Goal: Task Accomplishment & Management: Manage account settings

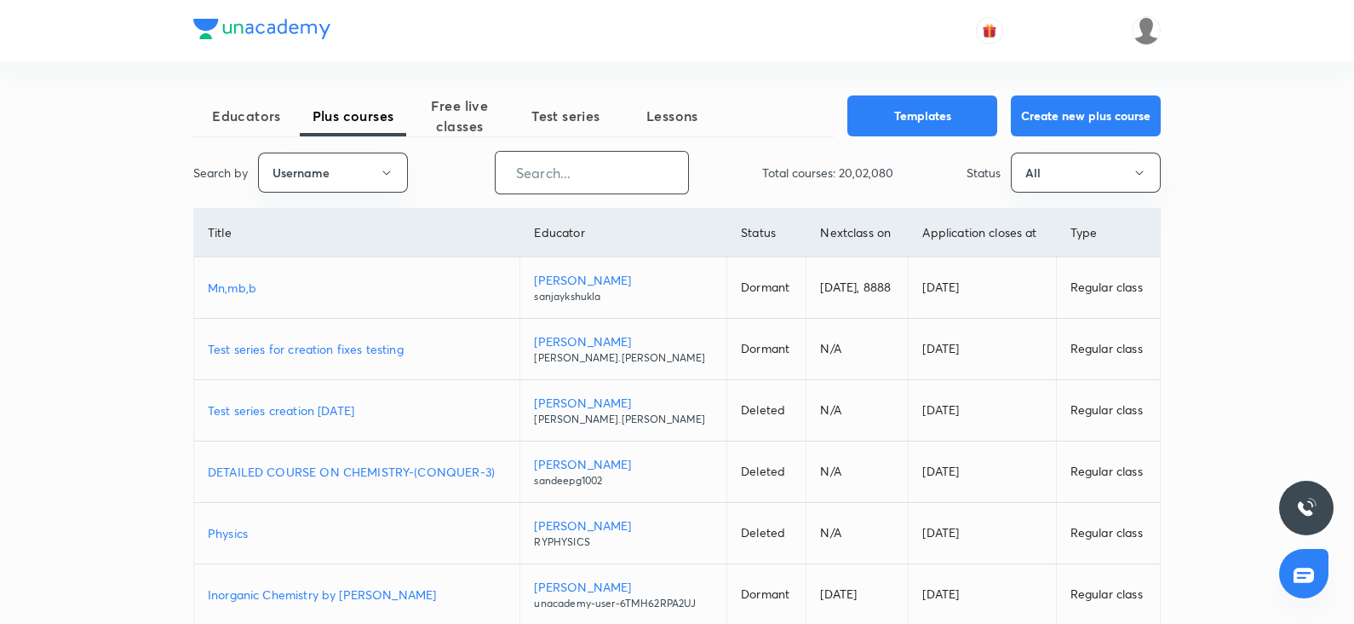
click at [584, 181] on input "text" at bounding box center [592, 172] width 193 height 43
paste input "shubhammuley88"
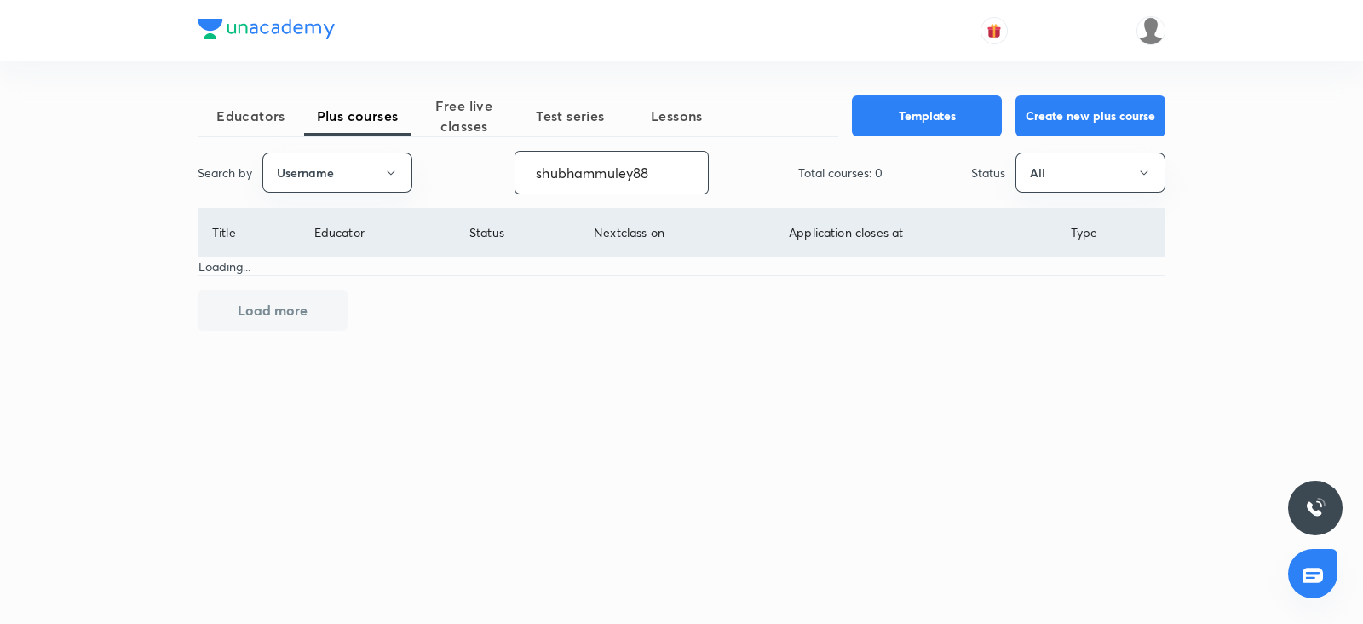
type input "shubhammuley88"
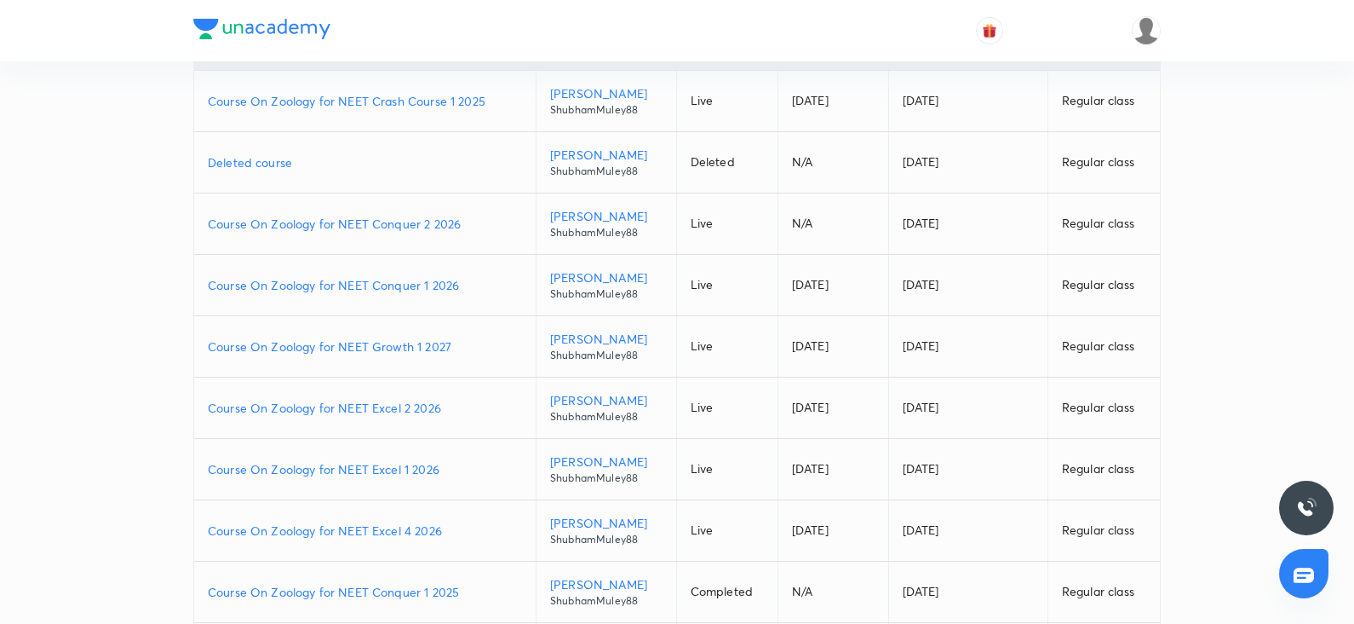
scroll to position [191, 0]
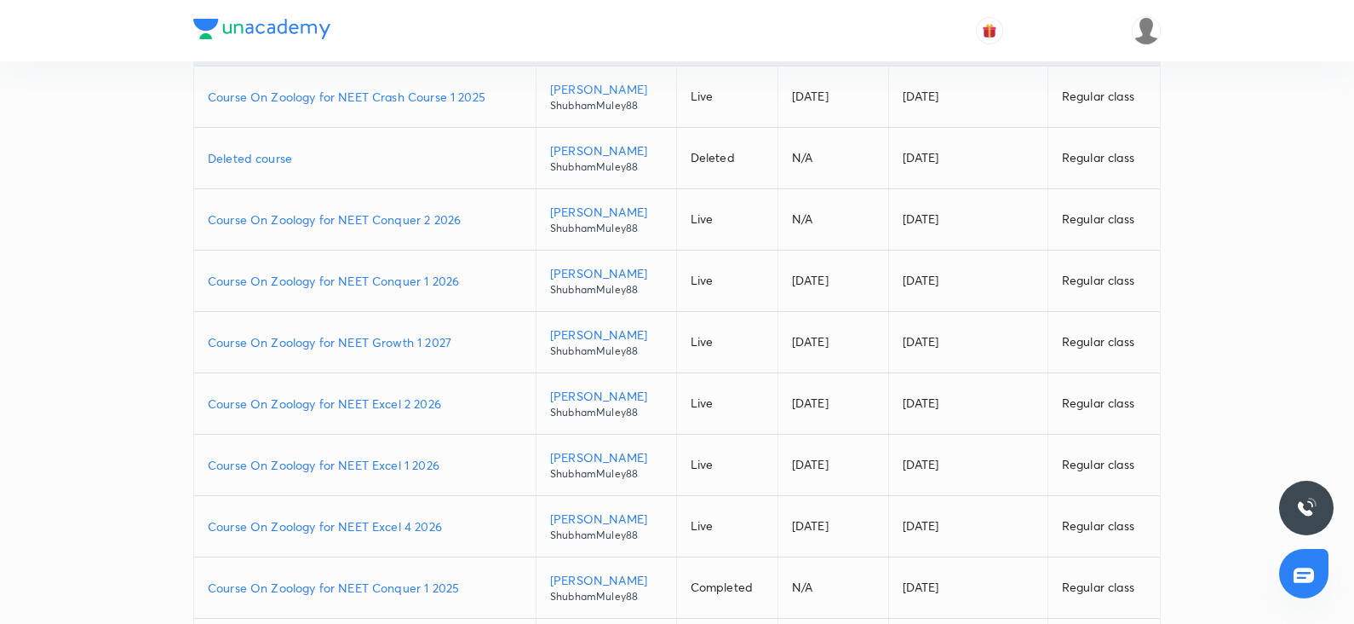
click at [403, 467] on p "Course On Zoology for NEET Excel 1 2026" at bounding box center [365, 465] width 314 height 18
click at [385, 402] on p "Course On Zoology for NEET Excel 2 2026" at bounding box center [365, 403] width 314 height 18
click at [405, 337] on p "Course On Zoology for NEET Growth 1 2027" at bounding box center [365, 342] width 314 height 18
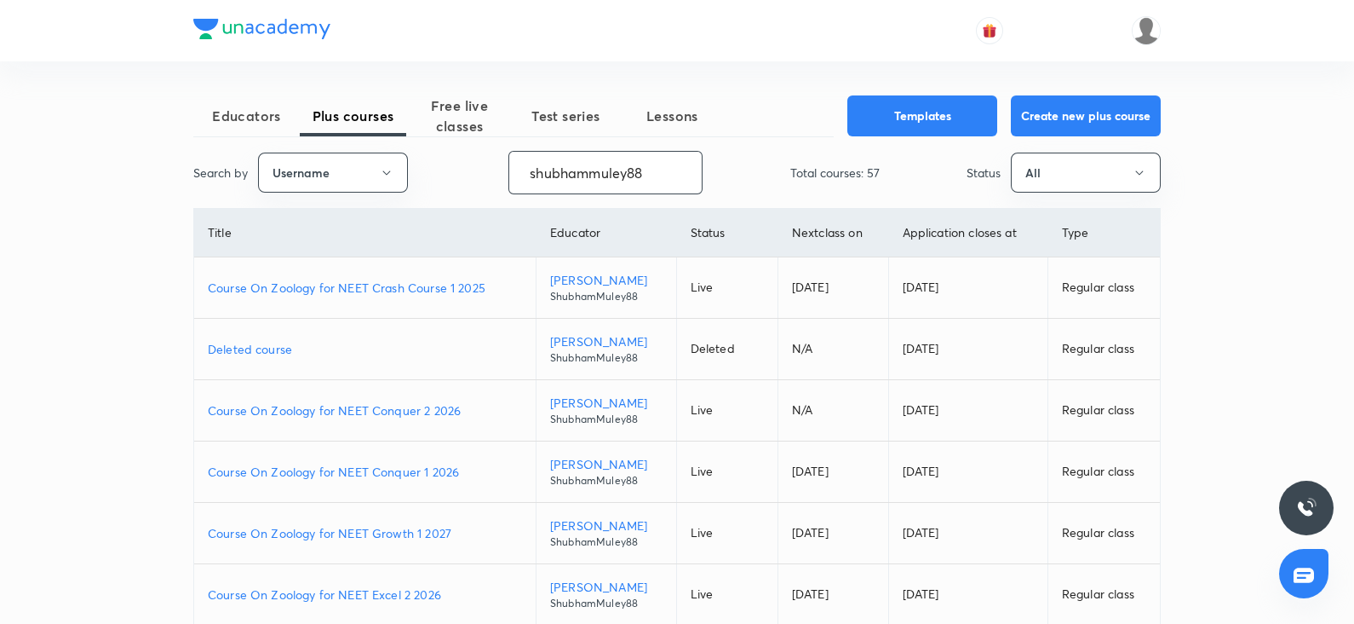
drag, startPoint x: 656, startPoint y: 170, endPoint x: 451, endPoint y: 181, distance: 204.8
click at [451, 181] on div "Search by Username shubhammuley88 ​ Total courses: 57 Status All" at bounding box center [677, 172] width 968 height 43
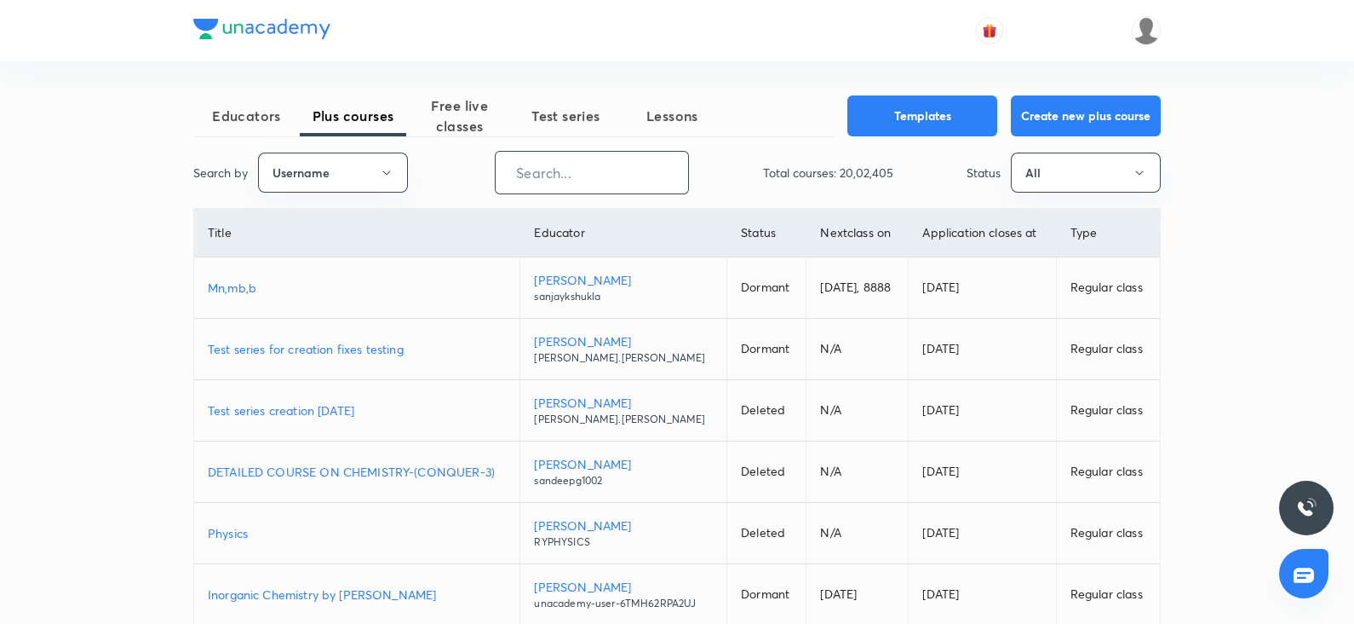
paste input "unacademy-user-S23YB4JVX1K7"
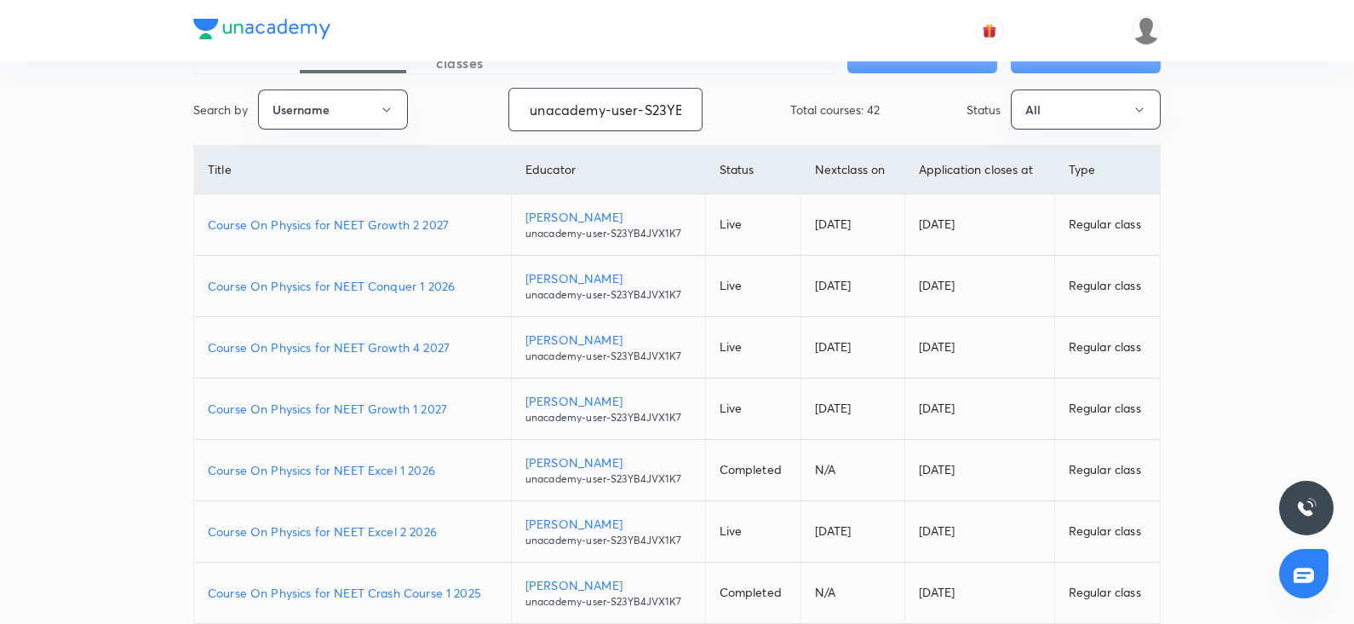
scroll to position [95, 0]
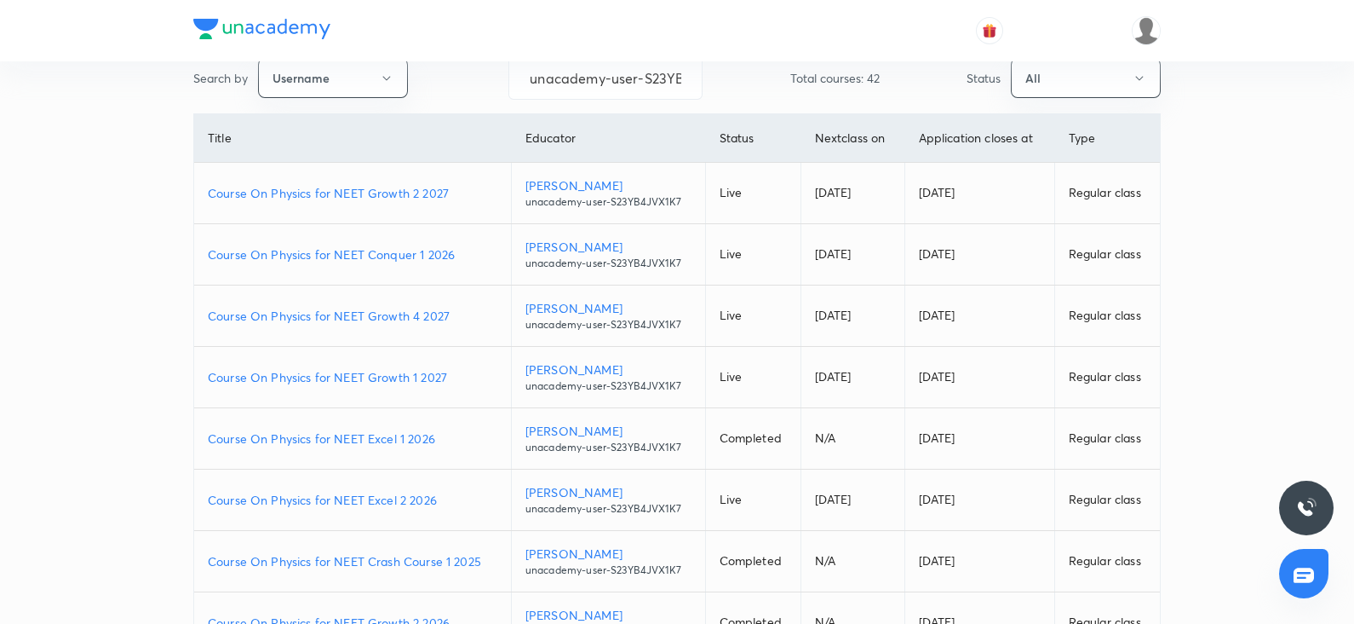
click at [400, 440] on p "Course On Physics for NEET Excel 1 2026" at bounding box center [353, 438] width 290 height 18
click at [393, 379] on p "Course On Physics for NEET Growth 1 2027" at bounding box center [353, 377] width 290 height 18
click at [406, 304] on p "Course On Physics for NEET Growth 4 2027" at bounding box center [353, 313] width 290 height 18
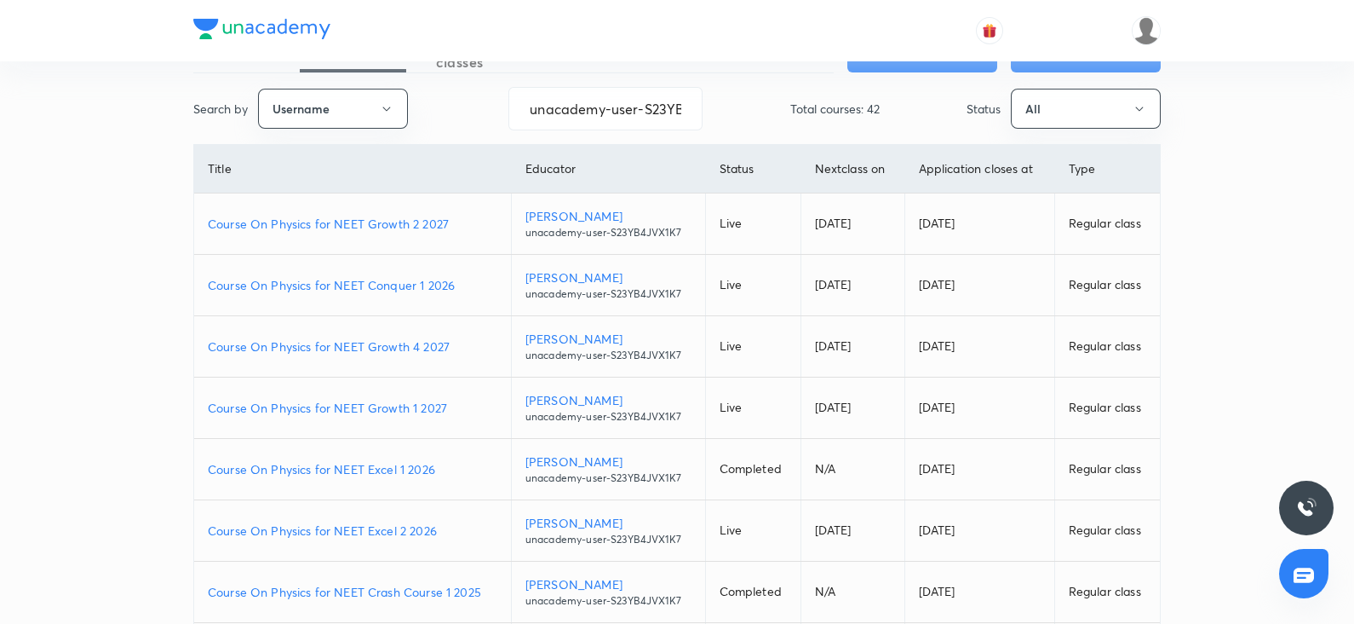
scroll to position [61, 0]
click at [388, 296] on td "Course On Physics for NEET Conquer 1 2026" at bounding box center [352, 287] width 317 height 61
click at [358, 293] on p "Course On Physics for NEET Conquer 1 2026" at bounding box center [353, 288] width 290 height 18
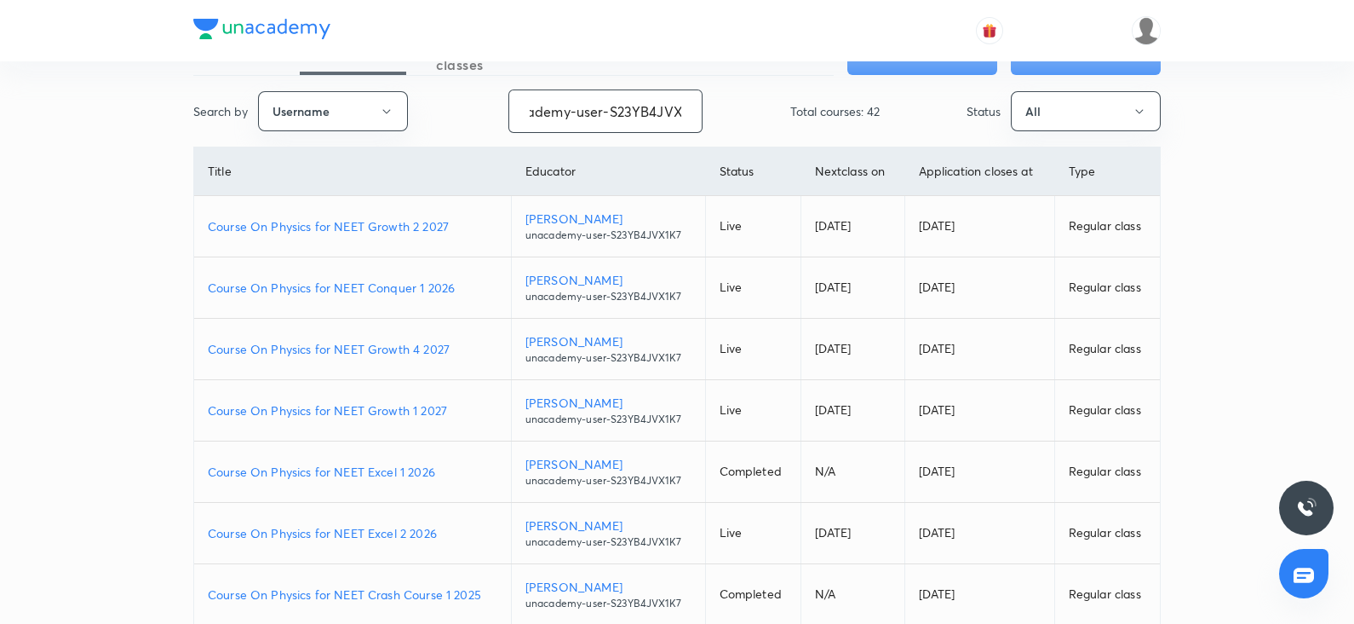
drag, startPoint x: 535, startPoint y: 114, endPoint x: 690, endPoint y: 119, distance: 155.1
click at [690, 119] on input "unacademy-user-S23YB4JVX1K7" at bounding box center [605, 110] width 193 height 43
type input "u"
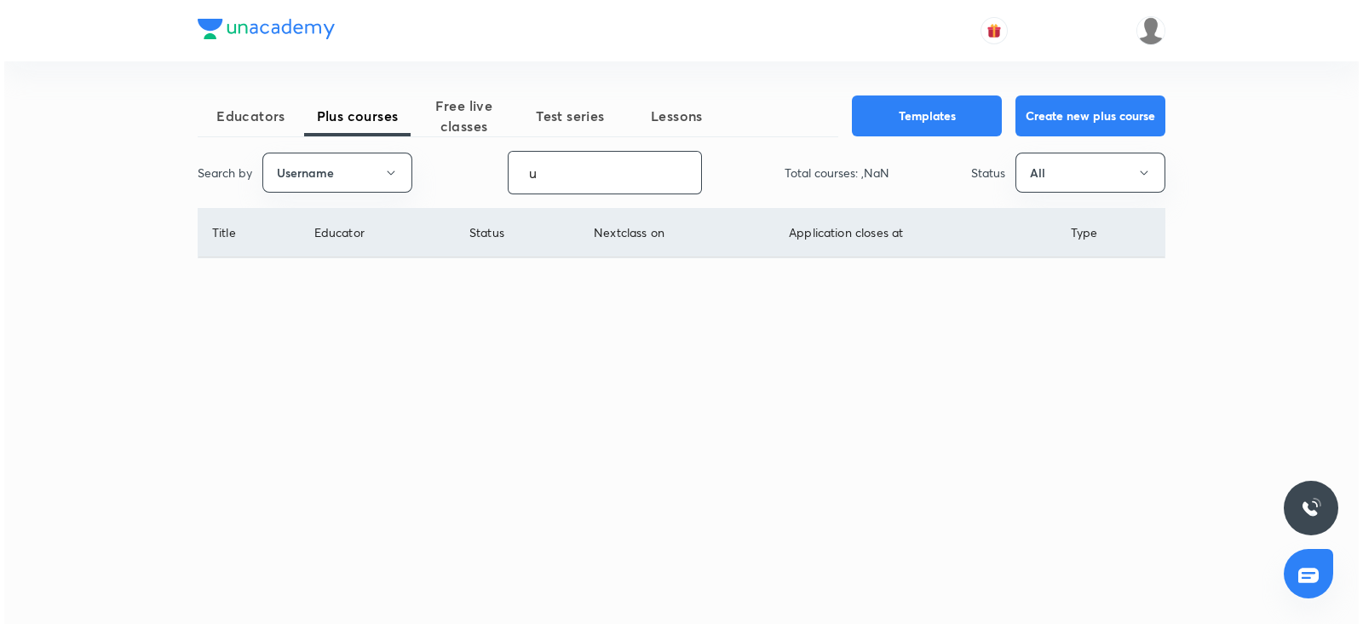
scroll to position [0, 0]
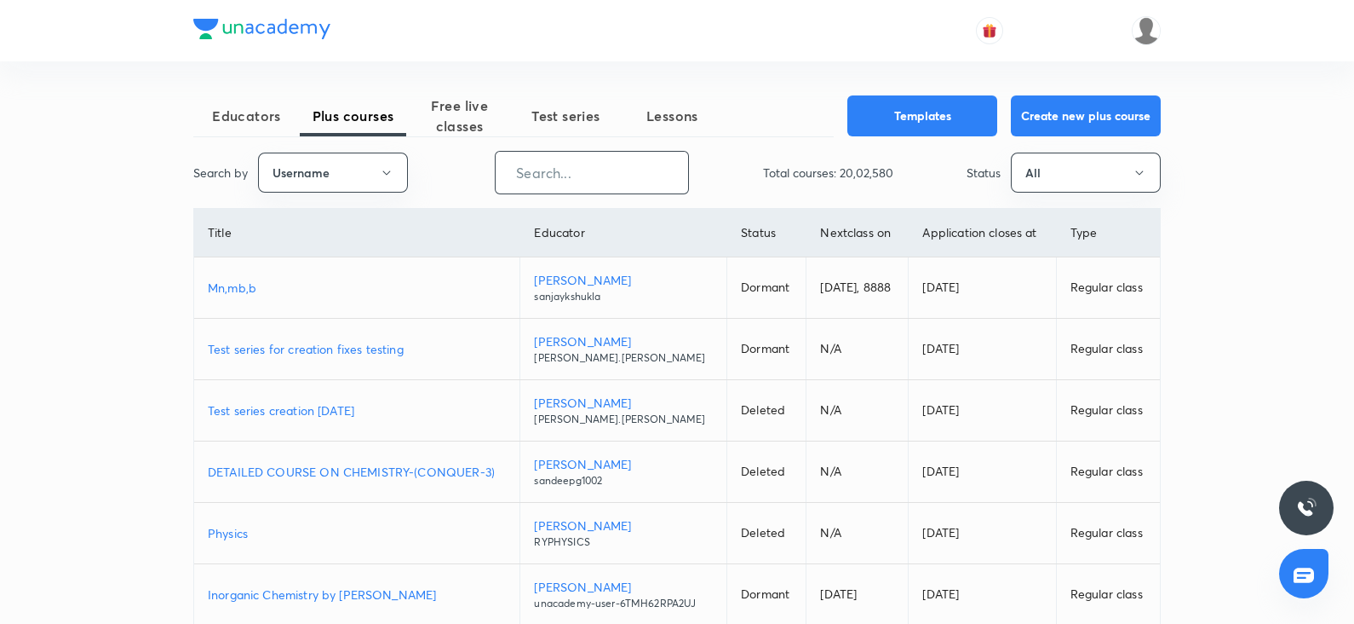
paste input "unacademy-user-PTCXCQMN3CN7"
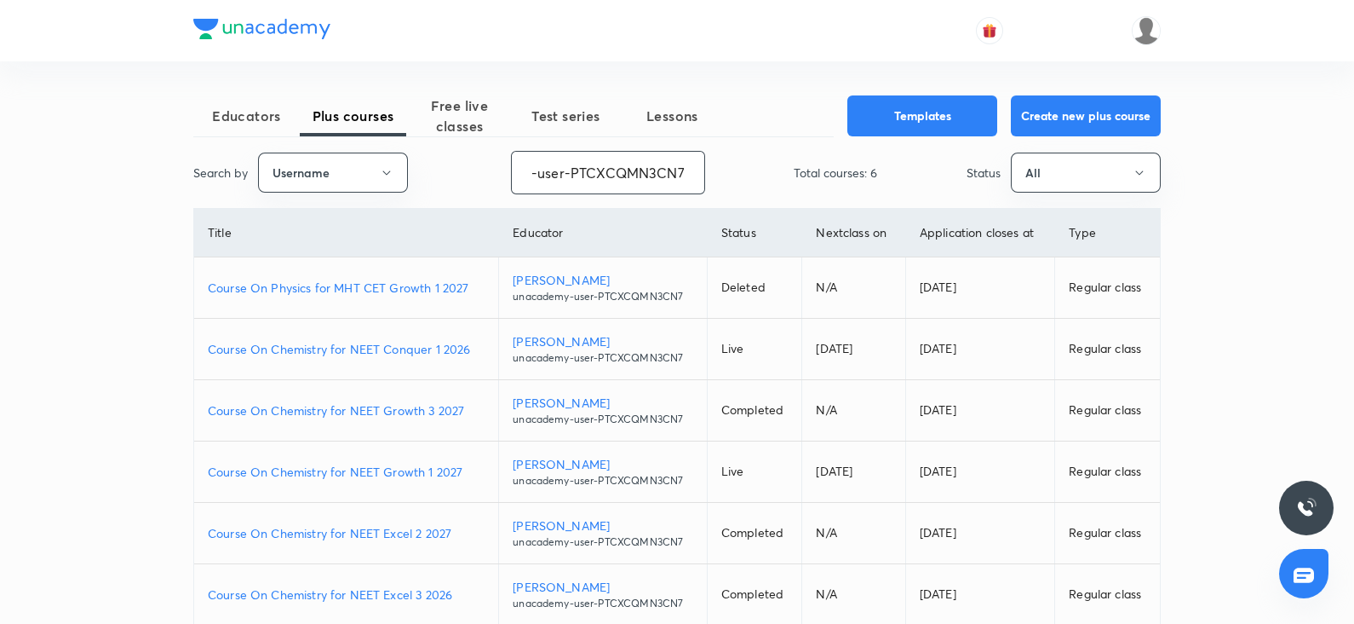
type input "unacademy-user-PTCXCQMN3CN7"
click at [489, 372] on td "Course On Chemistry for NEET Conquer 1 2026" at bounding box center [346, 349] width 305 height 61
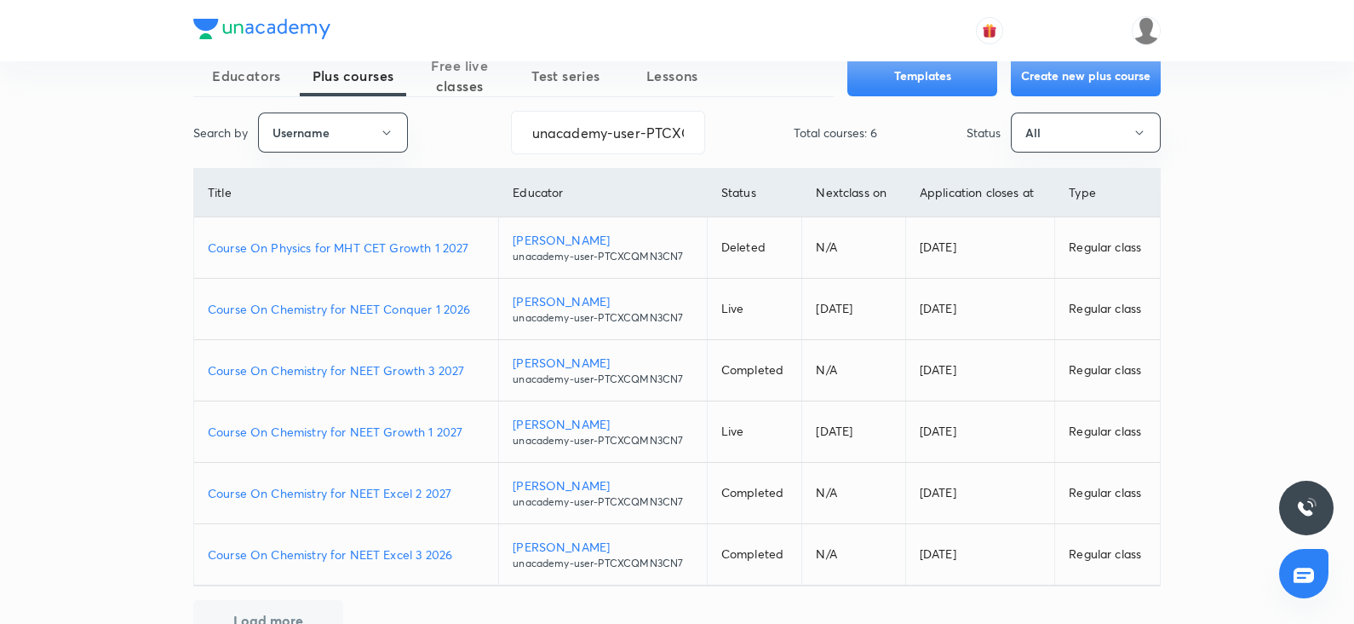
scroll to position [42, 0]
click at [396, 492] on p "Course On Chemistry for NEET Excel 2 2027" at bounding box center [346, 491] width 277 height 18
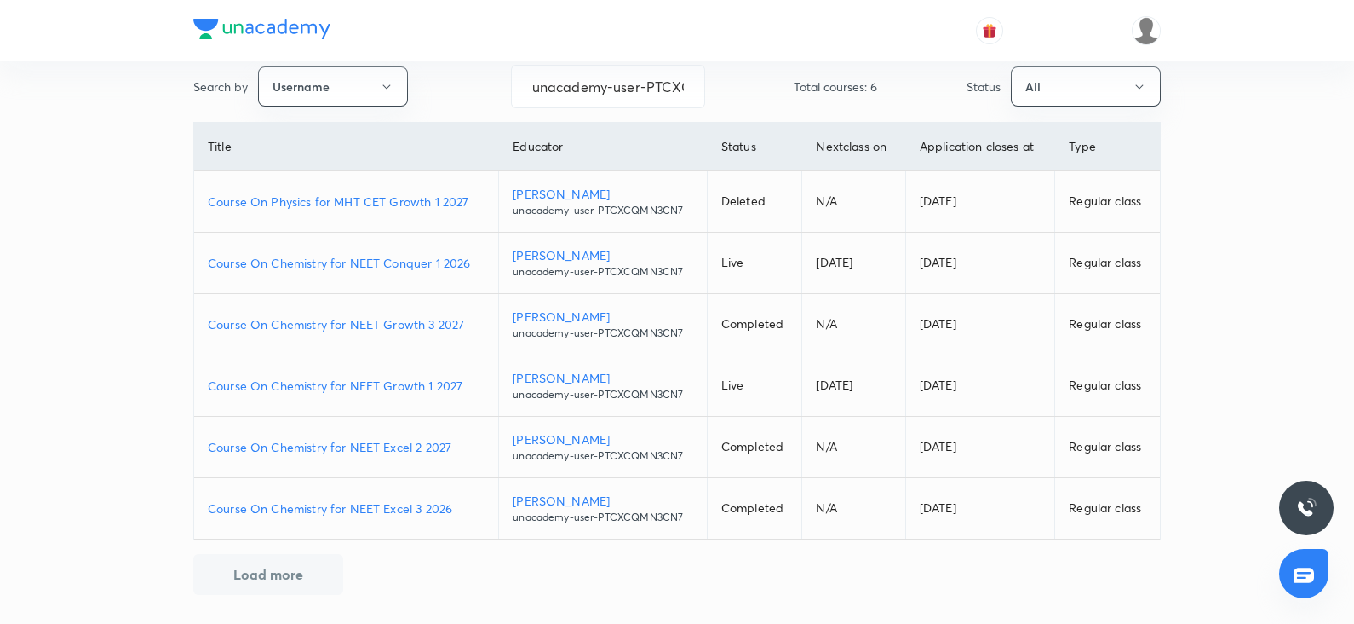
click at [391, 509] on p "Course On Chemistry for NEET Excel 3 2026" at bounding box center [346, 508] width 277 height 18
click at [405, 321] on p "Course On Chemistry for NEET Growth 3 2027" at bounding box center [346, 324] width 277 height 18
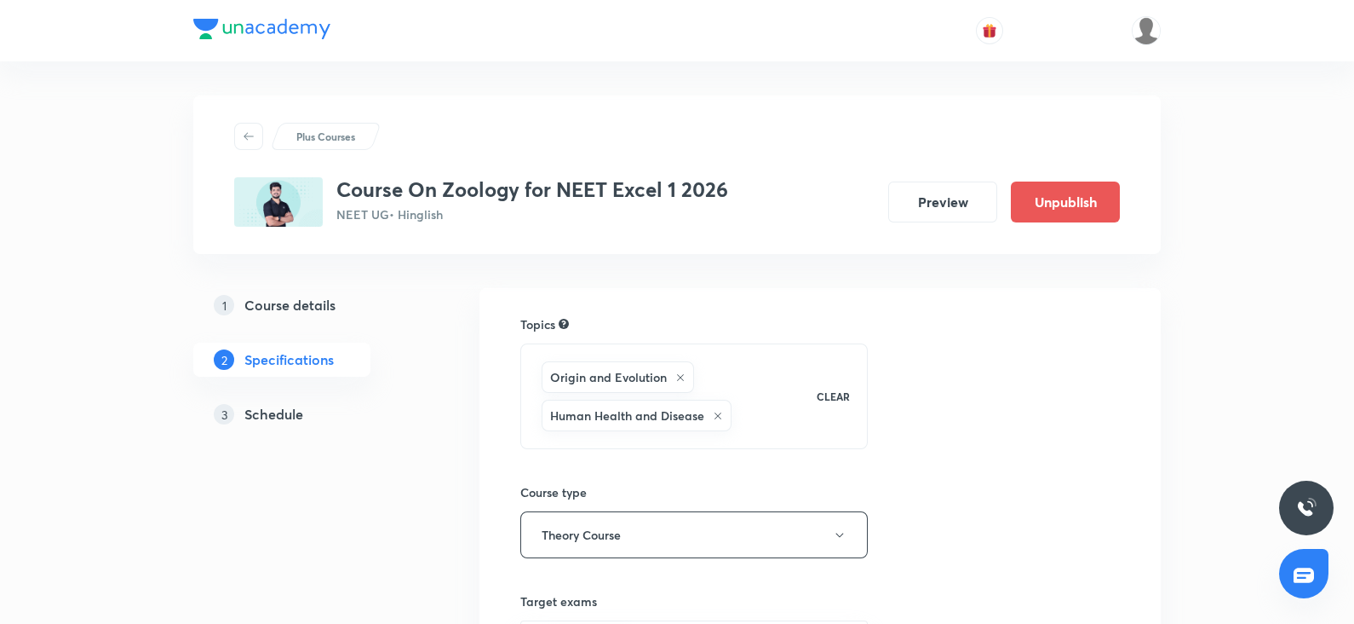
click at [281, 417] on h5 "Schedule" at bounding box center [273, 414] width 59 height 20
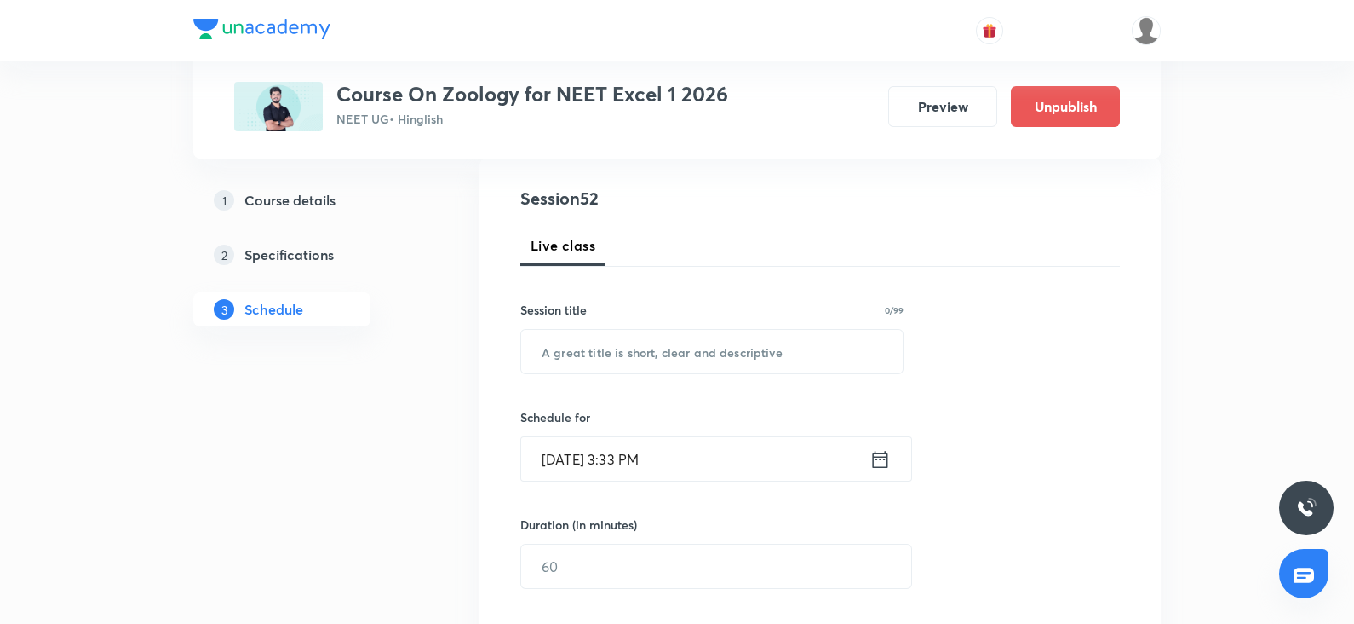
scroll to position [180, 0]
click at [584, 352] on input "text" at bounding box center [712, 353] width 382 height 43
paste input "Biotechnology principles & process"
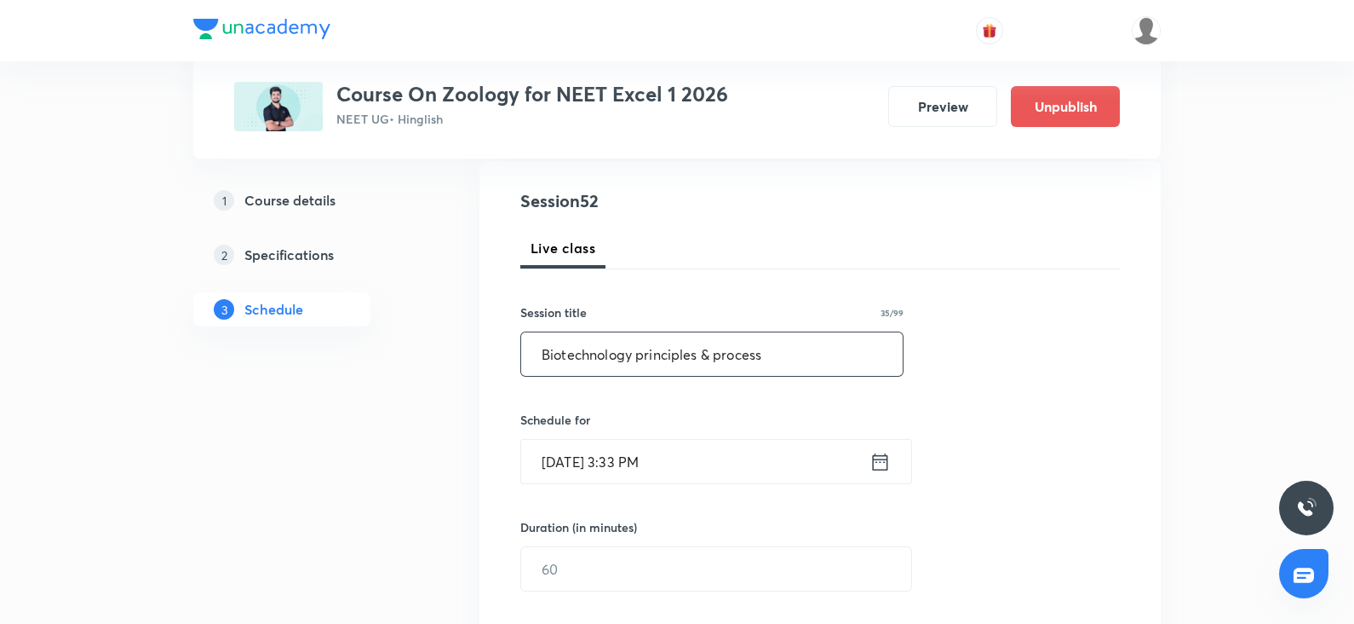
scroll to position [239, 0]
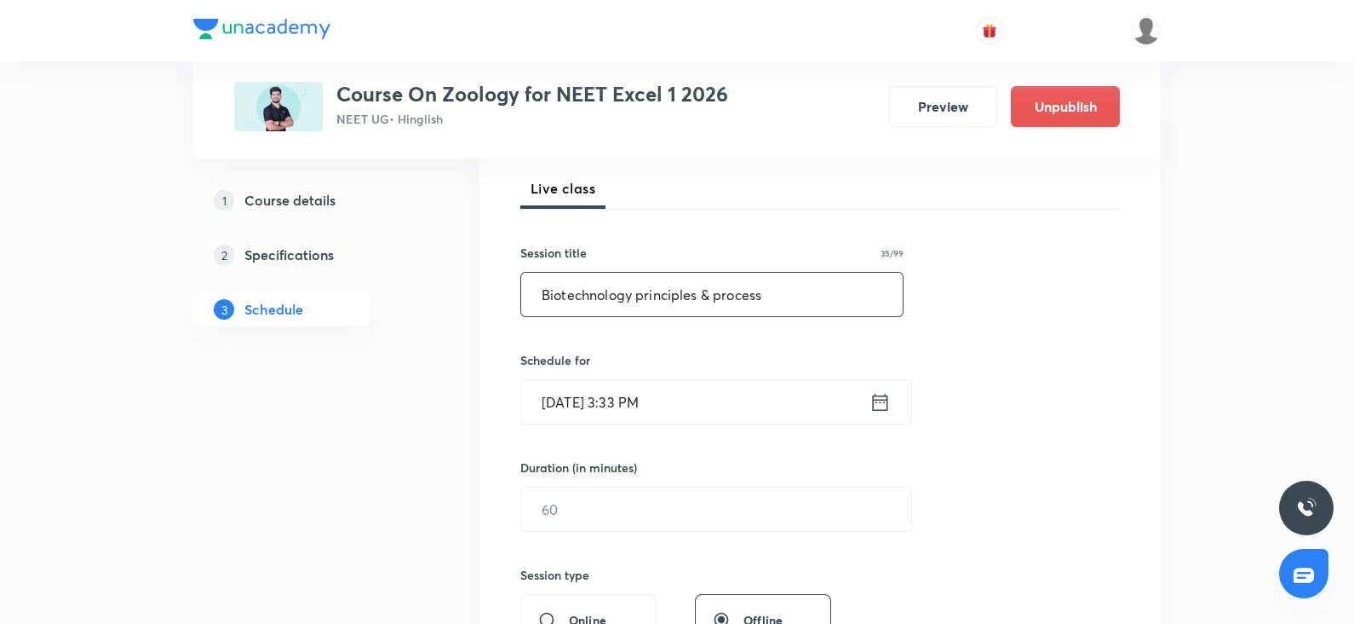
type input "Biotechnology principles & process"
click at [588, 406] on input "Oct 6, 2025, 3:33 PM" at bounding box center [695, 401] width 348 height 43
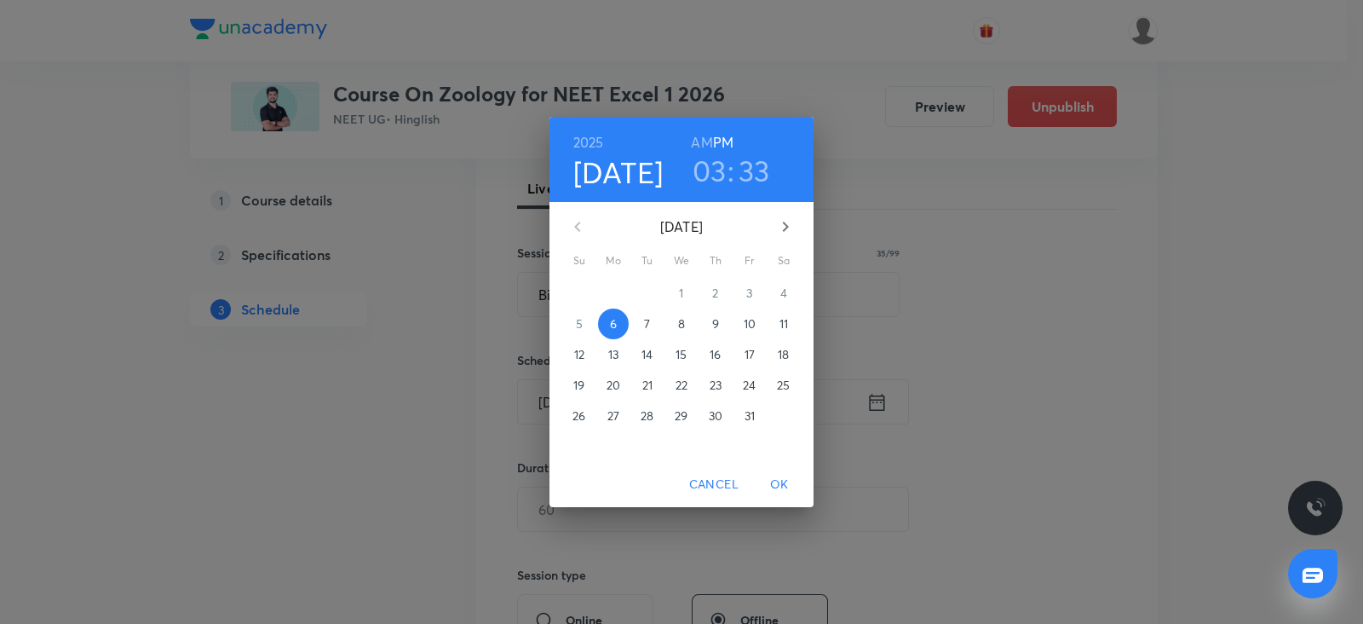
click at [647, 322] on p "7" at bounding box center [647, 323] width 6 height 17
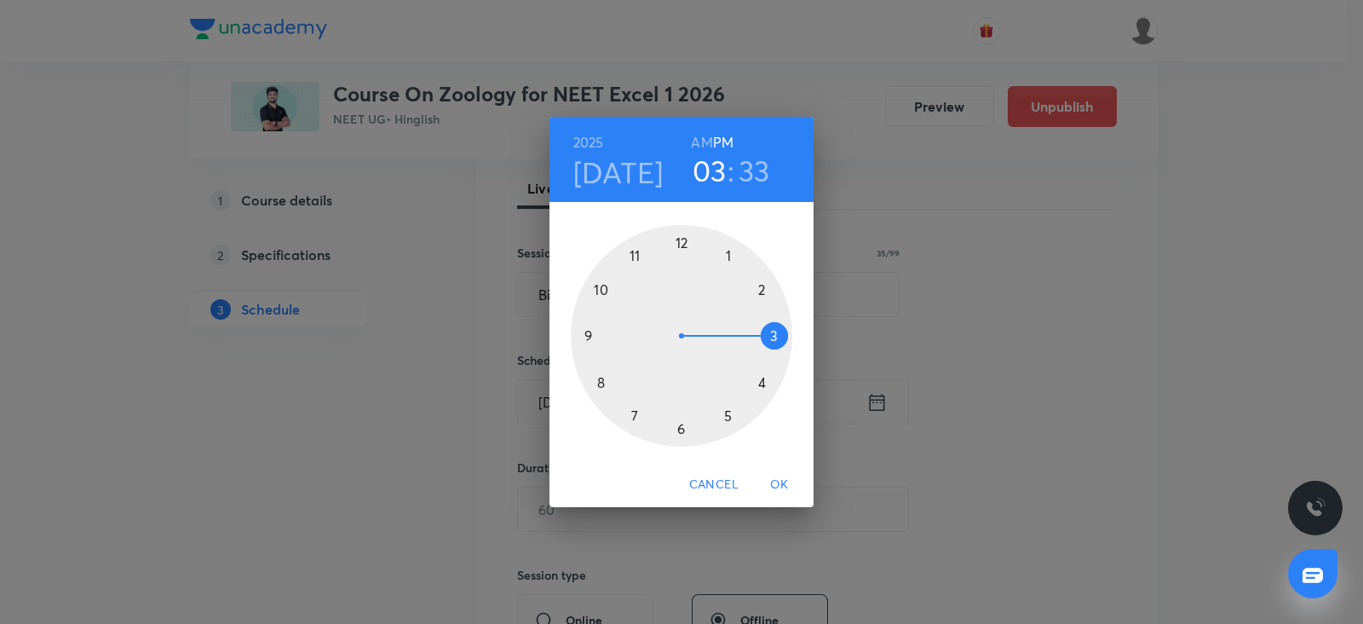
click at [704, 141] on h6 "AM" at bounding box center [701, 142] width 21 height 24
drag, startPoint x: 635, startPoint y: 407, endPoint x: 635, endPoint y: 423, distance: 16.2
click at [635, 423] on div at bounding box center [681, 335] width 221 height 221
click at [588, 336] on div at bounding box center [681, 335] width 221 height 221
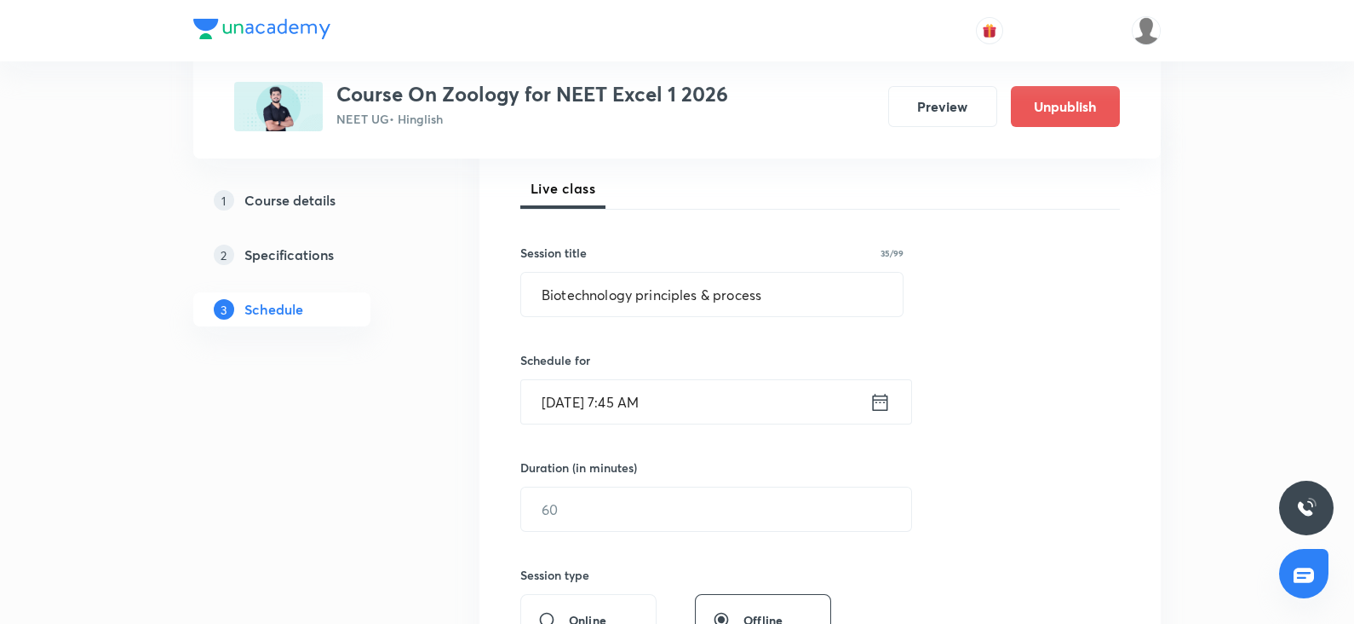
scroll to position [340, 0]
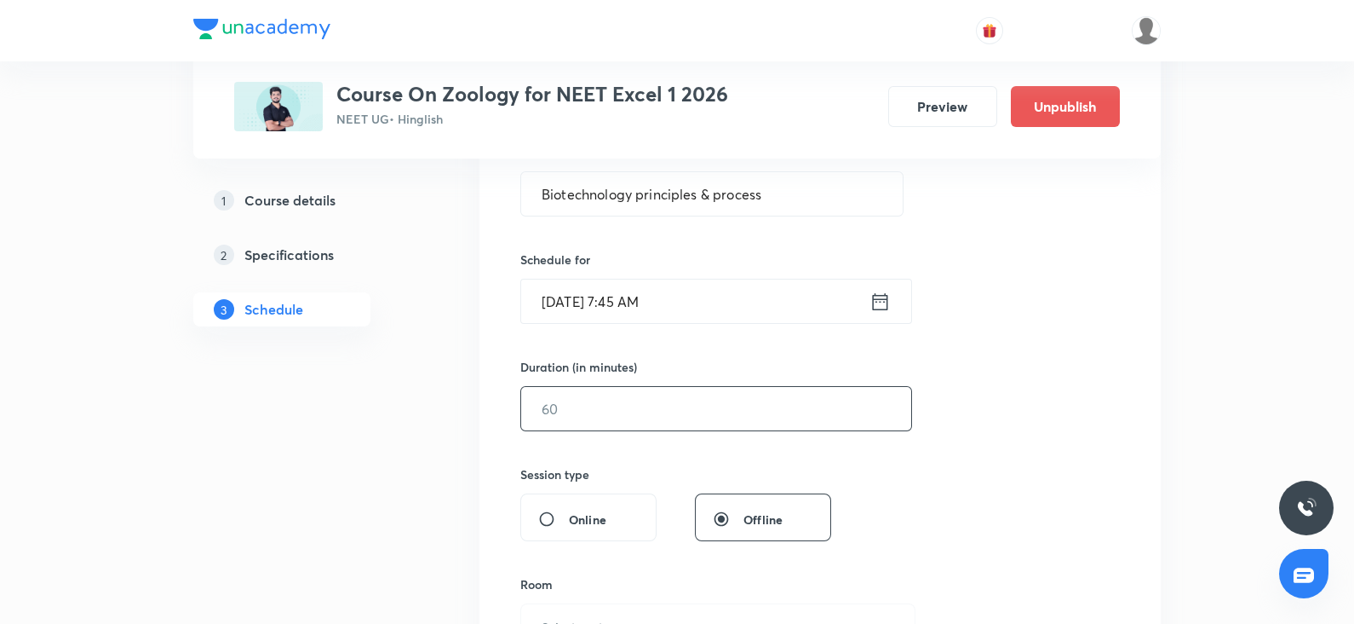
click at [540, 407] on input "text" at bounding box center [716, 408] width 390 height 43
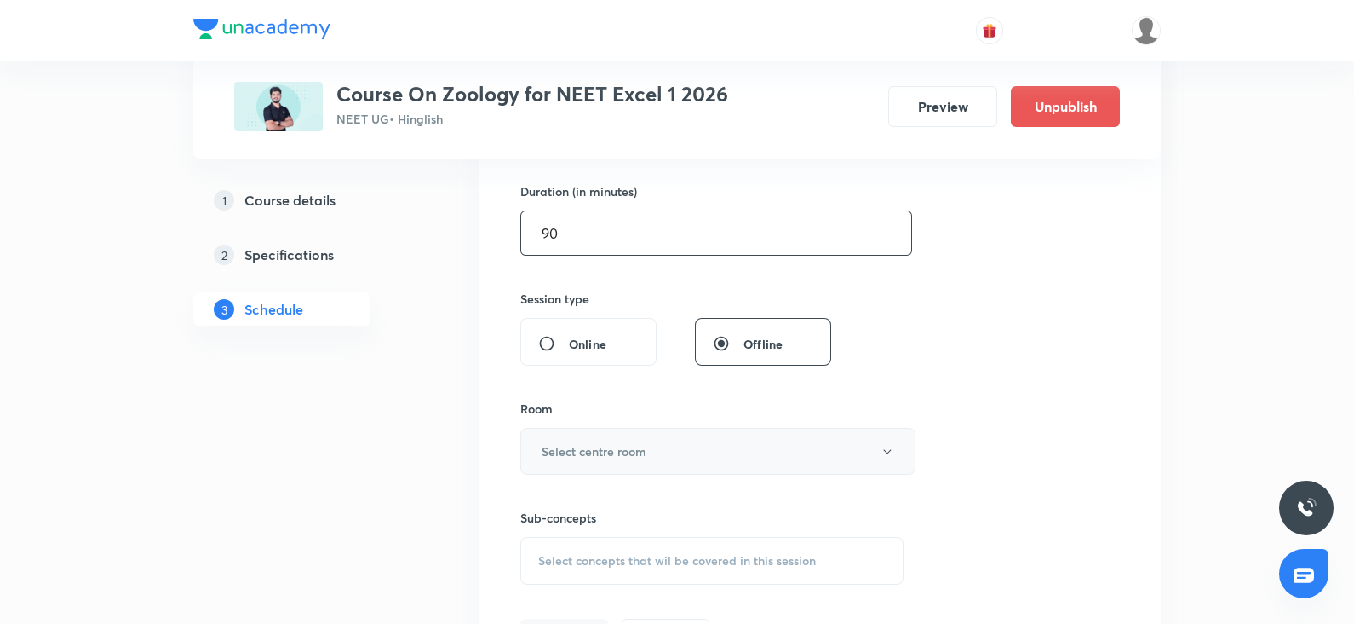
scroll to position [516, 0]
type input "90"
click at [561, 446] on h6 "Select centre room" at bounding box center [594, 450] width 105 height 18
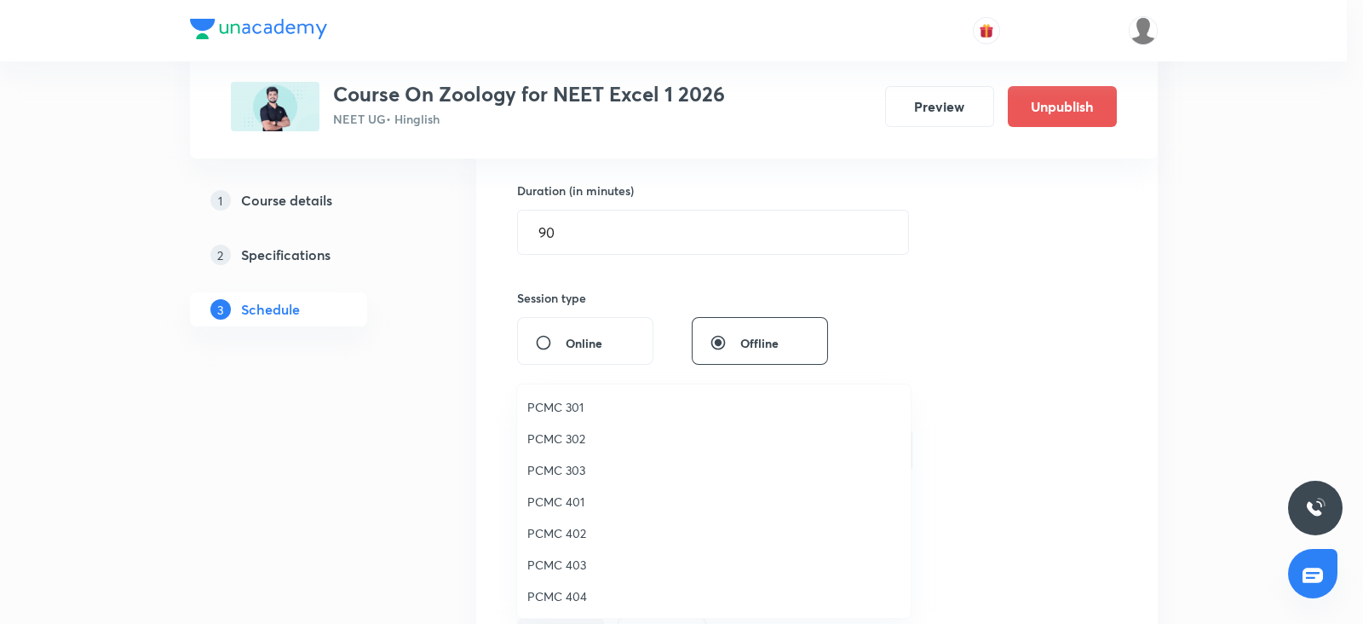
click at [572, 459] on li "PCMC 303" at bounding box center [714, 470] width 394 height 32
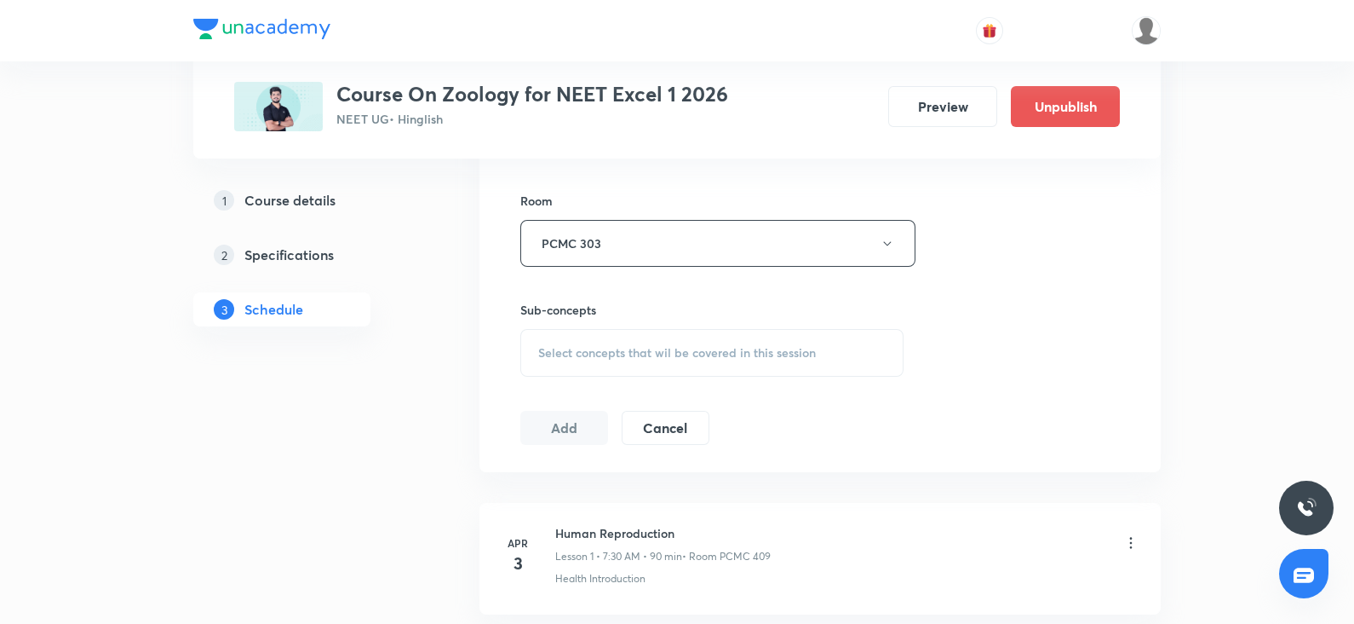
scroll to position [725, 0]
click at [631, 354] on span "Select concepts that wil be covered in this session" at bounding box center [677, 351] width 278 height 14
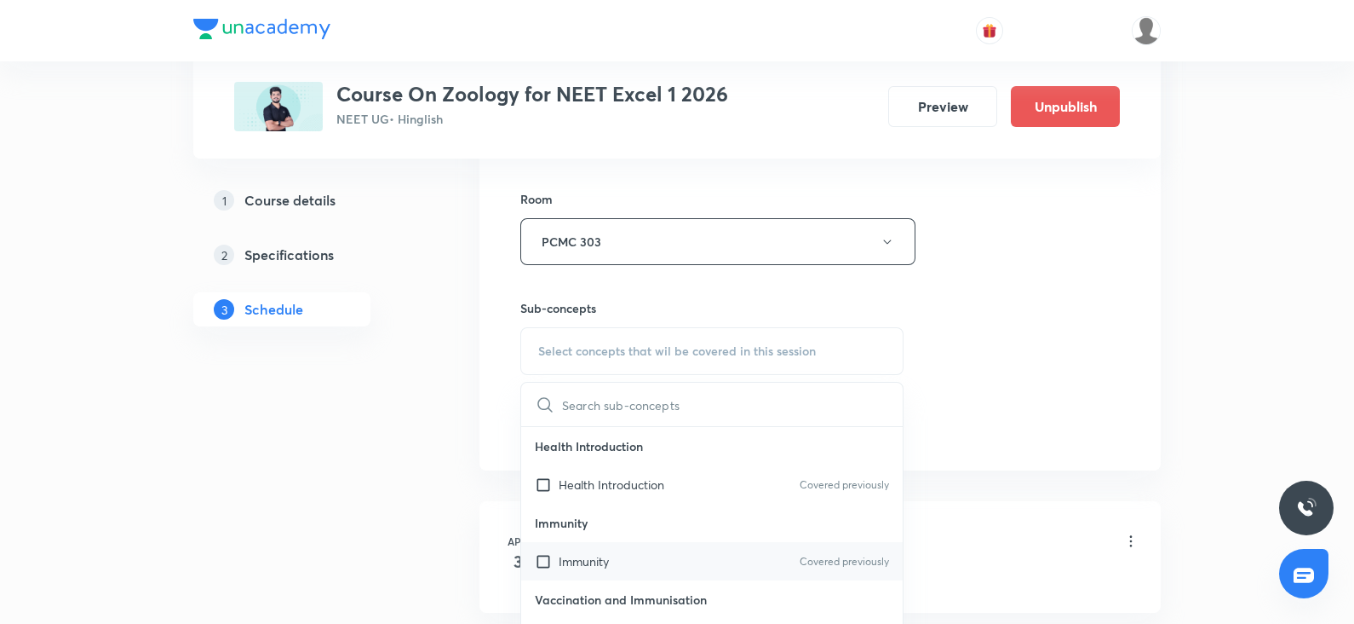
click at [592, 572] on div "Immunity Covered previously" at bounding box center [712, 561] width 382 height 38
checkbox input "true"
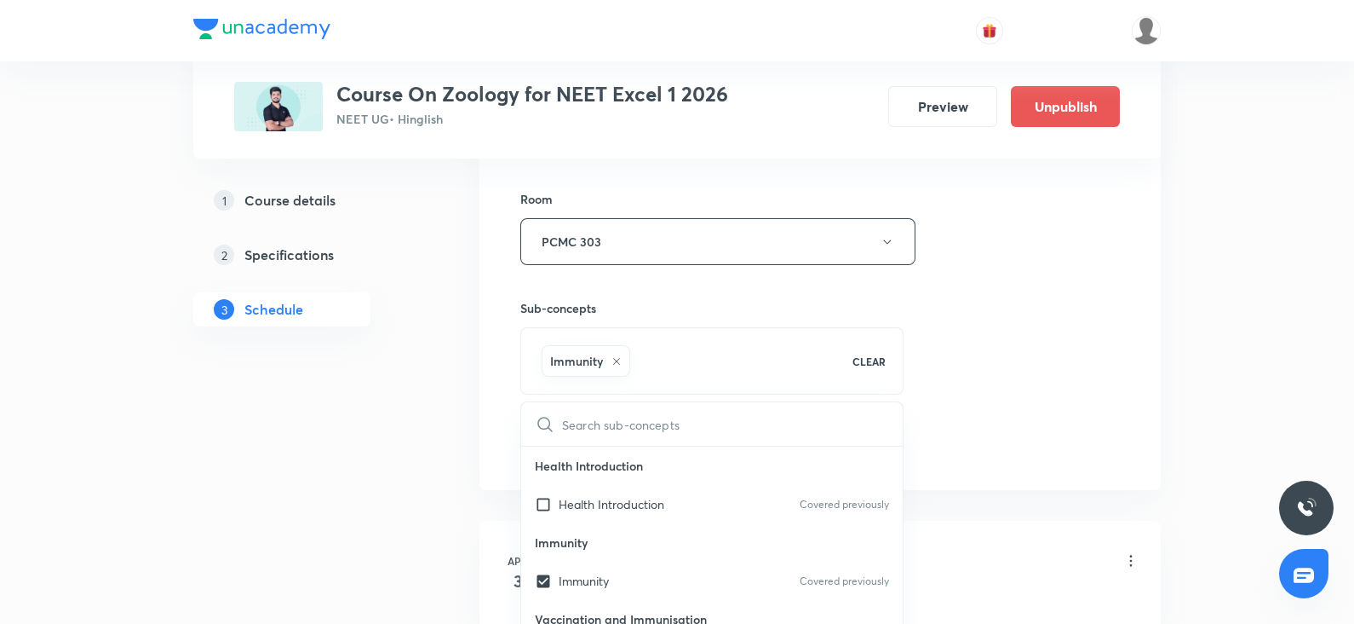
click at [993, 354] on div "Session 52 Live class Session title 35/99 Biotechnology principles & process ​ …" at bounding box center [820, 53] width 600 height 820
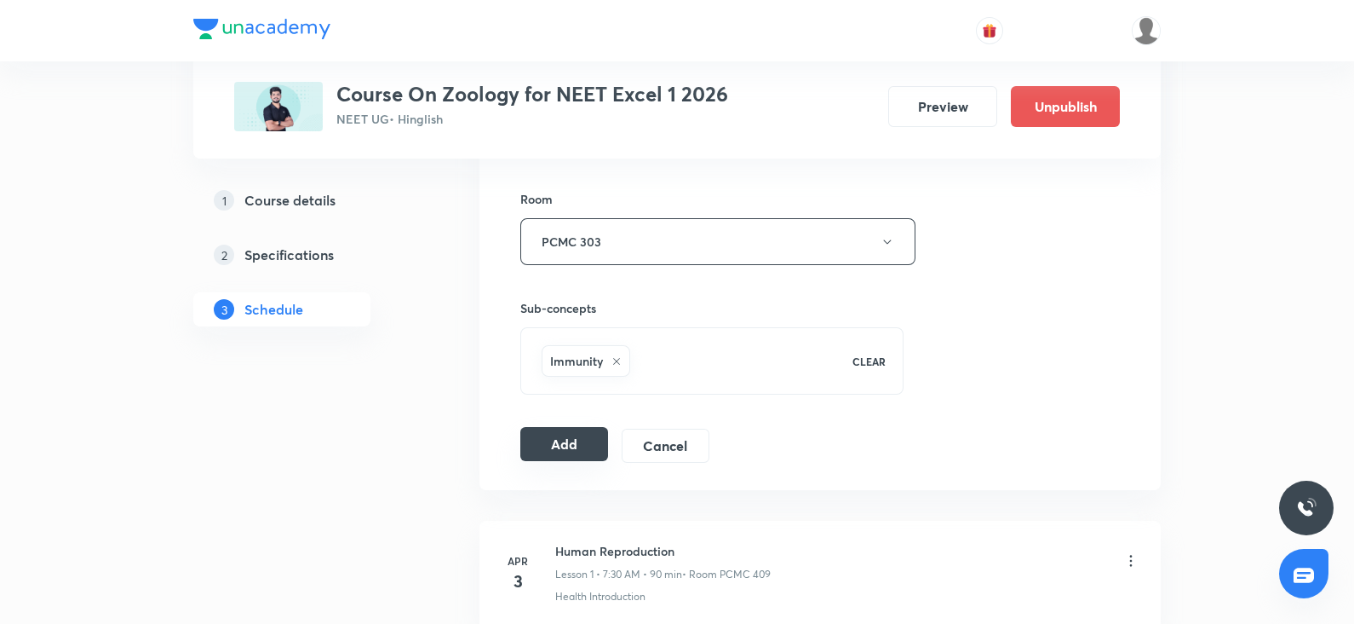
click at [539, 442] on button "Add" at bounding box center [564, 444] width 88 height 34
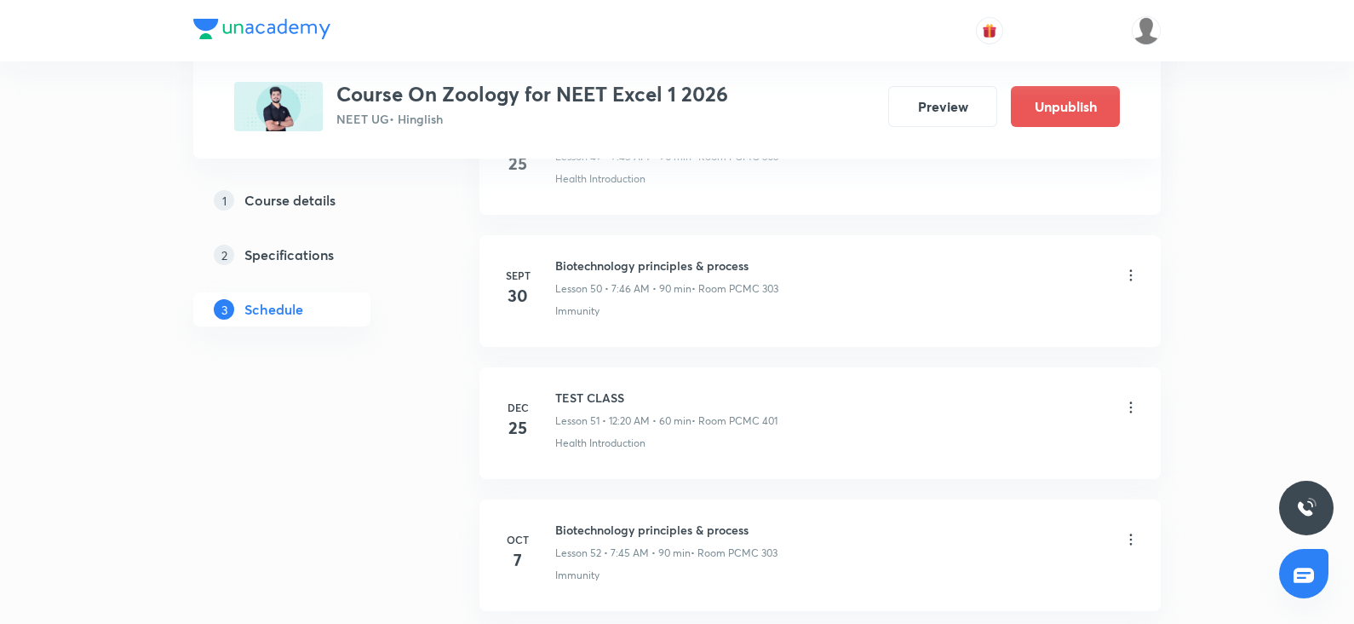
click at [656, 457] on li "Dec 25 TEST CLASS Lesson 51 • 12:20 AM • 60 min • Room PCMC 401 Health Introduc…" at bounding box center [821, 423] width 682 height 112
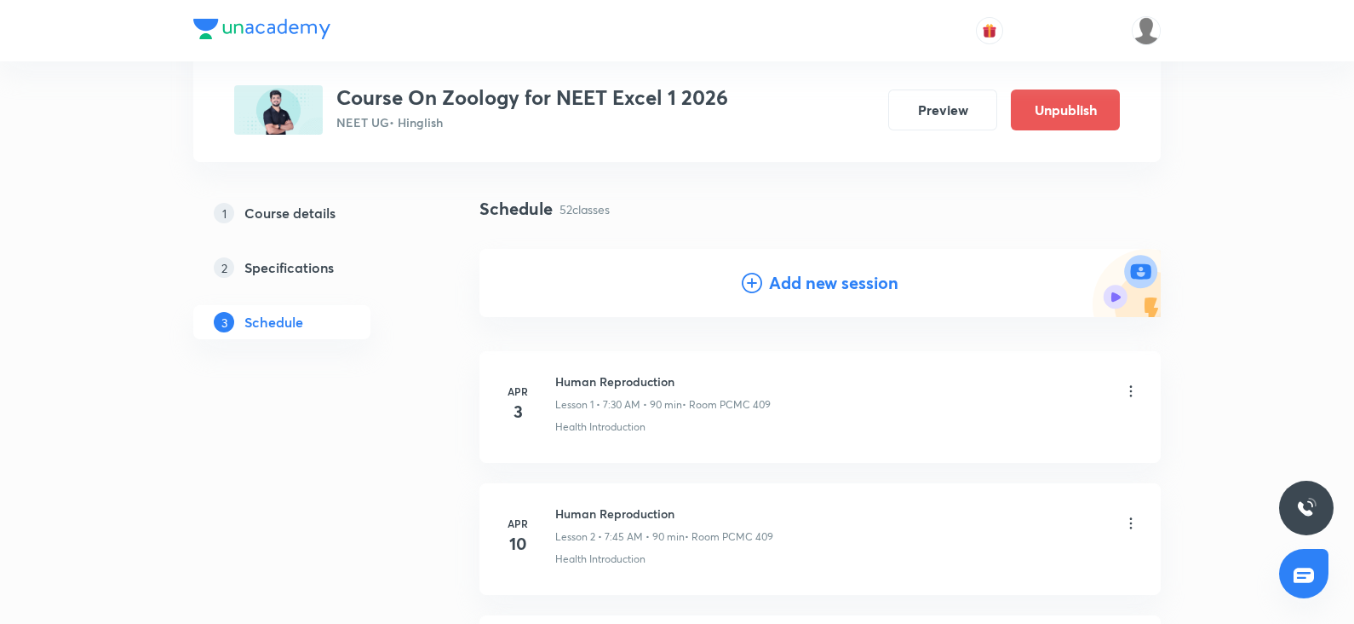
scroll to position [0, 0]
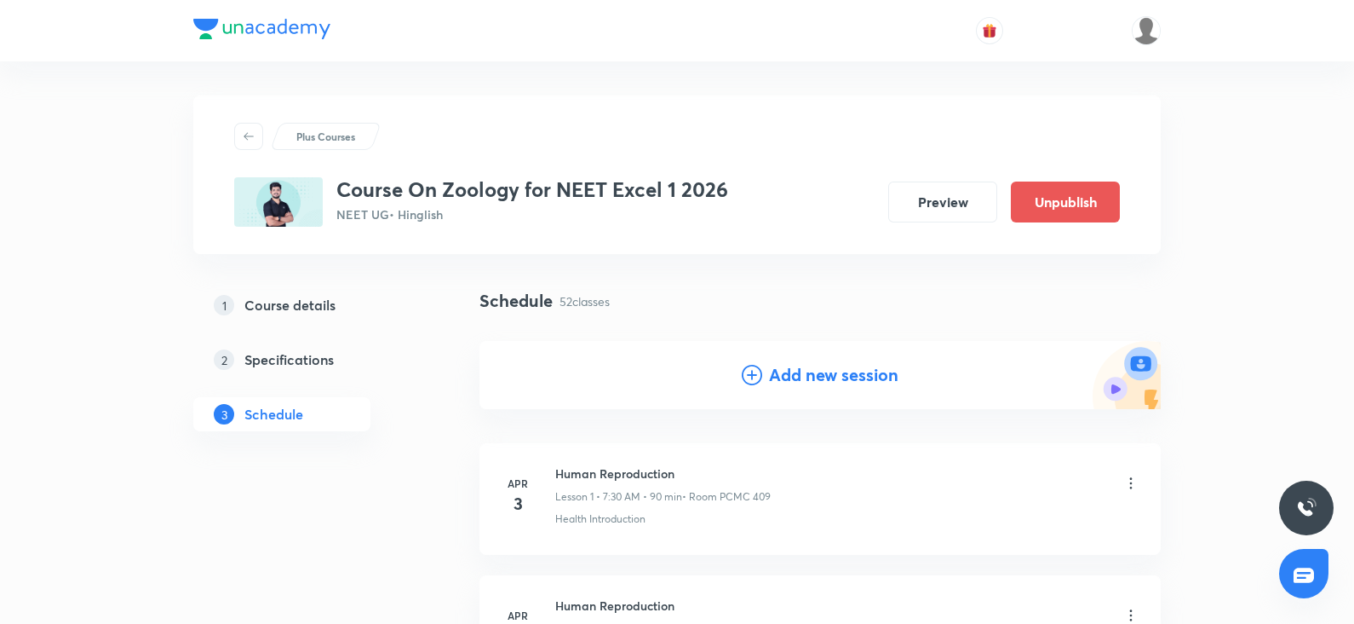
click at [802, 380] on h4 "Add new session" at bounding box center [833, 375] width 129 height 26
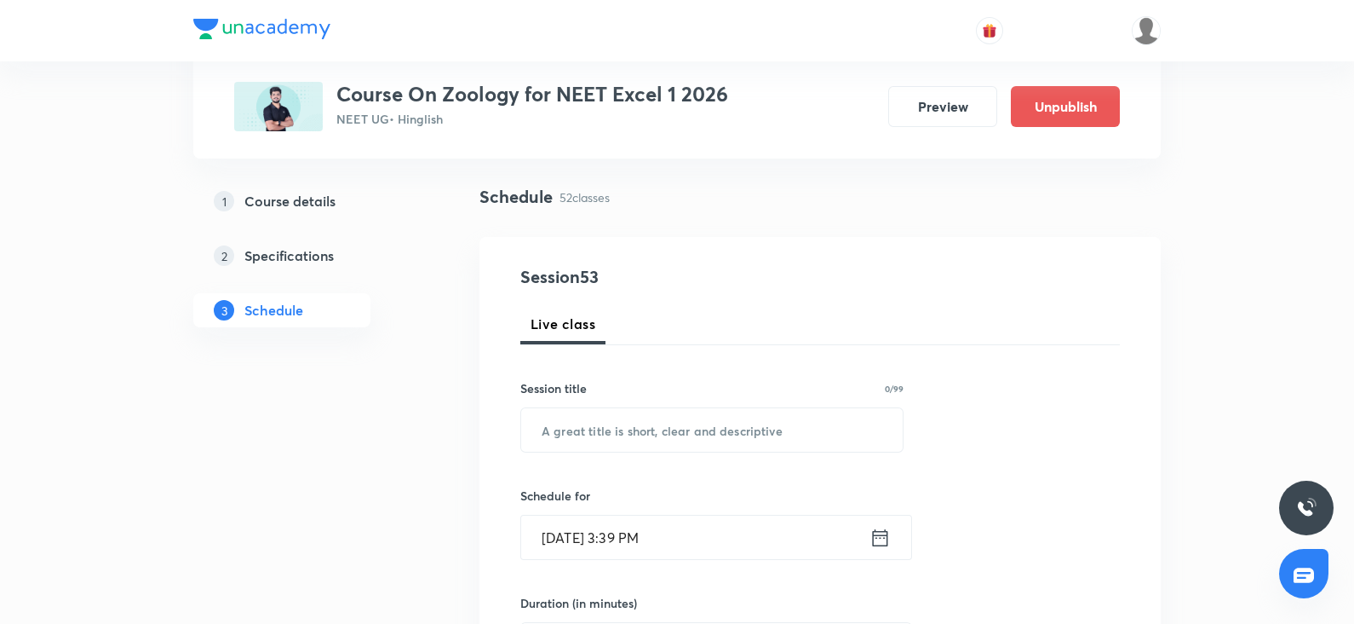
scroll to position [106, 0]
click at [591, 422] on input "text" at bounding box center [712, 427] width 382 height 43
paste input "Biotechnology principles & process"
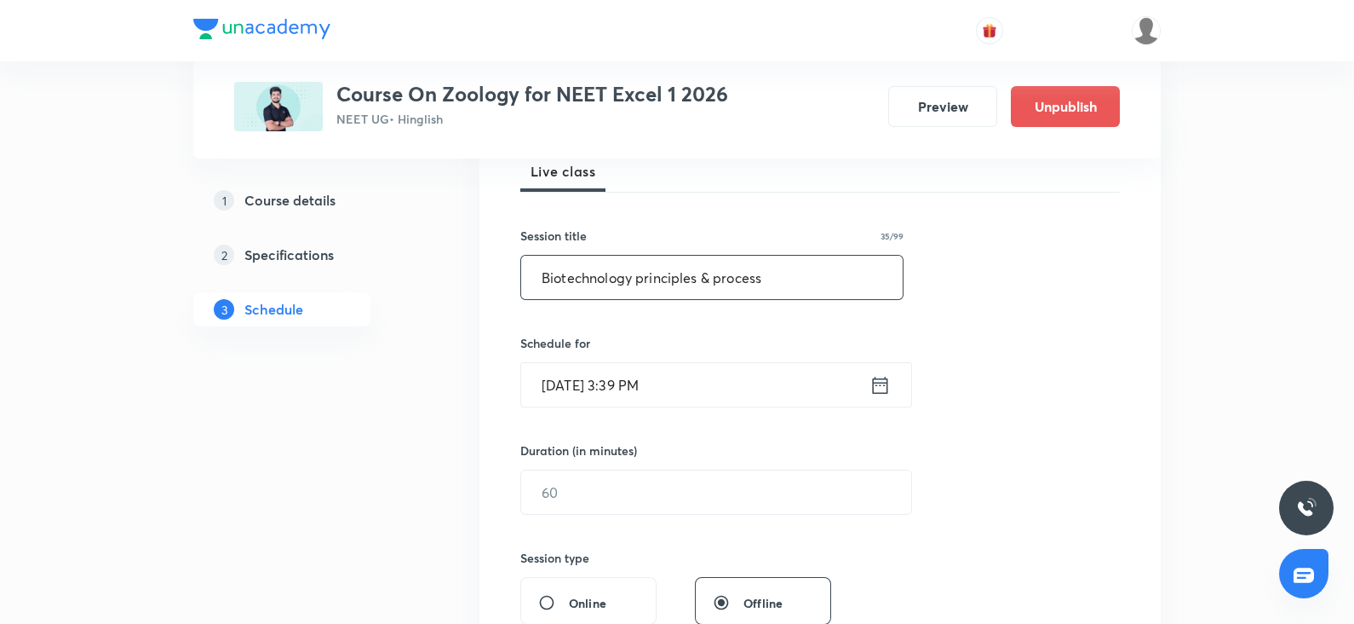
type input "Biotechnology principles & process"
click at [581, 387] on input "Oct 6, 2025, 3:39 PM" at bounding box center [695, 384] width 348 height 43
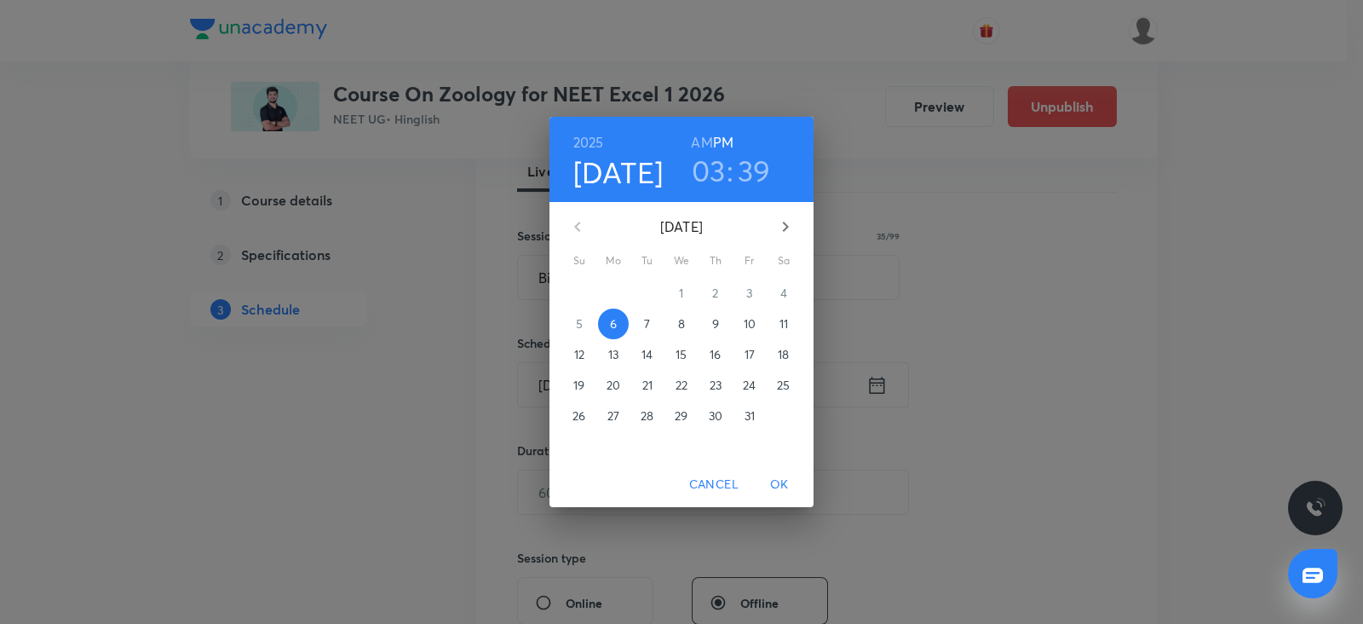
click at [678, 320] on p "8" at bounding box center [681, 323] width 7 height 17
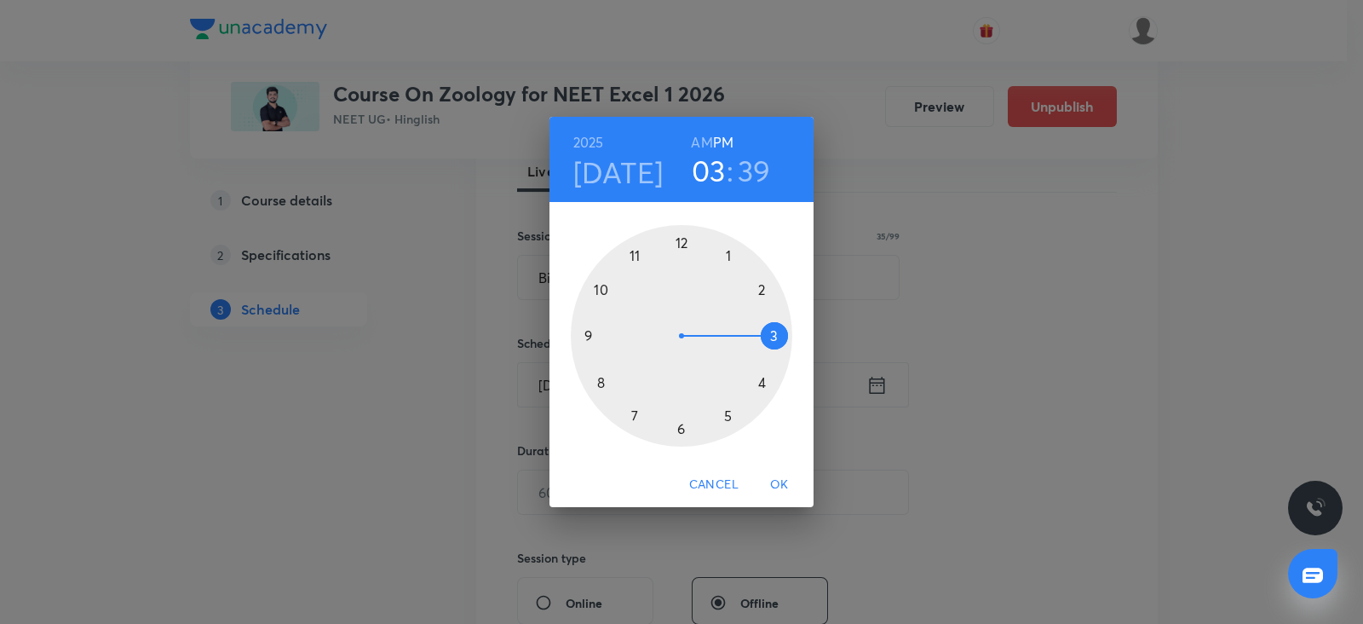
click at [707, 147] on h6 "AM" at bounding box center [701, 142] width 21 height 24
click at [633, 419] on div at bounding box center [681, 335] width 221 height 221
click at [590, 336] on div at bounding box center [681, 335] width 221 height 221
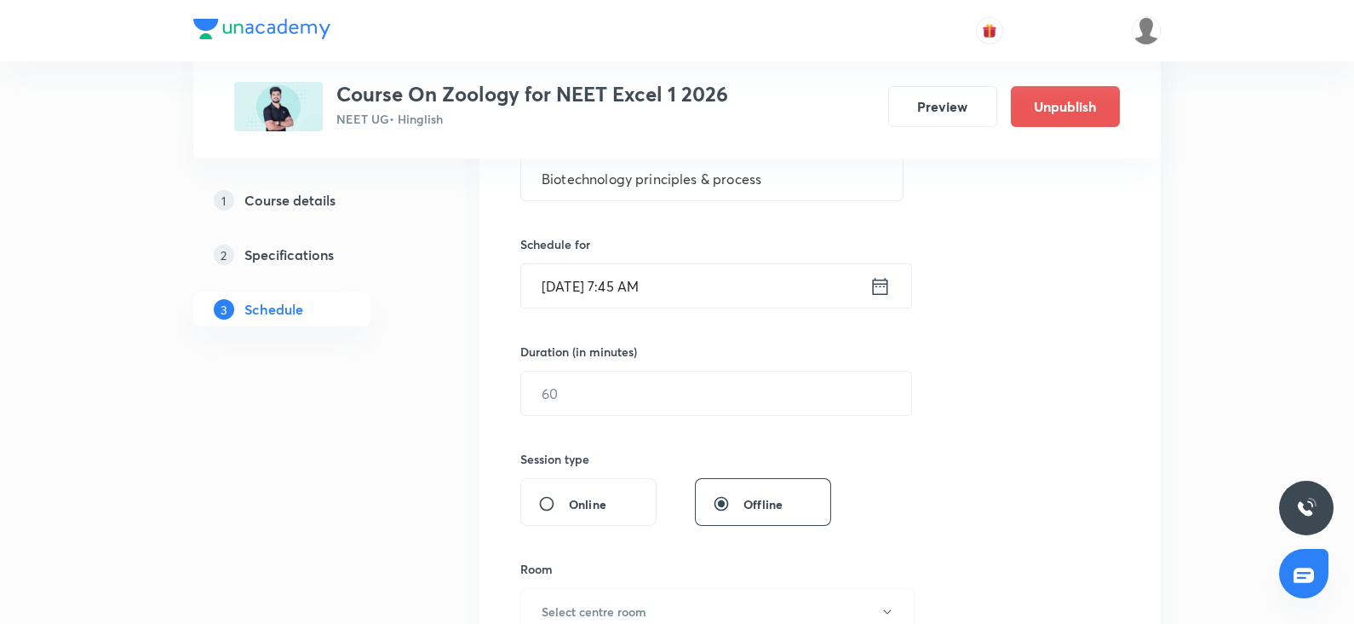
scroll to position [357, 0]
click at [655, 385] on input "text" at bounding box center [716, 391] width 390 height 43
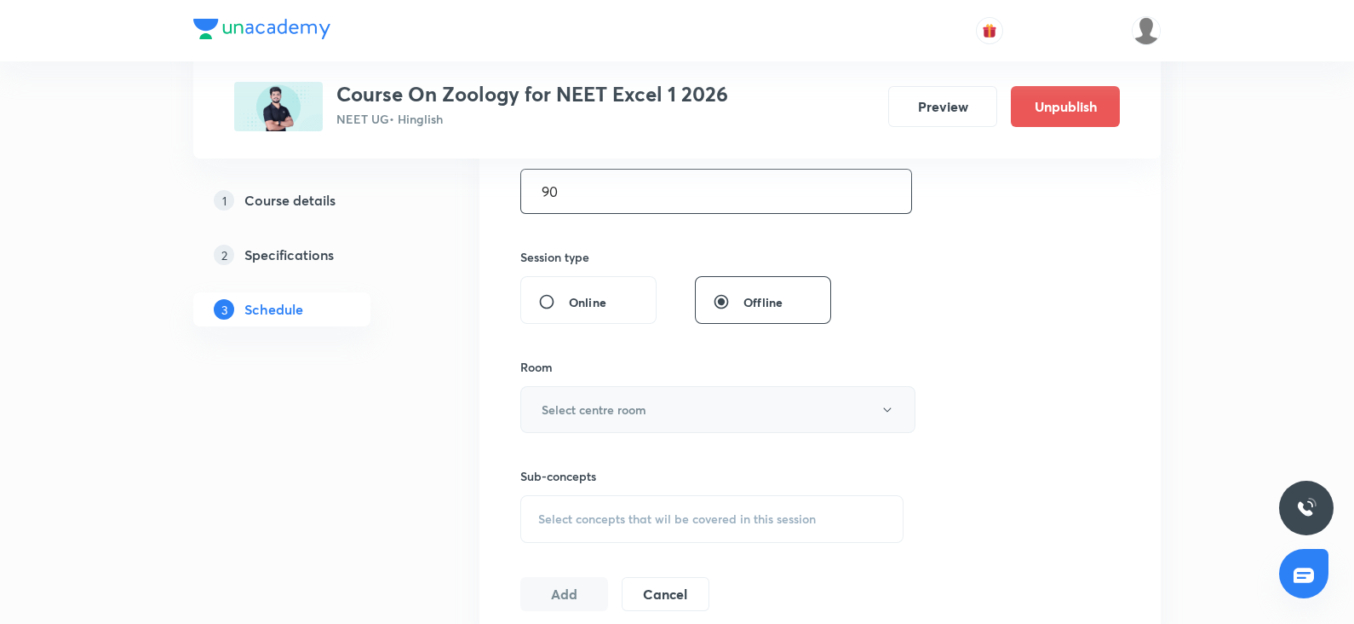
scroll to position [558, 0]
type input "90"
click at [618, 408] on h6 "Select centre room" at bounding box center [594, 409] width 105 height 18
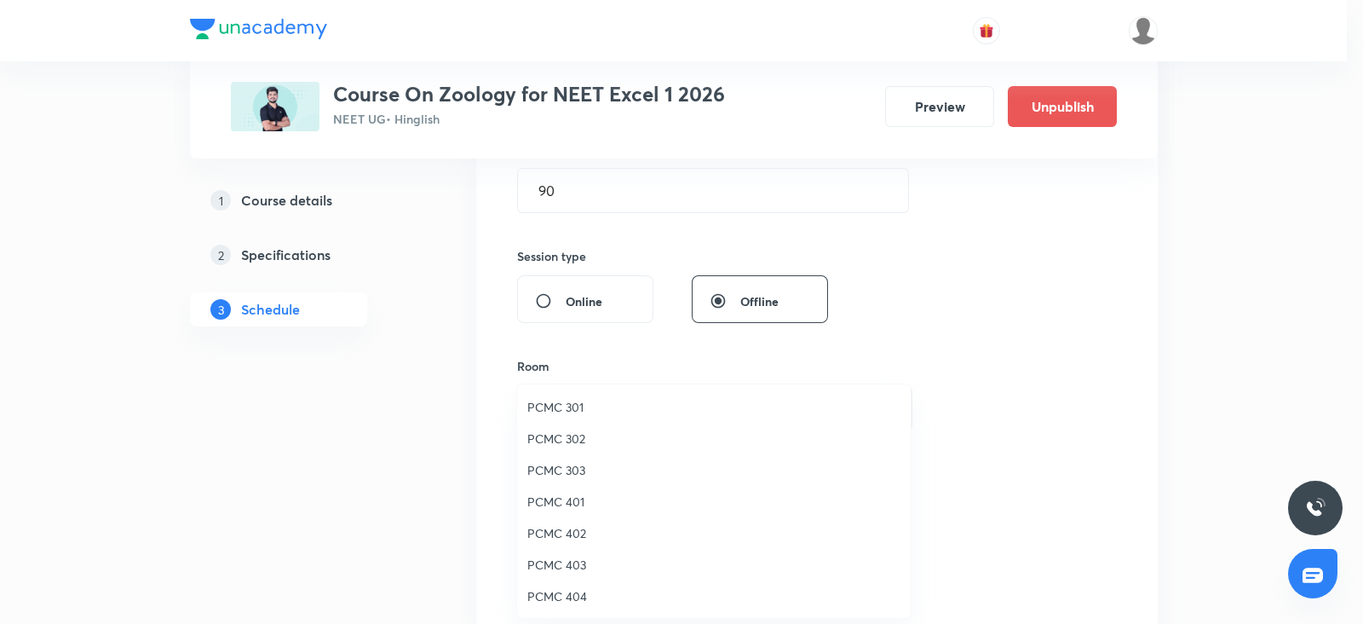
click at [587, 464] on span "PCMC 303" at bounding box center [713, 470] width 373 height 18
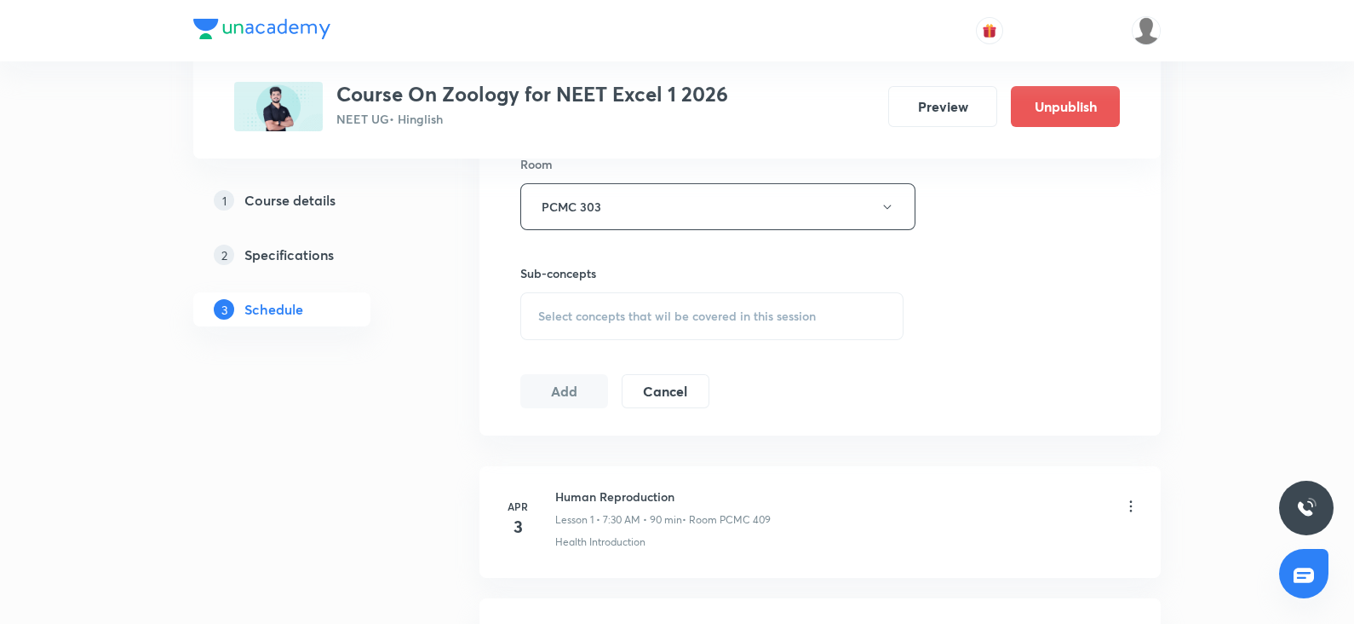
scroll to position [763, 0]
click at [660, 312] on span "Select concepts that wil be covered in this session" at bounding box center [677, 313] width 278 height 14
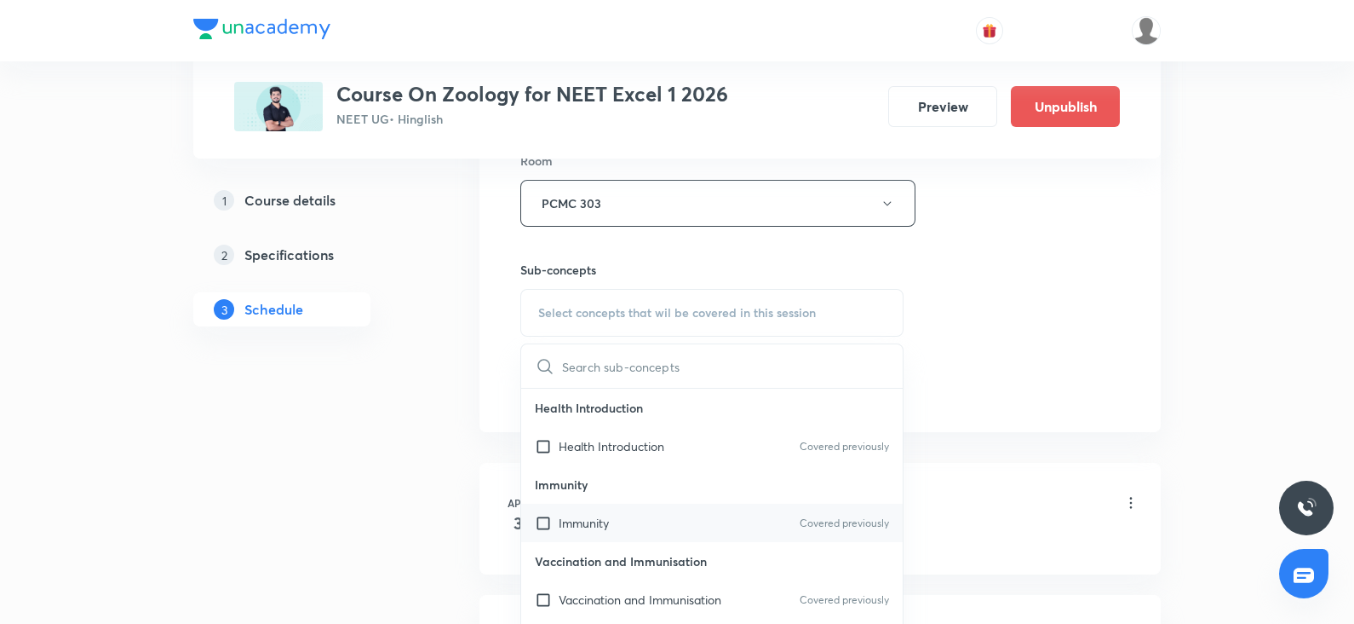
click at [621, 524] on div "Immunity Covered previously" at bounding box center [712, 522] width 382 height 38
checkbox input "true"
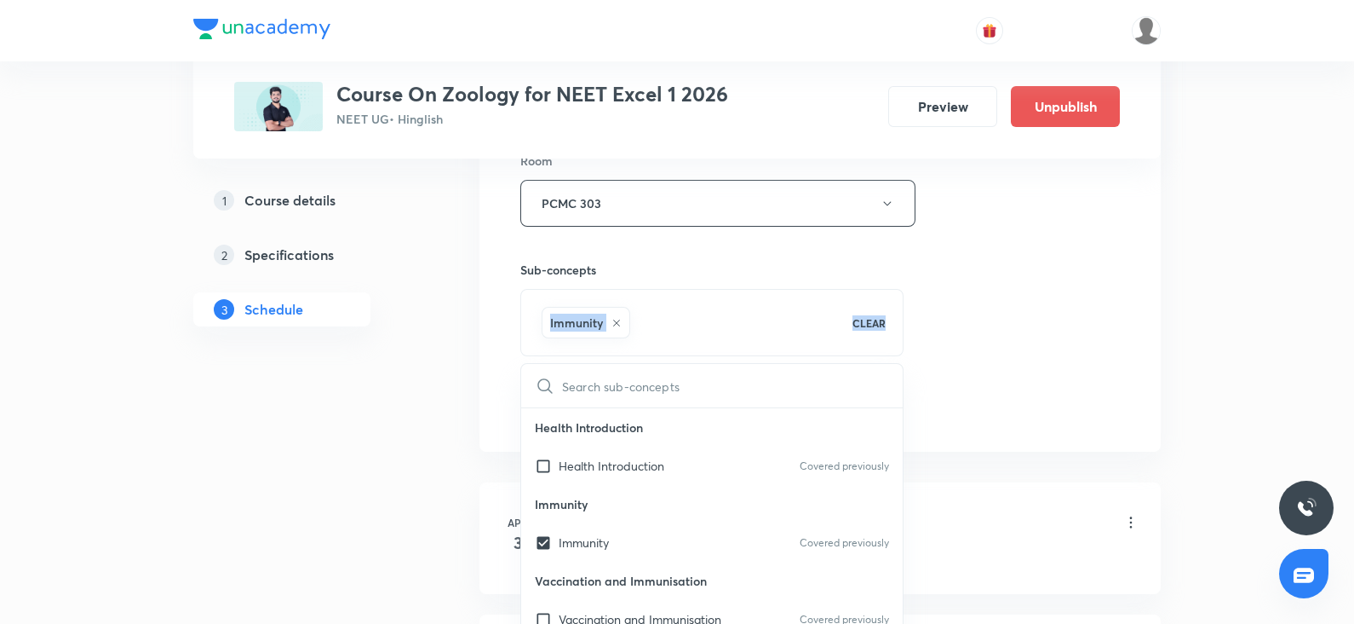
drag, startPoint x: 1046, startPoint y: 275, endPoint x: 1100, endPoint y: 275, distance: 53.7
click at [1100, 275] on div "Session 53 Live class Session title 35/99 Biotechnology principles & process ​ …" at bounding box center [820, 15] width 600 height 820
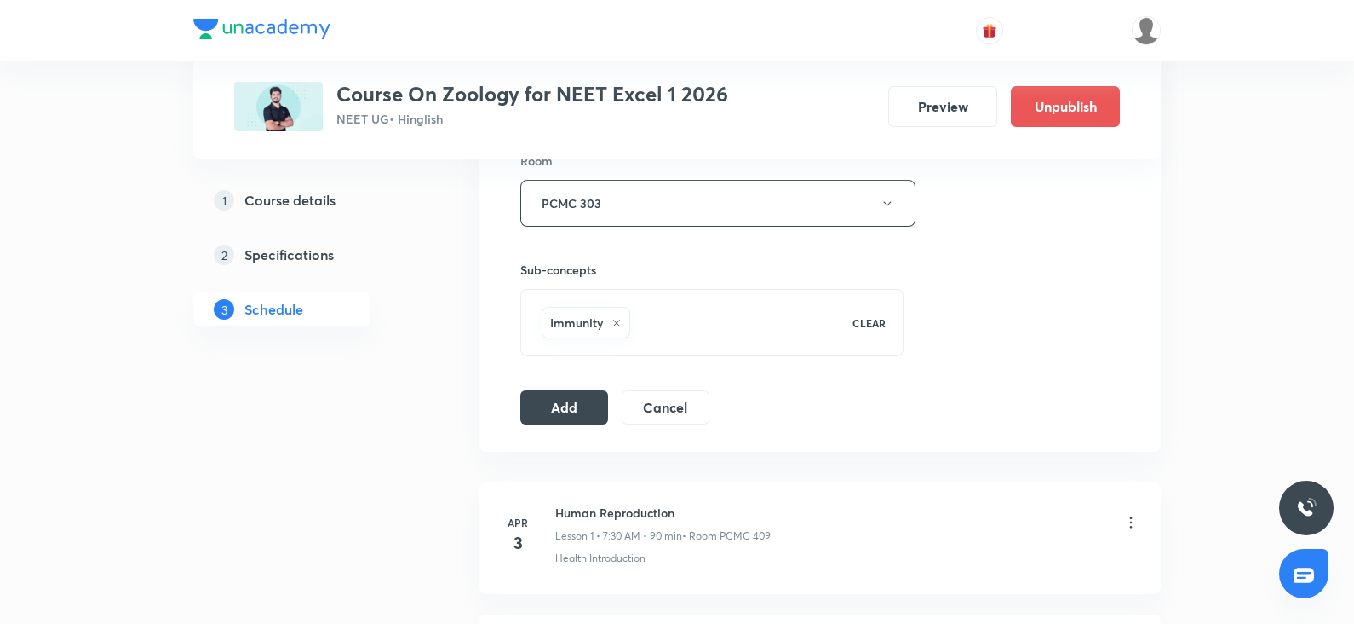
click at [1100, 275] on div "Session 53 Live class Session title 35/99 Biotechnology principles & process ​ …" at bounding box center [820, 15] width 600 height 820
click at [558, 408] on button "Add" at bounding box center [564, 405] width 88 height 34
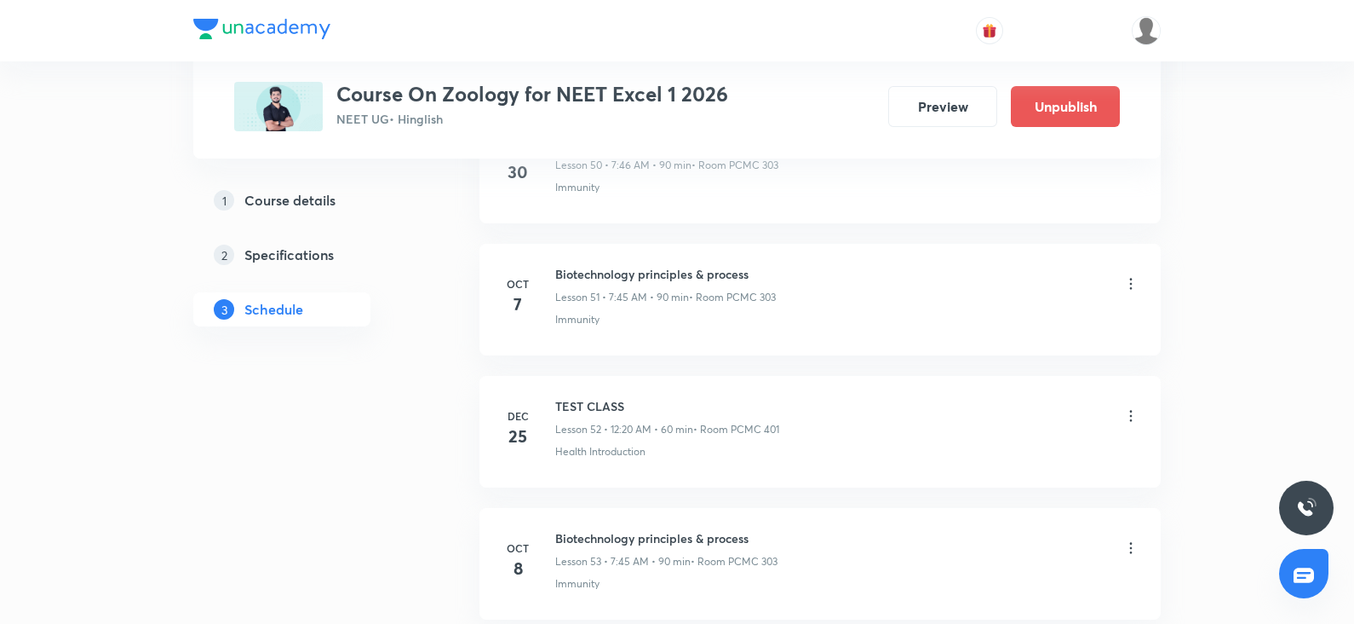
scroll to position [6800, 0]
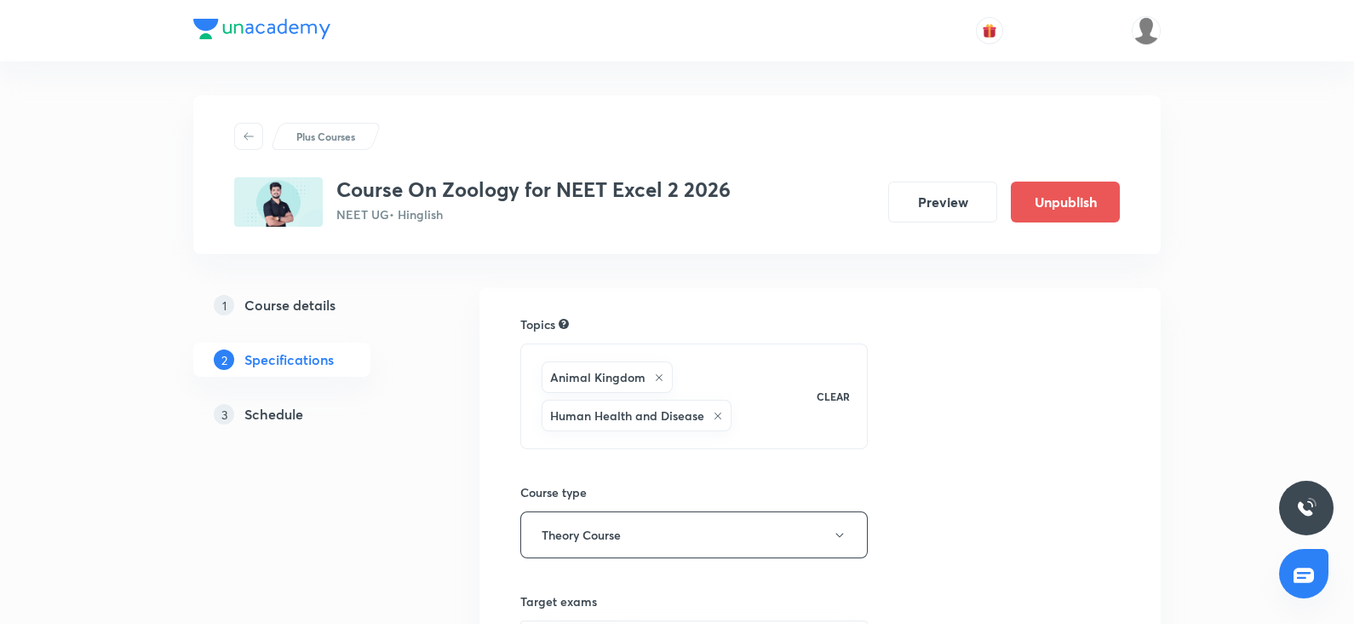
click at [250, 419] on h5 "Schedule" at bounding box center [273, 414] width 59 height 20
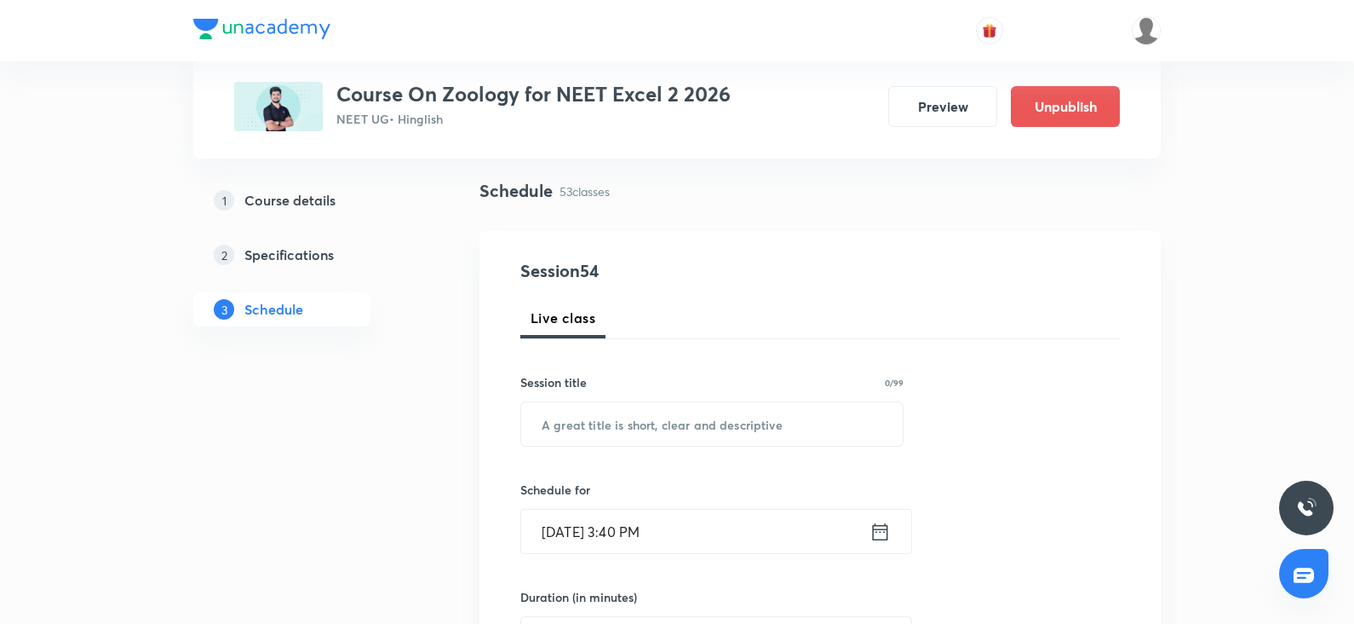
scroll to position [114, 0]
click at [611, 428] on input "text" at bounding box center [712, 419] width 382 height 43
paste input "Biotechnology principles & process"
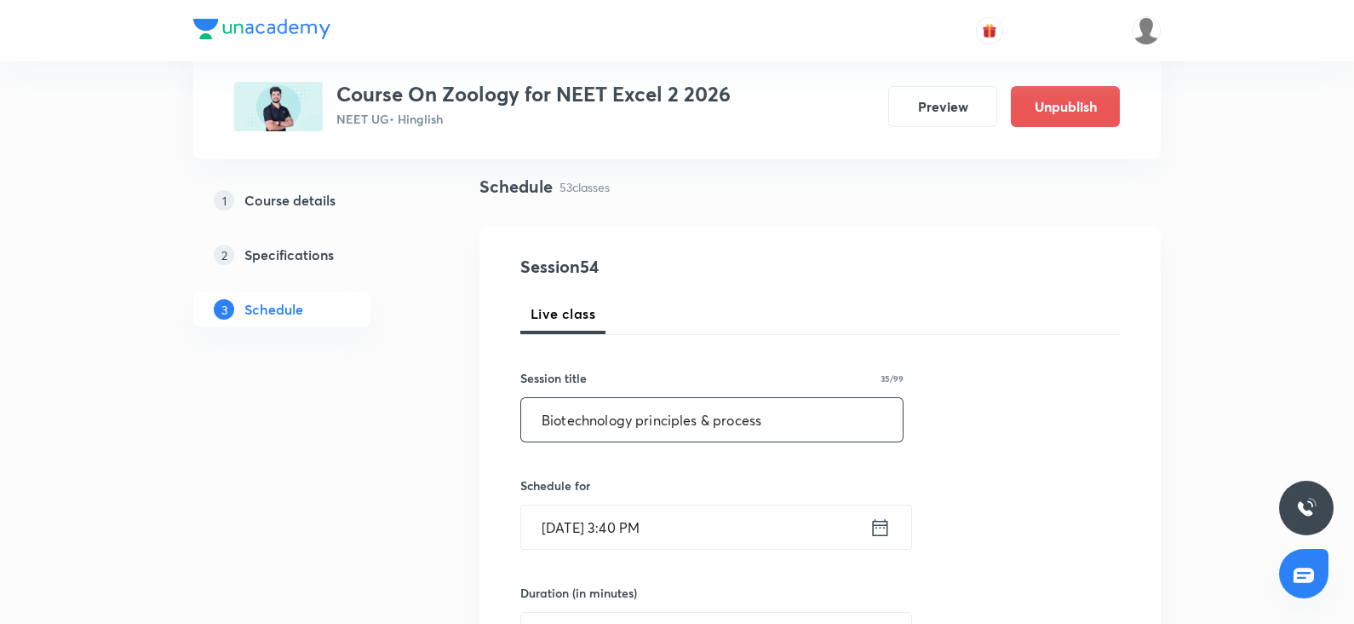
type input "Biotechnology principles & process"
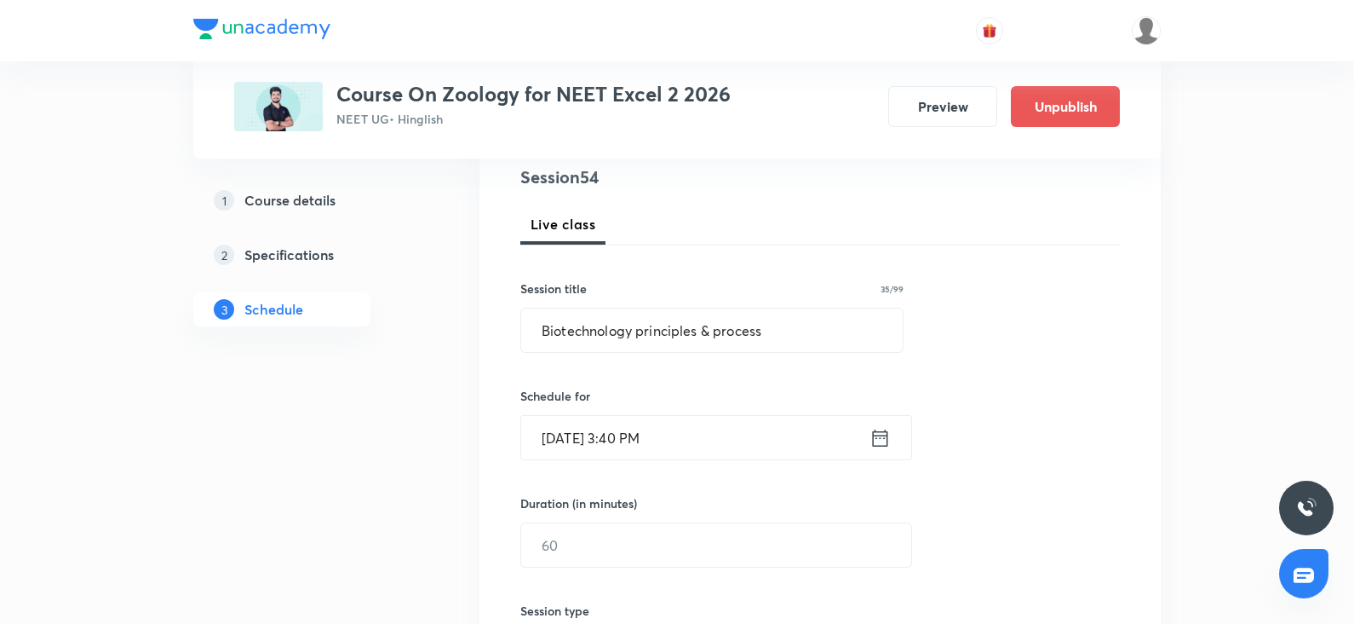
click at [600, 433] on input "Oct 6, 2025, 3:40 PM" at bounding box center [695, 437] width 348 height 43
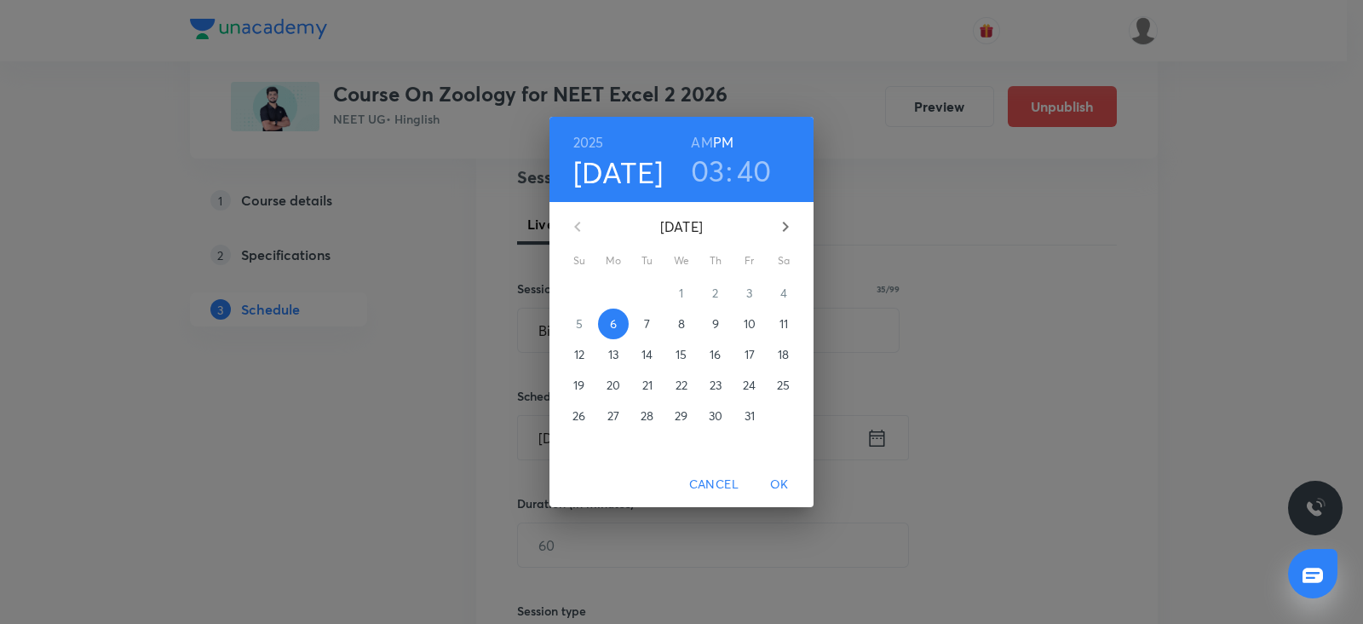
click at [647, 323] on p "7" at bounding box center [647, 323] width 6 height 17
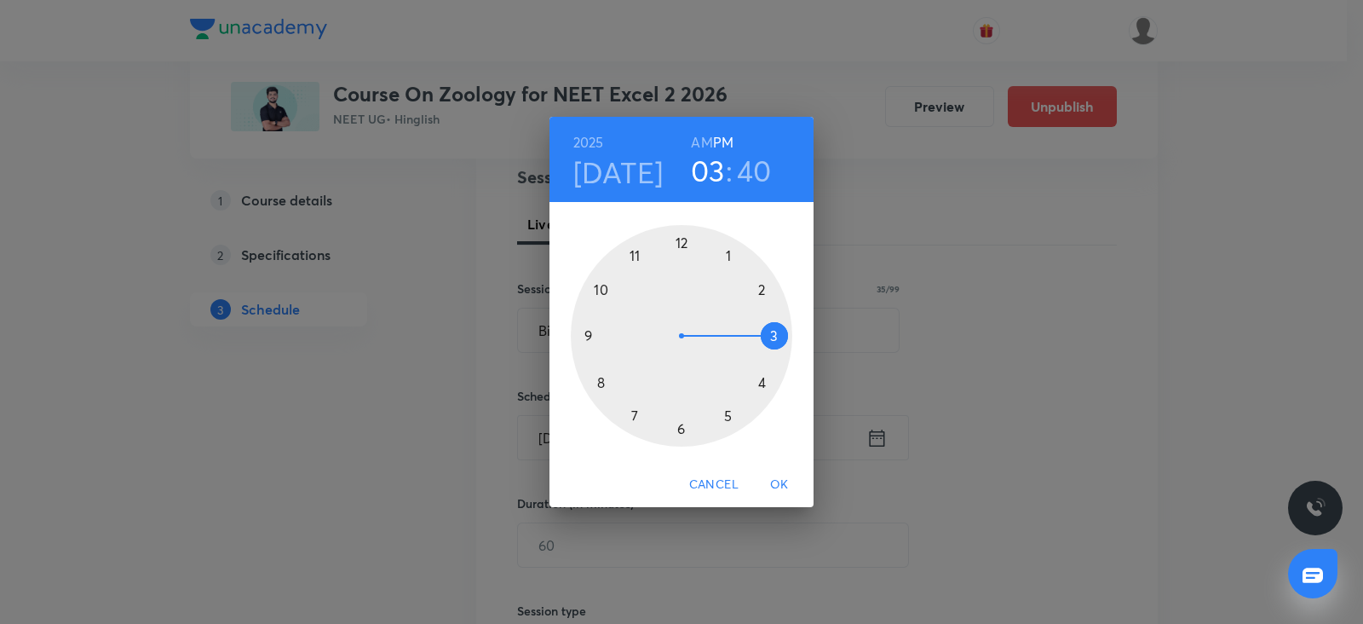
click at [773, 334] on div at bounding box center [681, 335] width 221 height 221
click at [682, 241] on div at bounding box center [681, 335] width 221 height 221
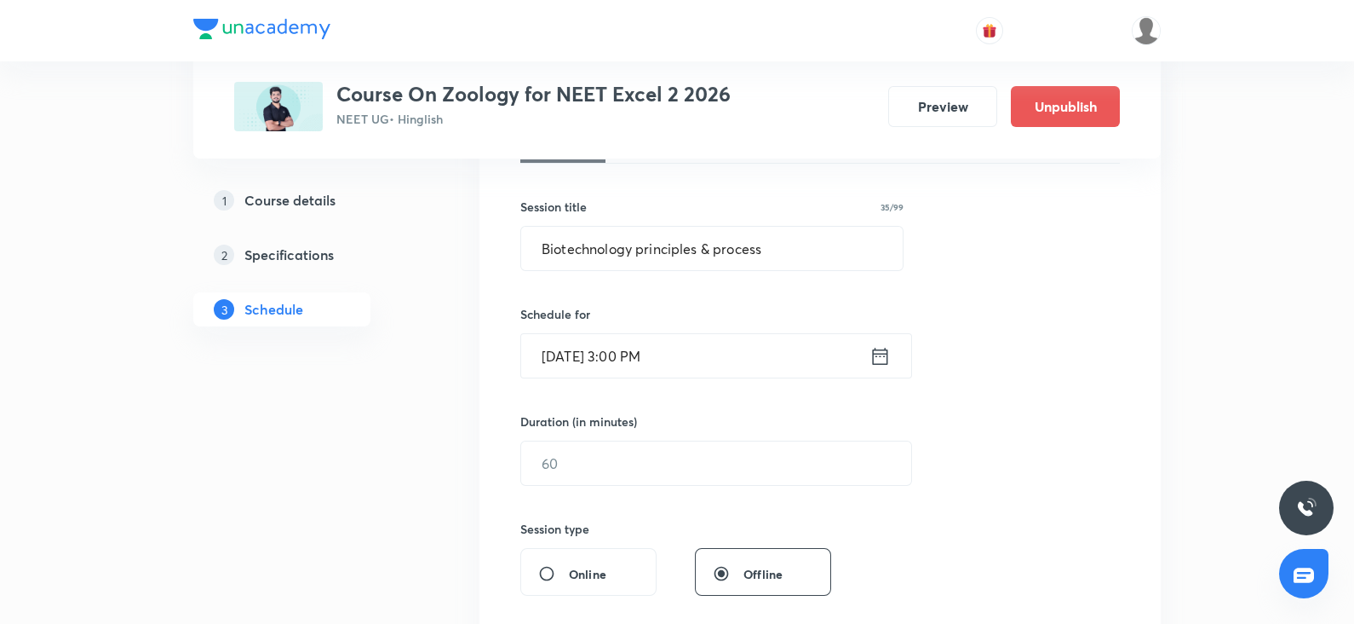
scroll to position [286, 0]
click at [553, 462] on input "text" at bounding box center [716, 461] width 390 height 43
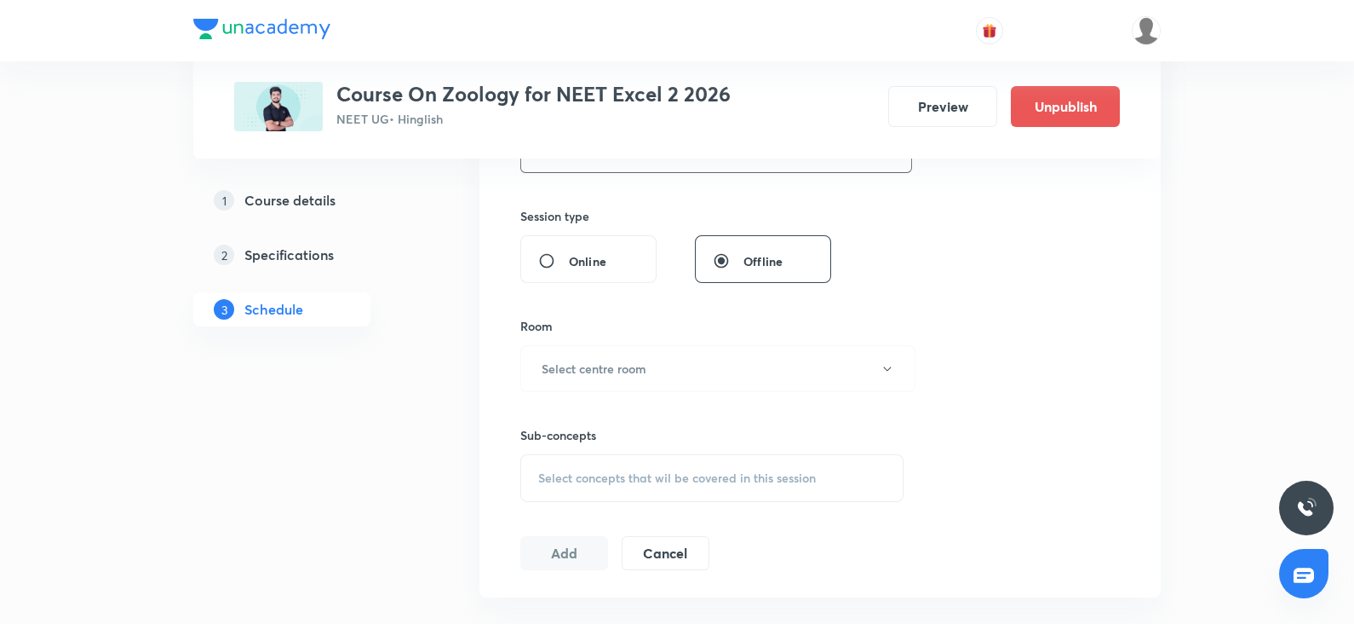
scroll to position [602, 0]
type input "90"
click at [561, 388] on div "Sub-concepts Select concepts that wil be covered in this session" at bounding box center [711, 443] width 383 height 110
click at [561, 375] on button "Select centre room" at bounding box center [717, 364] width 395 height 47
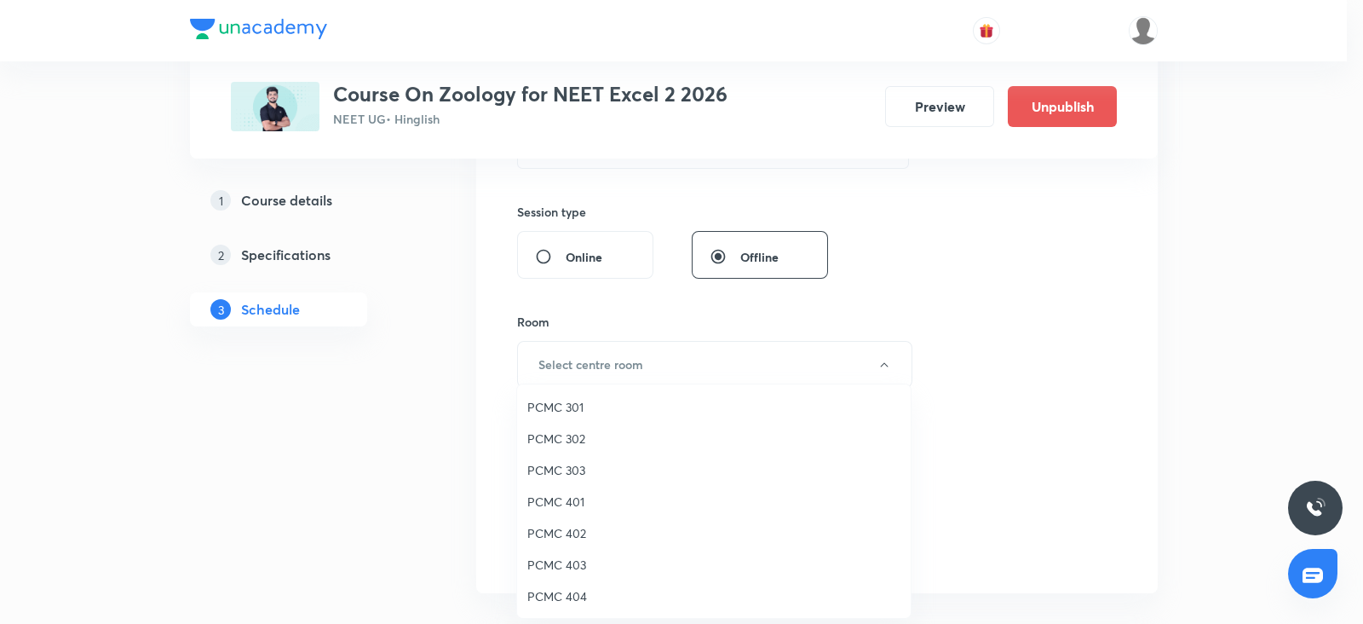
click at [567, 474] on span "PCMC 303" at bounding box center [713, 470] width 373 height 18
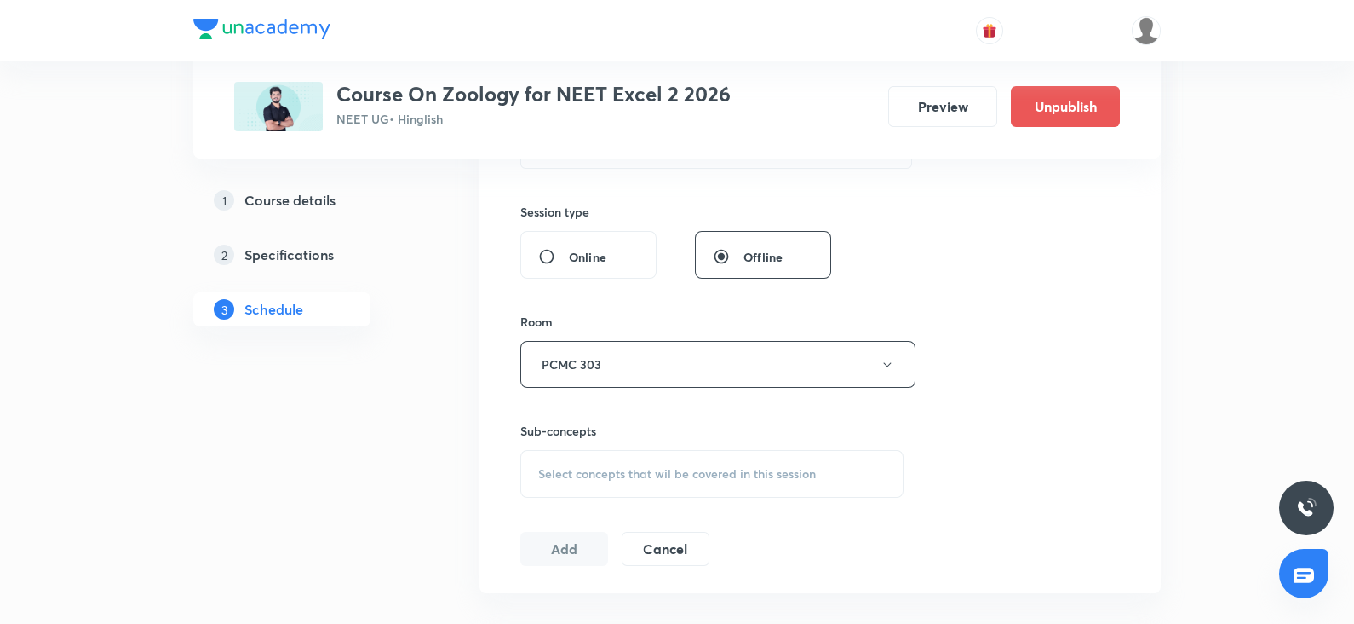
click at [654, 467] on span "Select concepts that wil be covered in this session" at bounding box center [677, 474] width 278 height 14
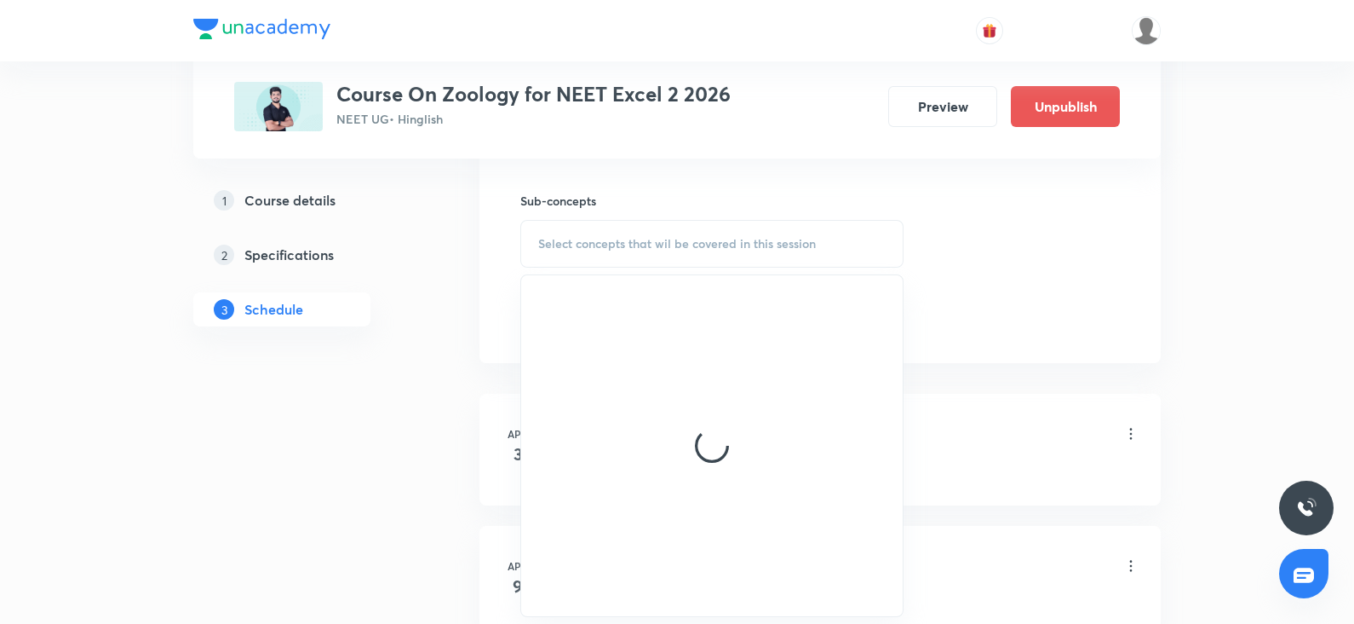
scroll to position [834, 0]
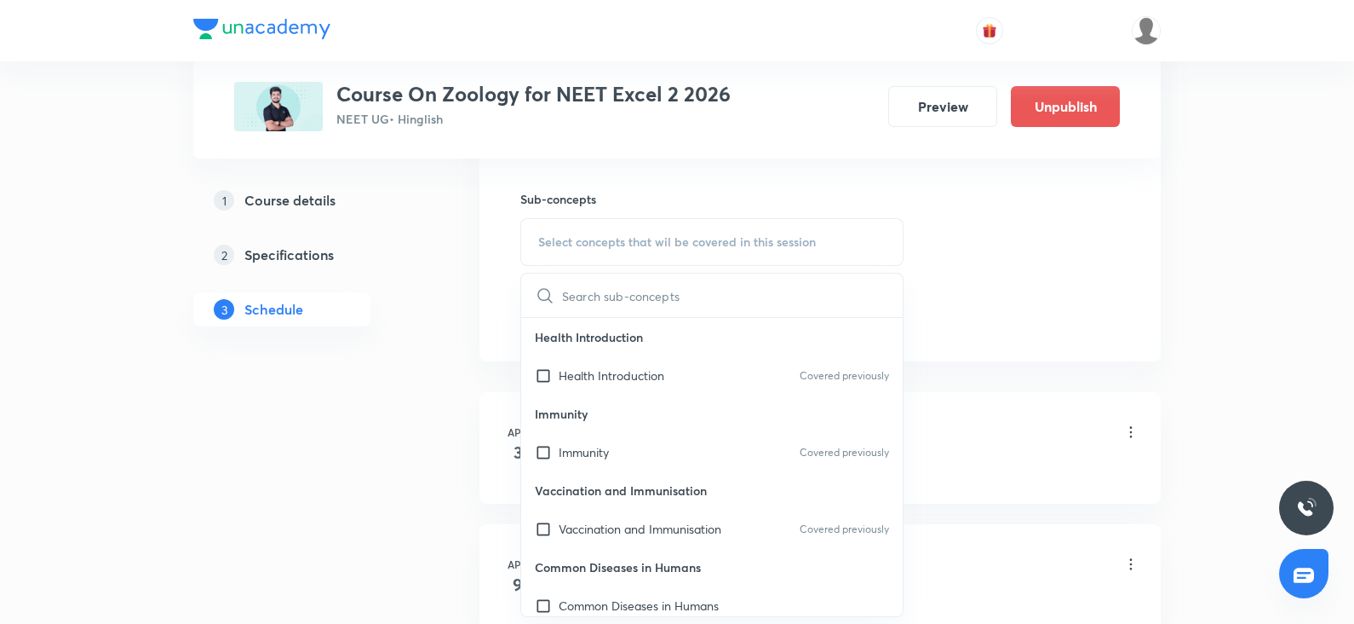
click at [618, 479] on p "Vaccination and Immunisation" at bounding box center [712, 490] width 382 height 38
click at [618, 506] on p "Vaccination and Immunisation" at bounding box center [712, 490] width 382 height 38
click at [608, 524] on p "Vaccination and Immunisation" at bounding box center [640, 529] width 163 height 18
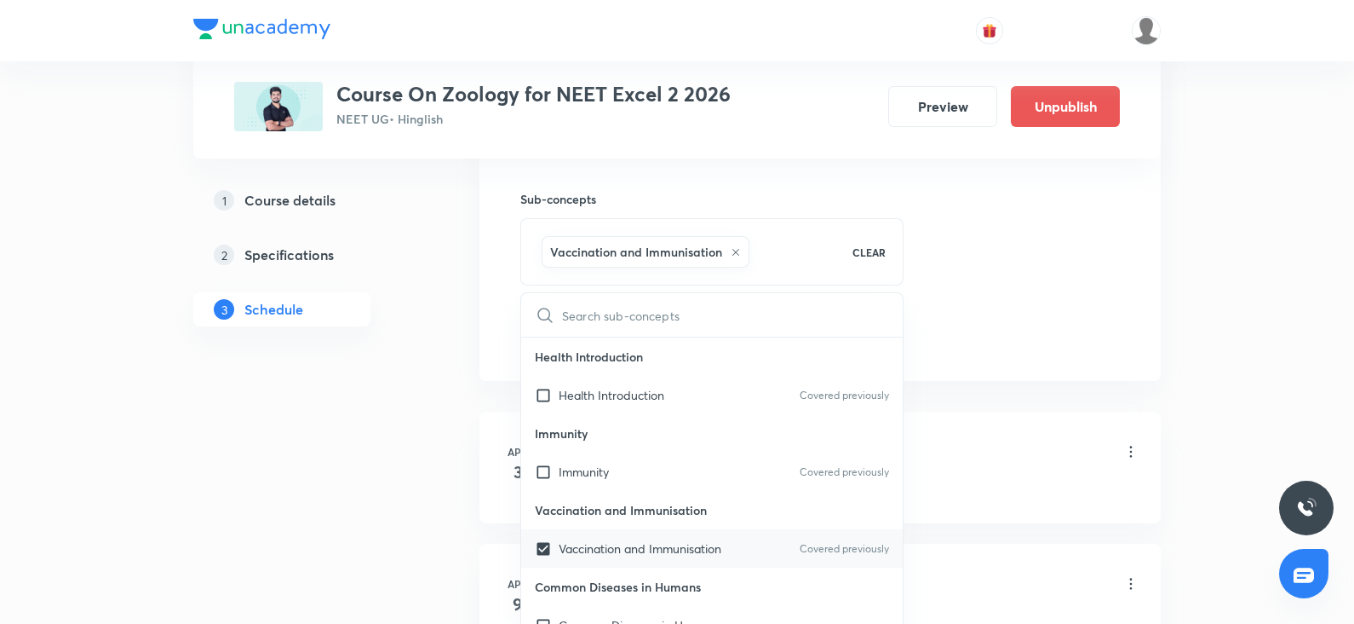
checkbox input "true"
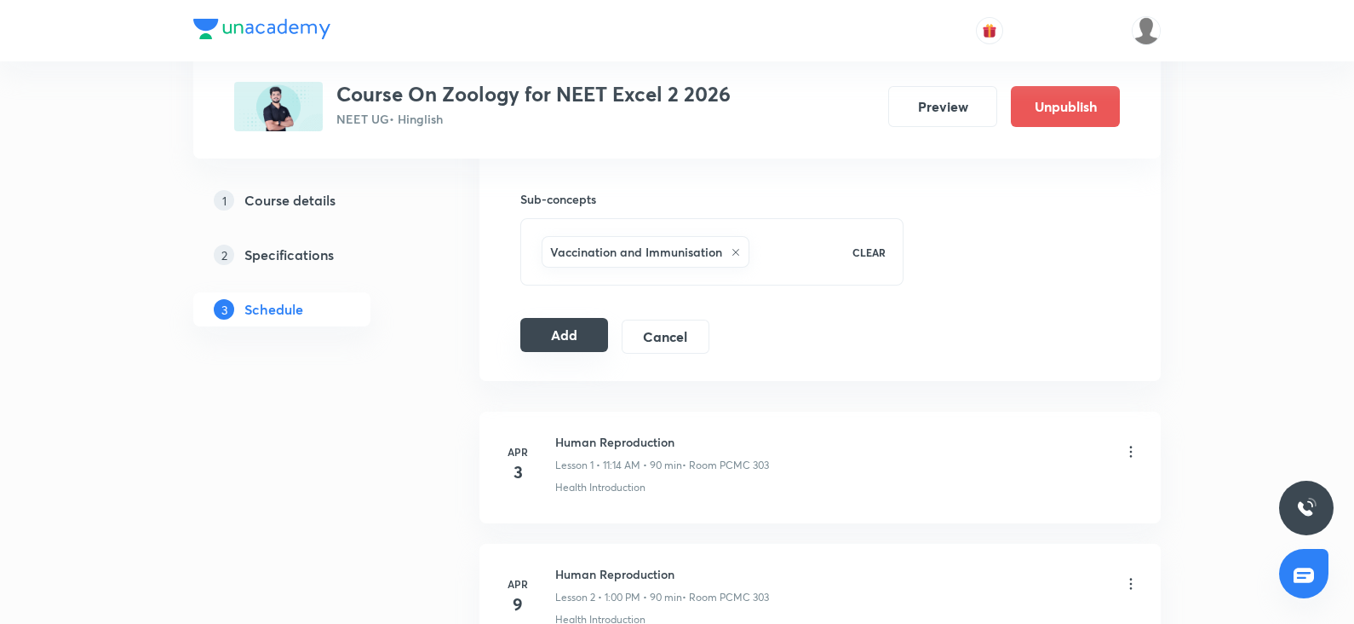
click at [566, 331] on button "Add" at bounding box center [564, 335] width 88 height 34
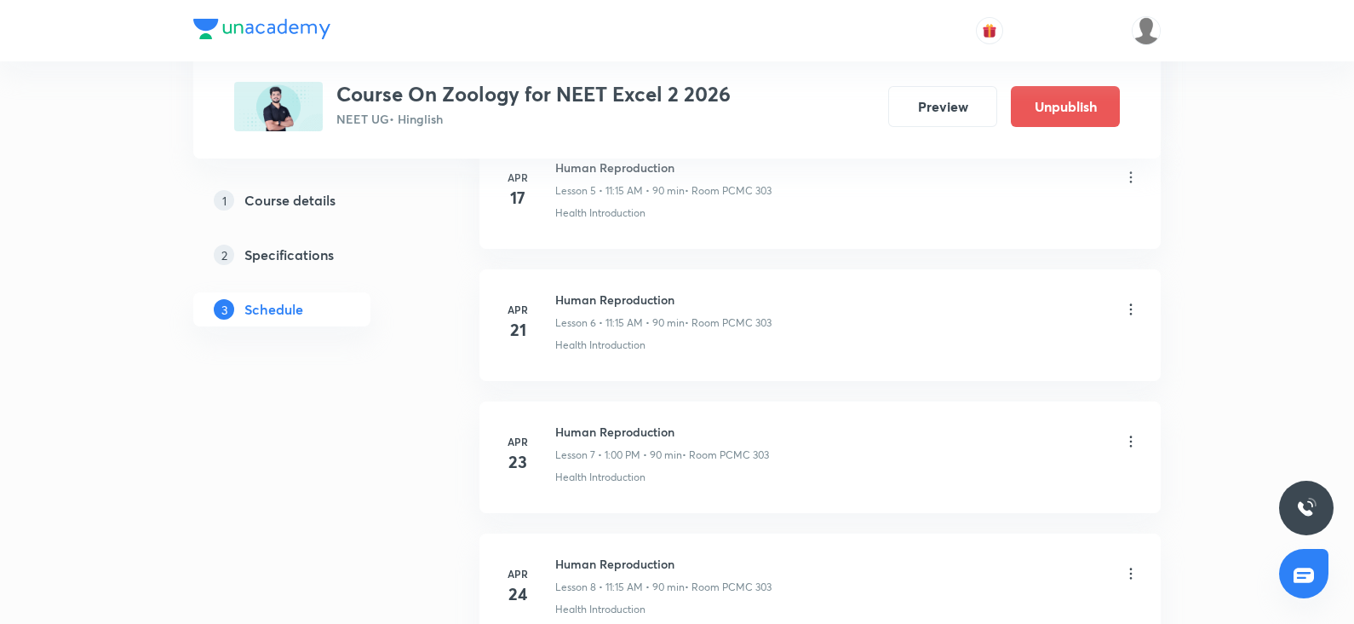
scroll to position [0, 0]
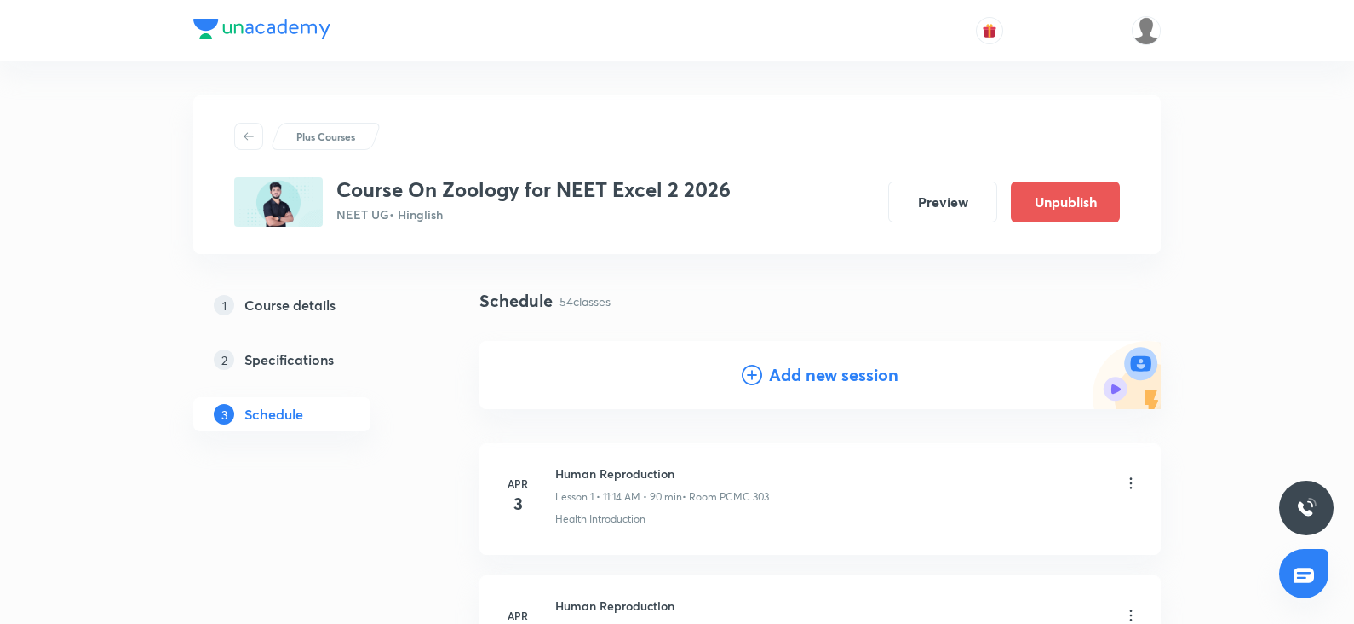
click at [803, 369] on h4 "Add new session" at bounding box center [833, 375] width 129 height 26
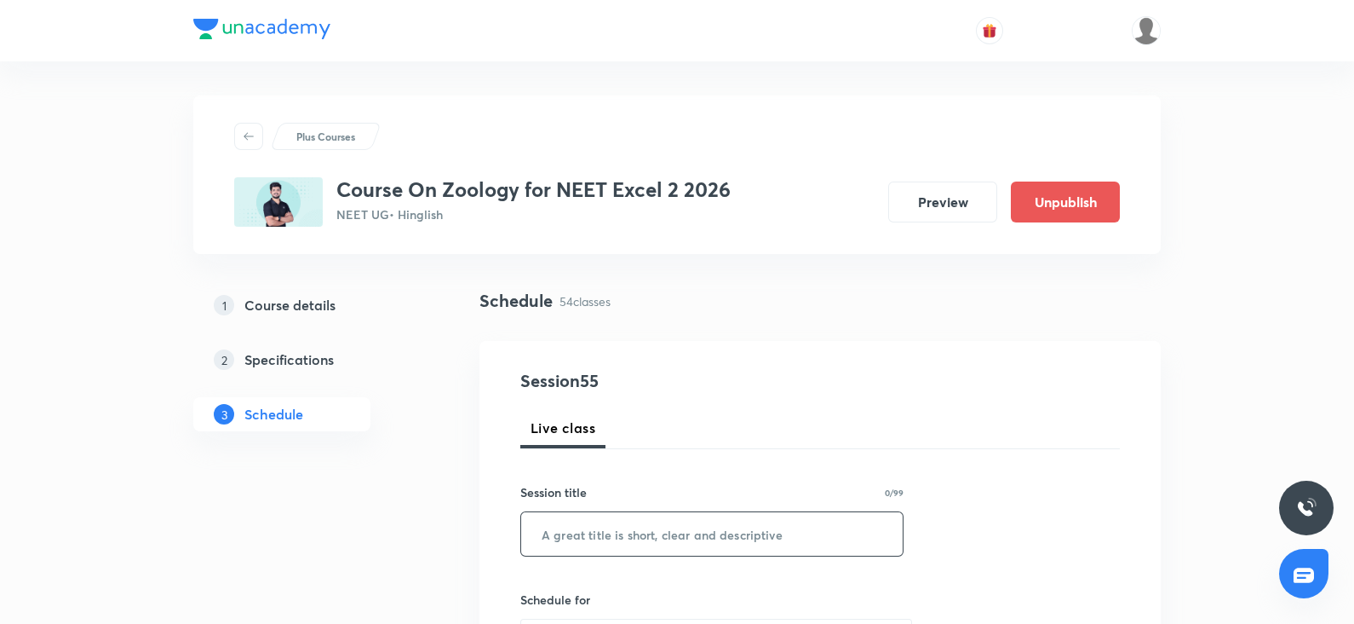
paste input "Biotechnology principles & process"
click at [617, 536] on input "text" at bounding box center [712, 533] width 382 height 43
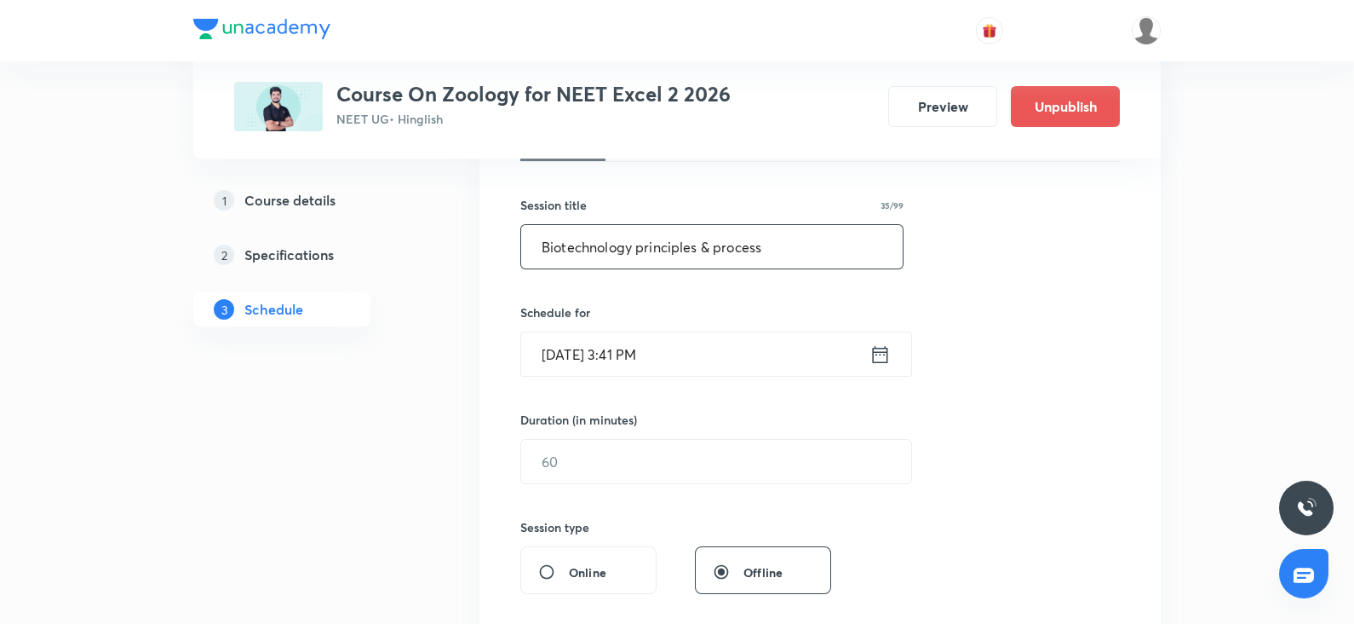
scroll to position [298, 0]
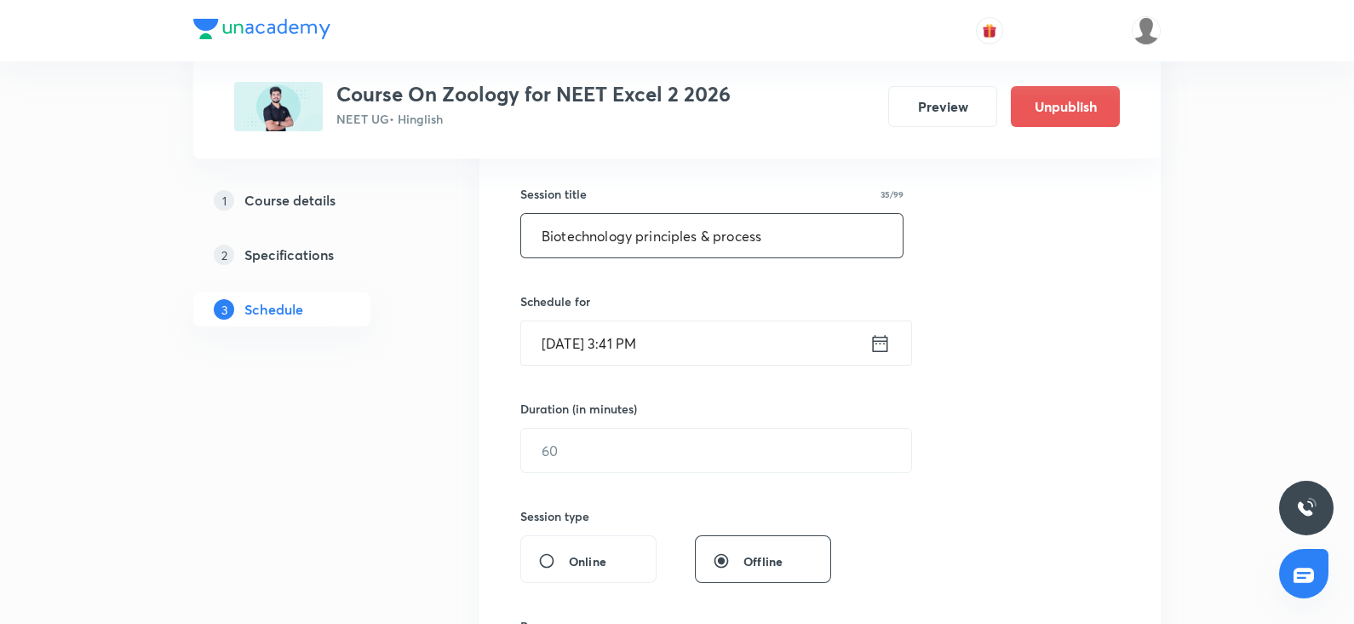
type input "Biotechnology principles & process"
click at [608, 347] on input "Oct 6, 2025, 3:41 PM" at bounding box center [695, 342] width 348 height 43
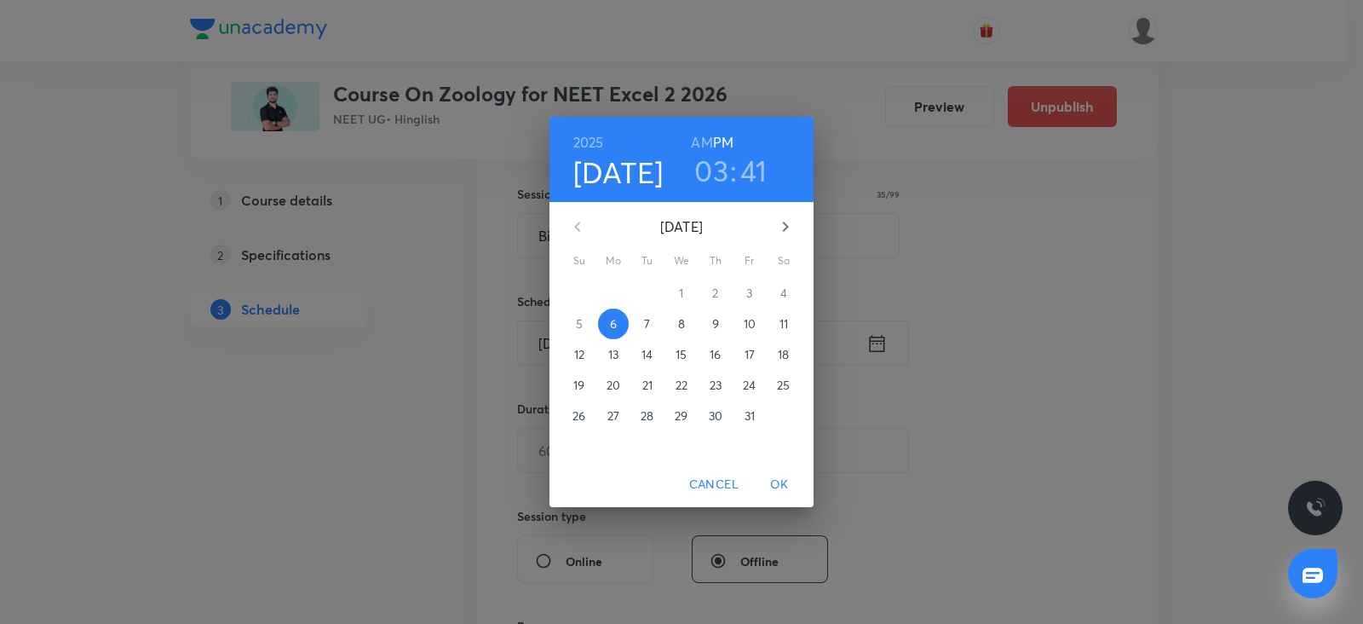
click at [752, 324] on p "10" at bounding box center [750, 323] width 12 height 17
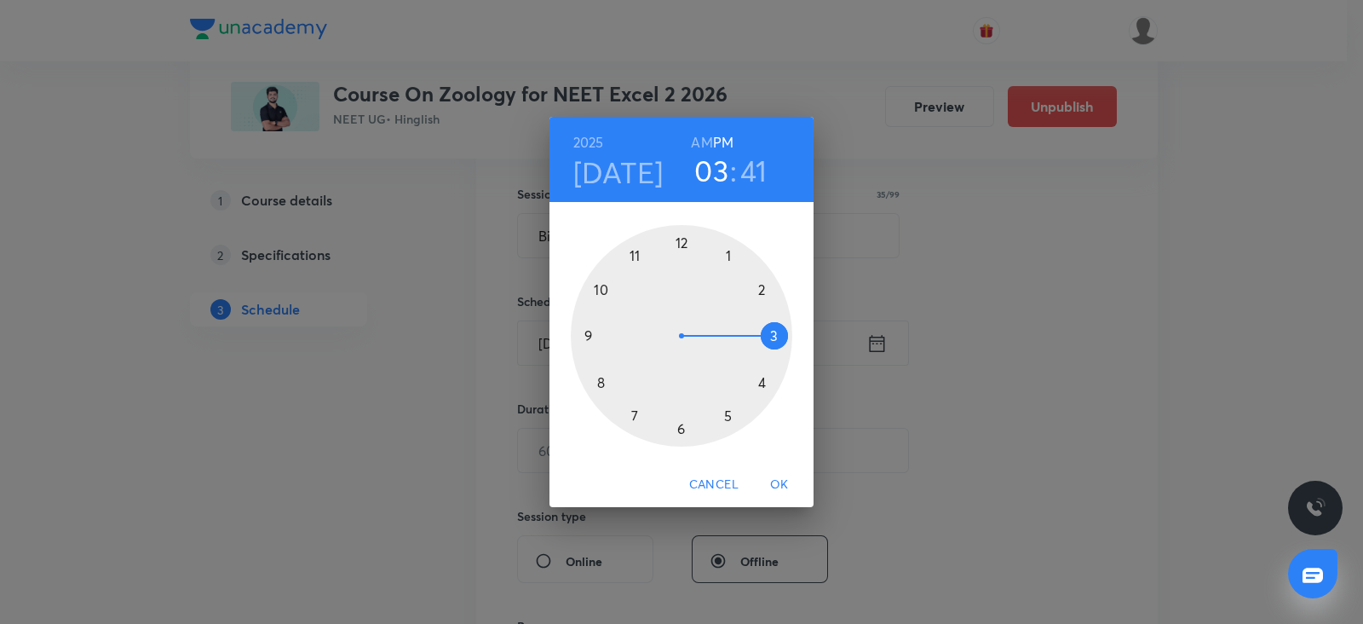
click at [726, 252] on div at bounding box center [681, 335] width 221 height 221
click at [679, 235] on div at bounding box center [681, 335] width 221 height 221
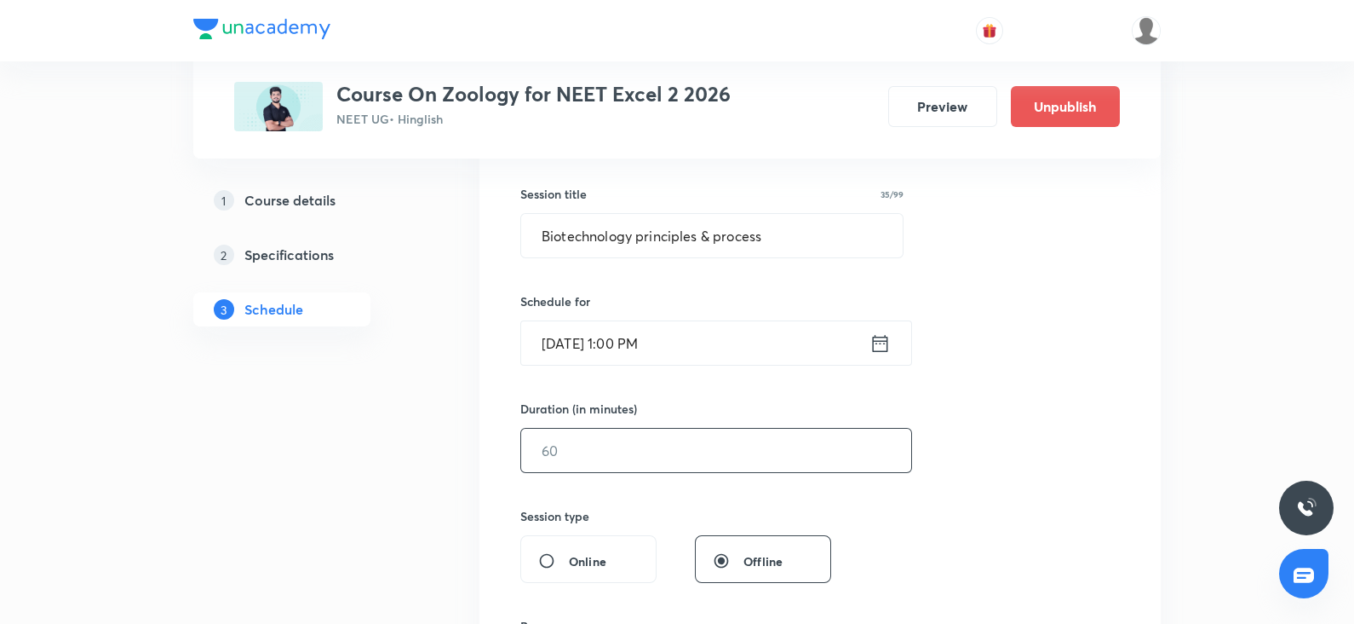
click at [650, 457] on input "text" at bounding box center [716, 449] width 390 height 43
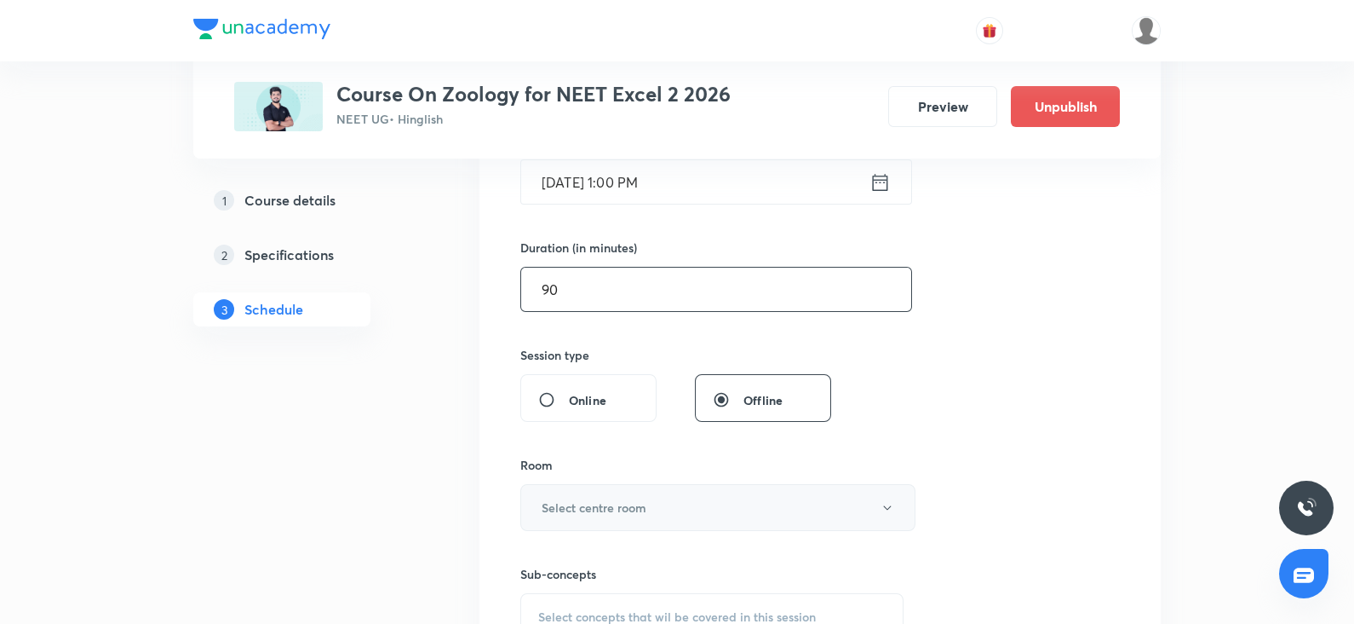
scroll to position [460, 0]
type input "90"
click at [572, 493] on button "Select centre room" at bounding box center [717, 506] width 395 height 47
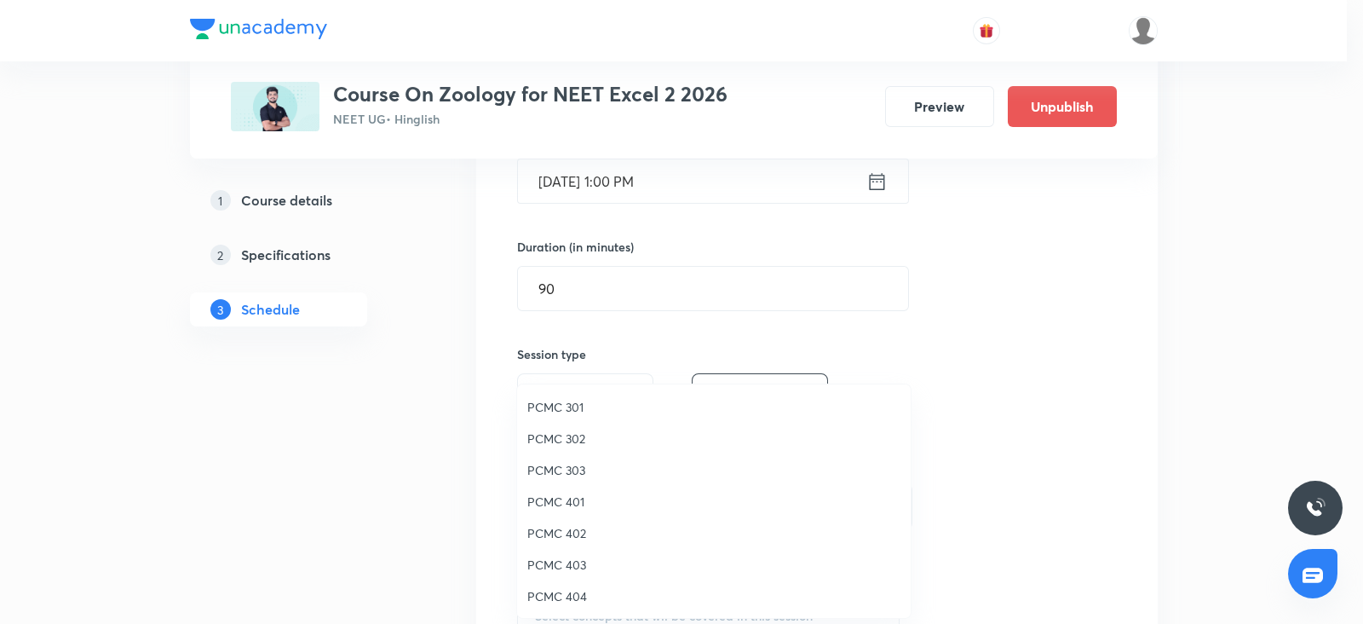
click at [561, 474] on span "PCMC 303" at bounding box center [713, 470] width 373 height 18
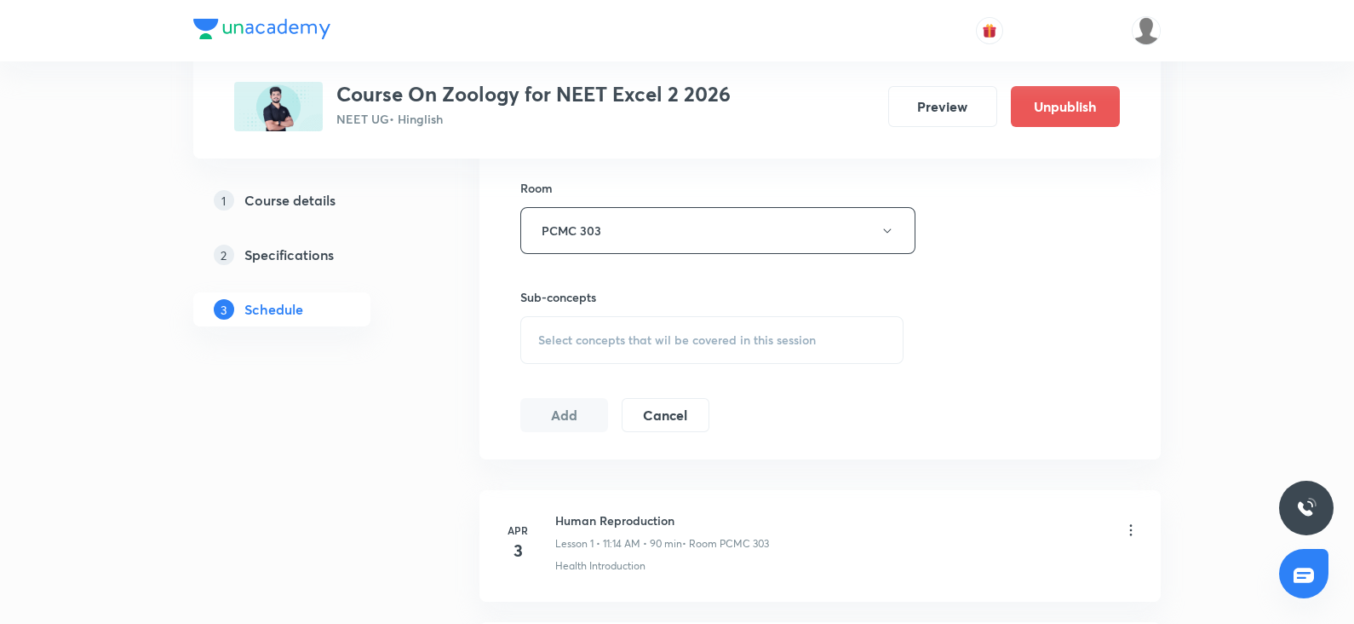
scroll to position [745, 0]
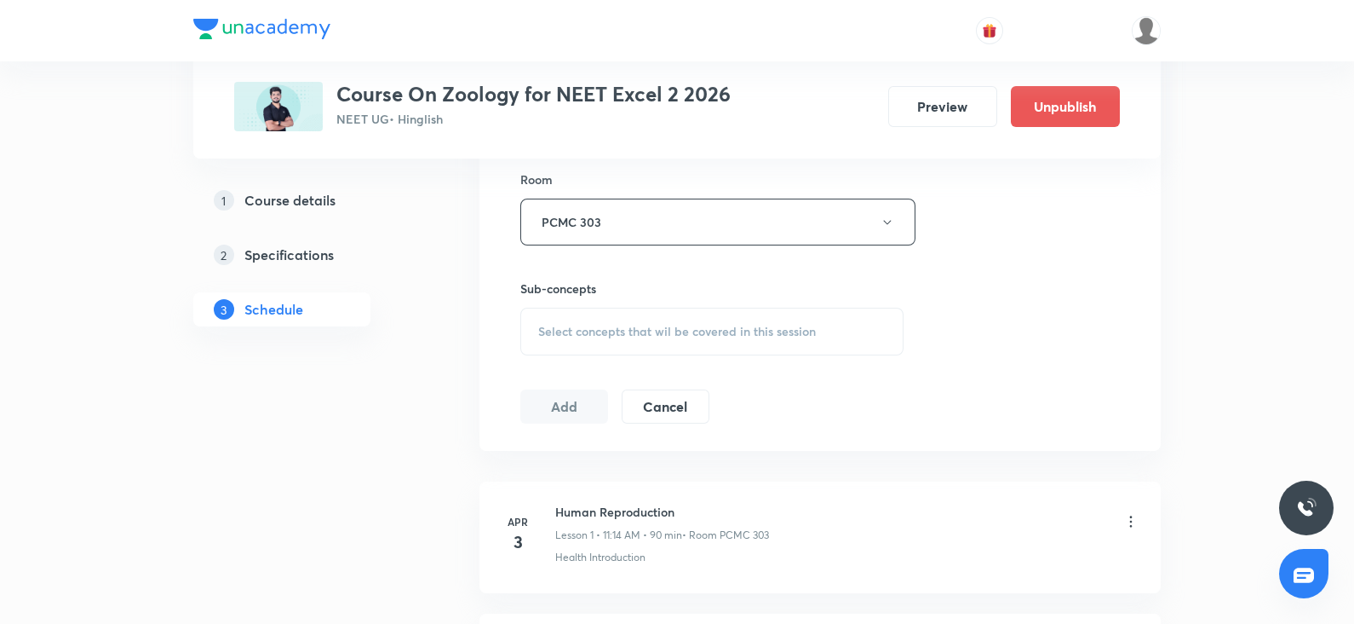
click at [595, 313] on div "Select concepts that wil be covered in this session" at bounding box center [711, 332] width 383 height 48
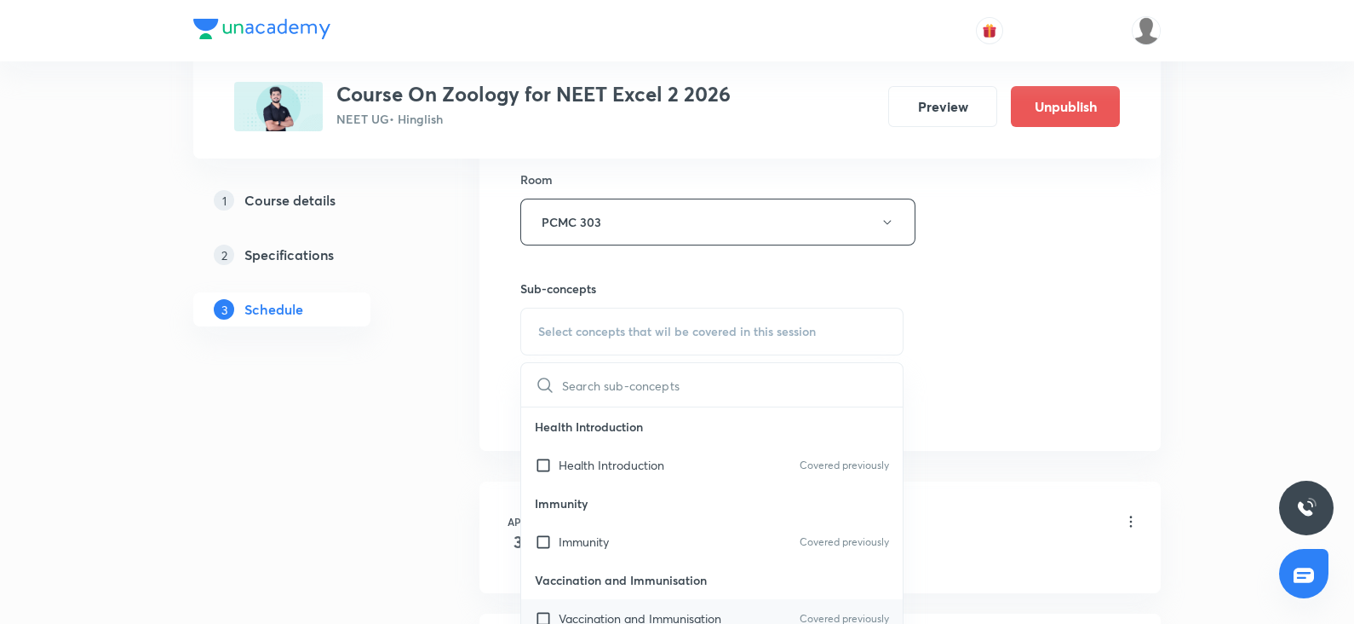
click at [561, 609] on p "Vaccination and Immunisation" at bounding box center [640, 618] width 163 height 18
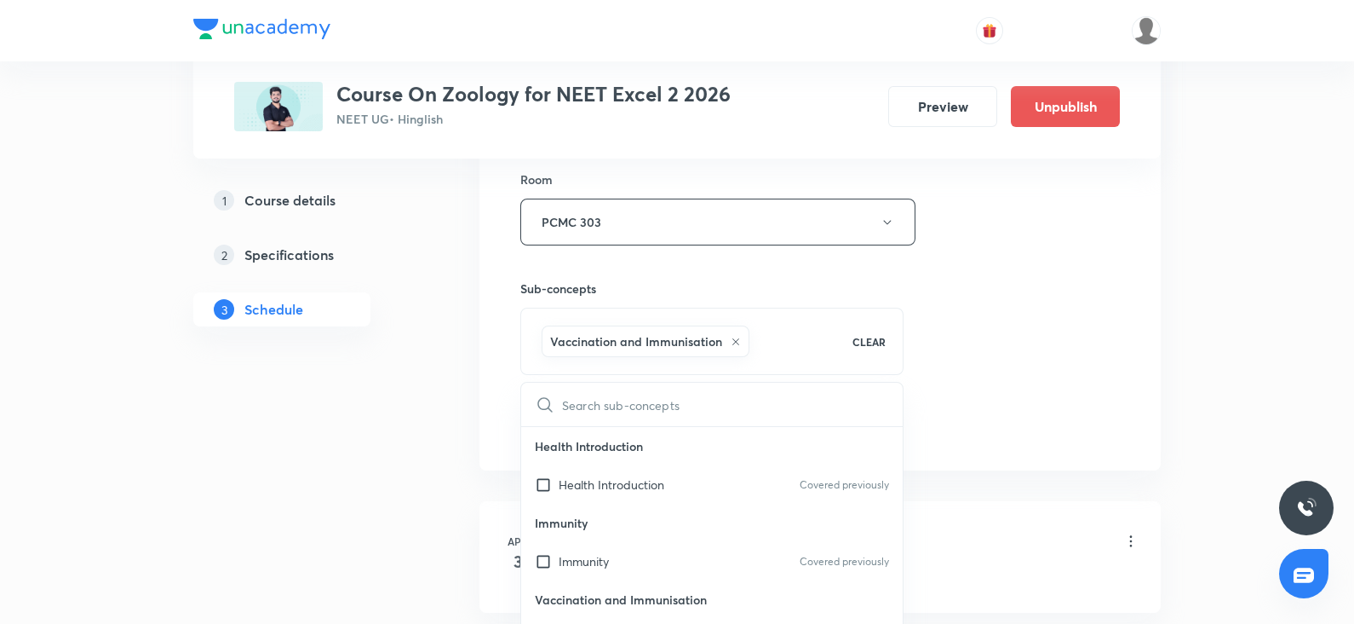
checkbox input "true"
click at [1033, 258] on div "Session 55 Live class Session title 35/99 Biotechnology principles & process ​ …" at bounding box center [820, 33] width 600 height 820
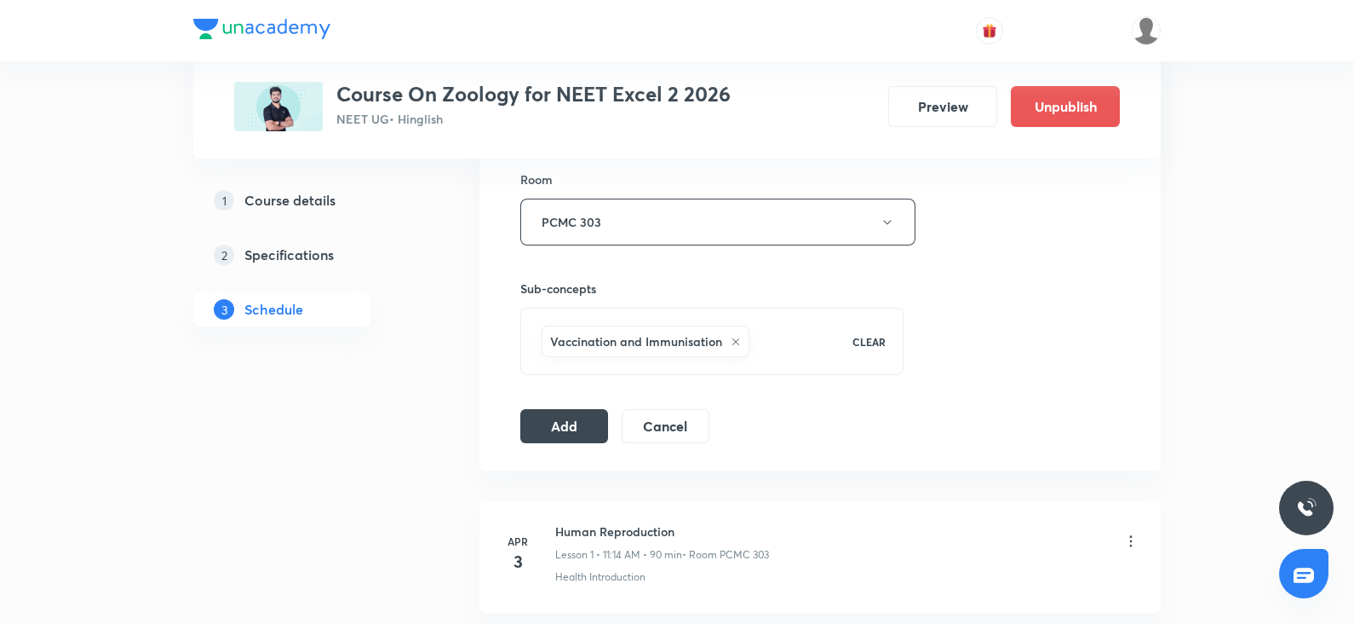
click at [584, 400] on div "Session 55 Live class Session title 35/99 Biotechnology principles & process ​ …" at bounding box center [820, 33] width 600 height 820
click at [575, 411] on button "Add" at bounding box center [564, 424] width 88 height 34
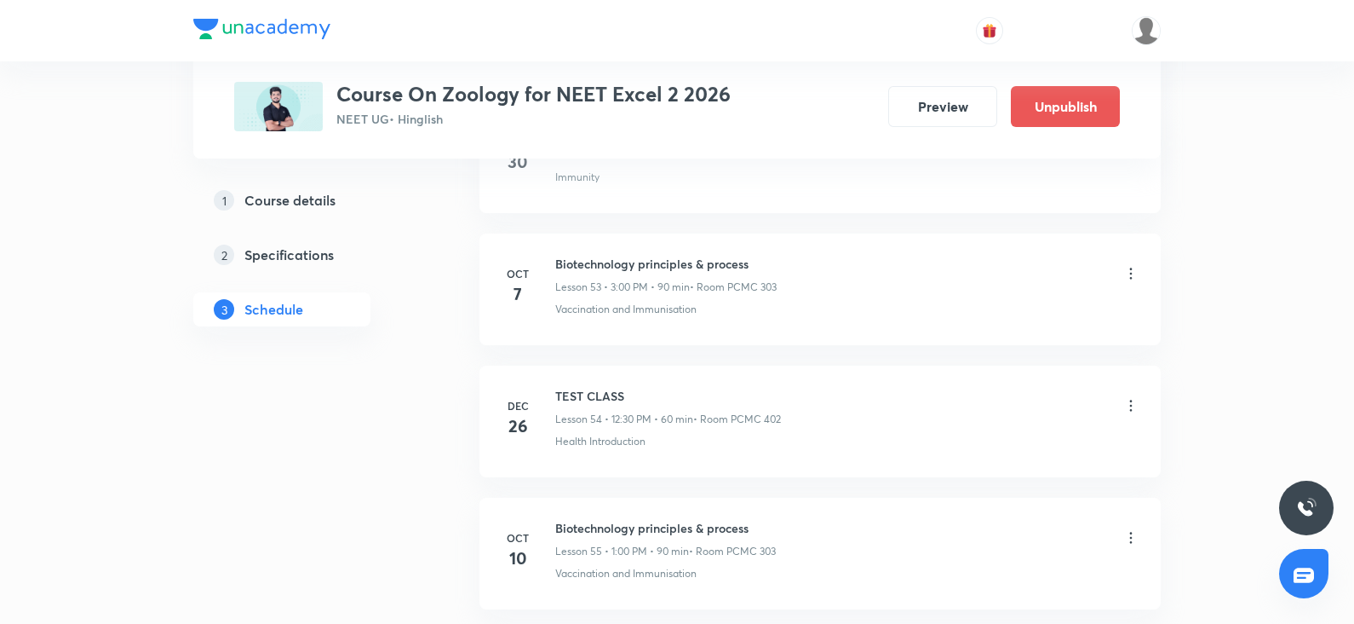
scroll to position [7075, 0]
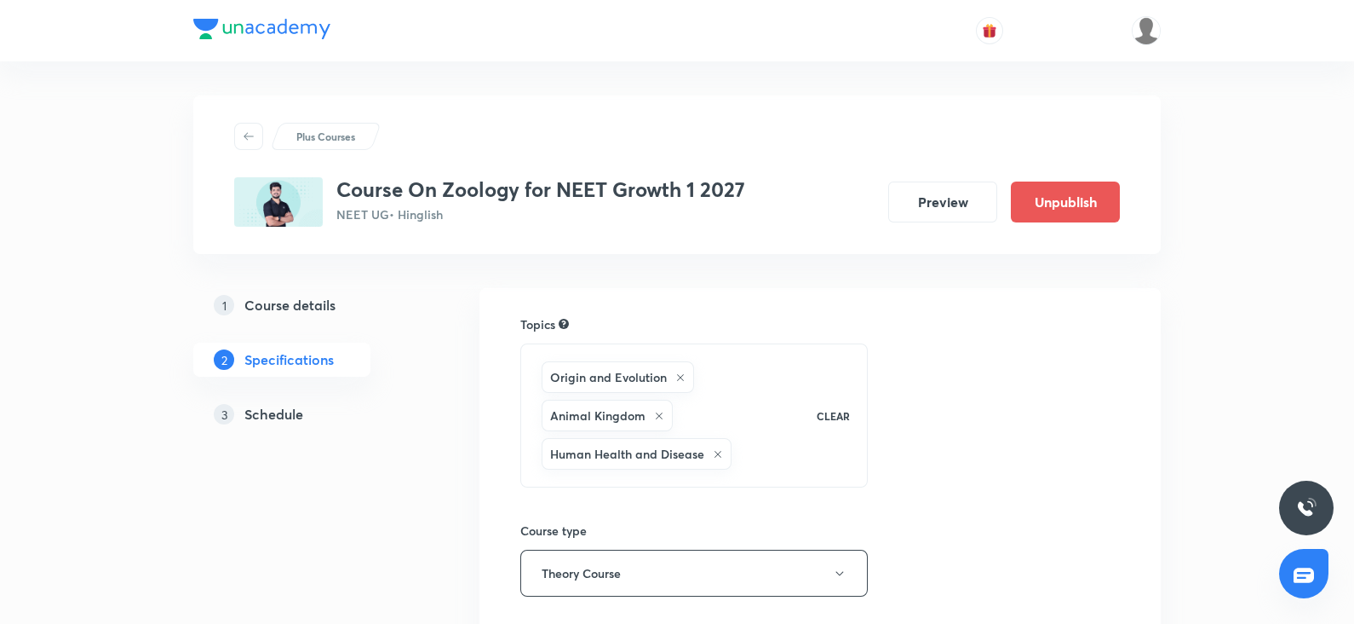
click at [277, 398] on link "3 Schedule" at bounding box center [309, 414] width 232 height 34
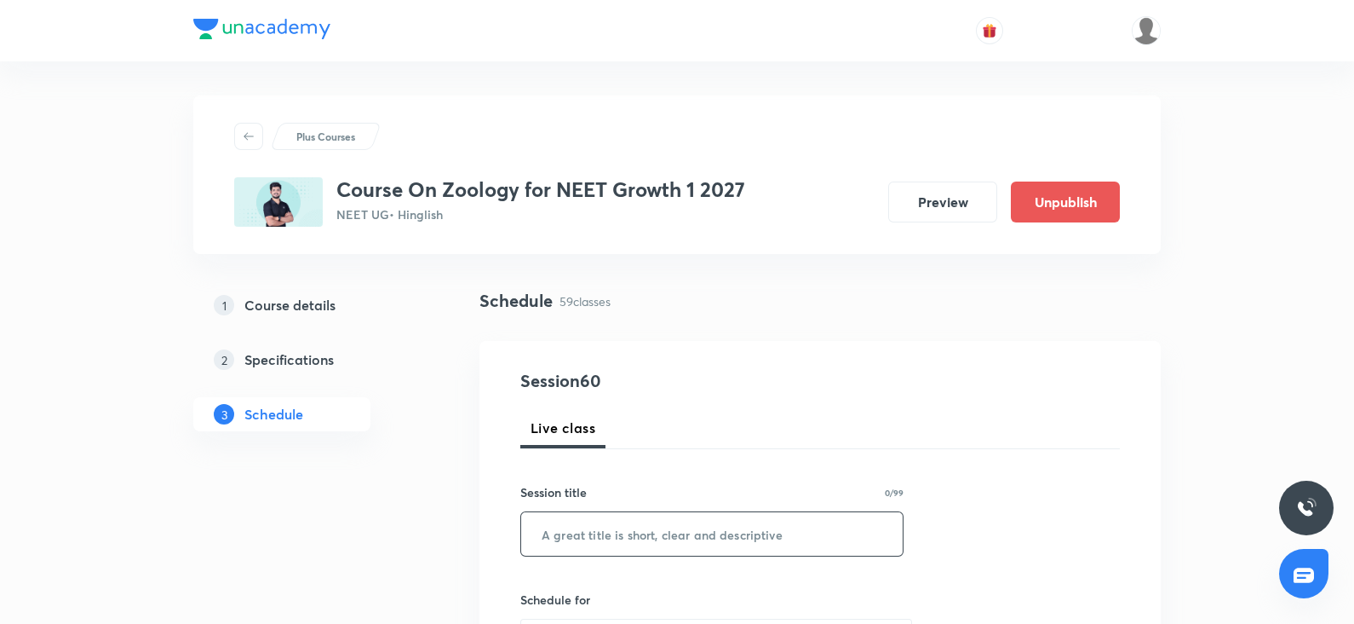
click at [582, 522] on input "text" at bounding box center [712, 533] width 382 height 43
paste input "[MEDICAL_DATA] and circulation"
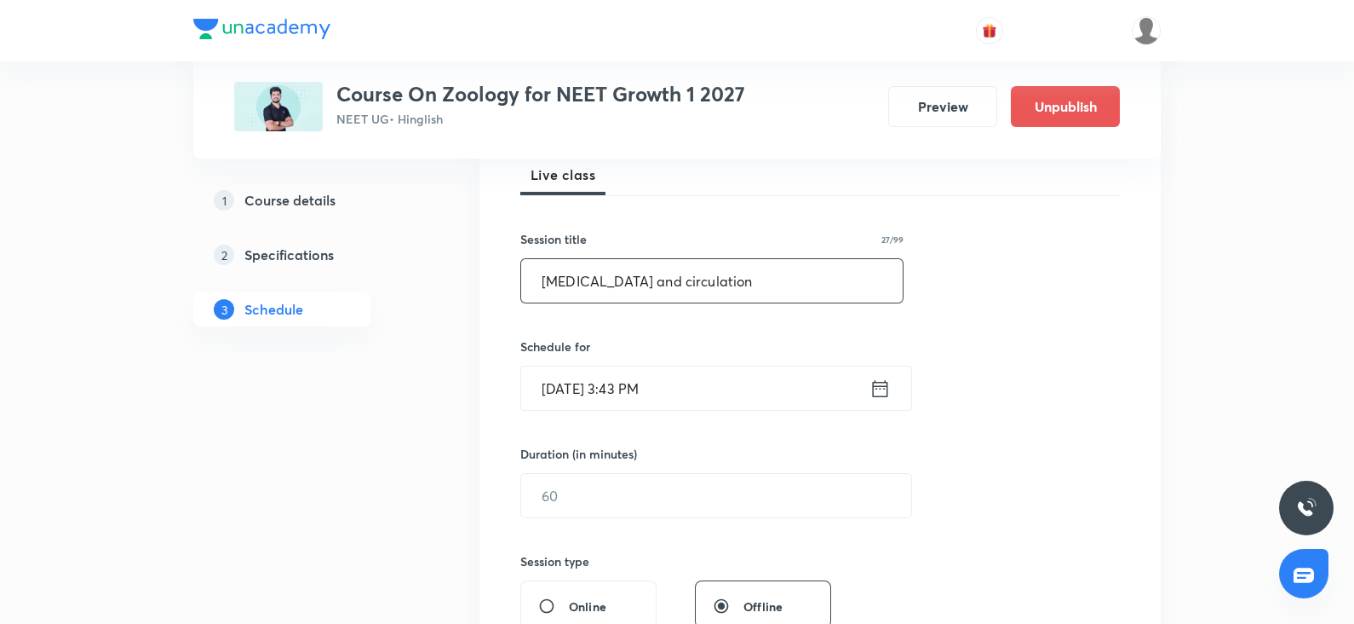
scroll to position [267, 0]
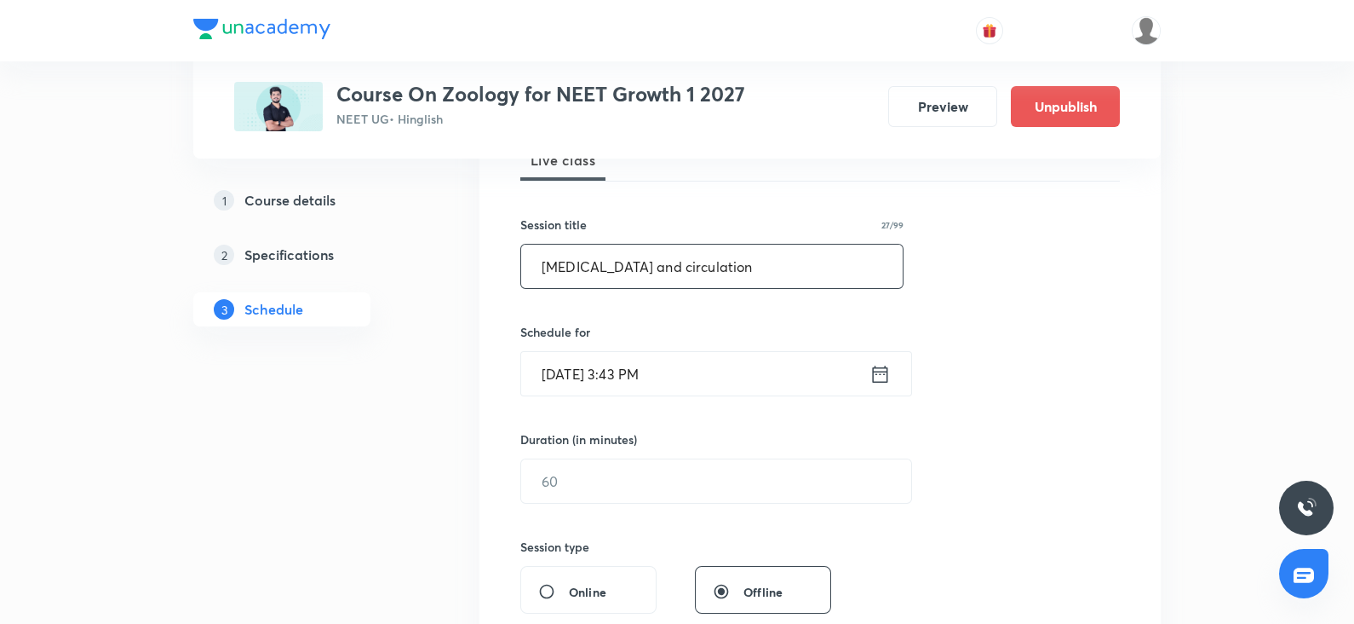
type input "[MEDICAL_DATA] and circulation"
click at [600, 372] on input "[DATE] 3:43 PM" at bounding box center [695, 373] width 348 height 43
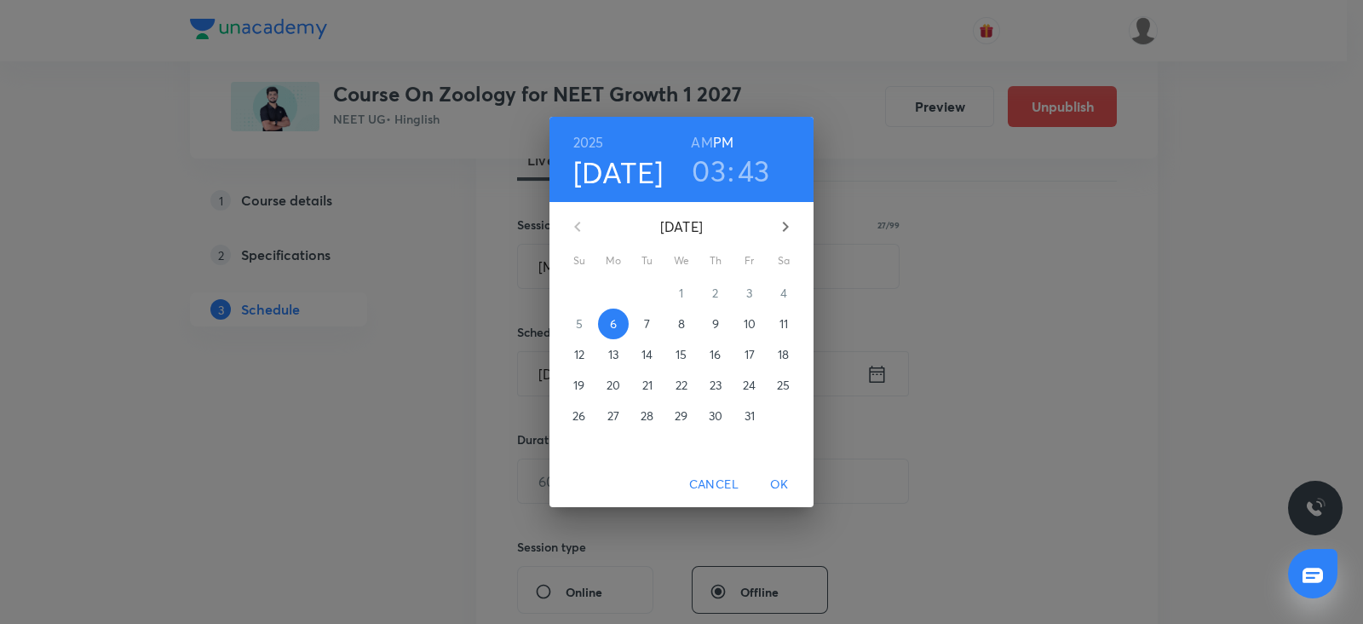
click at [642, 324] on span "7" at bounding box center [647, 323] width 31 height 17
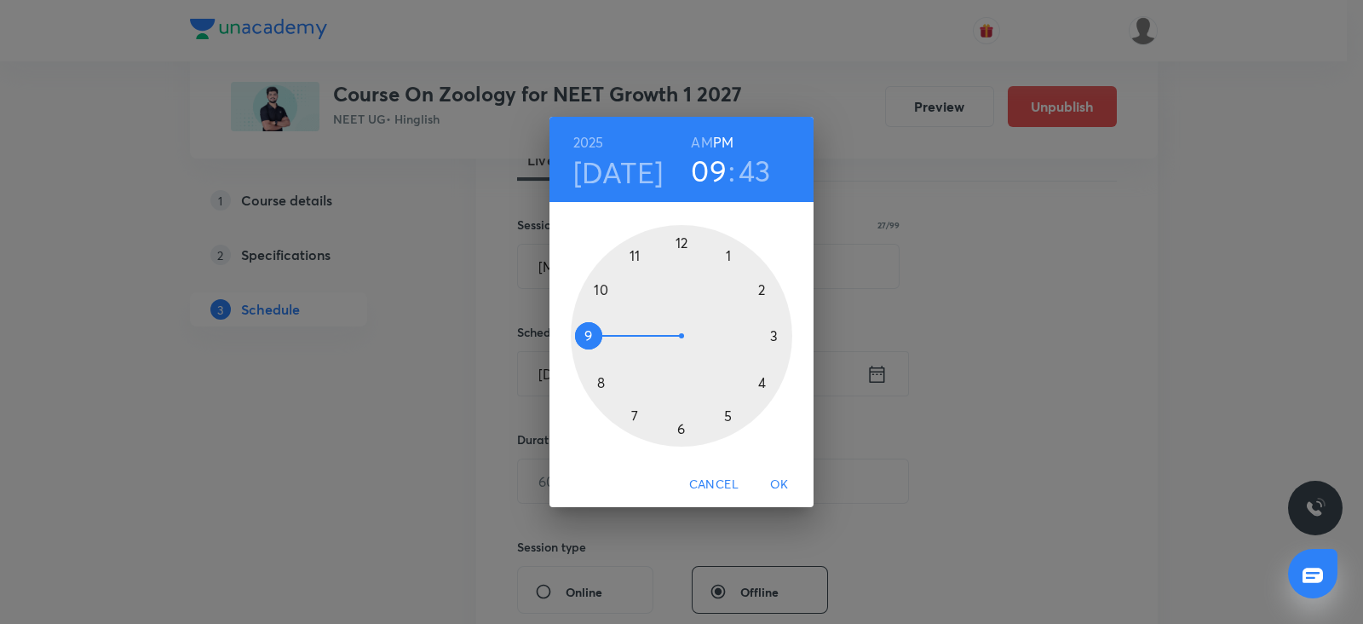
drag, startPoint x: 579, startPoint y: 334, endPoint x: 589, endPoint y: 332, distance: 9.5
click at [589, 332] on div at bounding box center [681, 335] width 221 height 221
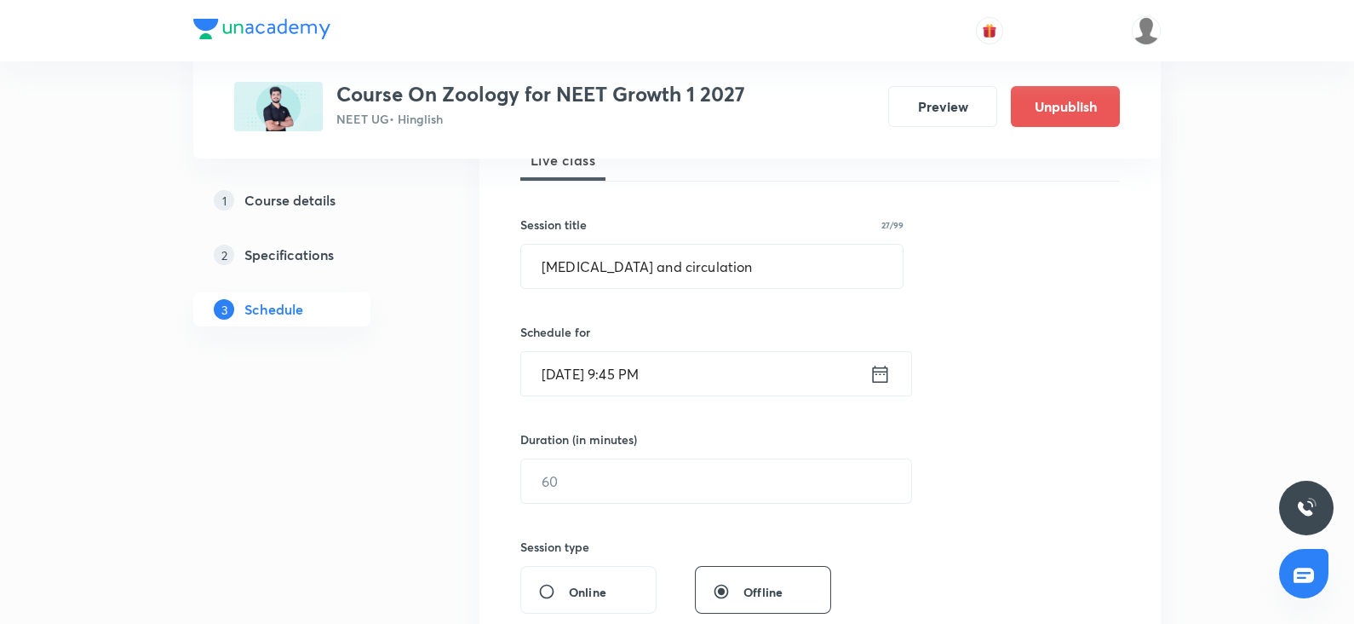
click at [648, 376] on input "[DATE] 9:45 PM" at bounding box center [695, 373] width 348 height 43
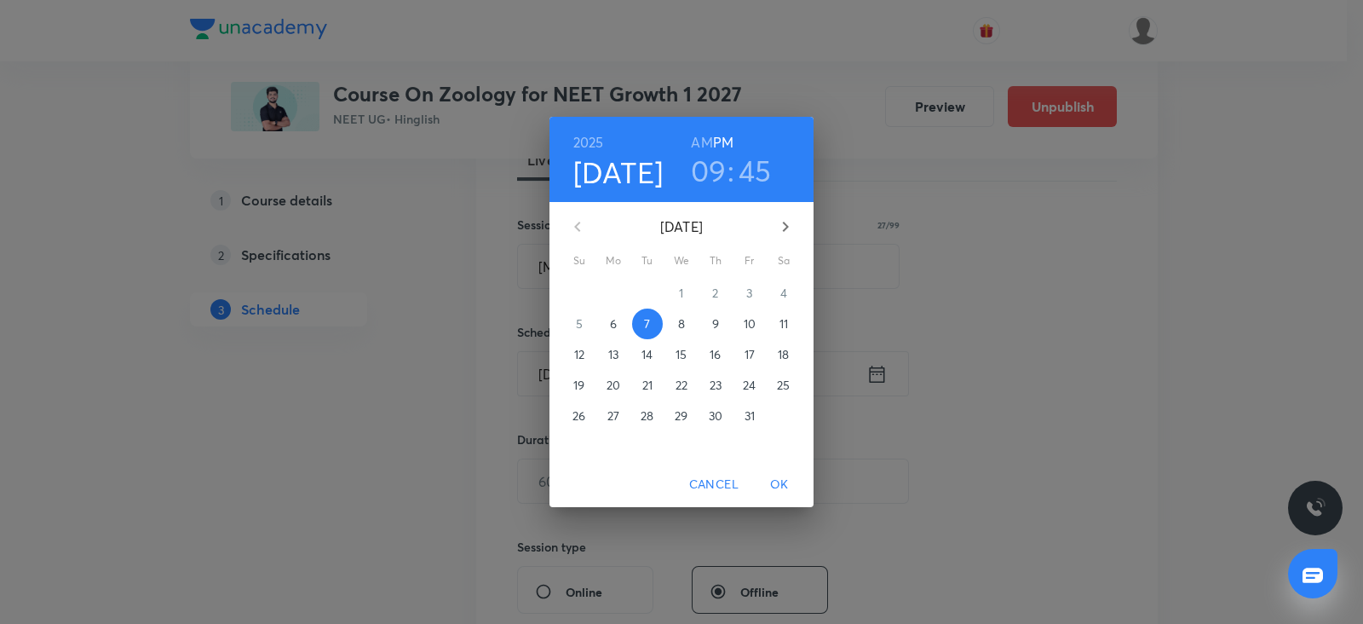
click at [711, 169] on h3 "09" at bounding box center [709, 170] width 36 height 36
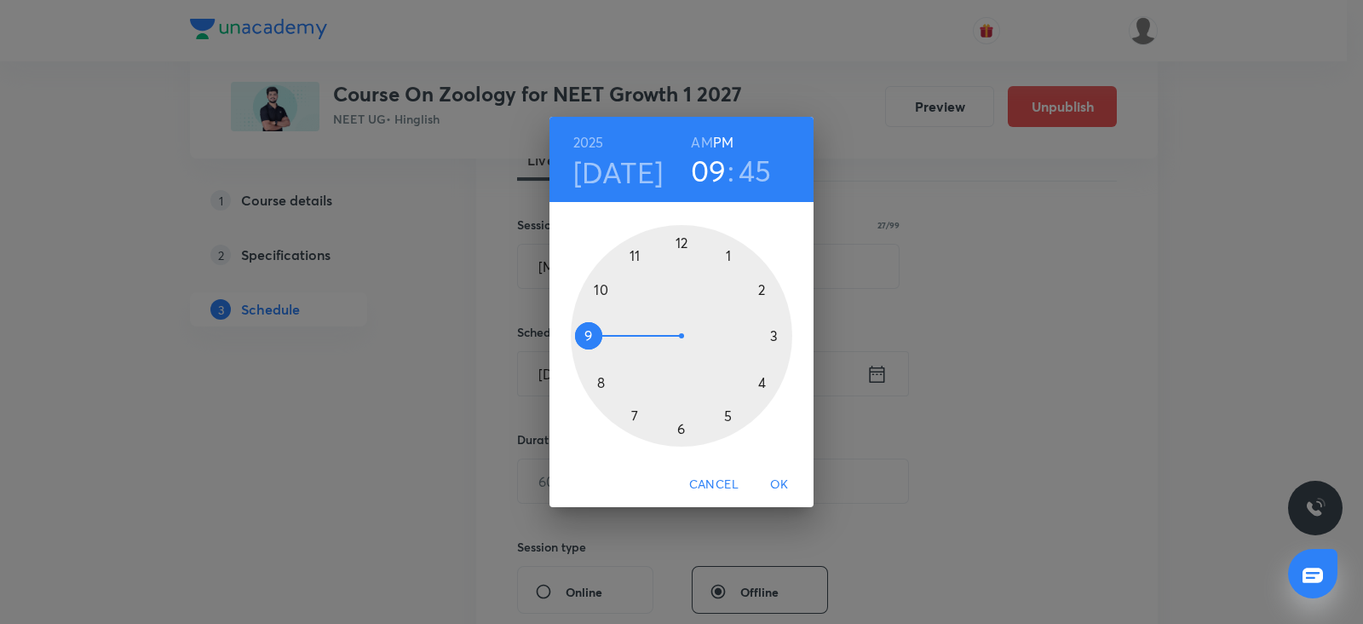
click at [748, 176] on h3 "45" at bounding box center [755, 170] width 33 height 36
click at [699, 143] on h6 "AM" at bounding box center [701, 142] width 21 height 24
click at [681, 428] on div at bounding box center [681, 335] width 221 height 221
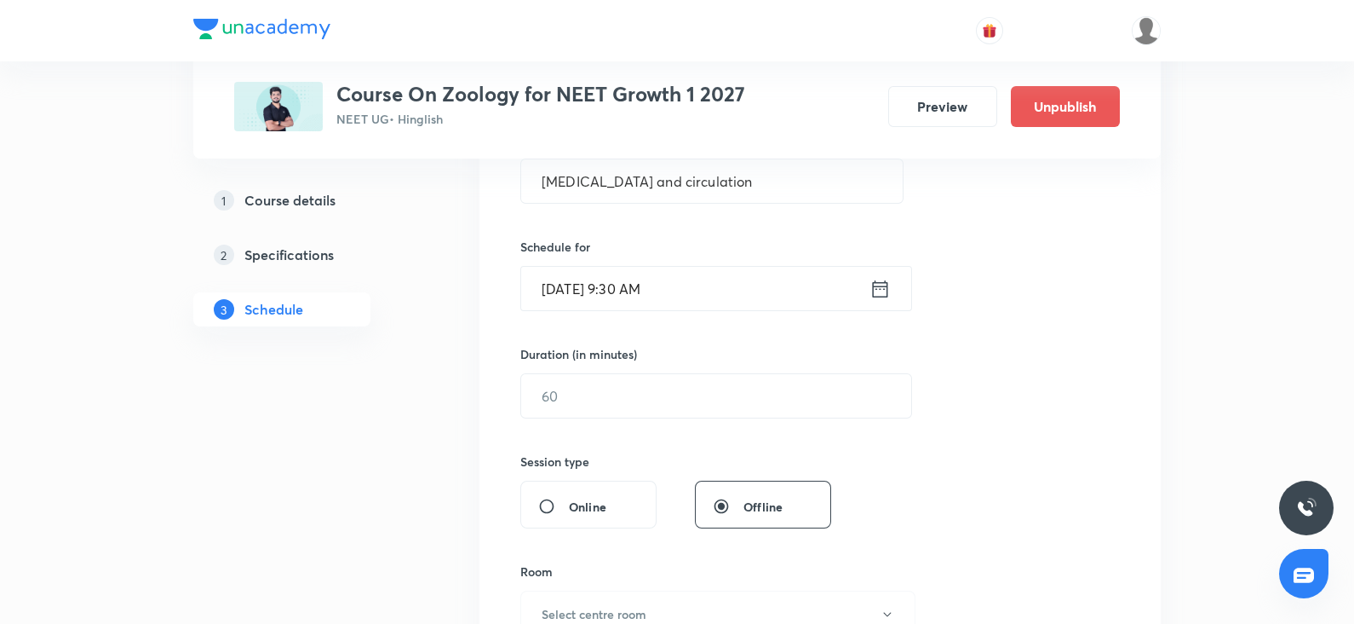
scroll to position [361, 0]
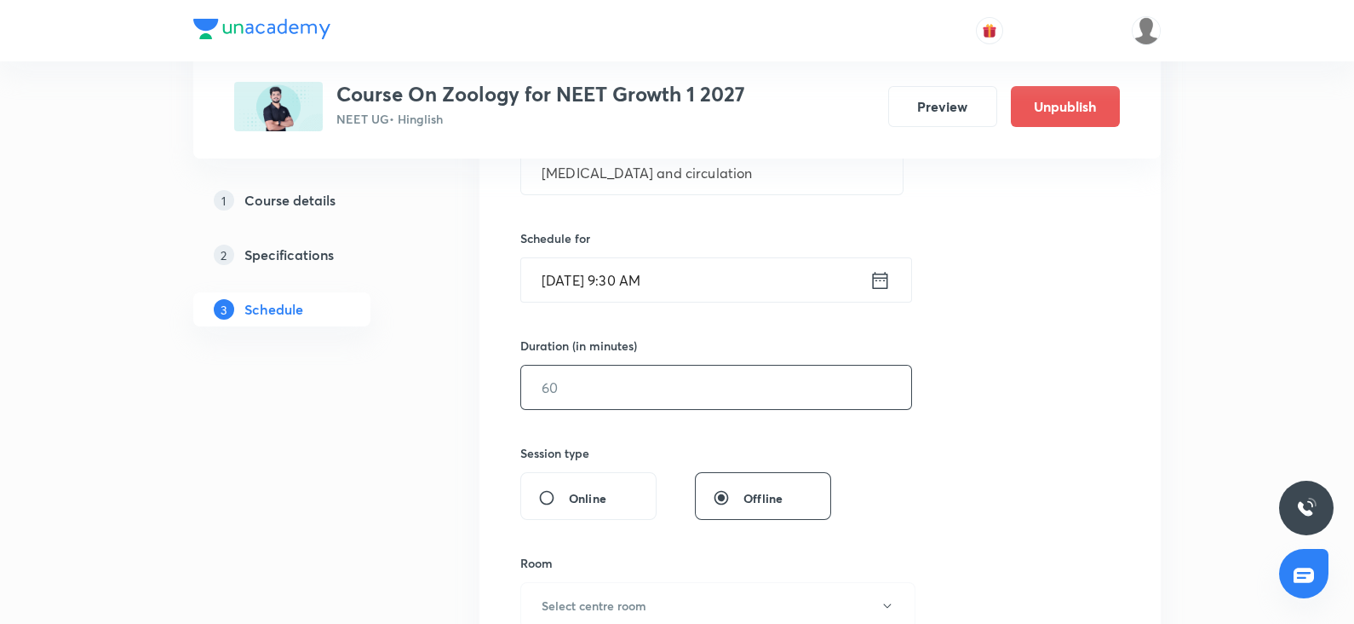
click at [631, 381] on input "text" at bounding box center [716, 386] width 390 height 43
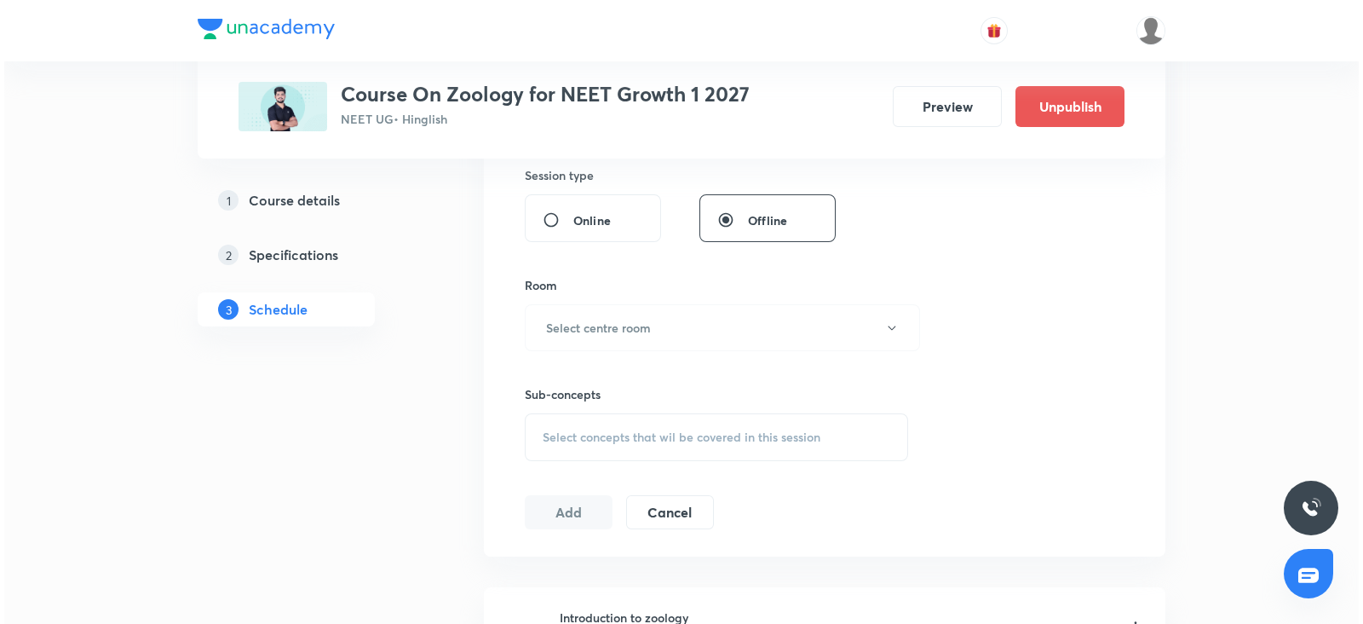
scroll to position [643, 0]
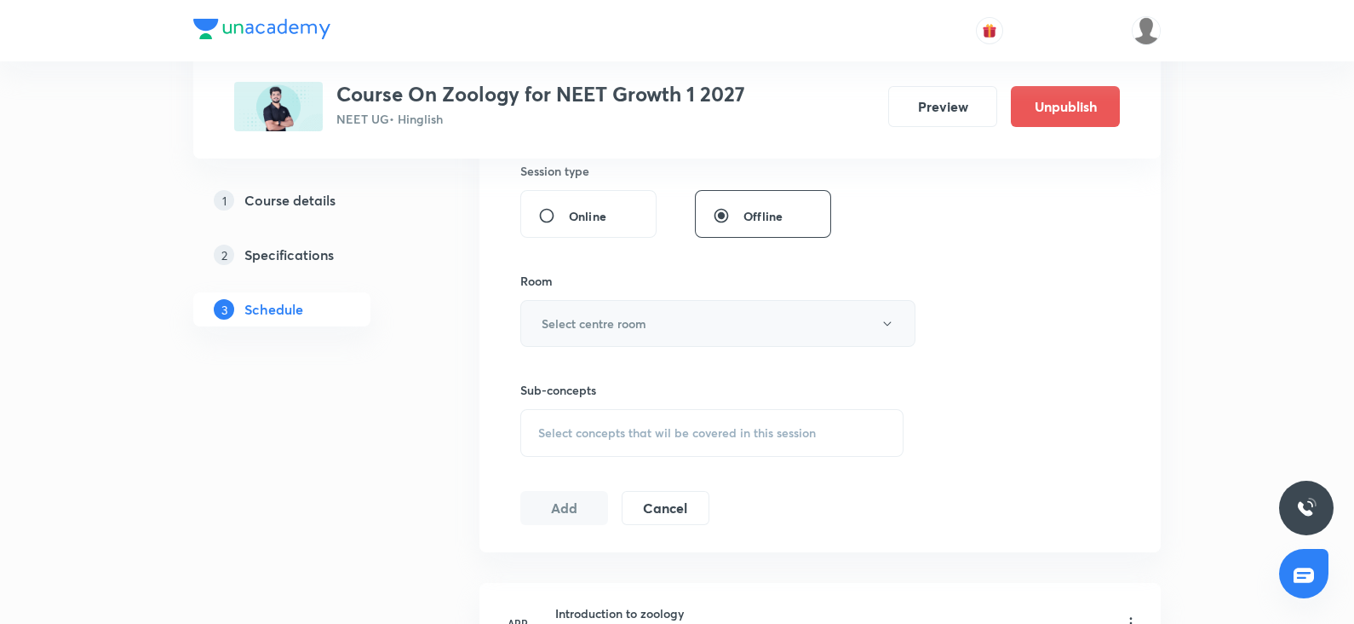
type input "90"
click at [586, 320] on h6 "Select centre room" at bounding box center [594, 323] width 105 height 18
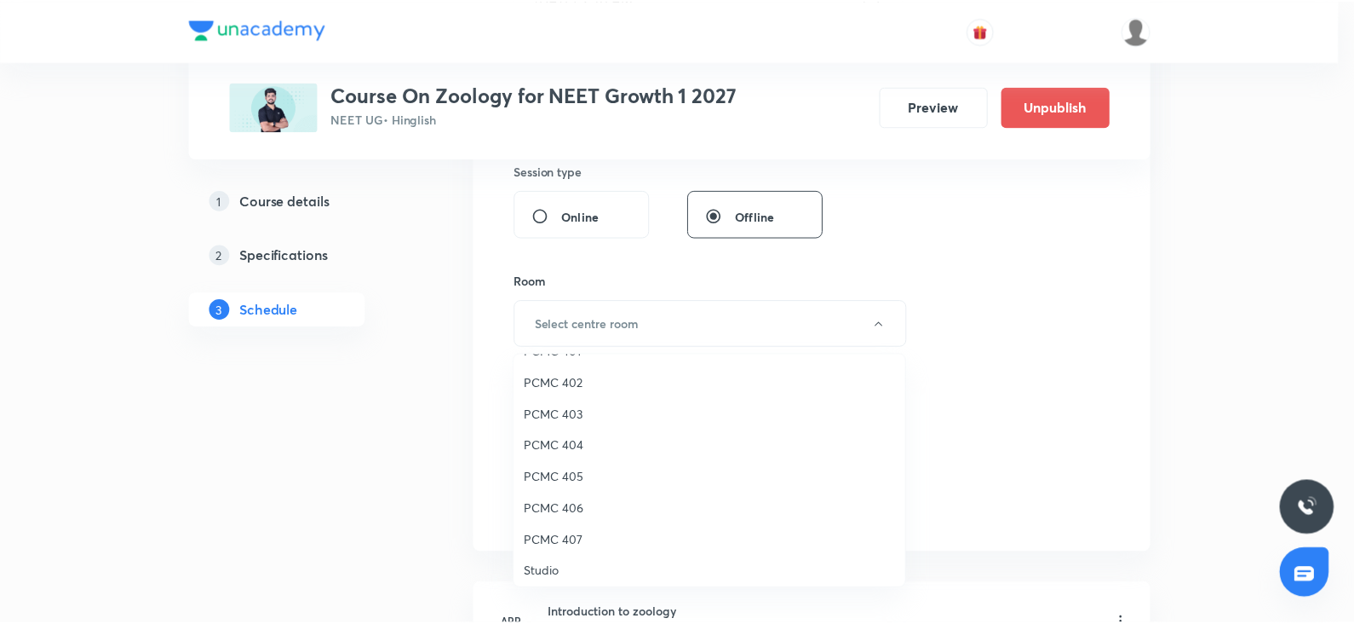
scroll to position [121, 0]
click at [568, 480] on span "PCMC 405" at bounding box center [713, 477] width 373 height 18
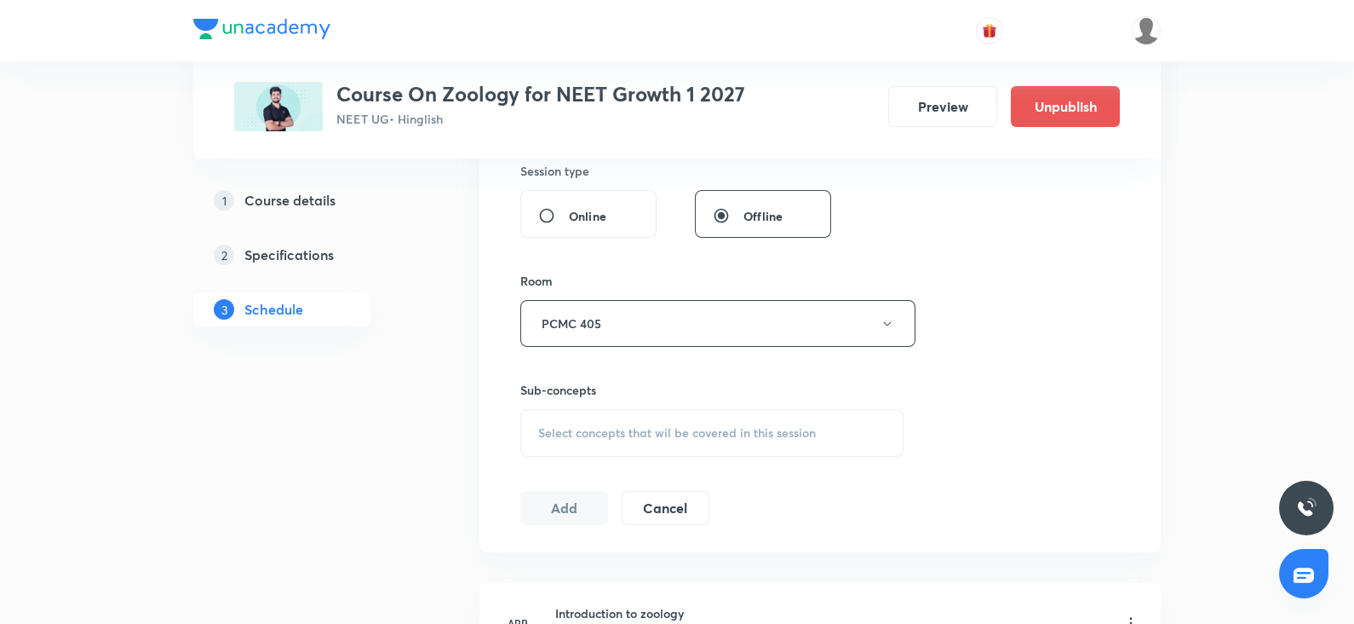
click at [622, 426] on span "Select concepts that wil be covered in this session" at bounding box center [677, 433] width 278 height 14
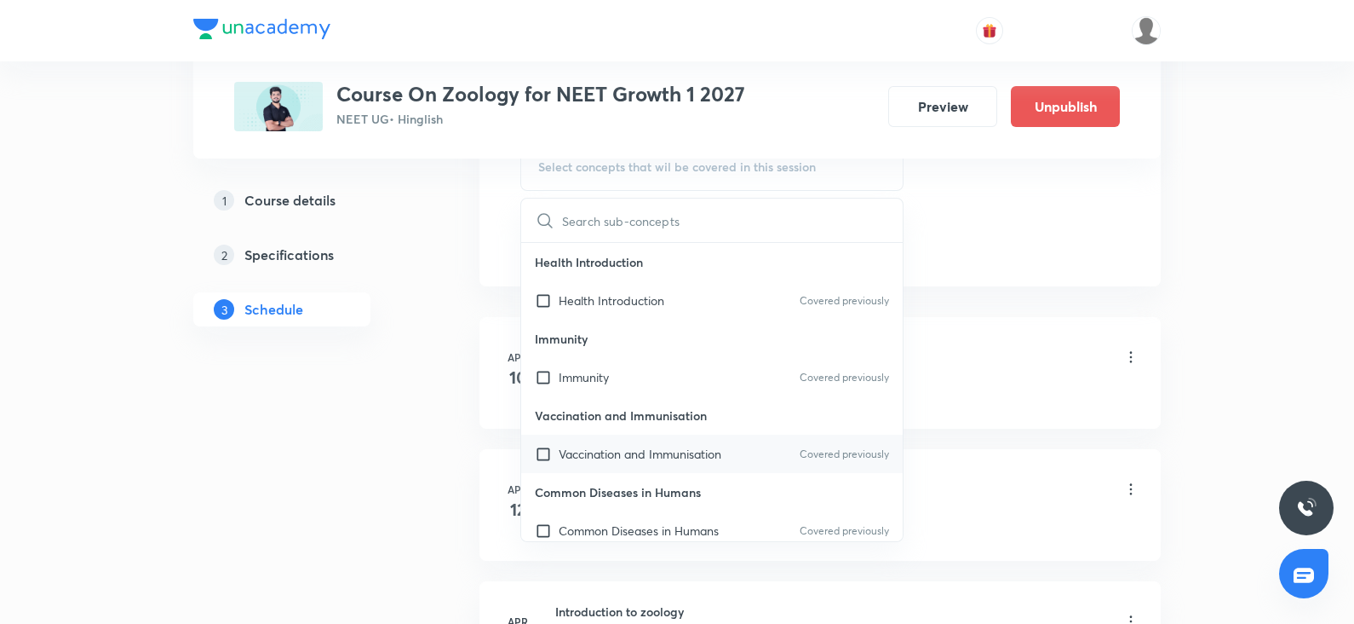
scroll to position [913, 0]
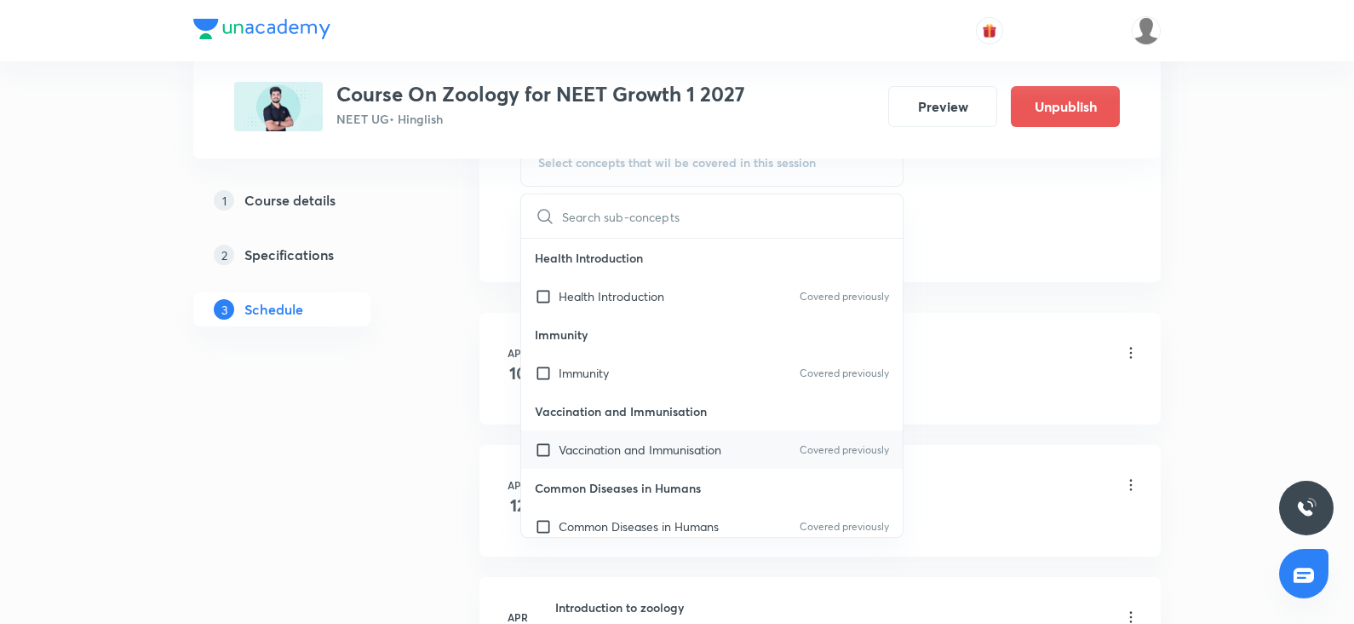
click at [604, 450] on p "Vaccination and Immunisation" at bounding box center [640, 449] width 163 height 18
checkbox input "true"
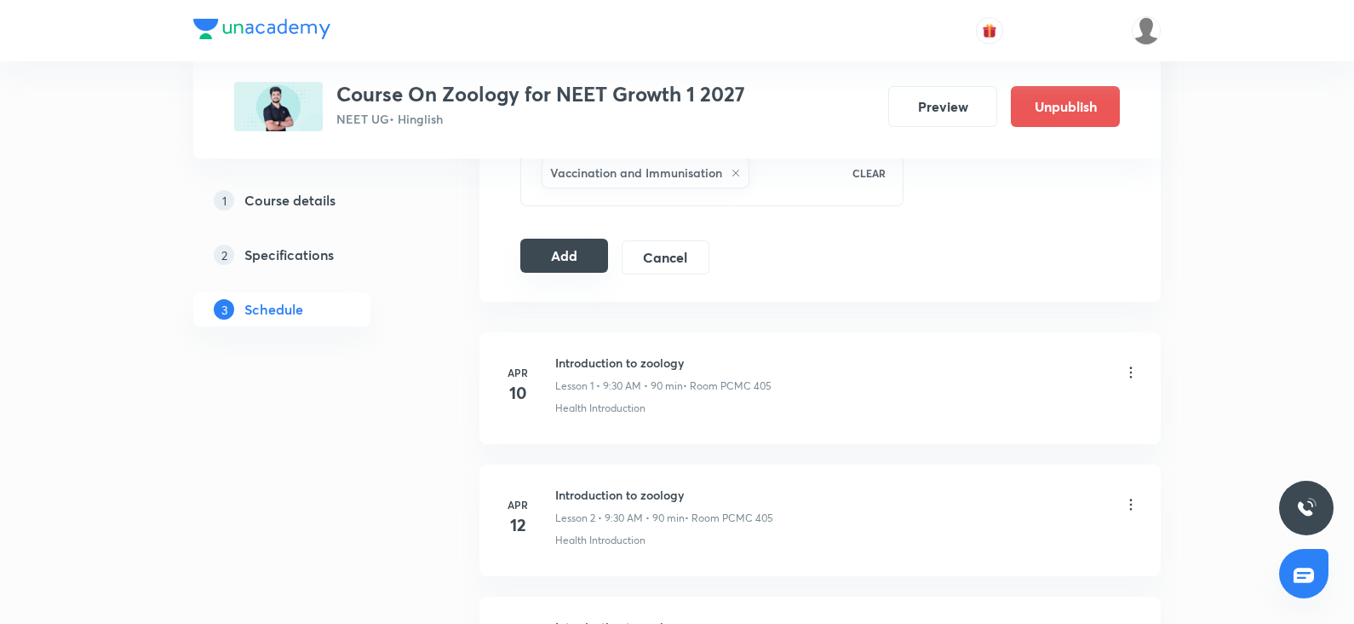
click at [555, 260] on button "Add" at bounding box center [564, 256] width 88 height 34
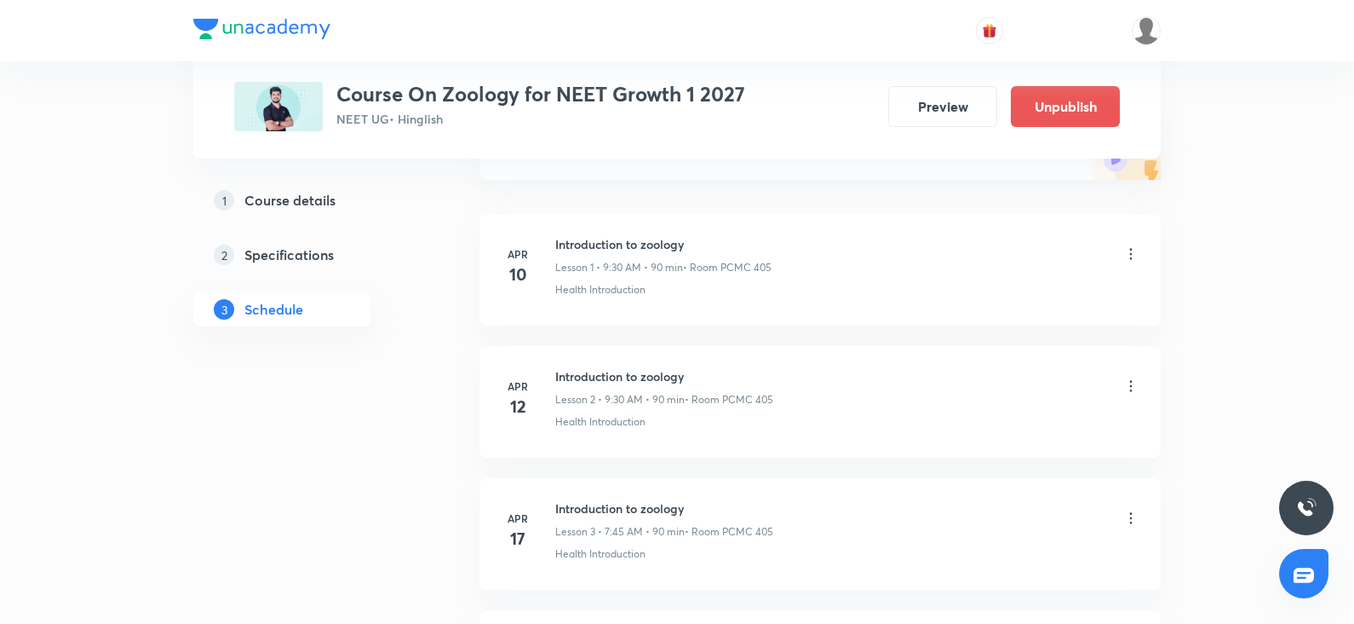
scroll to position [128, 0]
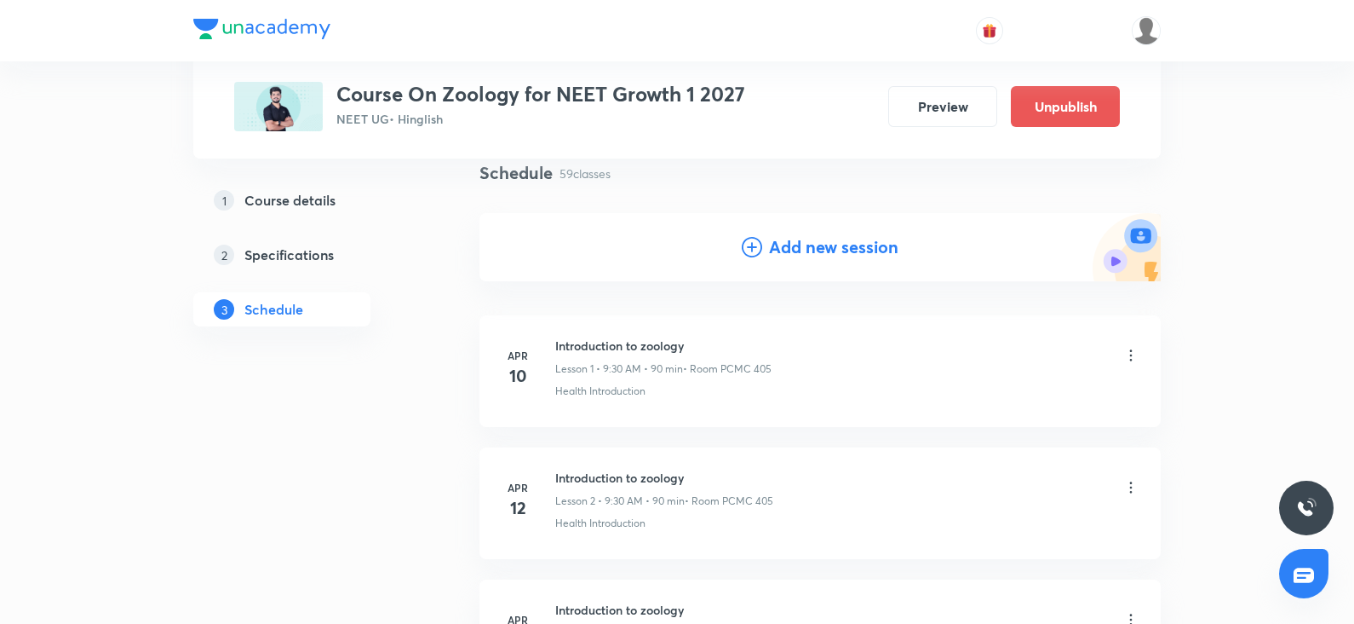
click at [764, 256] on div "Add new session" at bounding box center [820, 247] width 157 height 26
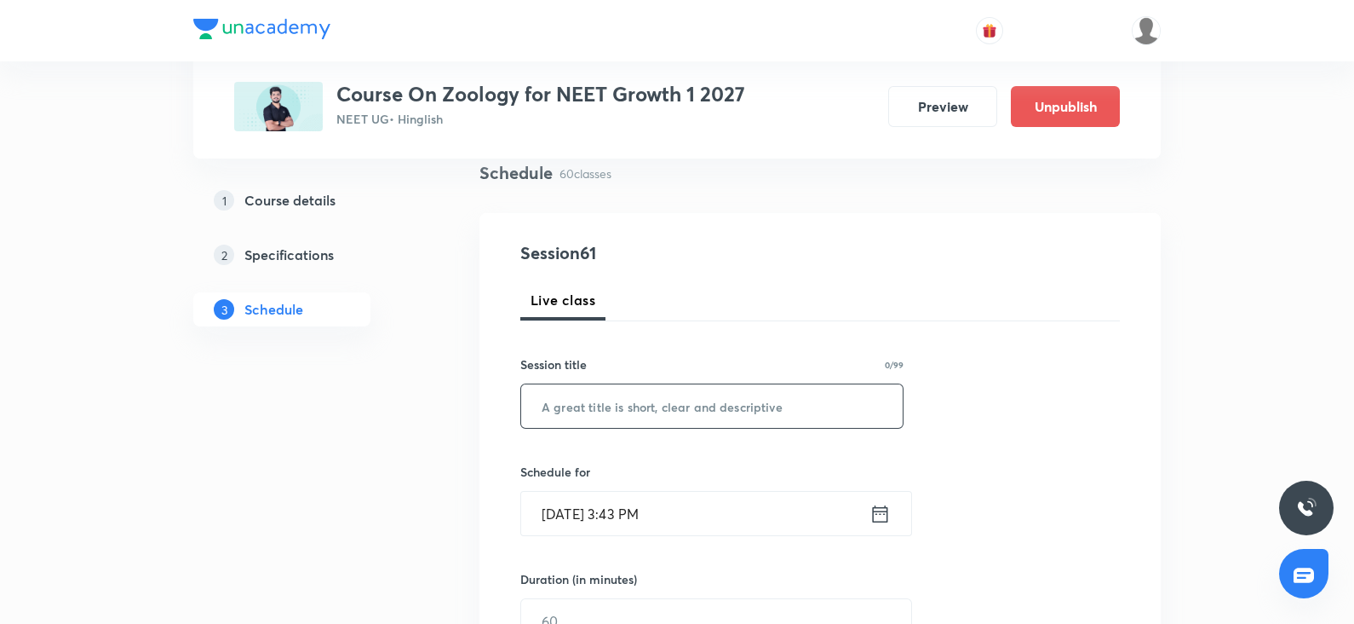
click at [625, 413] on input "text" at bounding box center [712, 405] width 382 height 43
paste input "Body Fluids and circulation"
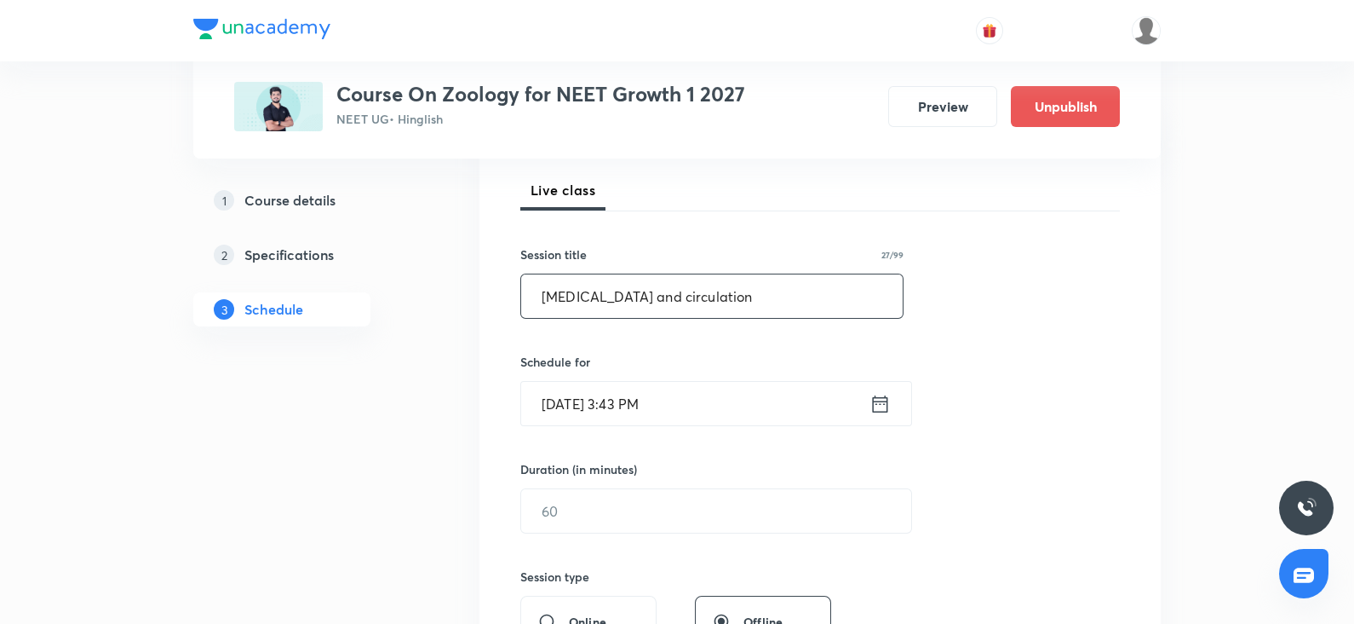
scroll to position [244, 0]
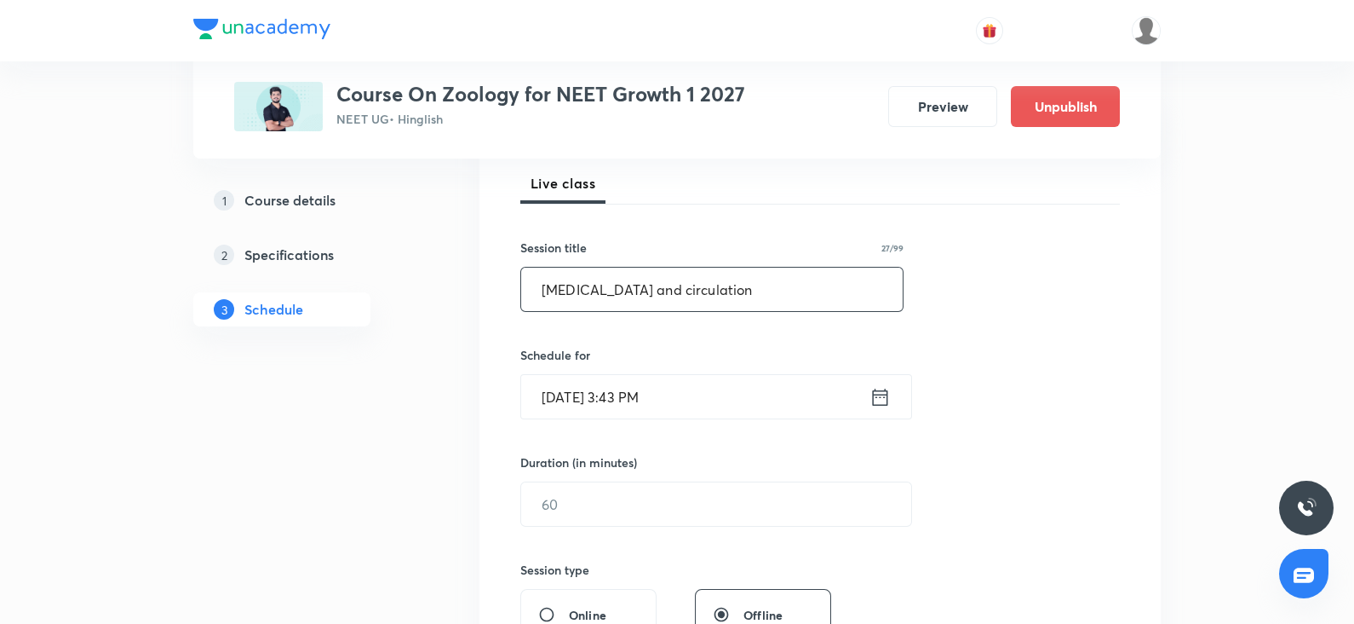
type input "Body Fluids and circulation"
click at [613, 401] on input "Oct 6, 2025, 3:43 PM" at bounding box center [695, 396] width 348 height 43
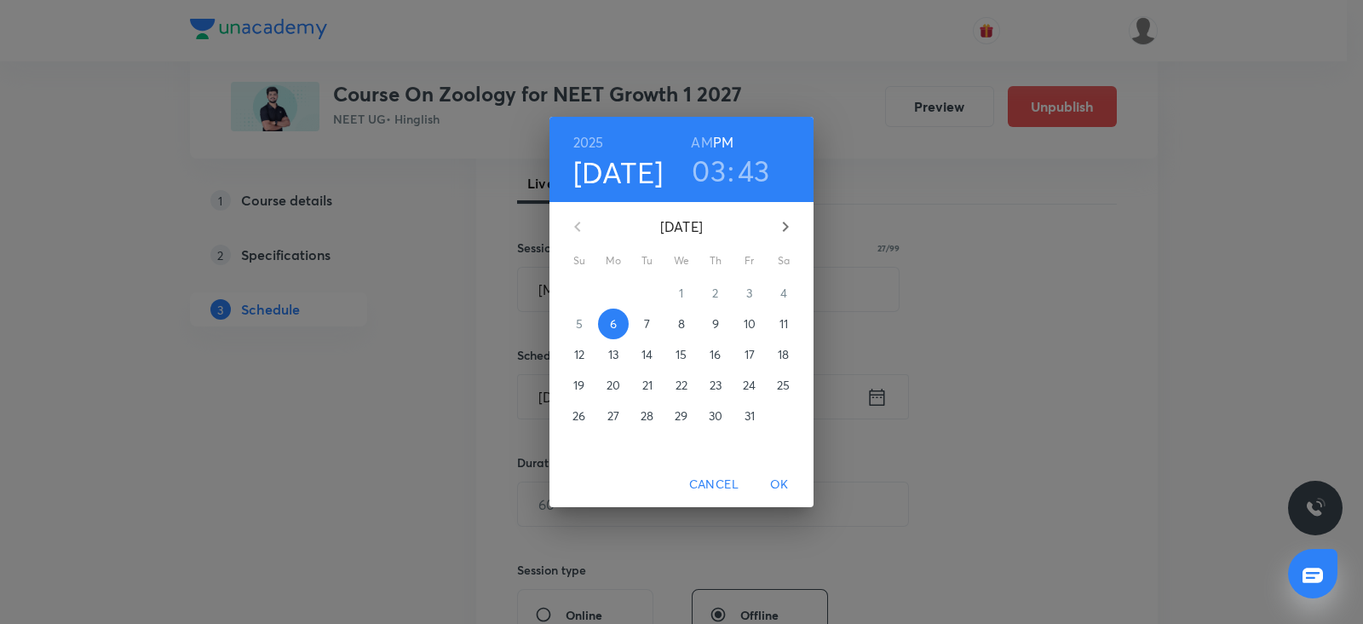
click at [722, 315] on span "9" at bounding box center [715, 323] width 31 height 17
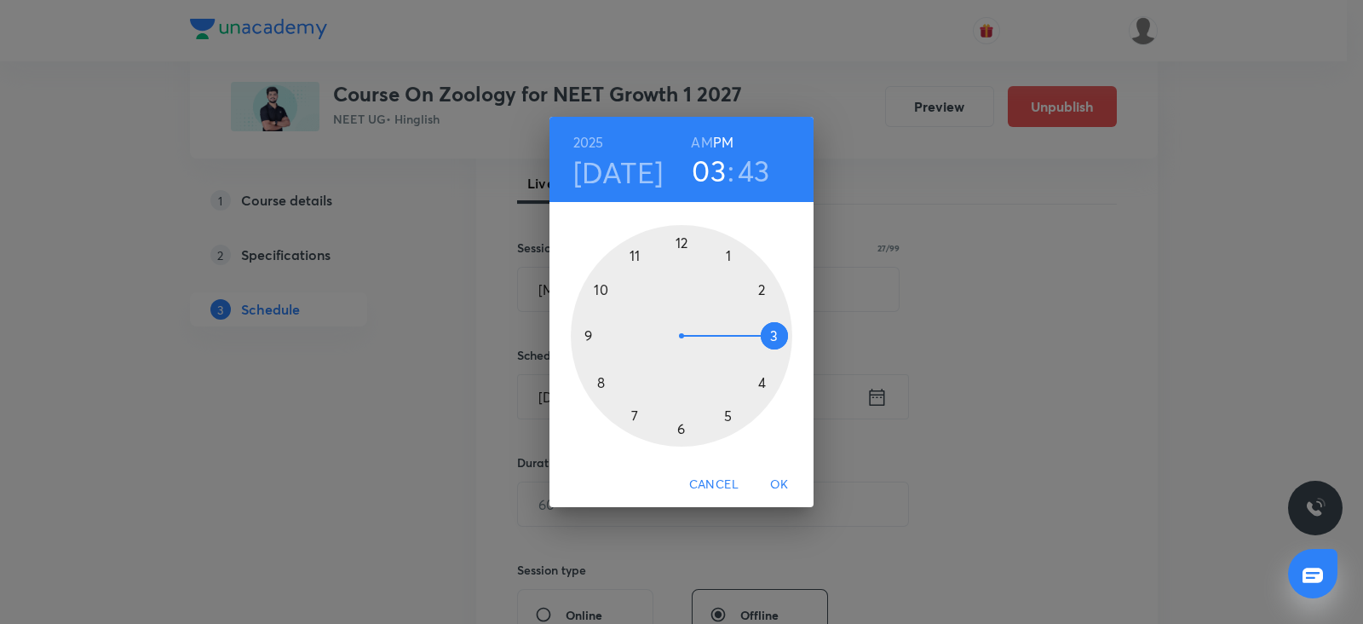
click at [629, 411] on div at bounding box center [681, 335] width 221 height 221
click at [703, 152] on h6 "AM" at bounding box center [701, 142] width 21 height 24
click at [588, 331] on div at bounding box center [681, 335] width 221 height 221
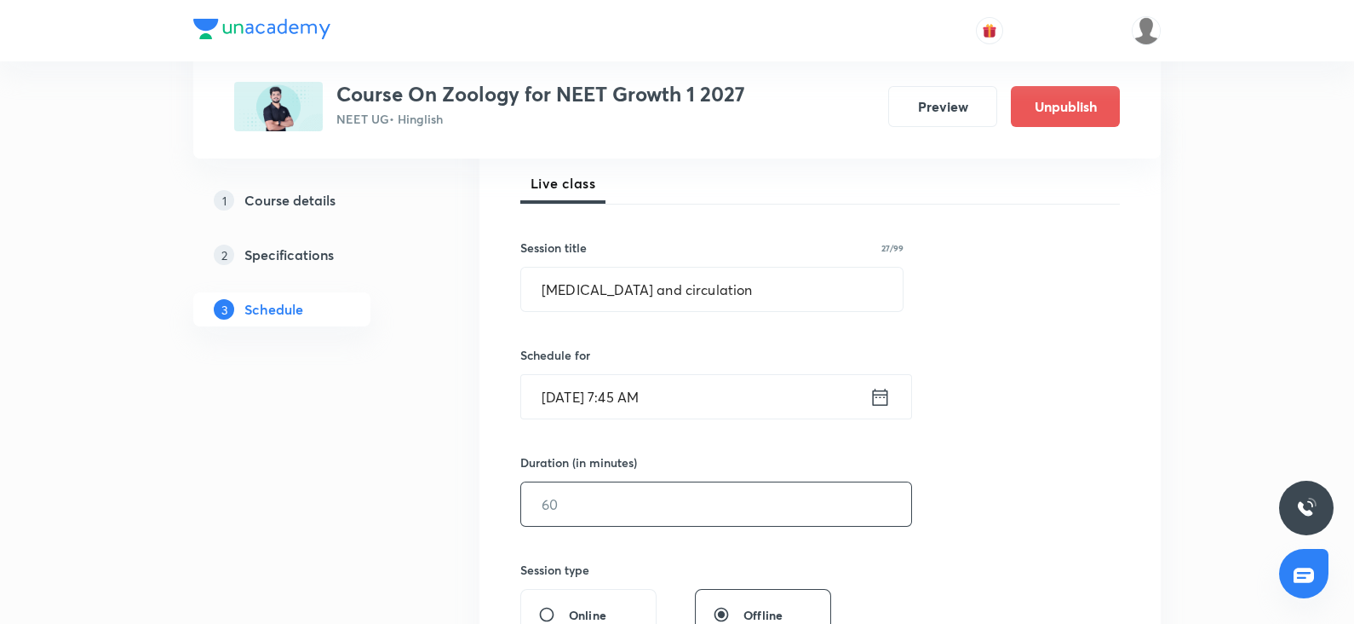
click at [563, 504] on input "text" at bounding box center [716, 503] width 390 height 43
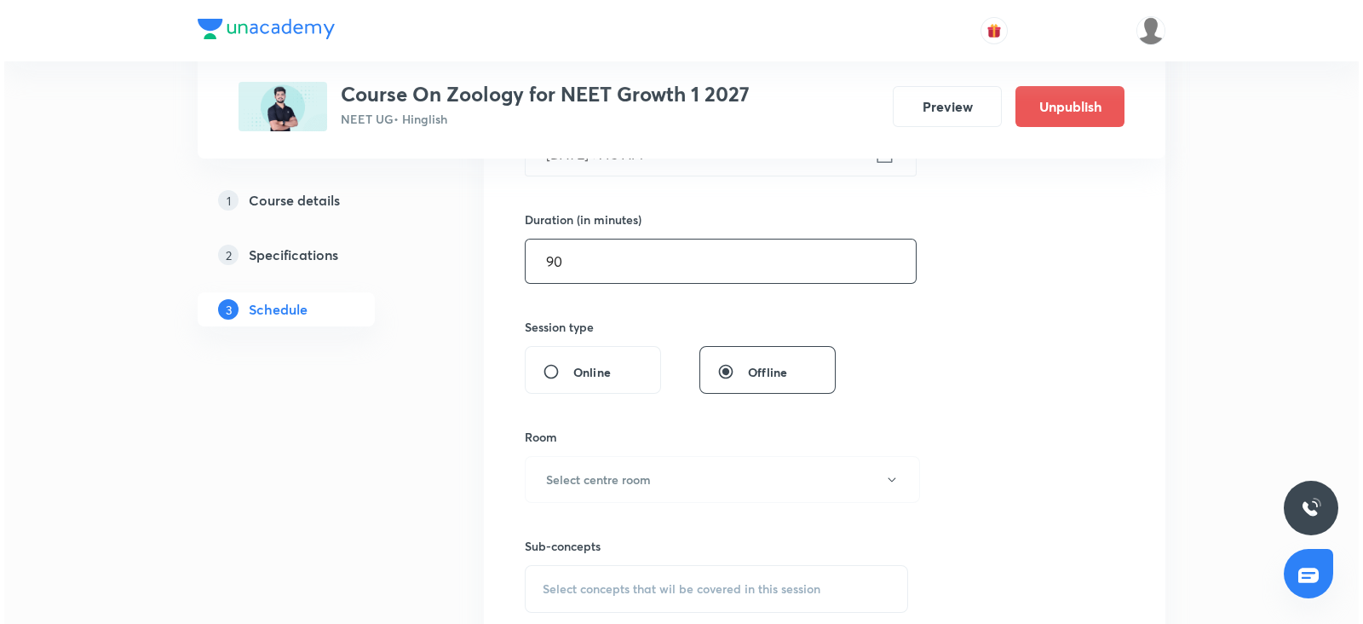
scroll to position [490, 0]
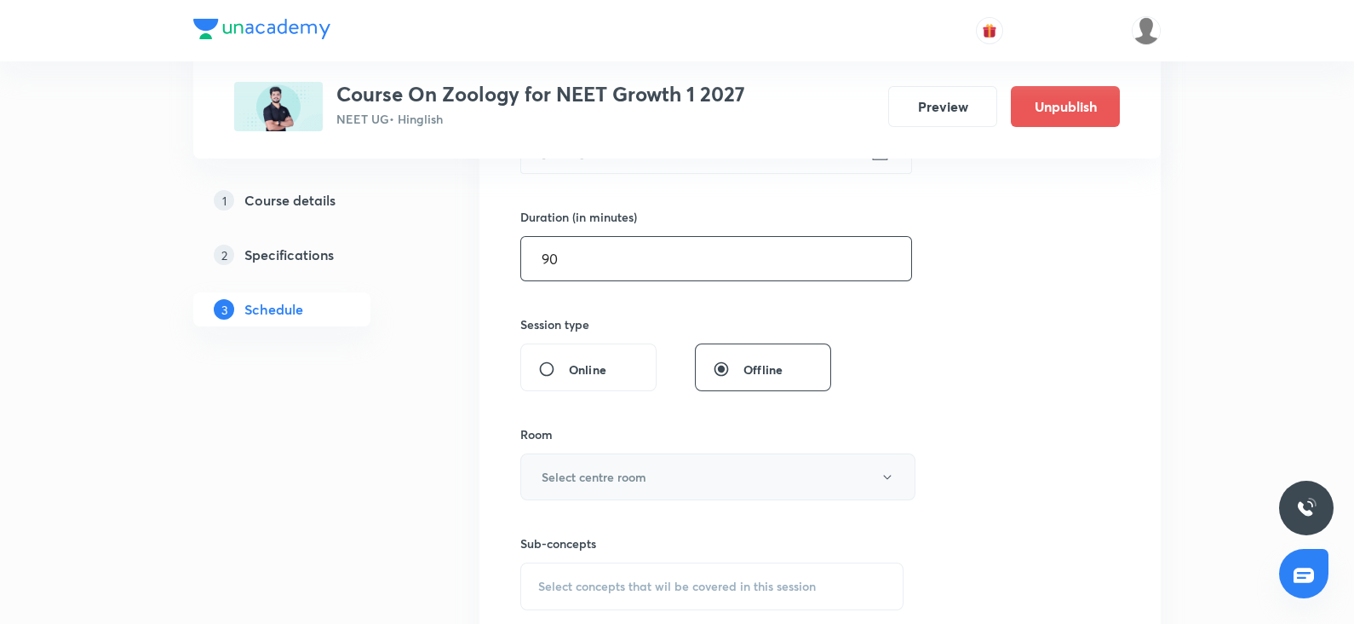
type input "90"
click at [549, 474] on h6 "Select centre room" at bounding box center [594, 477] width 105 height 18
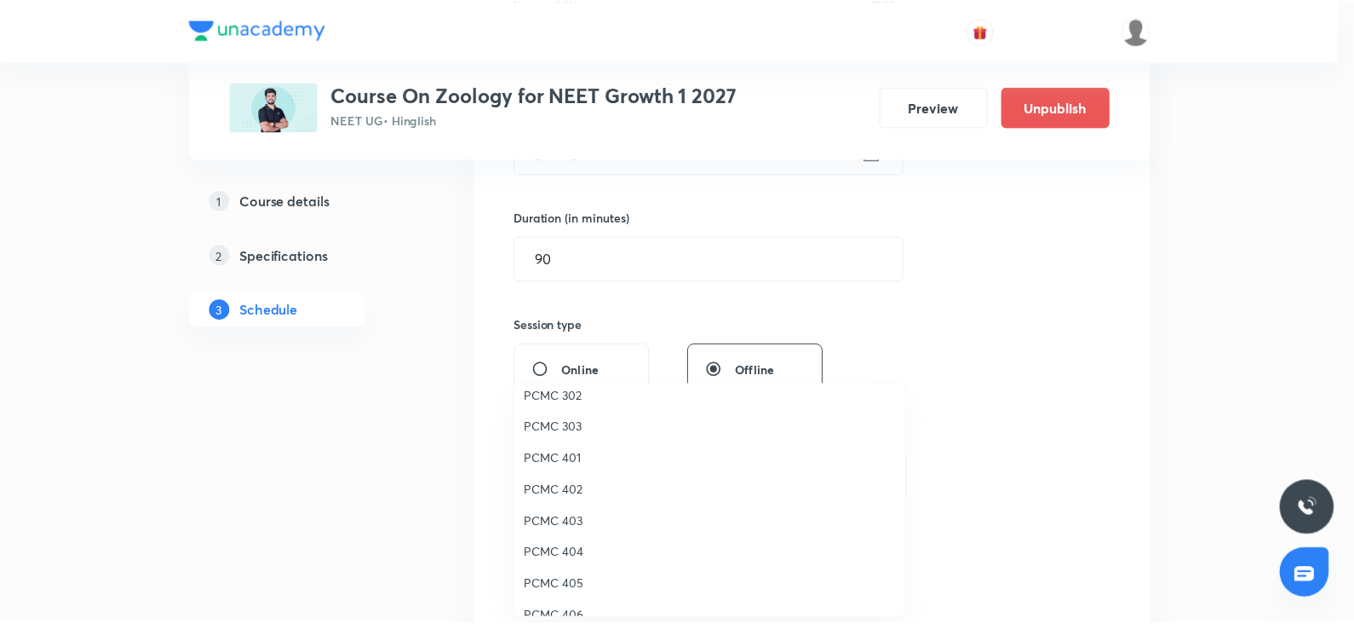
scroll to position [48, 0]
click at [559, 582] on span "PCMC 405" at bounding box center [713, 580] width 373 height 18
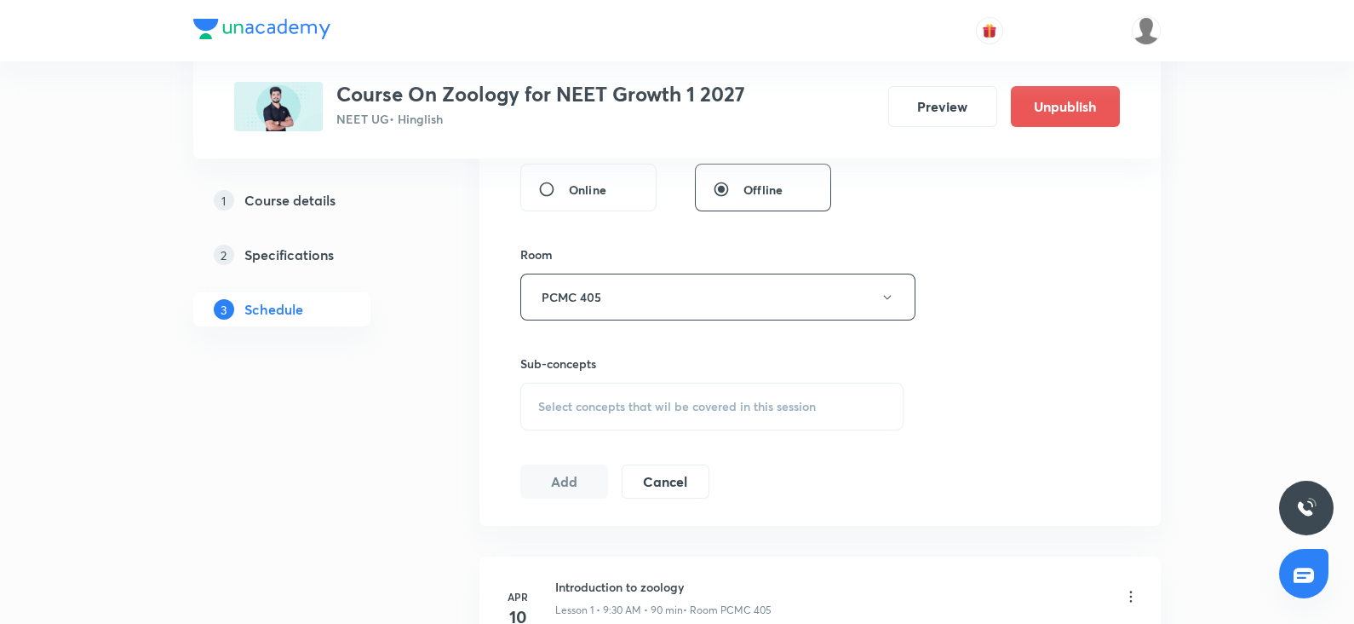
scroll to position [672, 0]
click at [638, 405] on span "Select concepts that wil be covered in this session" at bounding box center [677, 404] width 278 height 14
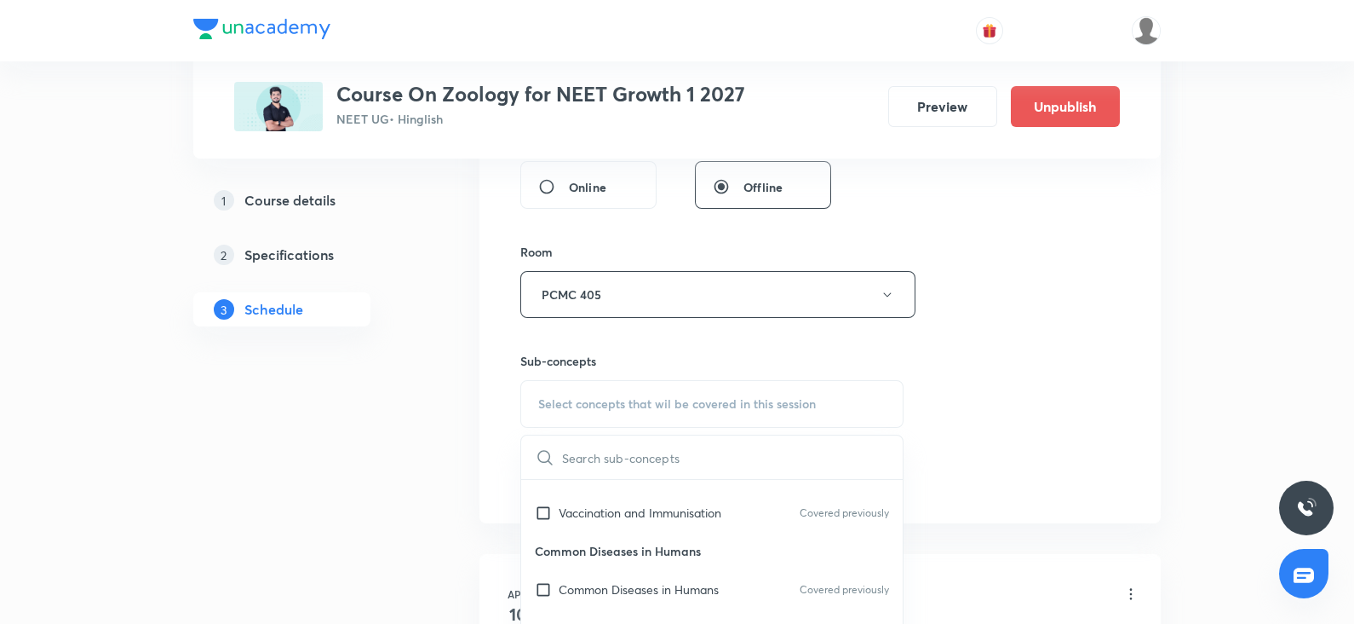
scroll to position [181, 0]
click at [584, 578] on p "Common Diseases in Humans" at bounding box center [639, 587] width 160 height 18
checkbox input "true"
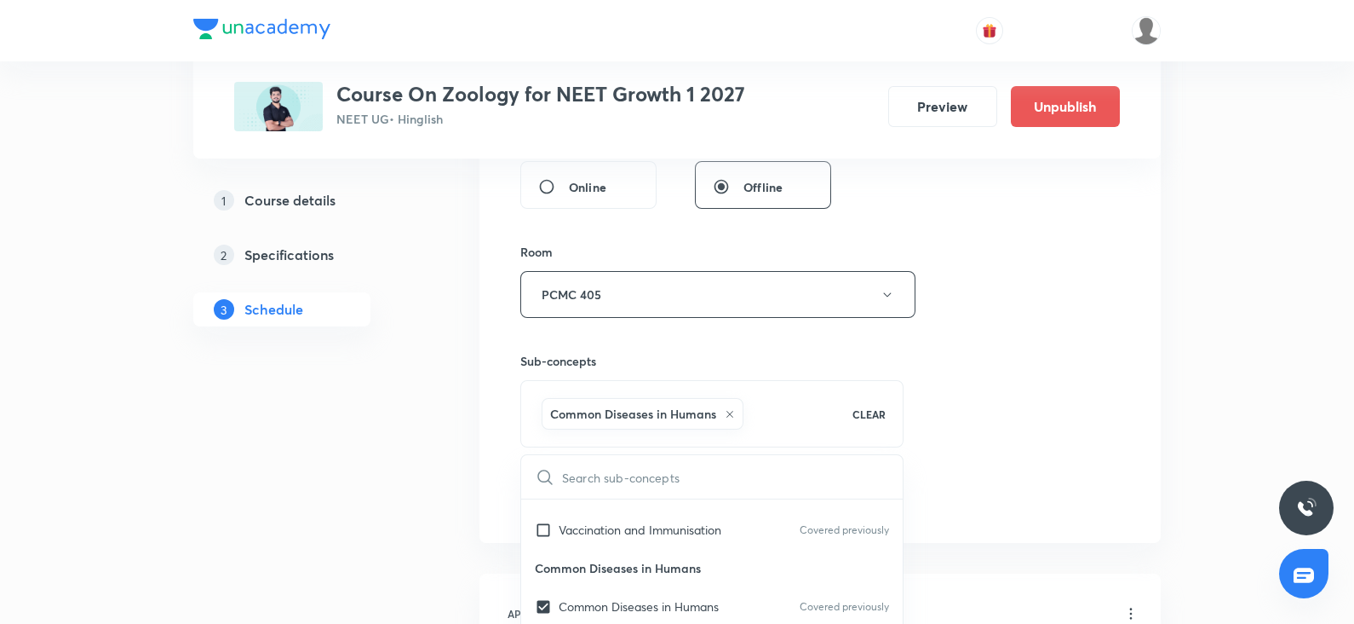
click at [992, 389] on div "Session 61 Live class Session title 27/99 Body Fluids and circulation ​ Schedul…" at bounding box center [820, 106] width 600 height 820
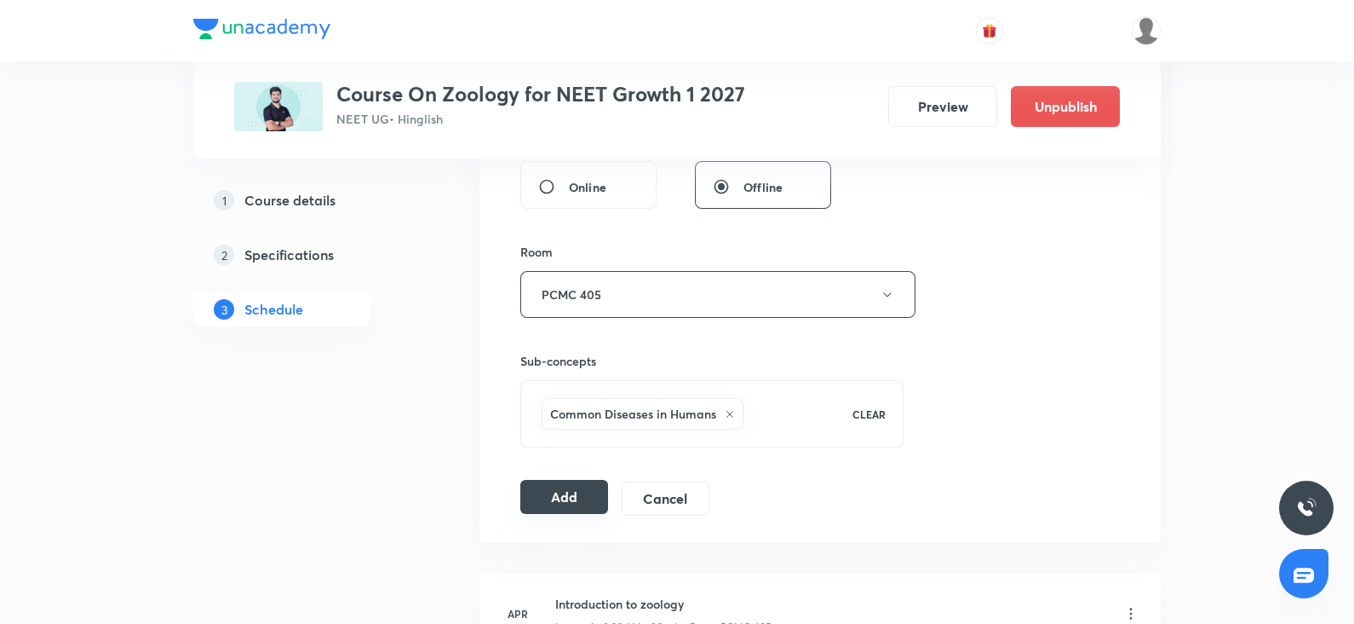
click at [572, 485] on button "Add" at bounding box center [564, 497] width 88 height 34
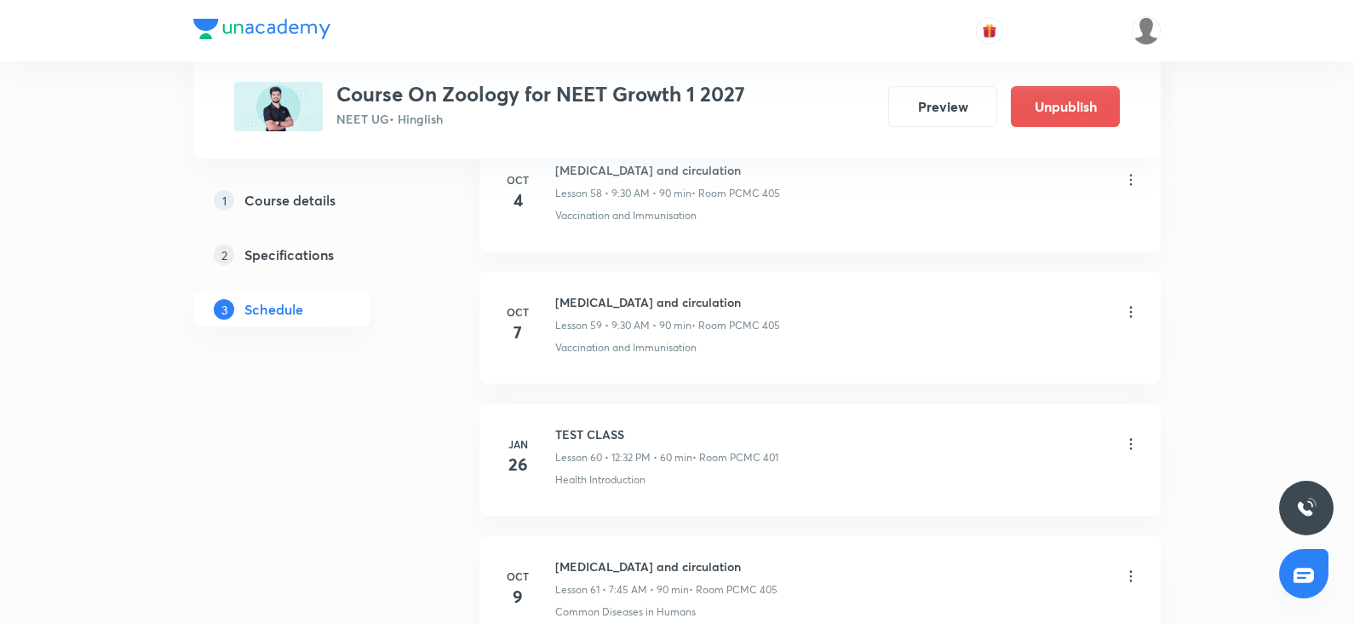
scroll to position [7830, 0]
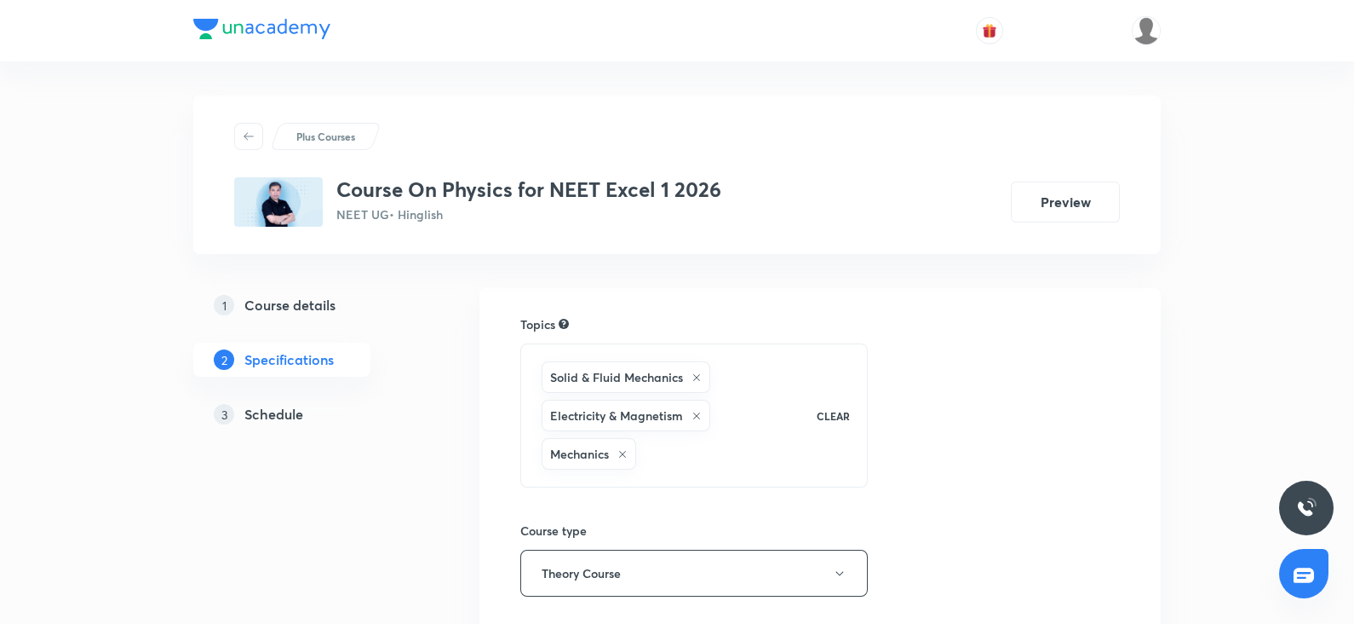
click at [280, 418] on h5 "Schedule" at bounding box center [273, 414] width 59 height 20
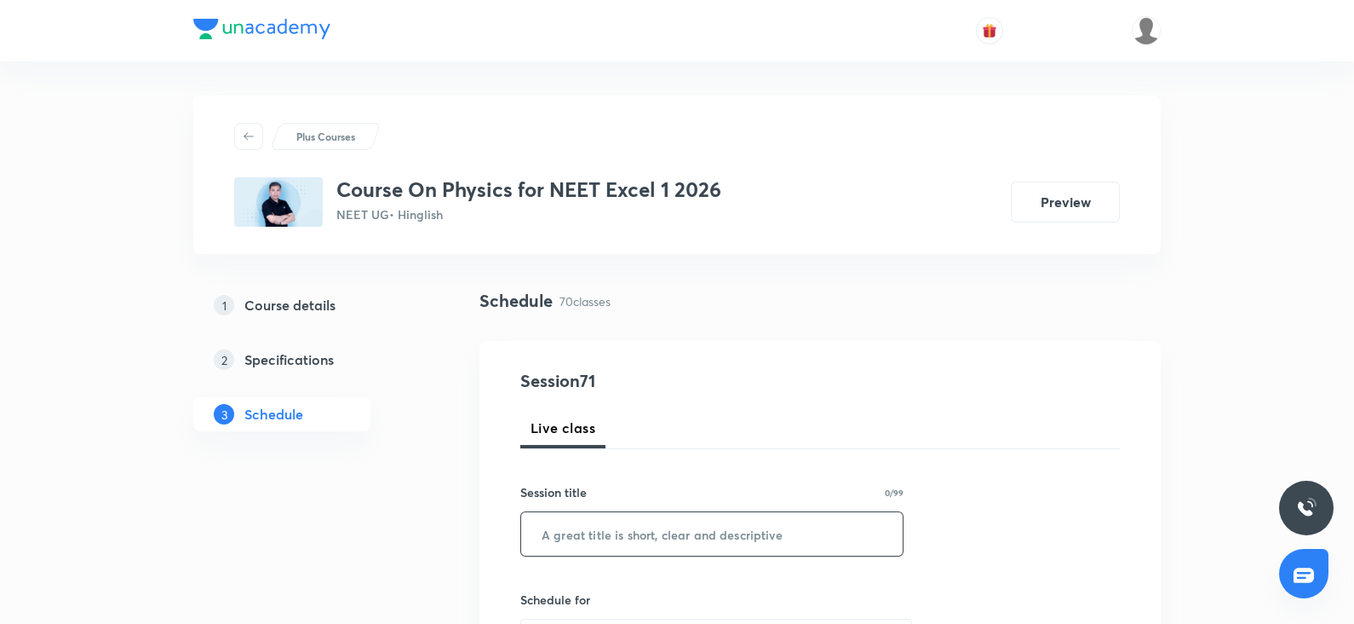
click at [595, 526] on input "text" at bounding box center [712, 533] width 382 height 43
paste input "unacademy-user-S23YB4JVX1K7"
type input "unacademy-user-S23YB4JVX1K7"
drag, startPoint x: 756, startPoint y: 530, endPoint x: 368, endPoint y: 520, distance: 388.6
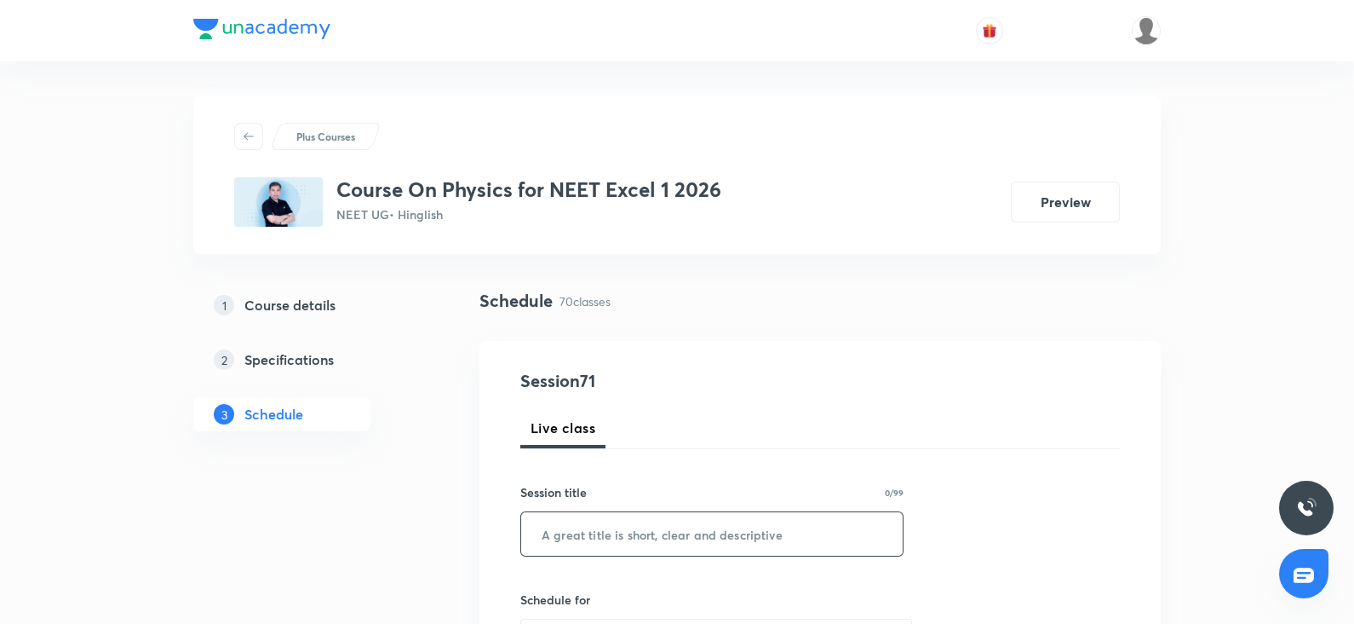
paste input "Ray optics"
type input "Ray optics"
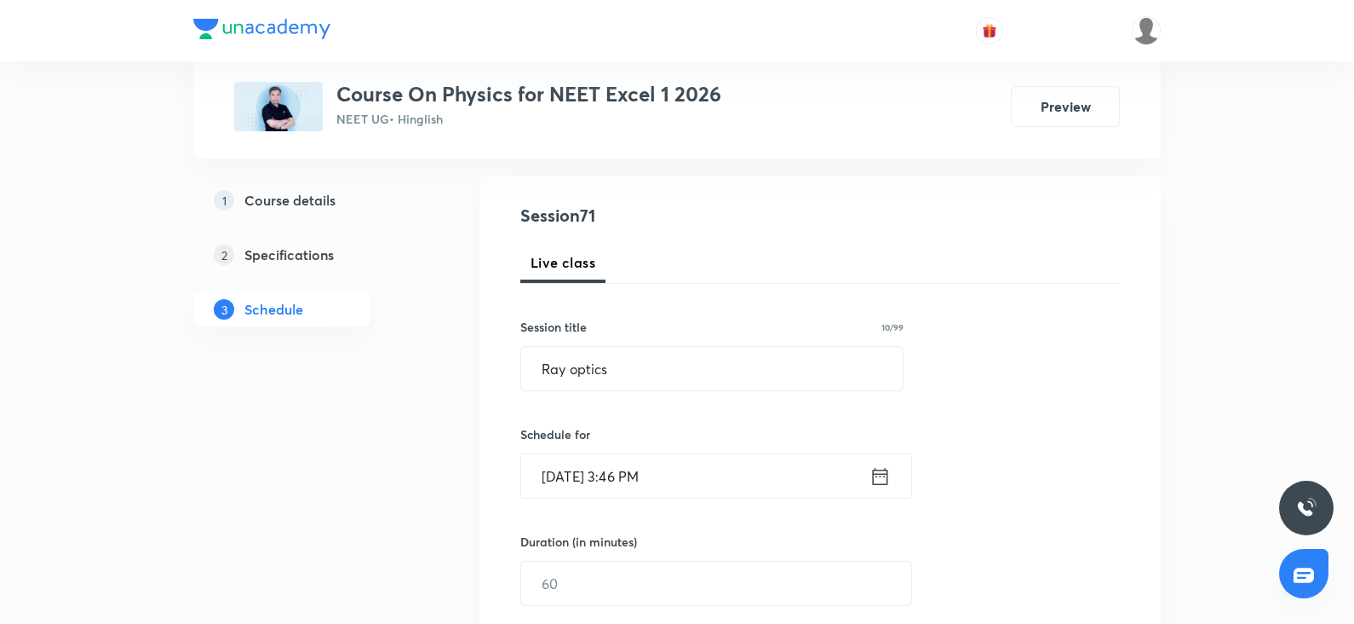
click at [582, 472] on input "[DATE] 3:46 PM" at bounding box center [695, 475] width 348 height 43
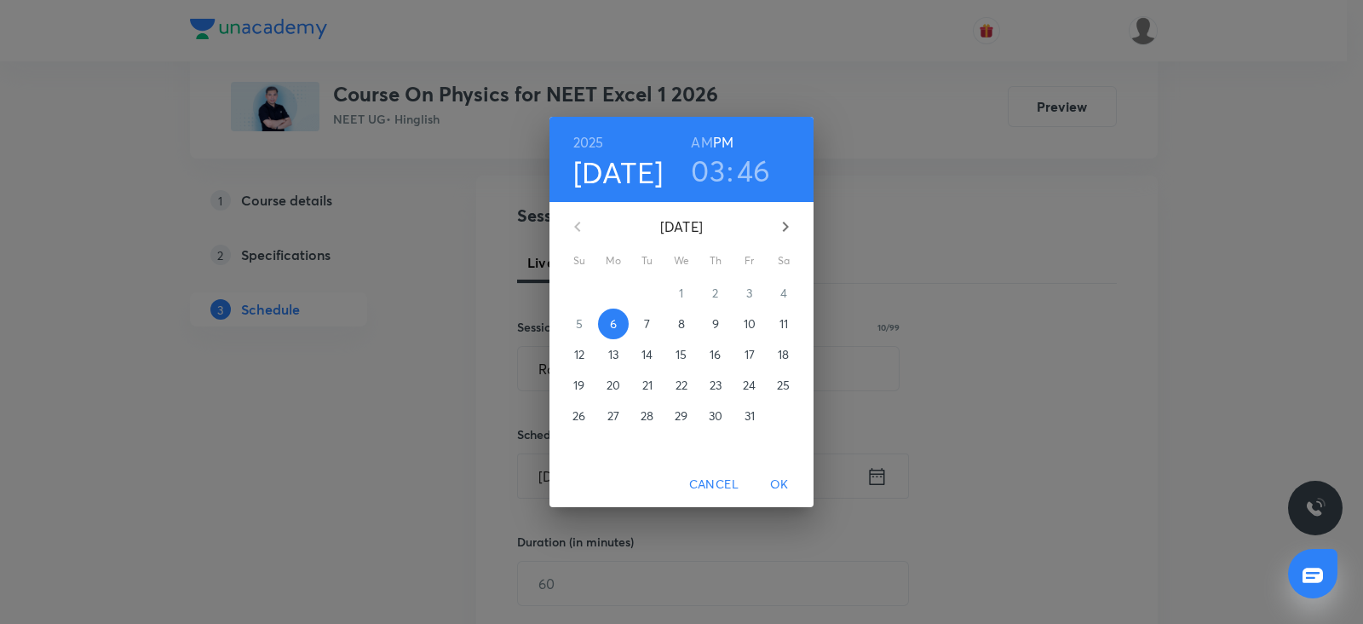
click at [650, 318] on p "7" at bounding box center [647, 323] width 6 height 17
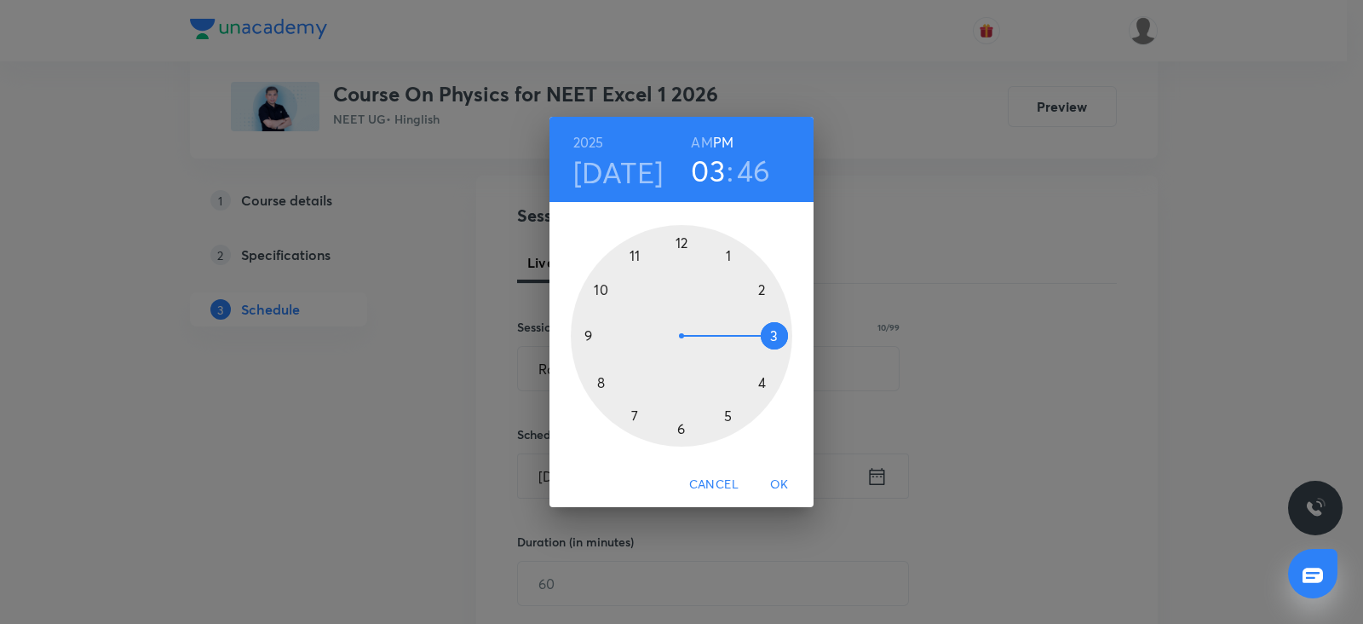
click at [588, 338] on div at bounding box center [681, 335] width 221 height 221
click at [707, 136] on h6 "AM" at bounding box center [701, 142] width 21 height 24
click at [676, 428] on div at bounding box center [681, 335] width 221 height 221
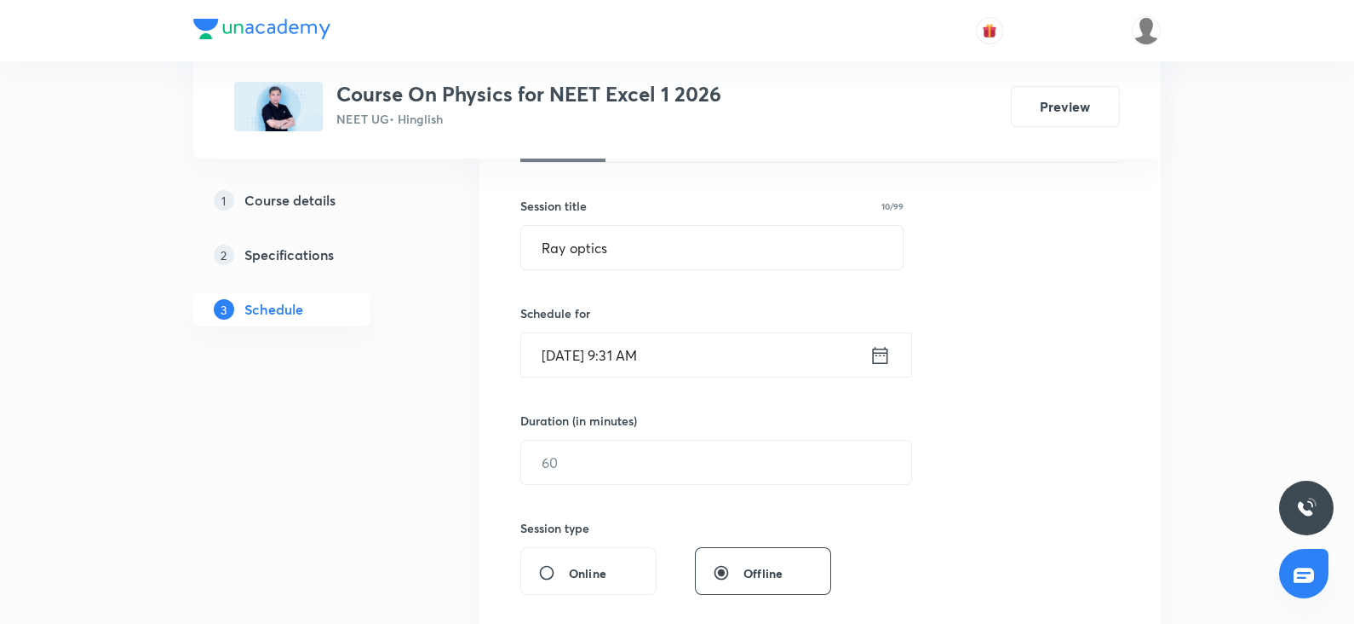
scroll to position [298, 0]
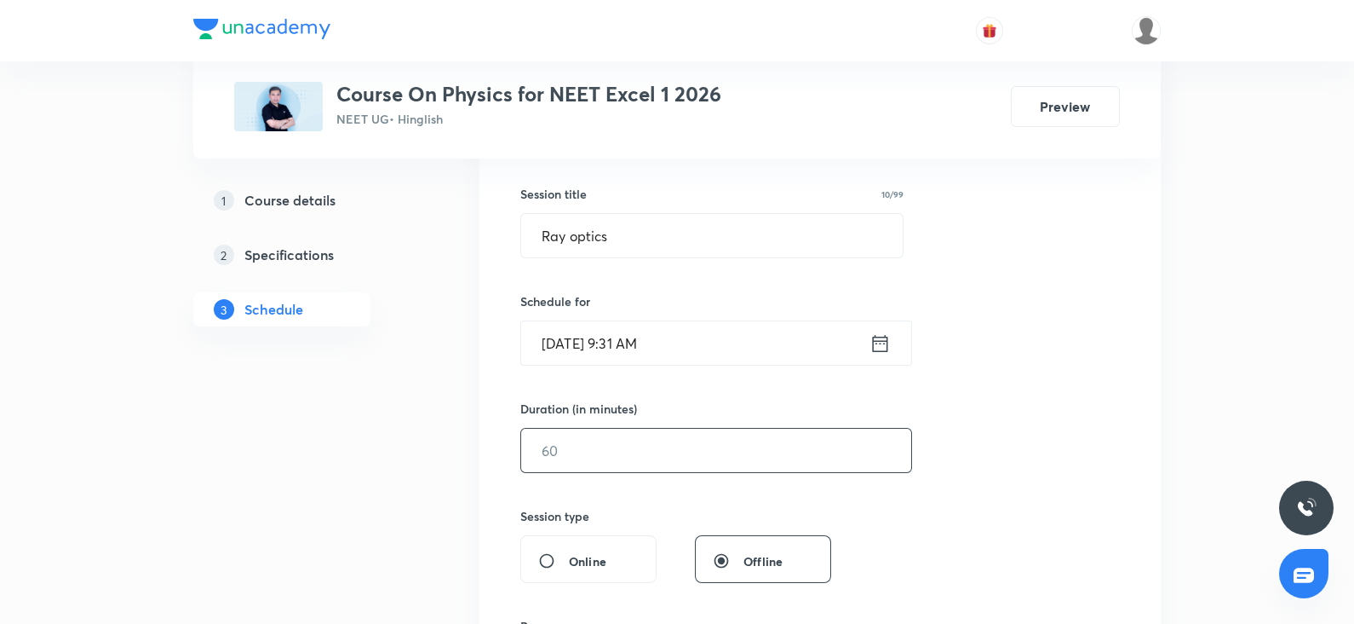
click at [574, 442] on input "text" at bounding box center [716, 449] width 390 height 43
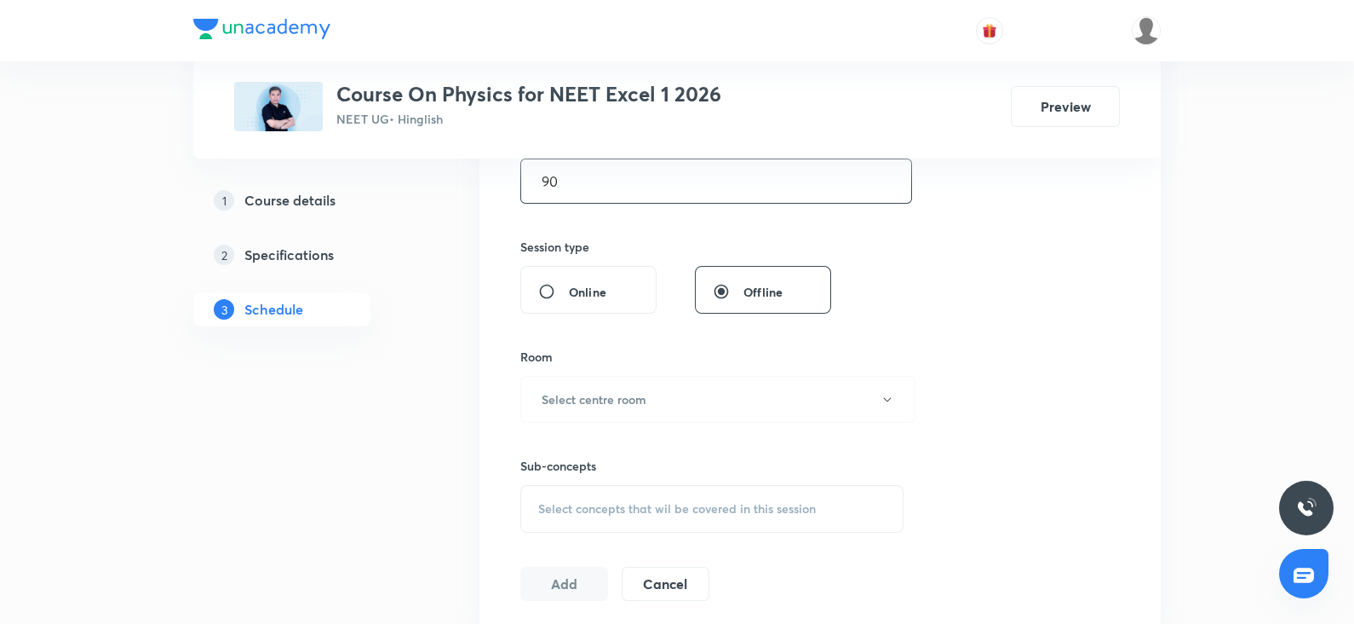
scroll to position [572, 0]
type input "90"
click at [588, 400] on h6 "Select centre room" at bounding box center [594, 394] width 105 height 18
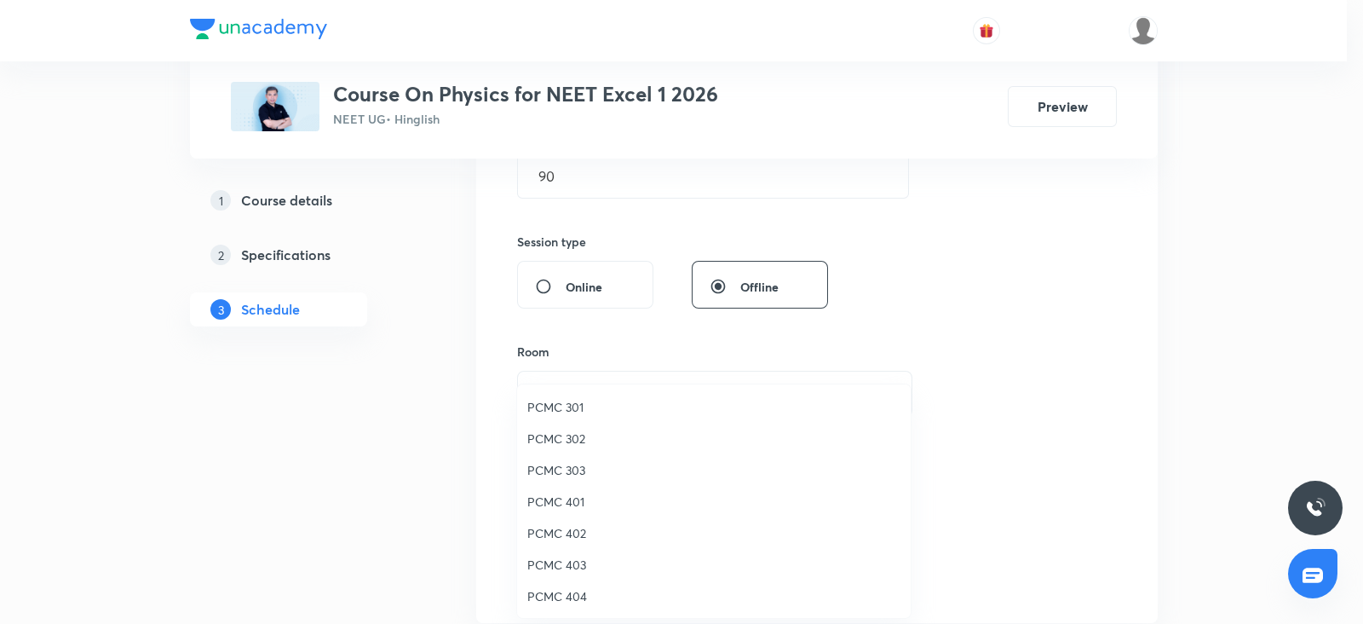
click at [574, 459] on li "PCMC 303" at bounding box center [714, 470] width 394 height 32
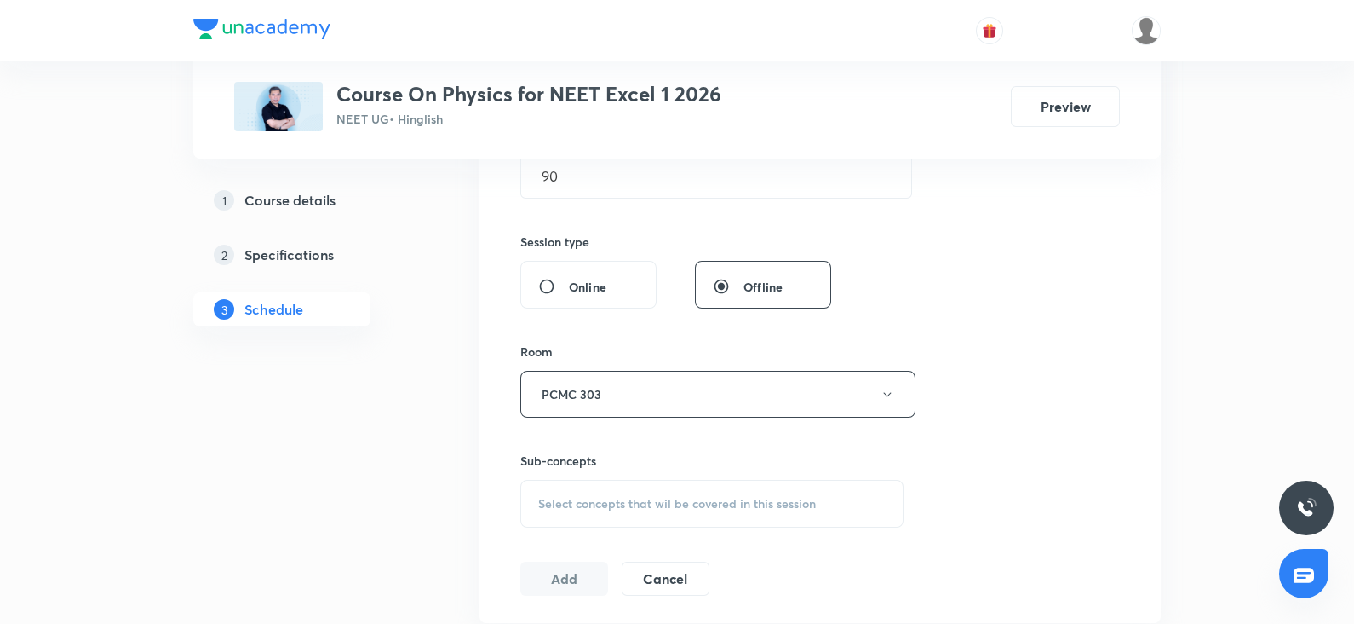
click at [600, 504] on span "Select concepts that wil be covered in this session" at bounding box center [677, 504] width 278 height 14
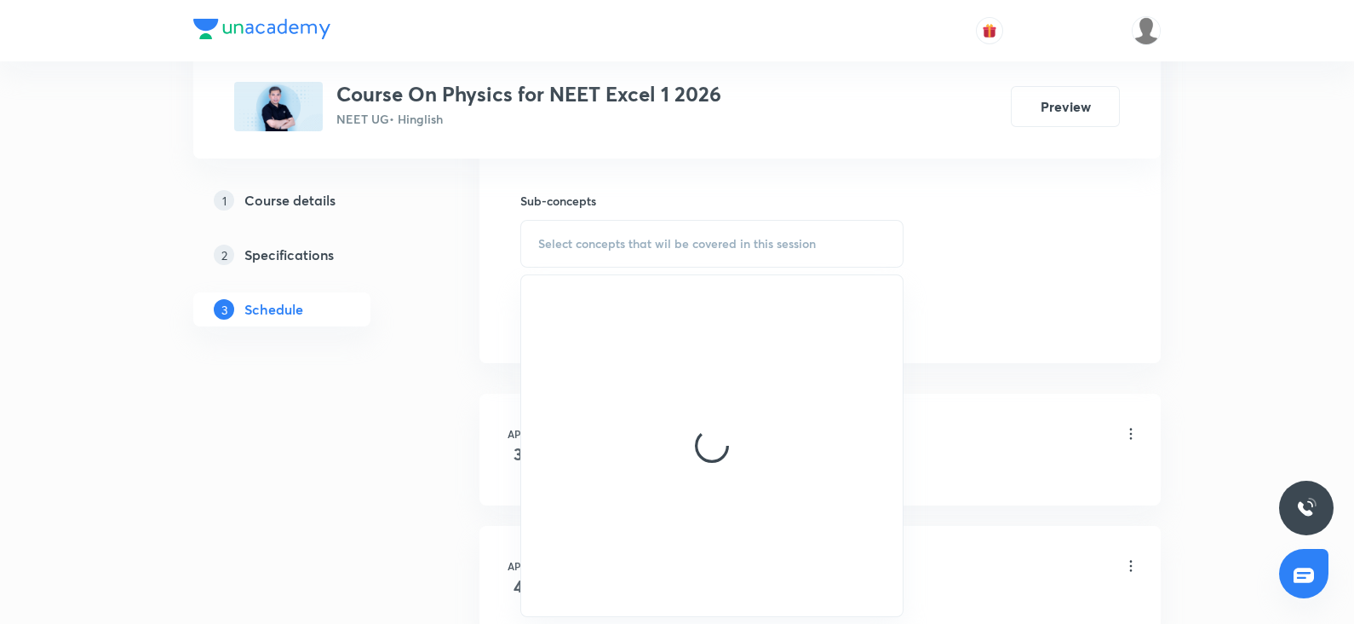
scroll to position [855, 0]
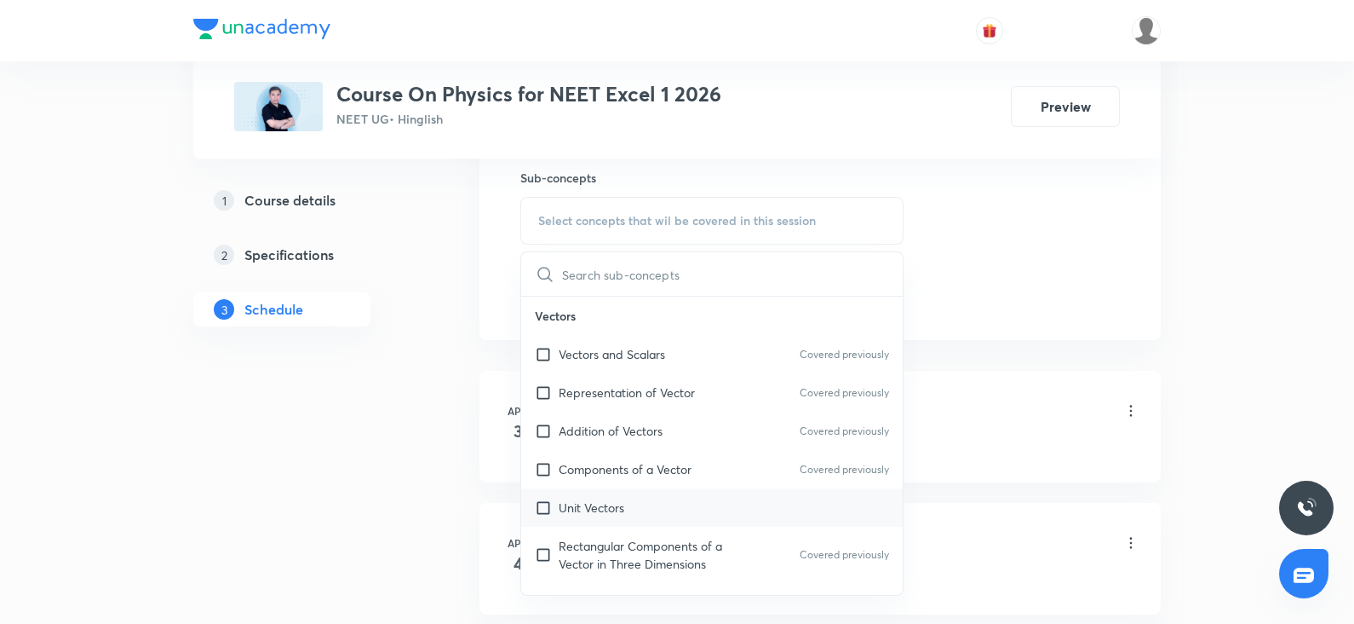
click at [601, 492] on div "Unit Vectors" at bounding box center [712, 507] width 382 height 38
checkbox input "true"
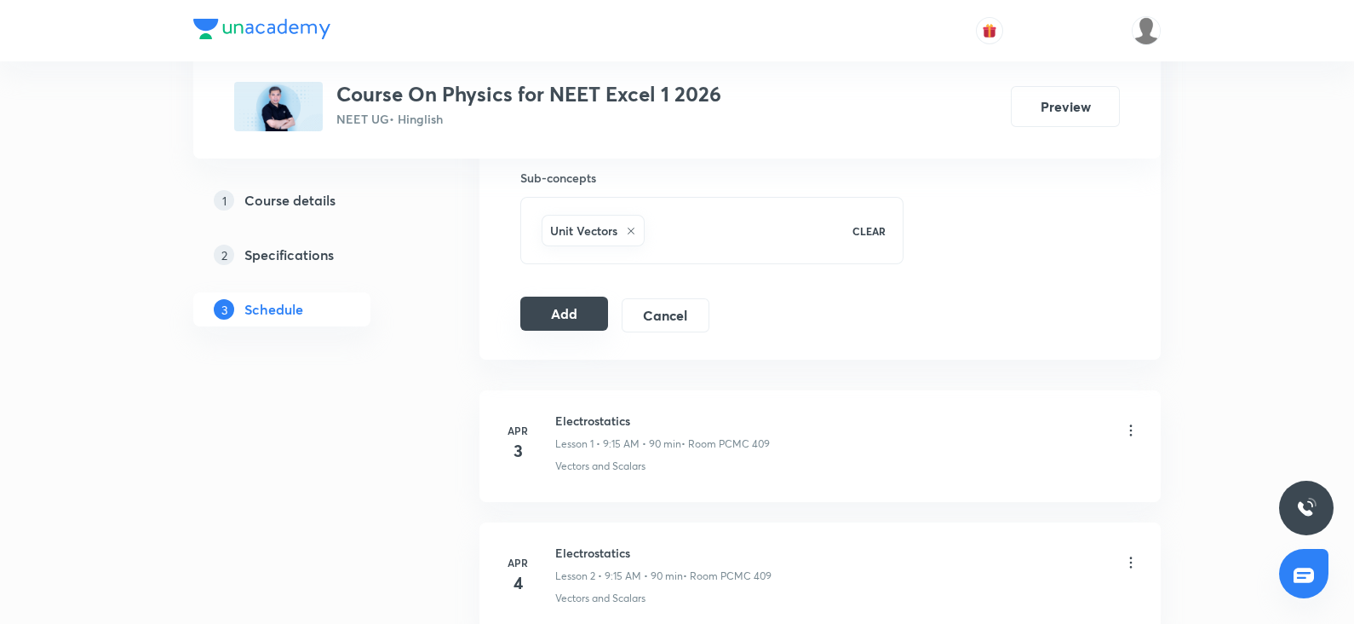
click at [552, 321] on button "Add" at bounding box center [564, 313] width 88 height 34
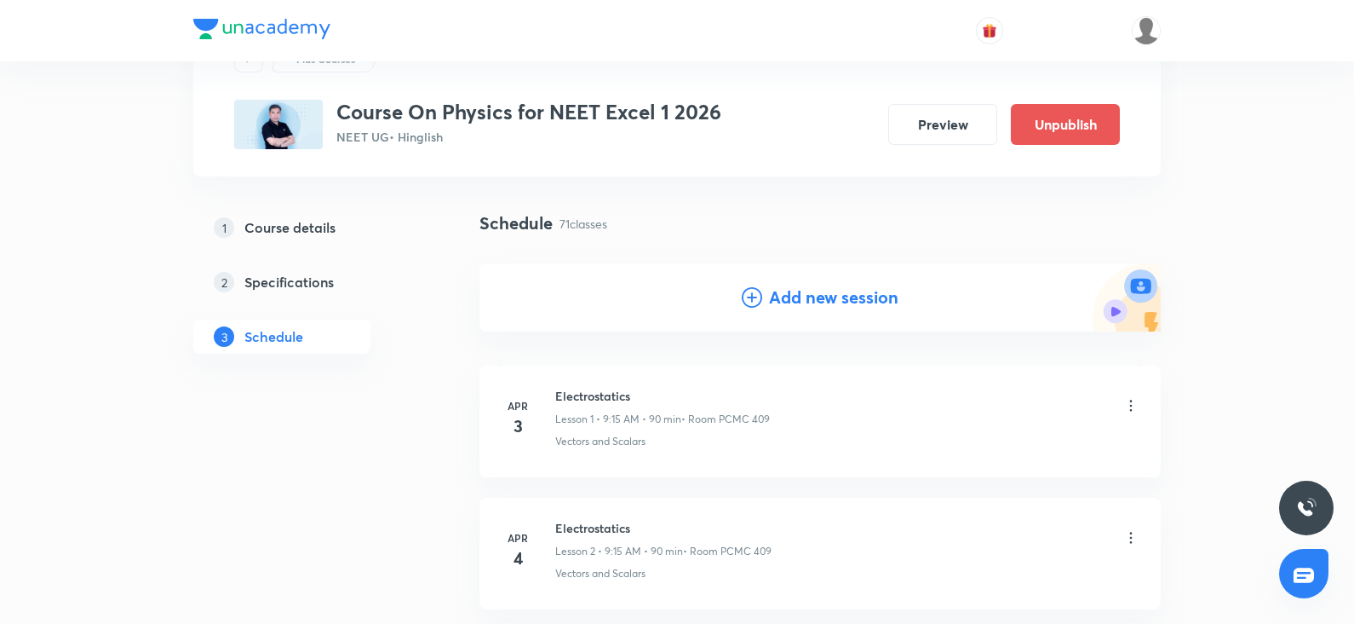
scroll to position [0, 0]
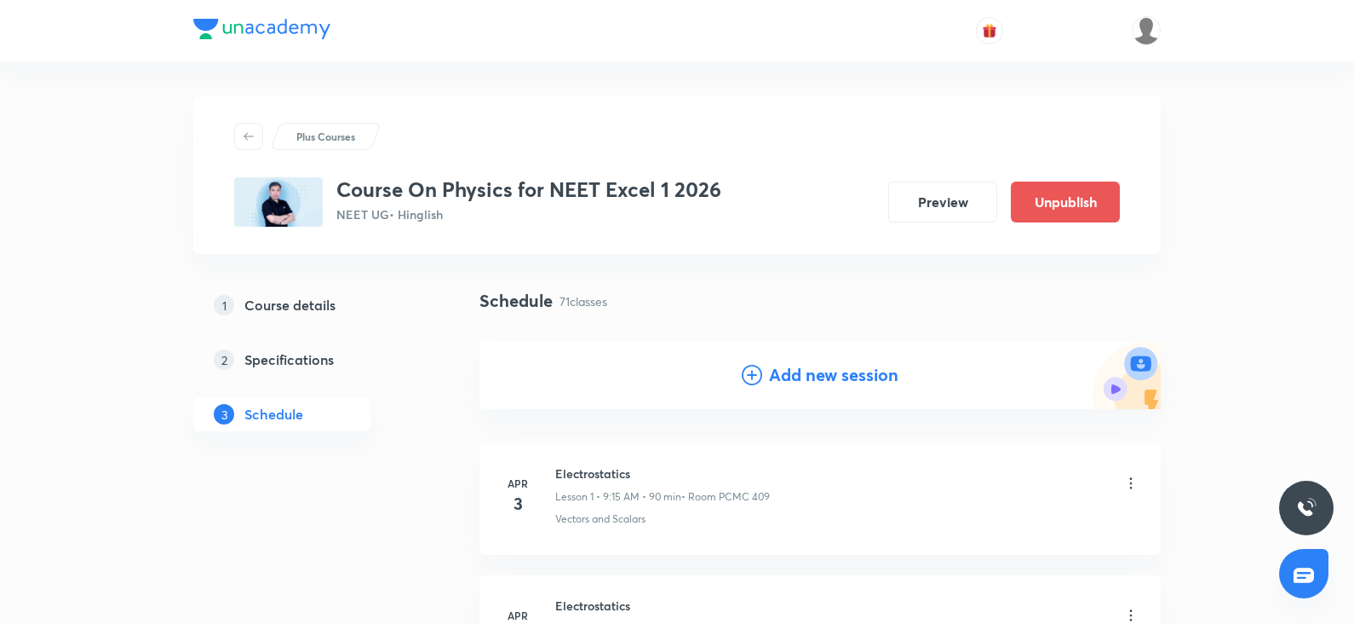
click at [809, 372] on h4 "Add new session" at bounding box center [833, 375] width 129 height 26
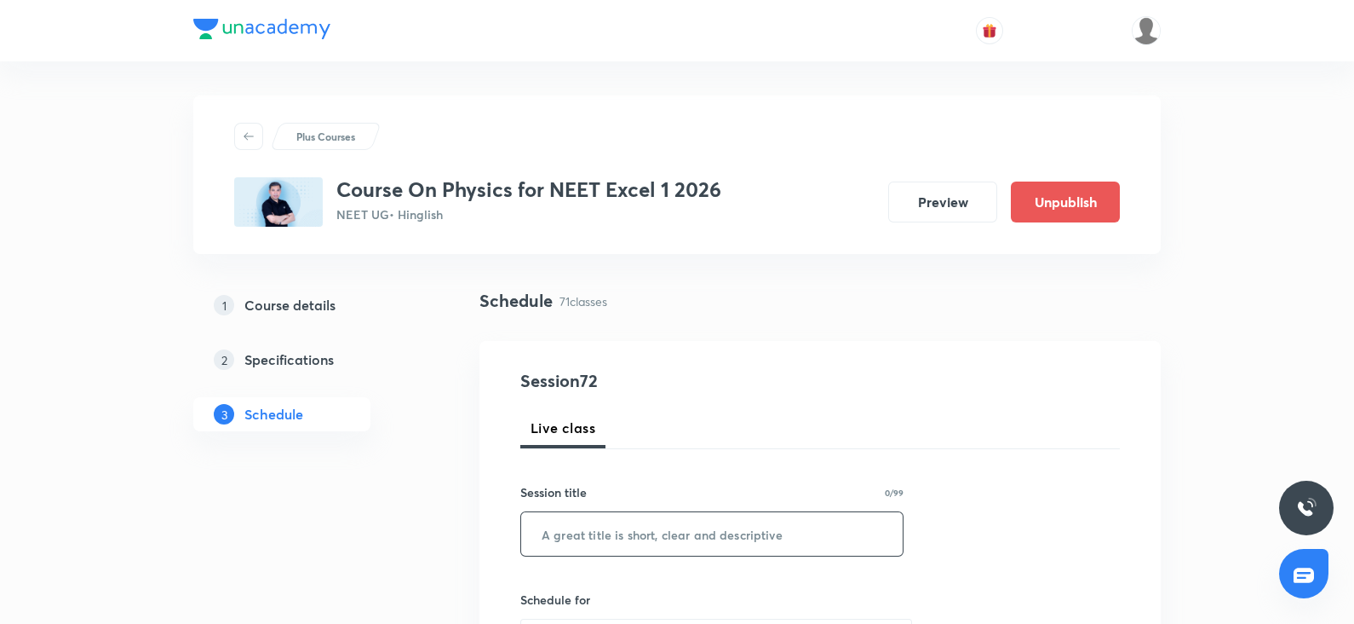
click at [579, 538] on input "text" at bounding box center [712, 533] width 382 height 43
paste input "wave optics"
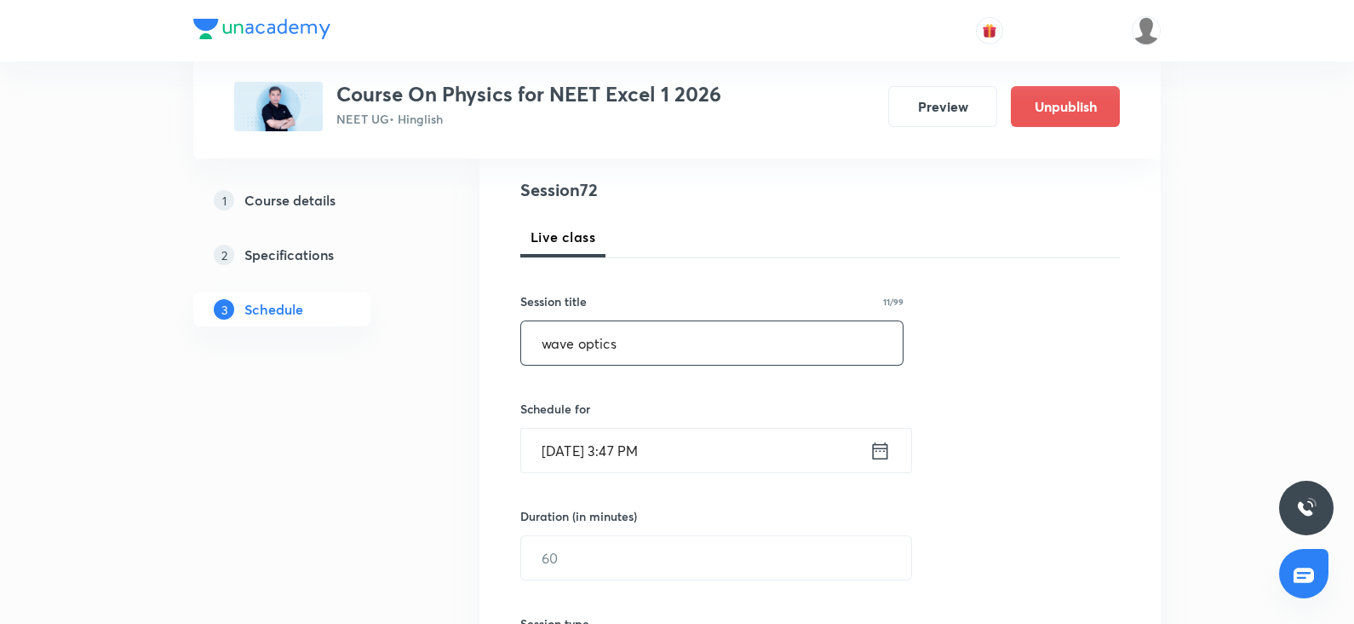
scroll to position [199, 0]
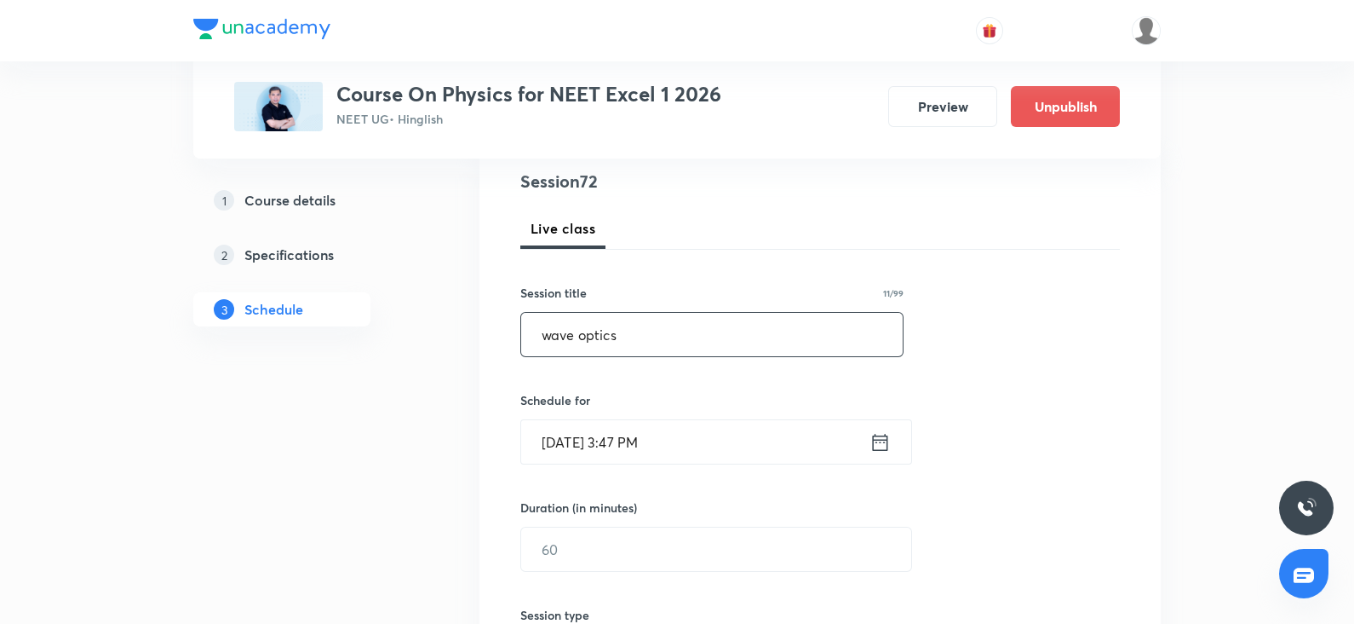
type input "wave optics"
click at [565, 442] on input "Oct 6, 2025, 3:47 PM" at bounding box center [695, 441] width 348 height 43
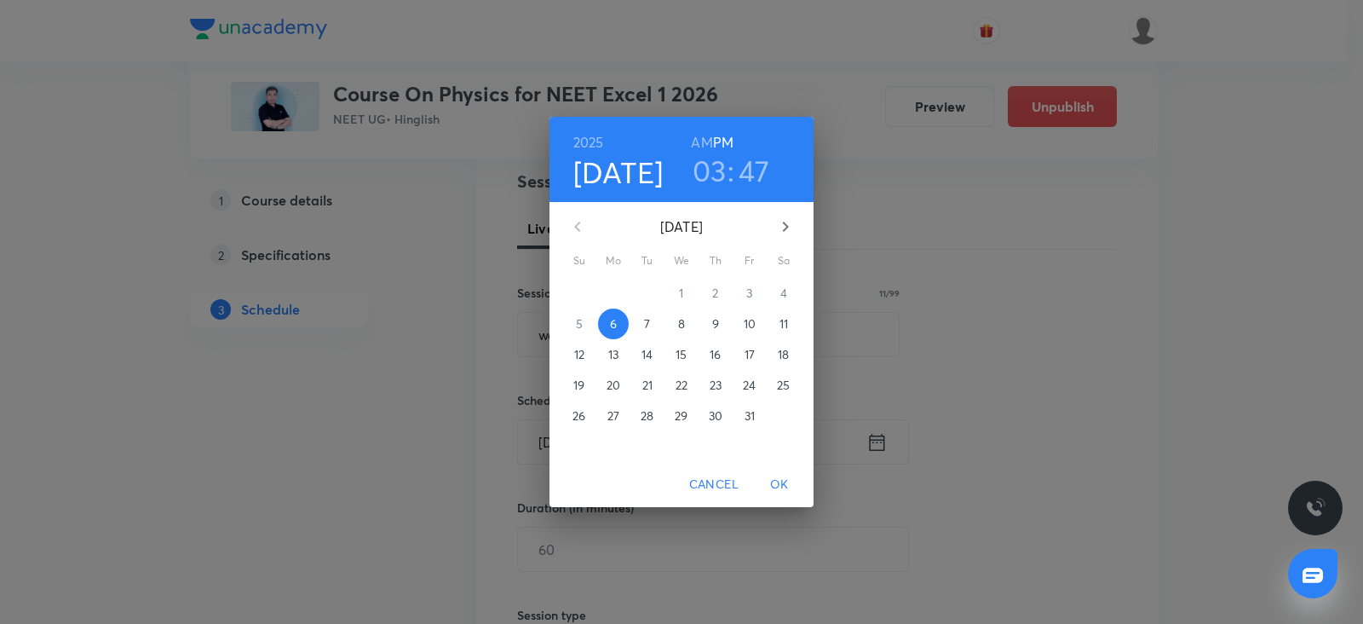
click at [719, 320] on span "9" at bounding box center [715, 323] width 31 height 17
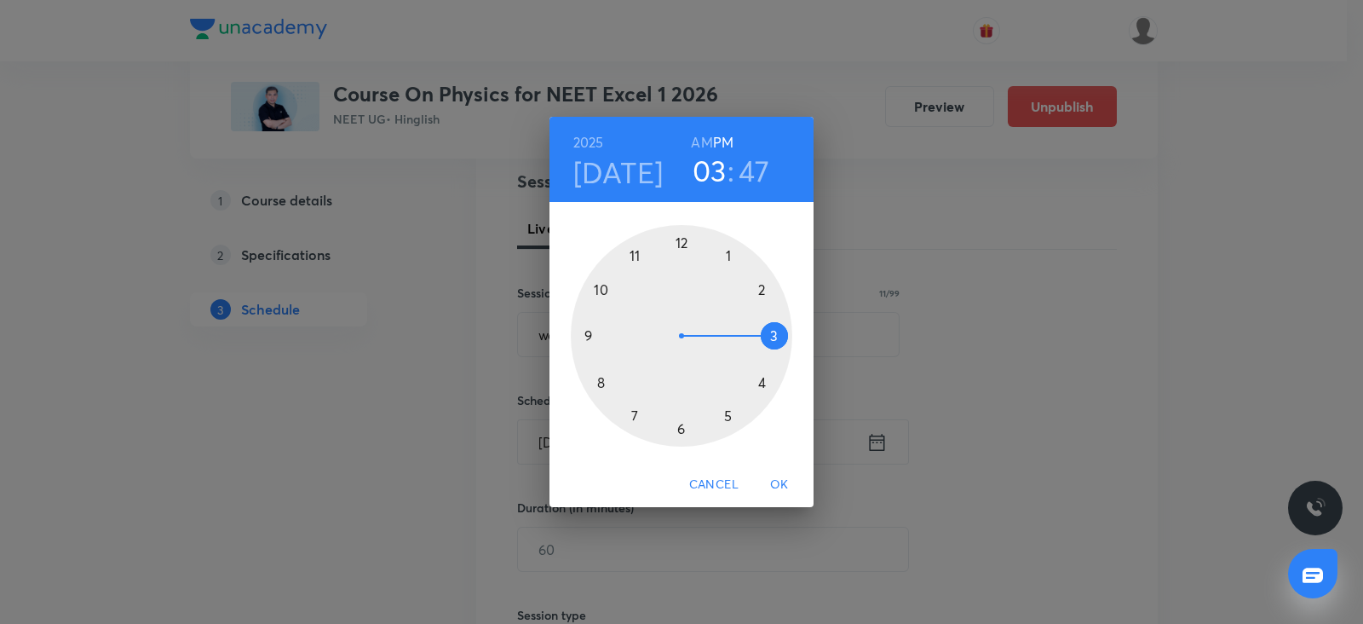
click at [633, 406] on div at bounding box center [681, 335] width 221 height 221
click at [704, 144] on h6 "AM" at bounding box center [701, 142] width 21 height 24
click at [584, 337] on div at bounding box center [681, 335] width 221 height 221
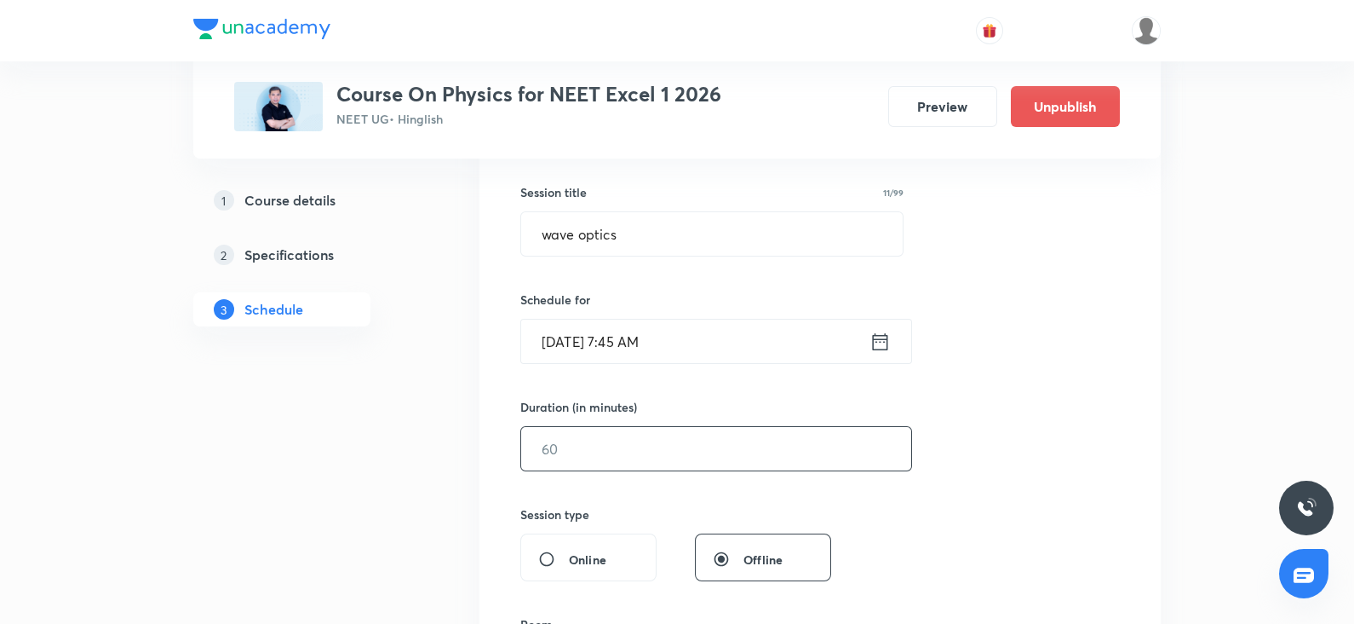
scroll to position [302, 0]
click at [579, 450] on input "text" at bounding box center [716, 446] width 390 height 43
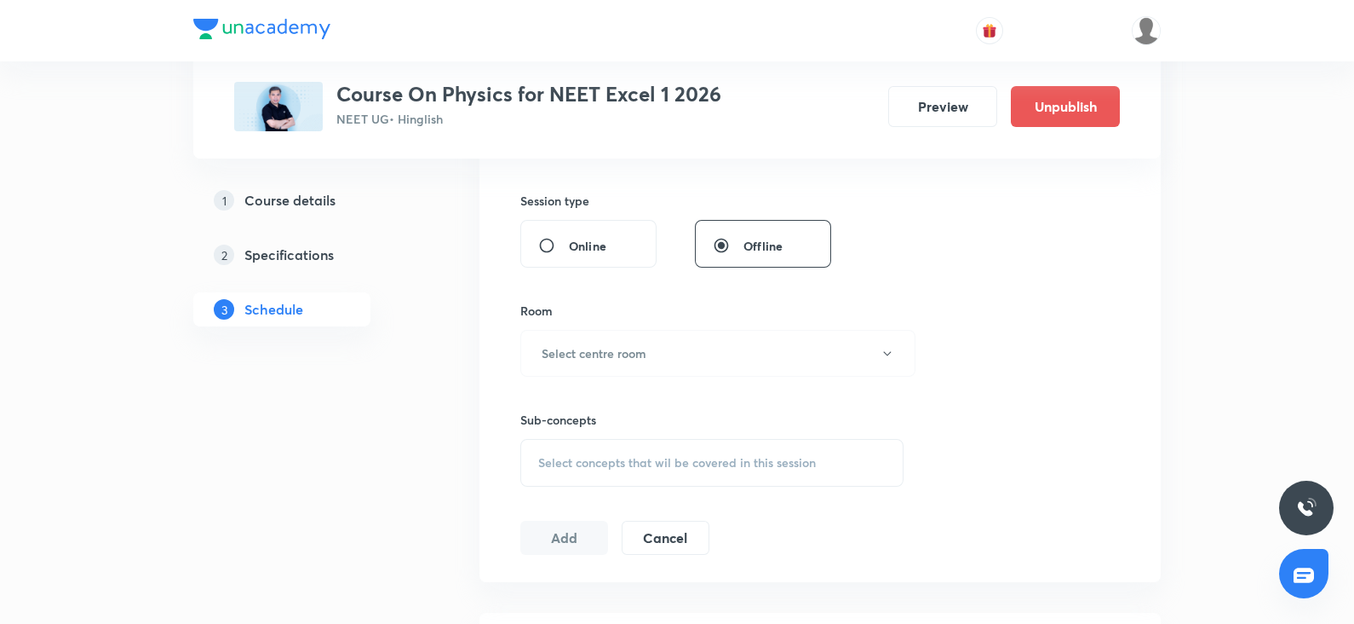
scroll to position [626, 0]
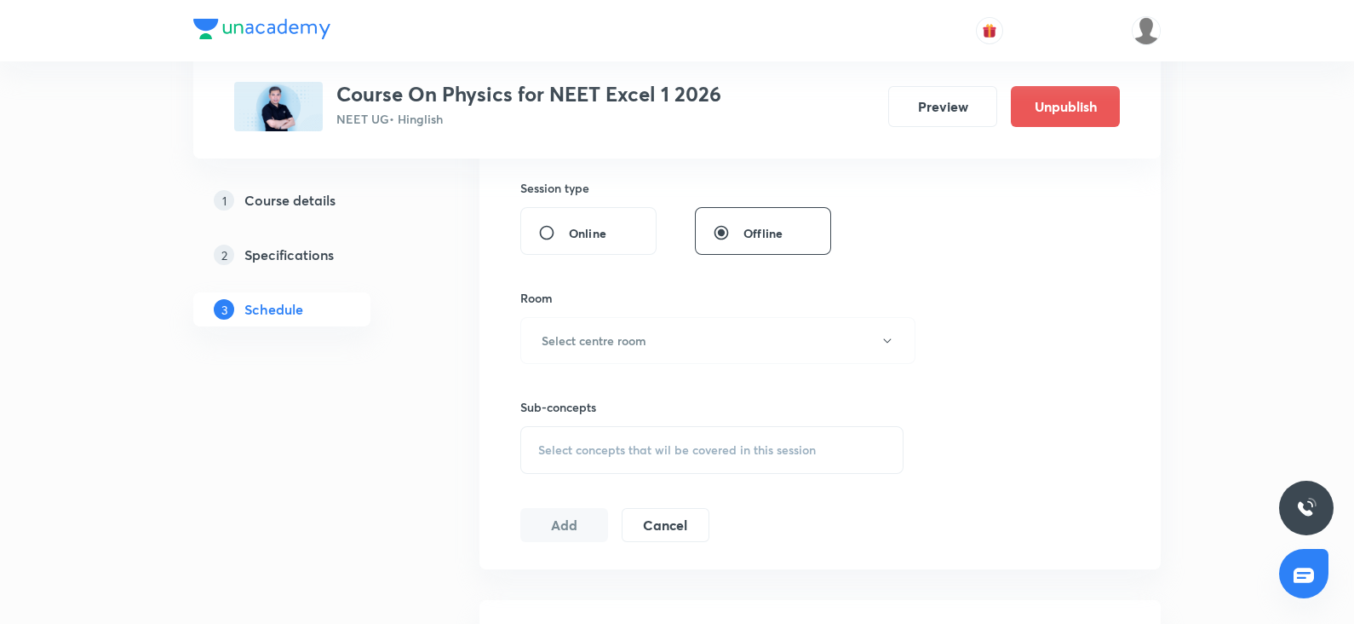
type input "90"
click at [577, 313] on div "Room Select centre room" at bounding box center [711, 326] width 383 height 75
click at [573, 323] on button "Select centre room" at bounding box center [717, 340] width 395 height 47
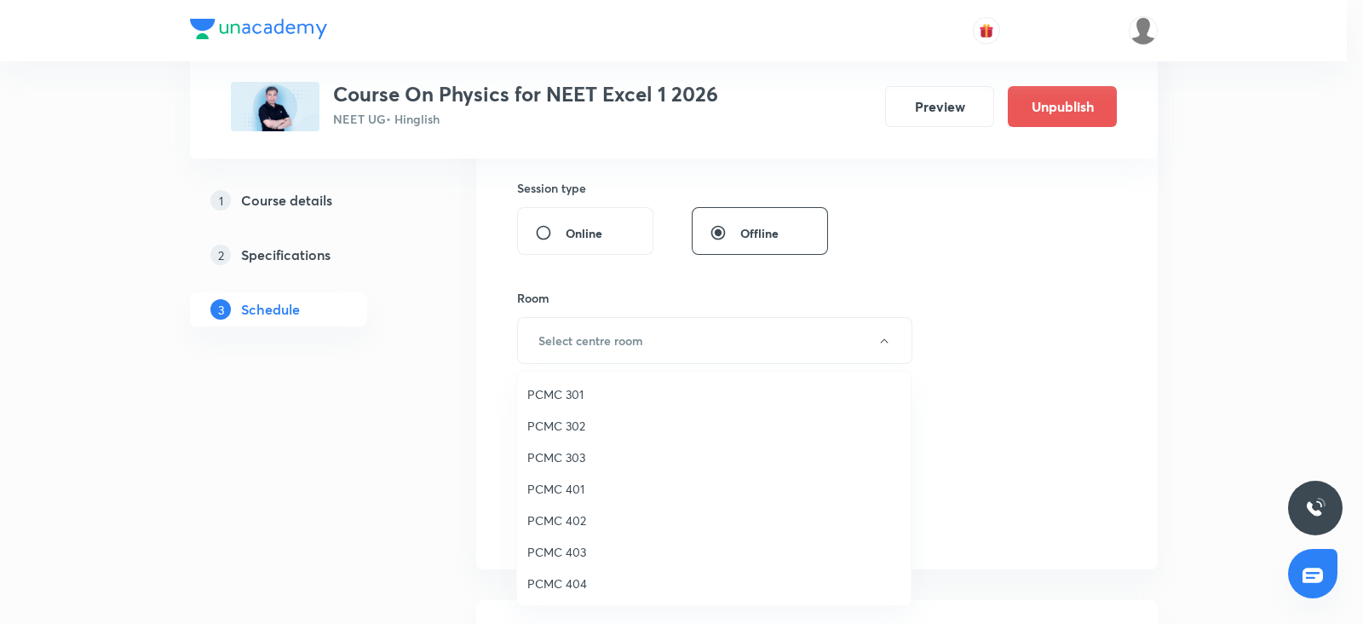
click at [566, 454] on span "PCMC 303" at bounding box center [713, 457] width 373 height 18
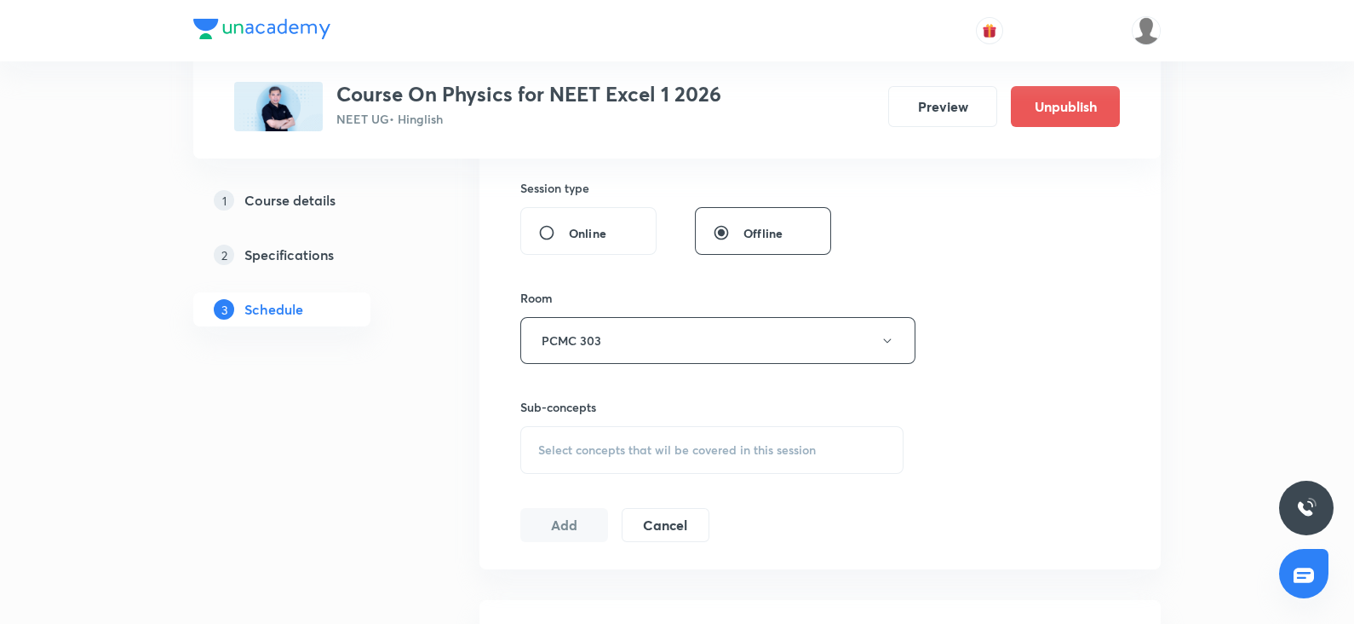
click at [622, 449] on span "Select concepts that wil be covered in this session" at bounding box center [677, 450] width 278 height 14
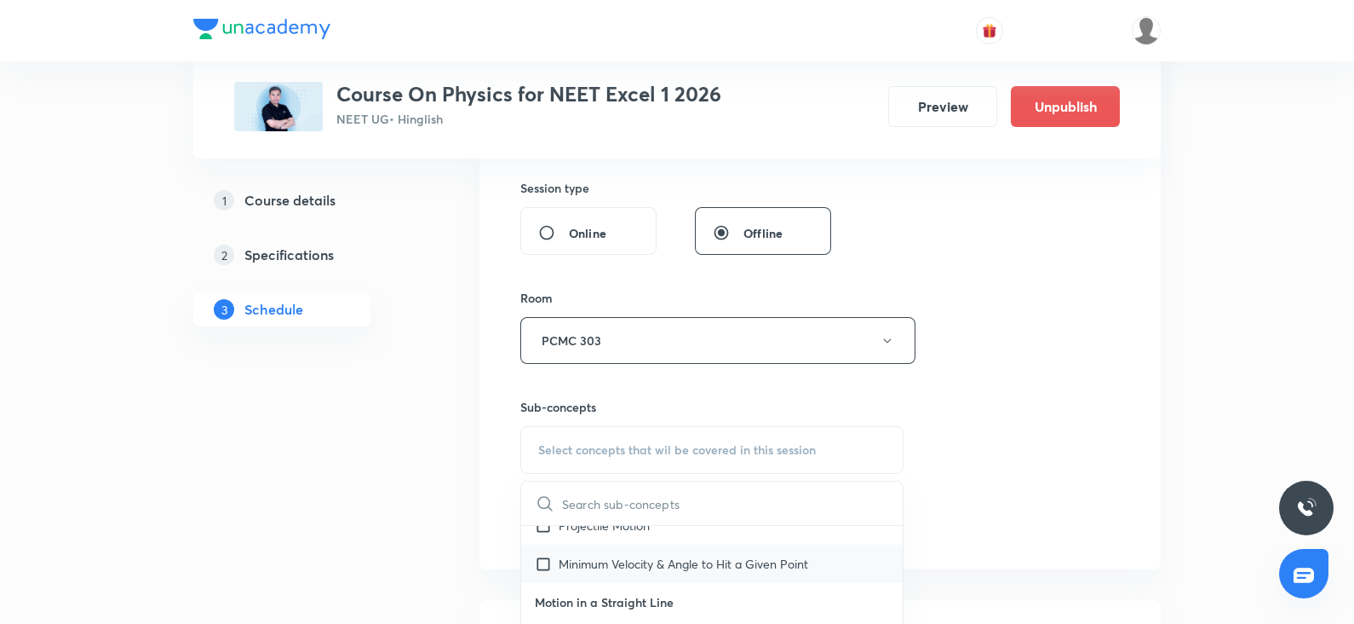
click at [596, 560] on p "Minimum Velocity & Angle to Hit a Given Point" at bounding box center [684, 564] width 250 height 18
checkbox input "true"
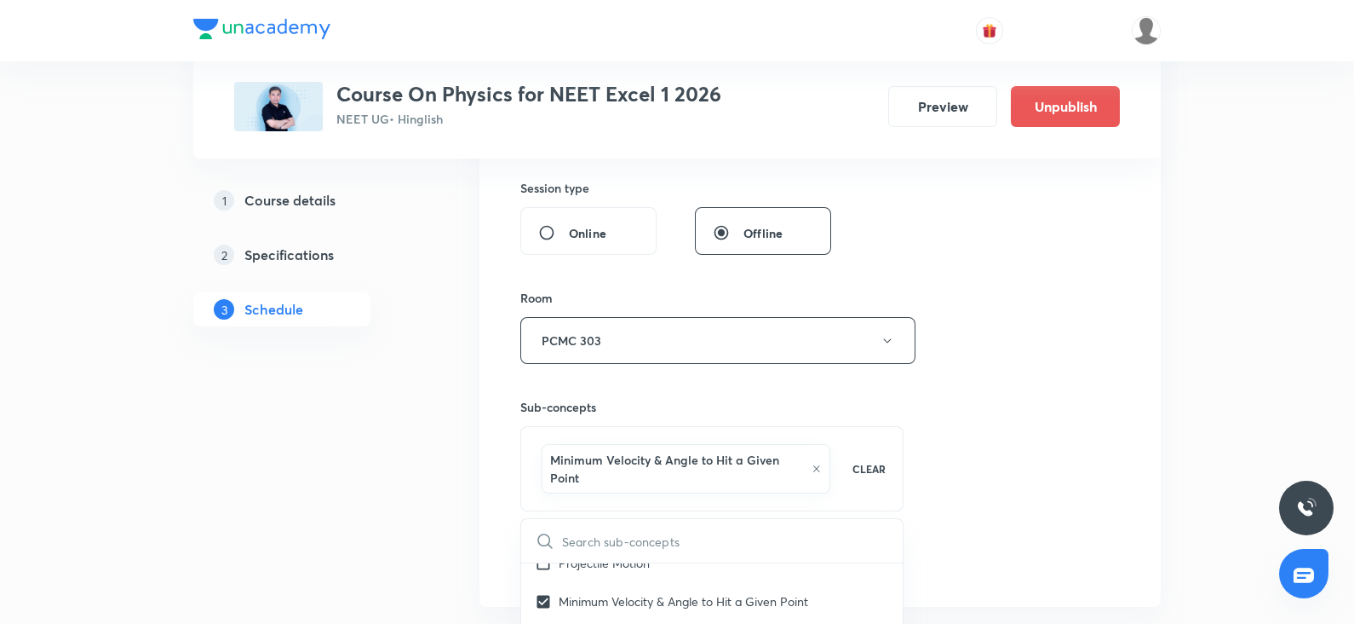
click at [1067, 350] on div "Session 72 Live class Session title 11/99 wave optics ​ Schedule for Oct 9, 202…" at bounding box center [820, 160] width 600 height 837
click at [575, 557] on button "Add" at bounding box center [564, 560] width 88 height 34
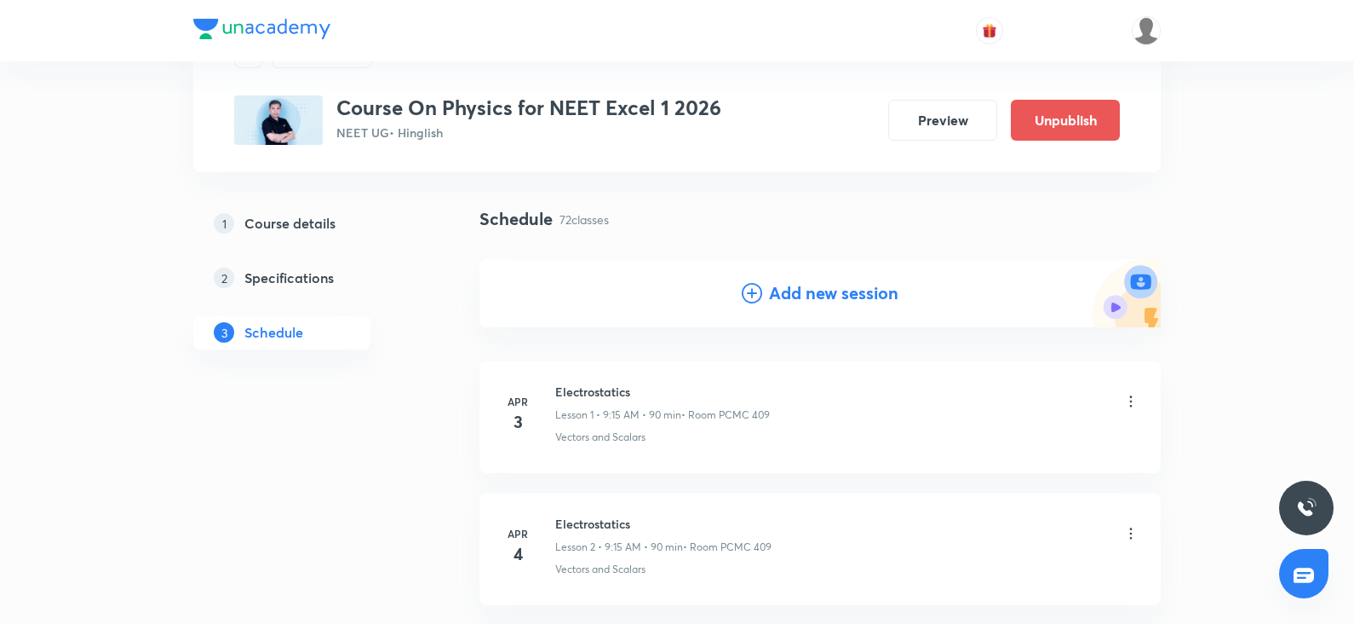
scroll to position [0, 0]
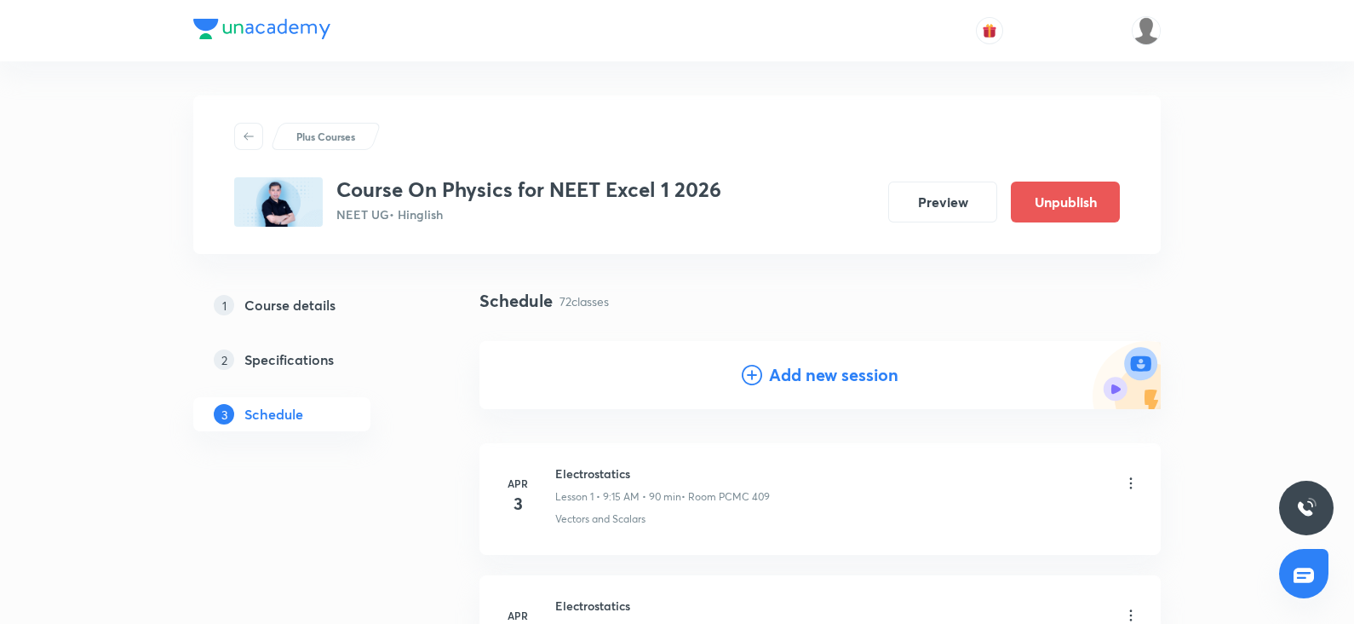
click at [767, 381] on div "Add new session" at bounding box center [820, 375] width 157 height 26
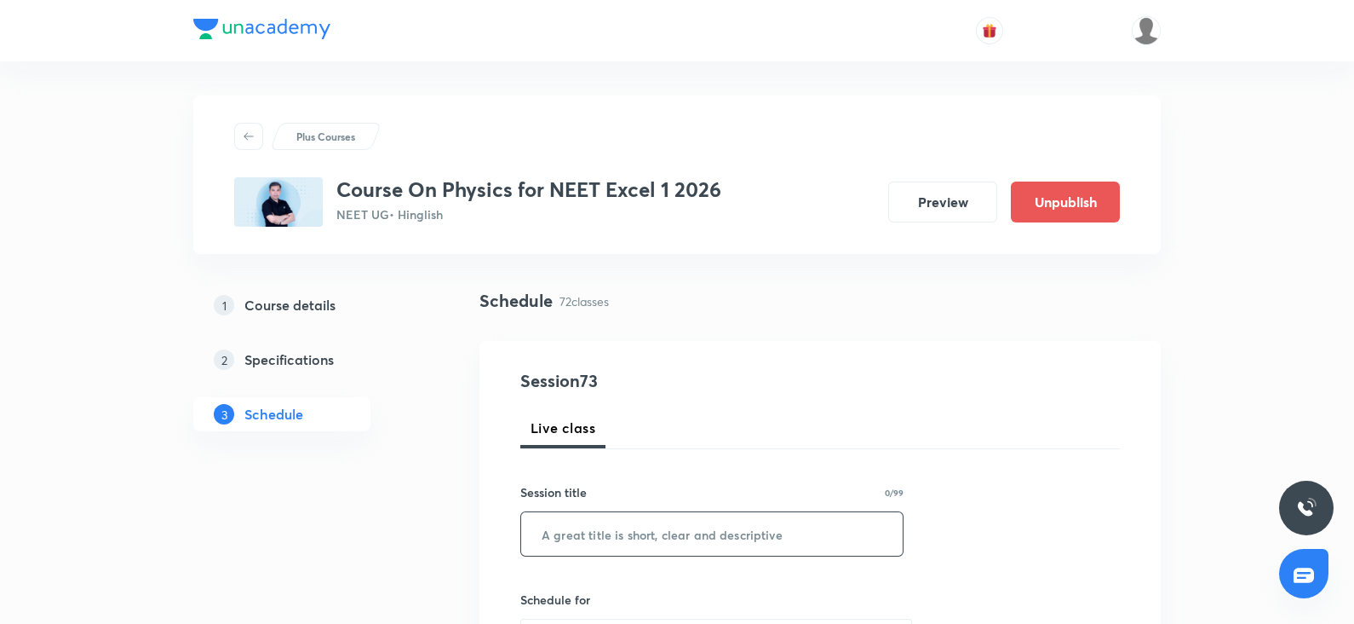
click at [569, 524] on input "text" at bounding box center [712, 533] width 382 height 43
paste input "wave optics"
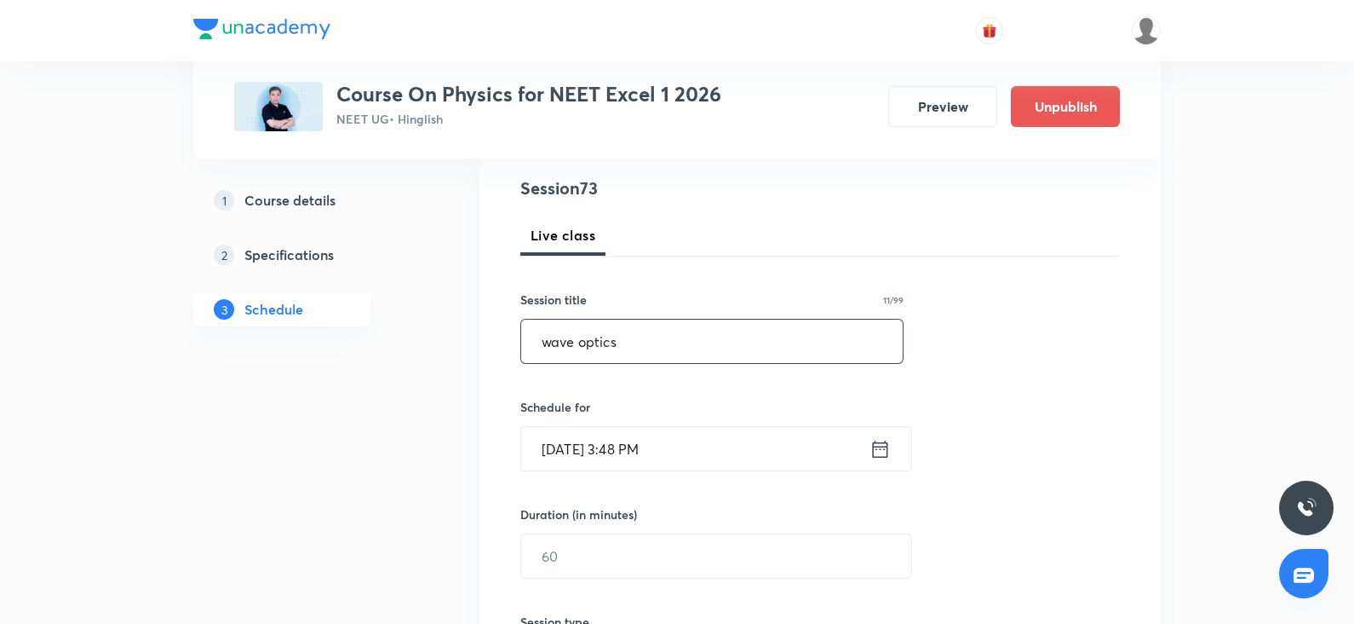
scroll to position [193, 0]
type input "wave optics"
click at [561, 445] on input "Oct 6, 2025, 3:48 PM" at bounding box center [695, 447] width 348 height 43
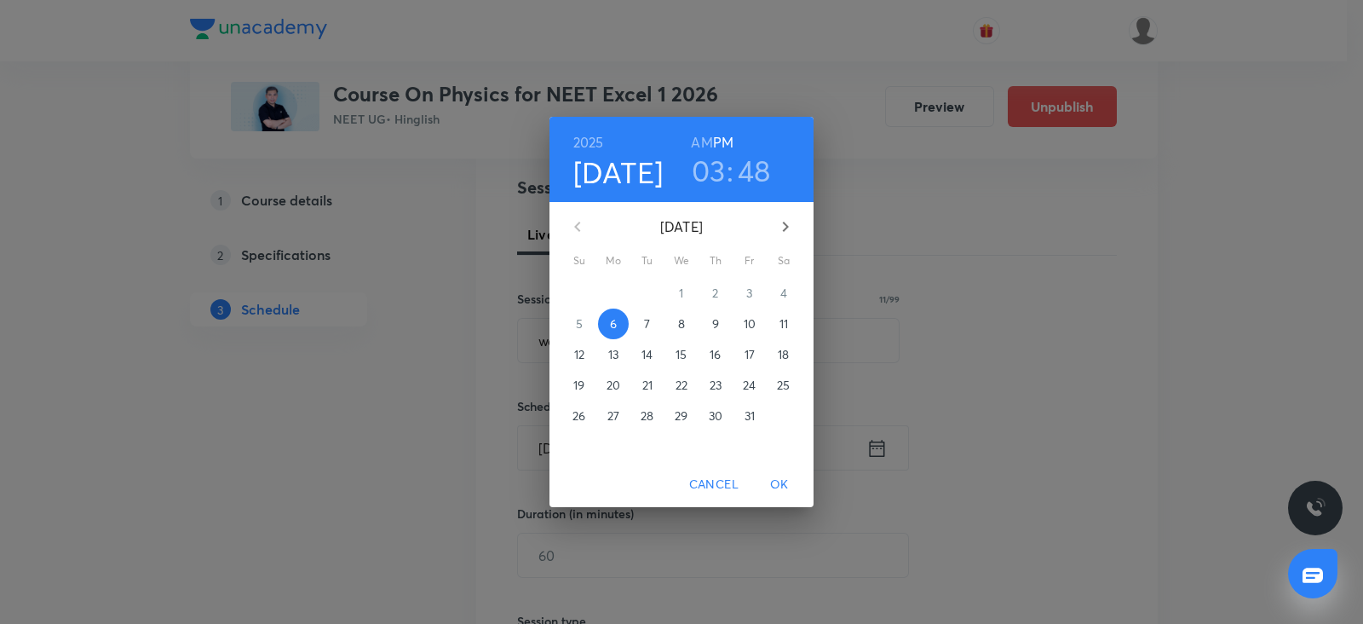
click at [750, 319] on p "10" at bounding box center [750, 323] width 12 height 17
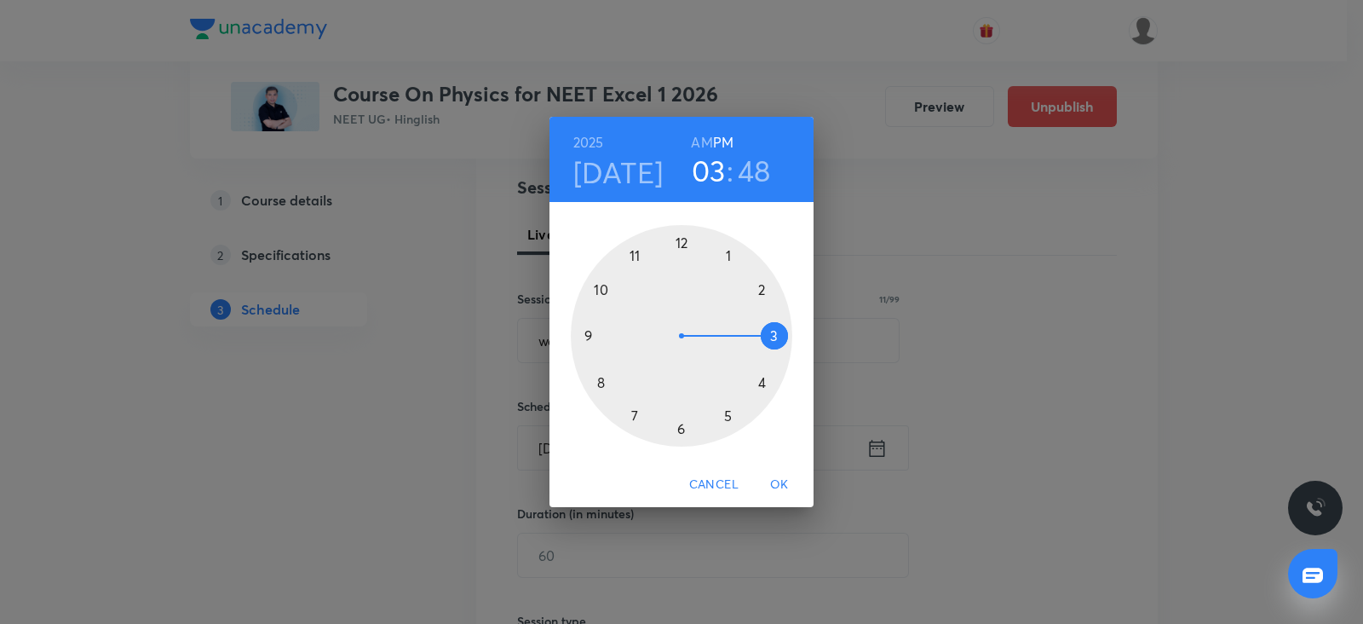
click at [589, 328] on div at bounding box center [681, 335] width 221 height 221
click at [707, 143] on h6 "AM" at bounding box center [701, 142] width 21 height 24
click at [679, 430] on div at bounding box center [681, 335] width 221 height 221
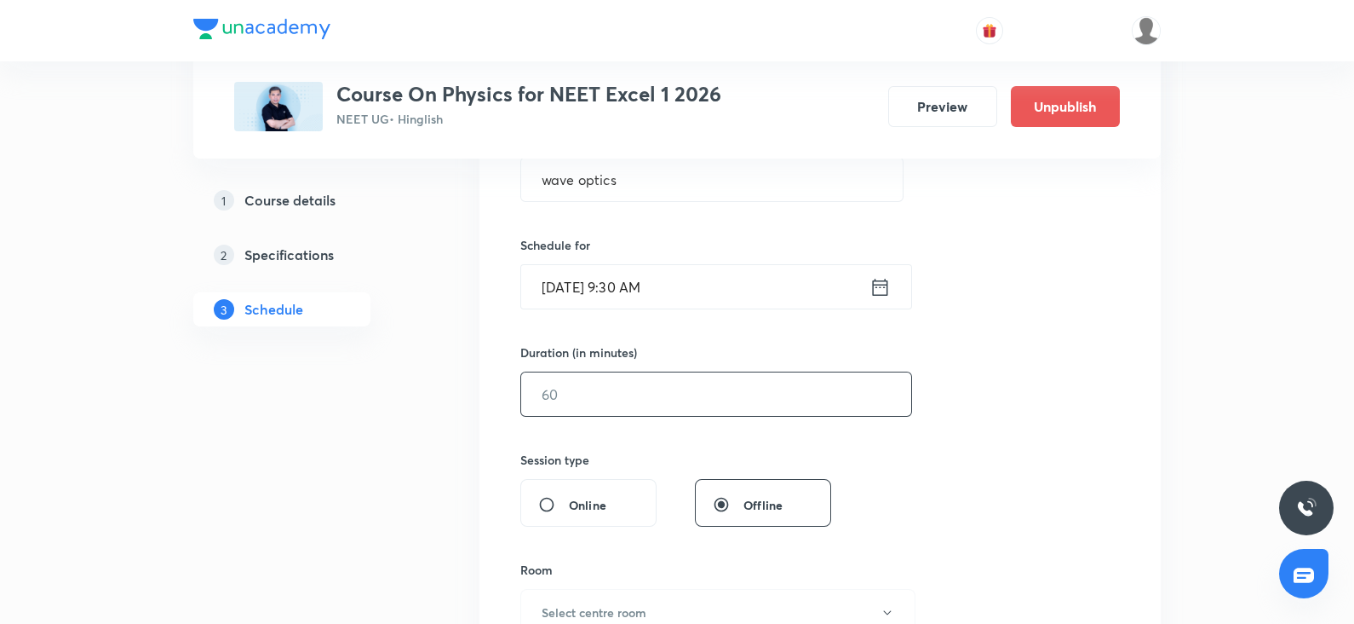
scroll to position [357, 0]
click at [595, 389] on input "text" at bounding box center [716, 391] width 390 height 43
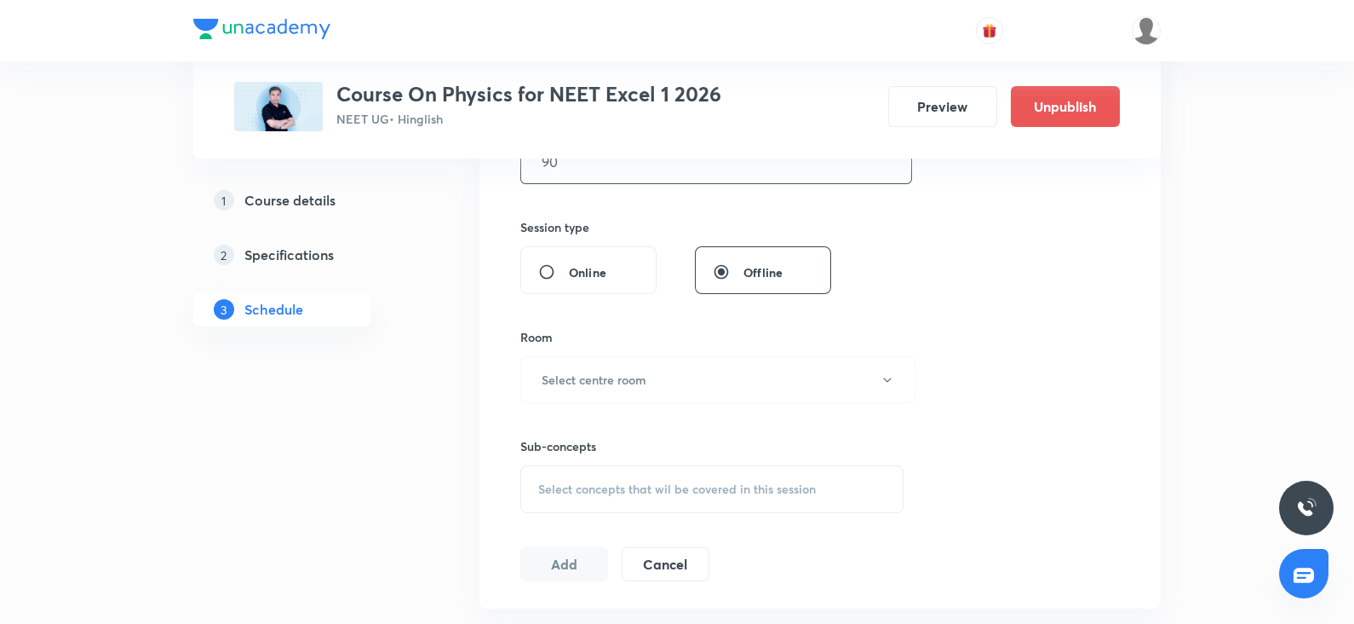
scroll to position [588, 0]
type input "90"
click at [572, 371] on h6 "Select centre room" at bounding box center [594, 379] width 105 height 18
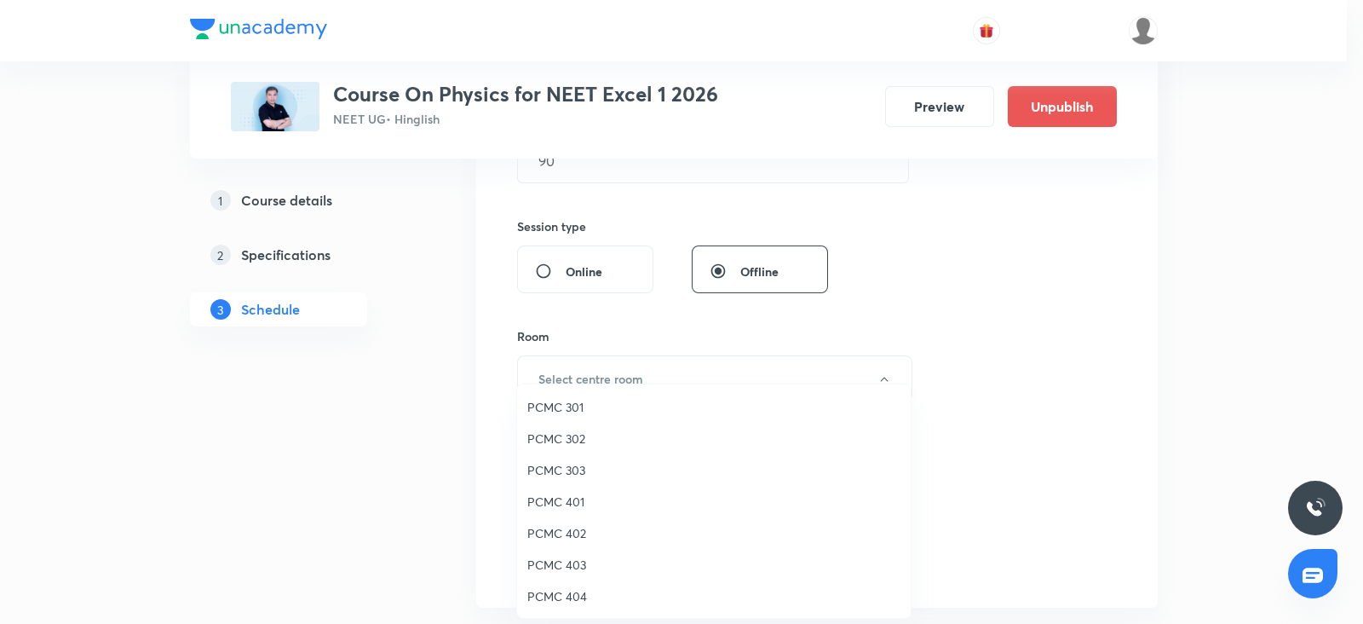
click at [566, 478] on span "PCMC 303" at bounding box center [713, 470] width 373 height 18
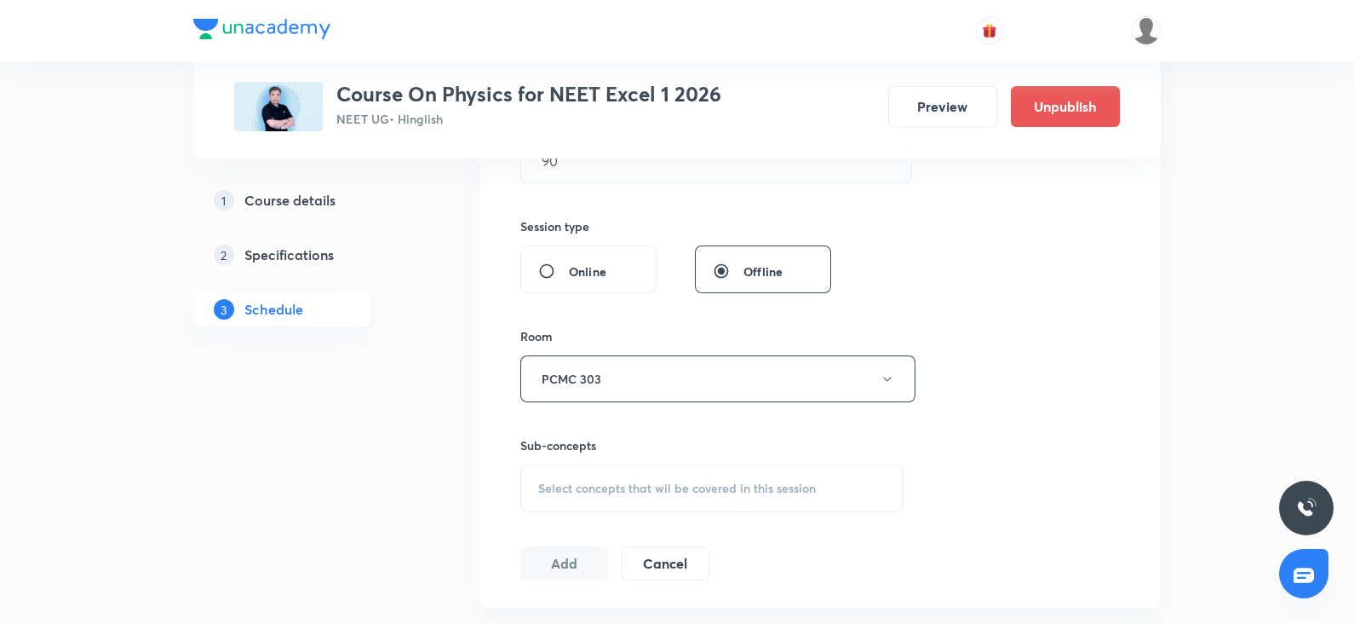
scroll to position [704, 0]
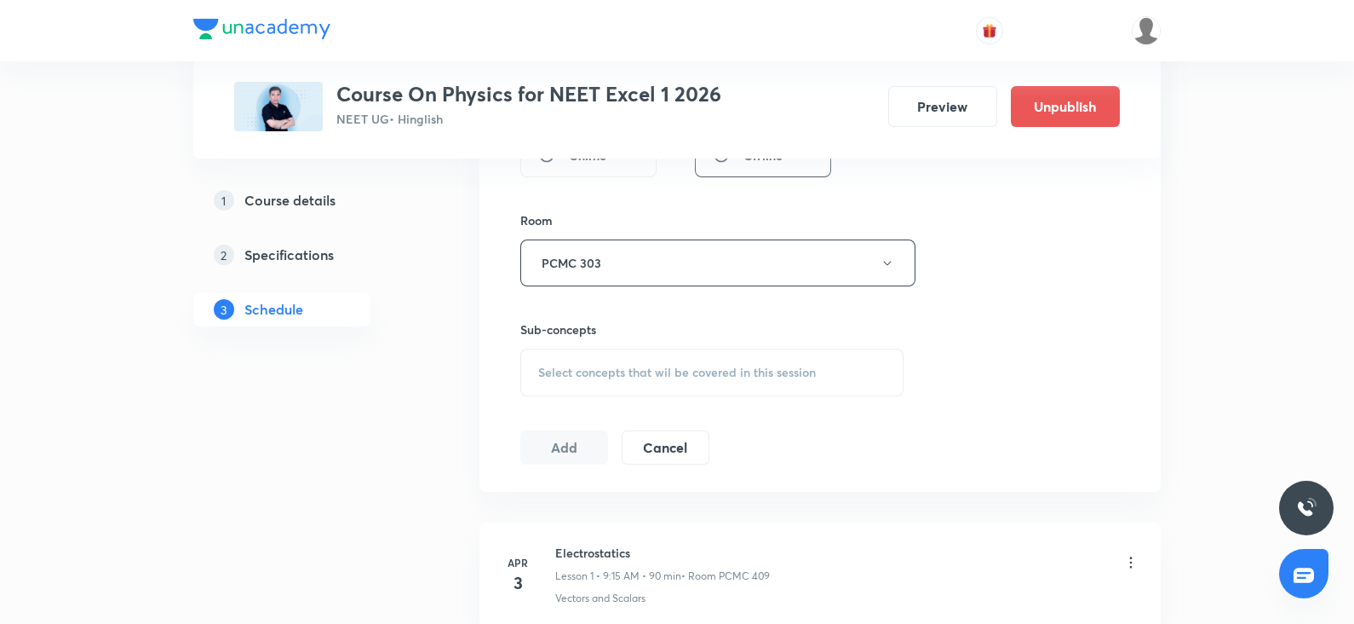
click at [659, 390] on div "Select concepts that wil be covered in this session" at bounding box center [711, 372] width 383 height 48
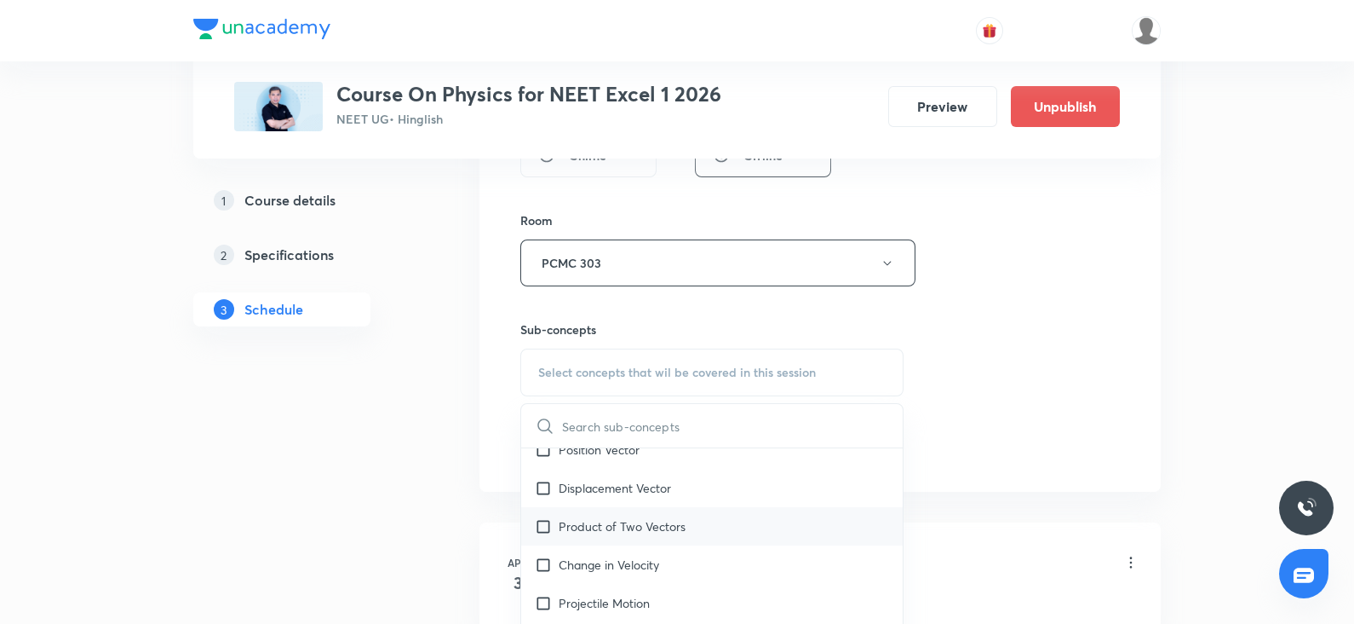
scroll to position [319, 0]
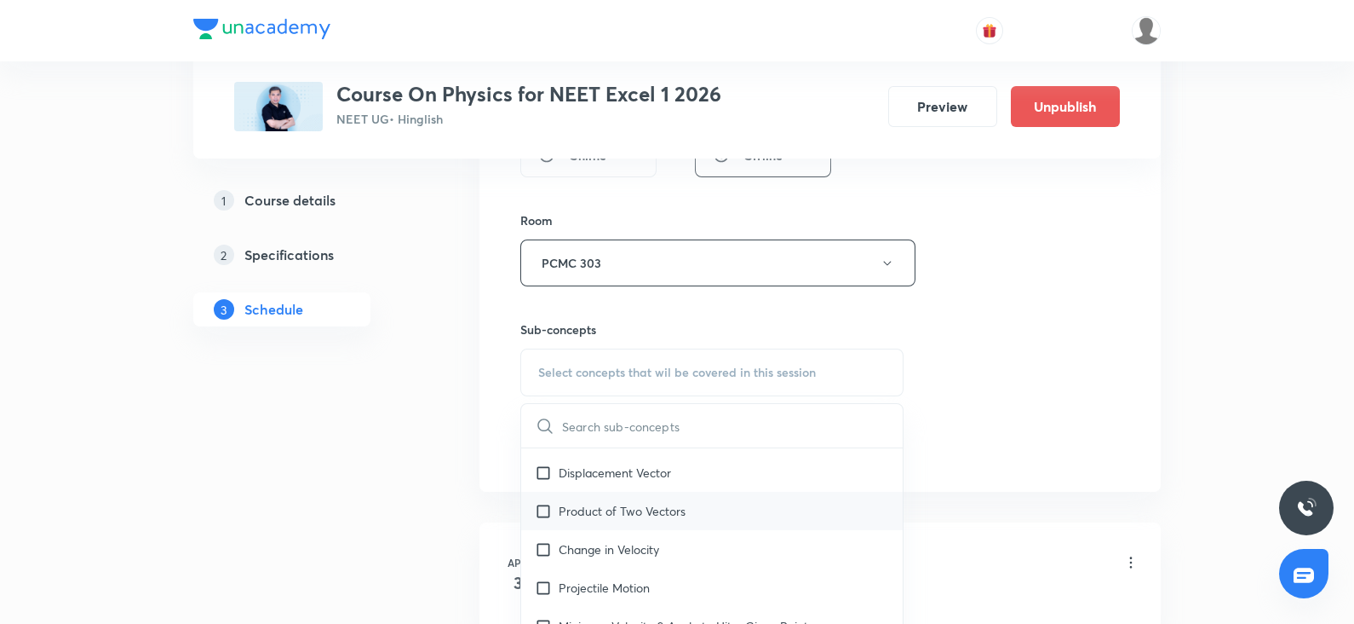
click at [605, 509] on p "Product of Two Vectors" at bounding box center [622, 511] width 127 height 18
checkbox input "true"
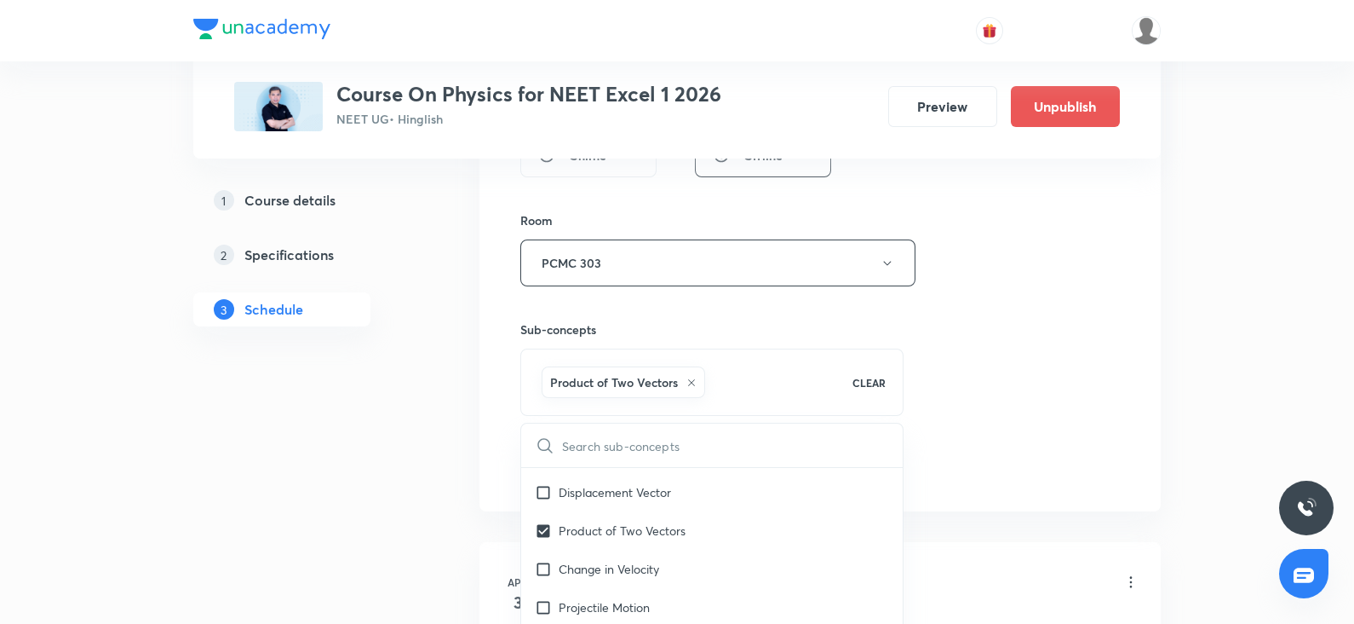
click at [1078, 341] on div "Session 73 Live class Session title 11/99 wave optics ​ Schedule for Oct 10, 20…" at bounding box center [820, 74] width 600 height 820
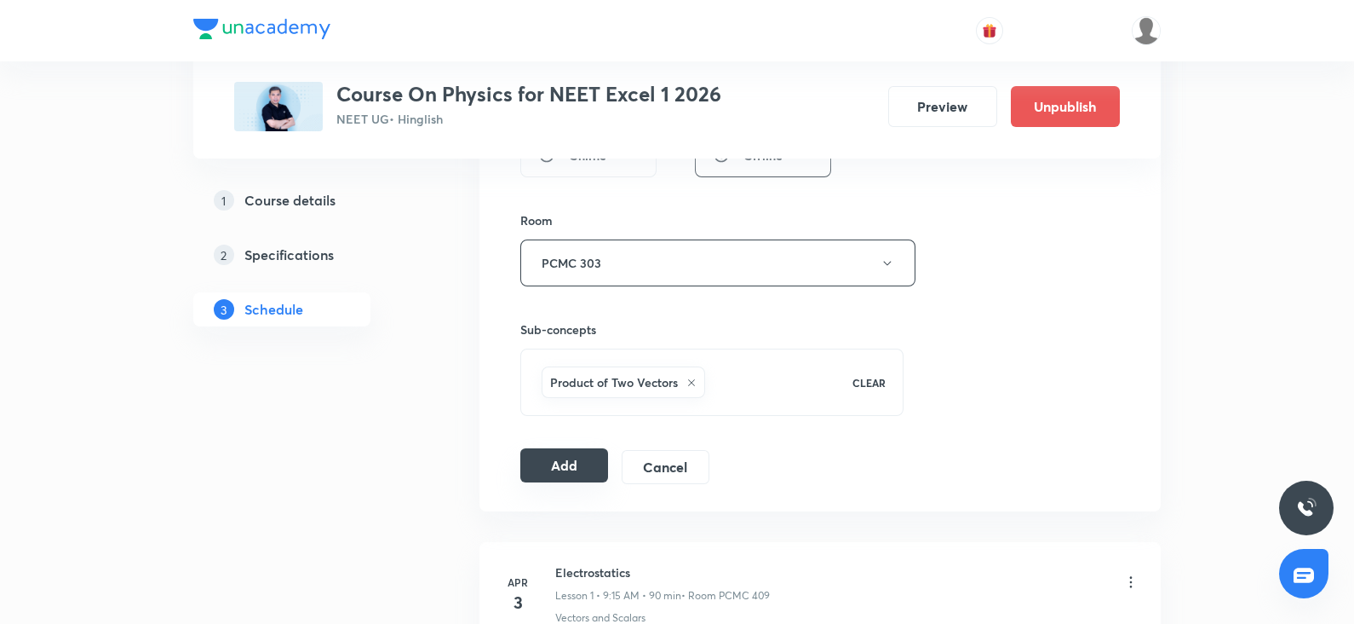
click at [561, 456] on button "Add" at bounding box center [564, 465] width 88 height 34
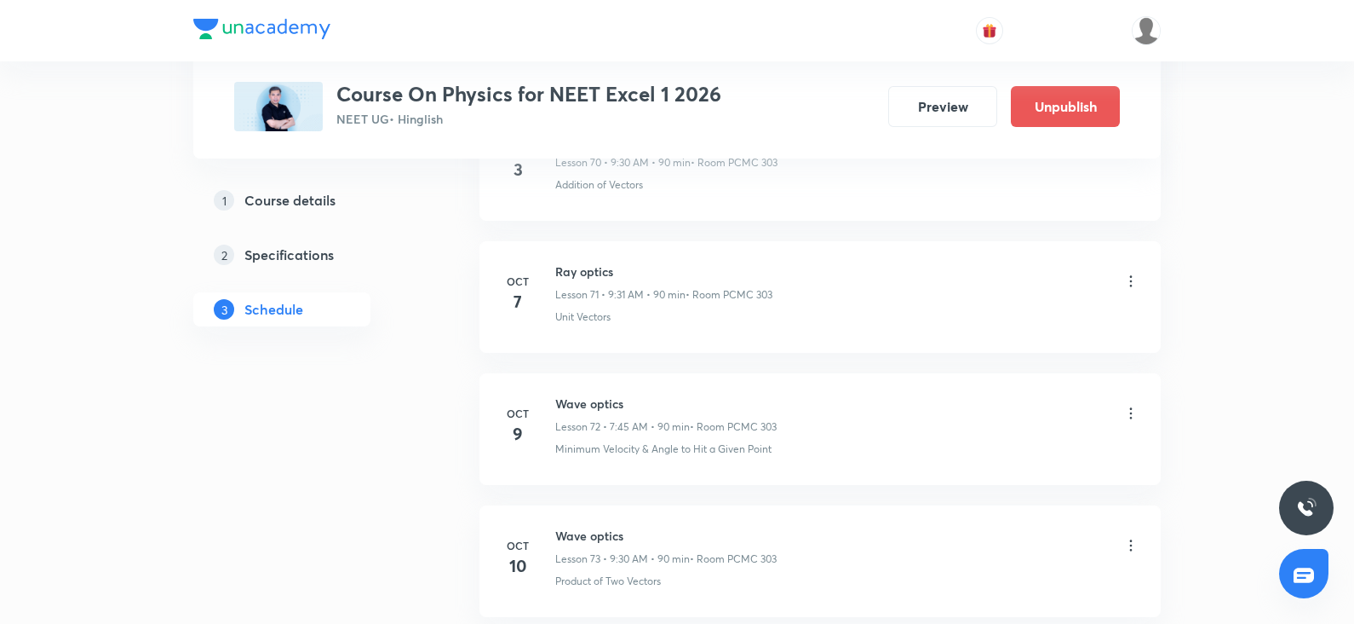
scroll to position [9447, 0]
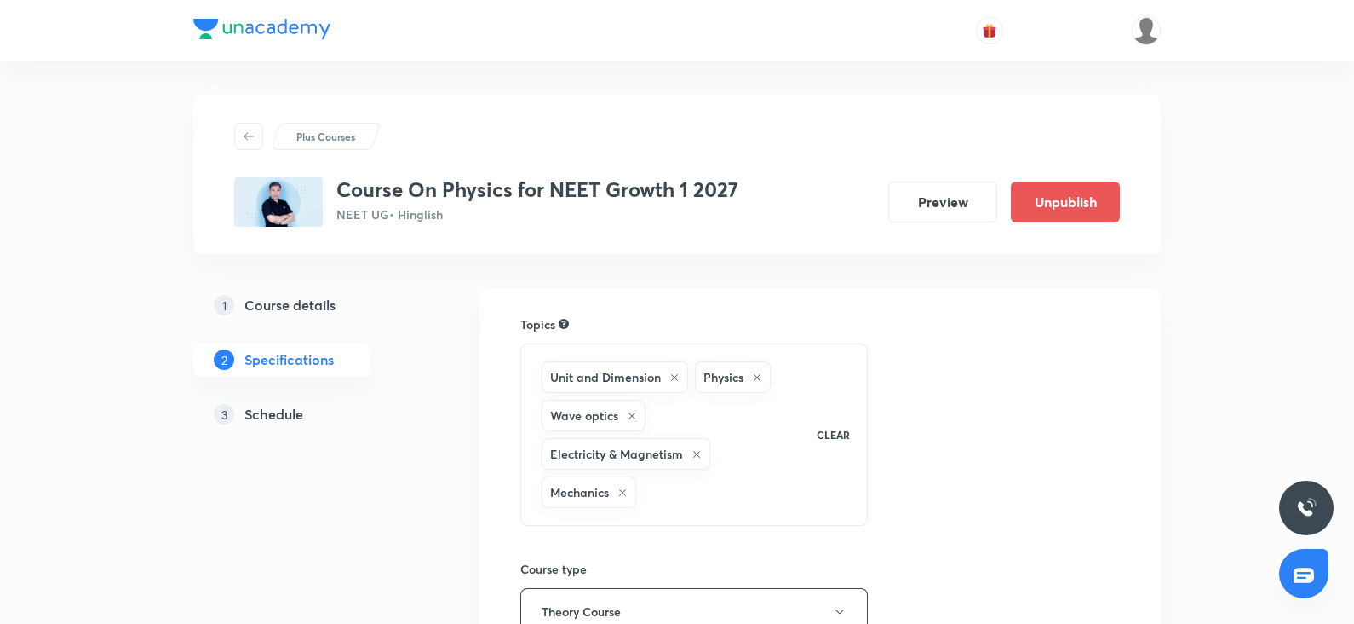
click at [277, 404] on h5 "Schedule" at bounding box center [273, 414] width 59 height 20
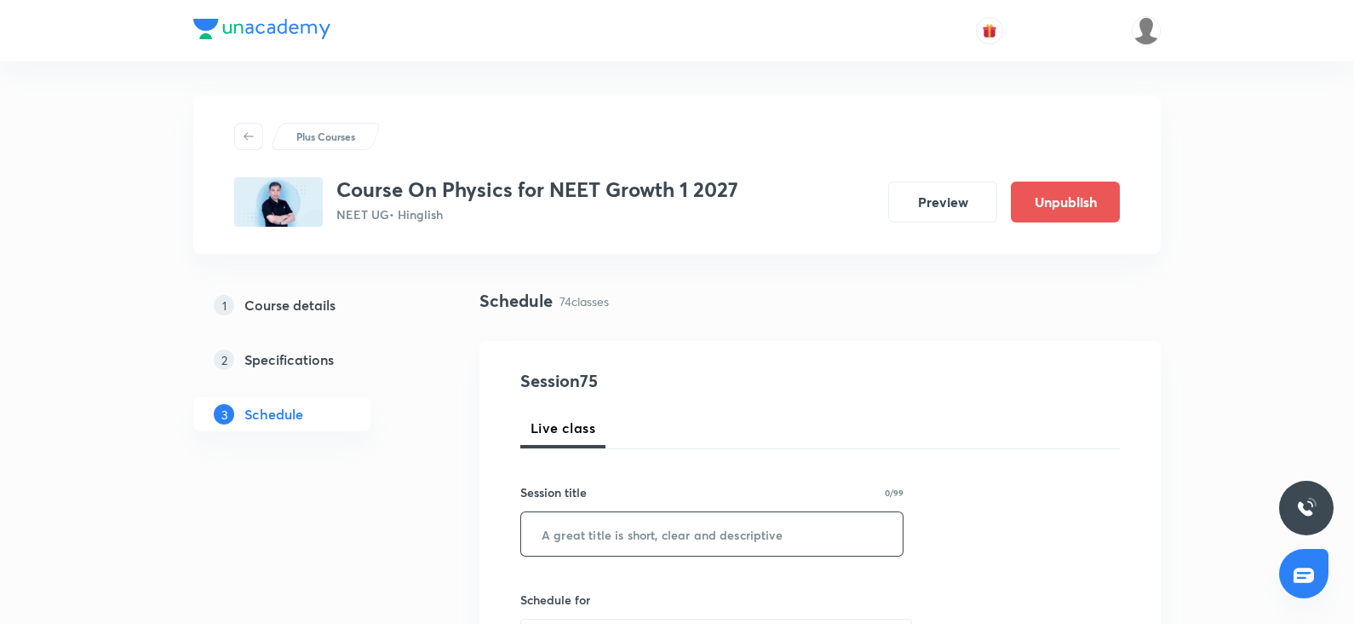
click at [548, 532] on input "text" at bounding box center [712, 533] width 382 height 43
paste input "COM and collision"
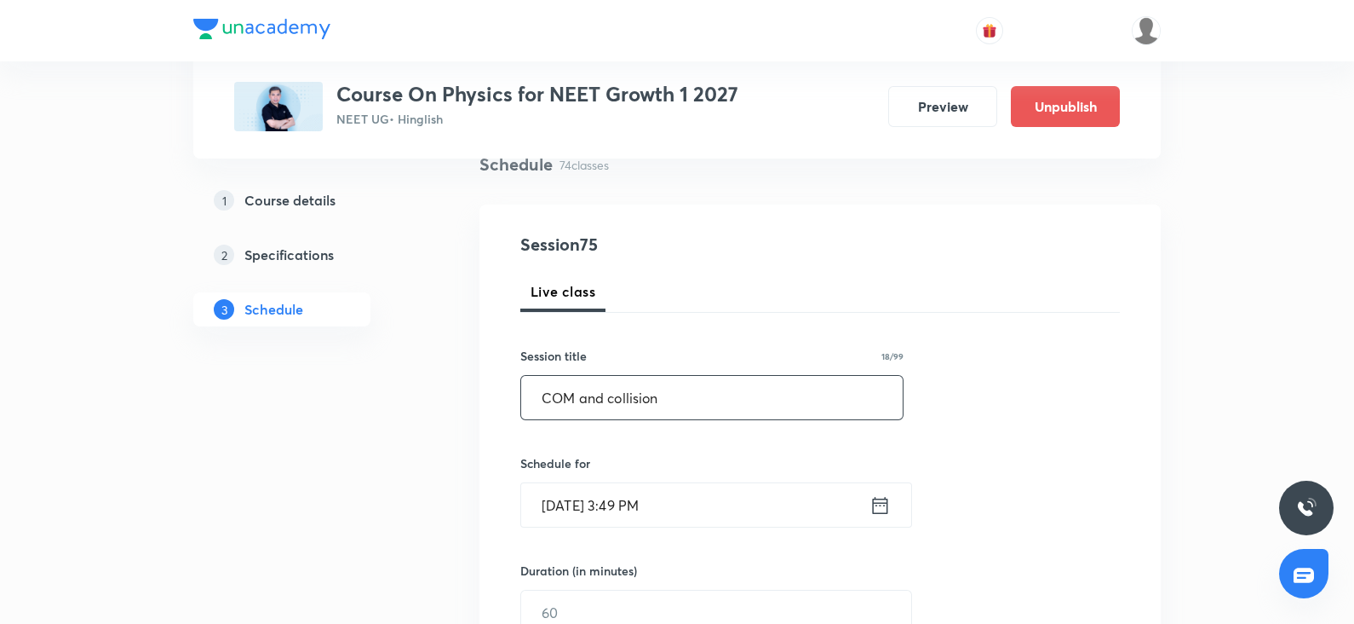
scroll to position [138, 0]
type input "COM and collision"
click at [584, 512] on input "[DATE] 3:49 PM" at bounding box center [695, 502] width 348 height 43
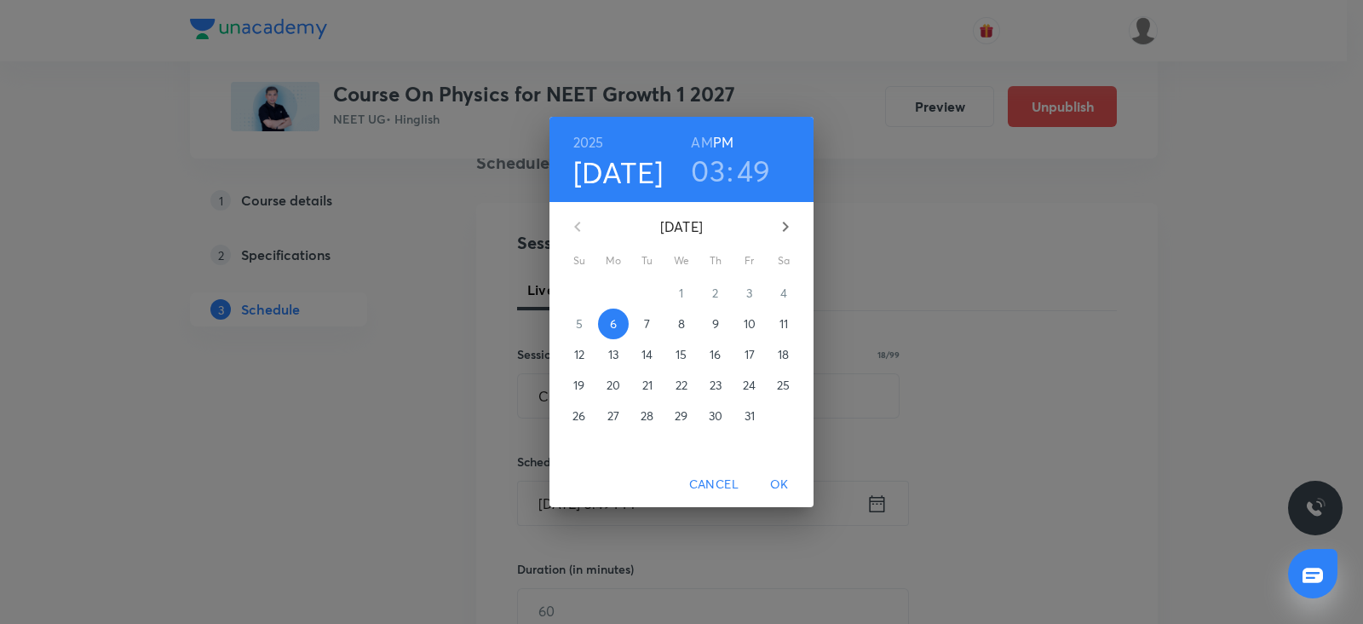
click at [652, 320] on span "7" at bounding box center [647, 323] width 31 height 17
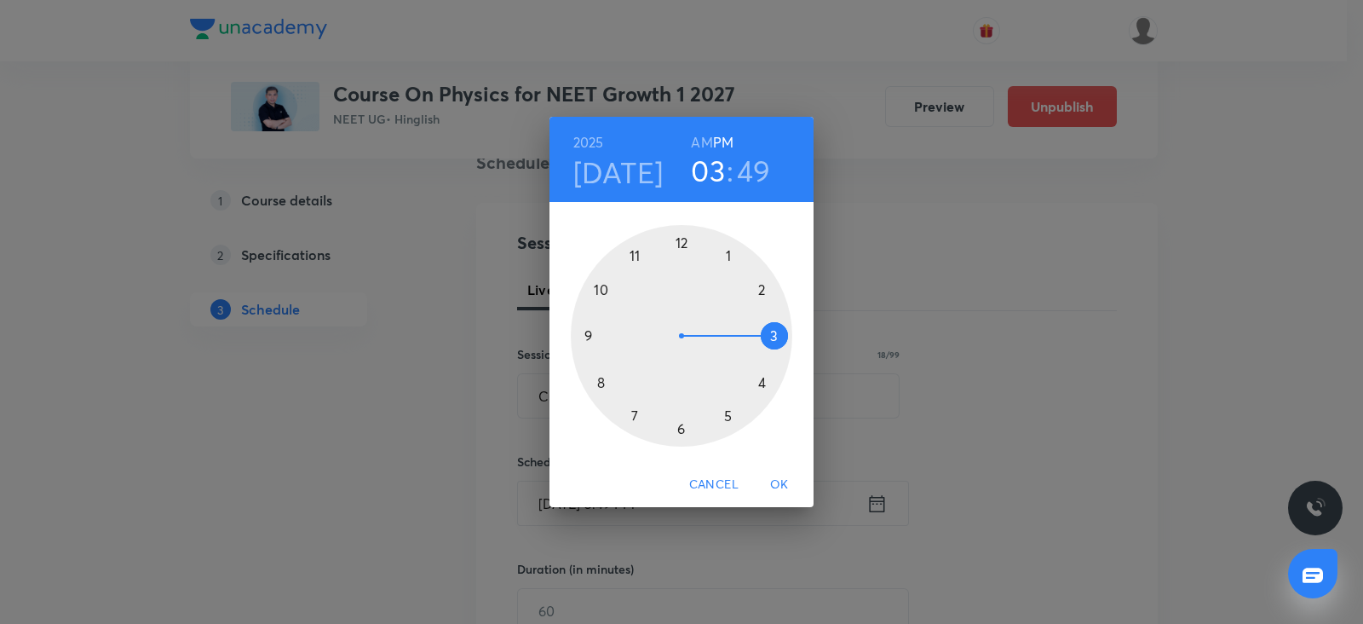
click at [636, 412] on div at bounding box center [681, 335] width 221 height 221
click at [706, 147] on h6 "AM" at bounding box center [701, 142] width 21 height 24
click at [589, 333] on div at bounding box center [681, 335] width 221 height 221
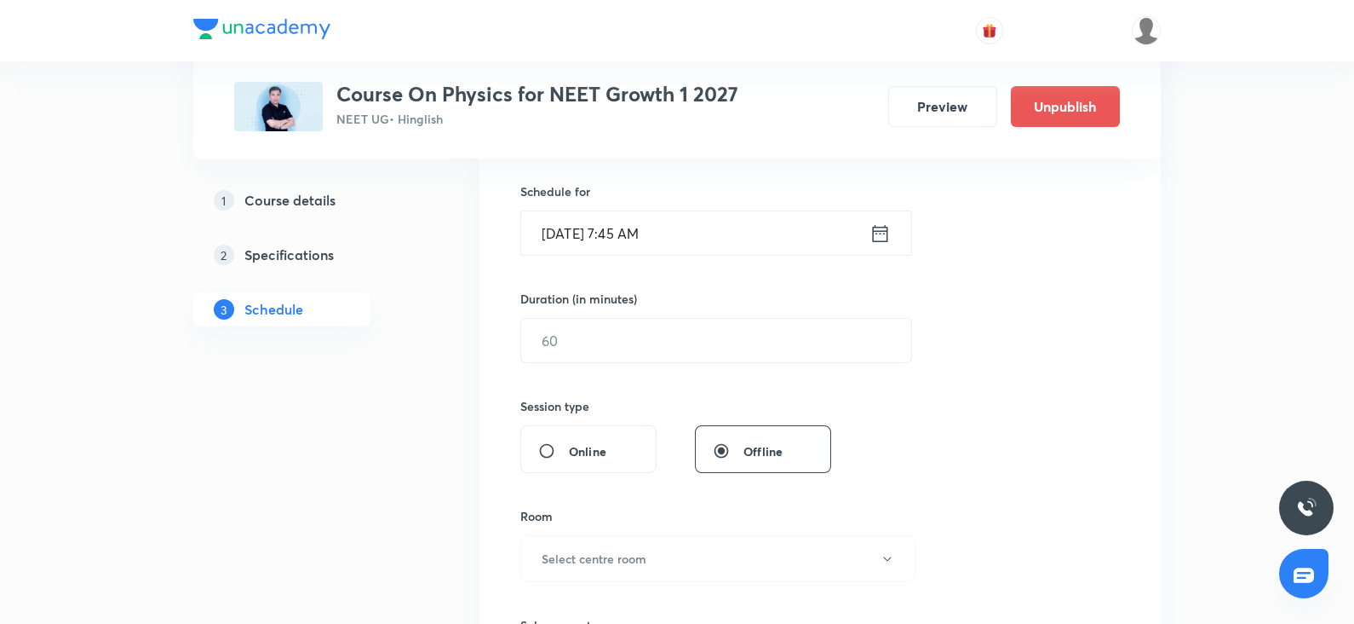
scroll to position [412, 0]
click at [543, 342] on input "text" at bounding box center [716, 335] width 390 height 43
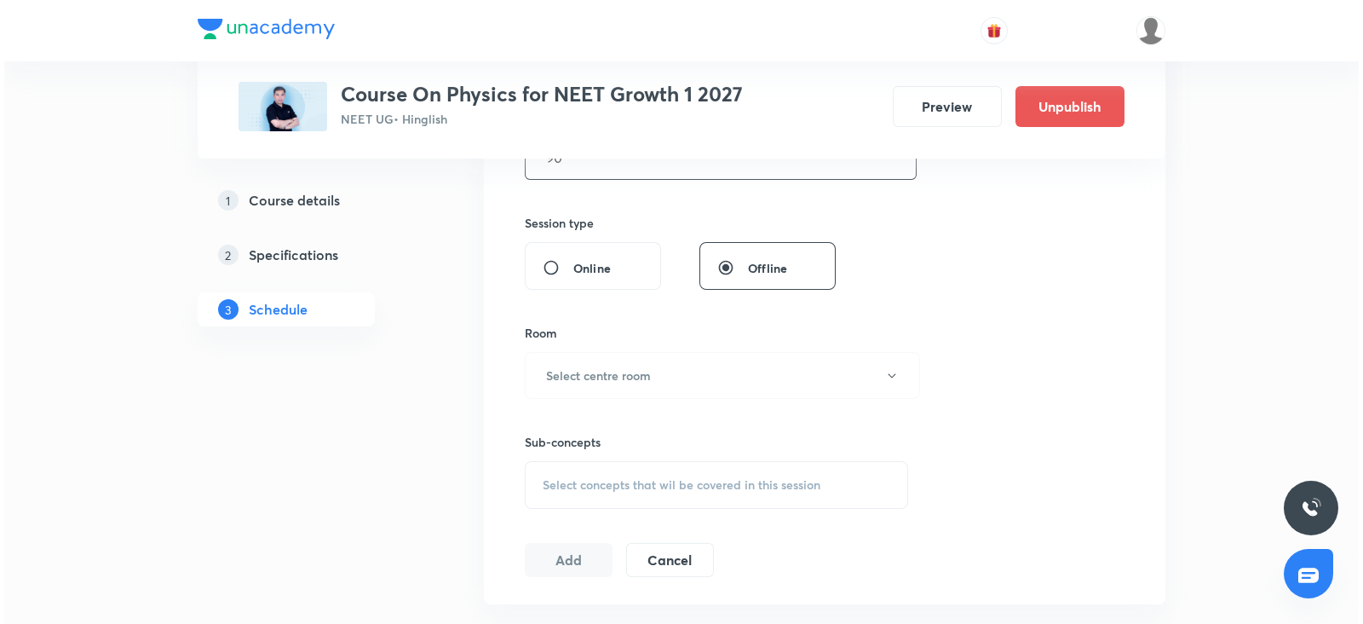
scroll to position [597, 0]
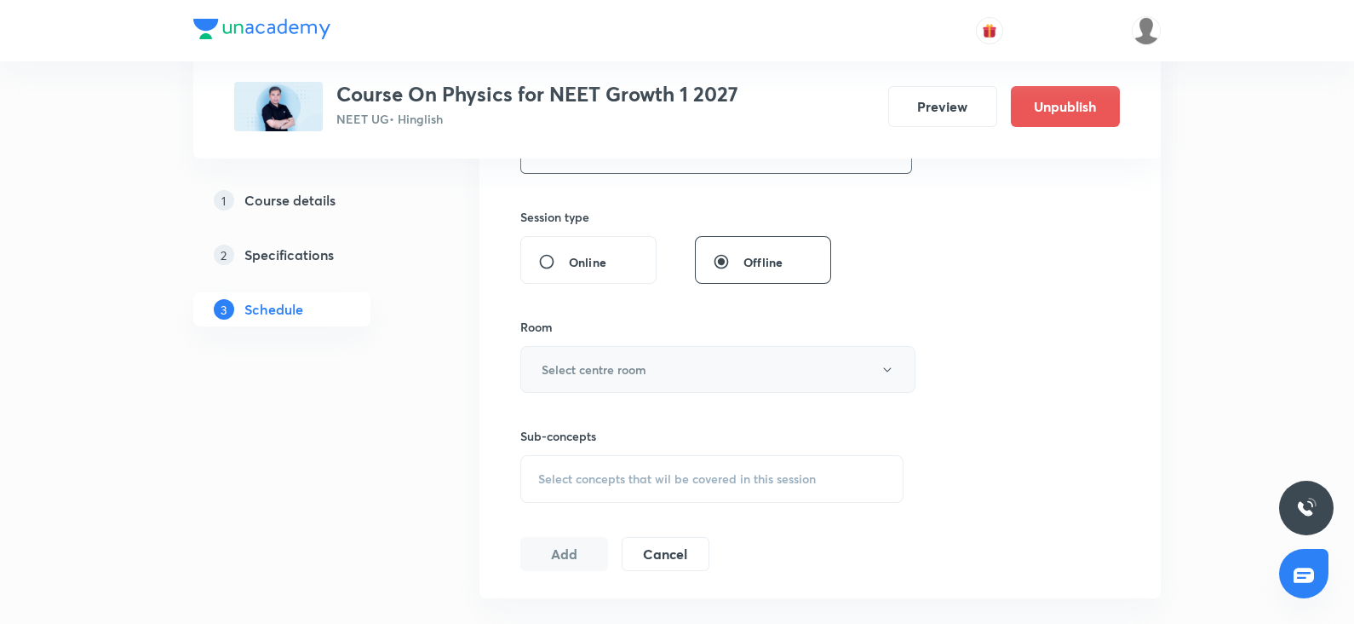
type input "90"
click at [569, 373] on h6 "Select centre room" at bounding box center [594, 369] width 105 height 18
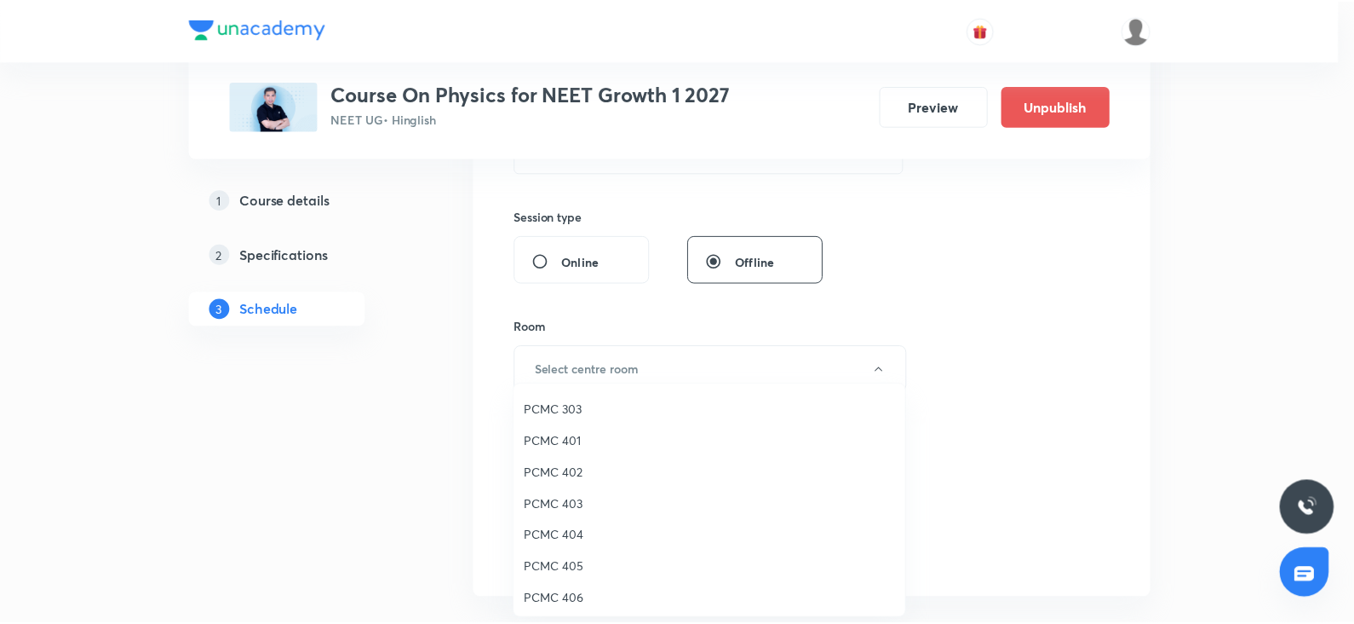
scroll to position [65, 0]
click at [566, 566] on span "PCMC 405" at bounding box center [713, 563] width 373 height 18
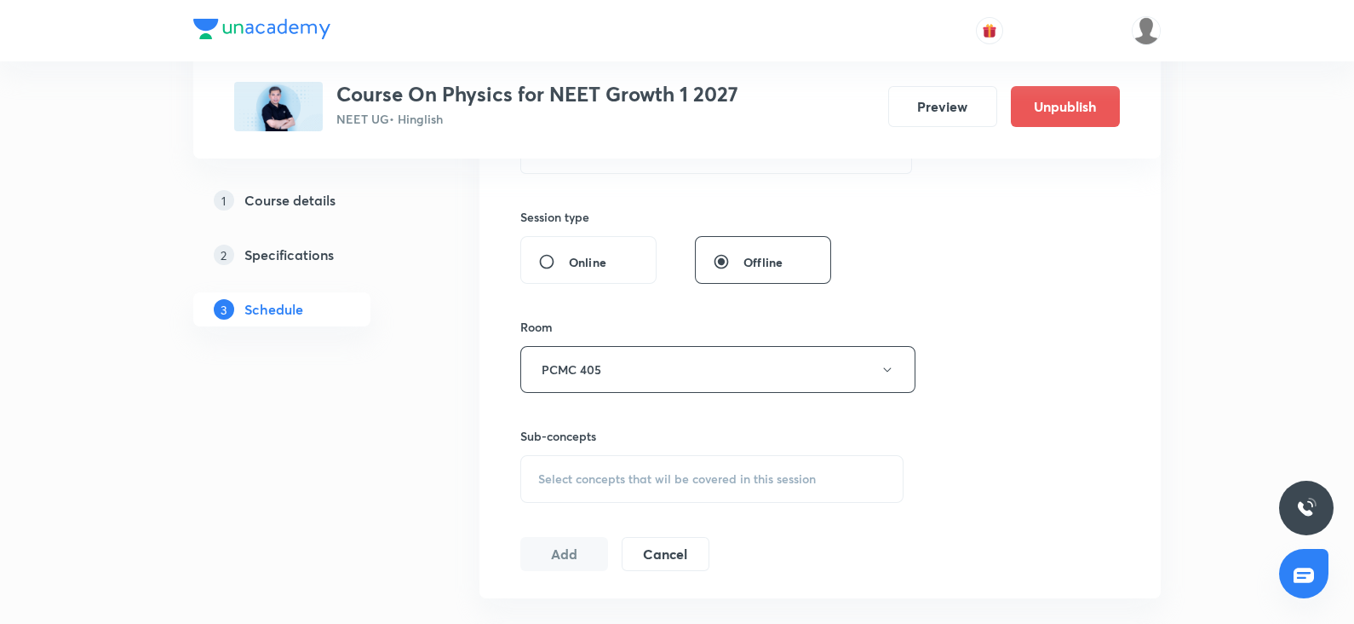
click at [641, 489] on div "Select concepts that wil be covered in this session" at bounding box center [711, 479] width 383 height 48
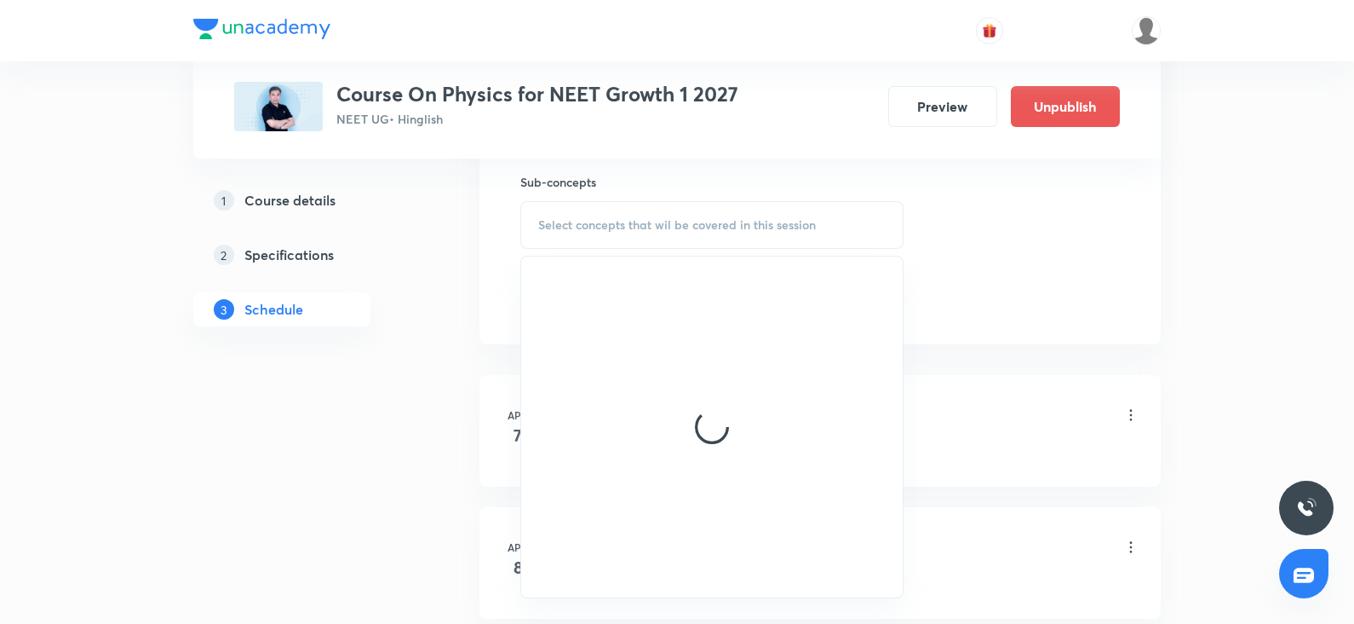
scroll to position [916, 0]
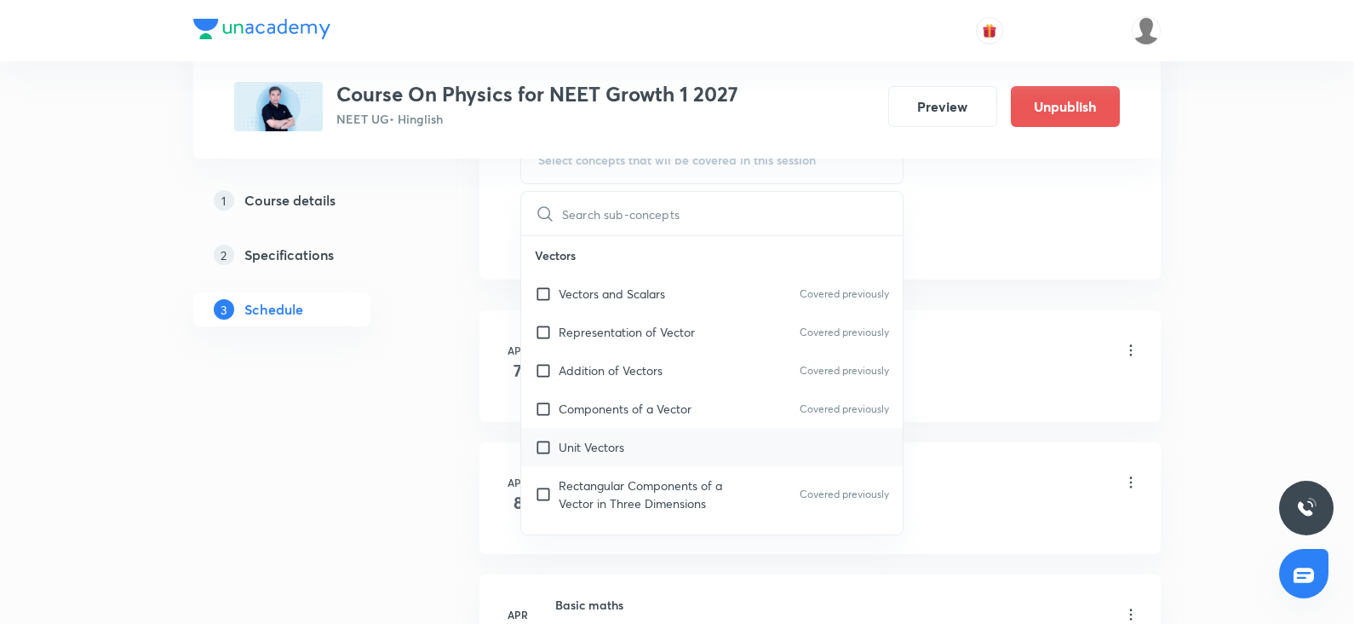
click at [620, 453] on p "Unit Vectors" at bounding box center [592, 447] width 66 height 18
checkbox input "true"
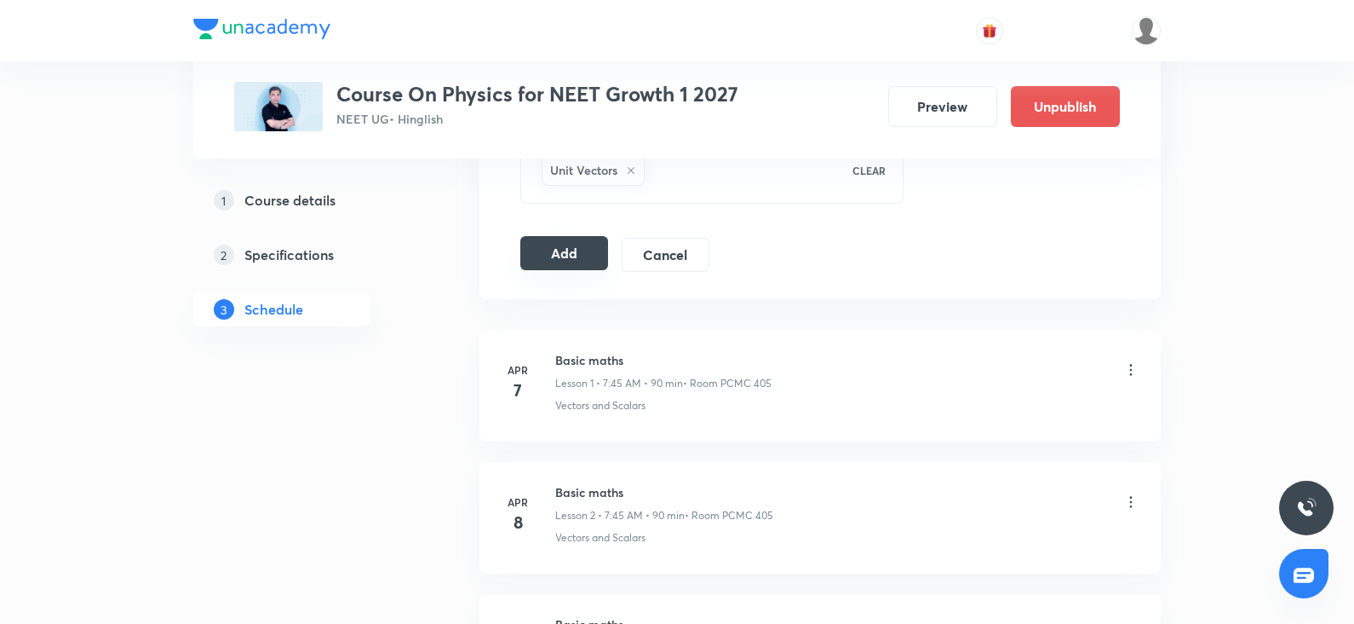
click at [555, 250] on button "Add" at bounding box center [564, 253] width 88 height 34
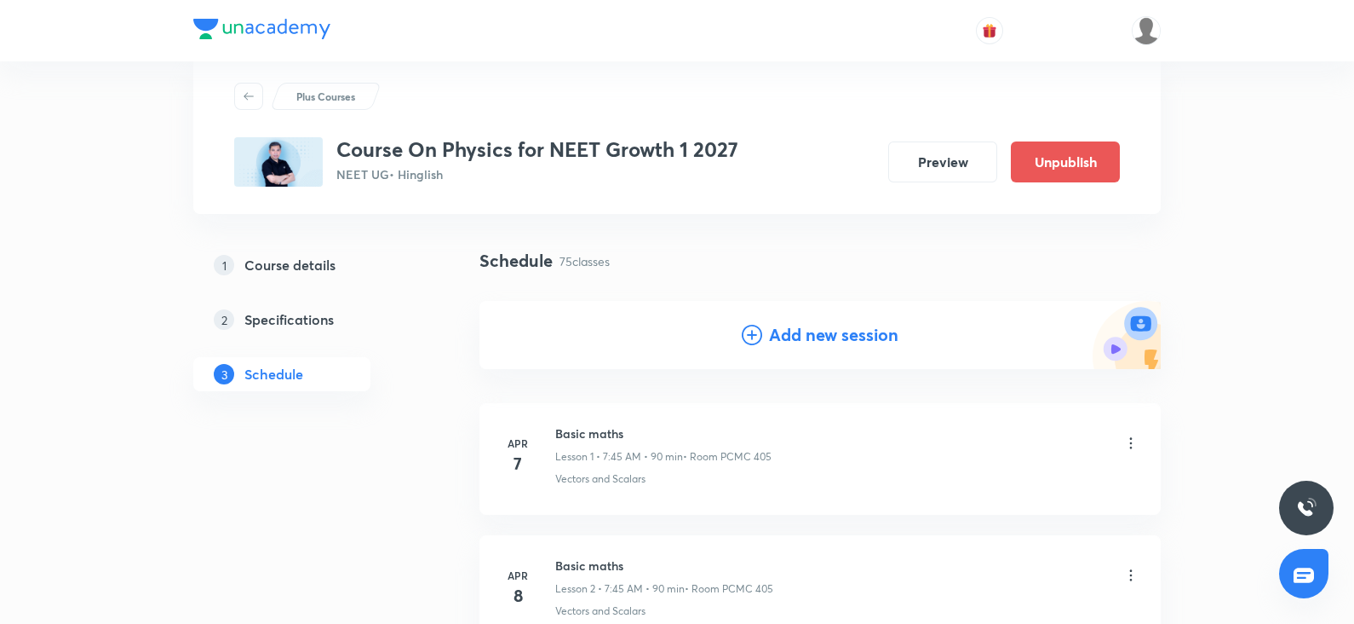
scroll to position [0, 0]
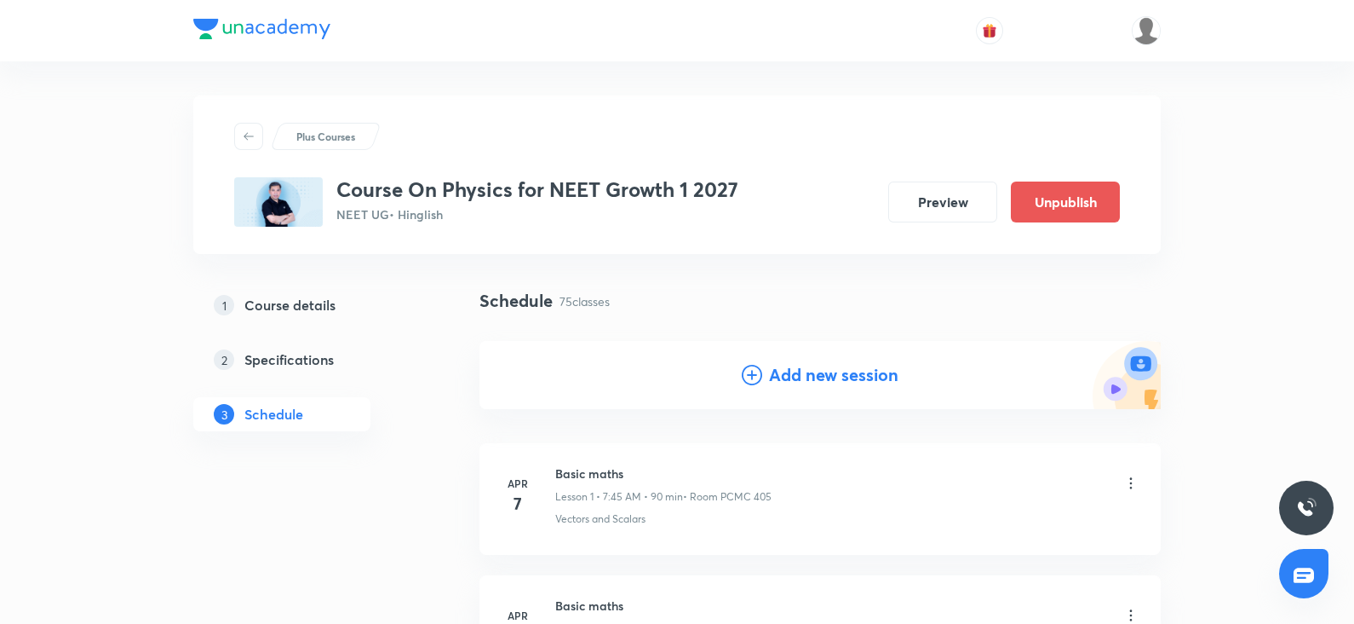
click at [868, 375] on h4 "Add new session" at bounding box center [833, 375] width 129 height 26
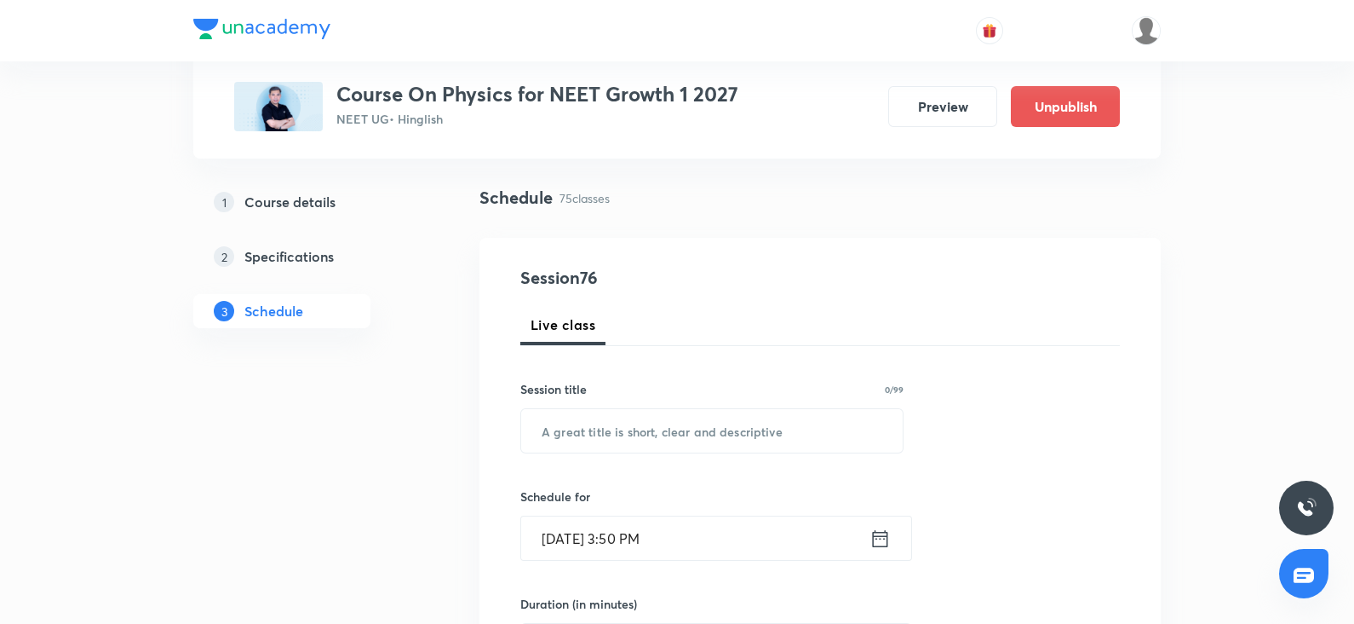
scroll to position [104, 0]
click at [569, 424] on input "text" at bounding box center [712, 429] width 382 height 43
paste input "rotational motion"
type input "rotational motion"
click at [571, 538] on input "Oct 6, 2025, 3:50 PM" at bounding box center [695, 536] width 348 height 43
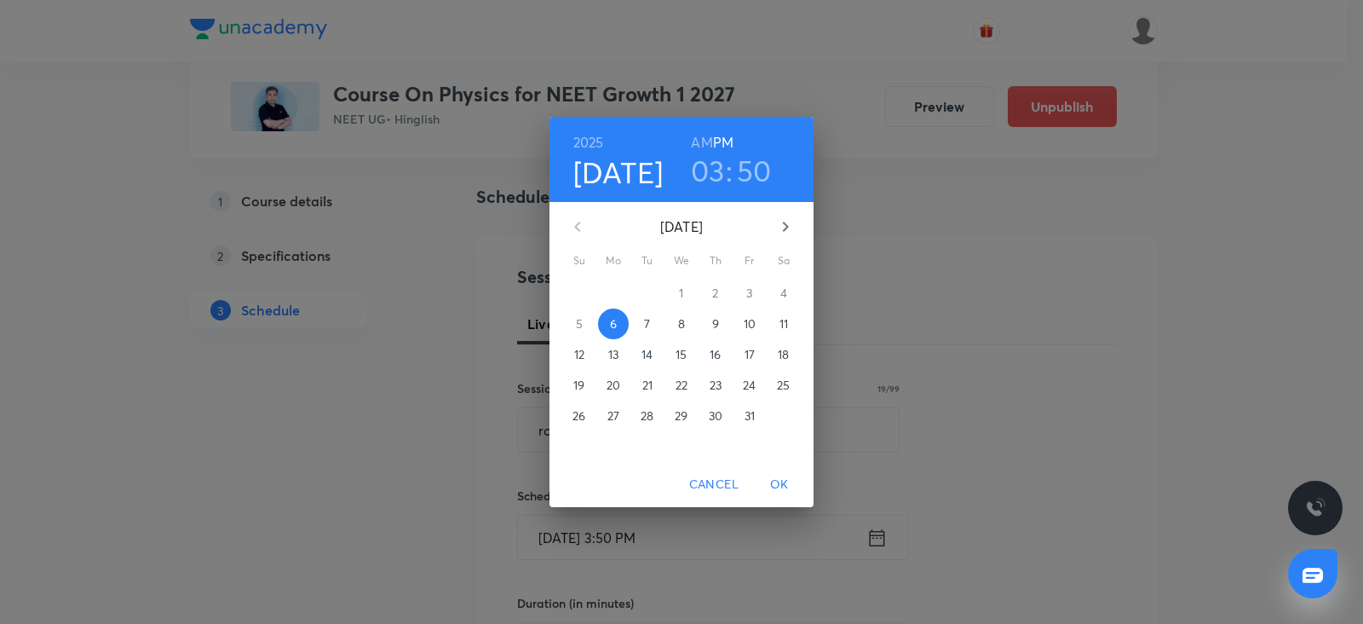
click at [740, 322] on span "10" at bounding box center [749, 323] width 31 height 17
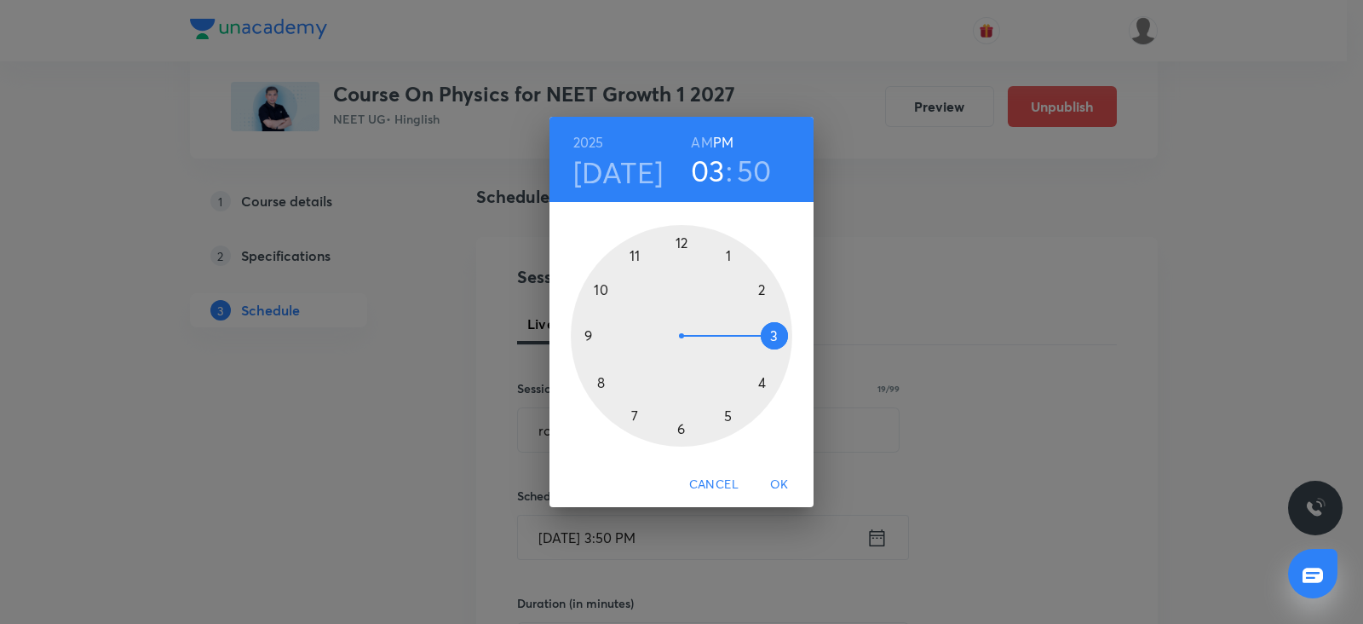
click at [635, 412] on div at bounding box center [681, 335] width 221 height 221
click at [703, 139] on h6 "AM" at bounding box center [701, 142] width 21 height 24
click at [588, 332] on div at bounding box center [681, 335] width 221 height 221
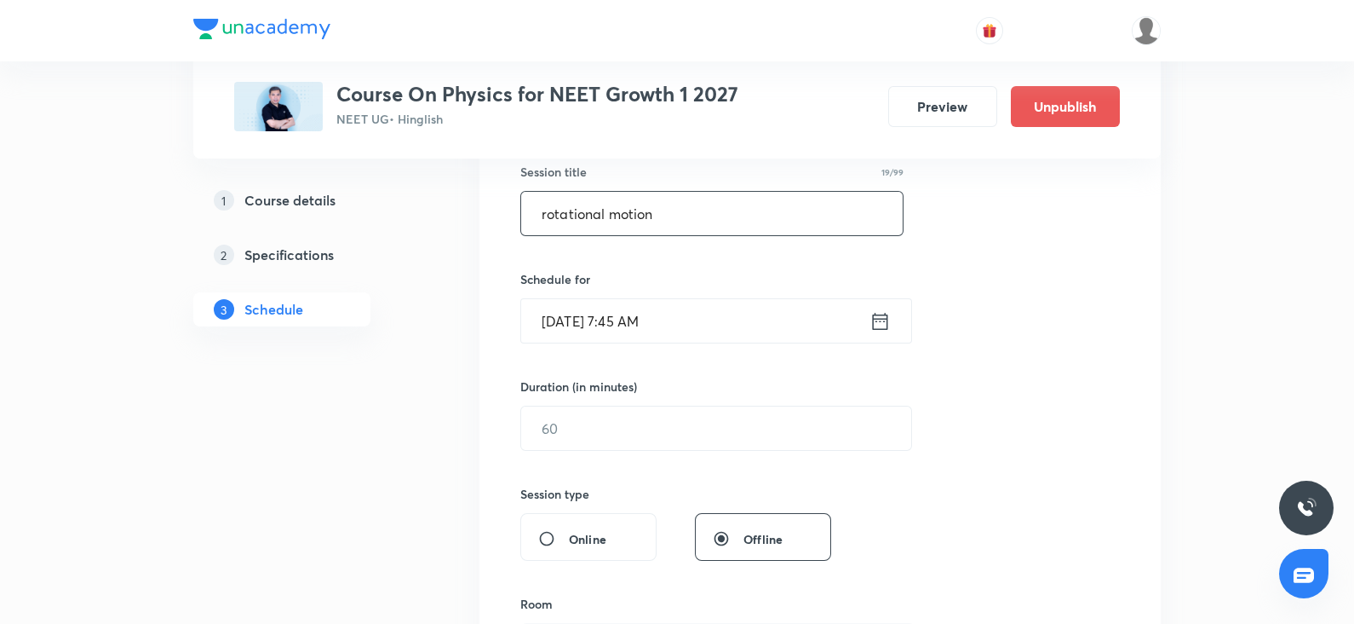
scroll to position [325, 0]
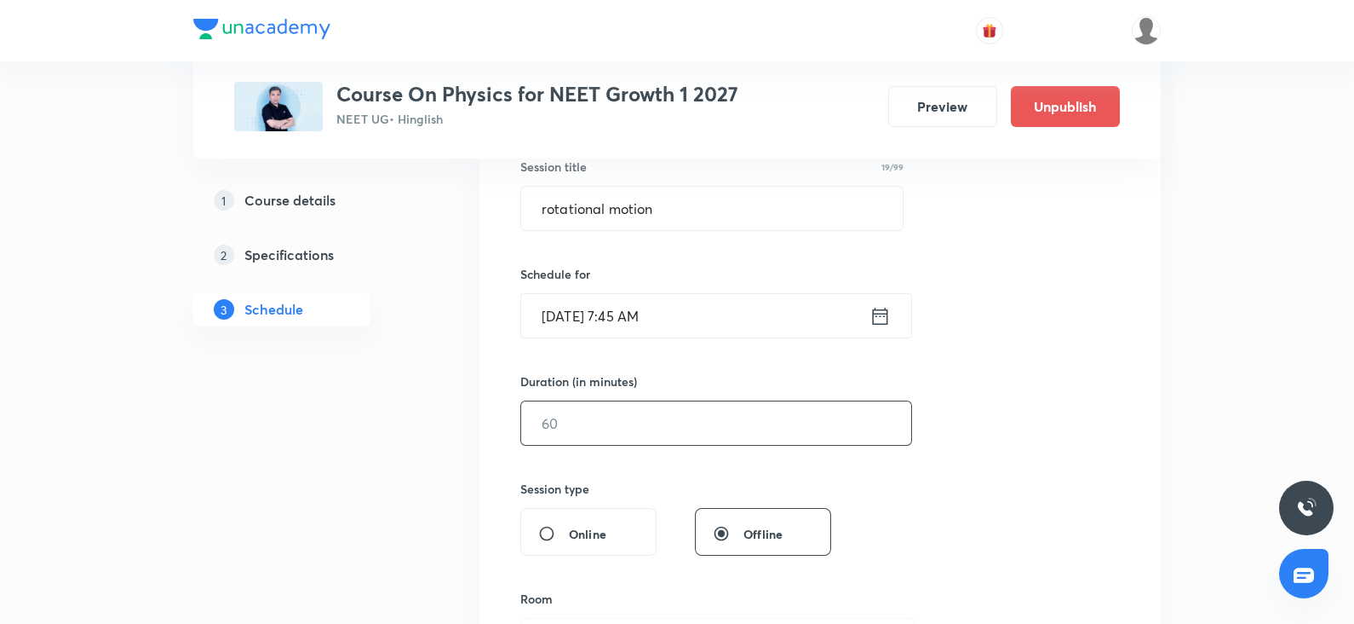
click at [597, 428] on input "text" at bounding box center [716, 422] width 390 height 43
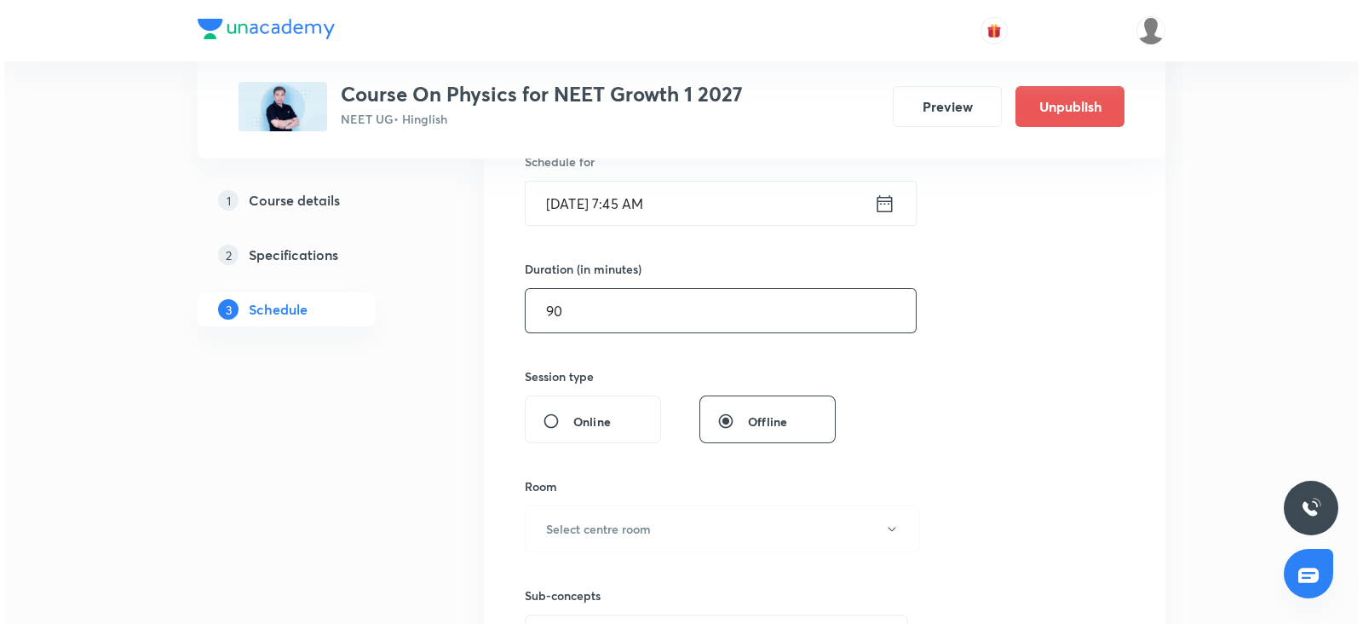
scroll to position [439, 0]
type input "90"
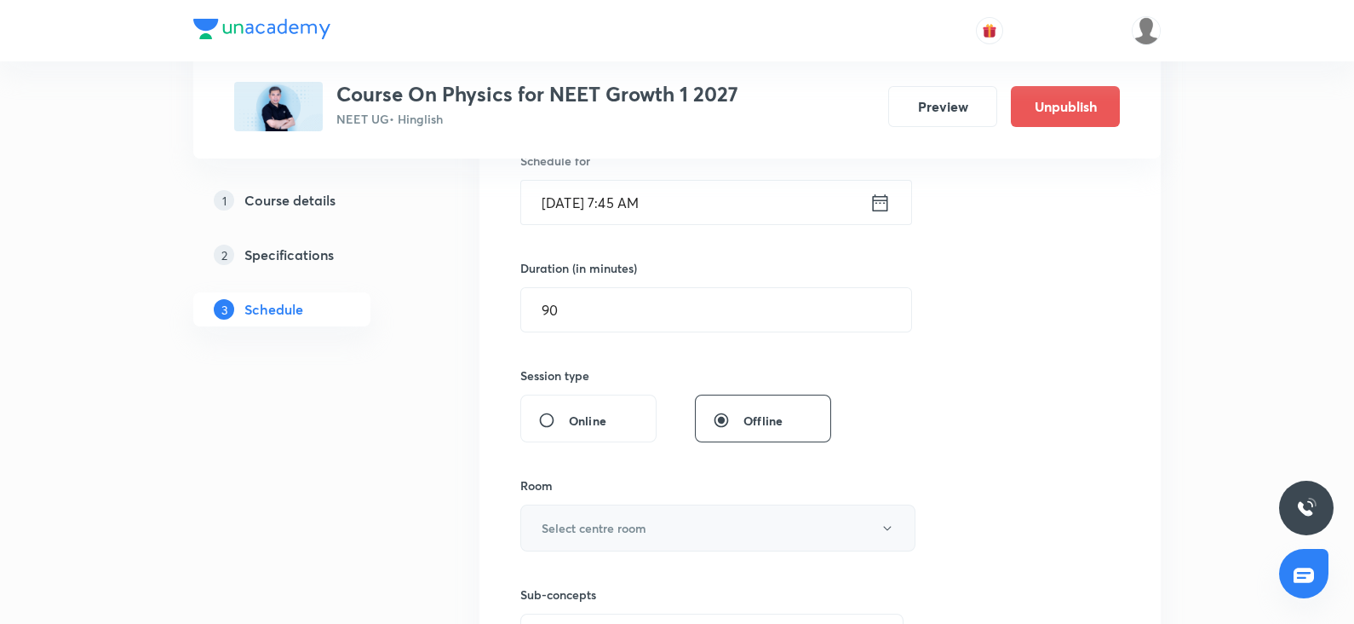
click at [578, 512] on button "Select centre room" at bounding box center [717, 527] width 395 height 47
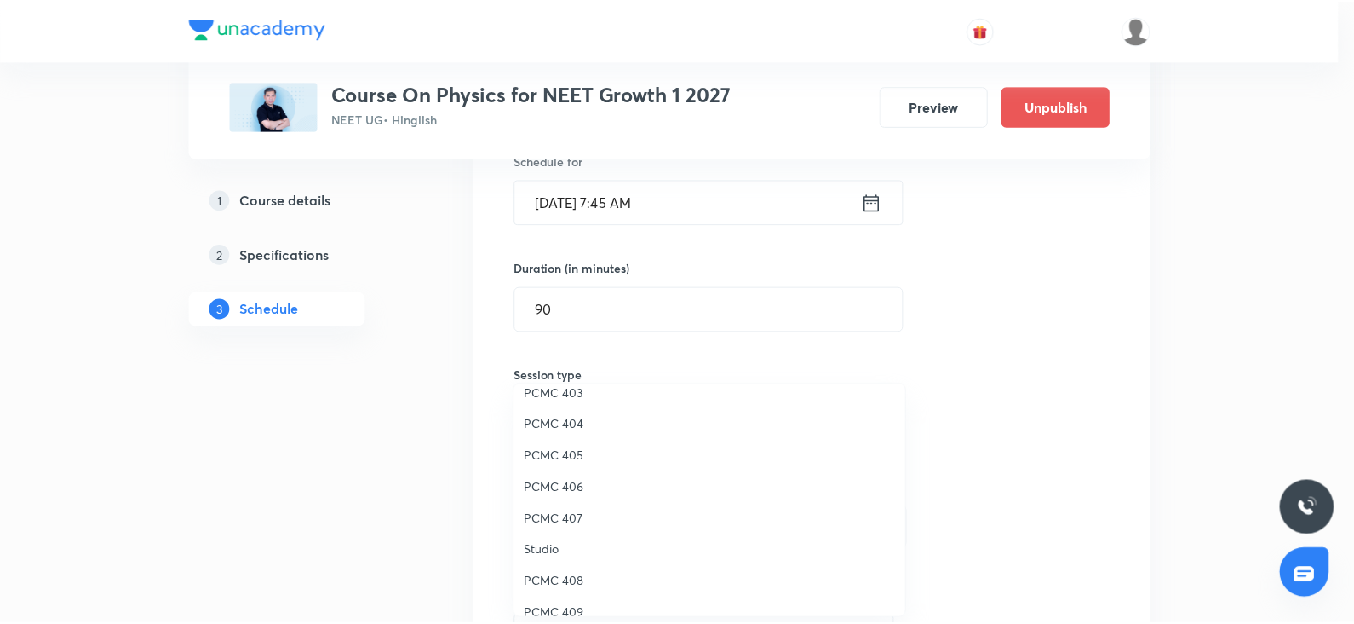
scroll to position [198, 0]
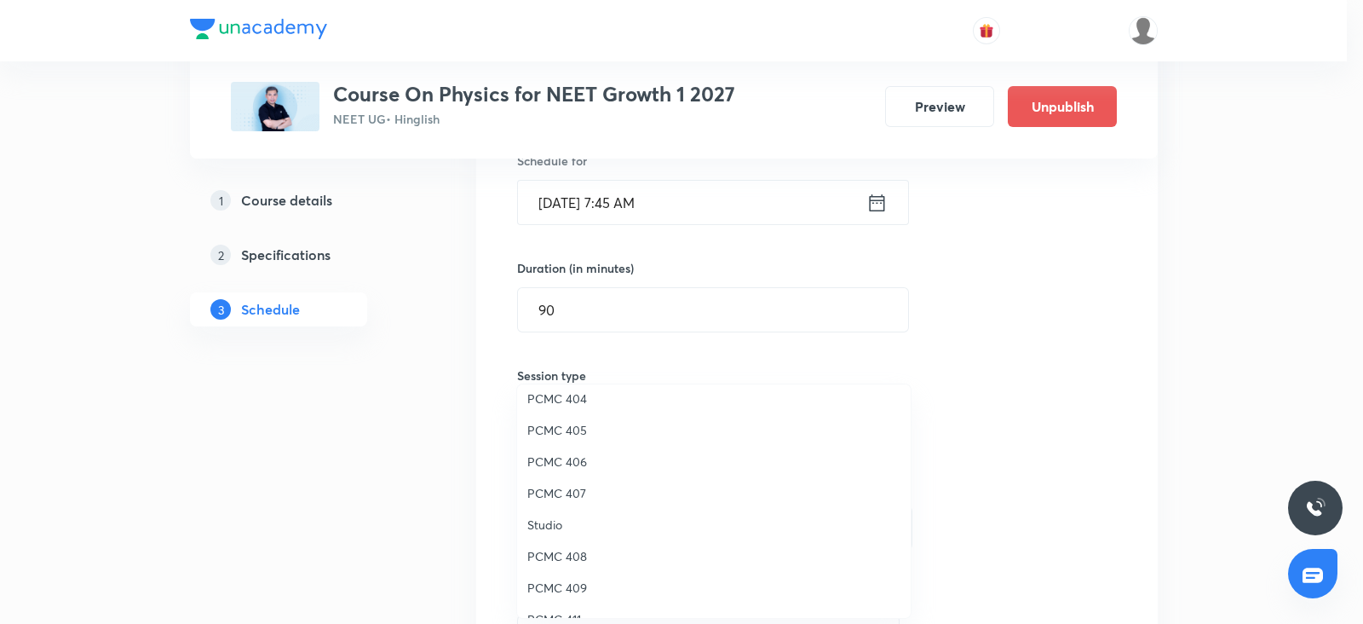
click at [568, 428] on span "PCMC 405" at bounding box center [713, 430] width 373 height 18
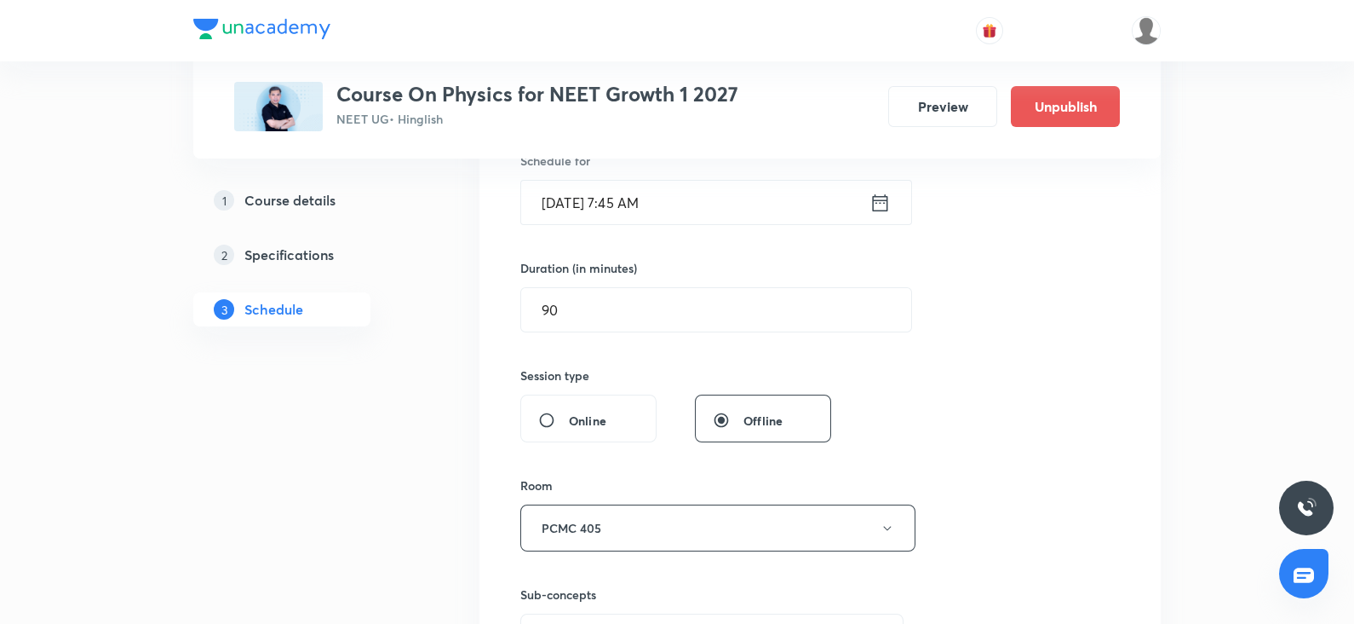
scroll to position [670, 0]
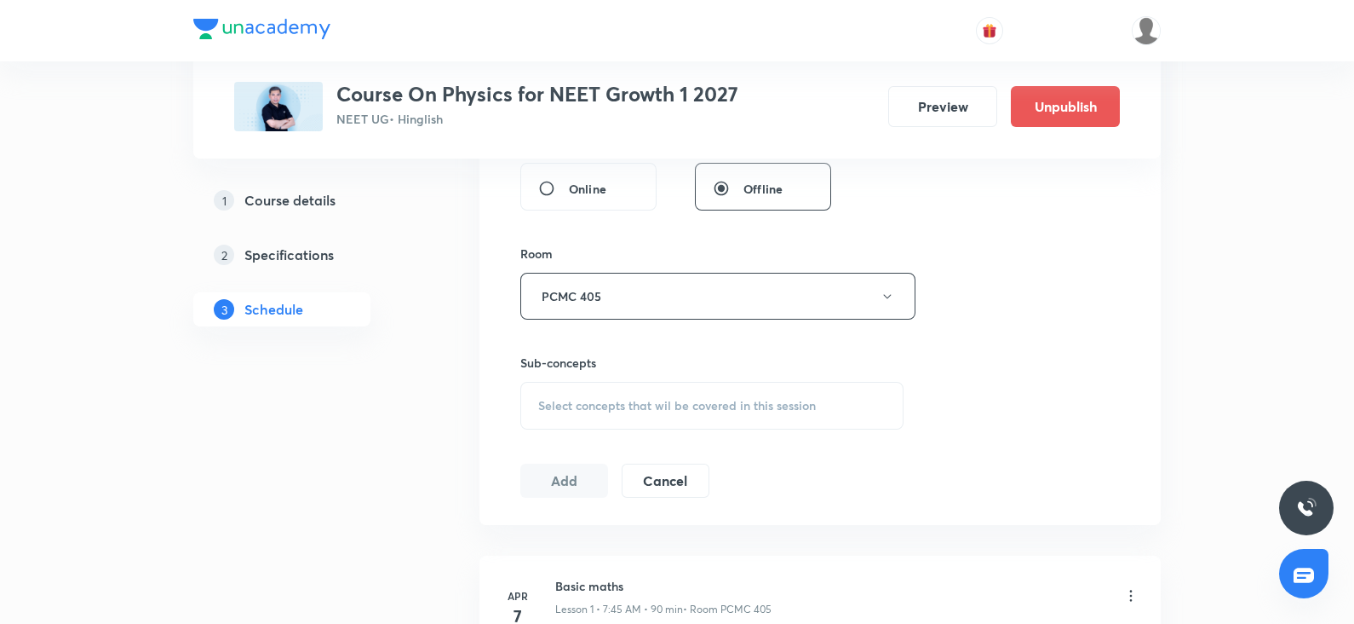
click at [640, 415] on div "Select concepts that wil be covered in this session" at bounding box center [711, 406] width 383 height 48
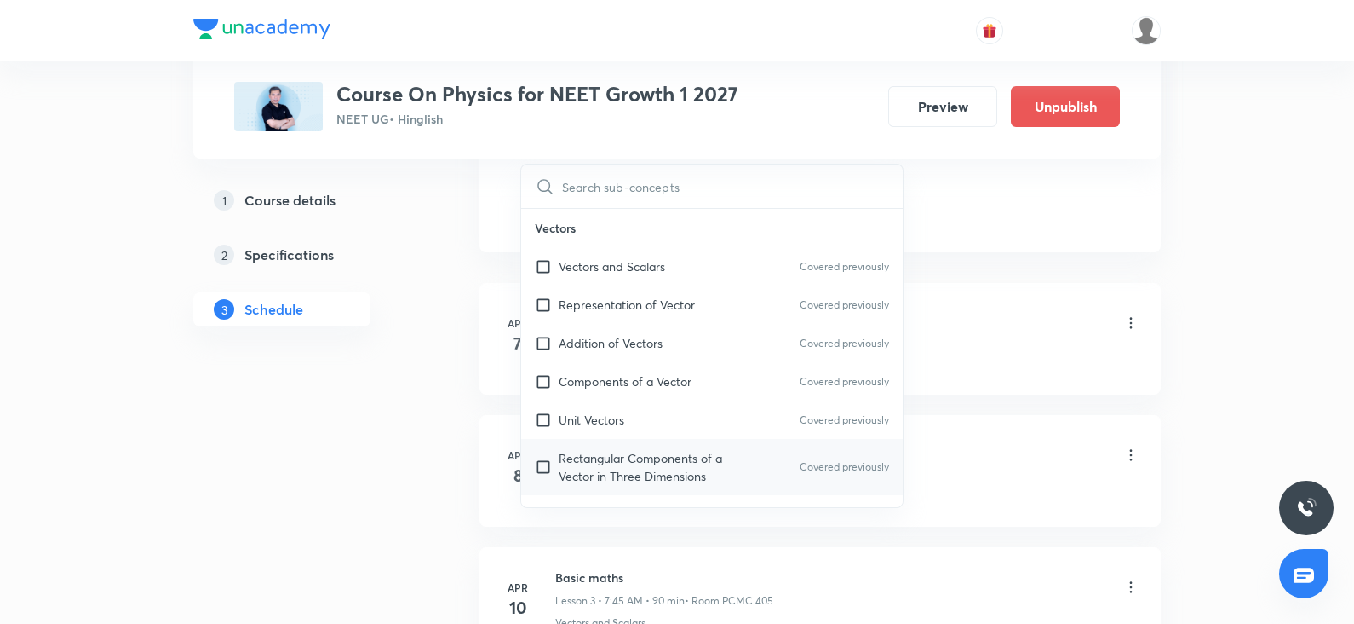
scroll to position [956, 0]
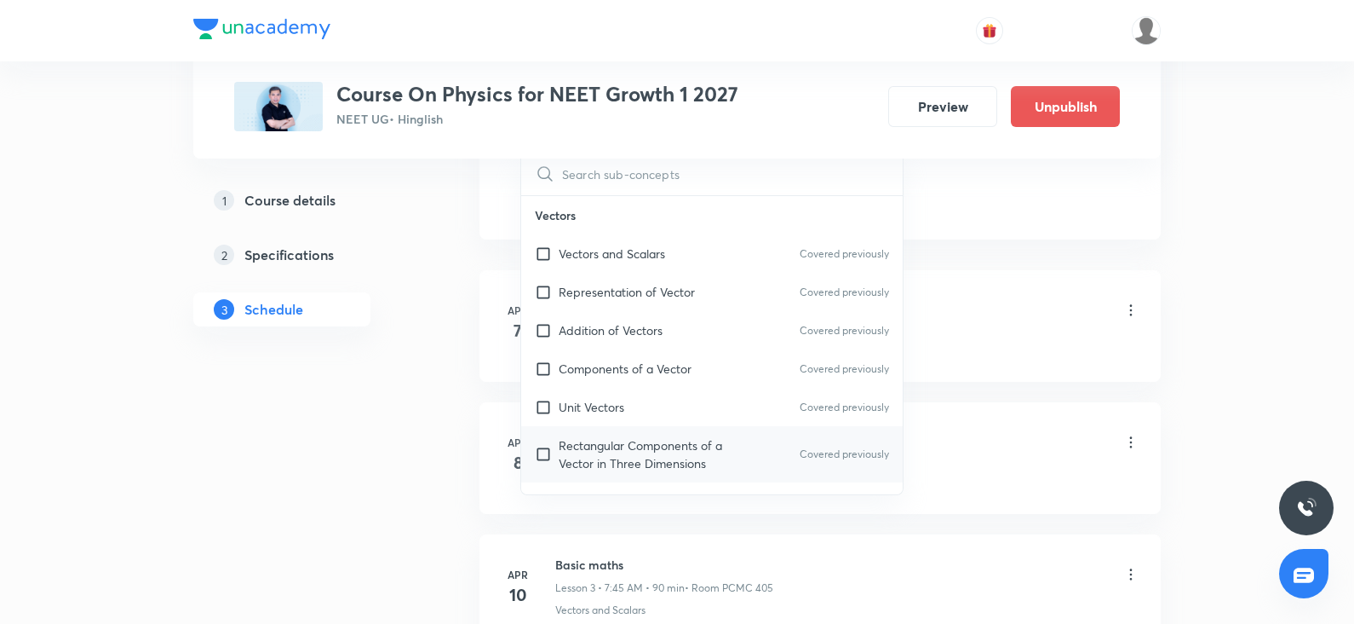
click at [620, 429] on div "Rectangular Components of a Vector in Three Dimensions Covered previously" at bounding box center [712, 454] width 382 height 56
checkbox input "true"
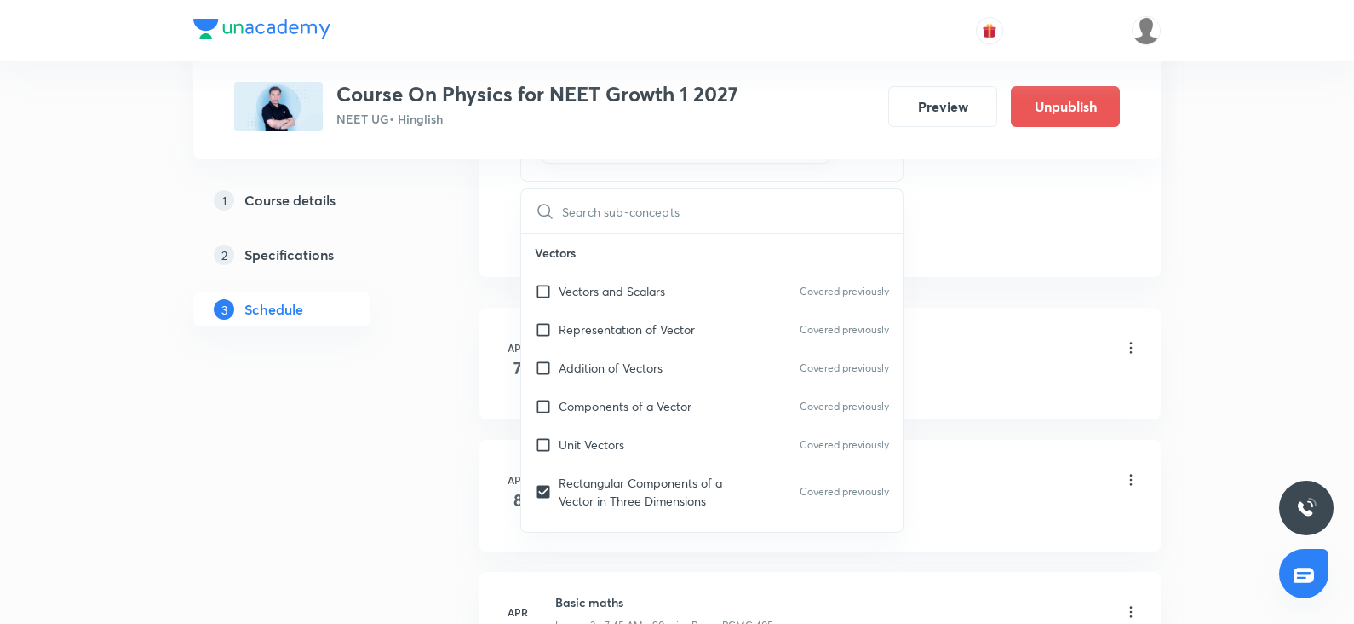
click at [974, 342] on div "Basic maths Lesson 1 • 7:45 AM • 90 min • Room PCMC 405" at bounding box center [847, 349] width 584 height 40
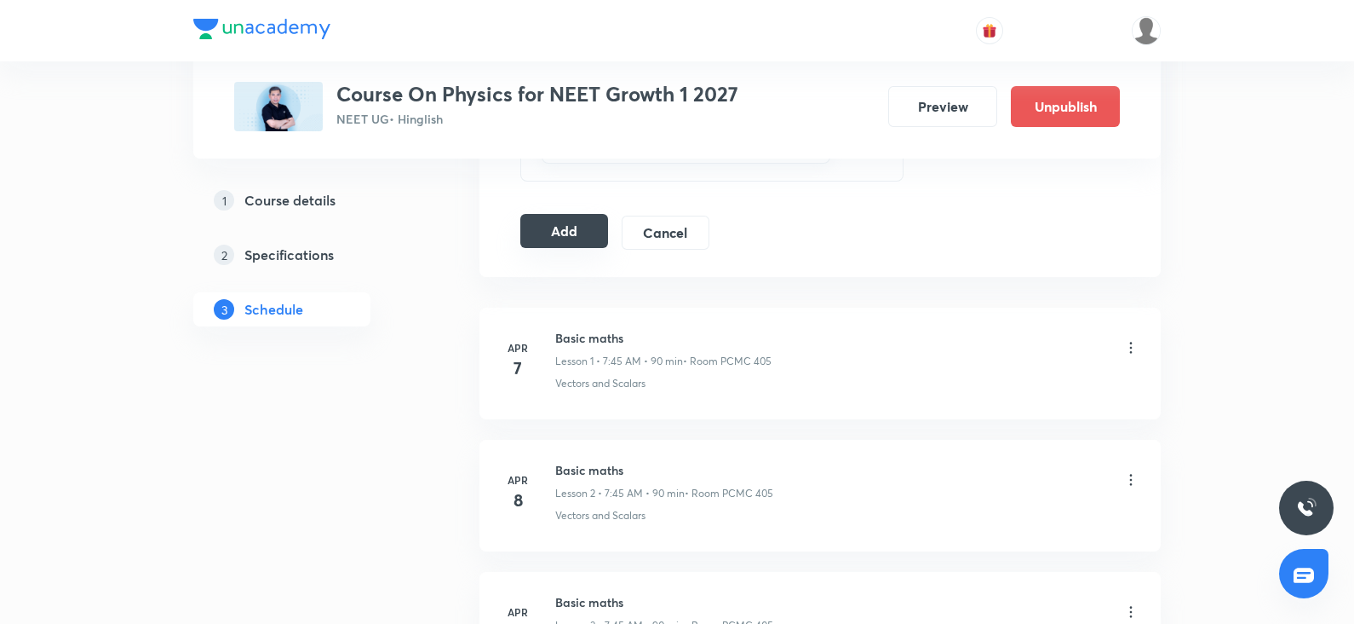
click at [578, 234] on button "Add" at bounding box center [564, 231] width 88 height 34
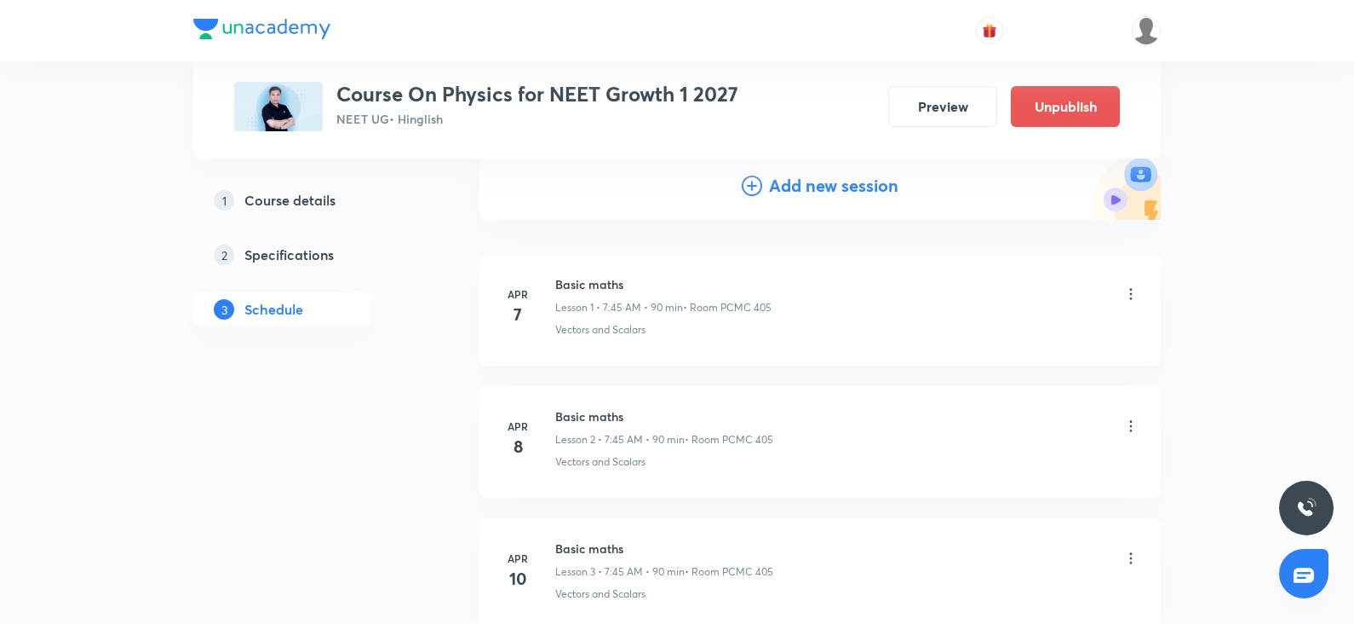
scroll to position [0, 0]
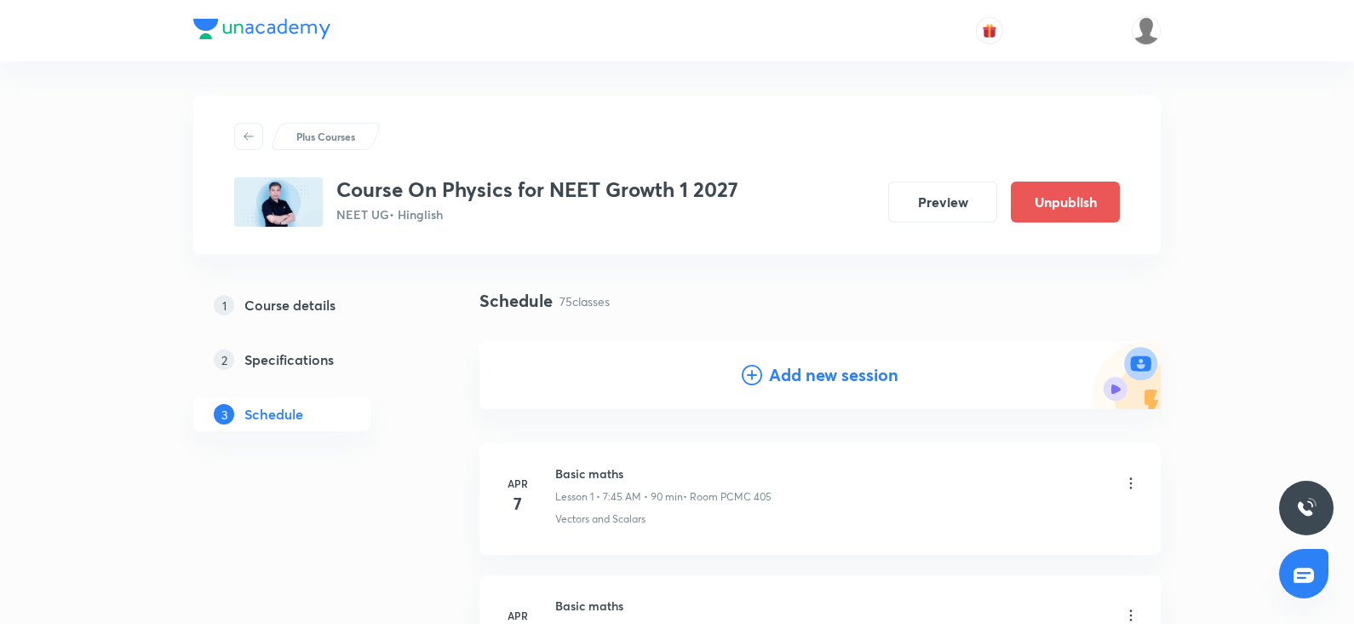
click at [786, 372] on h4 "Add new session" at bounding box center [833, 375] width 129 height 26
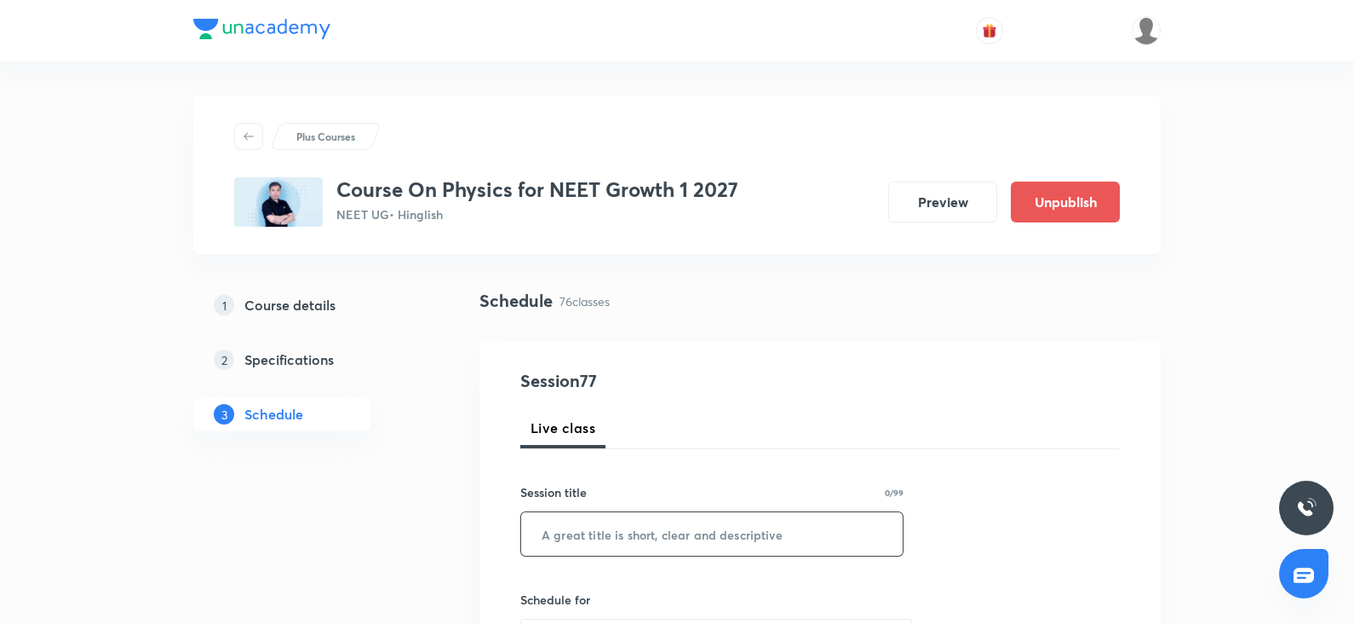
click at [589, 541] on input "text" at bounding box center [712, 533] width 382 height 43
paste input "rotational motion"
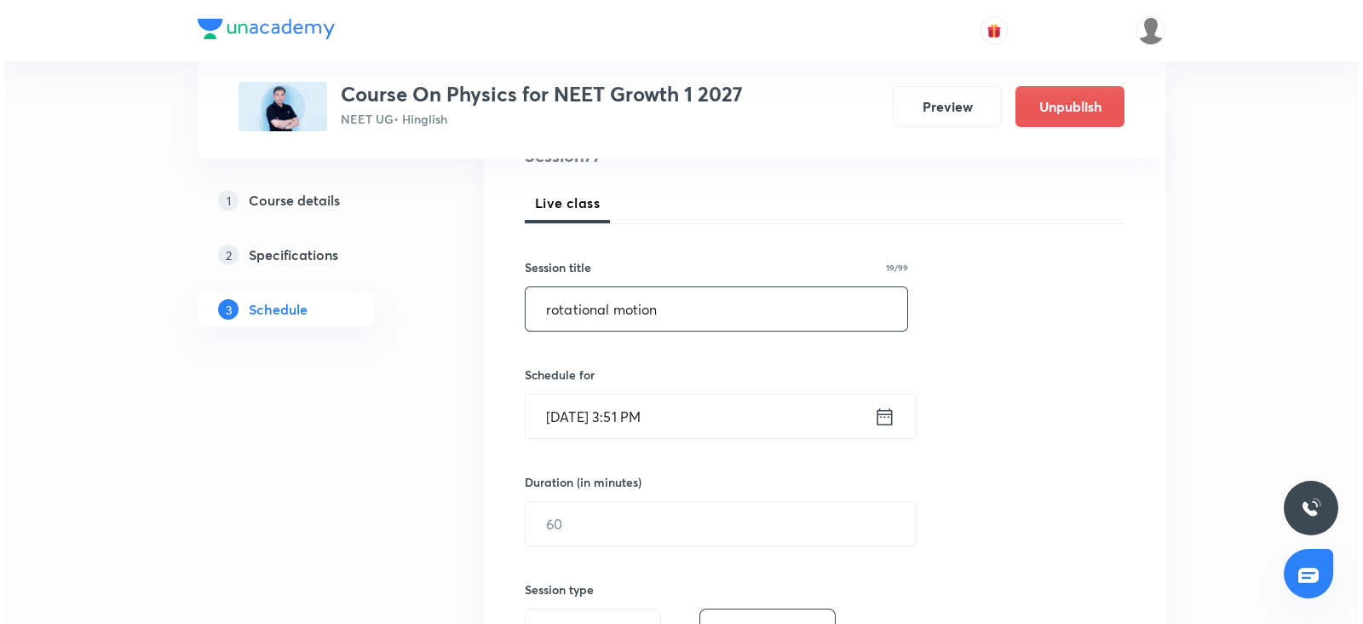
scroll to position [226, 0]
type input "rotational motion"
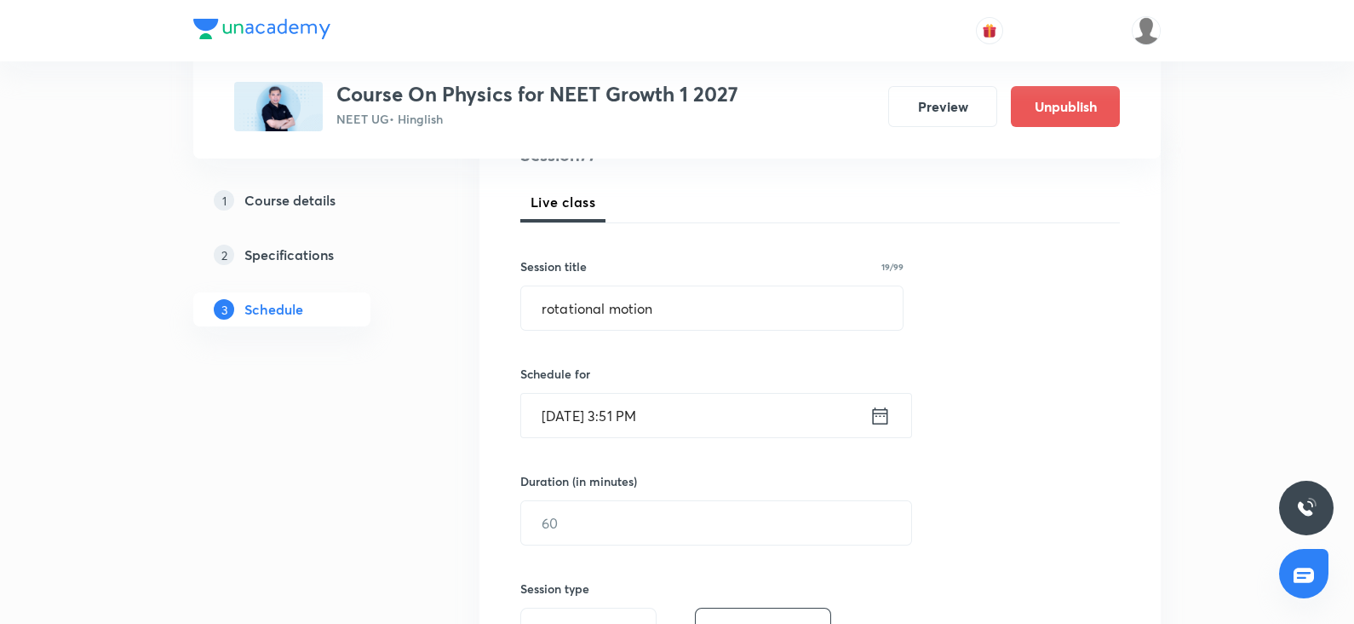
click at [569, 419] on input "Oct 6, 2025, 3:51 PM" at bounding box center [695, 415] width 348 height 43
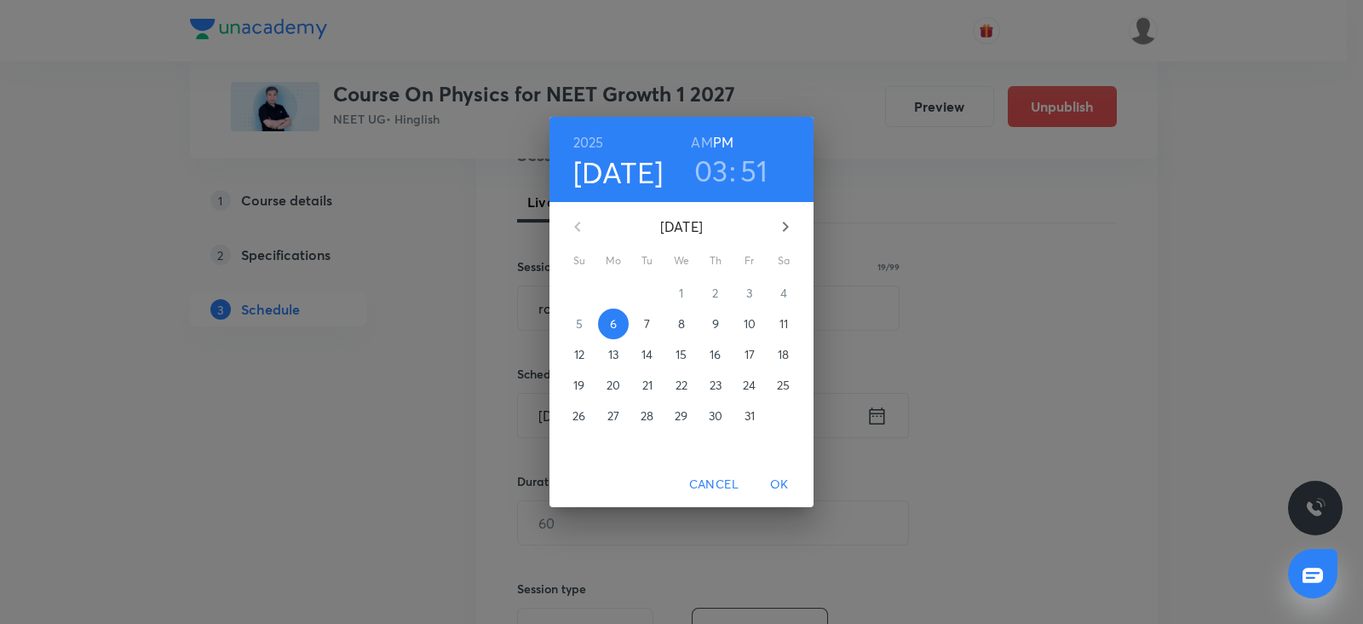
click at [779, 324] on p "11" at bounding box center [783, 323] width 9 height 17
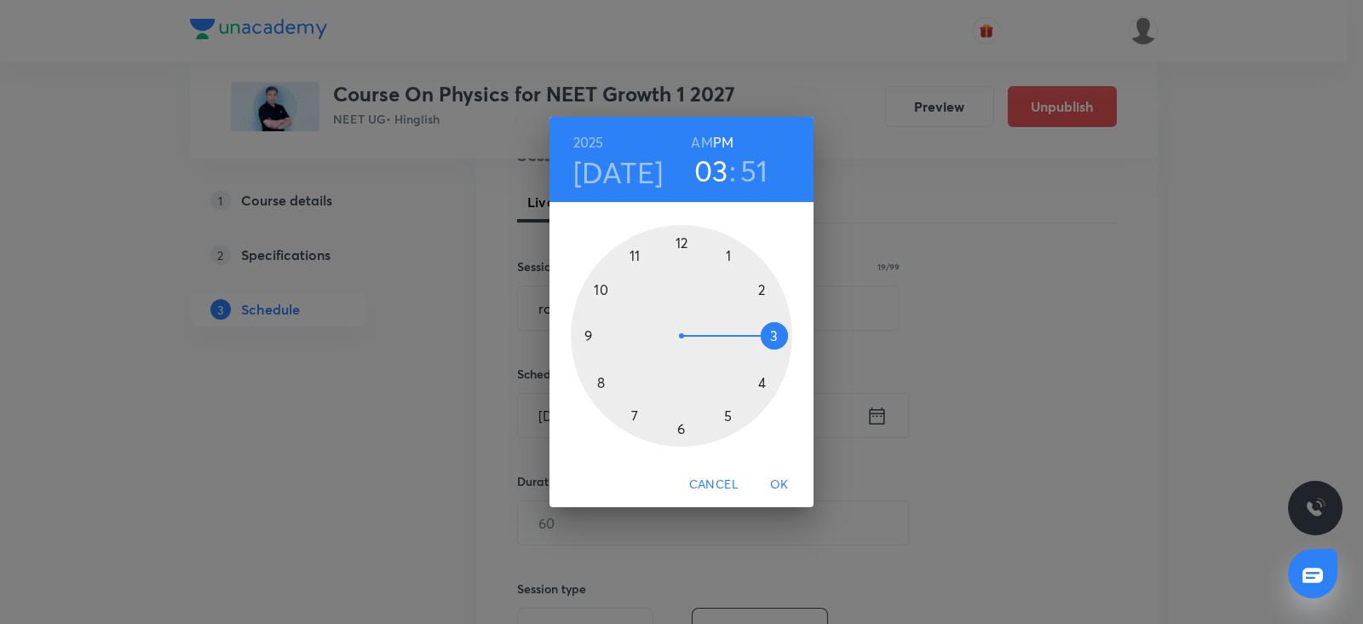
click at [583, 338] on div at bounding box center [681, 335] width 221 height 221
click at [698, 145] on h6 "AM" at bounding box center [701, 142] width 21 height 24
click at [680, 426] on div at bounding box center [681, 335] width 221 height 221
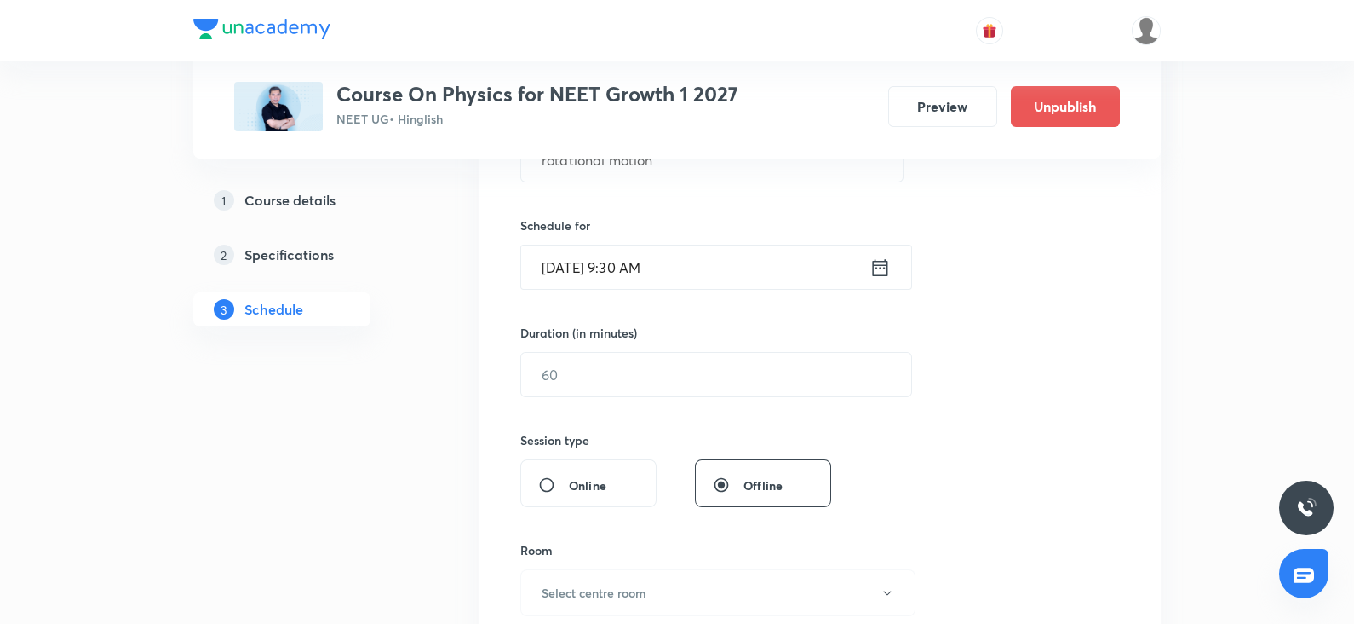
scroll to position [376, 0]
click at [630, 381] on input "text" at bounding box center [716, 372] width 390 height 43
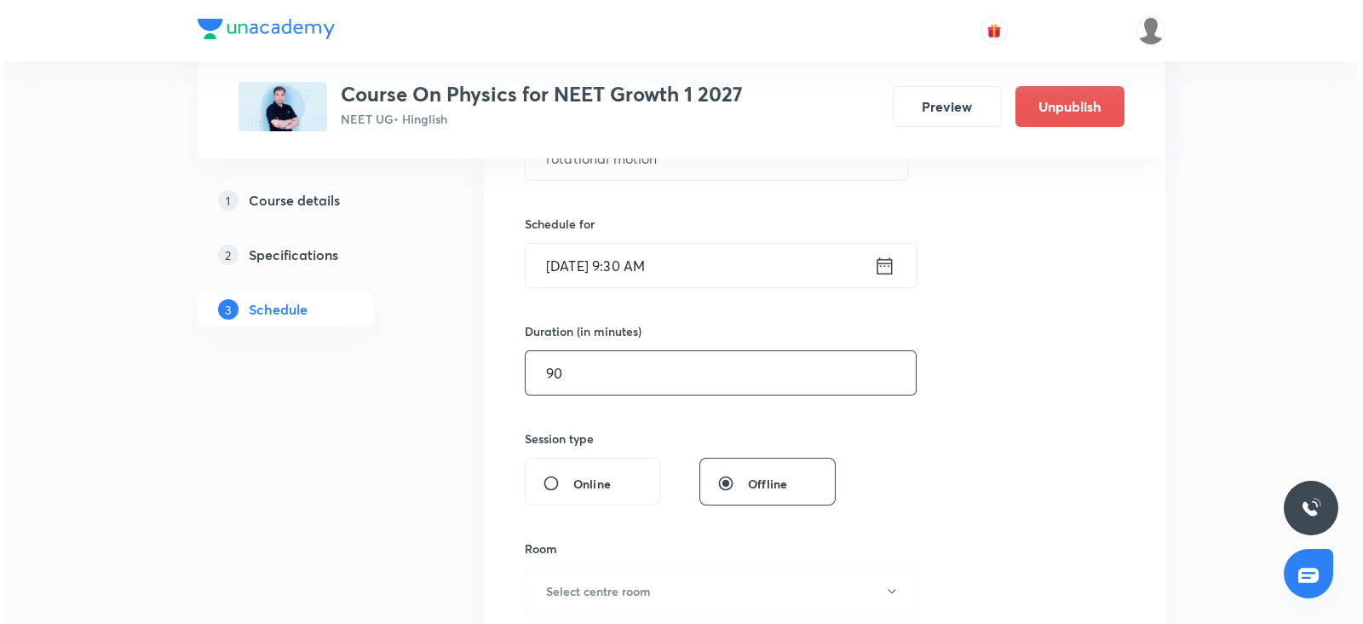
scroll to position [558, 0]
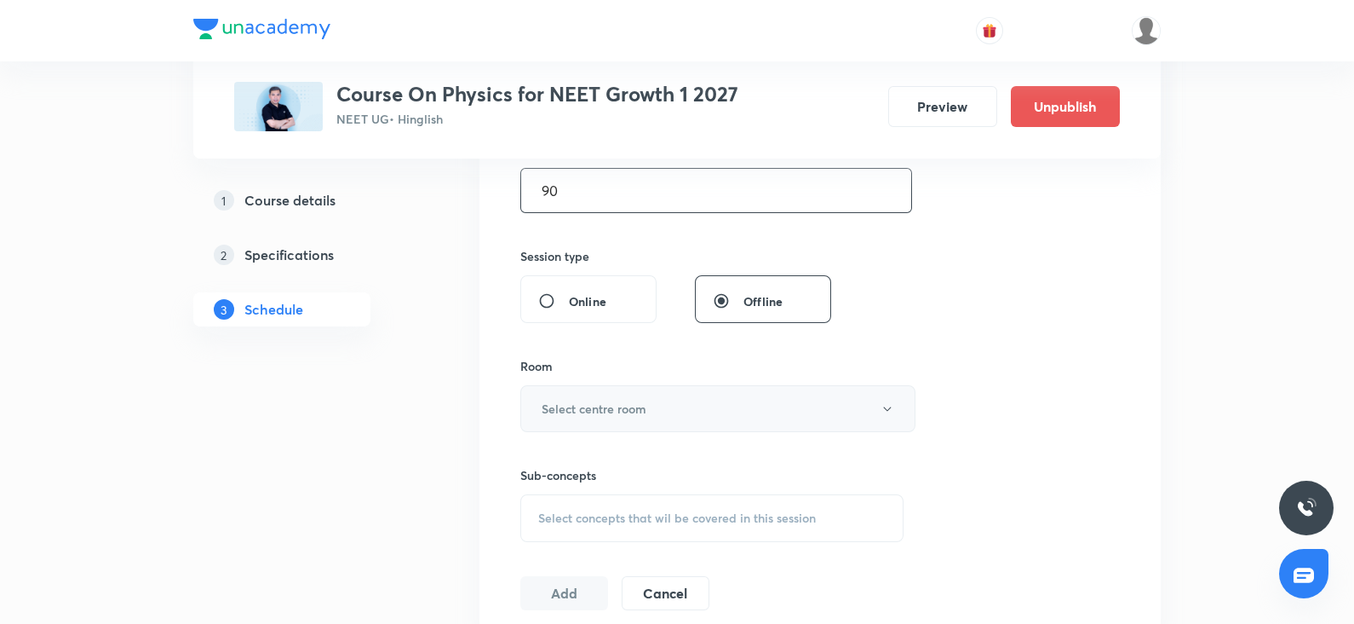
type input "90"
click at [579, 409] on h6 "Select centre room" at bounding box center [594, 409] width 105 height 18
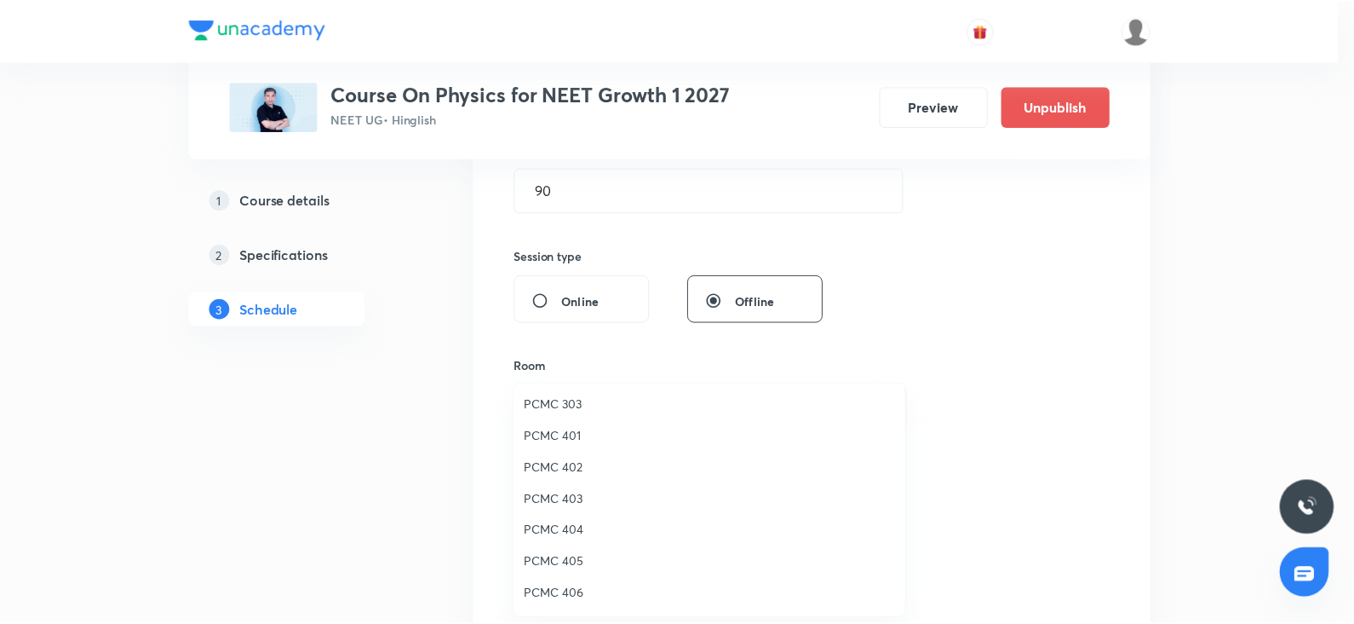
scroll to position [67, 0]
click at [560, 562] on span "PCMC 405" at bounding box center [713, 560] width 373 height 18
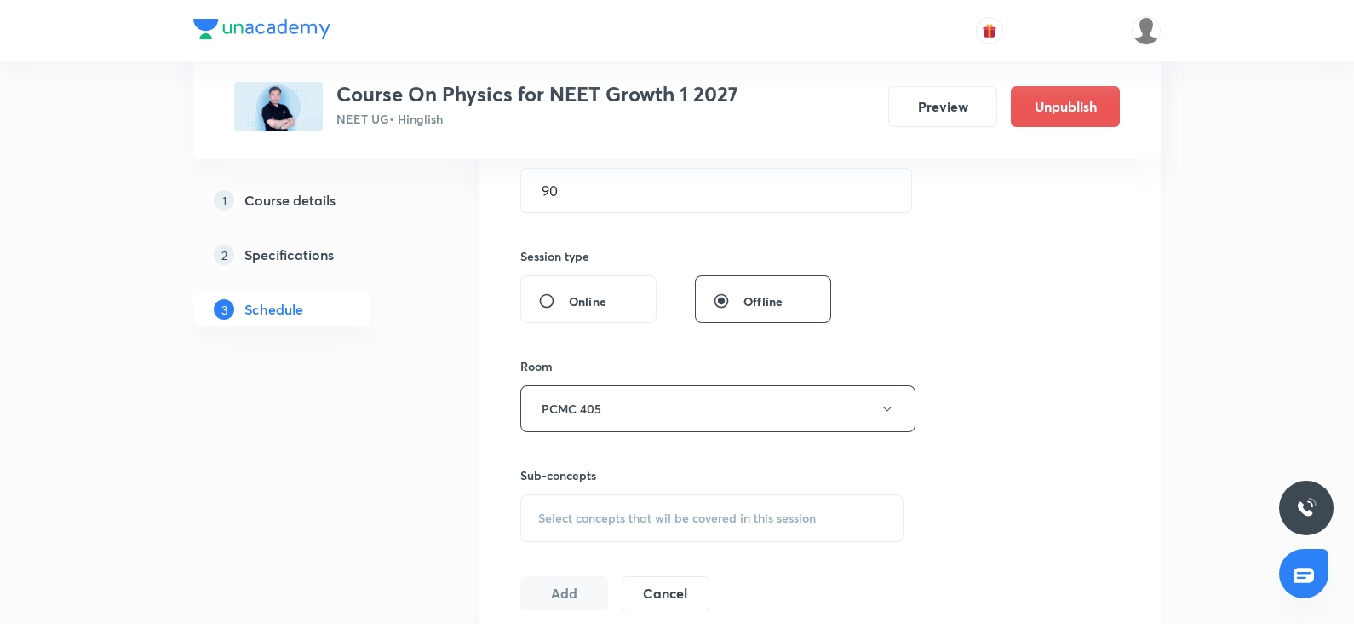
click at [588, 511] on span "Select concepts that wil be covered in this session" at bounding box center [677, 518] width 278 height 14
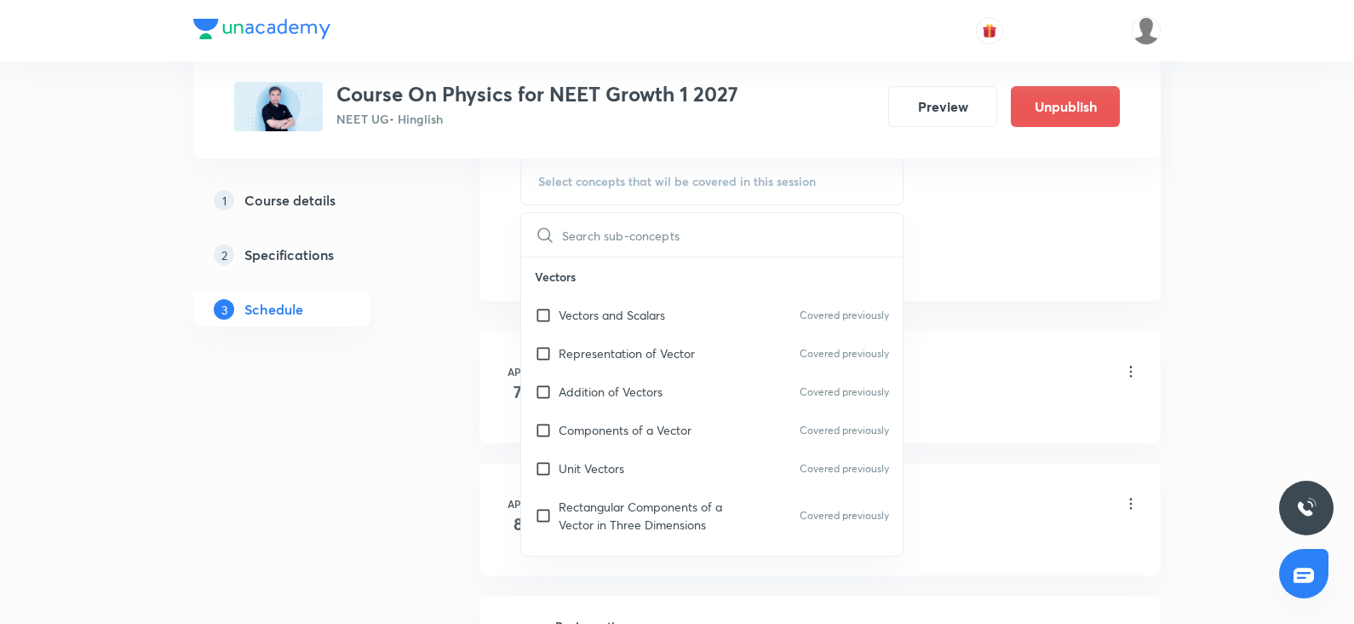
scroll to position [896, 0]
click at [584, 508] on p "Rectangular Components of a Vector in Three Dimensions" at bounding box center [645, 514] width 172 height 36
checkbox input "true"
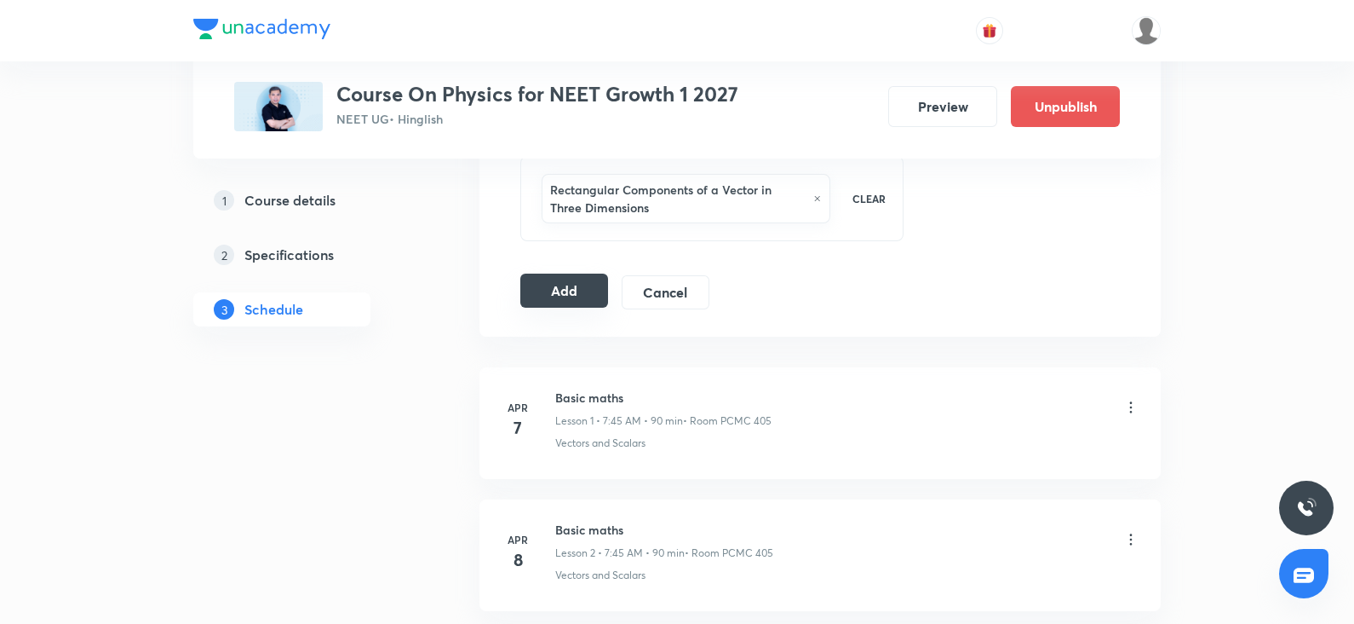
click at [562, 300] on button "Add" at bounding box center [564, 290] width 88 height 34
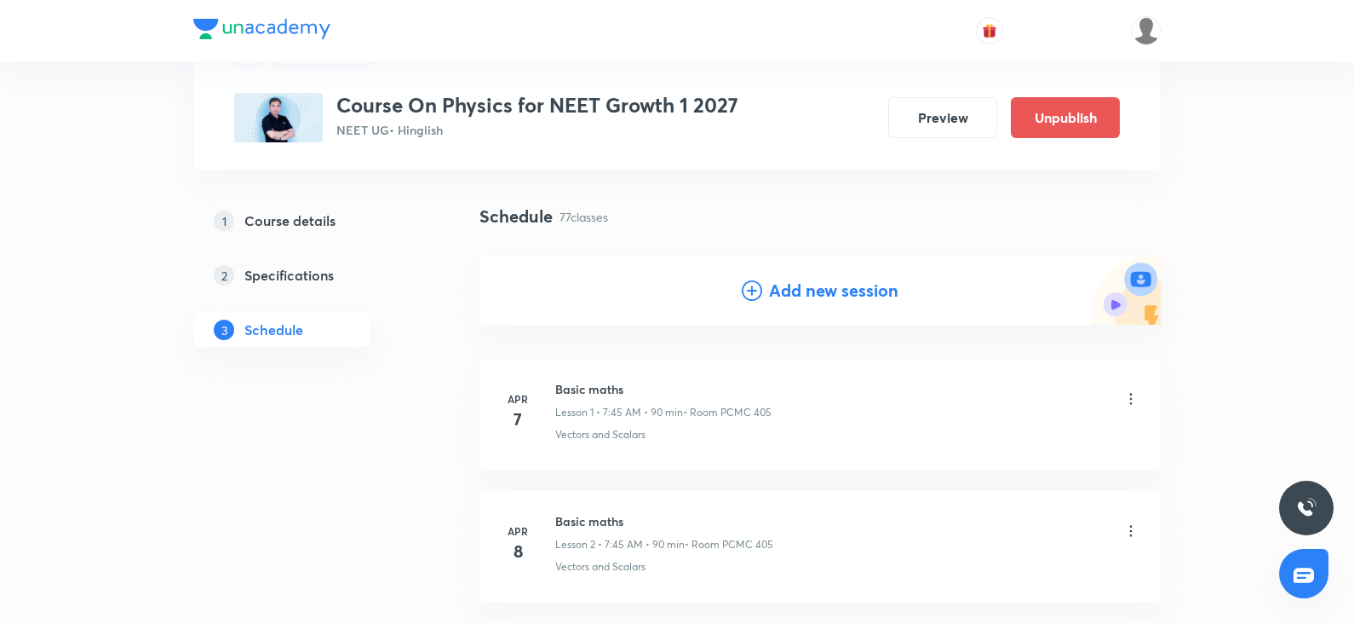
scroll to position [0, 0]
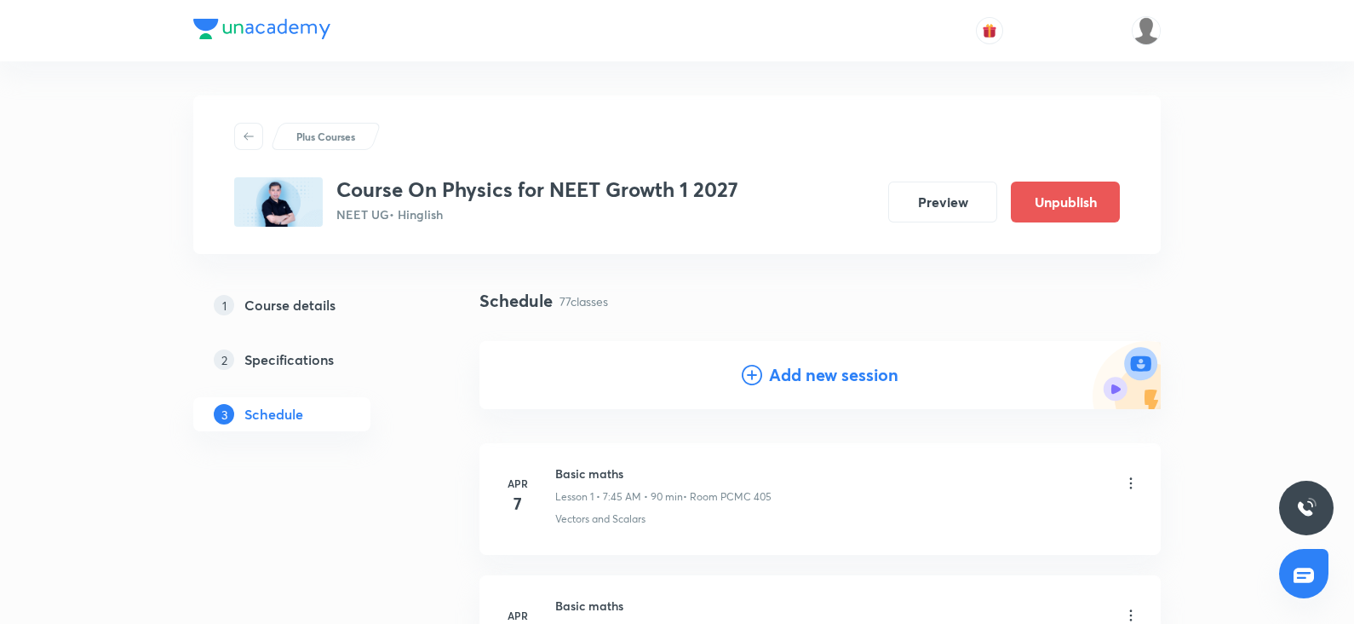
click at [761, 374] on icon at bounding box center [752, 375] width 20 height 20
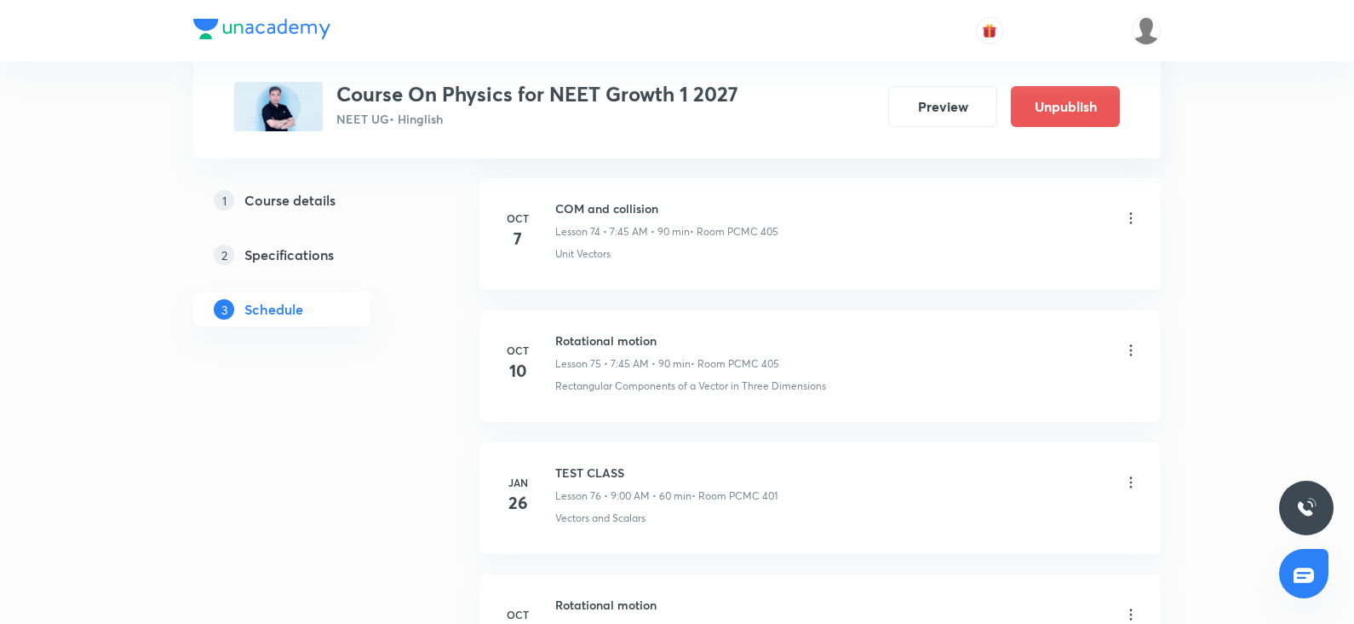
scroll to position [10686, 0]
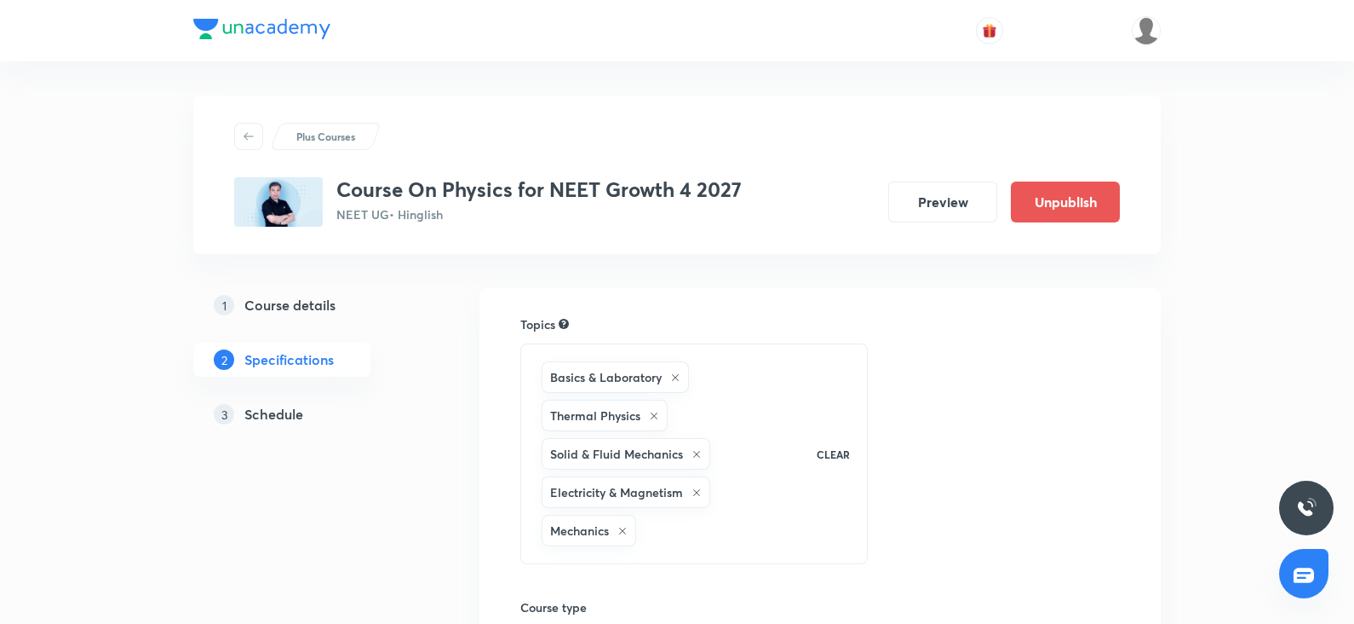
click at [264, 419] on h5 "Schedule" at bounding box center [273, 414] width 59 height 20
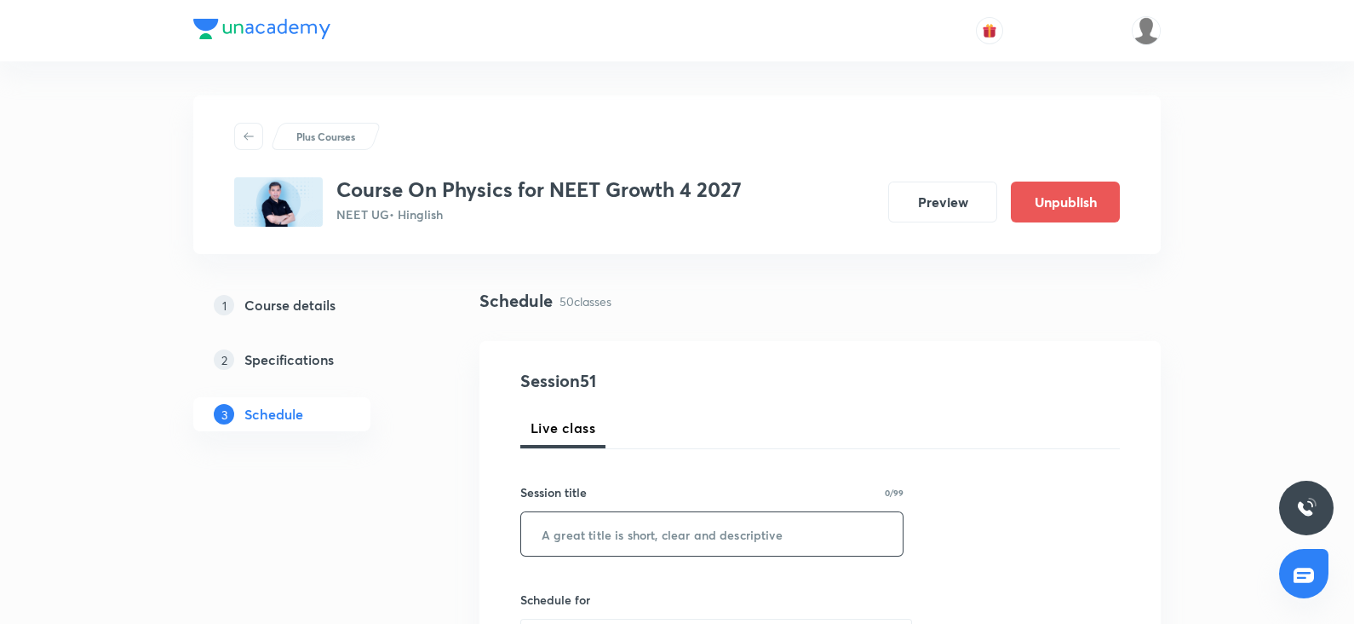
click at [561, 525] on input "text" at bounding box center [712, 533] width 382 height 43
paste input "WEP"
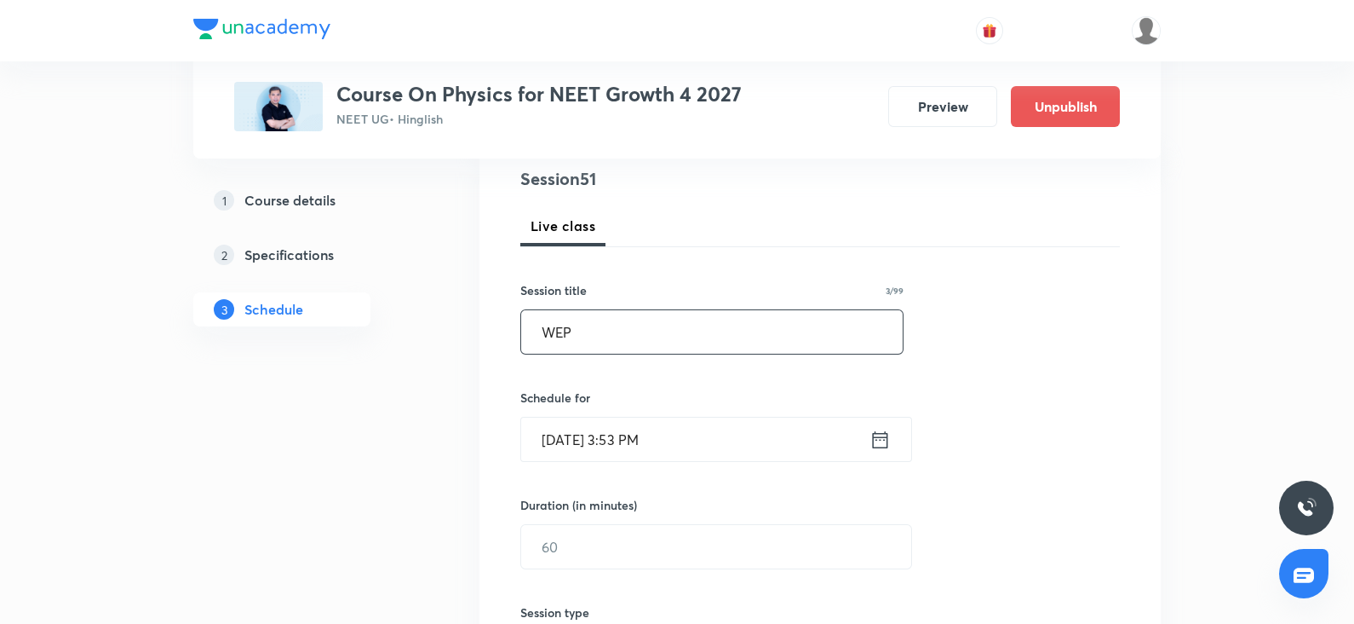
scroll to position [206, 0]
type input "WEP"
click at [566, 431] on input "[DATE] 3:53 PM" at bounding box center [695, 434] width 348 height 43
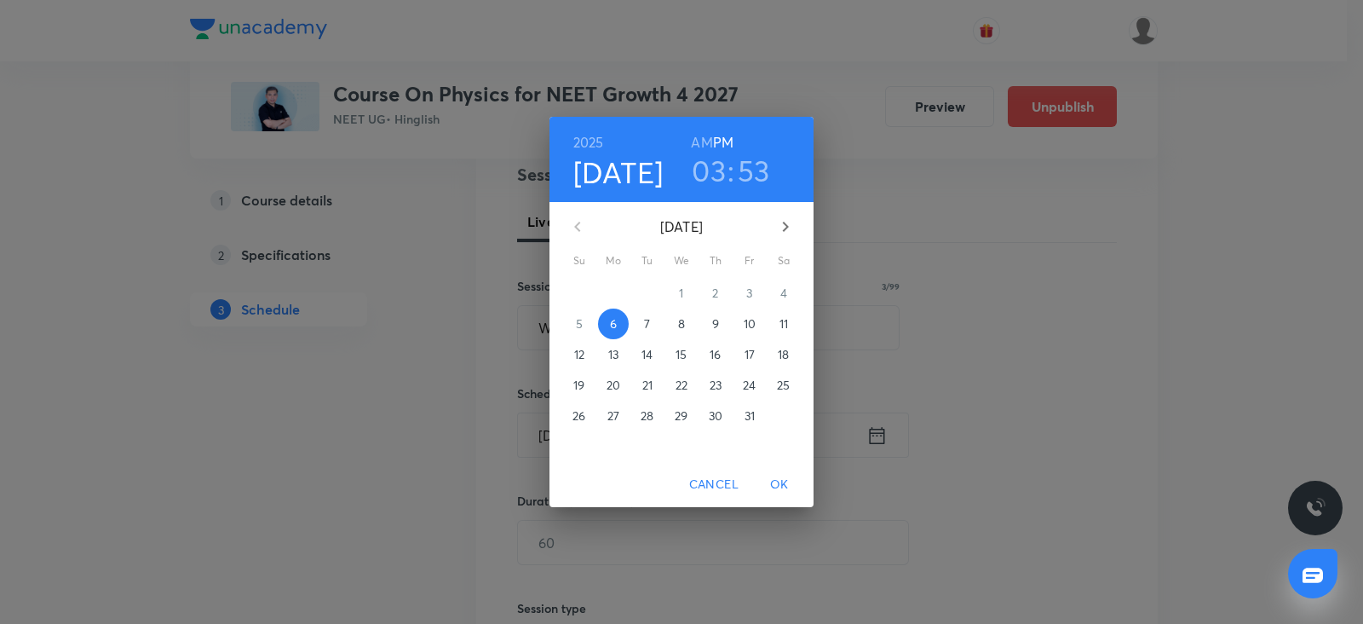
click at [643, 328] on span "7" at bounding box center [647, 323] width 31 height 17
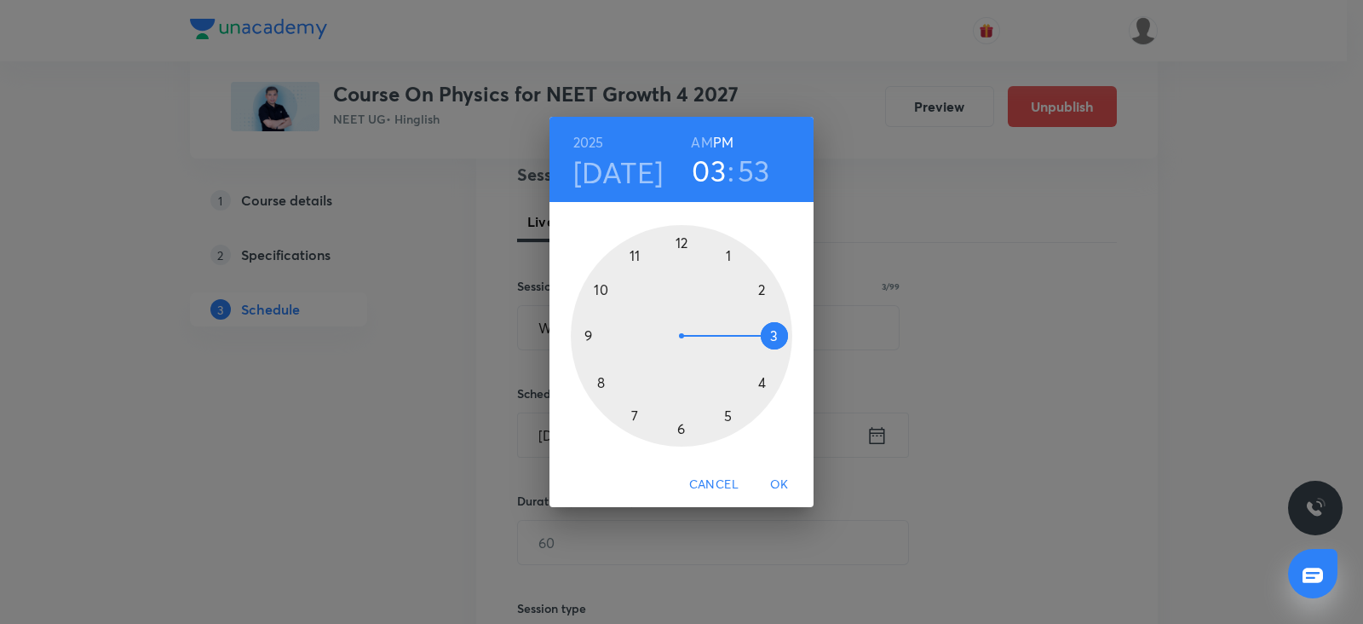
click at [642, 253] on div at bounding box center [681, 335] width 221 height 221
click at [700, 147] on h6 "AM" at bounding box center [701, 142] width 21 height 24
click at [777, 334] on div at bounding box center [681, 335] width 221 height 221
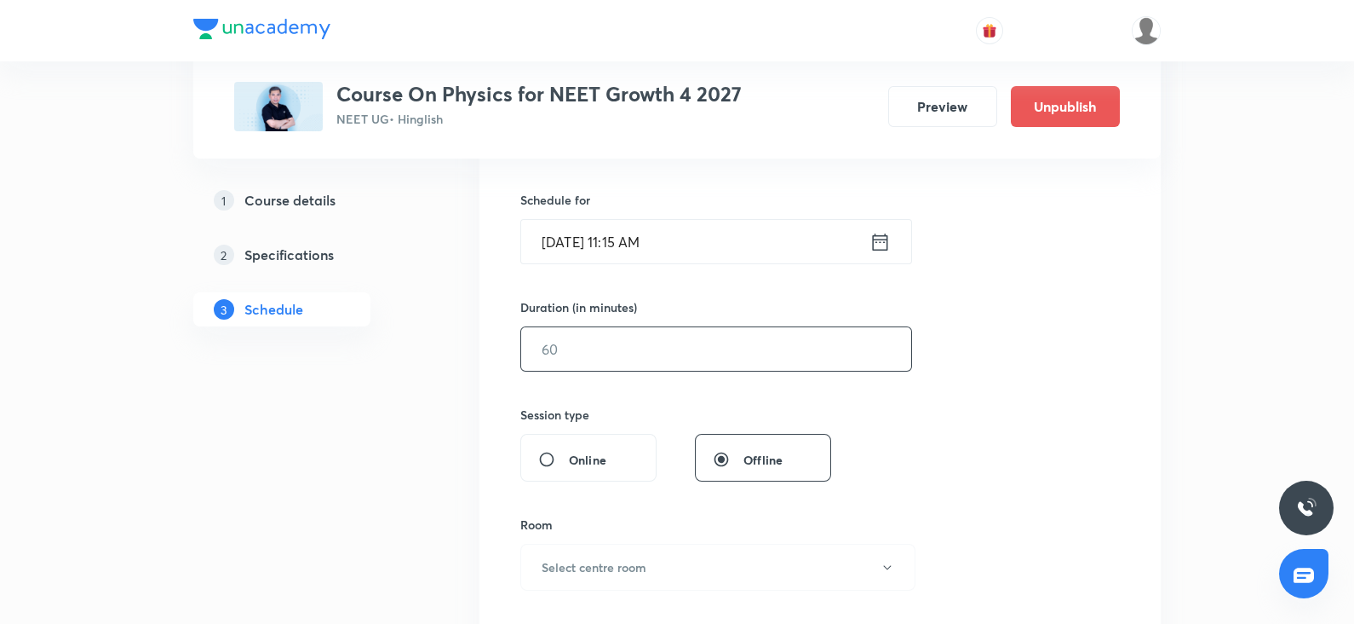
scroll to position [404, 0]
click at [627, 353] on input "text" at bounding box center [716, 344] width 390 height 43
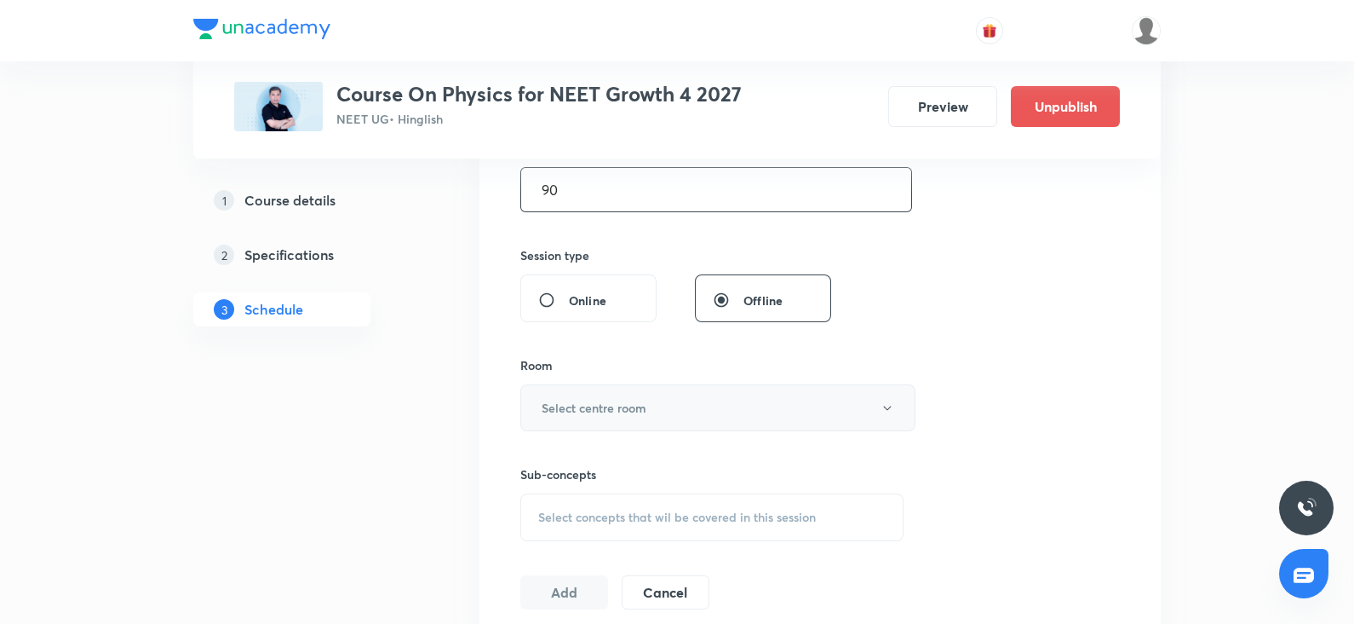
scroll to position [566, 0]
type input "90"
click at [588, 392] on h6 "Select centre room" at bounding box center [594, 401] width 105 height 18
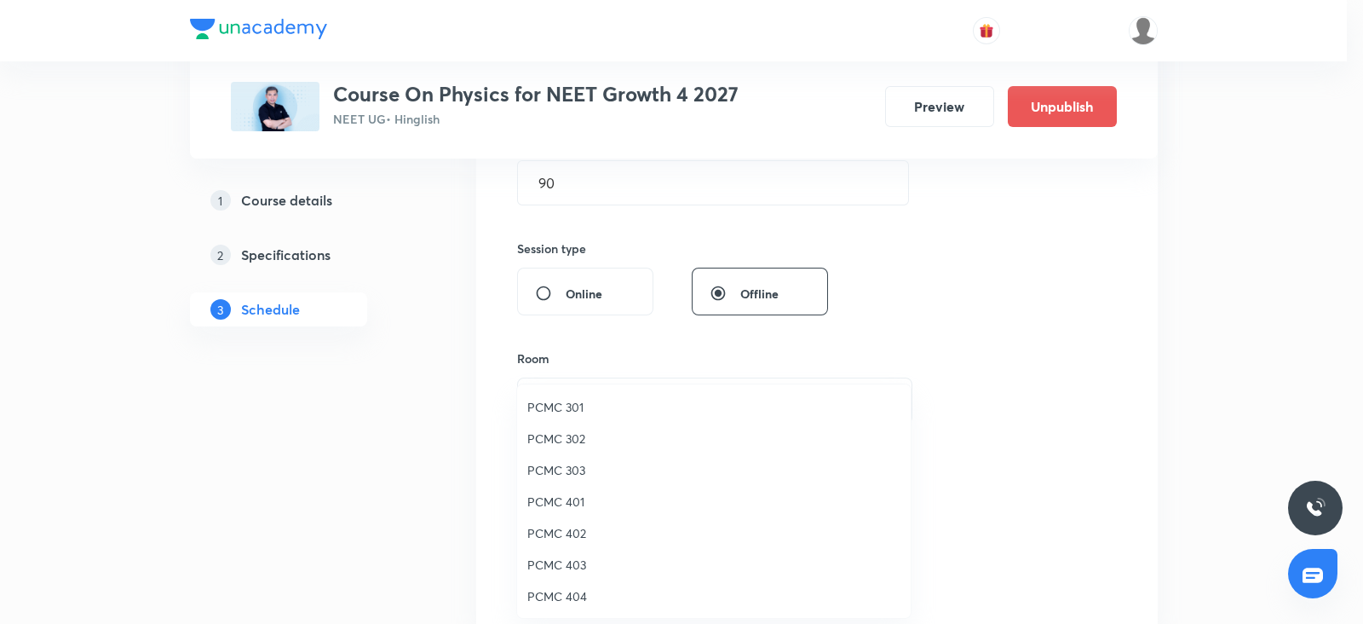
click at [563, 419] on li "PCMC 301" at bounding box center [714, 407] width 394 height 32
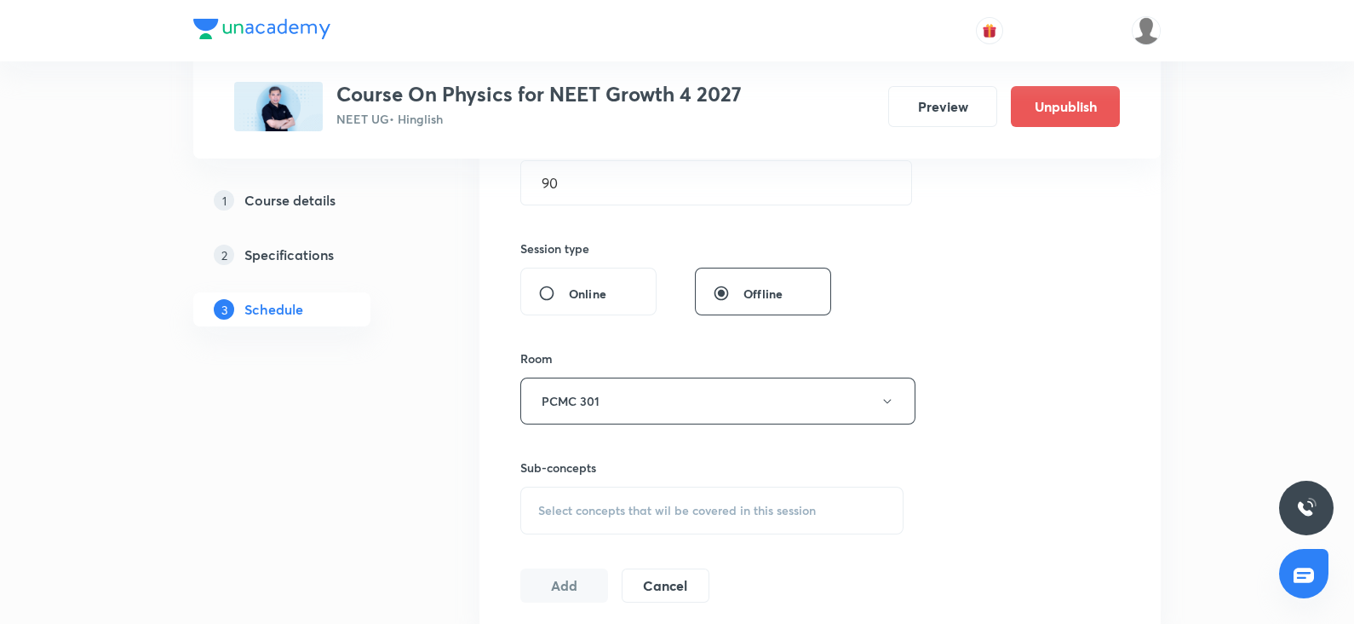
click at [575, 486] on div "Select concepts that wil be covered in this session" at bounding box center [711, 510] width 383 height 48
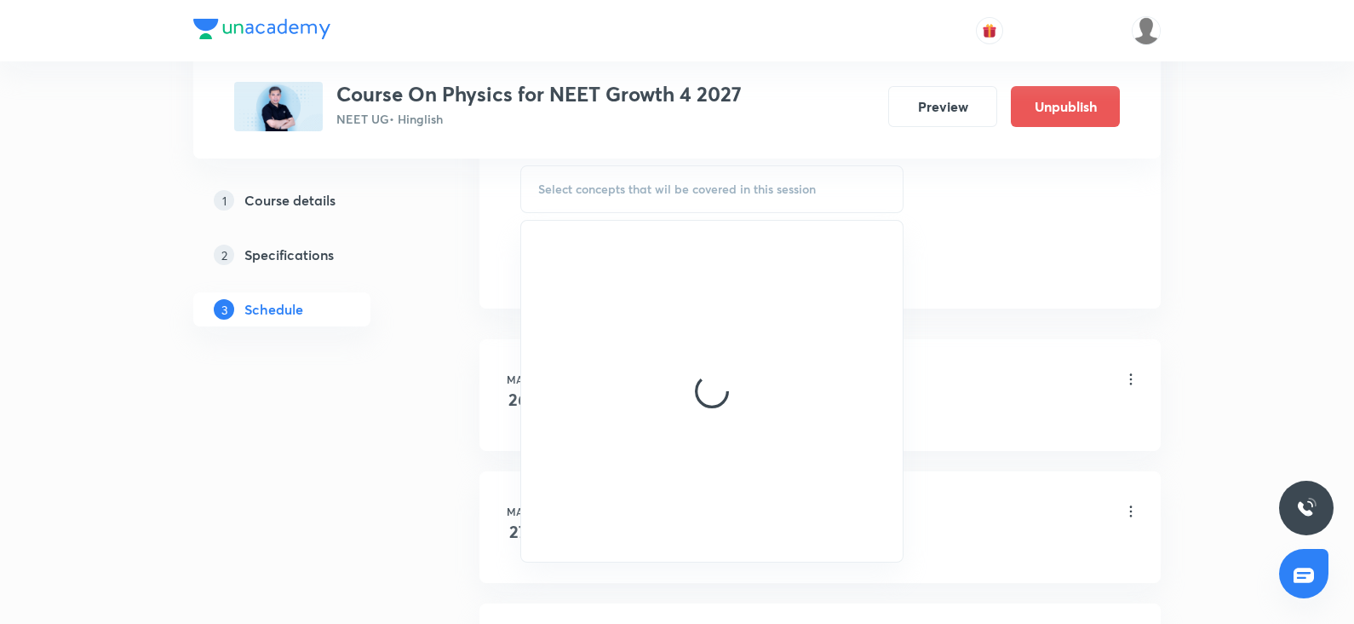
scroll to position [888, 0]
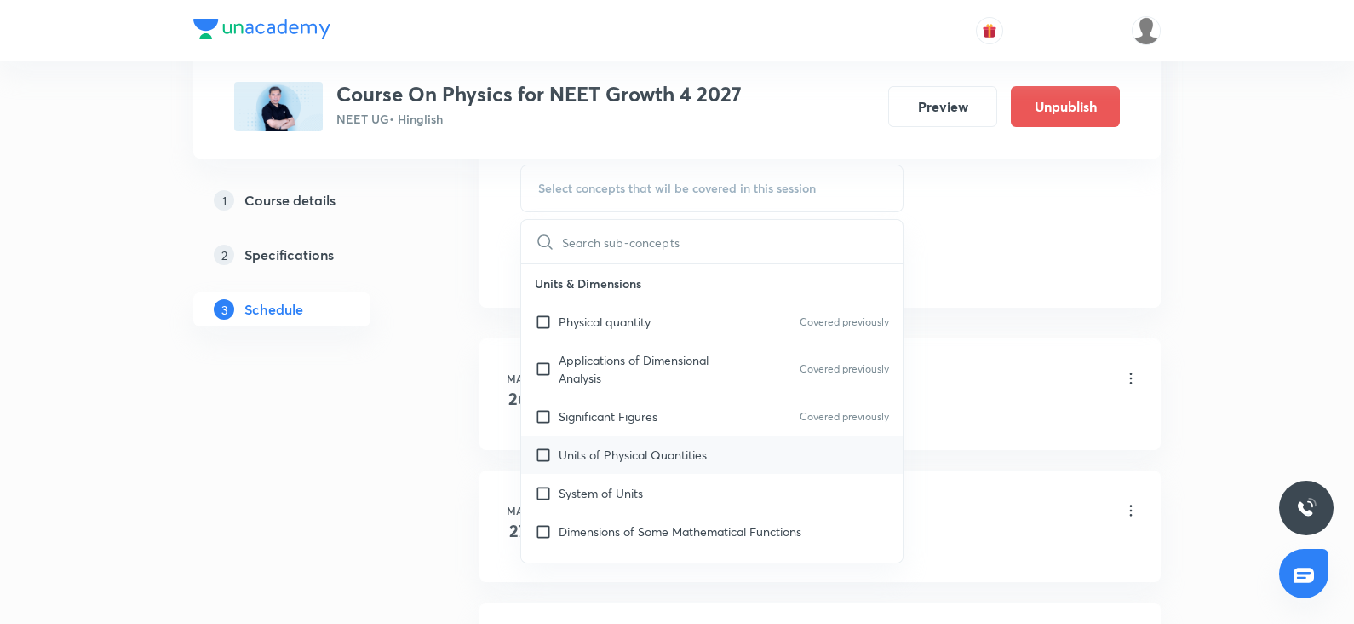
click at [581, 466] on div "Units of Physical Quantities" at bounding box center [712, 454] width 382 height 38
checkbox input "true"
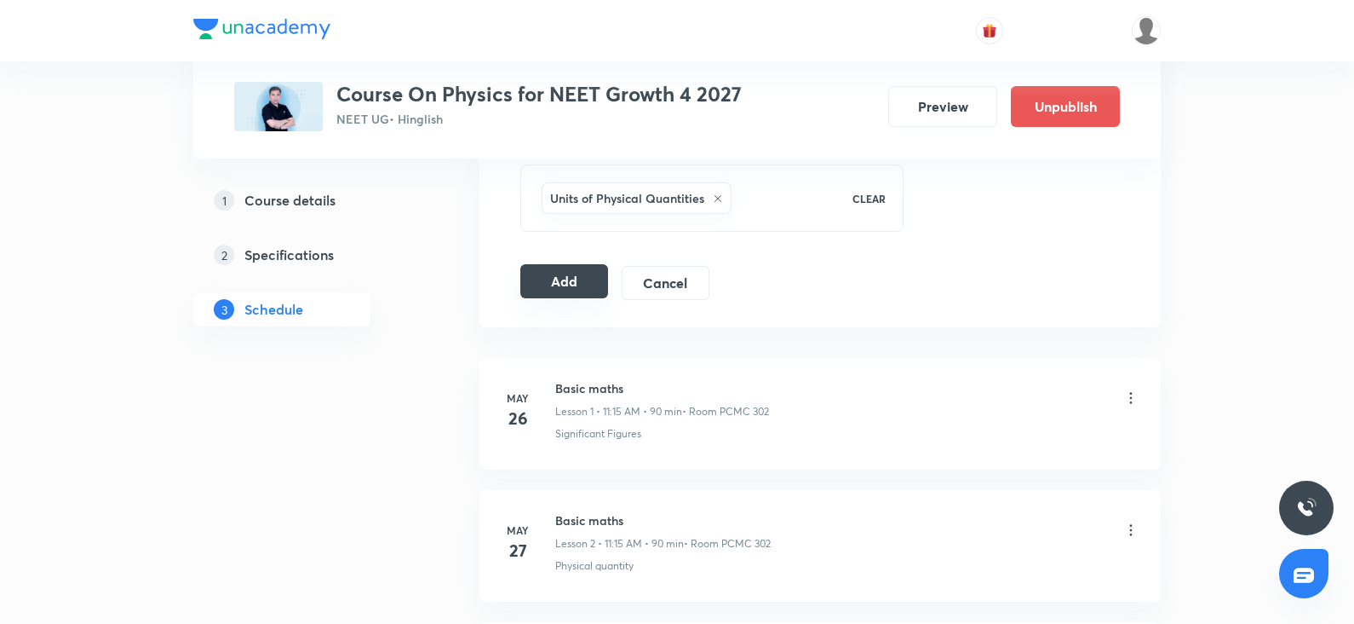
click at [566, 272] on button "Add" at bounding box center [564, 281] width 88 height 34
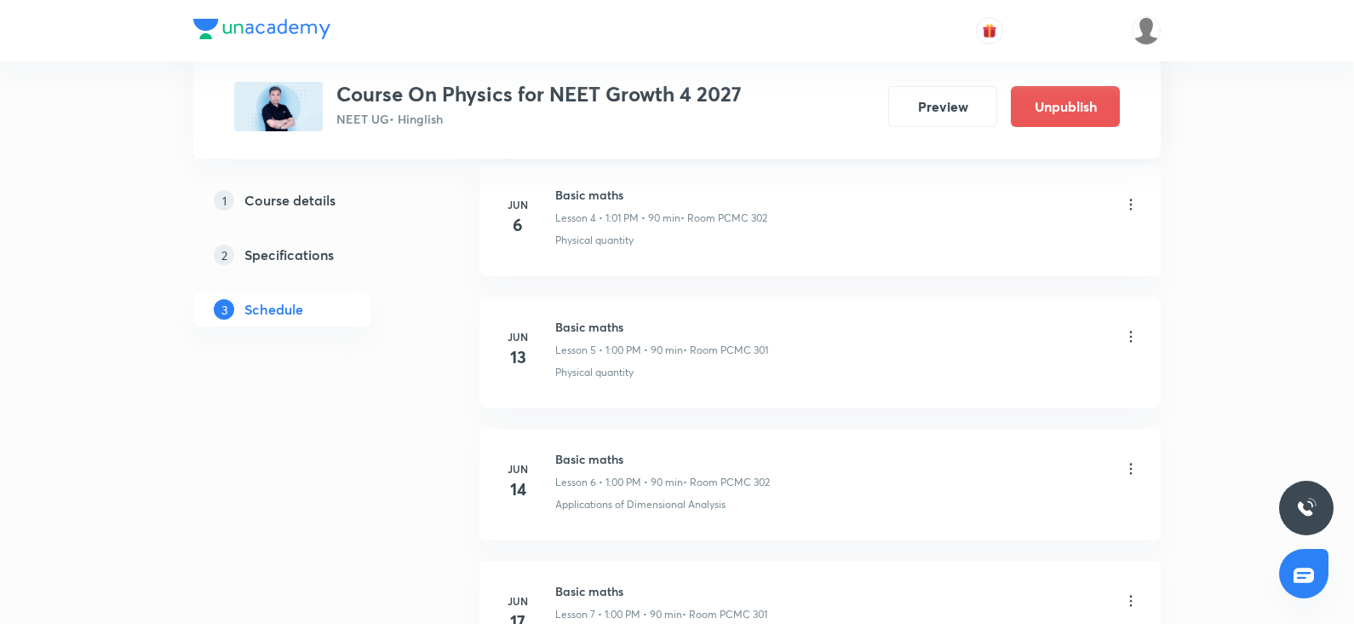
scroll to position [0, 0]
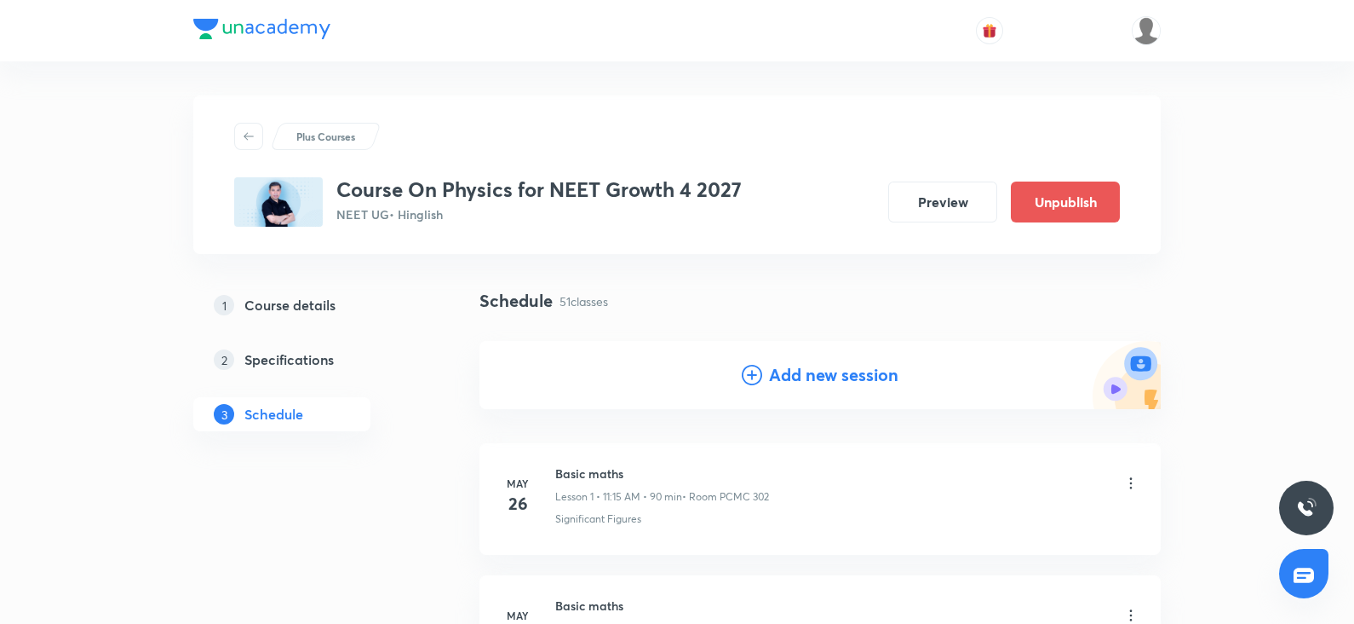
click at [784, 380] on h4 "Add new session" at bounding box center [833, 375] width 129 height 26
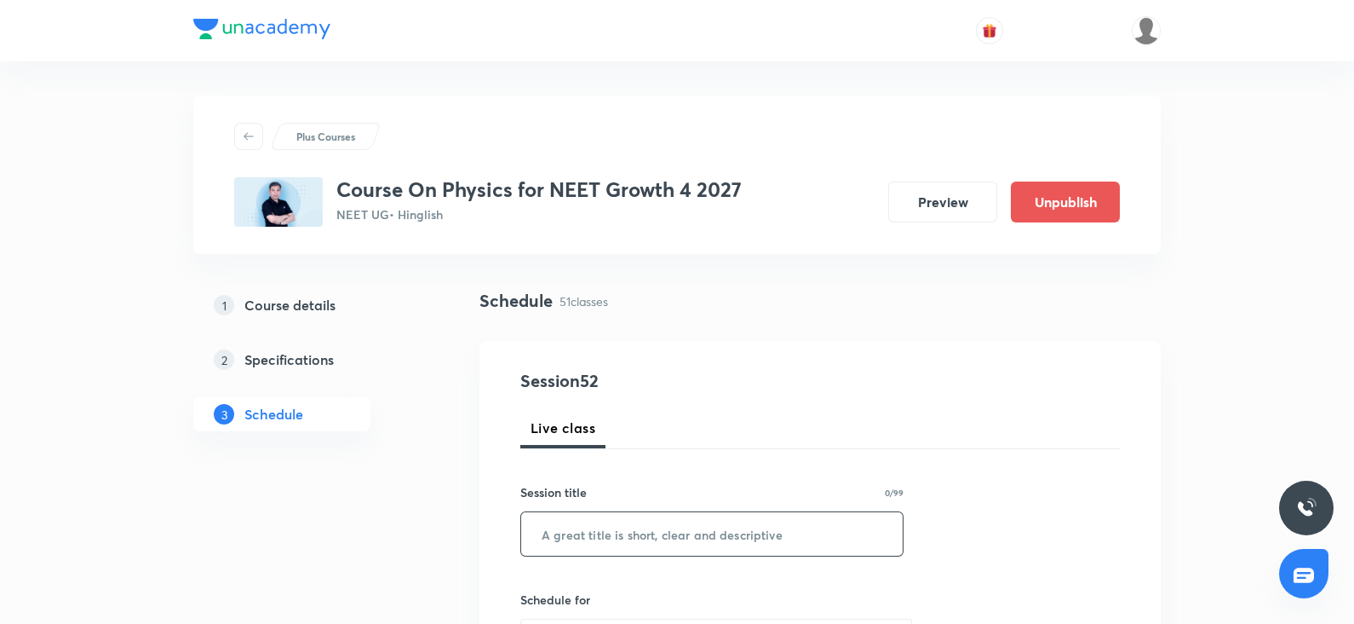
click at [609, 527] on input "text" at bounding box center [712, 533] width 382 height 43
paste input "WEP"
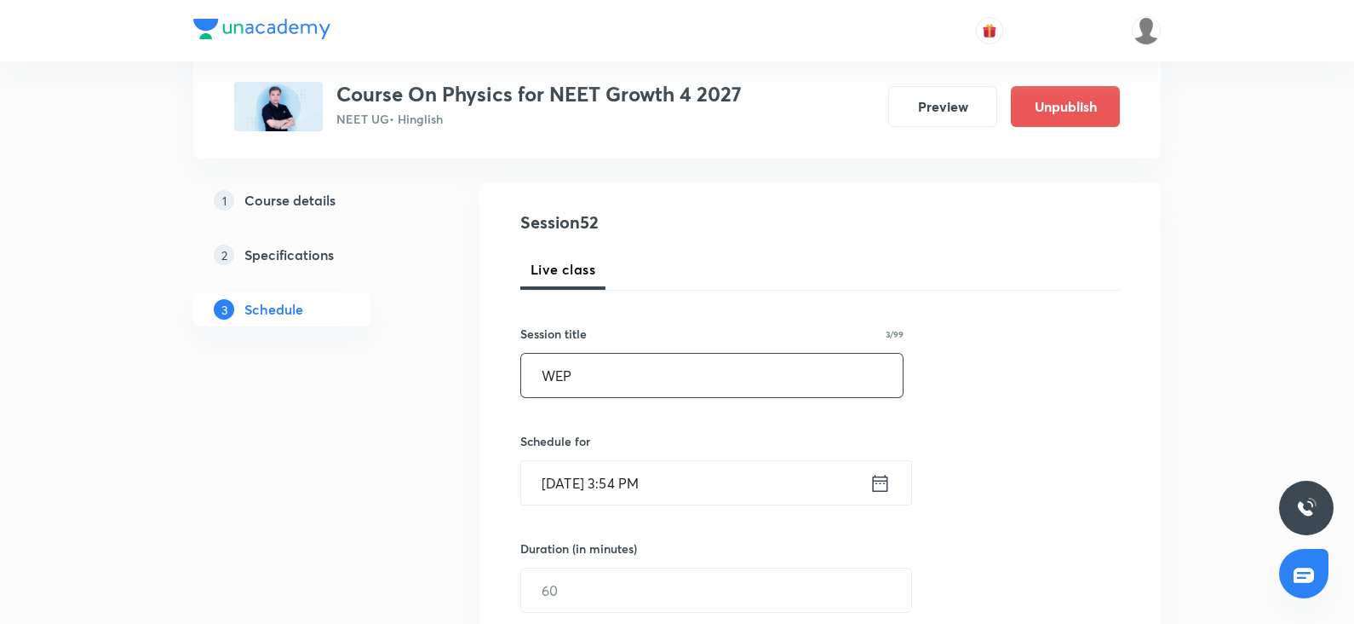
scroll to position [161, 0]
type input "WEP"
click at [588, 469] on input "Oct 6, 2025, 3:54 PM" at bounding box center [695, 479] width 348 height 43
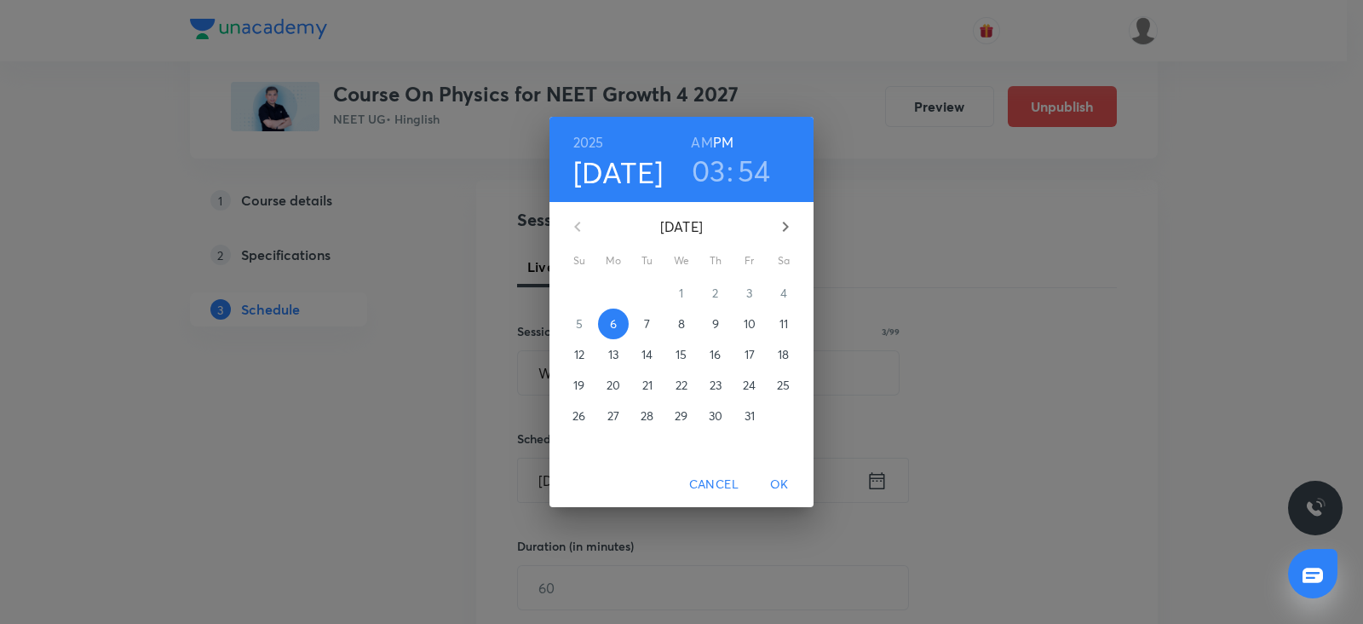
click at [705, 321] on span "9" at bounding box center [715, 323] width 31 height 17
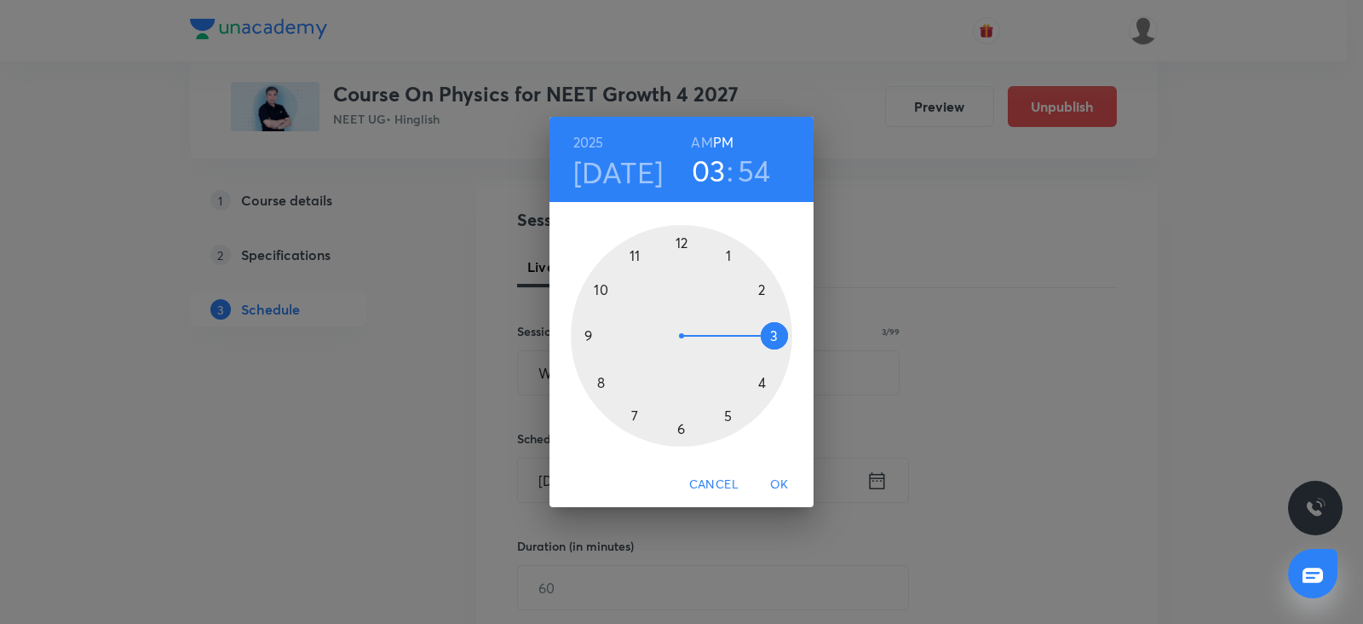
click at [639, 253] on div at bounding box center [681, 335] width 221 height 221
click at [703, 137] on h6 "AM" at bounding box center [701, 142] width 21 height 24
click at [768, 336] on div at bounding box center [681, 335] width 221 height 221
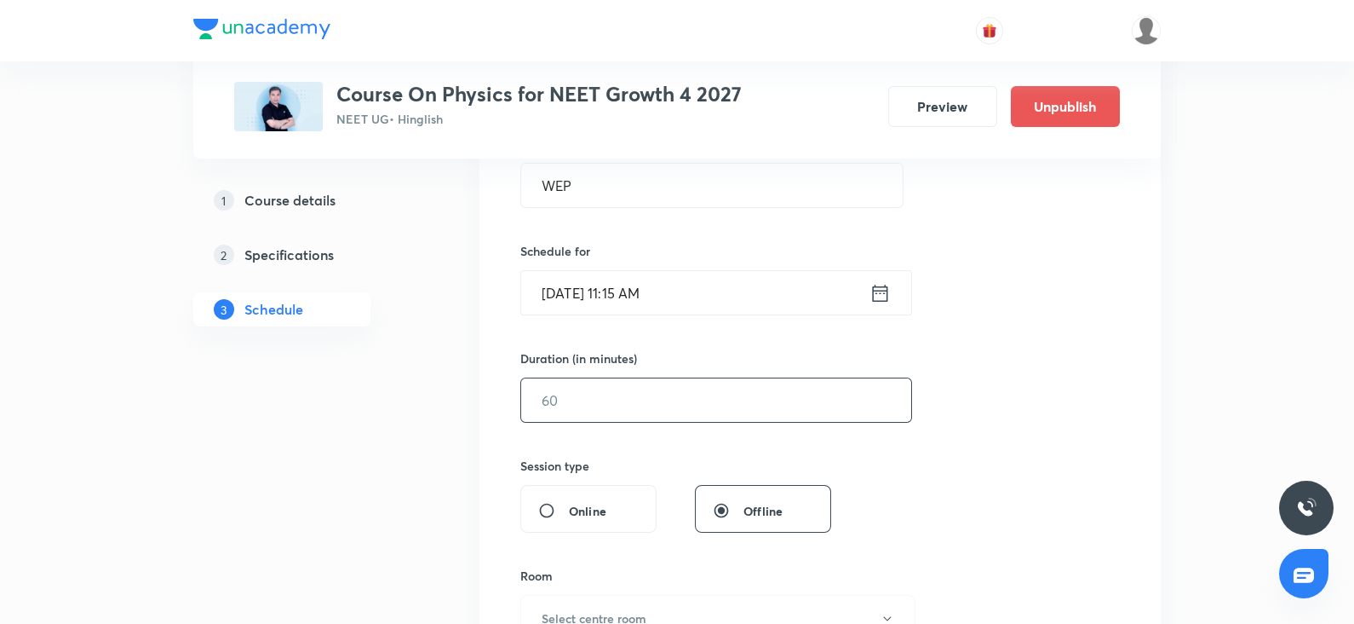
scroll to position [351, 0]
click at [579, 402] on input "text" at bounding box center [716, 397] width 390 height 43
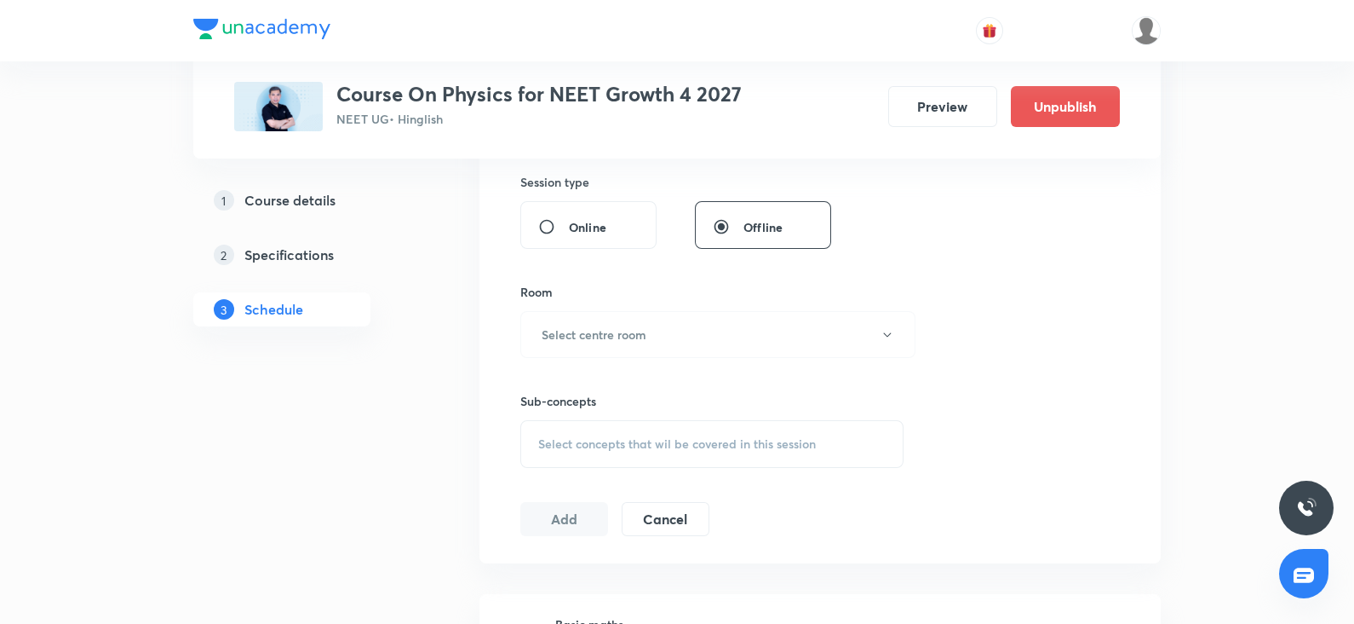
scroll to position [636, 0]
type input "90"
click at [567, 325] on h6 "Select centre room" at bounding box center [594, 330] width 105 height 18
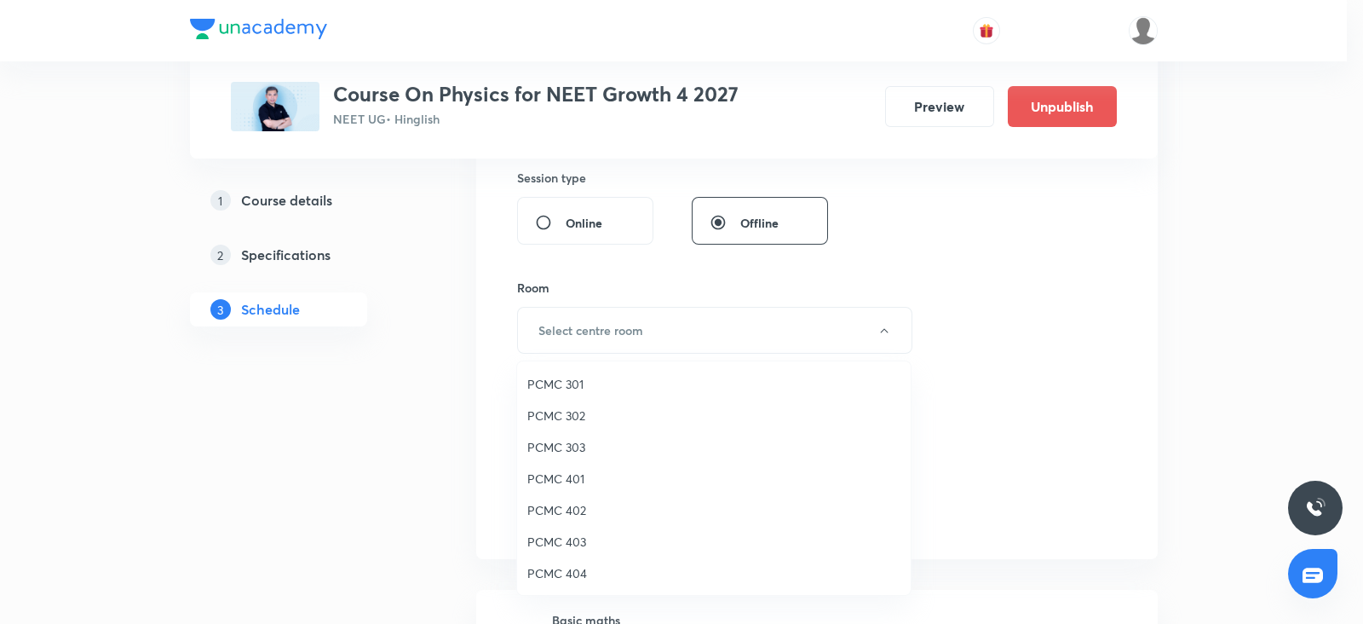
click at [575, 385] on span "PCMC 301" at bounding box center [713, 384] width 373 height 18
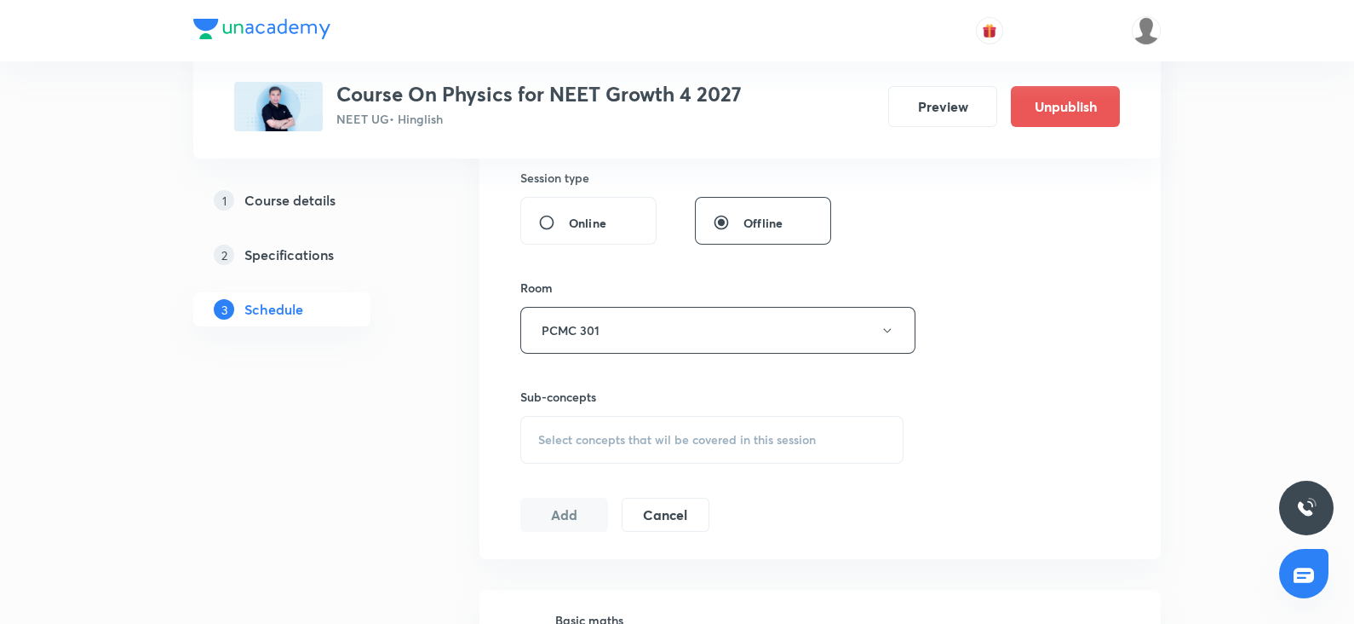
click at [610, 417] on div "Select concepts that wil be covered in this session" at bounding box center [711, 440] width 383 height 48
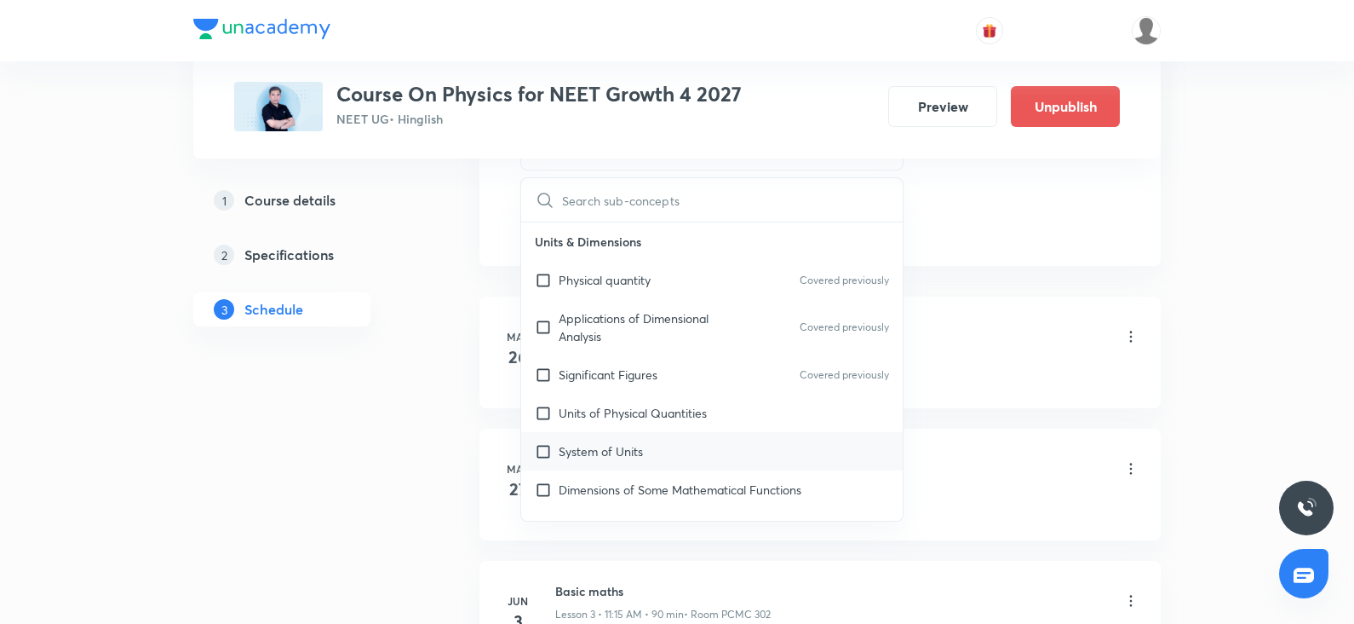
scroll to position [930, 0]
click at [580, 419] on div "Units of Physical Quantities Covered previously" at bounding box center [712, 412] width 382 height 38
checkbox input "true"
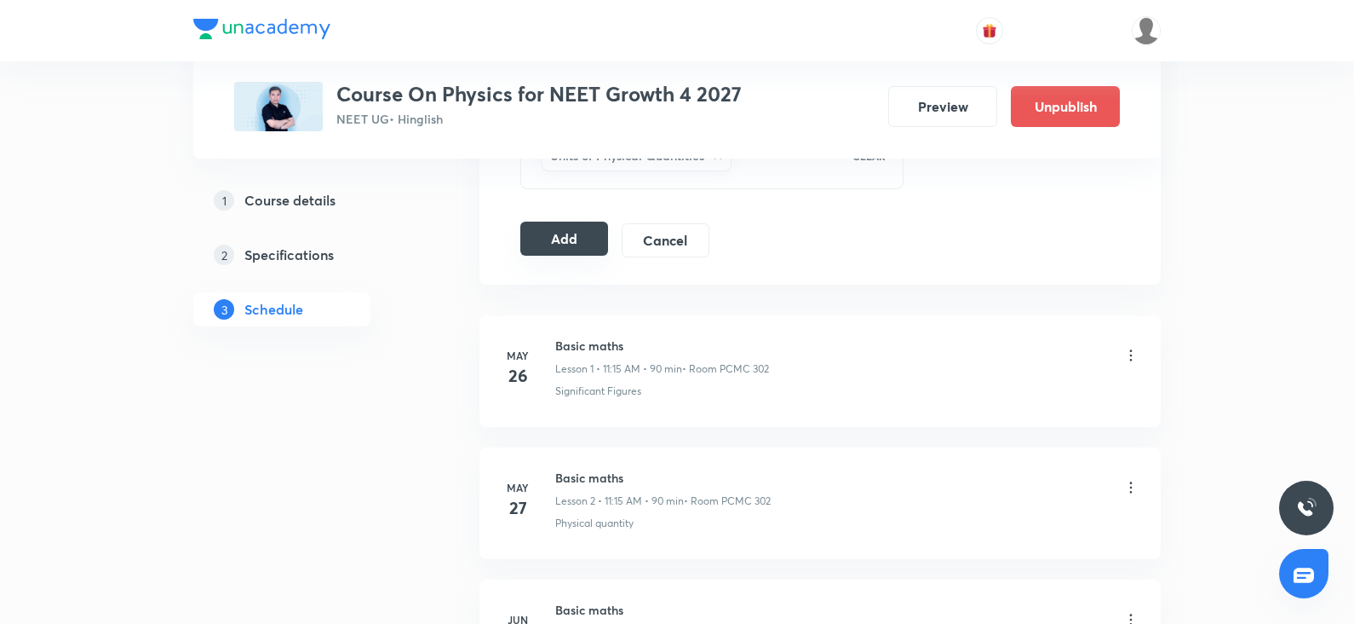
click at [566, 227] on button "Add" at bounding box center [564, 238] width 88 height 34
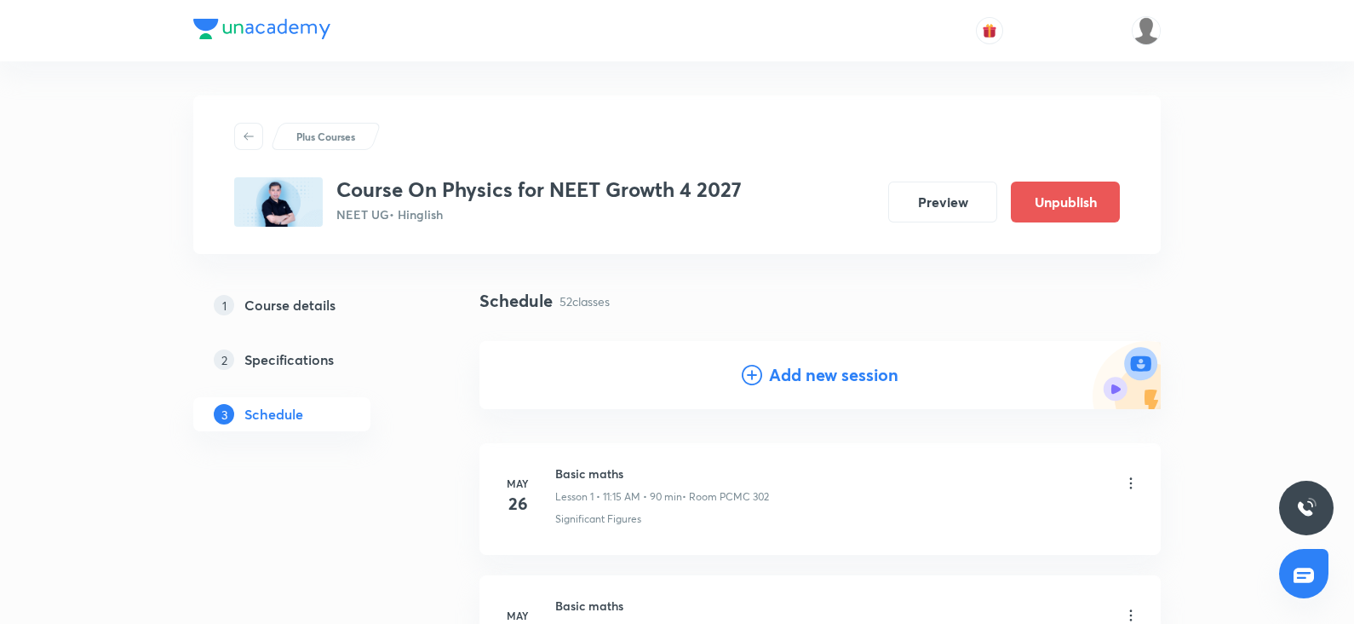
click at [800, 385] on h4 "Add new session" at bounding box center [833, 375] width 129 height 26
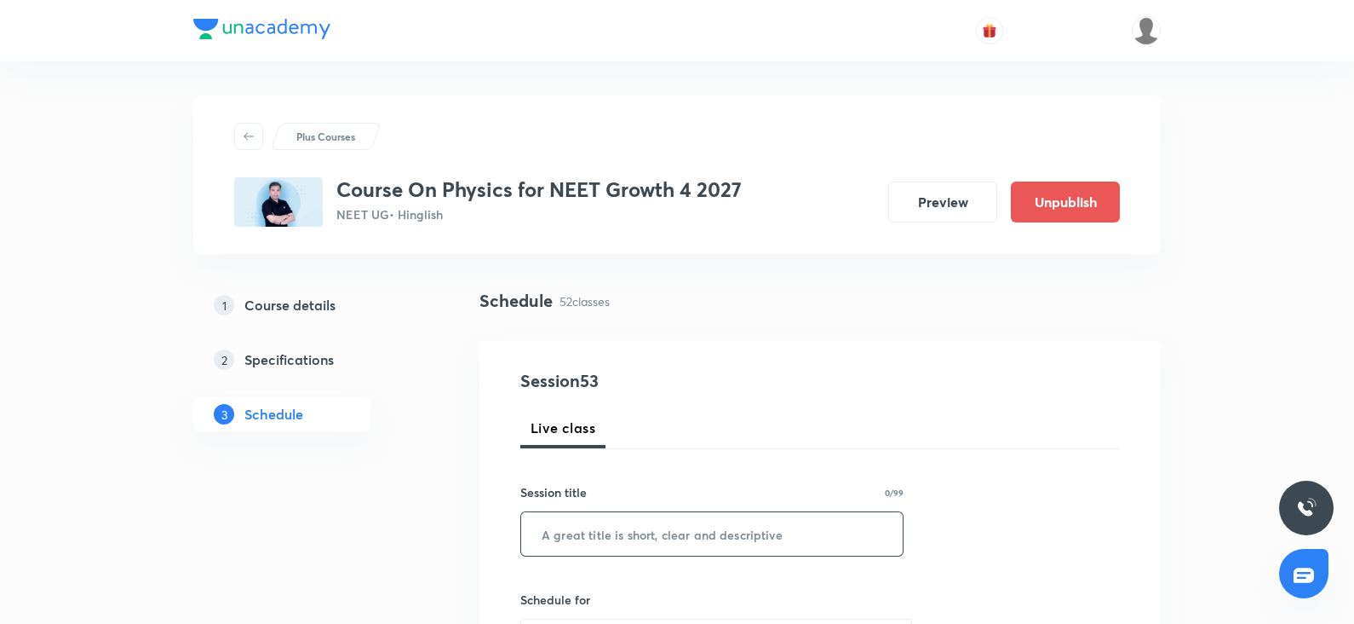
click at [583, 528] on input "text" at bounding box center [712, 533] width 382 height 43
paste input "WEP"
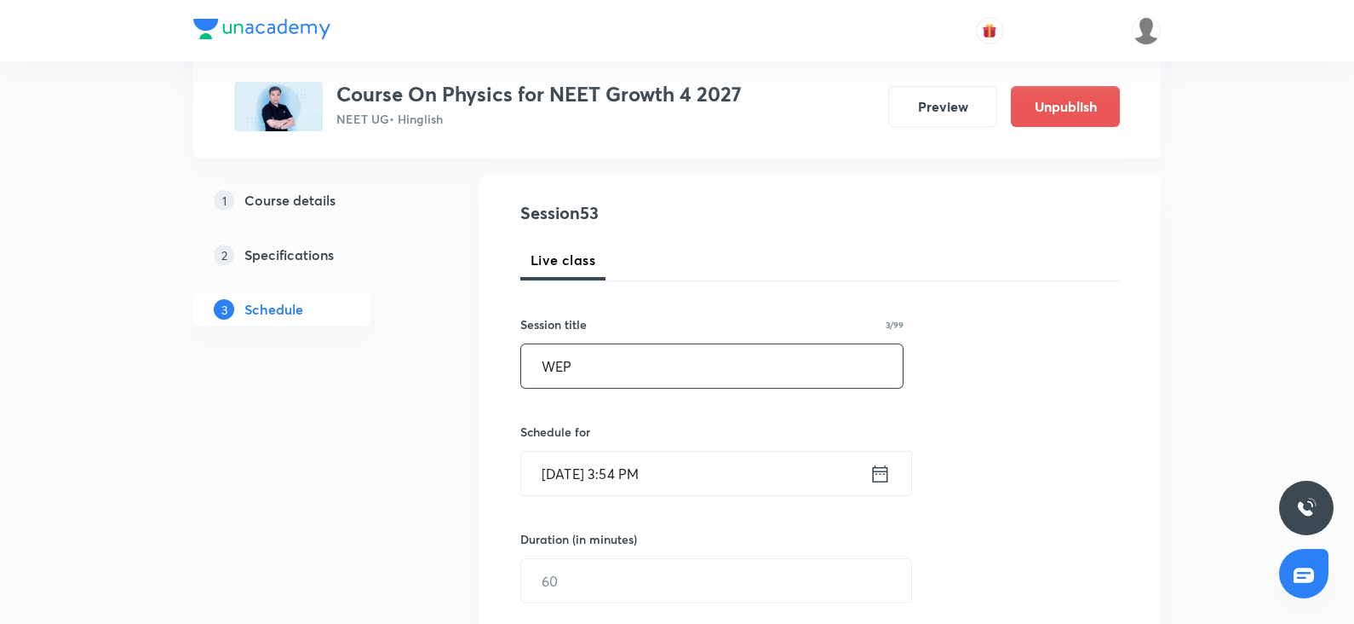
scroll to position [170, 0]
type input "WEP"
click at [575, 476] on input "Oct 6, 2025, 3:54 PM" at bounding box center [695, 471] width 348 height 43
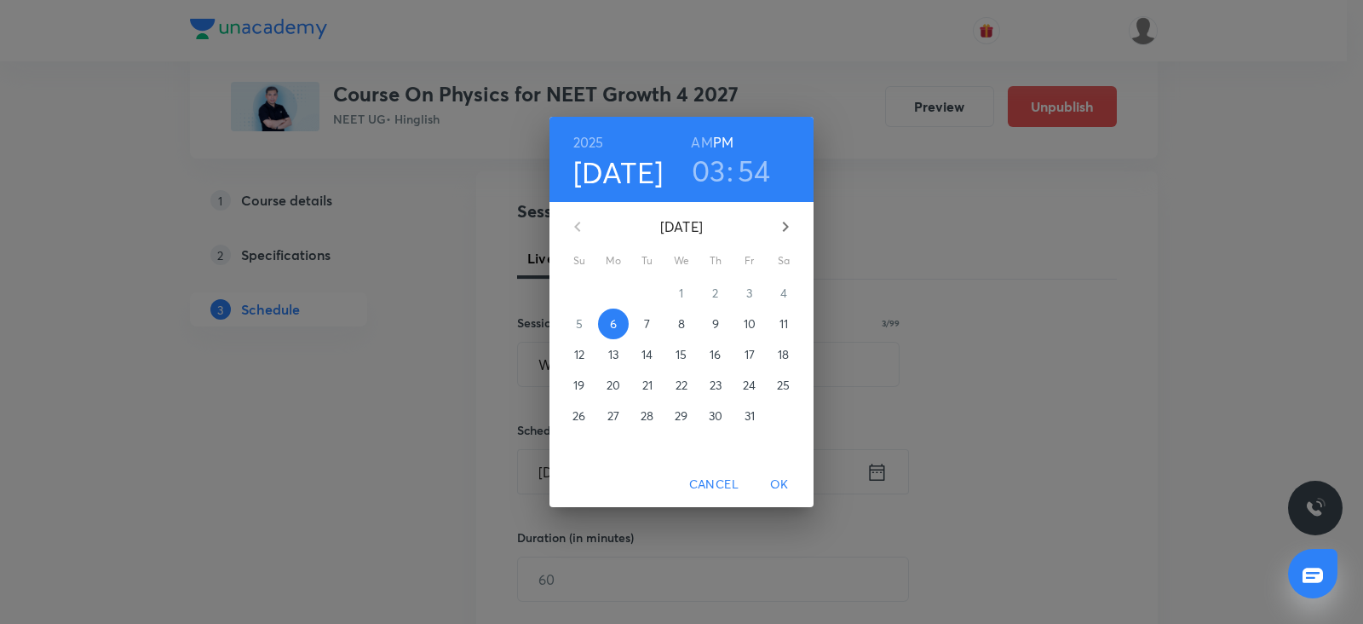
click at [775, 323] on span "11" at bounding box center [783, 323] width 31 height 17
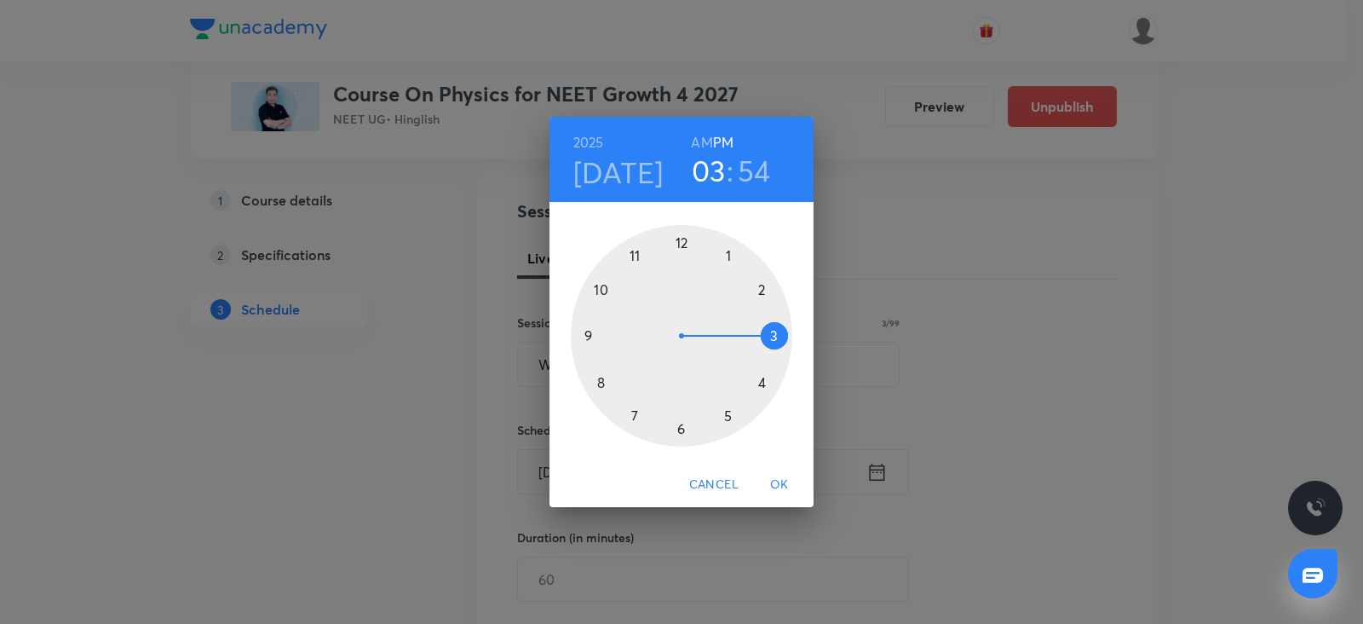
click at [722, 252] on div at bounding box center [681, 335] width 221 height 221
click at [678, 236] on div at bounding box center [681, 335] width 221 height 221
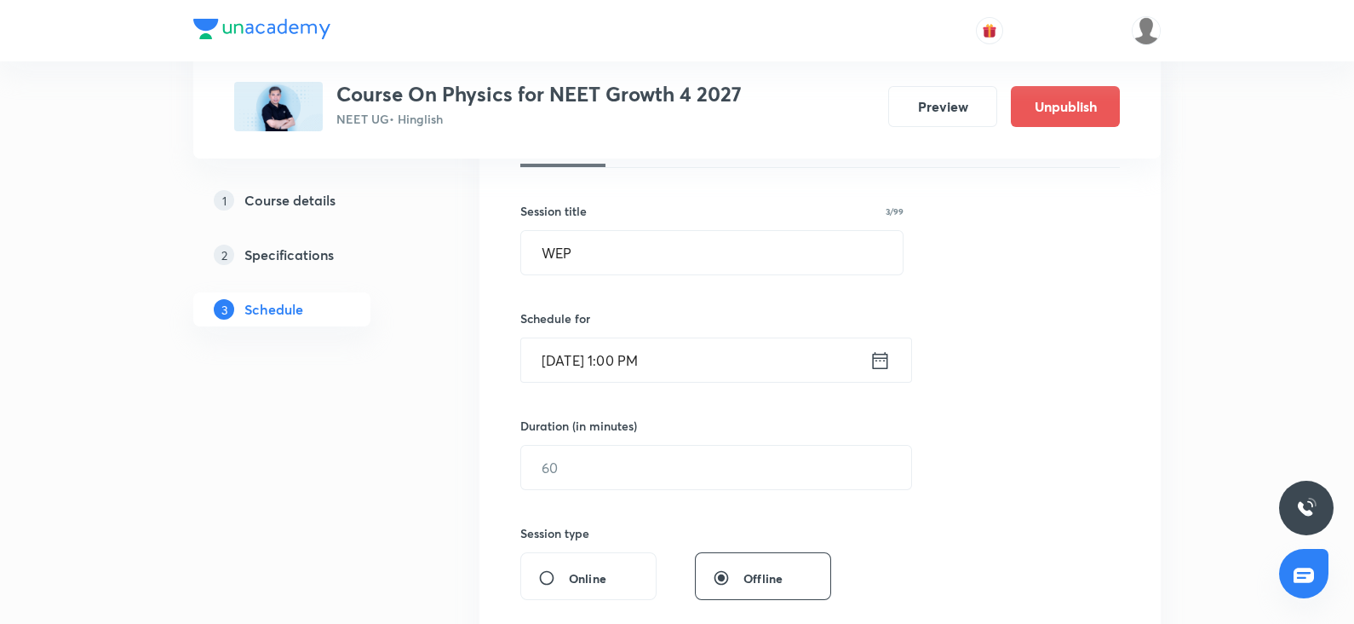
scroll to position [298, 0]
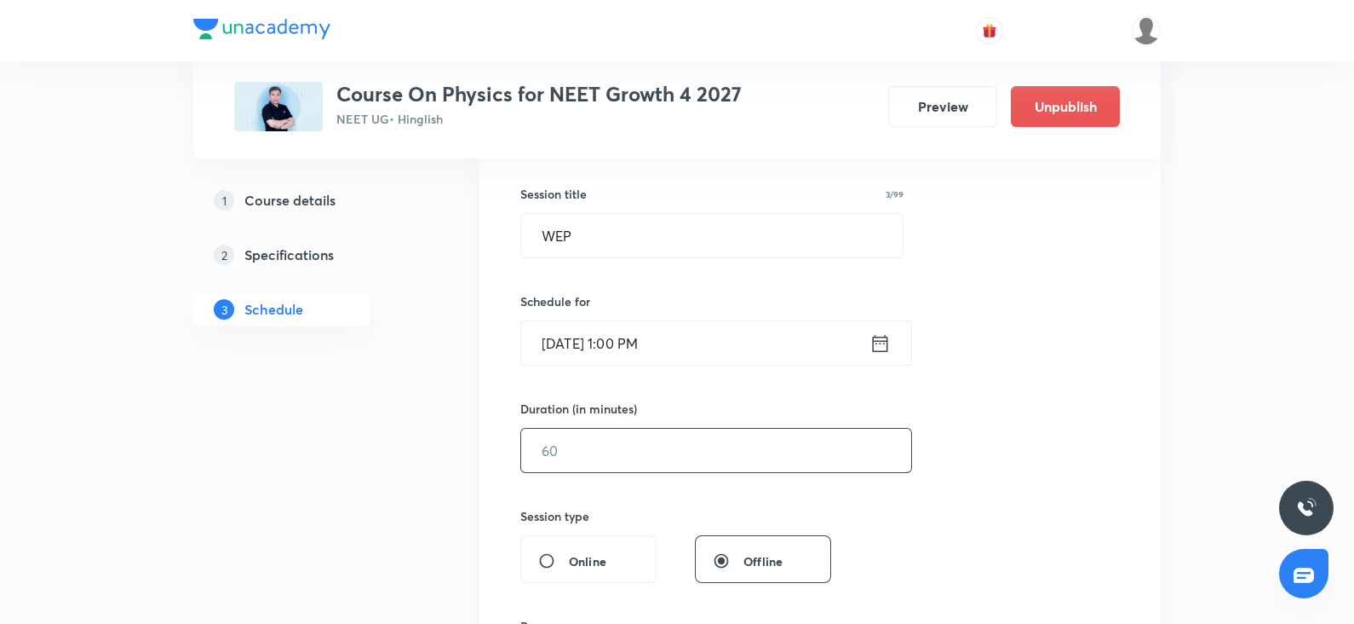
click at [609, 446] on input "text" at bounding box center [716, 449] width 390 height 43
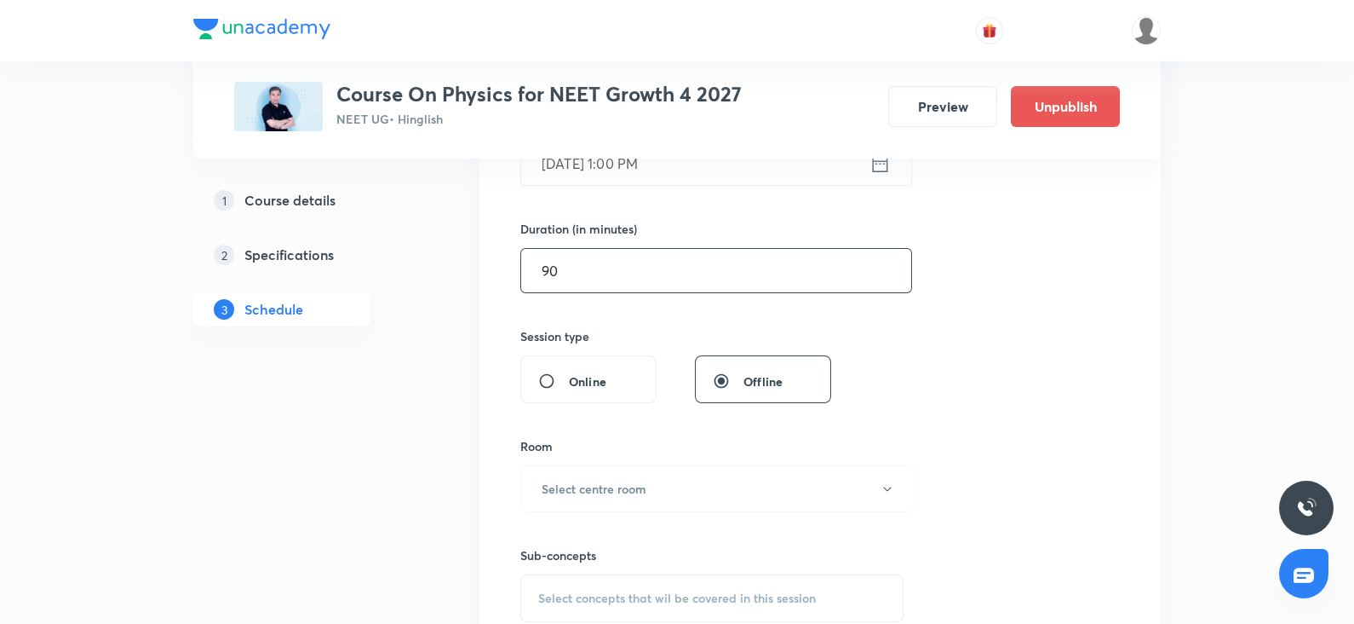
scroll to position [479, 0]
type input "90"
click at [571, 485] on h6 "Select centre room" at bounding box center [594, 488] width 105 height 18
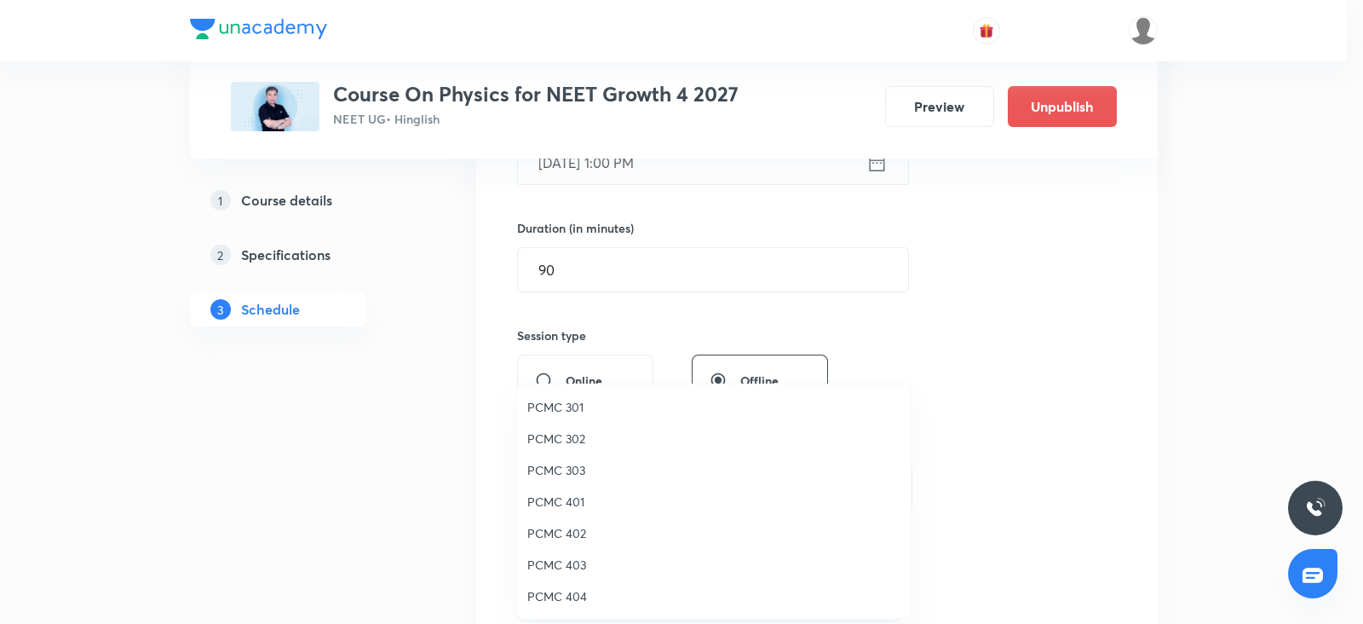
click at [558, 416] on li "PCMC 301" at bounding box center [714, 407] width 394 height 32
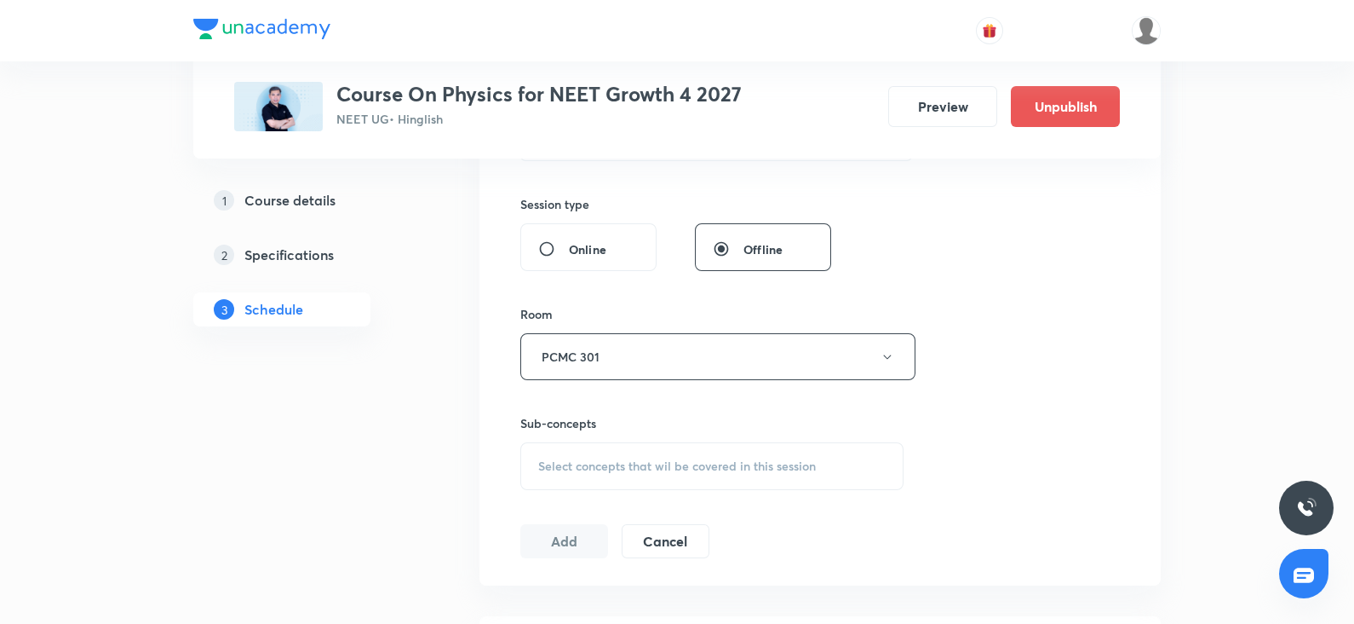
scroll to position [632, 0]
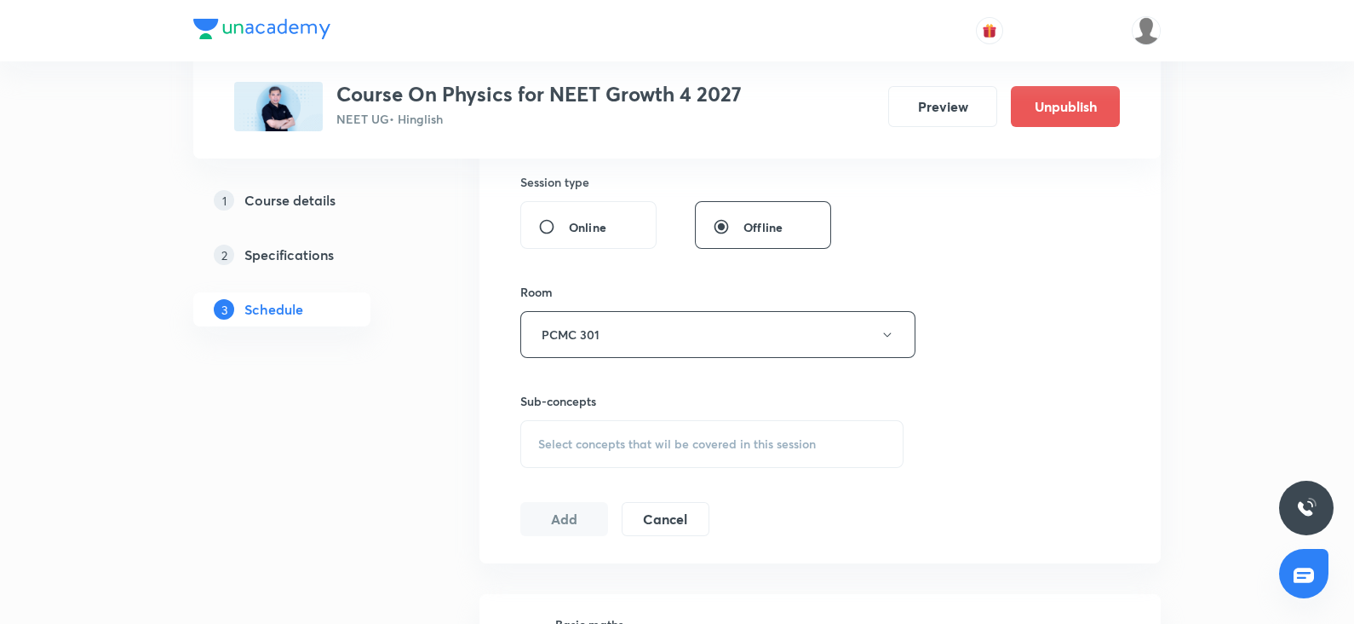
click at [584, 449] on span "Select concepts that wil be covered in this session" at bounding box center [677, 444] width 278 height 14
click at [596, 536] on p "Unit and Dimension" at bounding box center [612, 531] width 106 height 18
checkbox input "true"
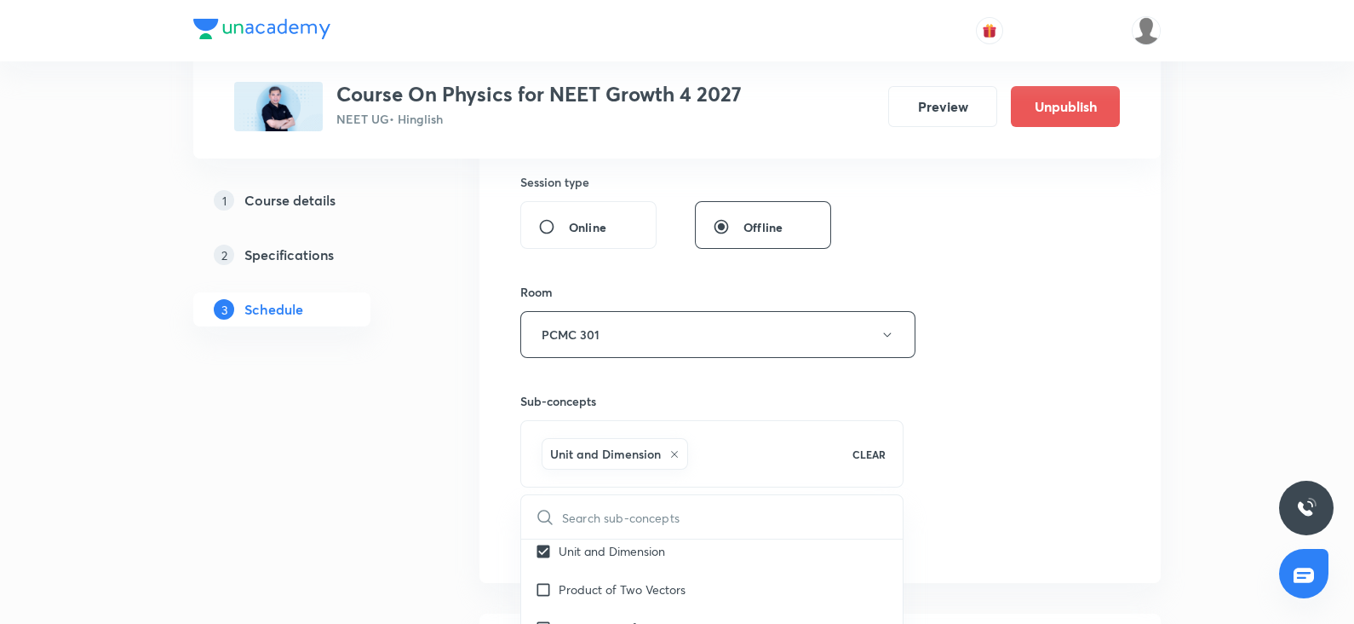
click at [997, 324] on div "Session 53 Live class Session title 3/99 WEP ​ Schedule for Oct 11, 2025, 1:00 …" at bounding box center [820, 146] width 600 height 820
click at [575, 516] on div "Session 53 Live class Session title 3/99 WEP ​ Schedule for Oct 11, 2025, 1:00 …" at bounding box center [820, 146] width 600 height 820
click at [554, 545] on button "Add" at bounding box center [564, 537] width 88 height 34
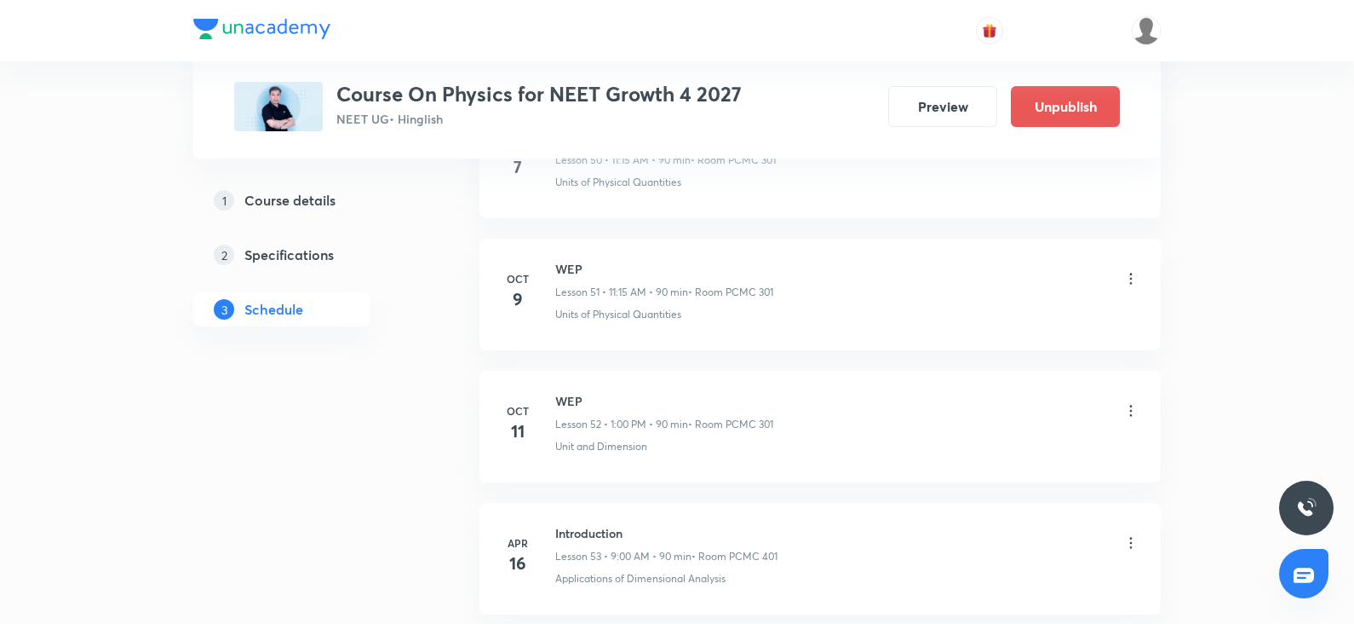
scroll to position [6802, 0]
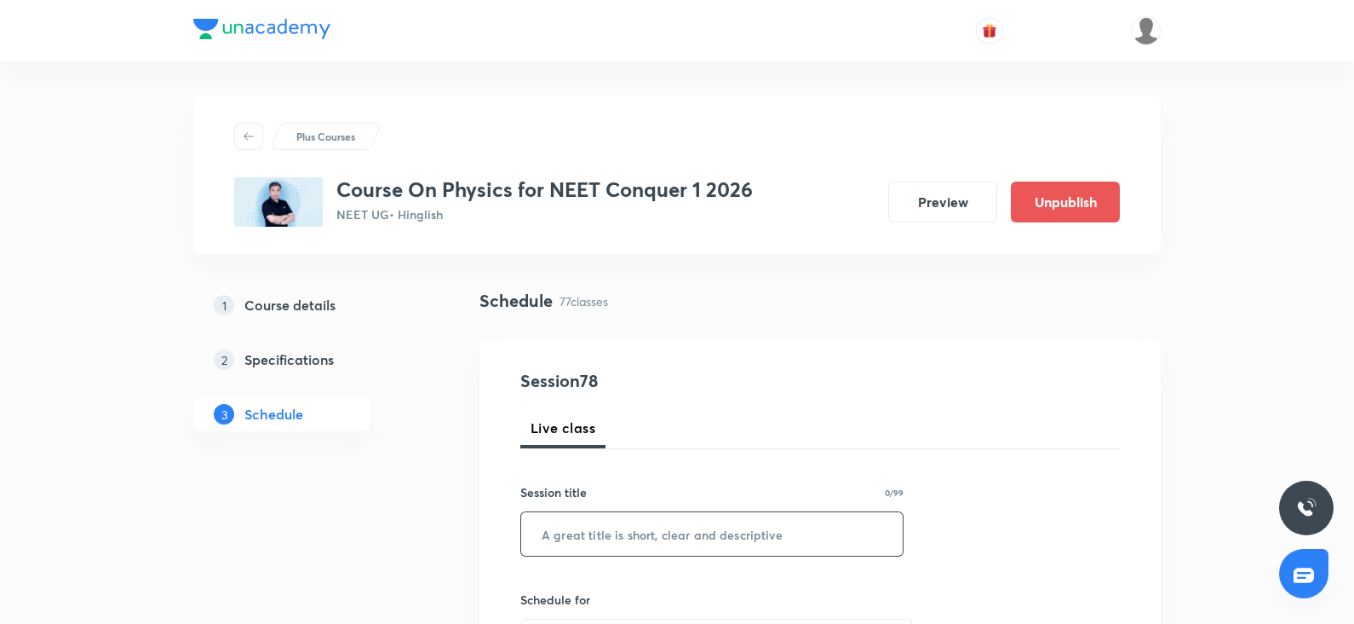
click at [636, 530] on input "text" at bounding box center [712, 533] width 382 height 43
paste input "thermal properties of matter"
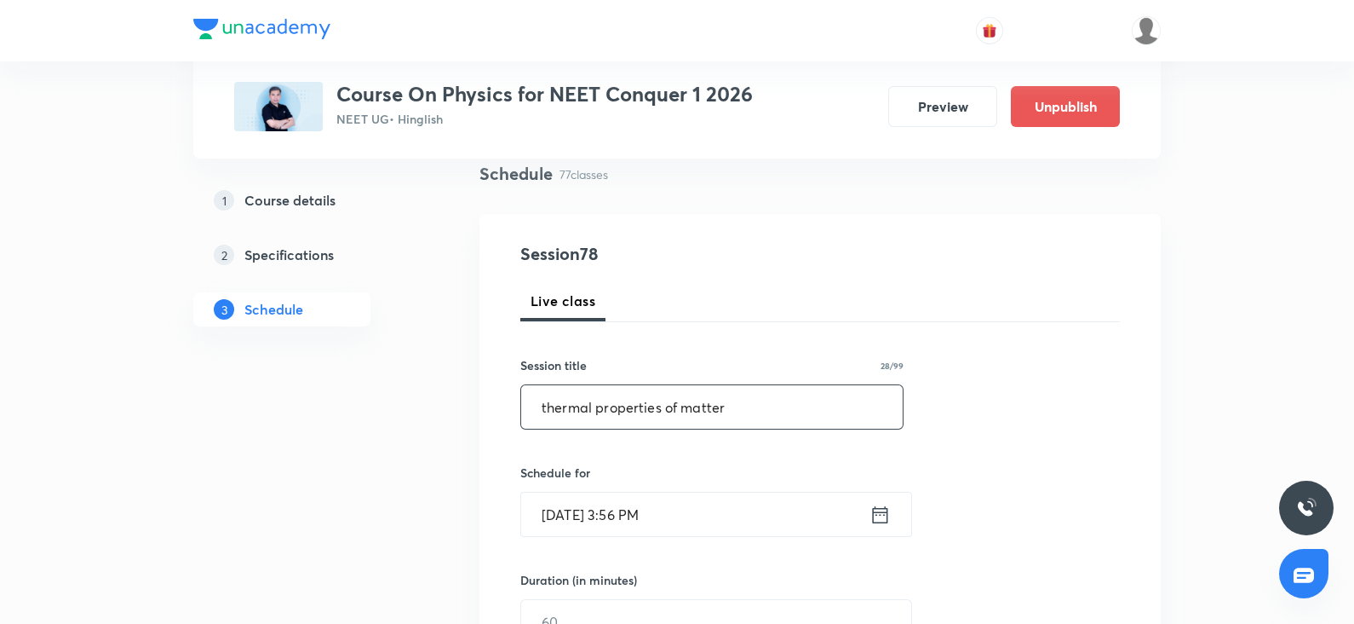
scroll to position [128, 0]
type input "thermal properties of matter"
click at [605, 521] on input "[DATE] 3:56 PM" at bounding box center [695, 513] width 348 height 43
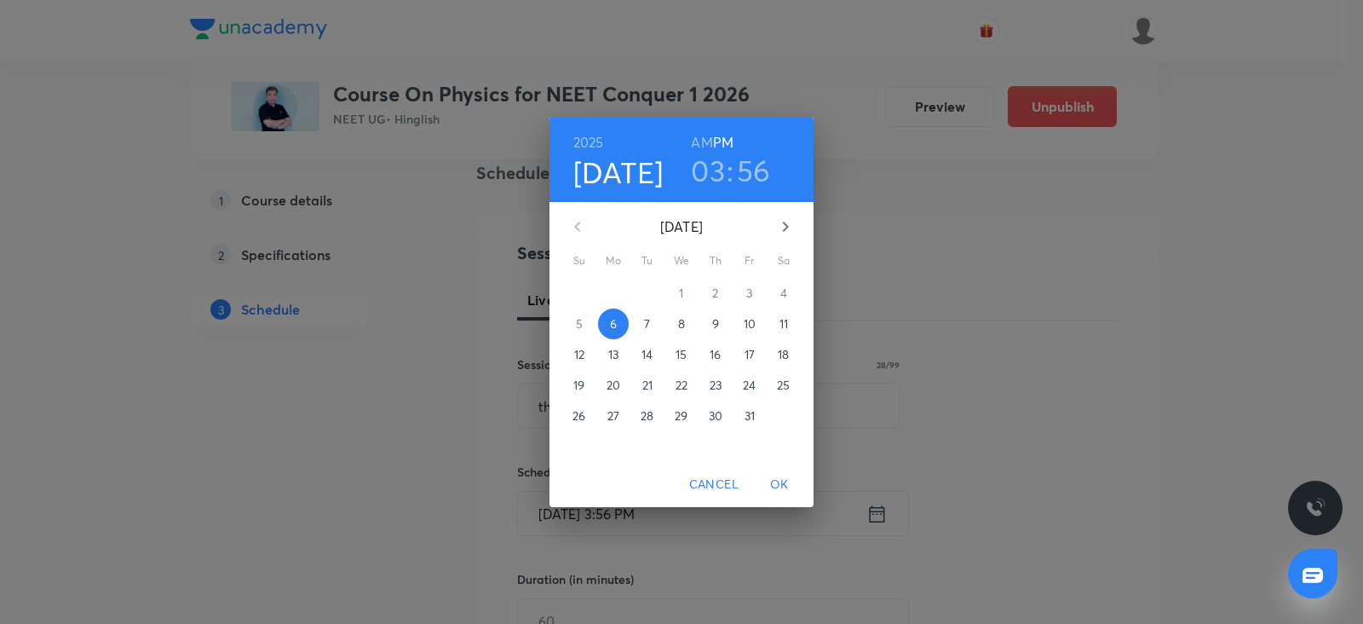
click at [653, 320] on span "7" at bounding box center [647, 323] width 31 height 17
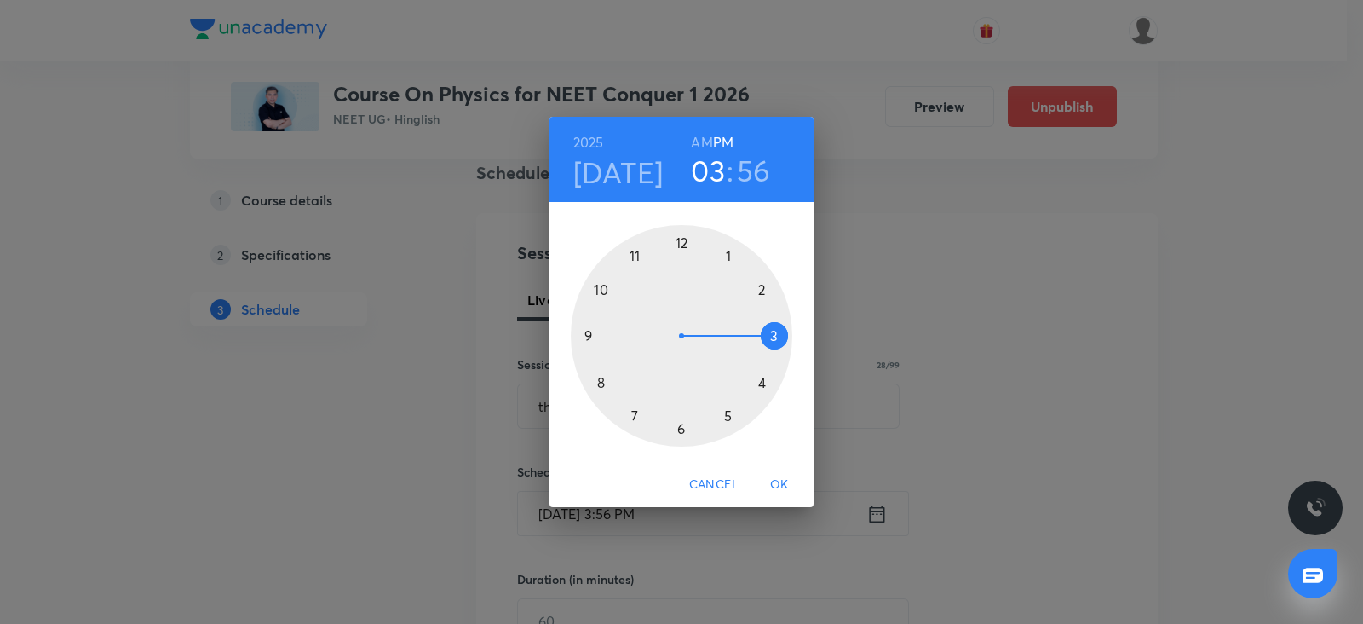
click at [726, 258] on div at bounding box center [681, 335] width 221 height 221
click at [708, 138] on h6 "AM" at bounding box center [701, 142] width 21 height 24
drag, startPoint x: 739, startPoint y: 142, endPoint x: 725, endPoint y: 141, distance: 13.7
click at [725, 141] on div "[DATE] 01 : 56 AM PM" at bounding box center [681, 159] width 237 height 58
click at [725, 141] on h6 "PM" at bounding box center [723, 142] width 20 height 24
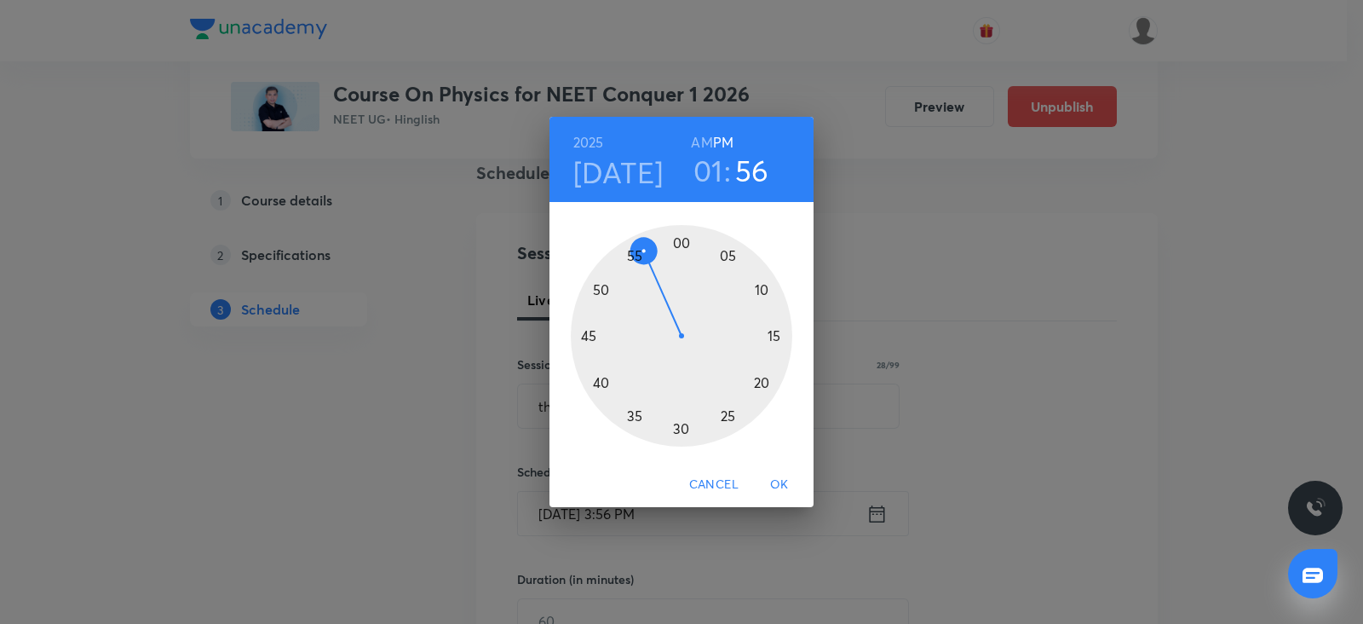
click at [682, 238] on div at bounding box center [681, 335] width 221 height 221
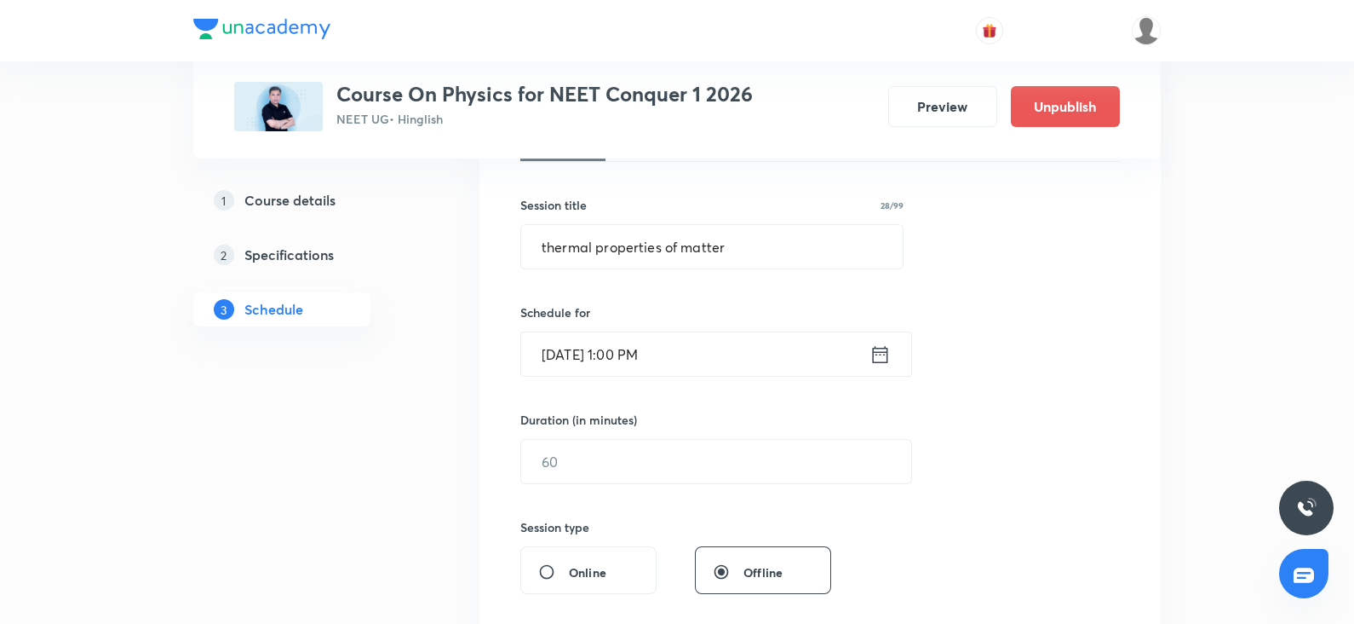
scroll to position [289, 0]
click at [592, 461] on input "text" at bounding box center [716, 459] width 390 height 43
type input "9"
type input "0"
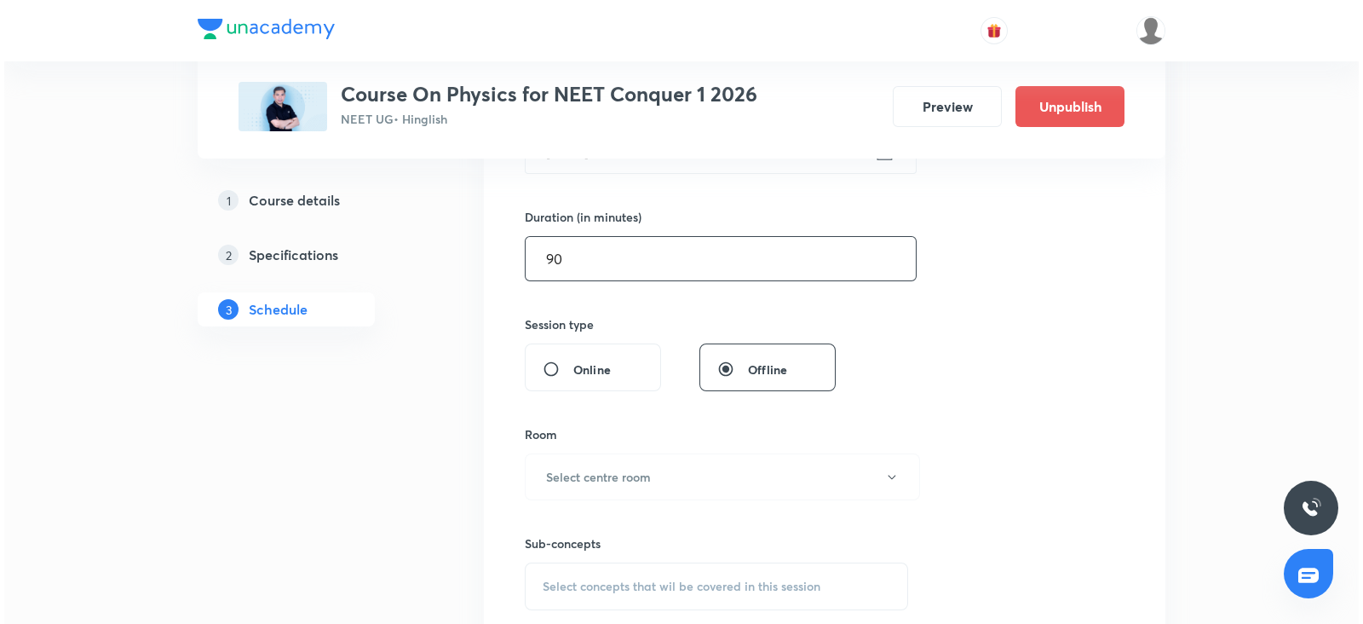
scroll to position [499, 0]
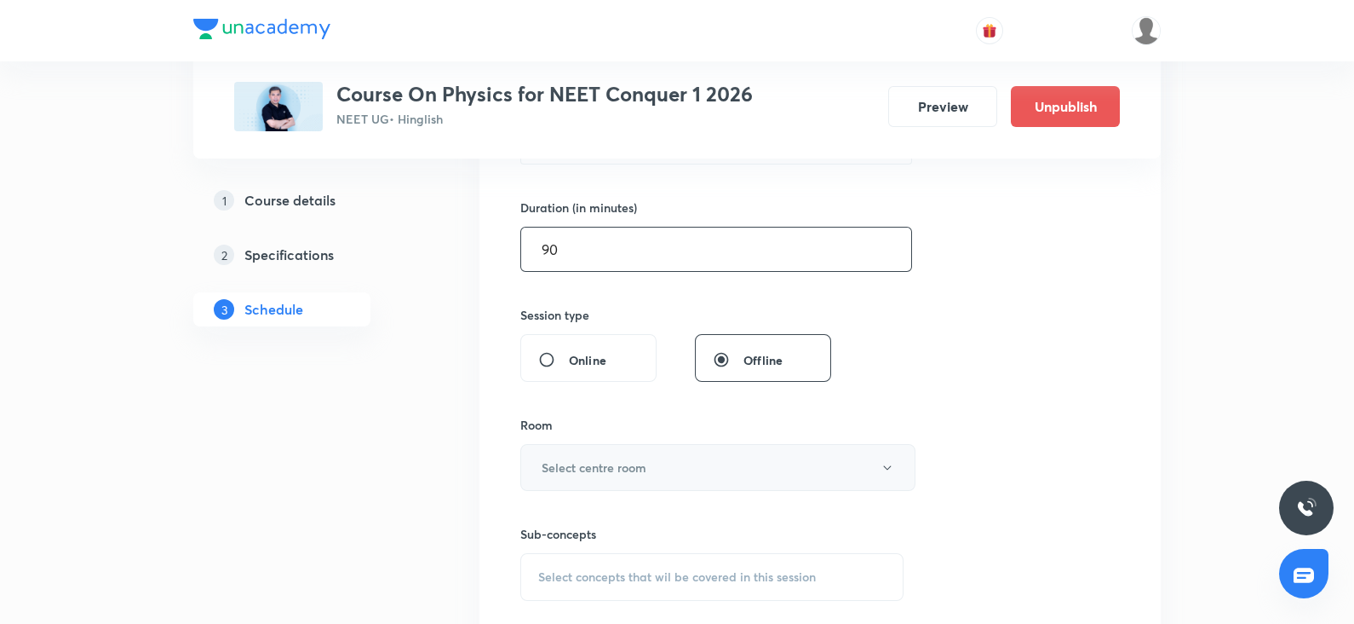
type input "90"
click at [571, 466] on h6 "Select centre room" at bounding box center [594, 467] width 105 height 18
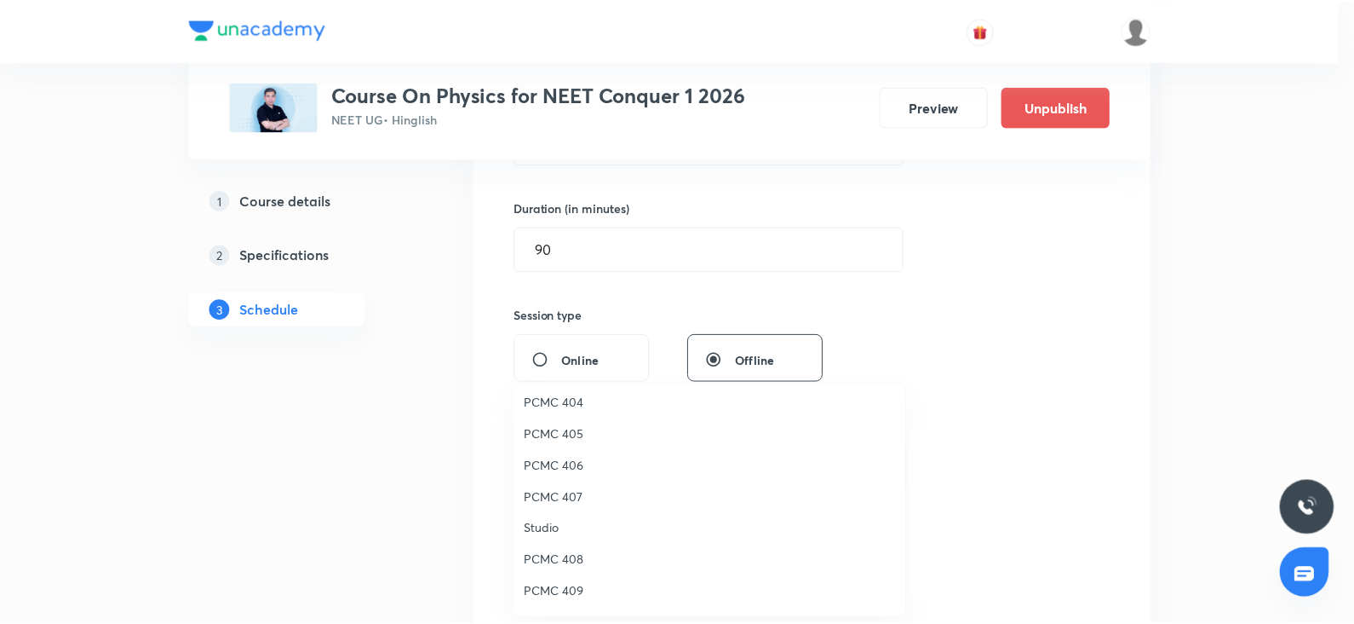
scroll to position [202, 0]
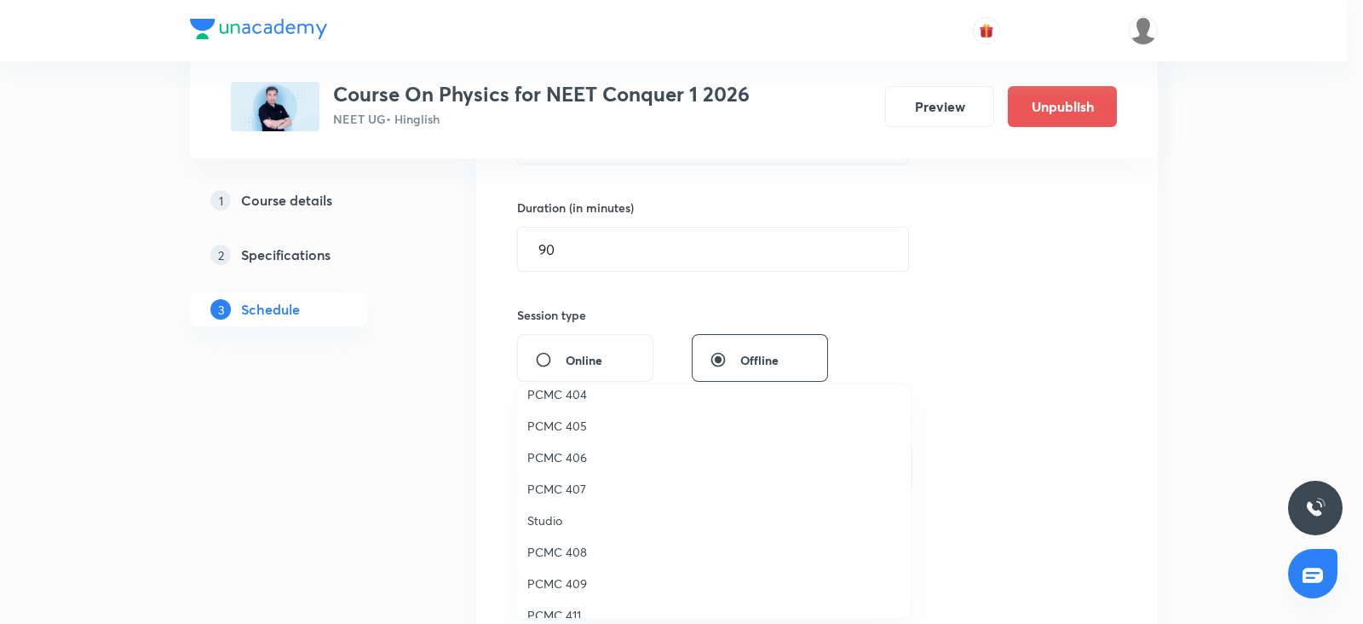
click at [573, 540] on li "PCMC 408" at bounding box center [714, 552] width 394 height 32
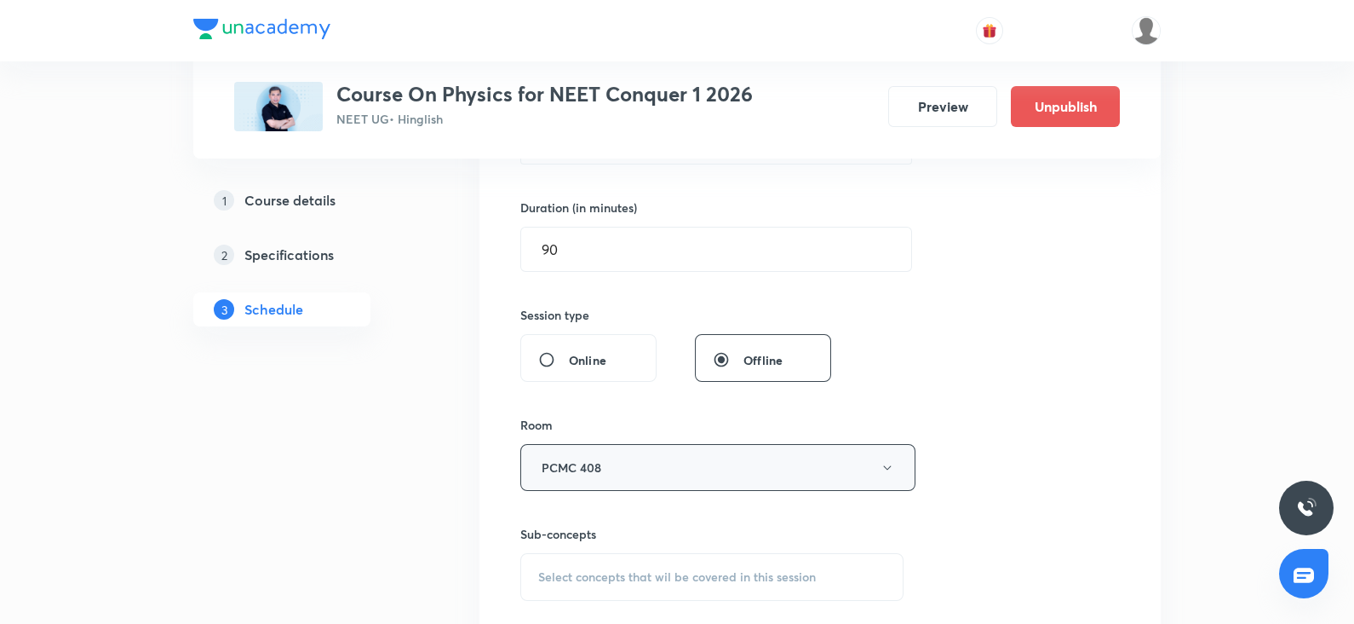
scroll to position [674, 0]
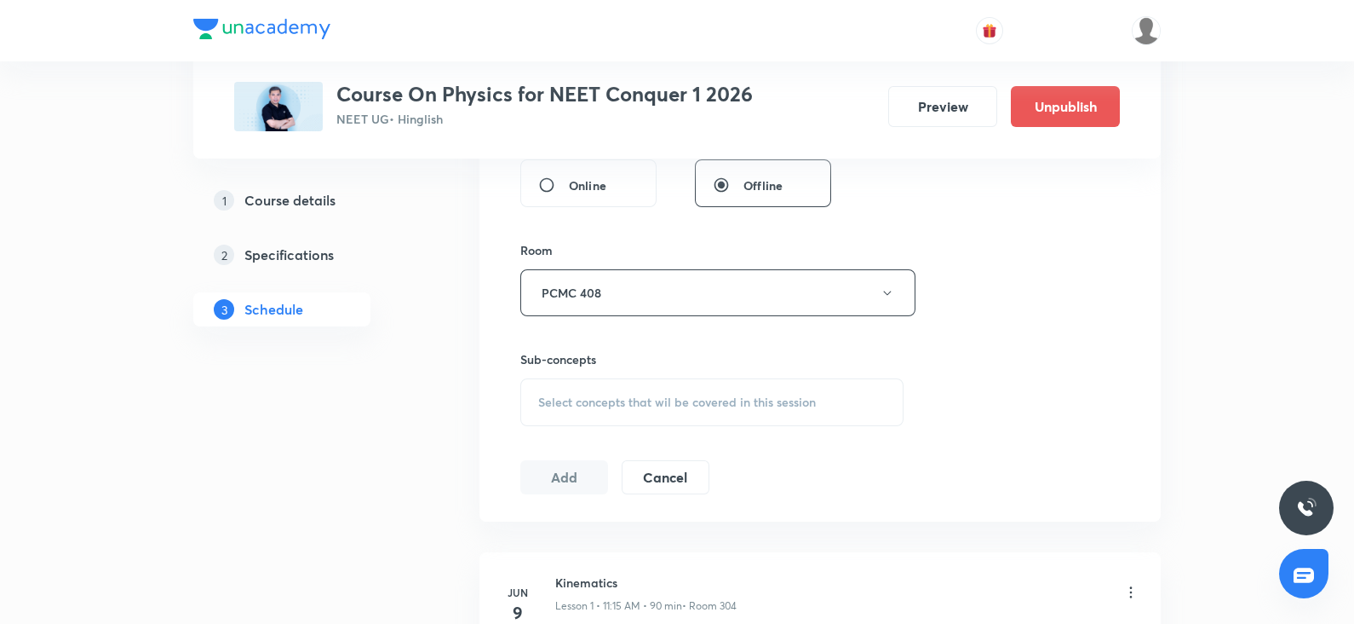
click at [604, 402] on span "Select concepts that wil be covered in this session" at bounding box center [677, 402] width 278 height 14
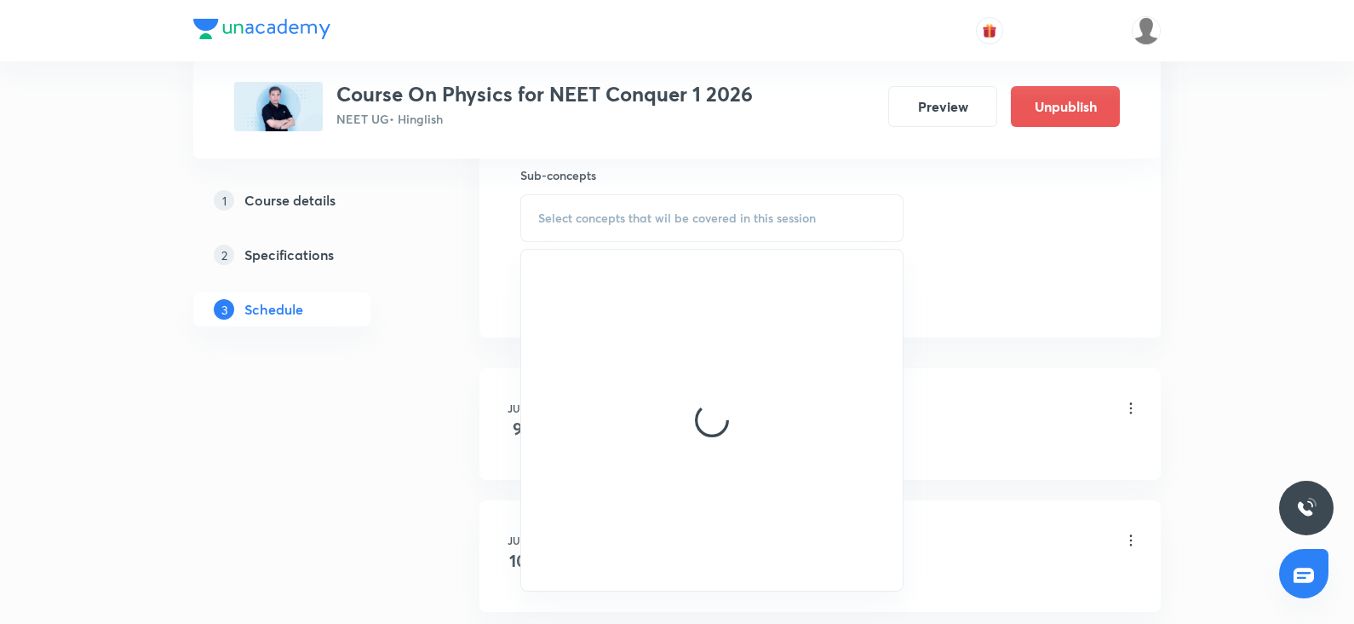
scroll to position [864, 0]
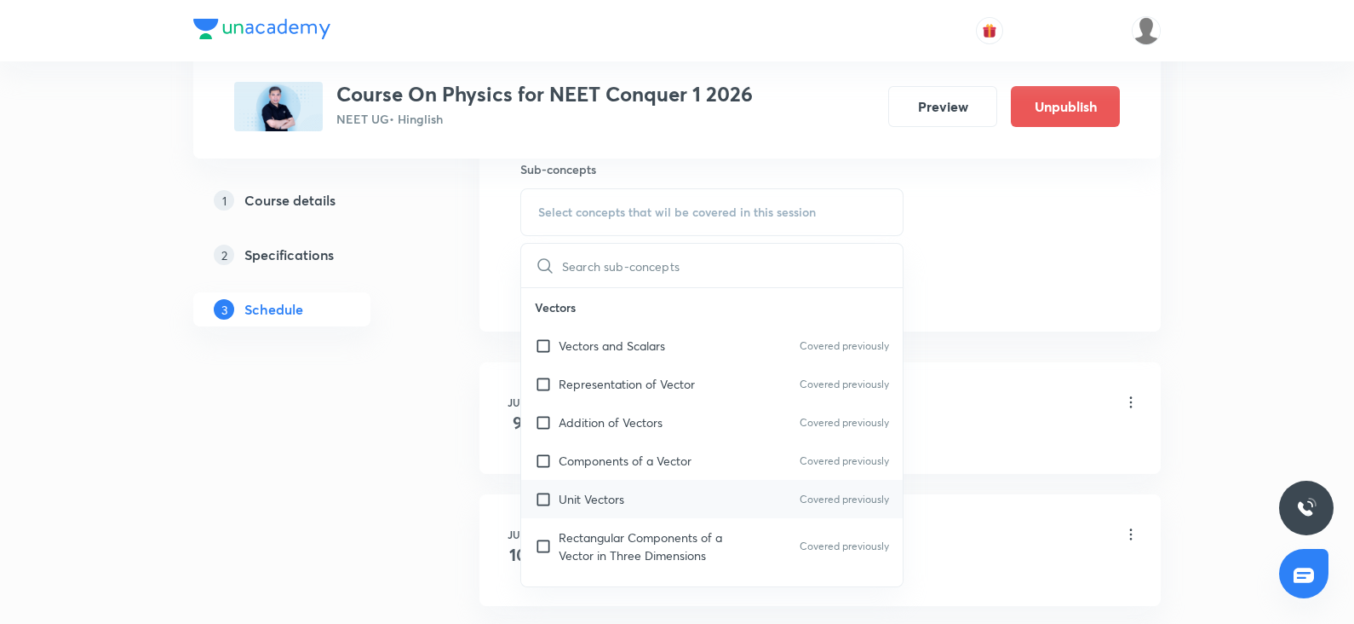
click at [599, 496] on p "Unit Vectors" at bounding box center [592, 499] width 66 height 18
checkbox input "true"
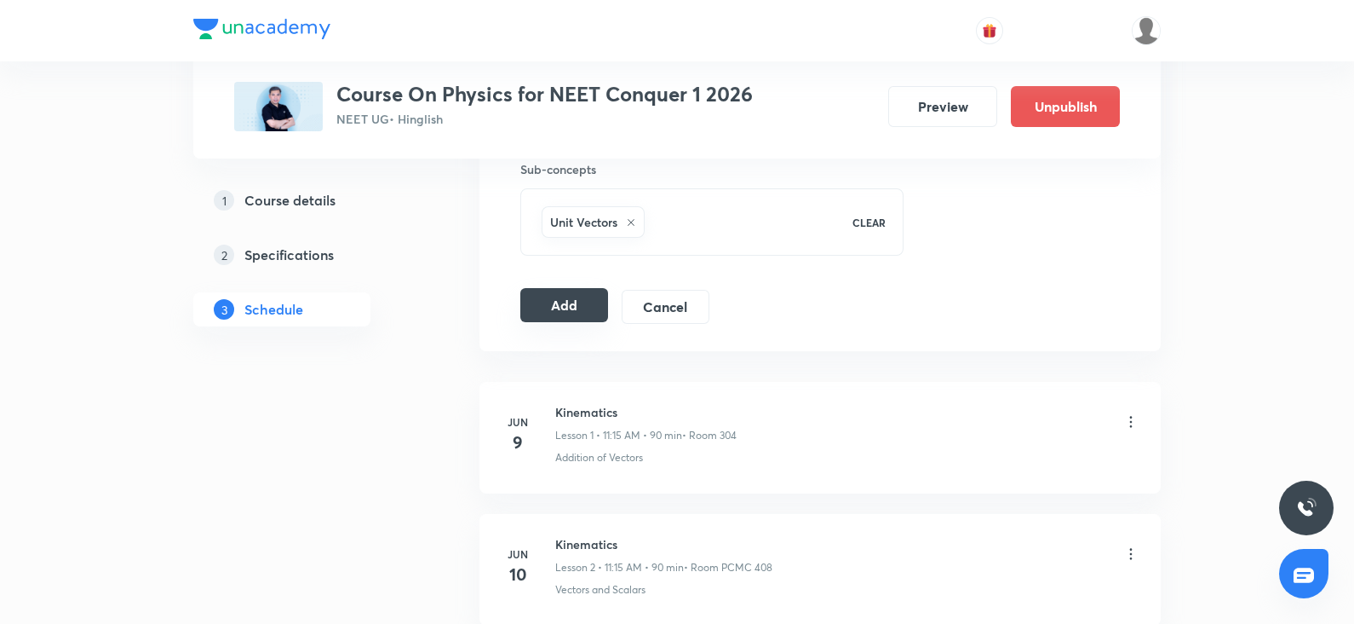
click at [557, 317] on button "Add" at bounding box center [564, 305] width 88 height 34
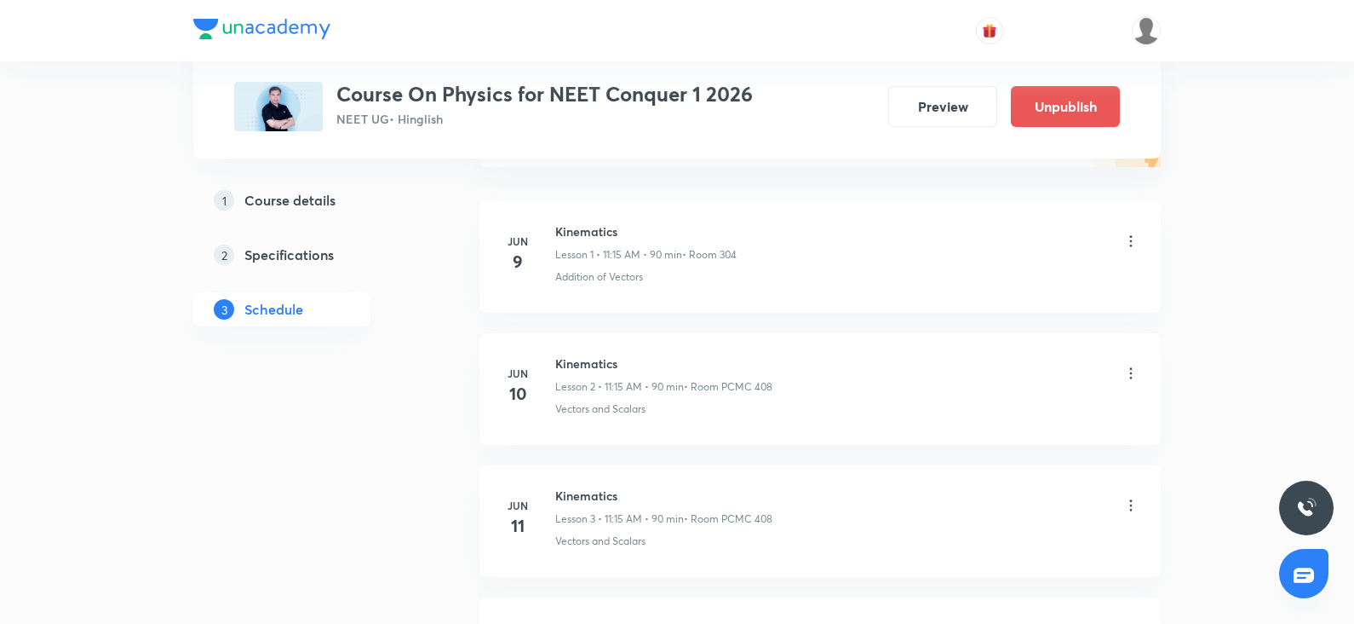
scroll to position [0, 0]
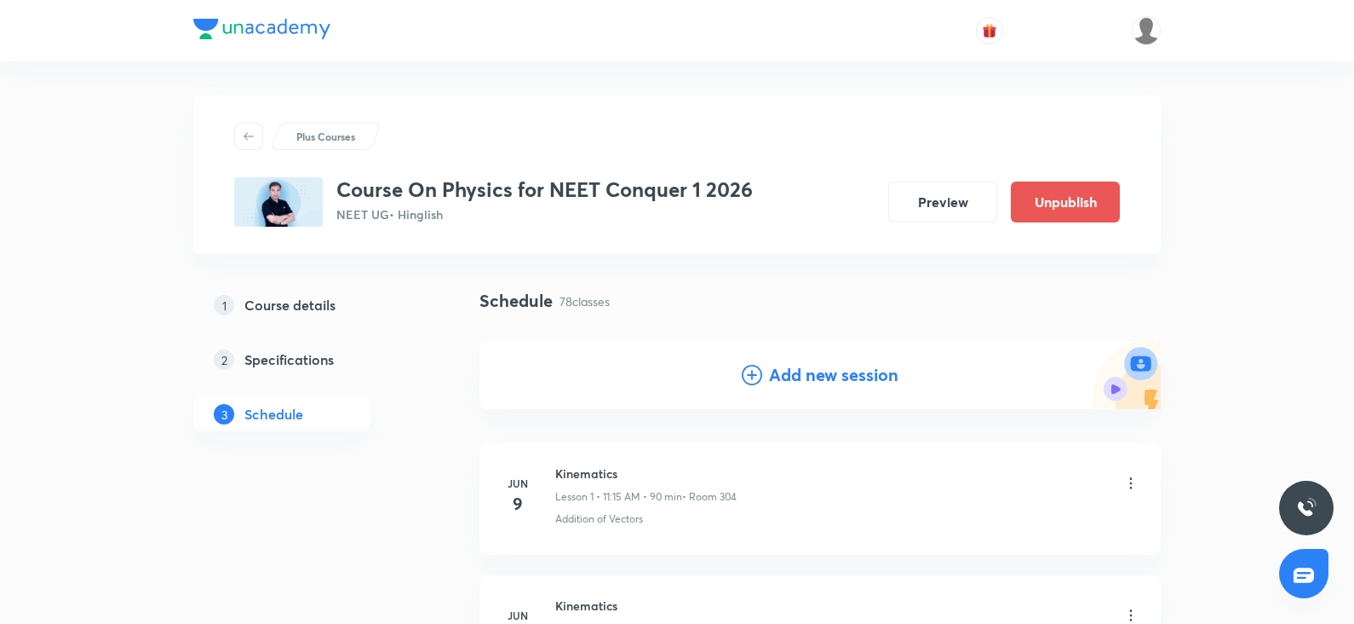
click at [779, 380] on h4 "Add new session" at bounding box center [833, 375] width 129 height 26
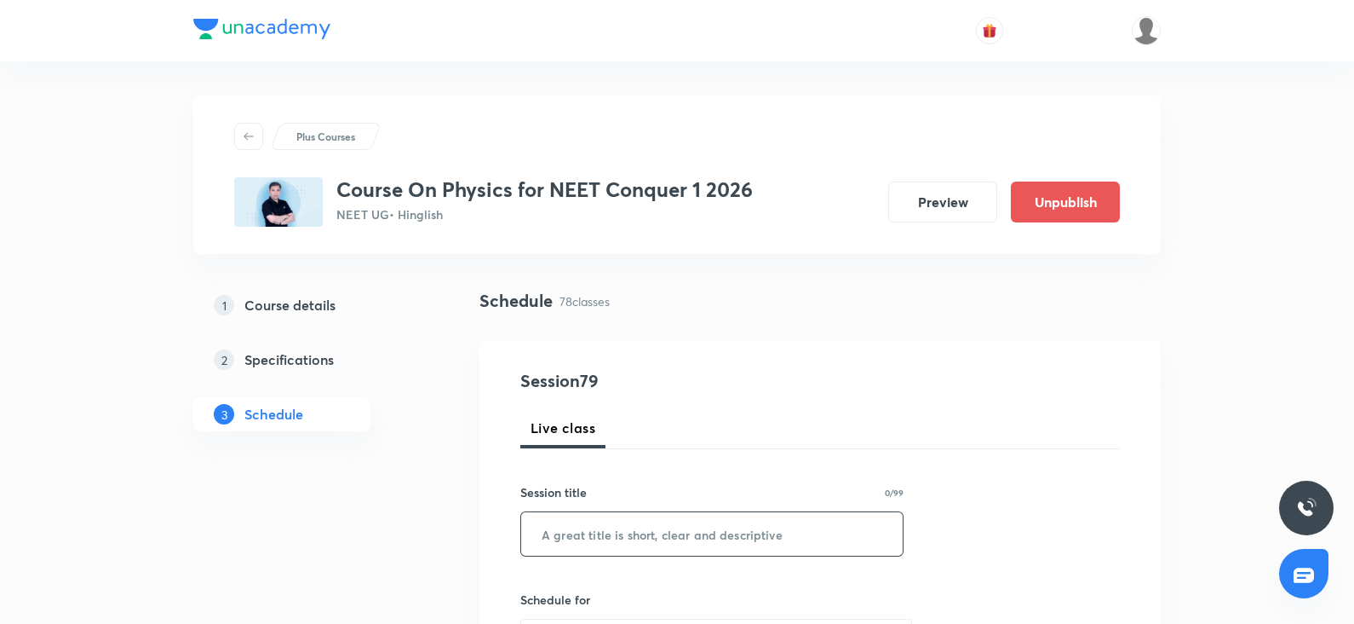
click at [567, 532] on input "text" at bounding box center [712, 533] width 382 height 43
paste input "thermal properties of matter"
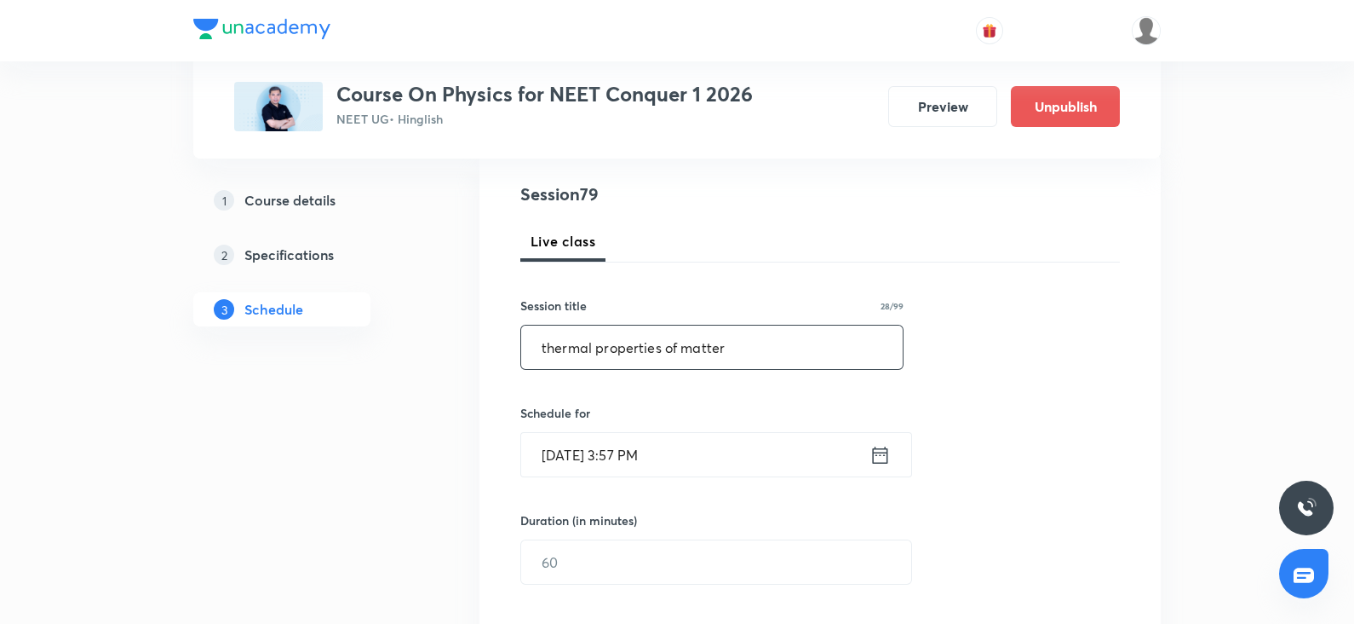
scroll to position [187, 0]
type input "thermal properties of matter"
click at [571, 463] on input "Oct 6, 2025, 3:57 PM" at bounding box center [695, 454] width 348 height 43
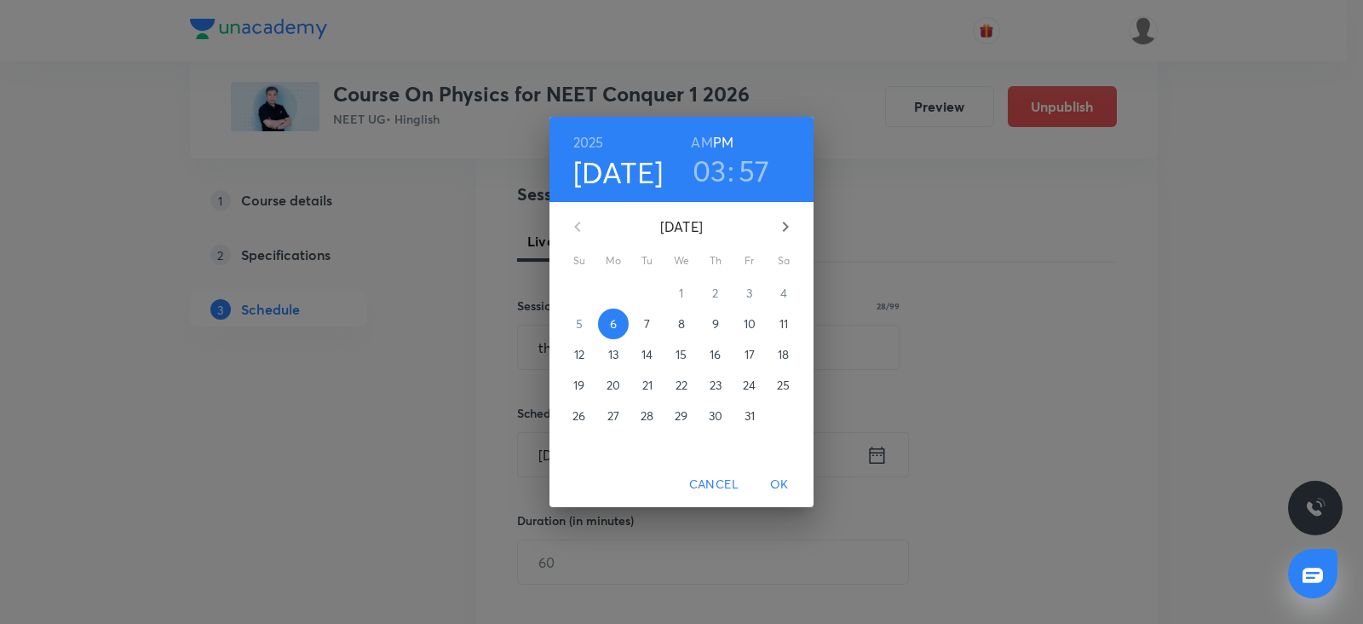
click at [681, 322] on p "8" at bounding box center [681, 323] width 7 height 17
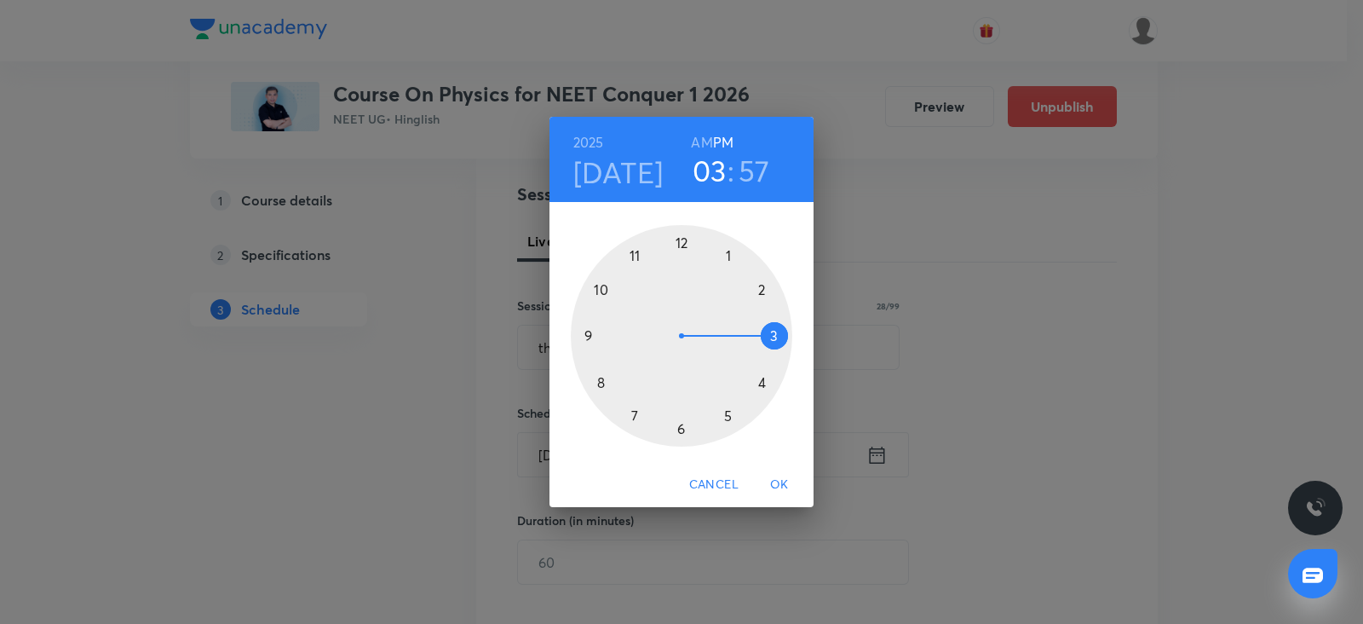
click at [584, 341] on div at bounding box center [681, 335] width 221 height 221
click at [703, 138] on h6 "AM" at bounding box center [701, 142] width 21 height 24
click at [680, 428] on div at bounding box center [681, 335] width 221 height 221
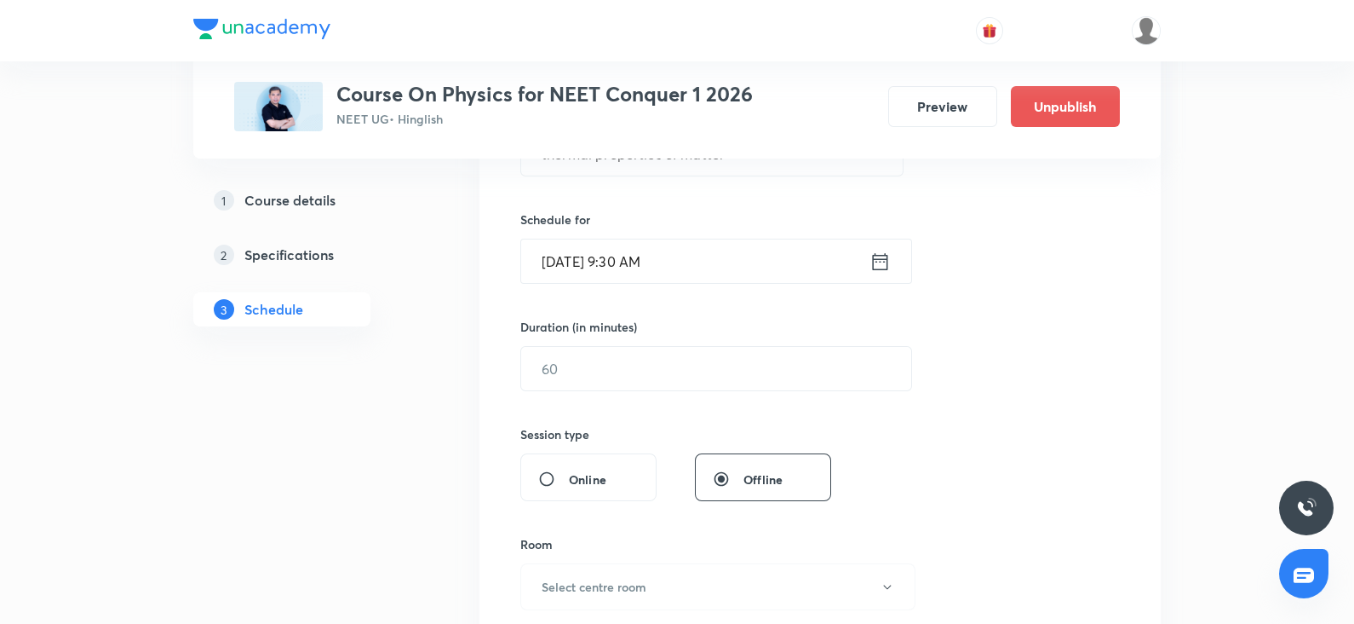
scroll to position [381, 0]
click at [584, 361] on input "text" at bounding box center [716, 367] width 390 height 43
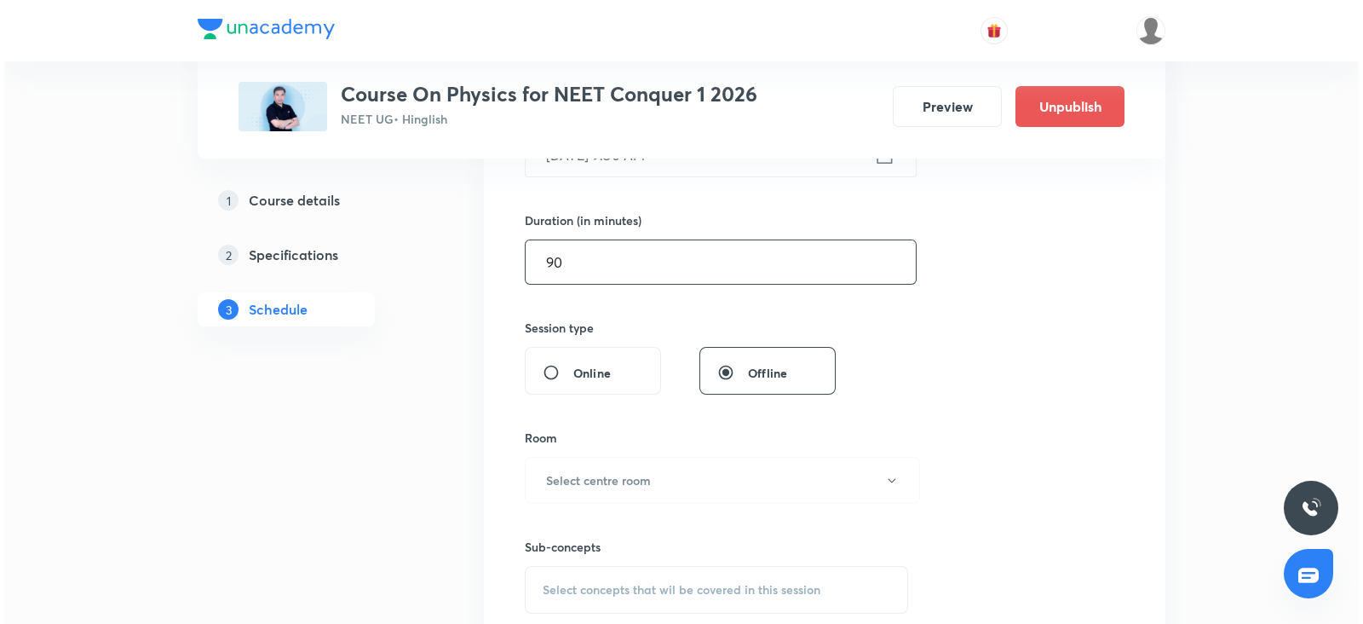
scroll to position [487, 0]
type input "90"
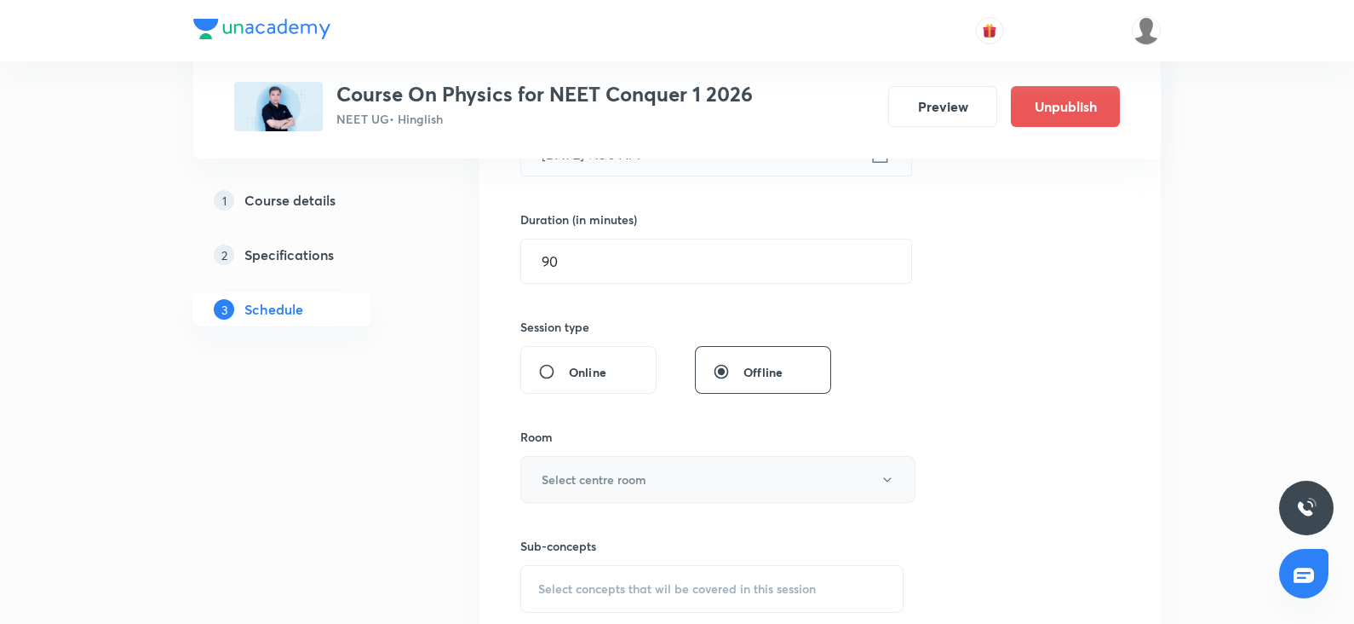
click at [583, 465] on button "Select centre room" at bounding box center [717, 479] width 395 height 47
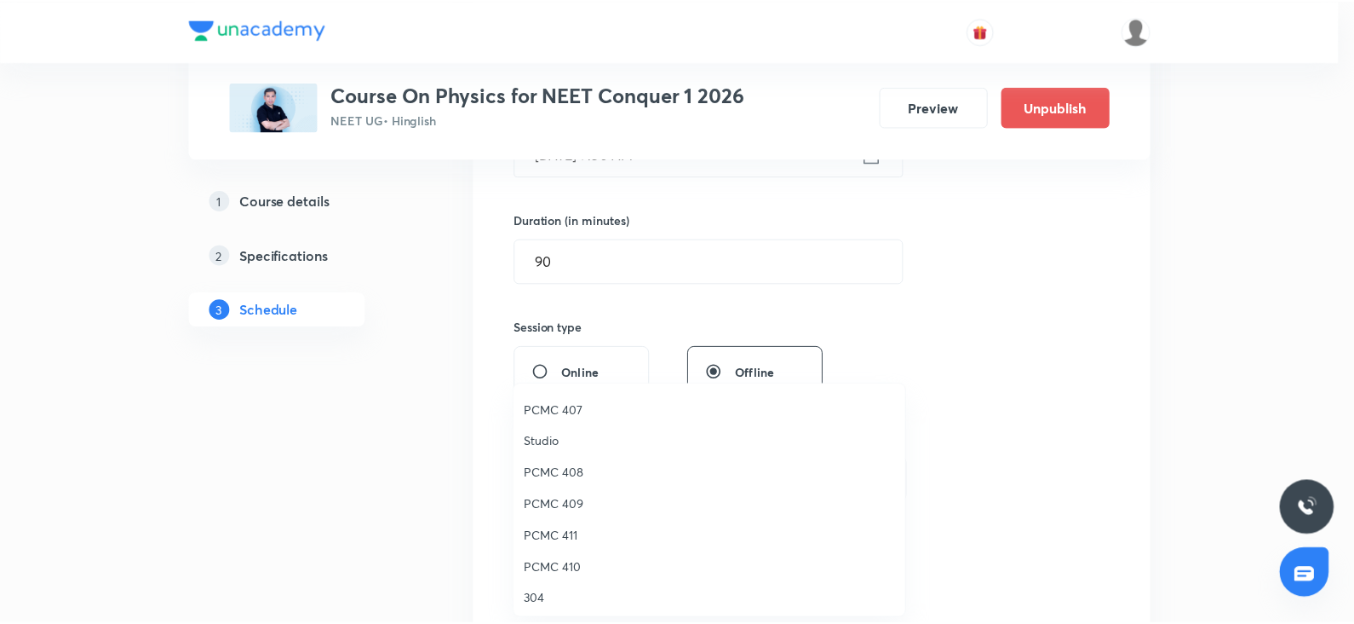
scroll to position [281, 0]
click at [555, 463] on span "PCMC 408" at bounding box center [713, 472] width 373 height 18
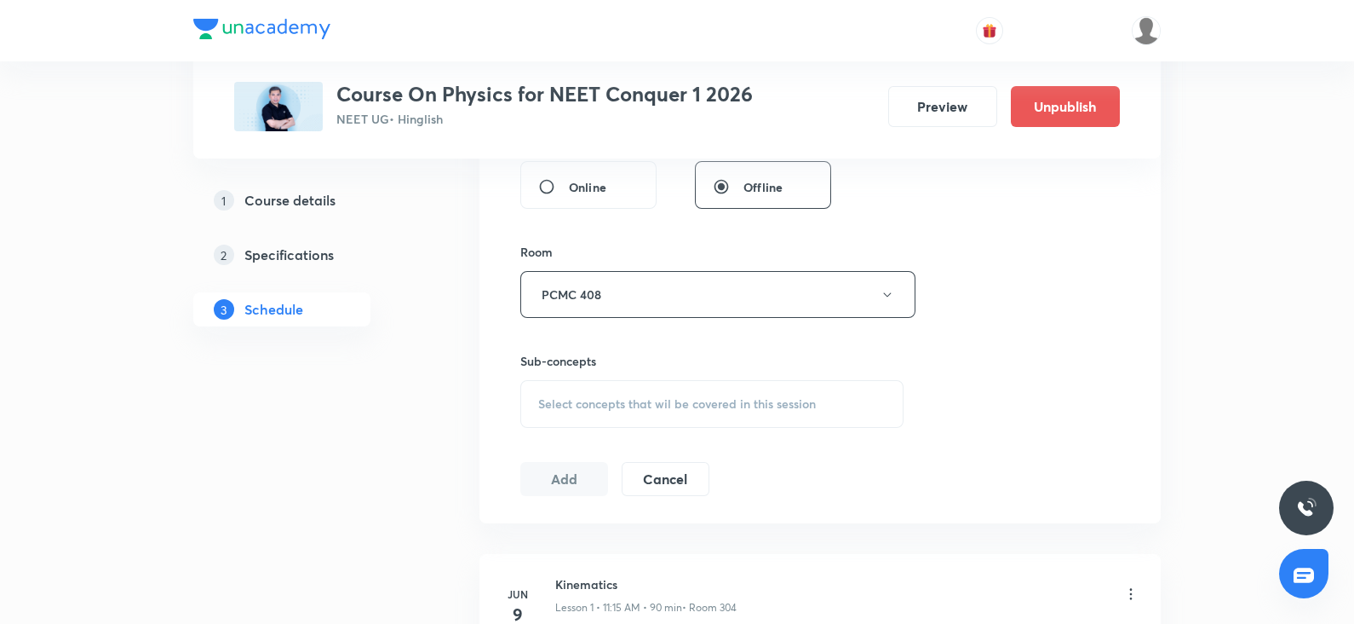
scroll to position [679, 0]
click at [581, 409] on div "Select concepts that wil be covered in this session" at bounding box center [711, 397] width 383 height 48
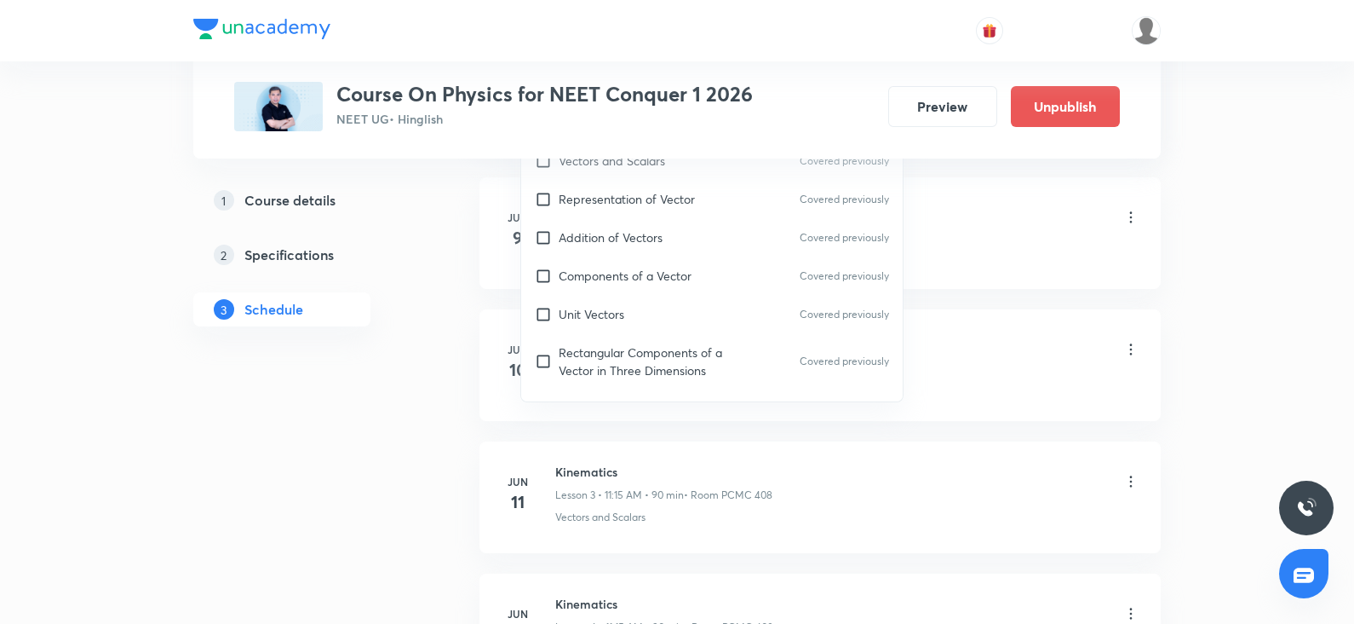
scroll to position [1052, 0]
click at [575, 326] on div "Unit Vectors Covered previously" at bounding box center [712, 310] width 382 height 38
checkbox input "true"
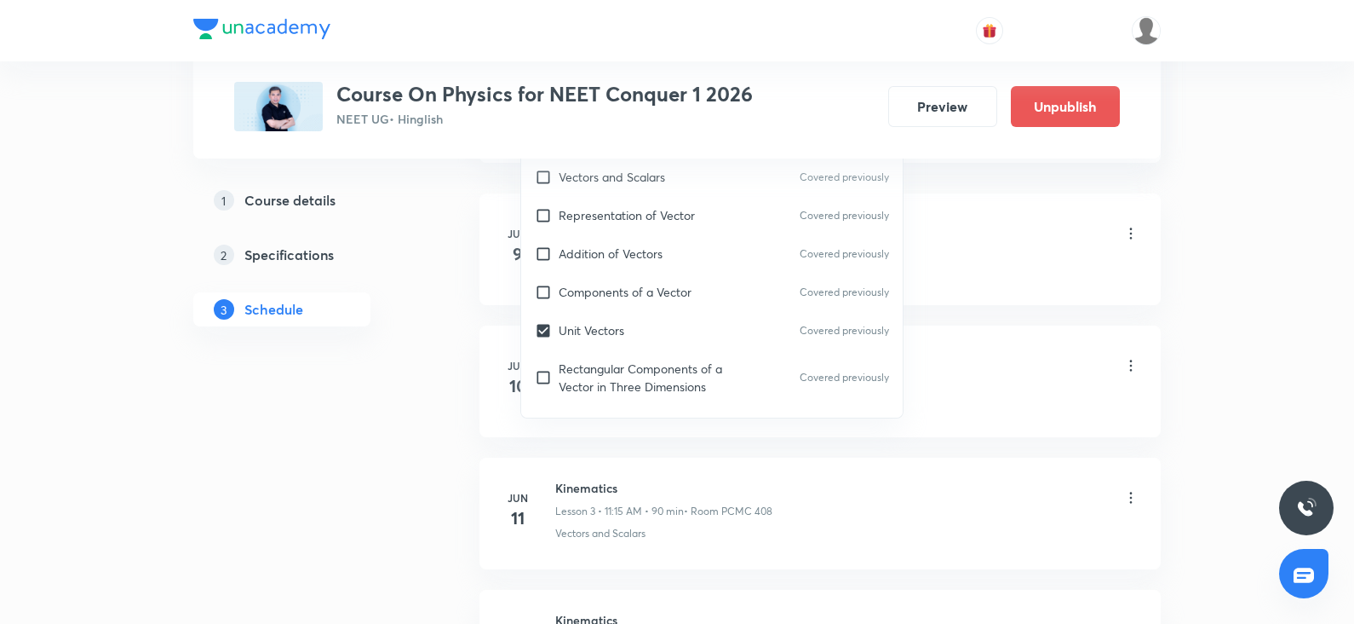
click at [987, 198] on li "Jun 9 Kinematics Lesson 1 • 11:15 AM • 90 min • Room 304 Addition of Vectors" at bounding box center [821, 249] width 682 height 112
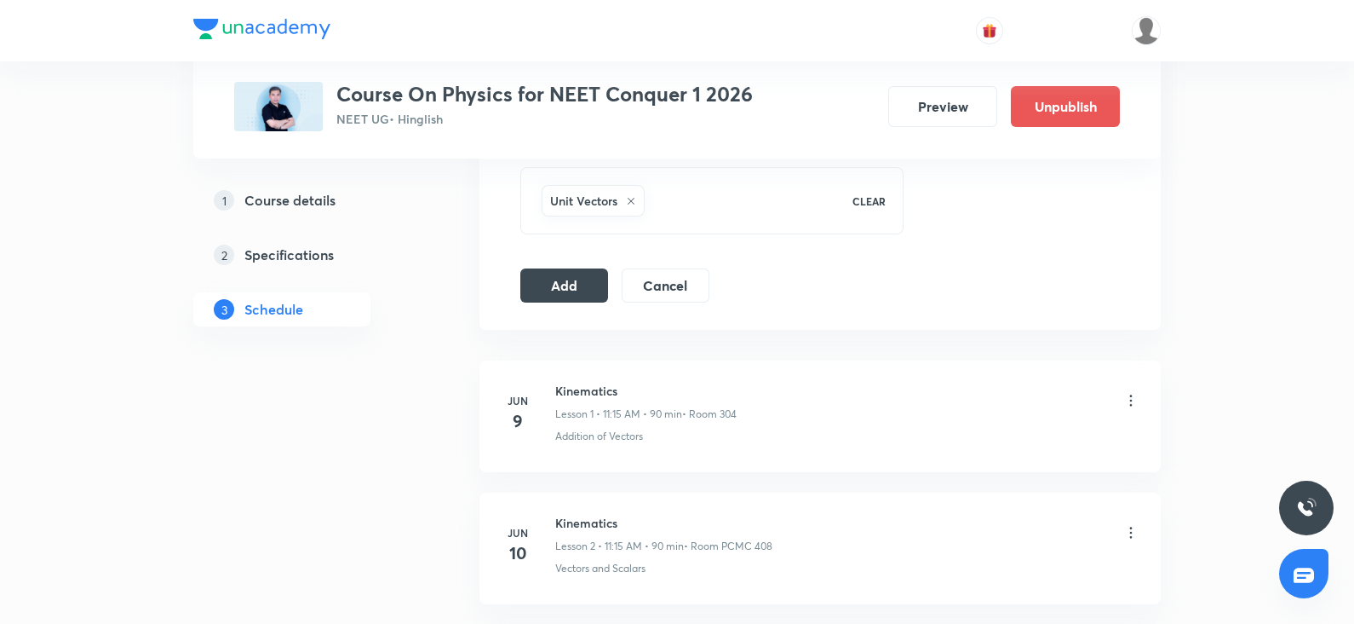
scroll to position [879, 0]
click at [555, 296] on button "Add" at bounding box center [564, 290] width 88 height 34
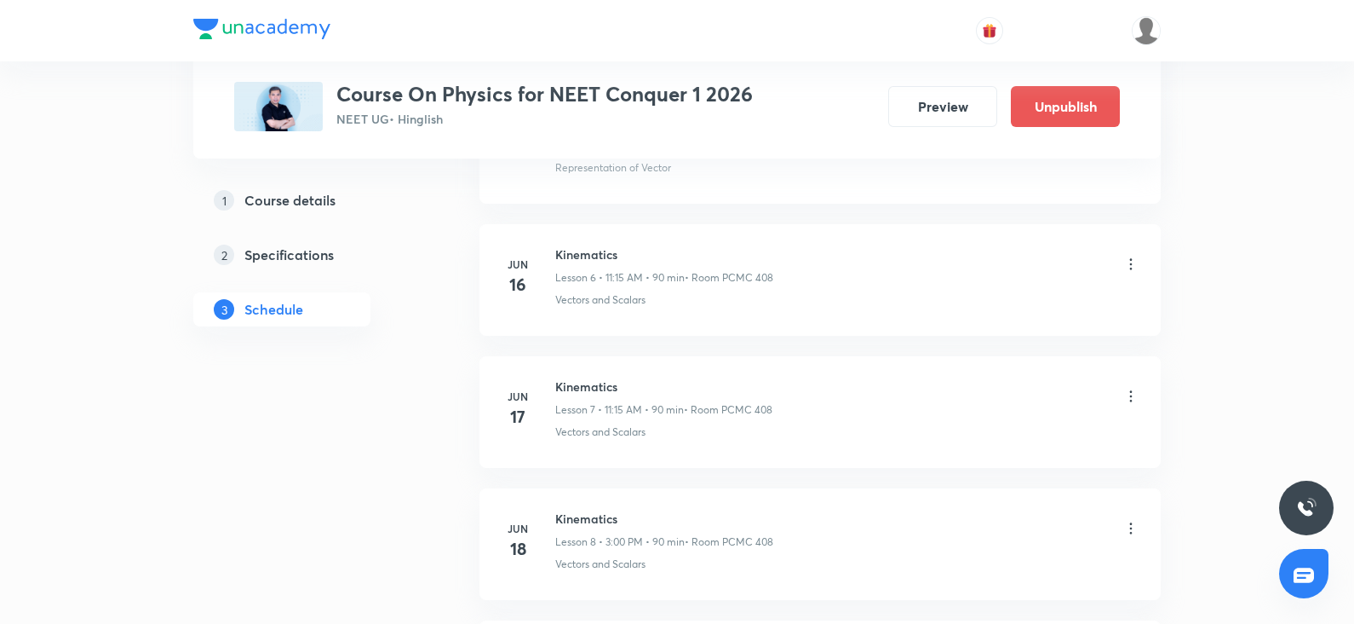
scroll to position [0, 0]
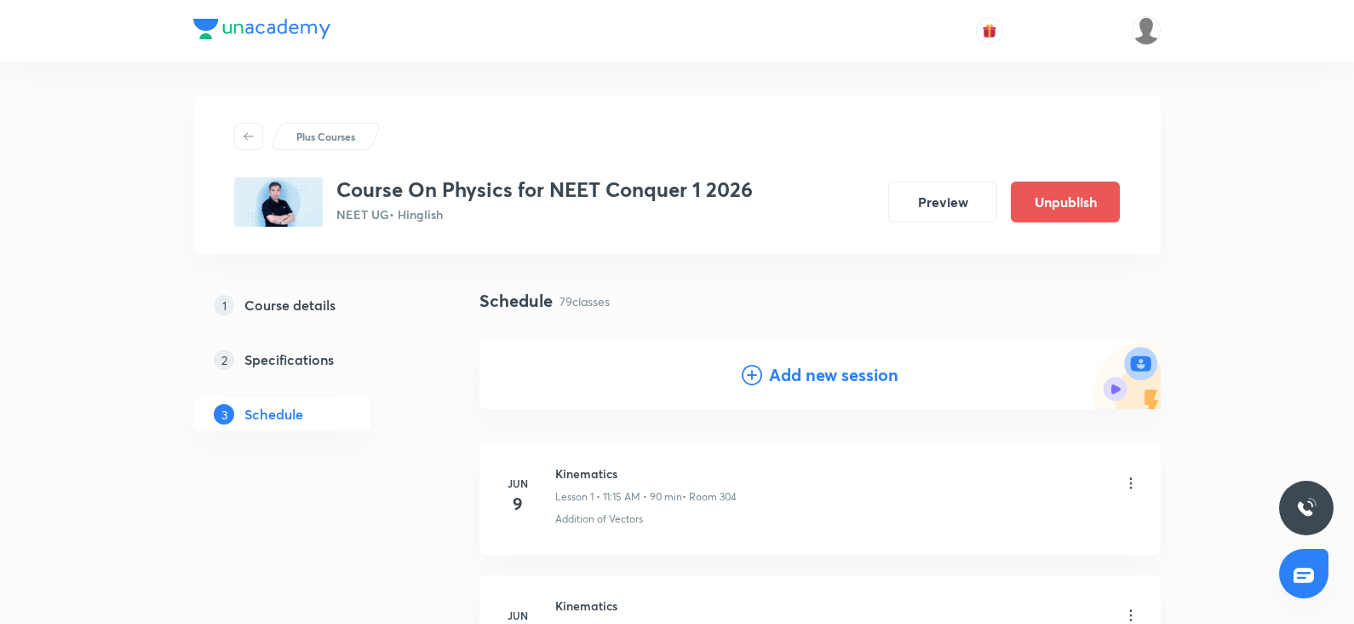
click at [792, 386] on h4 "Add new session" at bounding box center [833, 375] width 129 height 26
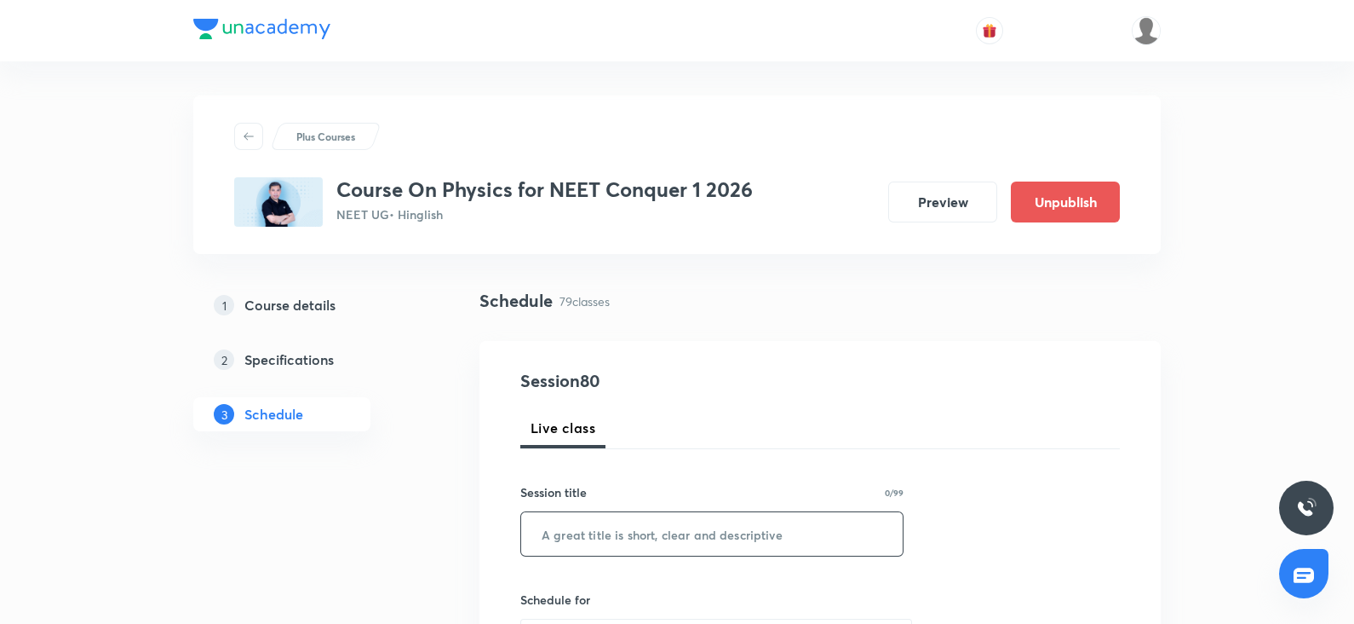
click at [596, 555] on div "​" at bounding box center [711, 533] width 383 height 45
paste input "thermal properties of matter"
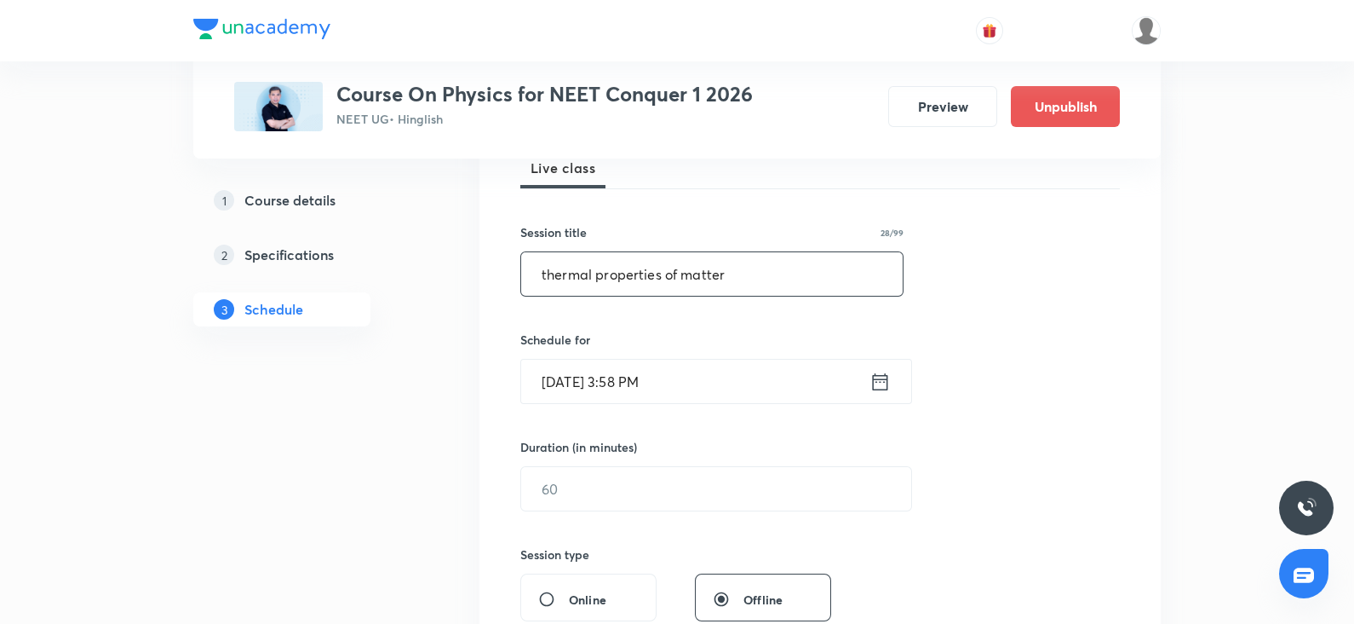
scroll to position [263, 0]
type input "thermal properties of matter"
click at [561, 370] on input "Oct 6, 2025, 3:58 PM" at bounding box center [695, 377] width 348 height 43
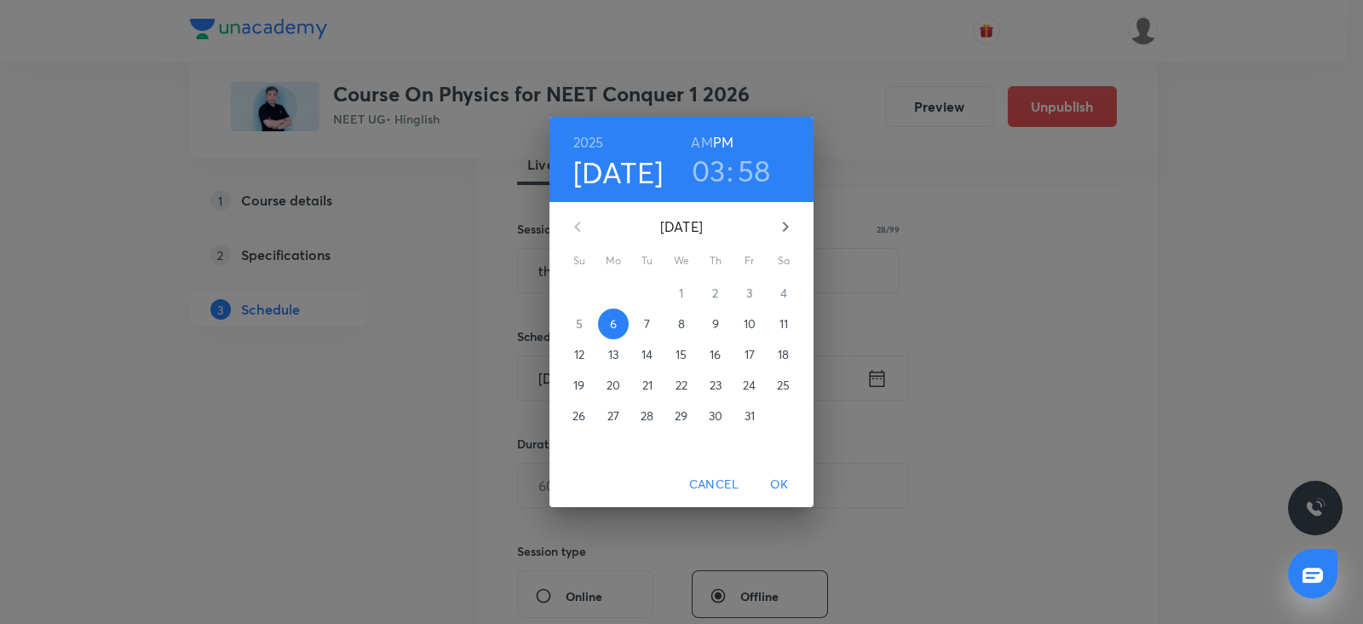
click at [714, 318] on p "9" at bounding box center [715, 323] width 7 height 17
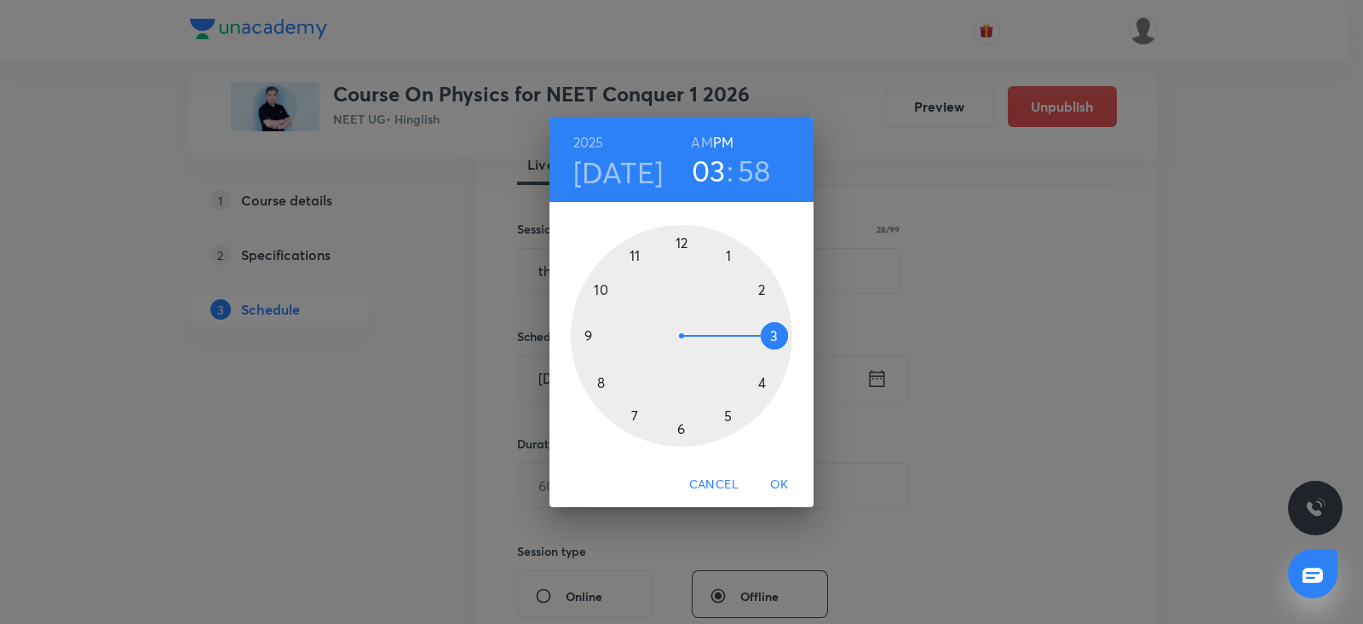
click at [587, 339] on div at bounding box center [681, 335] width 221 height 221
click at [706, 142] on h6 "AM" at bounding box center [701, 142] width 21 height 24
click at [681, 423] on div at bounding box center [681, 335] width 221 height 221
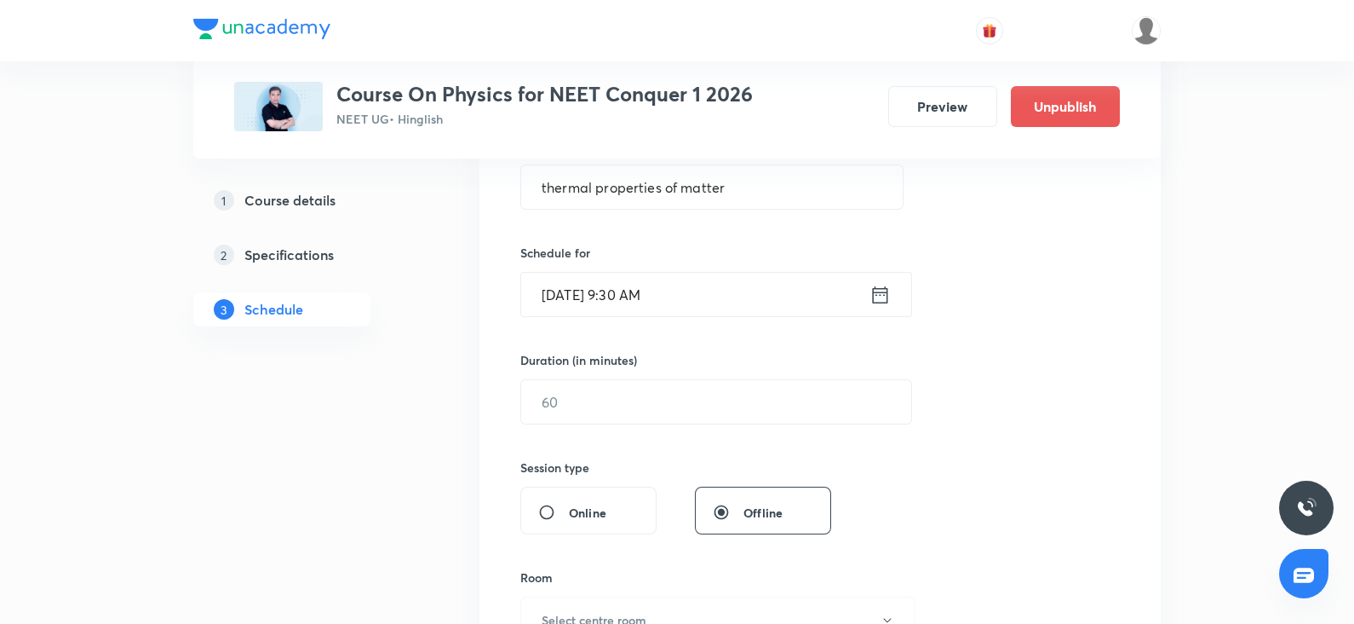
scroll to position [348, 0]
click at [609, 411] on input "text" at bounding box center [716, 399] width 390 height 43
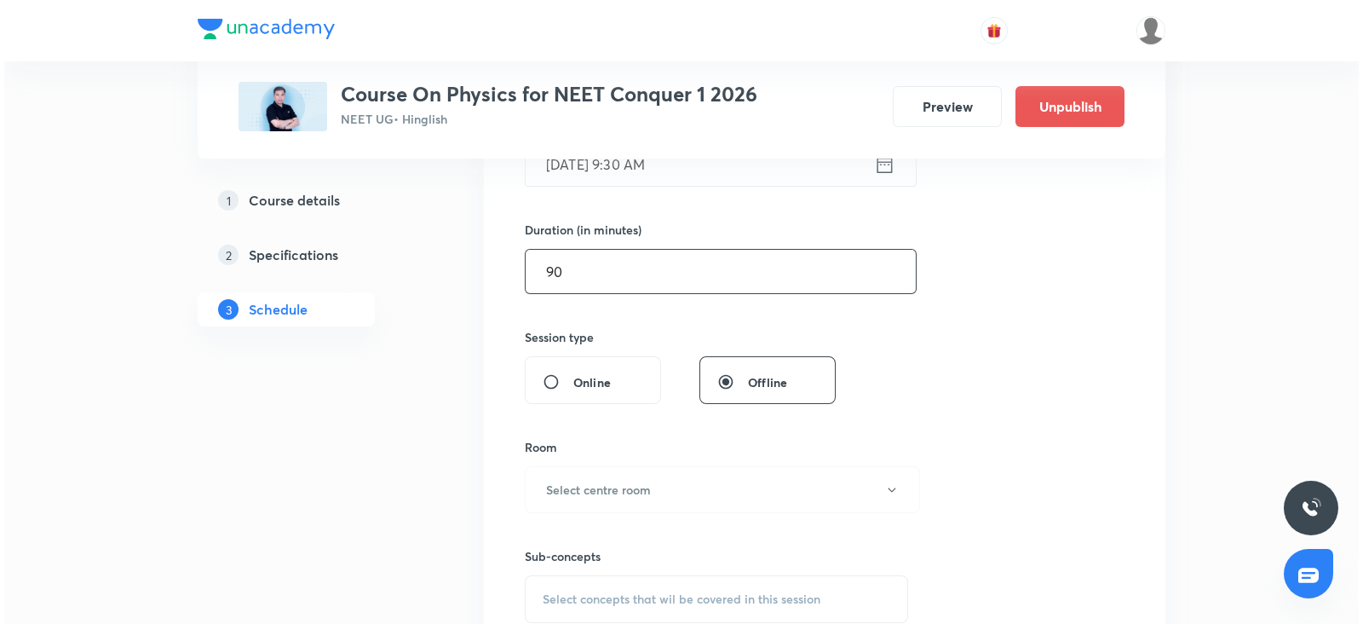
scroll to position [483, 0]
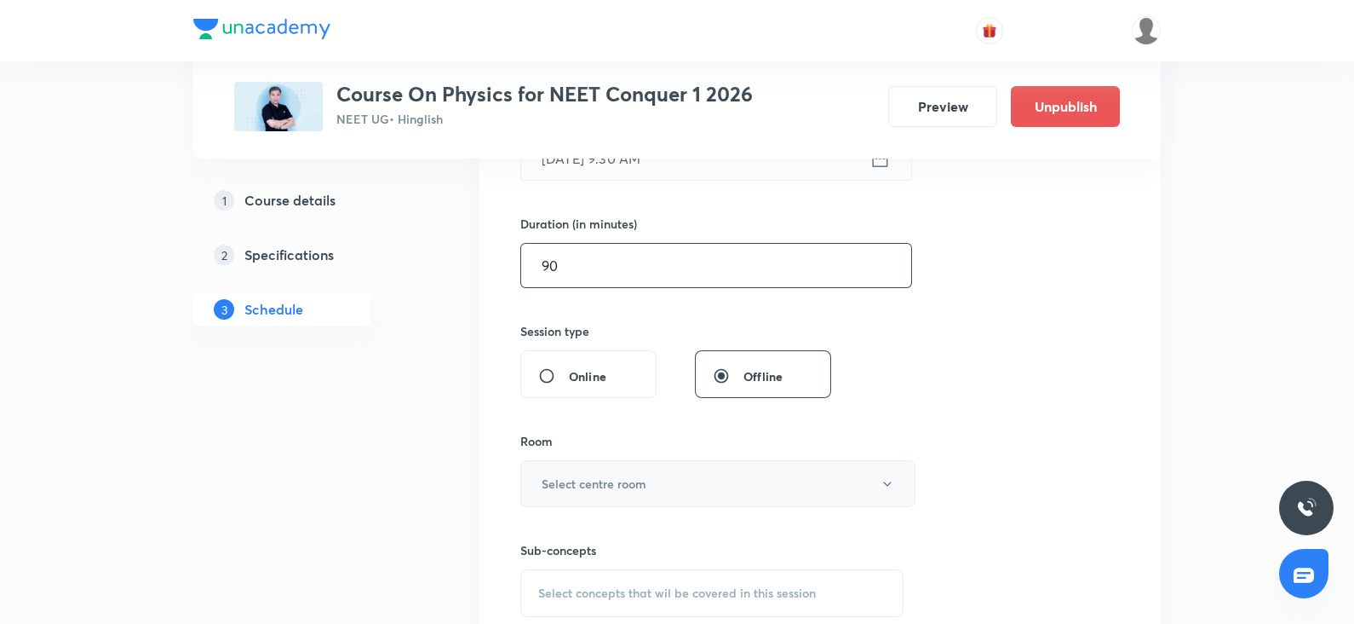
type input "90"
click at [557, 480] on h6 "Select centre room" at bounding box center [594, 483] width 105 height 18
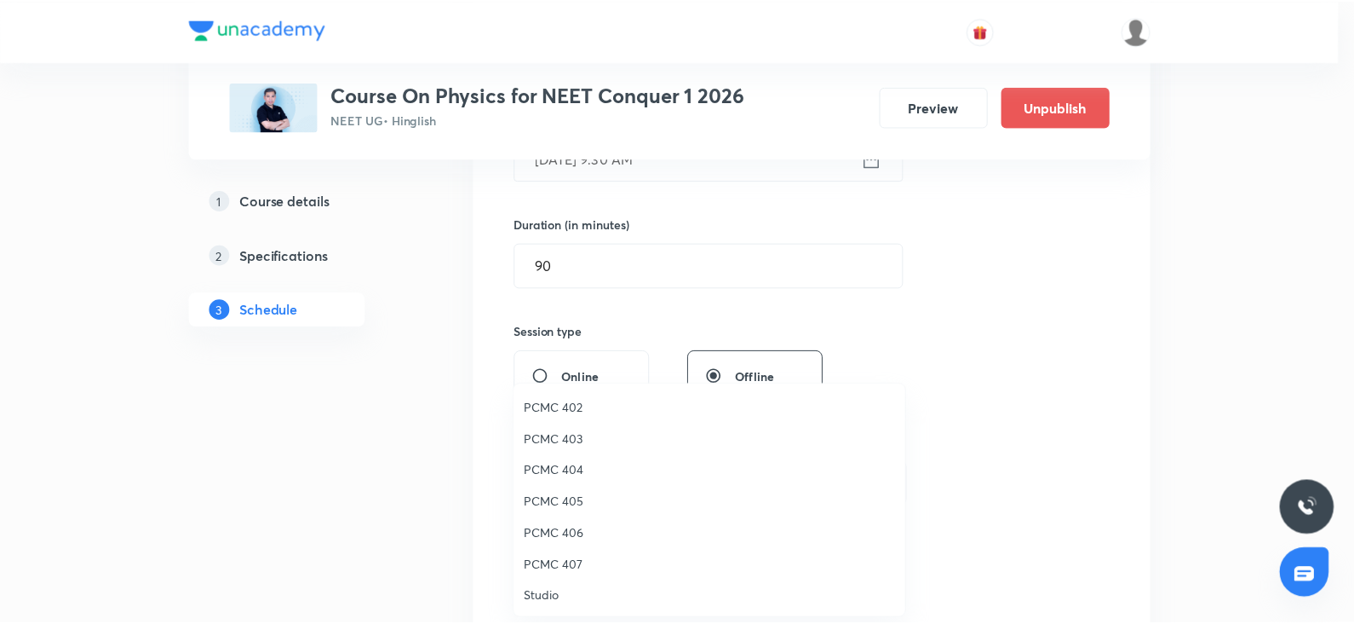
scroll to position [283, 0]
click at [561, 469] on span "PCMC 408" at bounding box center [713, 471] width 373 height 18
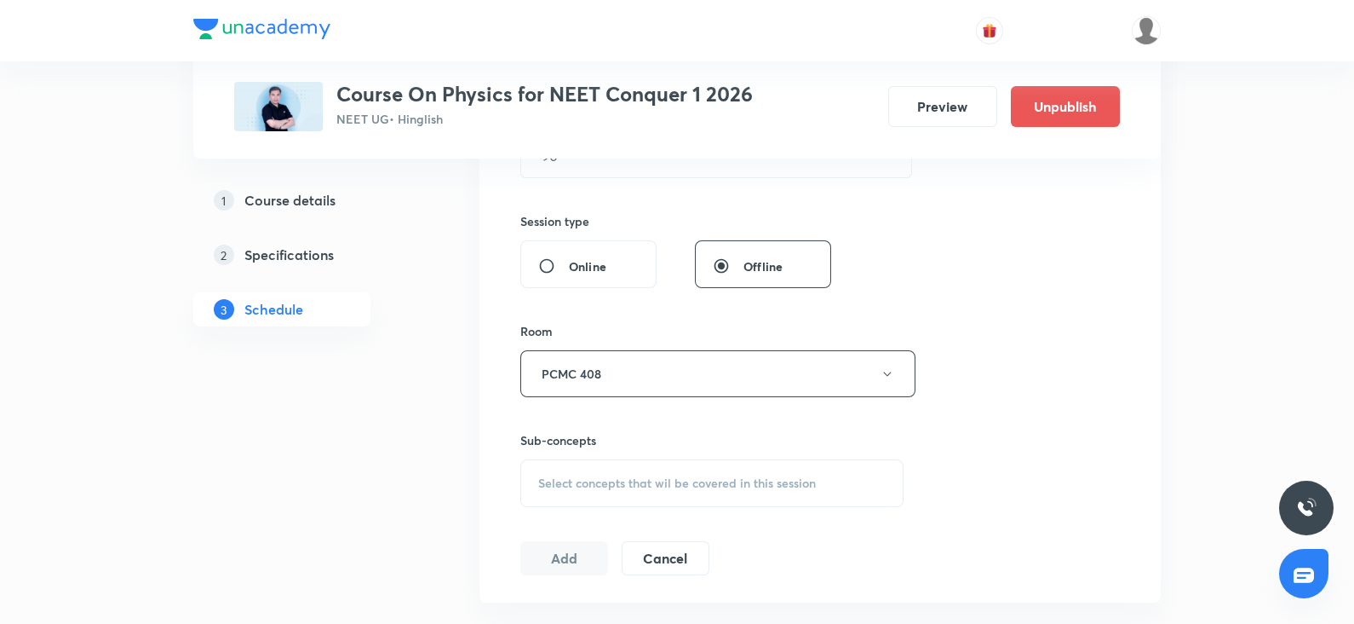
scroll to position [594, 0]
click at [571, 478] on span "Select concepts that wil be covered in this session" at bounding box center [677, 482] width 278 height 14
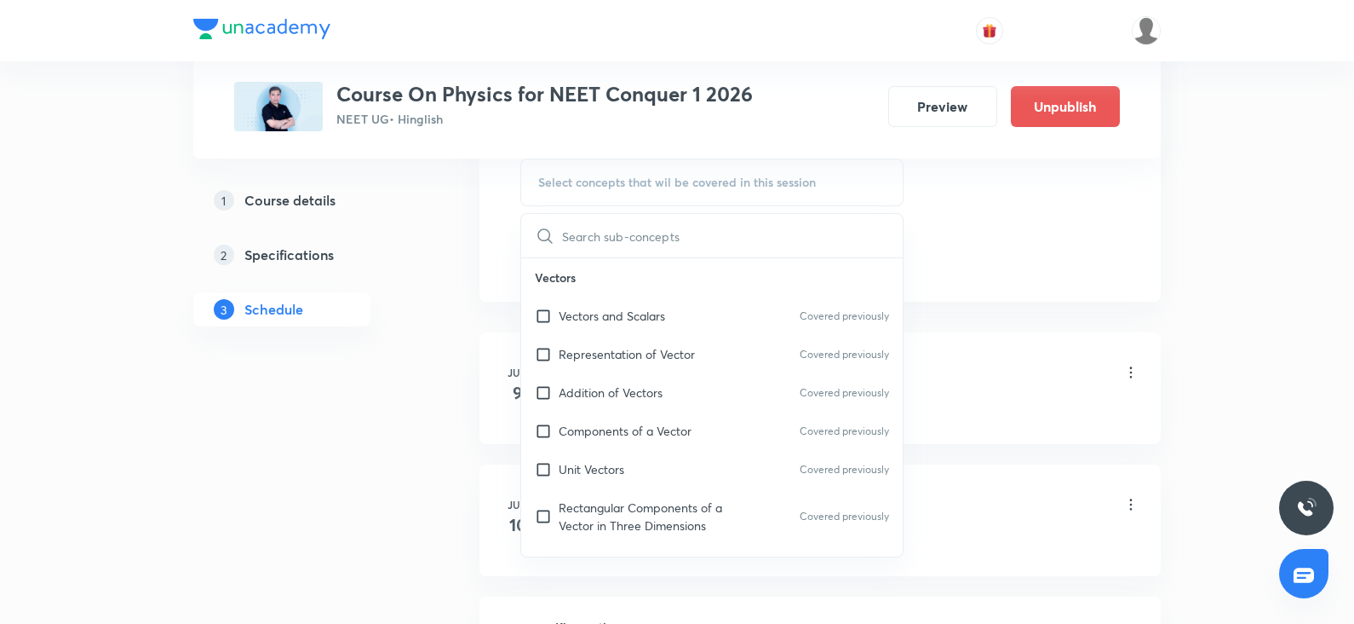
scroll to position [900, 0]
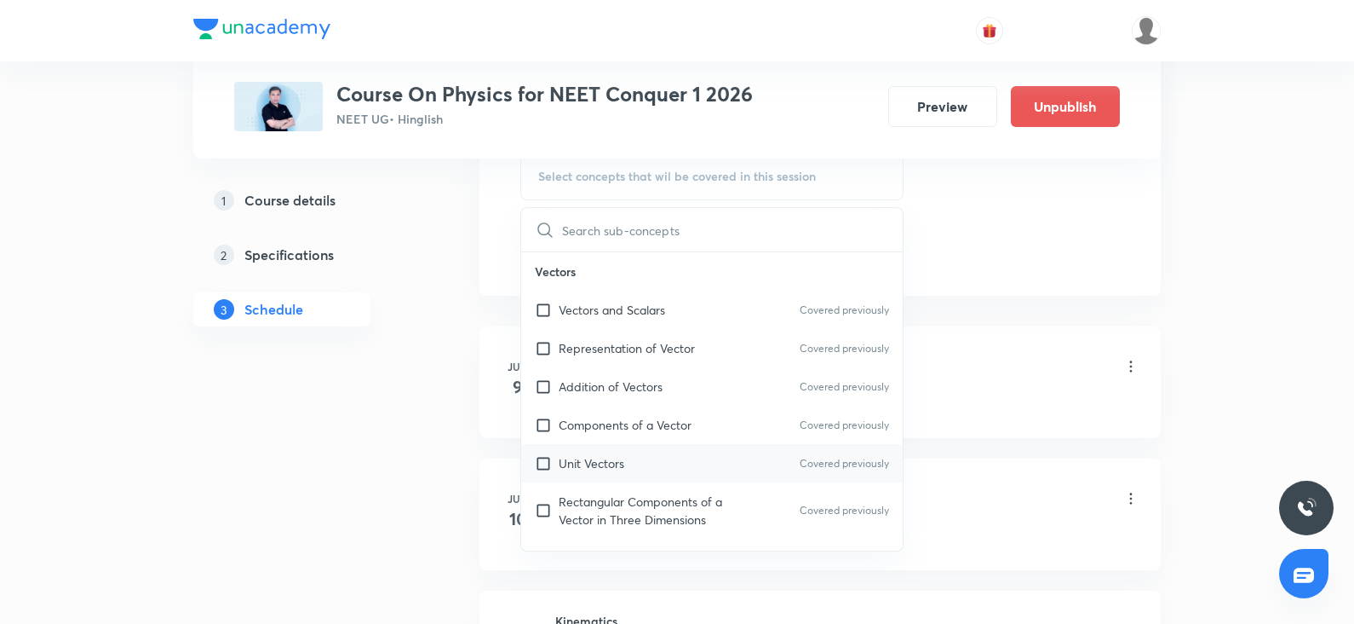
click at [583, 459] on p "Unit Vectors" at bounding box center [592, 463] width 66 height 18
checkbox input "true"
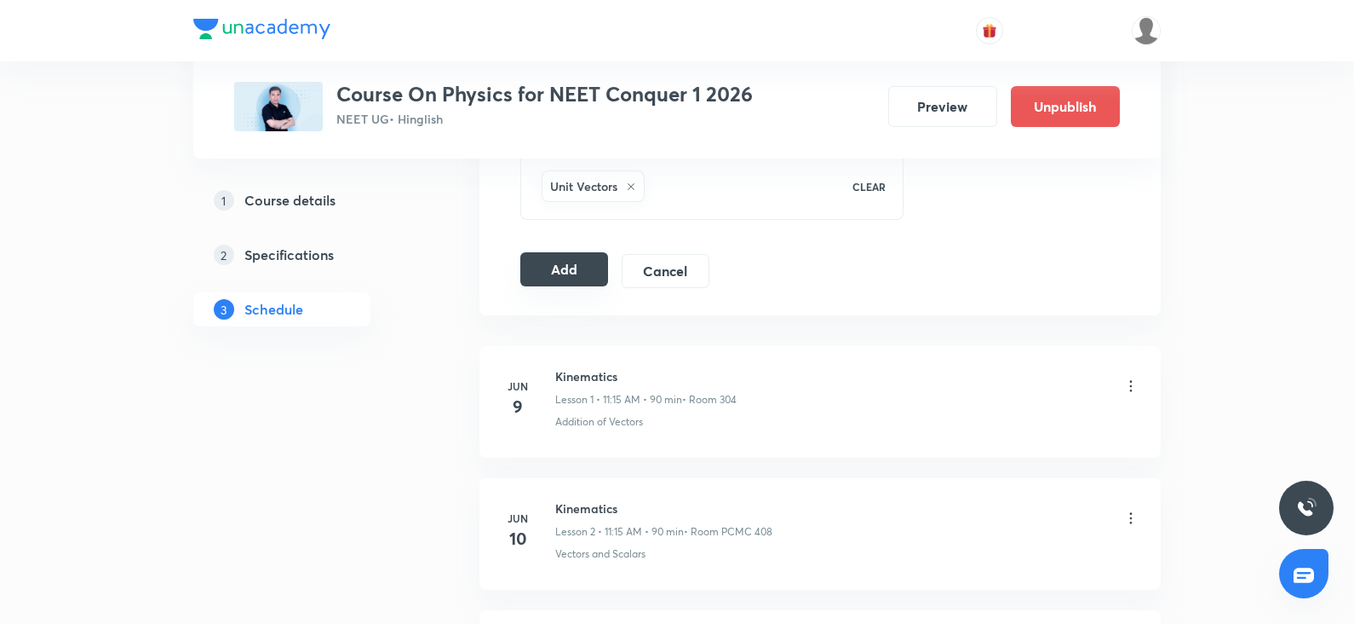
click at [562, 273] on button "Add" at bounding box center [564, 269] width 88 height 34
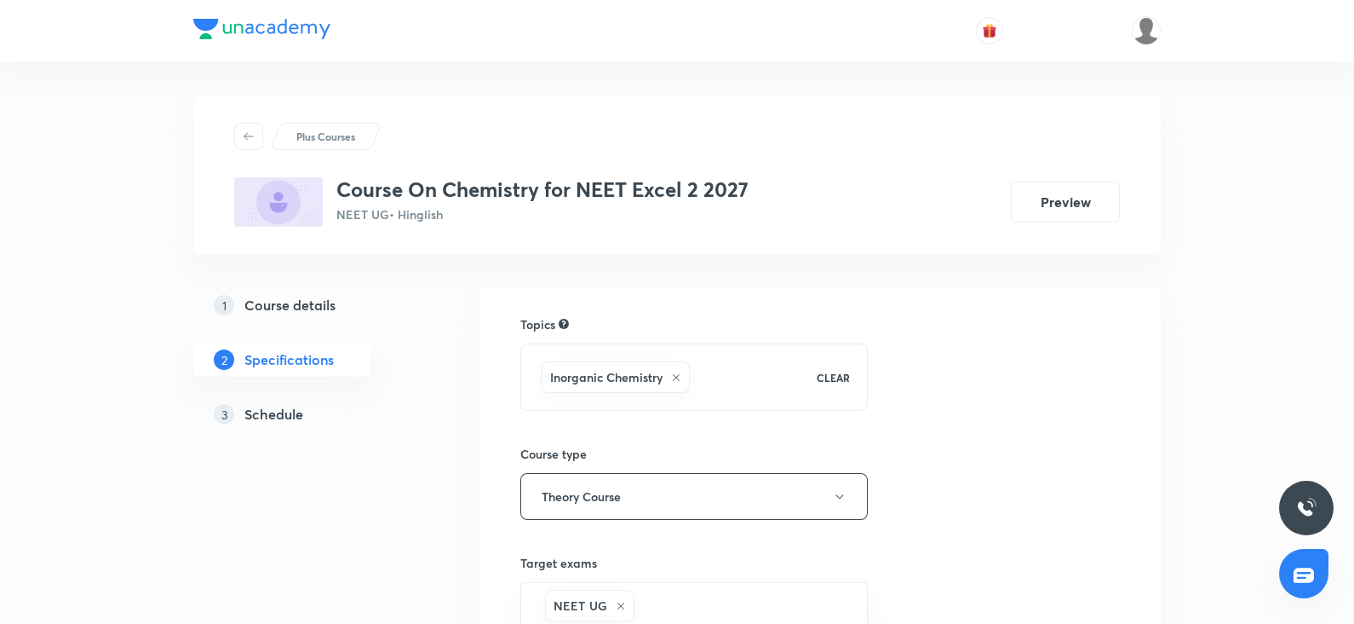
click at [293, 425] on link "3 Schedule" at bounding box center [309, 414] width 232 height 34
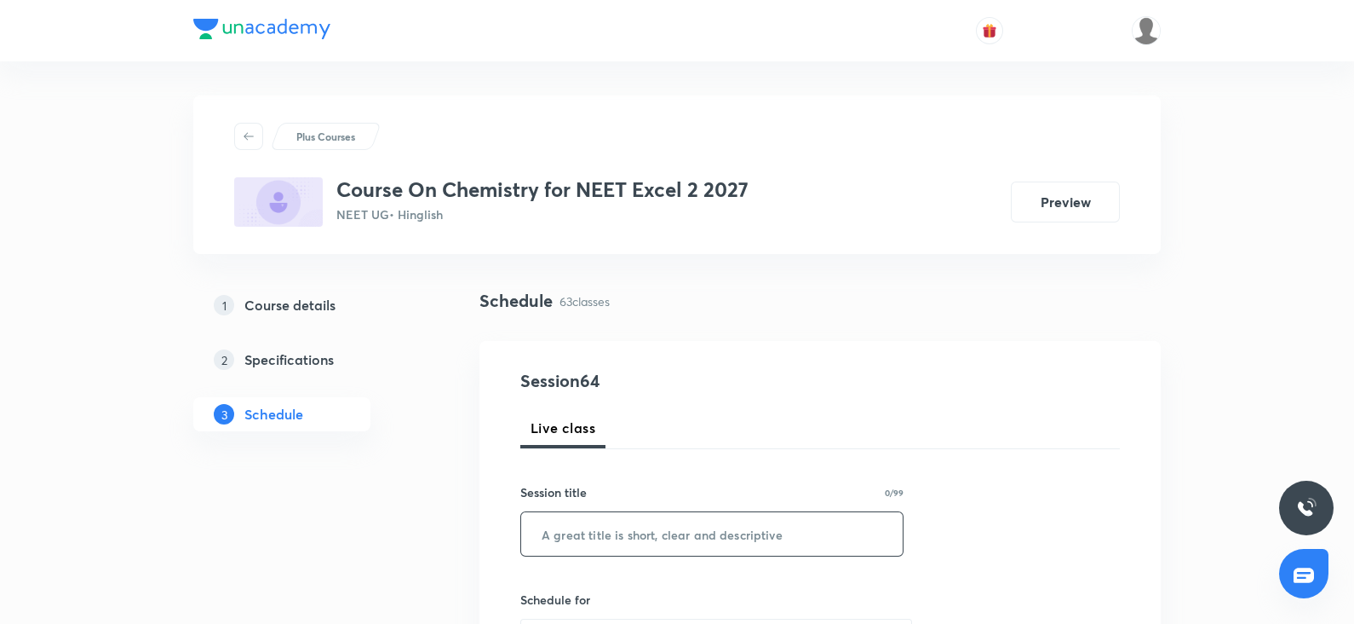
click at [560, 538] on input "text" at bounding box center [712, 533] width 382 height 43
paste input "amines"
click at [554, 535] on input "amines" at bounding box center [712, 533] width 382 height 43
type input "Amines"
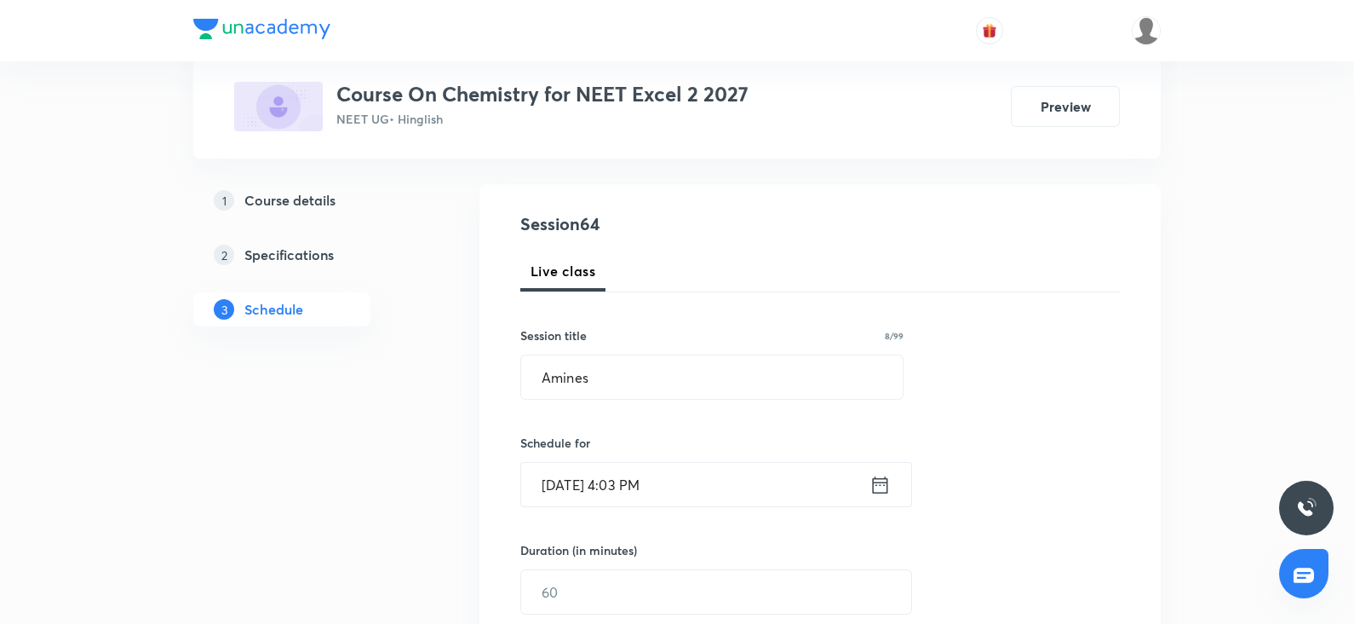
click at [566, 499] on input "Oct 6, 2025, 4:03 PM" at bounding box center [695, 484] width 348 height 43
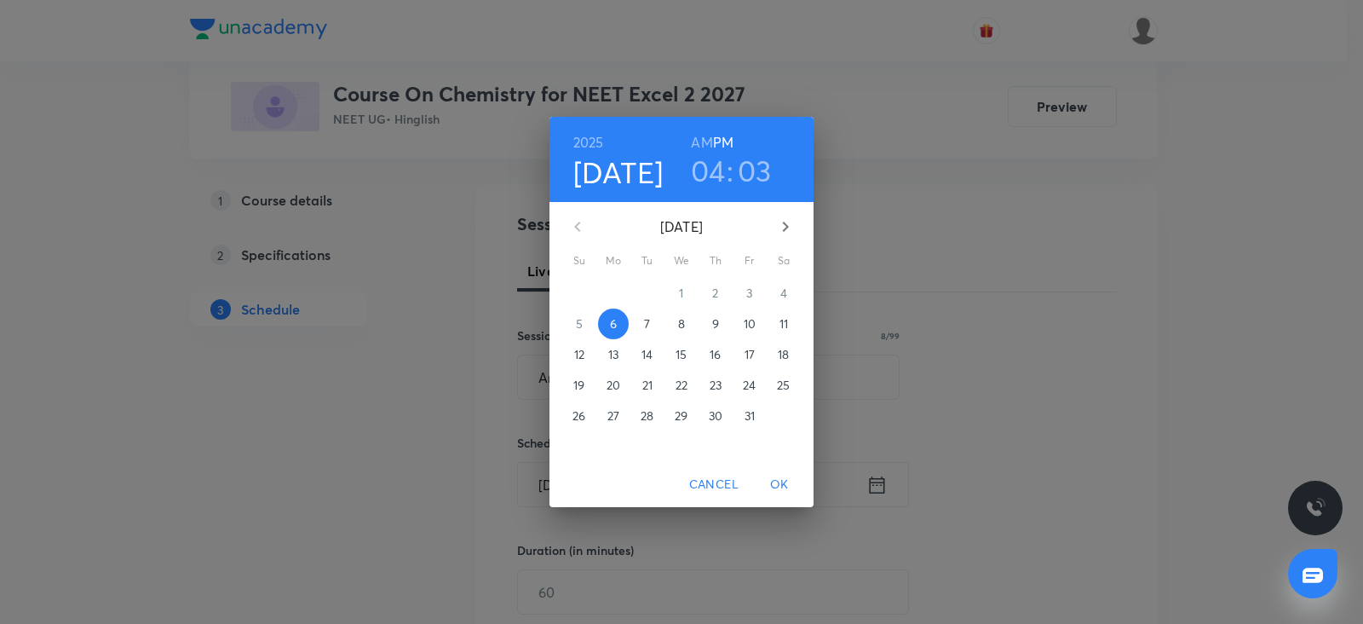
click at [648, 325] on p "7" at bounding box center [647, 323] width 6 height 17
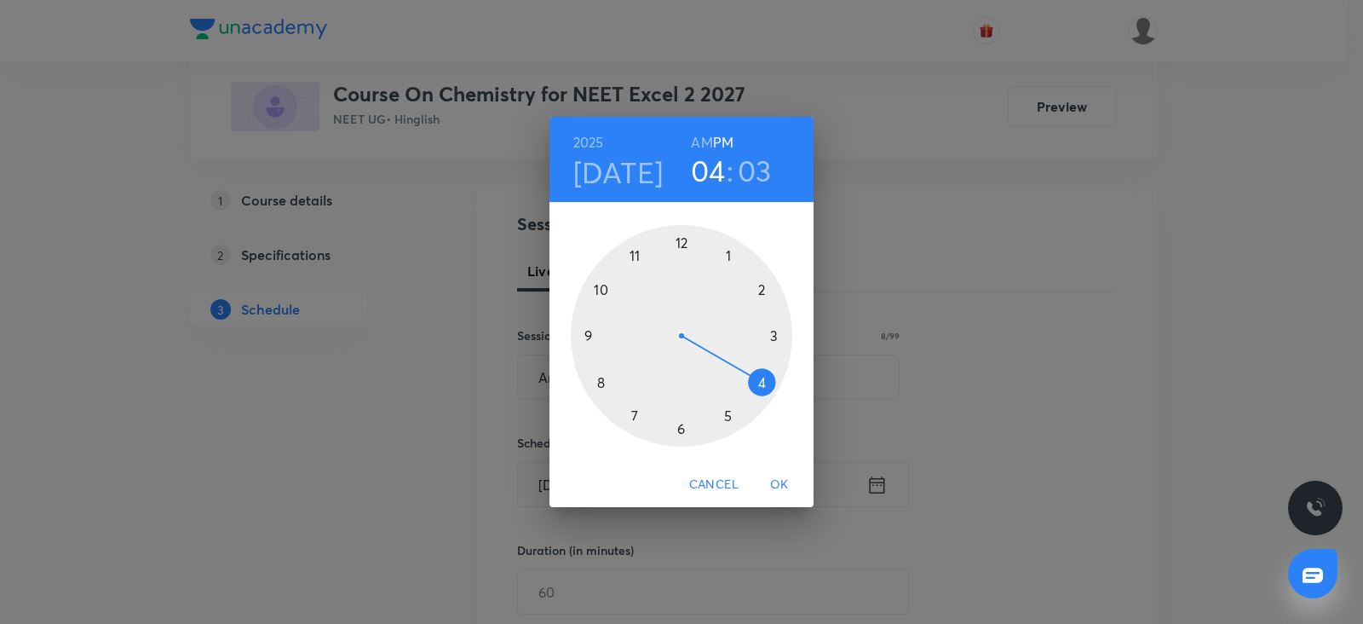
click at [736, 257] on div at bounding box center [681, 335] width 221 height 221
click at [684, 243] on div at bounding box center [681, 335] width 221 height 221
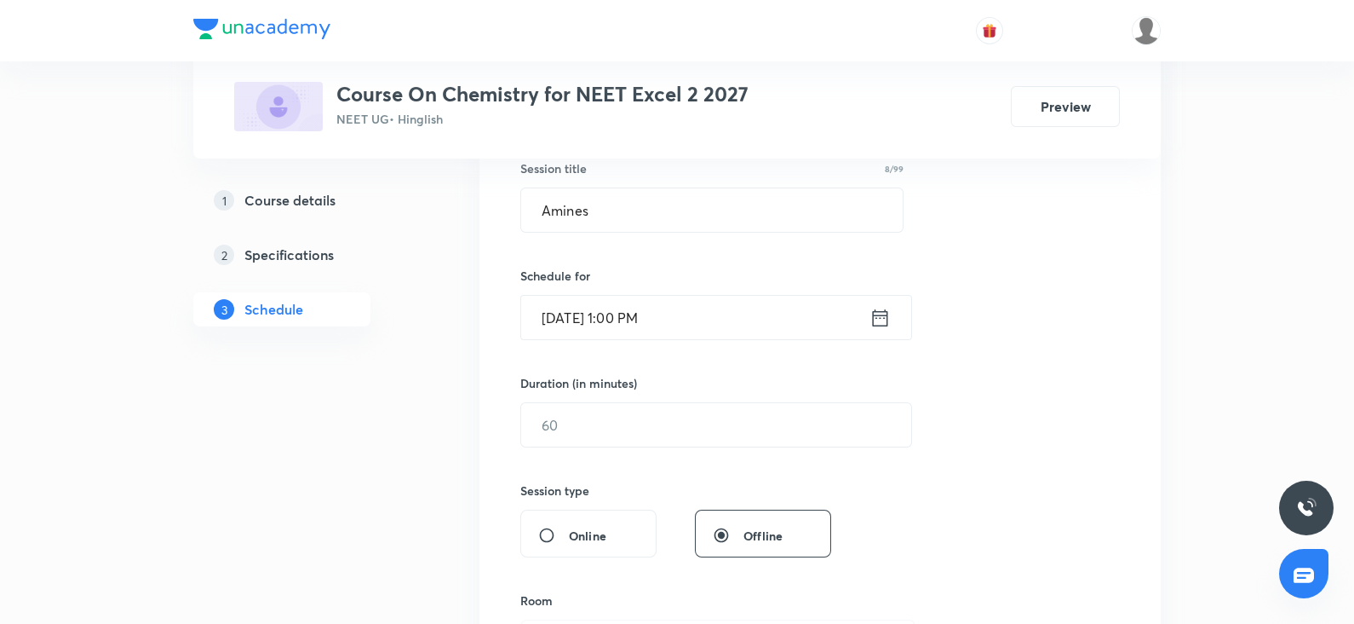
scroll to position [334, 0]
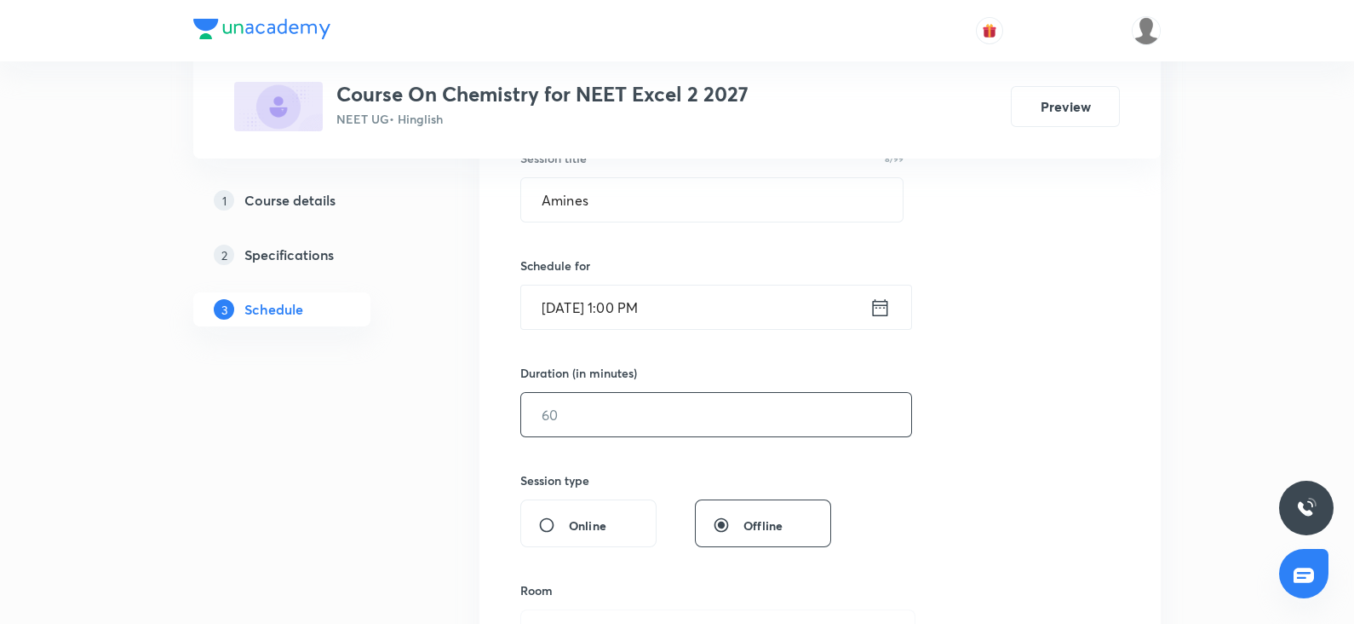
click at [580, 399] on input "text" at bounding box center [716, 414] width 390 height 43
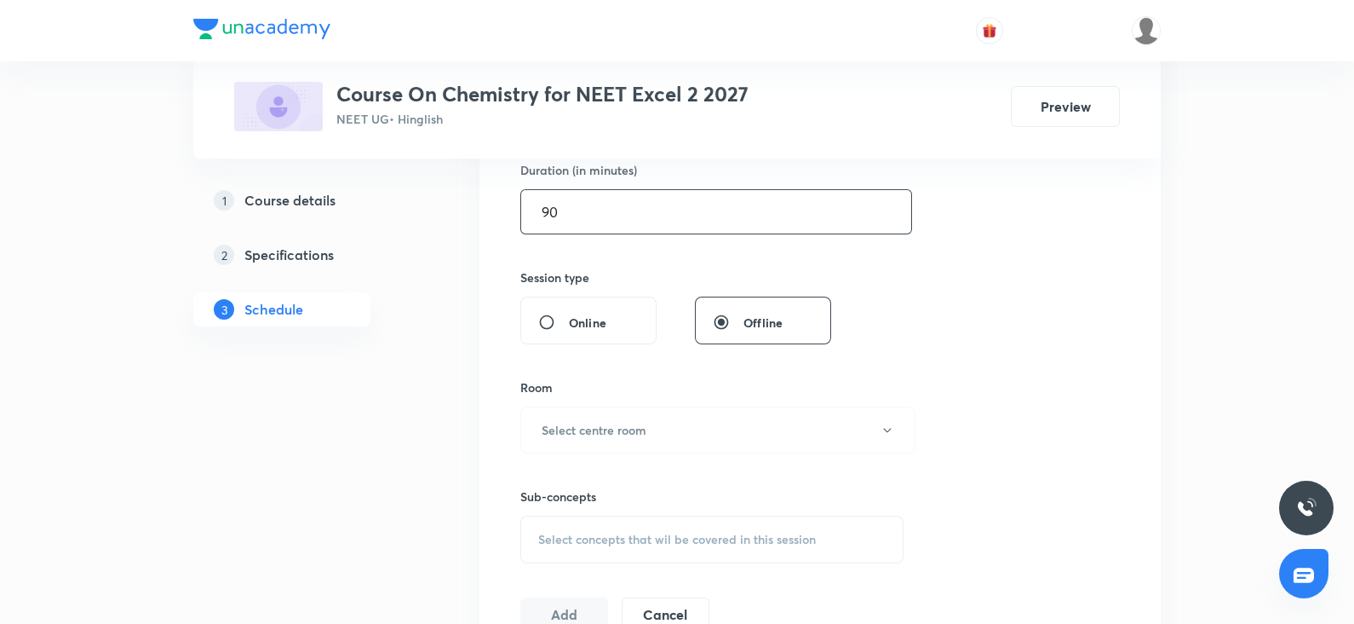
scroll to position [544, 0]
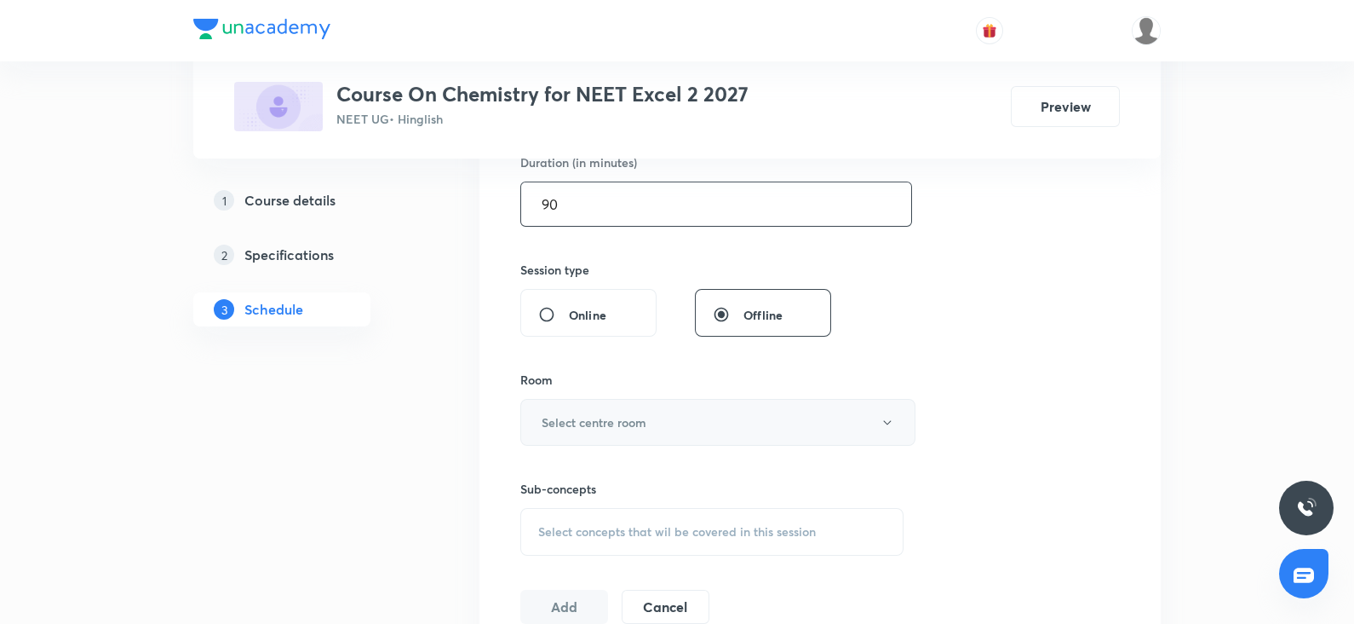
type input "90"
click at [568, 418] on h6 "Select centre room" at bounding box center [594, 422] width 105 height 18
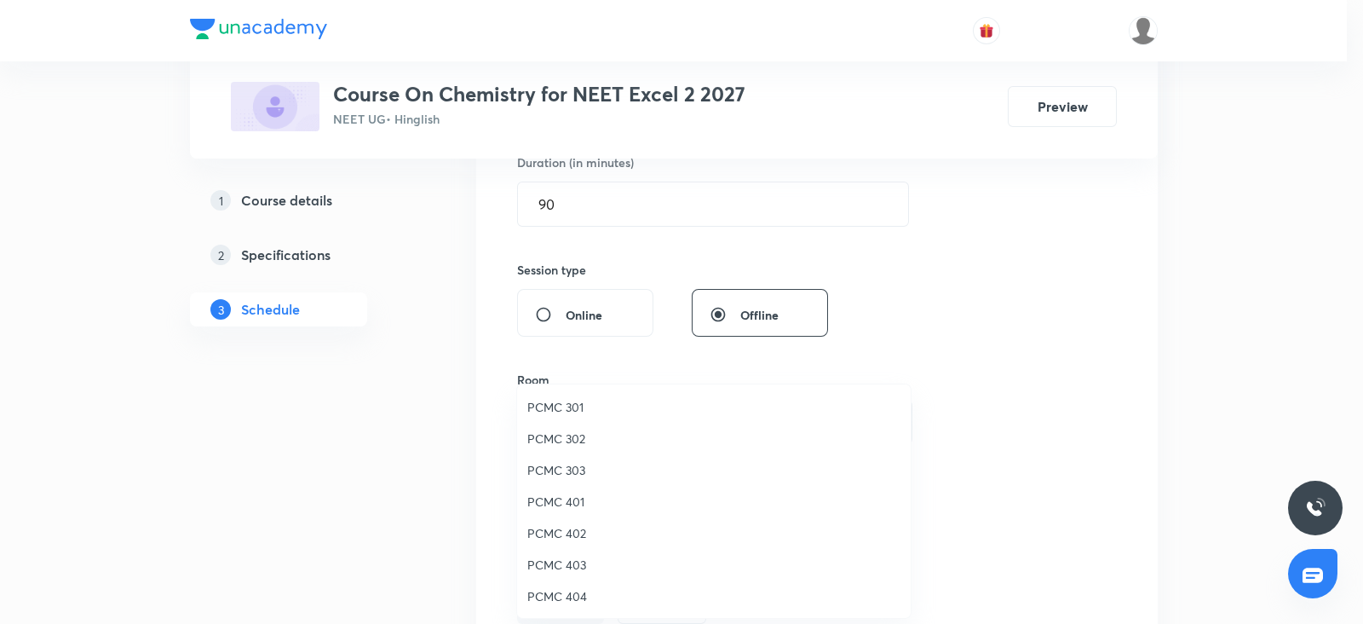
click at [569, 471] on span "PCMC 303" at bounding box center [713, 470] width 373 height 18
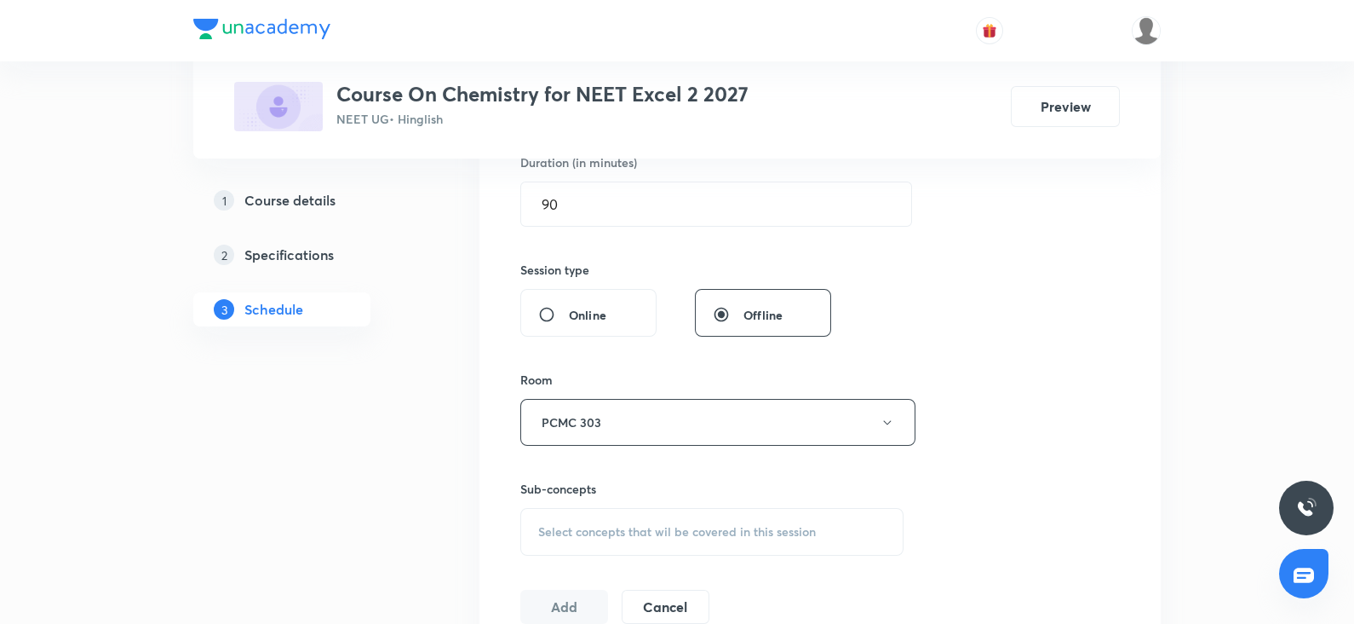
click at [597, 534] on span "Select concepts that wil be covered in this session" at bounding box center [677, 532] width 278 height 14
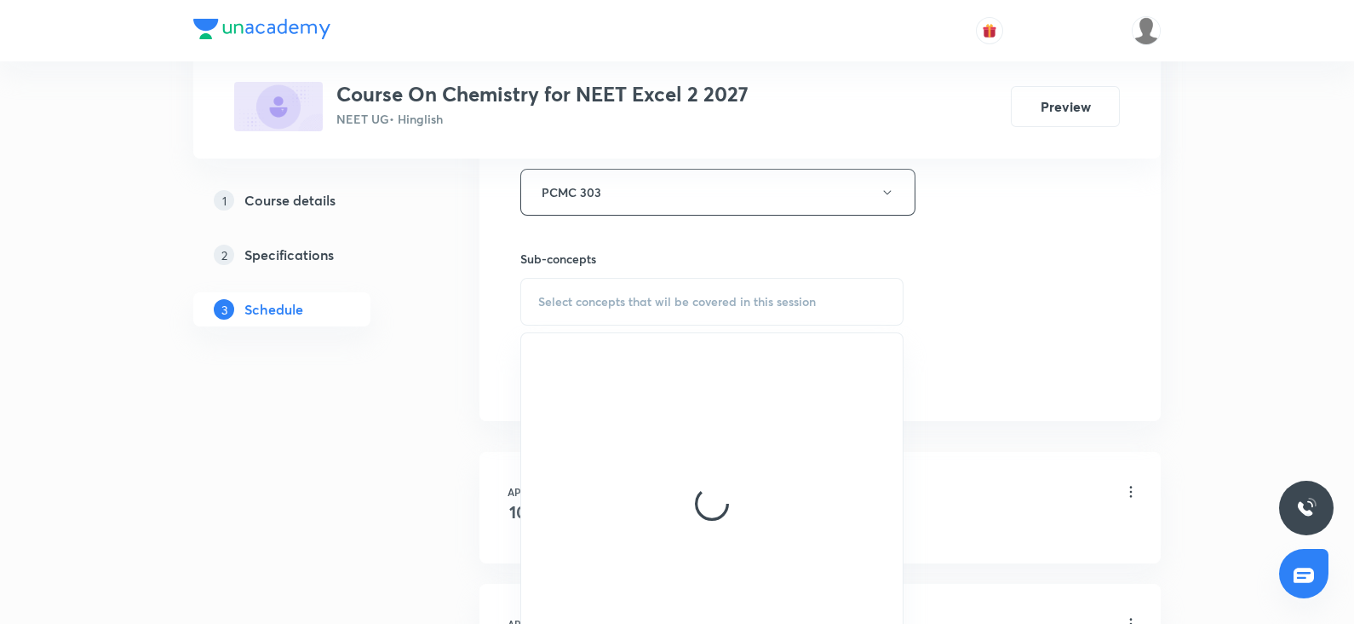
scroll to position [779, 0]
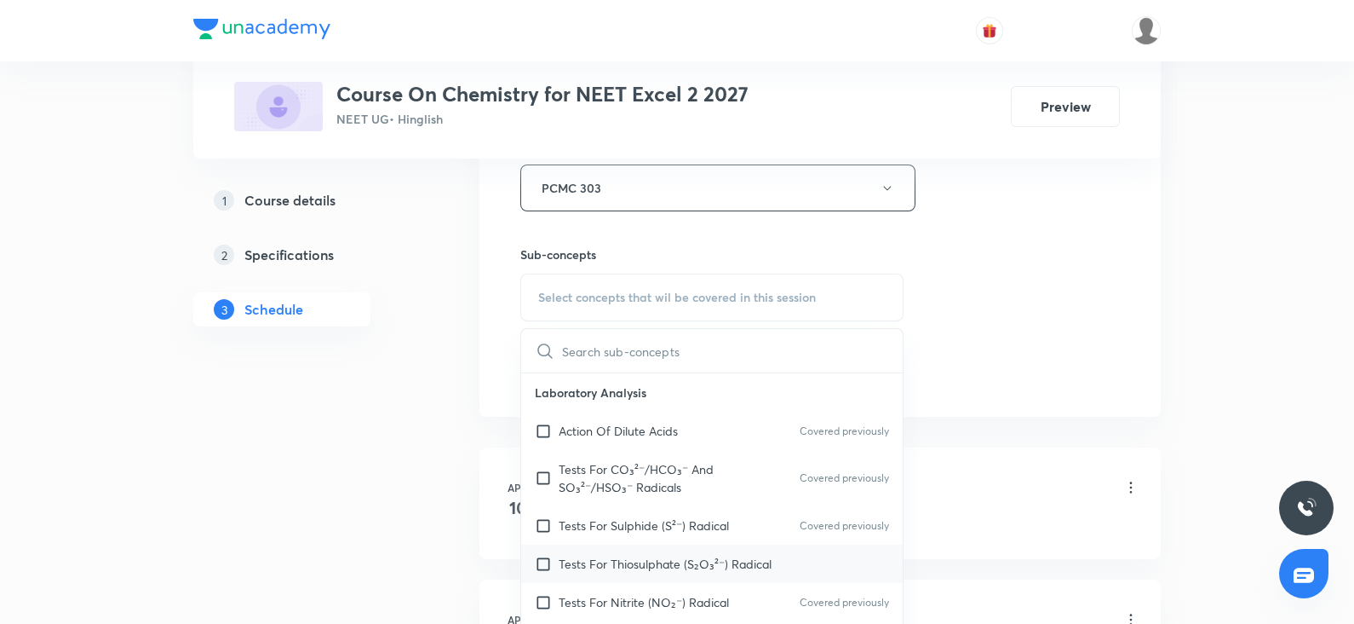
click at [626, 577] on div "Tests For Thiosulphate (S₂O₃²⁻) Radical" at bounding box center [712, 563] width 382 height 38
checkbox input "true"
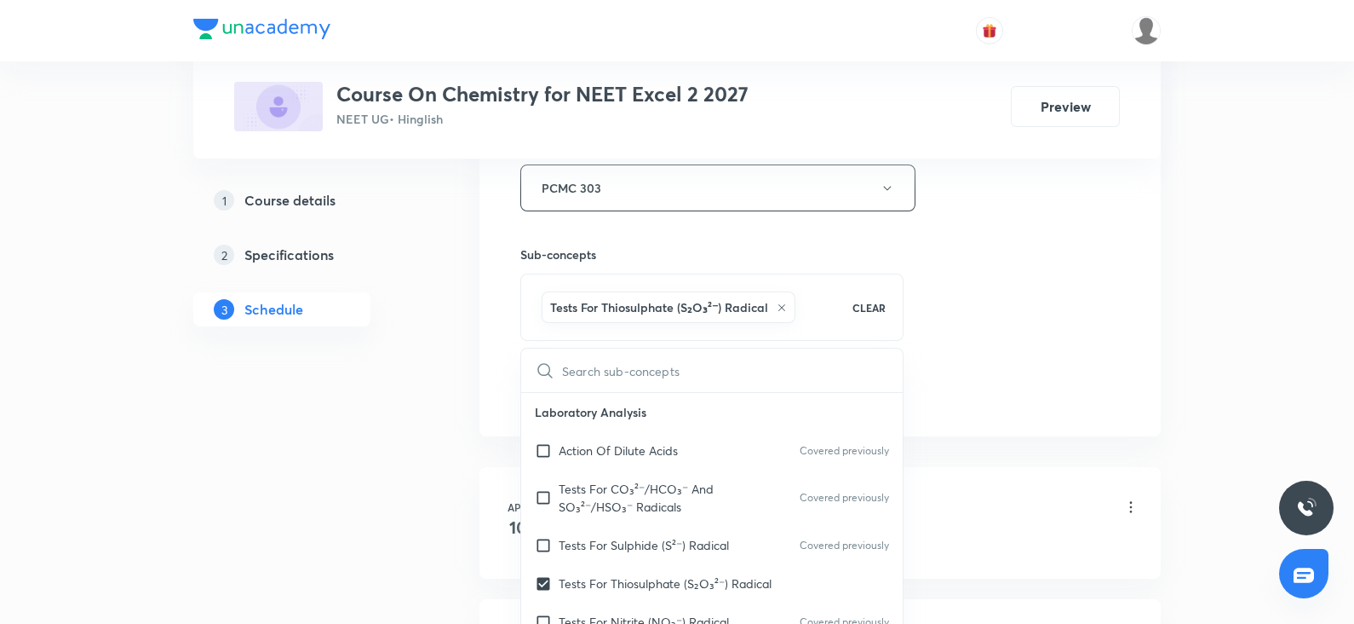
drag, startPoint x: 1044, startPoint y: 375, endPoint x: 1078, endPoint y: 308, distance: 75.1
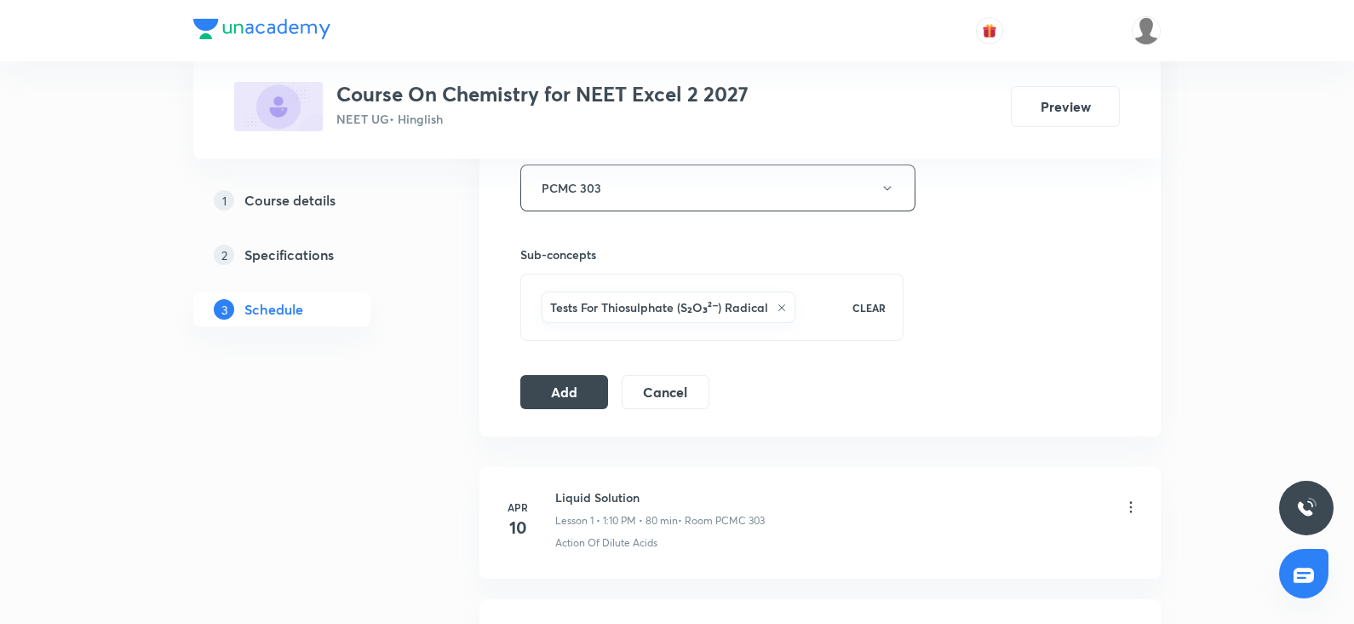
click at [568, 379] on button "Add" at bounding box center [564, 390] width 88 height 34
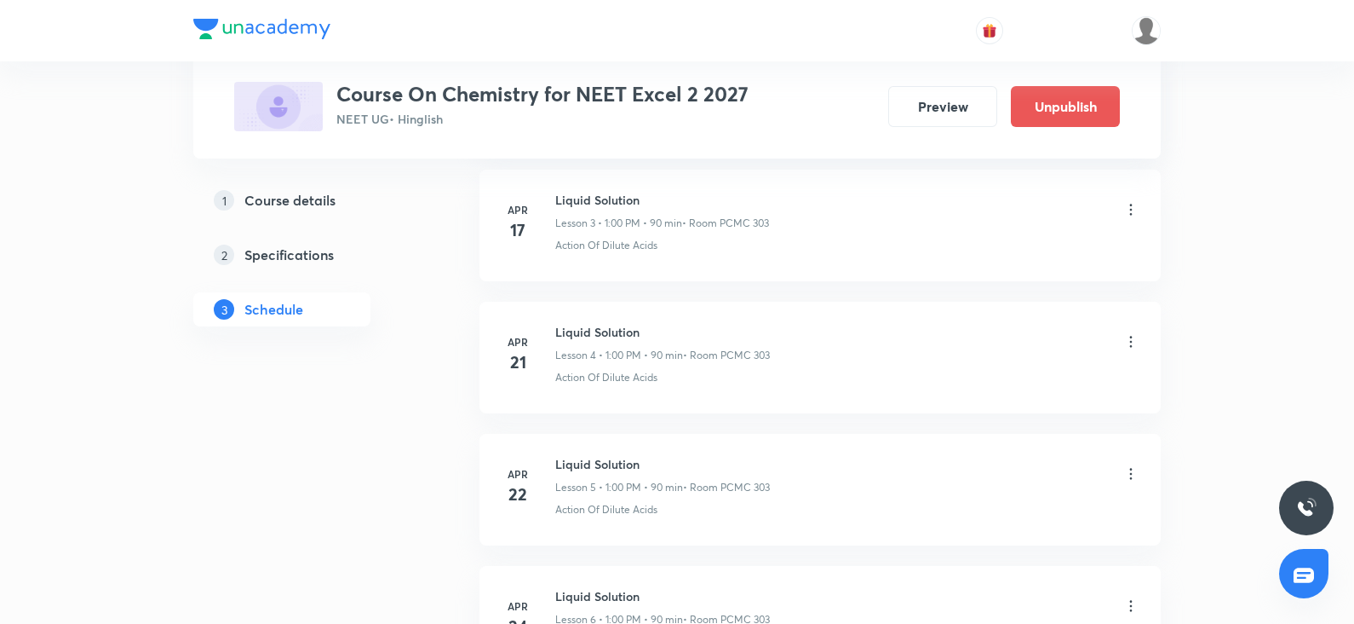
scroll to position [0, 0]
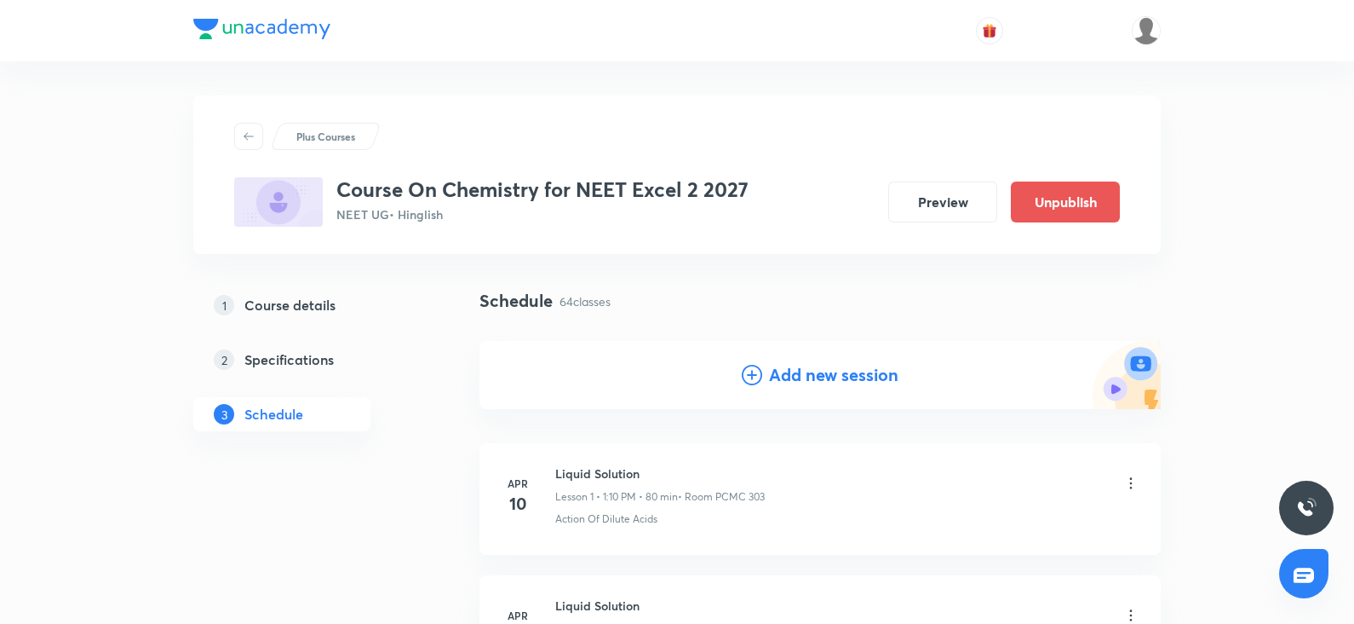
click at [775, 378] on h4 "Add new session" at bounding box center [833, 375] width 129 height 26
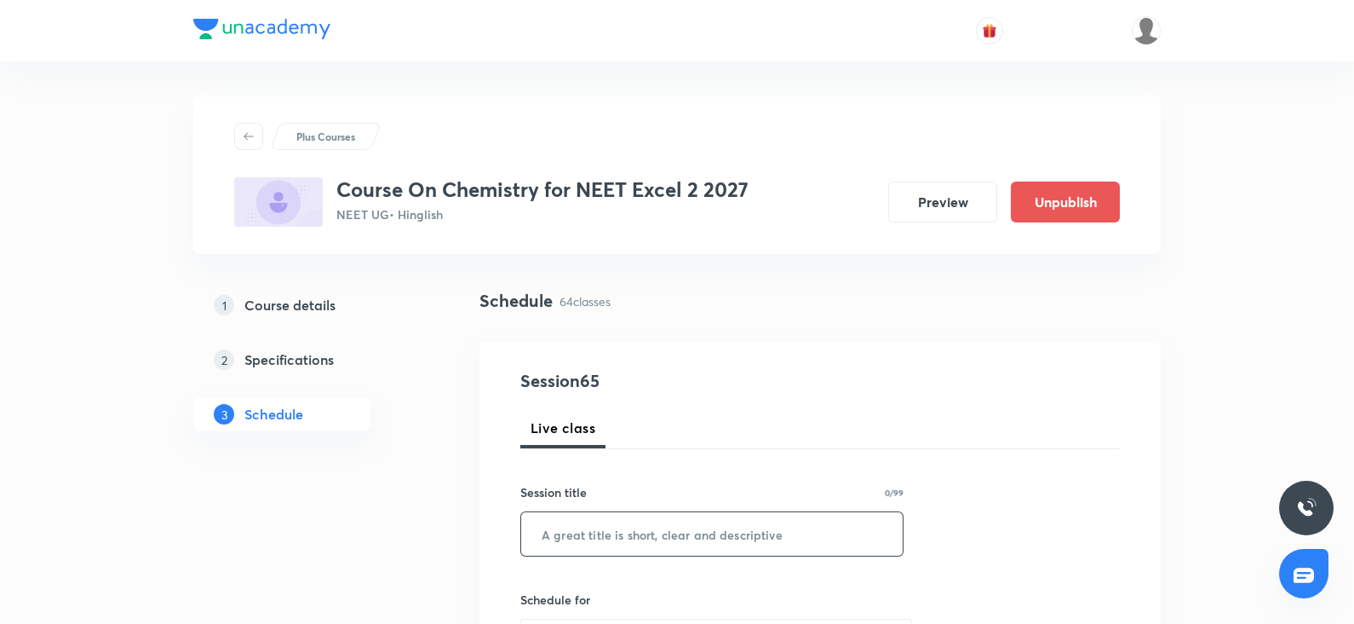
click at [580, 533] on input "text" at bounding box center [712, 533] width 382 height 43
paste input "amines"
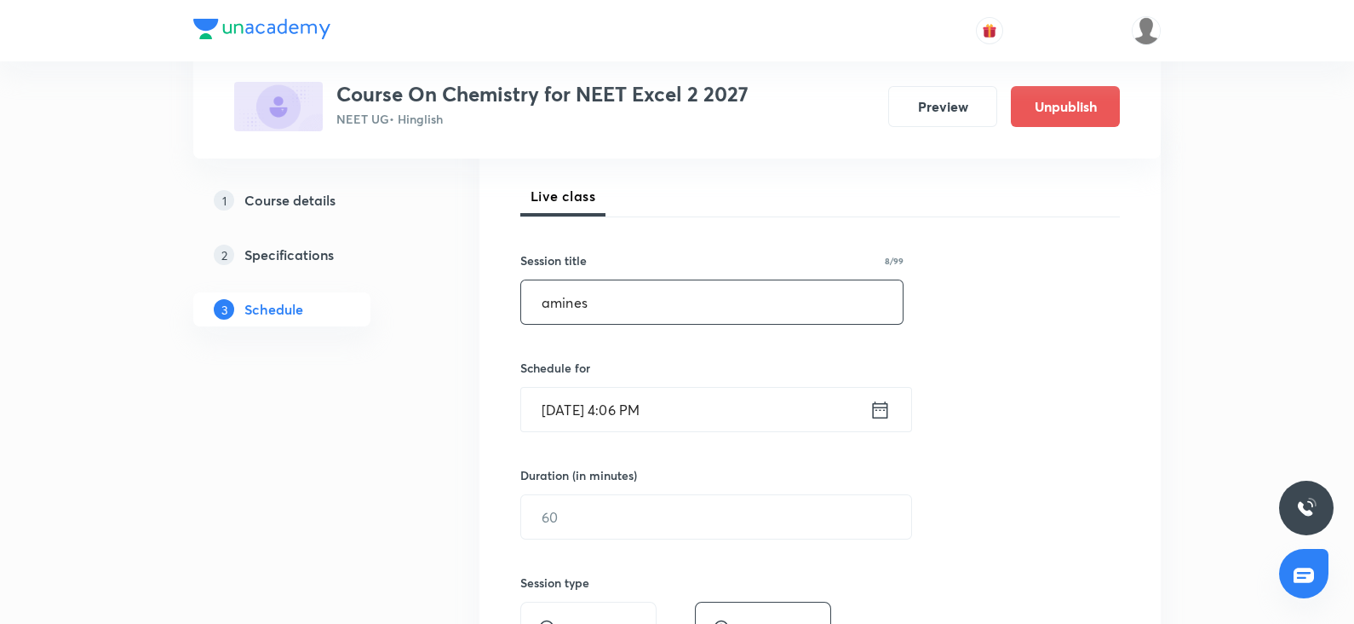
scroll to position [239, 0]
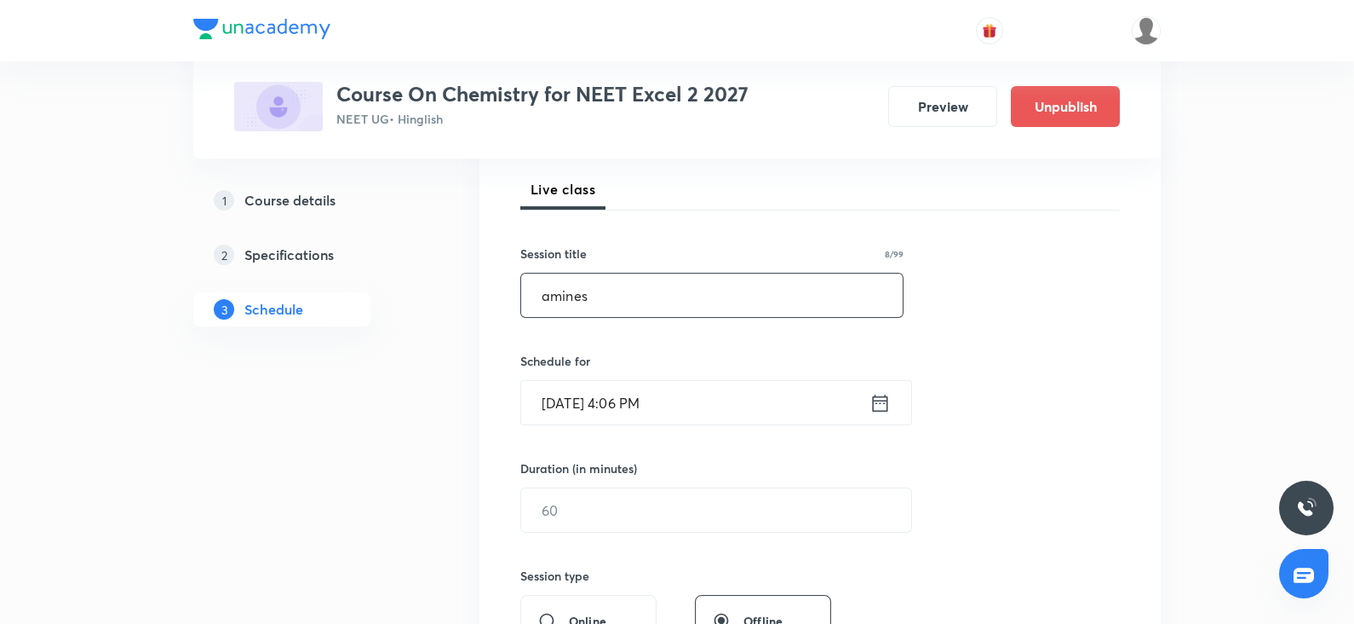
type input "amines"
click at [562, 417] on input "Oct 6, 2025, 4:06 PM" at bounding box center [695, 402] width 348 height 43
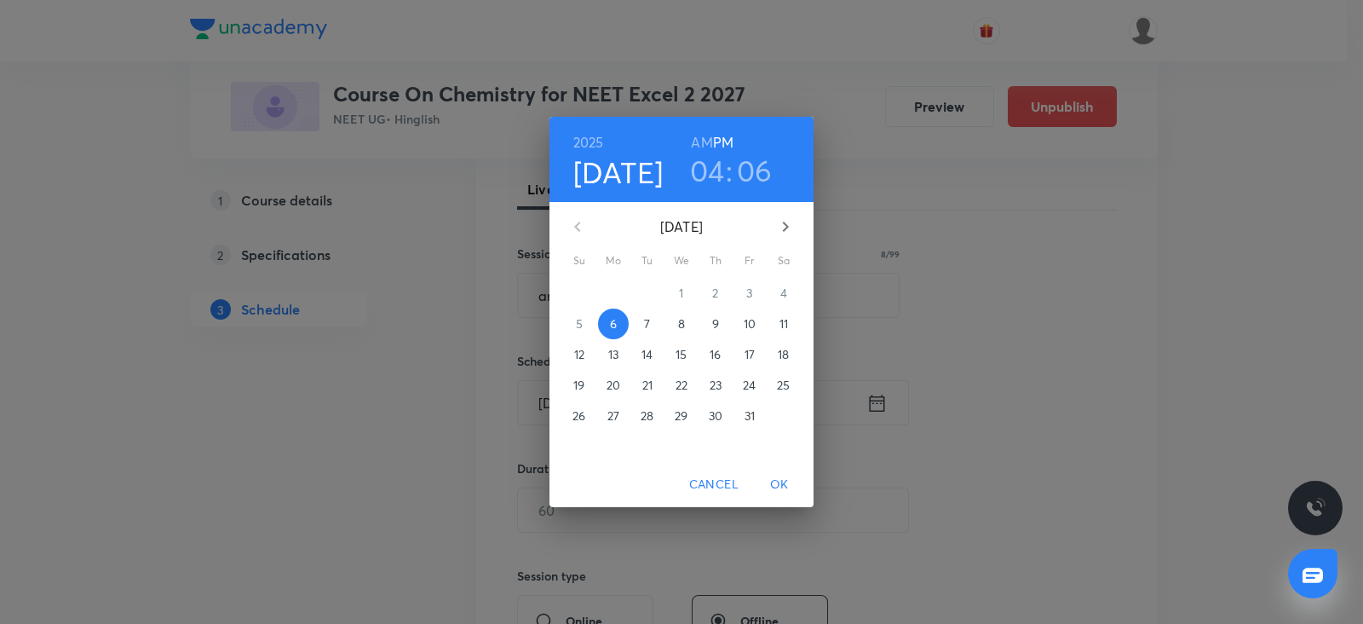
click at [671, 319] on span "8" at bounding box center [681, 323] width 31 height 17
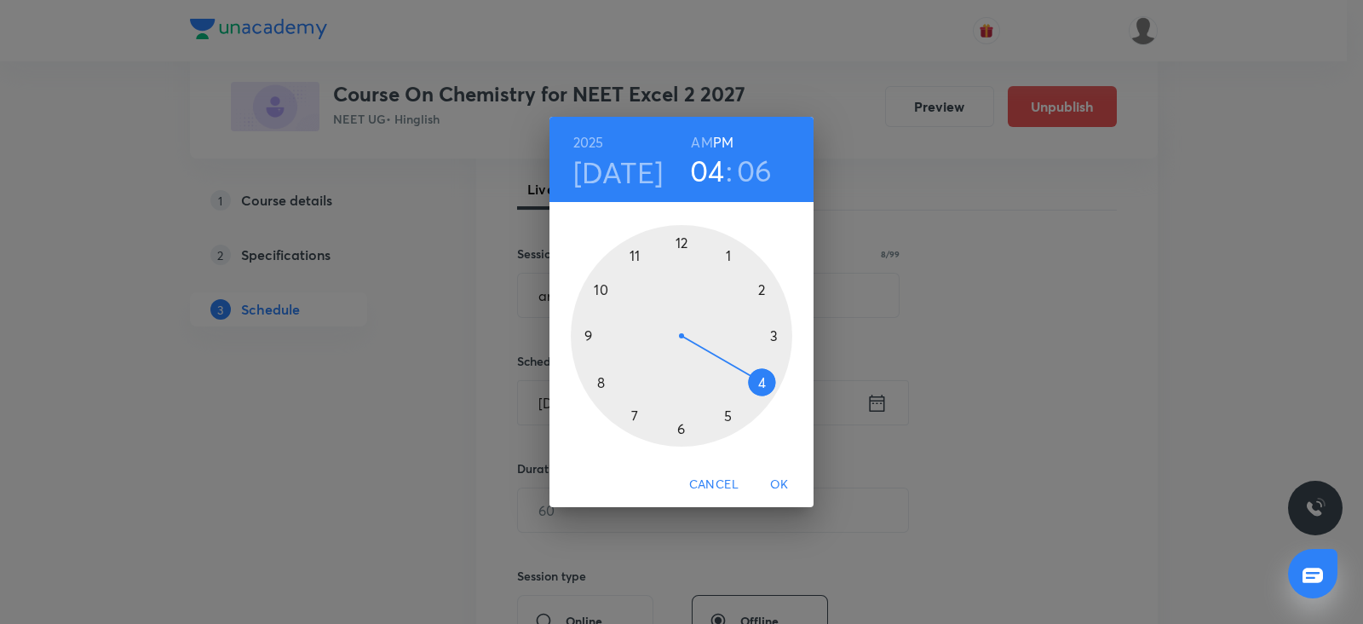
click at [773, 328] on div at bounding box center [681, 335] width 221 height 221
click at [680, 245] on div at bounding box center [681, 335] width 221 height 221
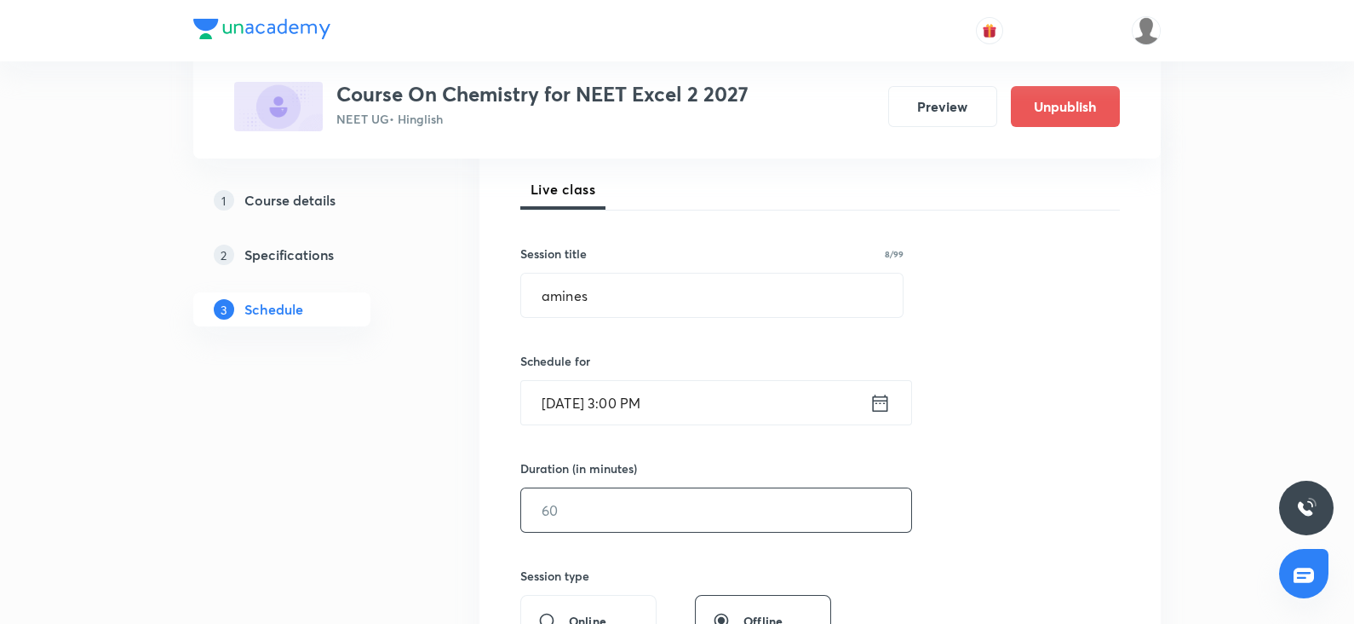
click at [584, 511] on input "text" at bounding box center [716, 509] width 390 height 43
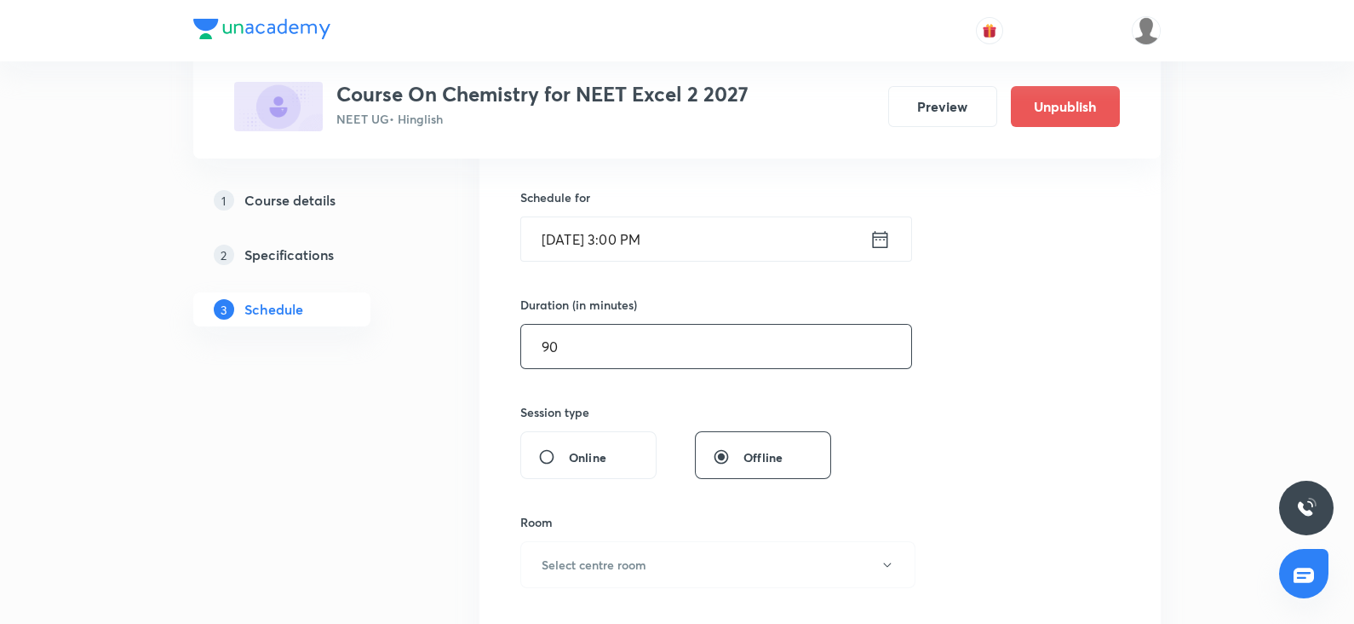
scroll to position [411, 0]
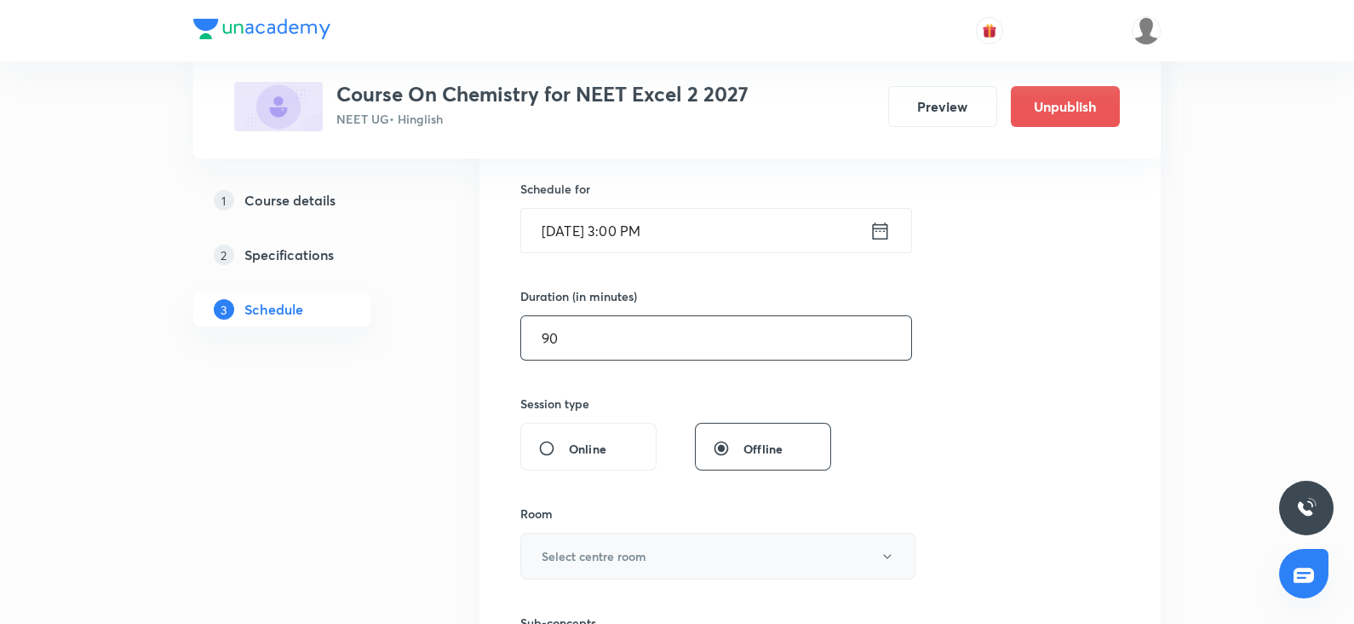
type input "90"
click at [559, 566] on button "Select centre room" at bounding box center [717, 555] width 395 height 47
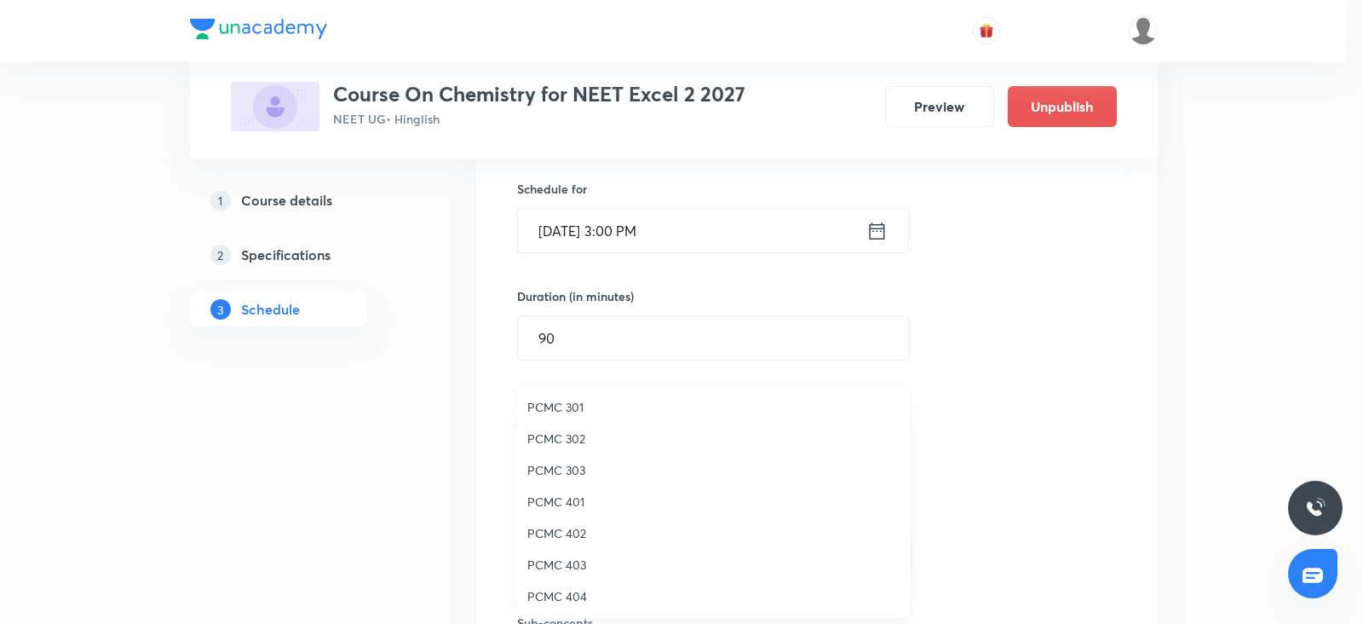
click at [579, 466] on span "PCMC 303" at bounding box center [713, 470] width 373 height 18
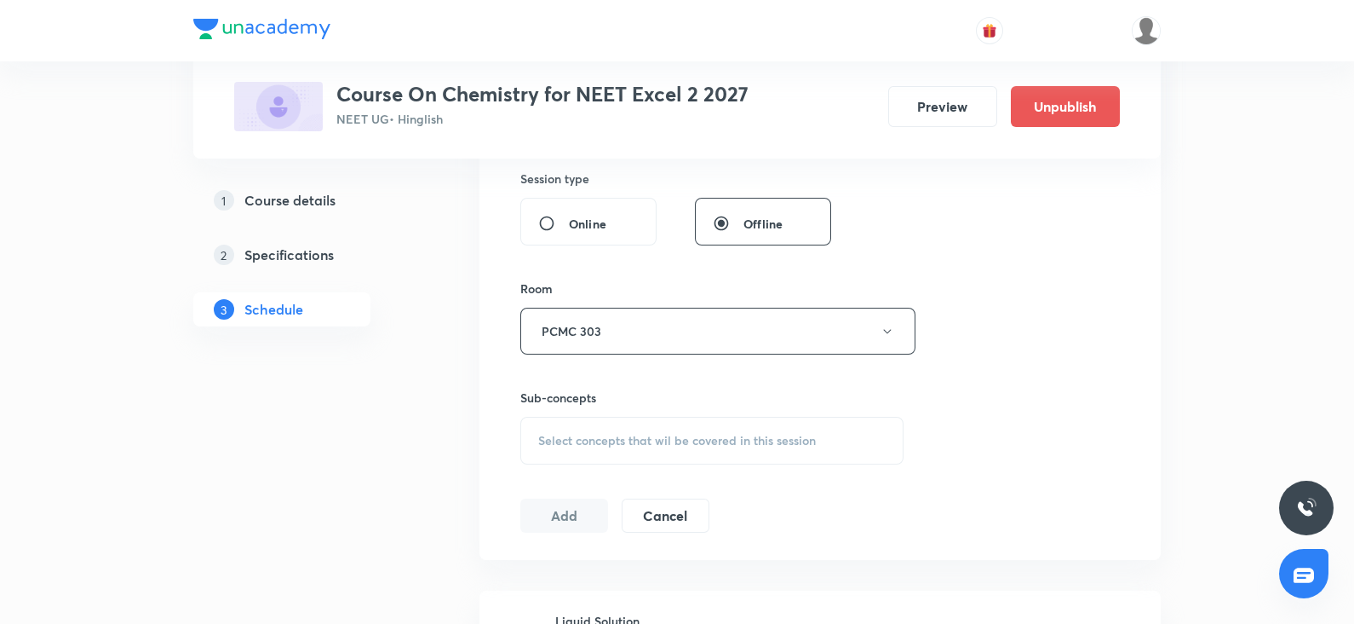
scroll to position [666, 0]
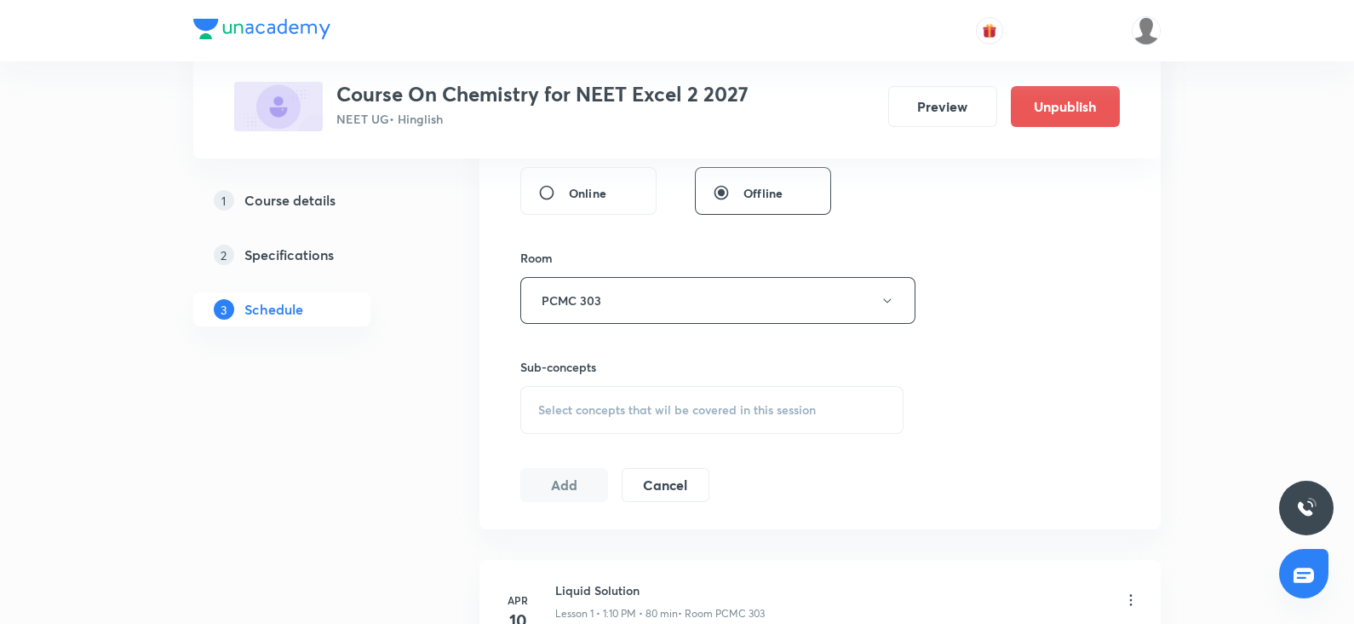
click at [579, 403] on span "Select concepts that wil be covered in this session" at bounding box center [677, 410] width 278 height 14
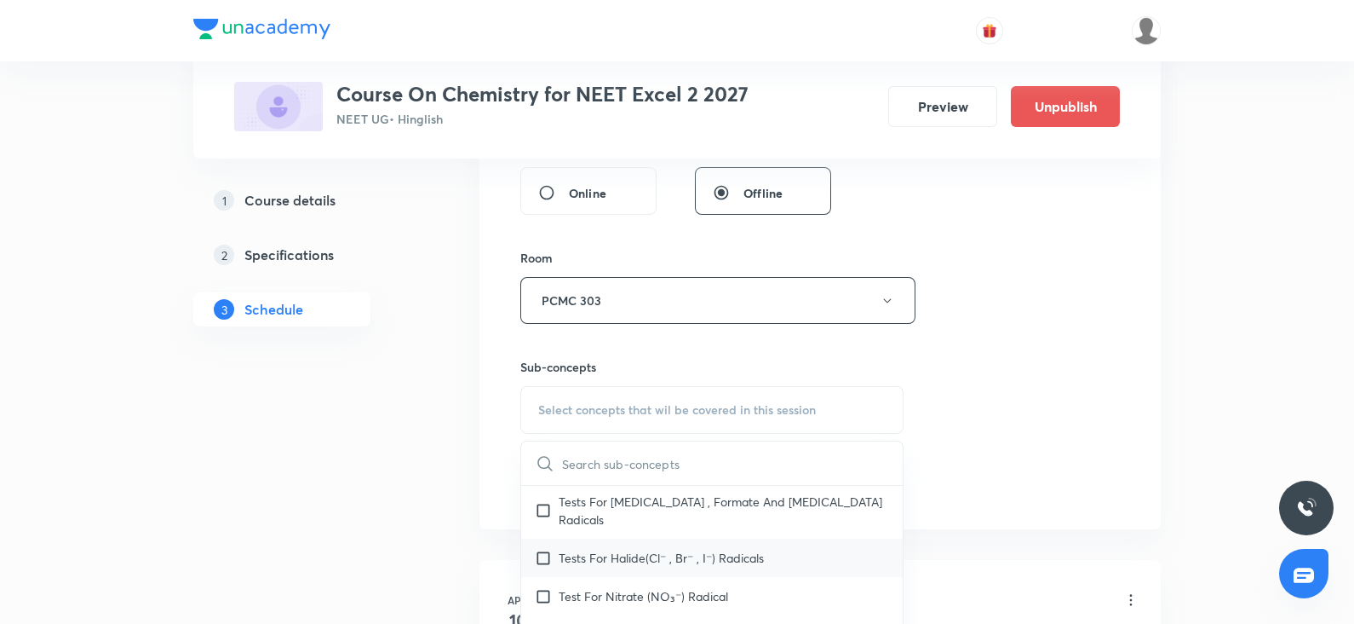
scroll to position [270, 0]
click at [587, 547] on div "Tests For Halide(Cl⁻ , Br⁻ , I⁻) Radicals" at bounding box center [712, 557] width 382 height 38
checkbox input "true"
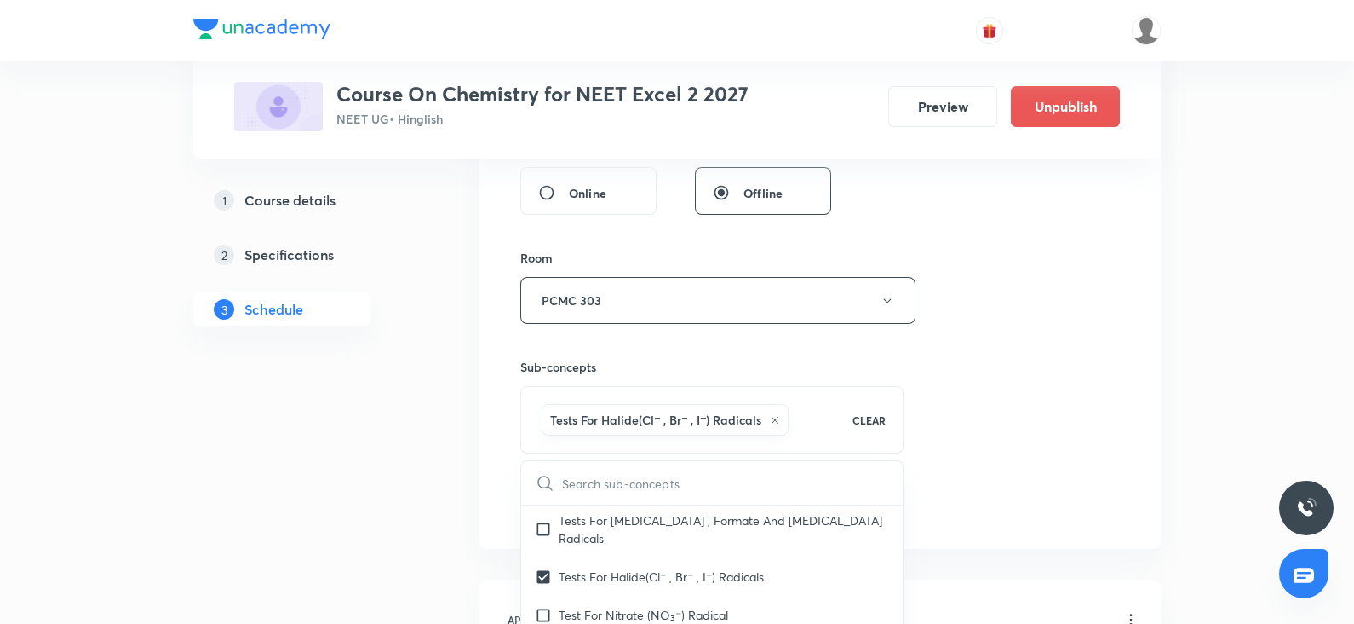
click at [991, 354] on div "Session 65 Live class Session title 8/99 amines ​ Schedule for Oct 8, 2025, 3:0…" at bounding box center [820, 112] width 600 height 820
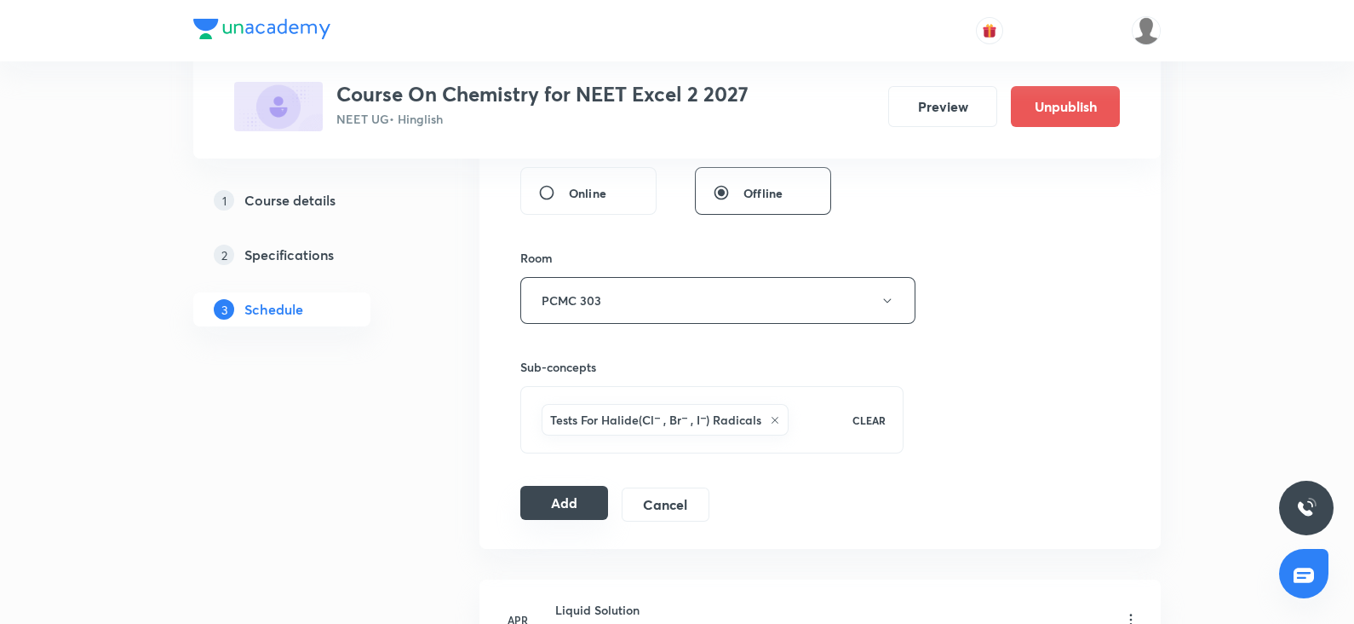
click at [558, 501] on button "Add" at bounding box center [564, 503] width 88 height 34
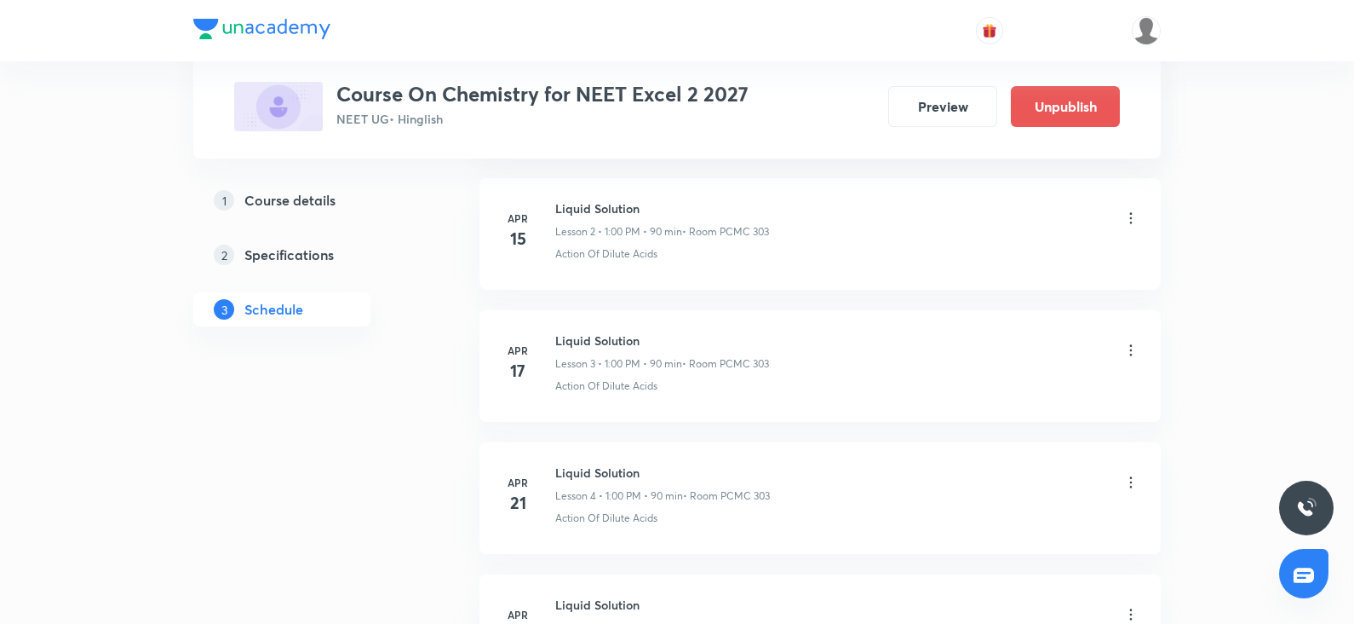
scroll to position [0, 0]
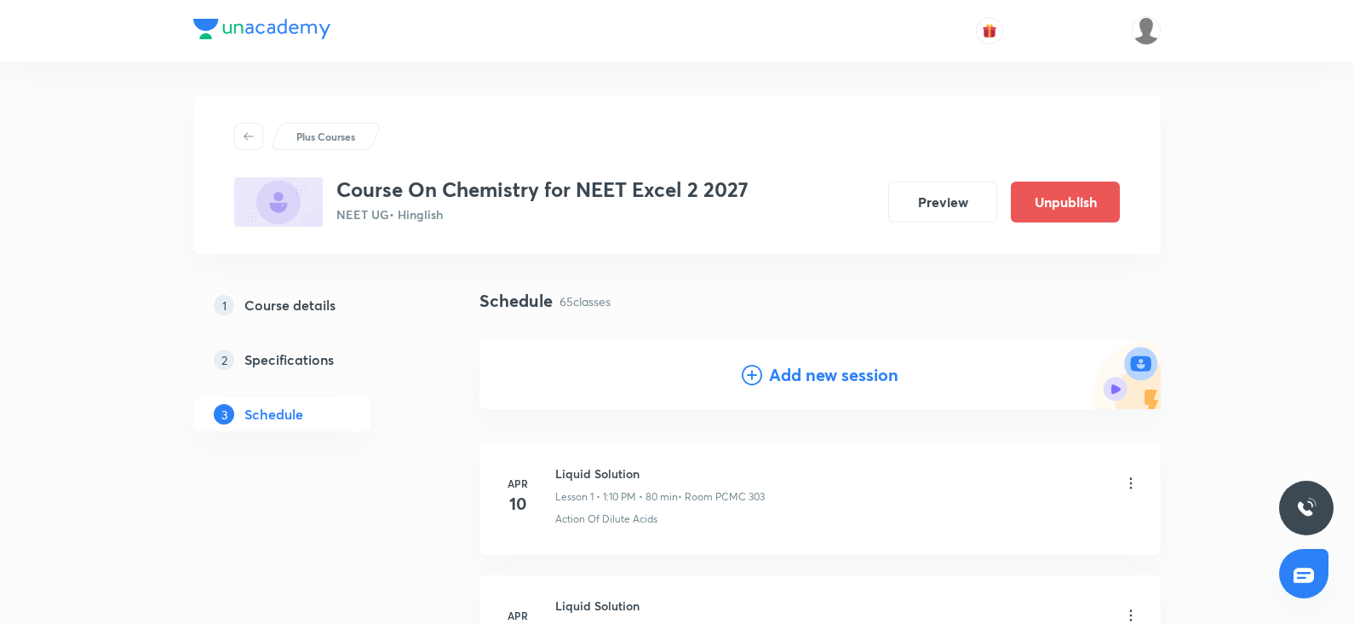
click at [767, 380] on div "Add new session" at bounding box center [820, 375] width 157 height 26
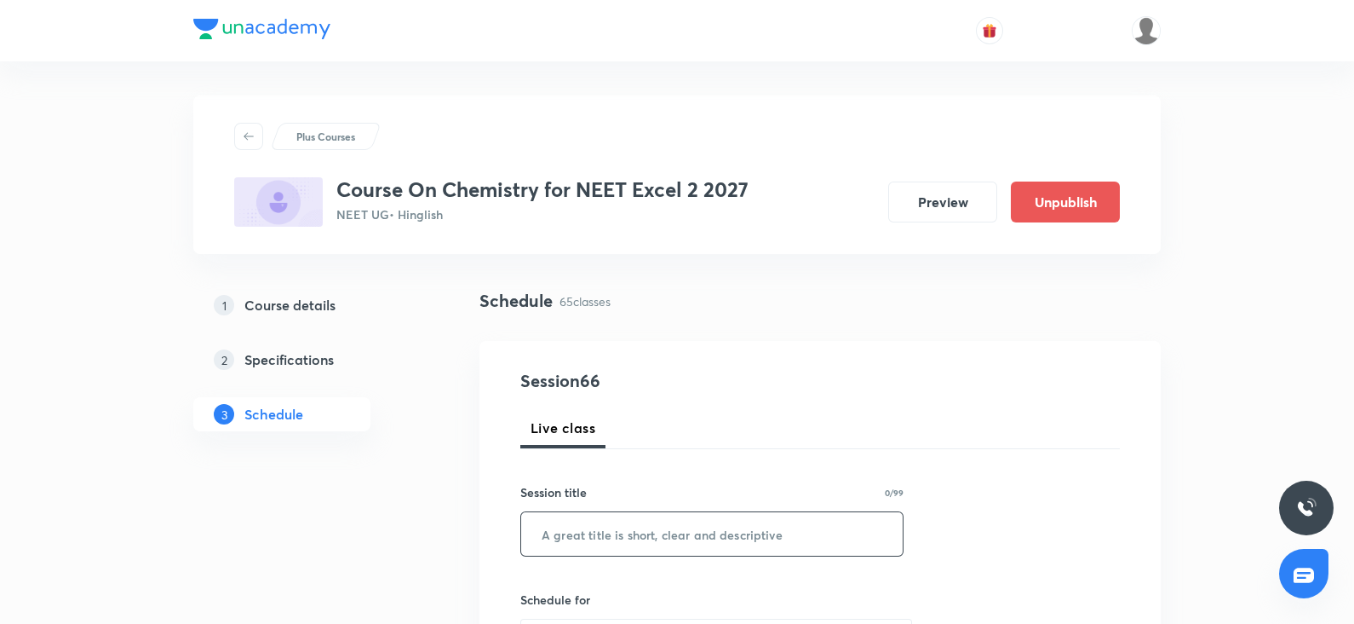
click at [584, 526] on input "text" at bounding box center [712, 533] width 382 height 43
paste input "amines"
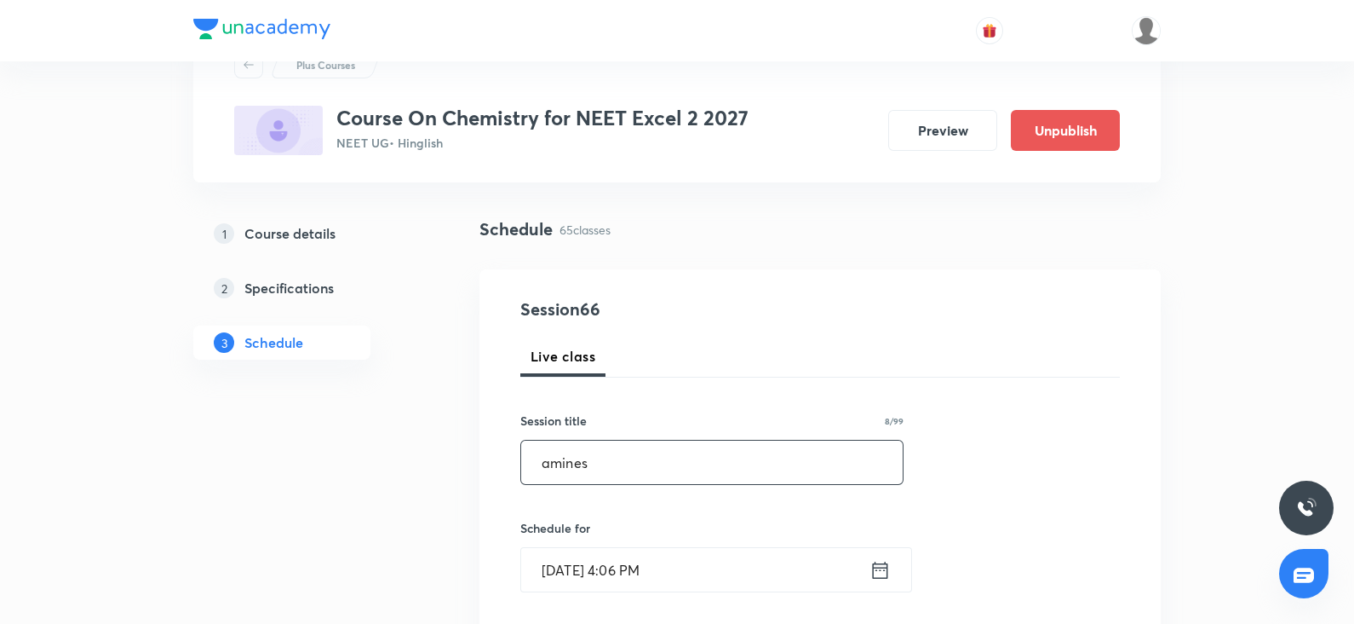
scroll to position [114, 0]
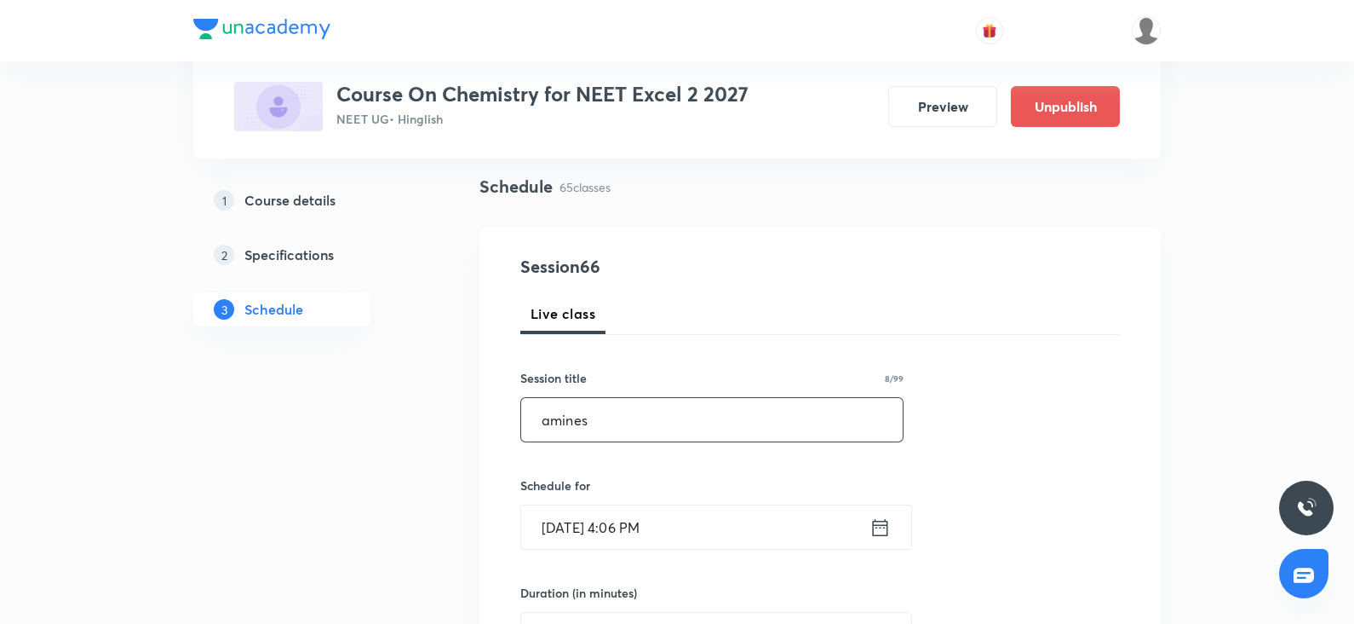
type input "amines"
click at [570, 516] on input "Oct 6, 2025, 4:06 PM" at bounding box center [695, 526] width 348 height 43
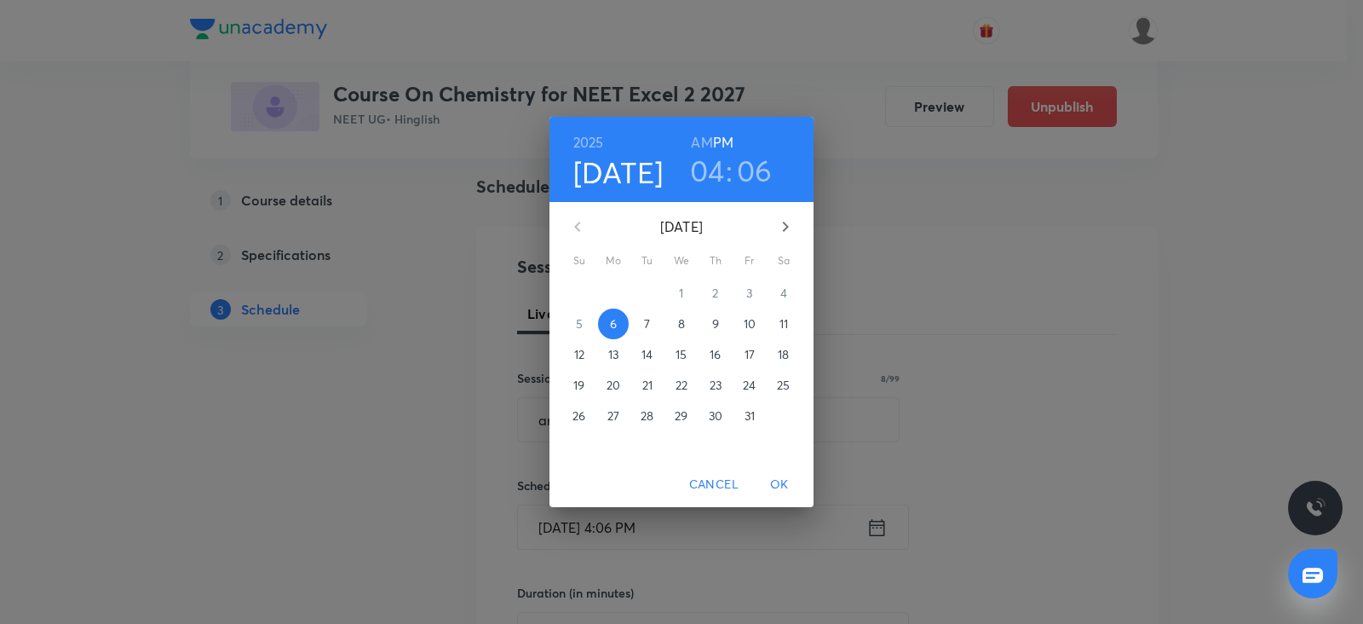
click at [745, 317] on p "10" at bounding box center [750, 323] width 12 height 17
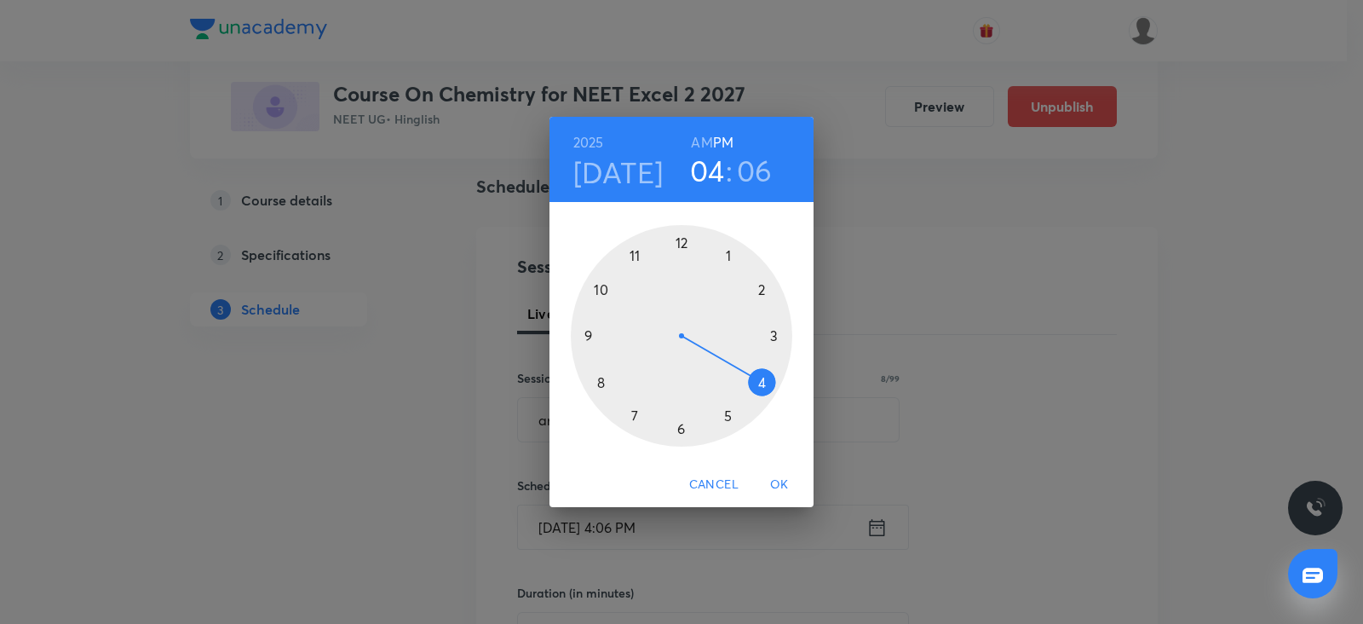
click at [774, 338] on div at bounding box center [681, 335] width 221 height 221
click at [680, 239] on div at bounding box center [681, 335] width 221 height 221
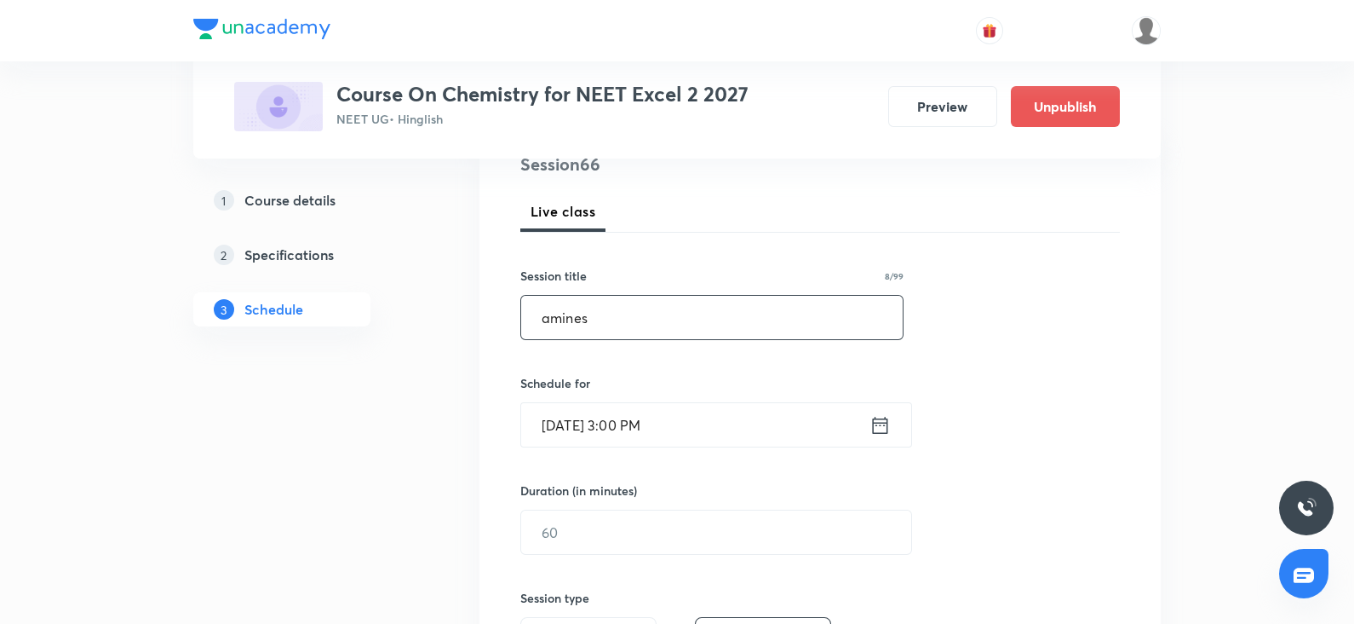
scroll to position [229, 0]
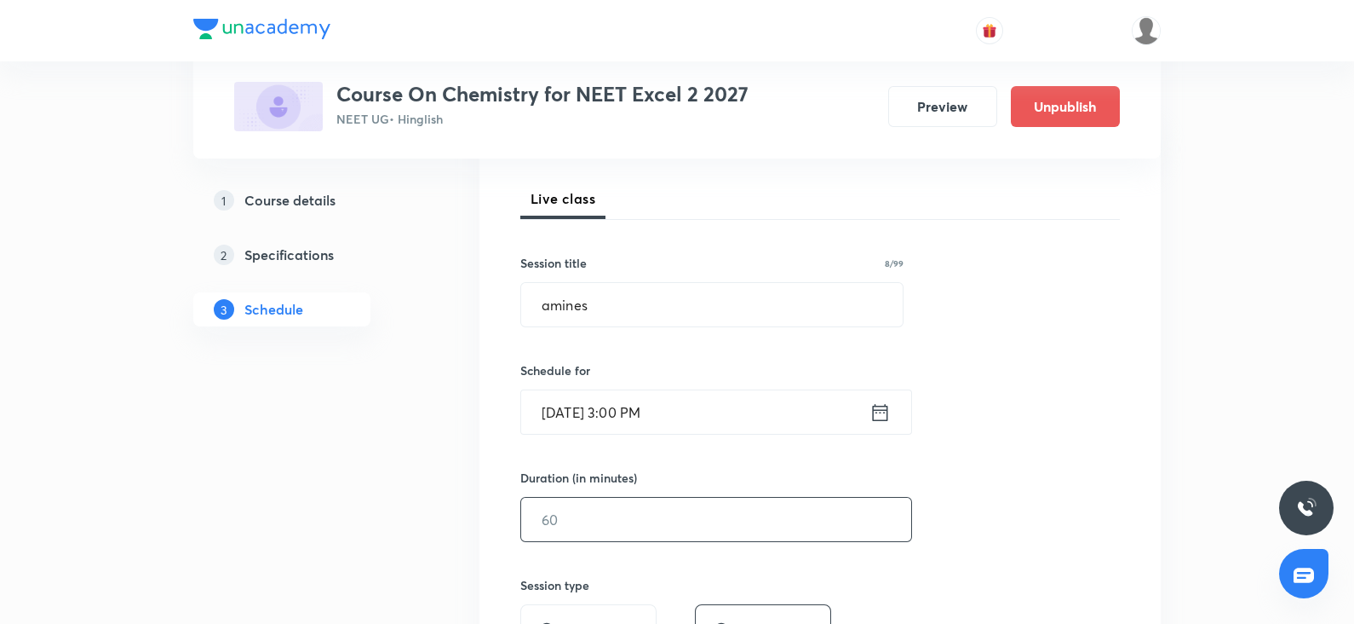
click at [560, 506] on input "text" at bounding box center [716, 518] width 390 height 43
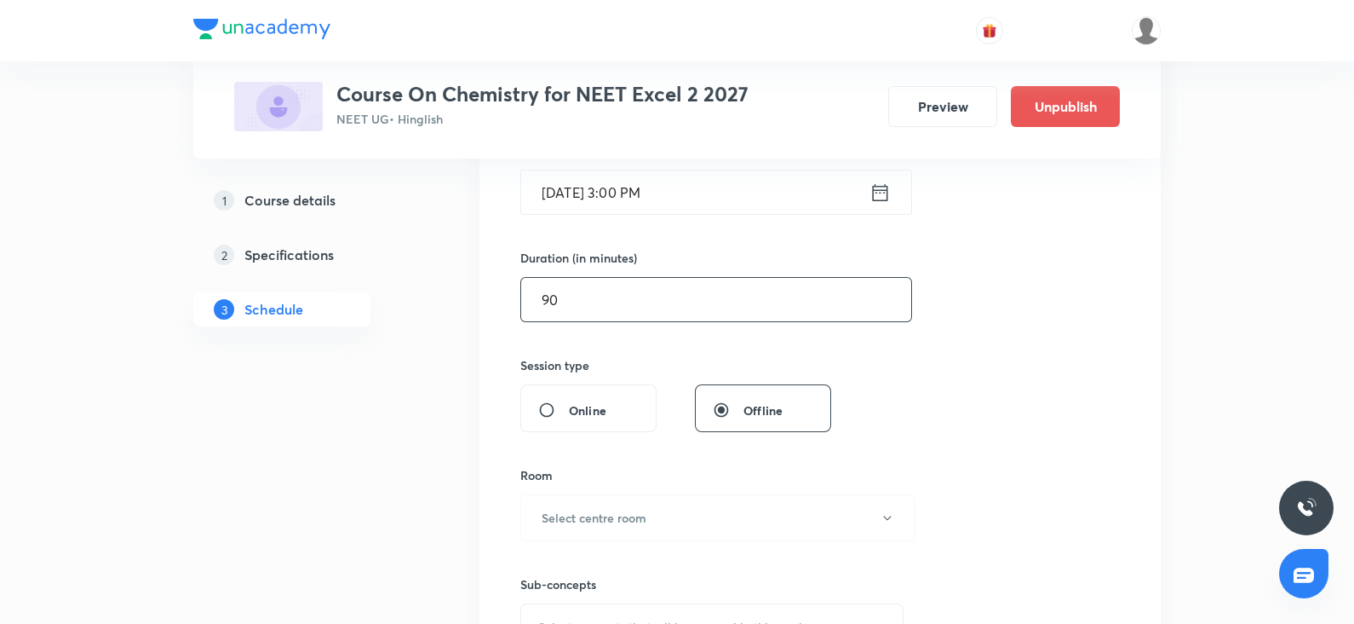
scroll to position [457, 0]
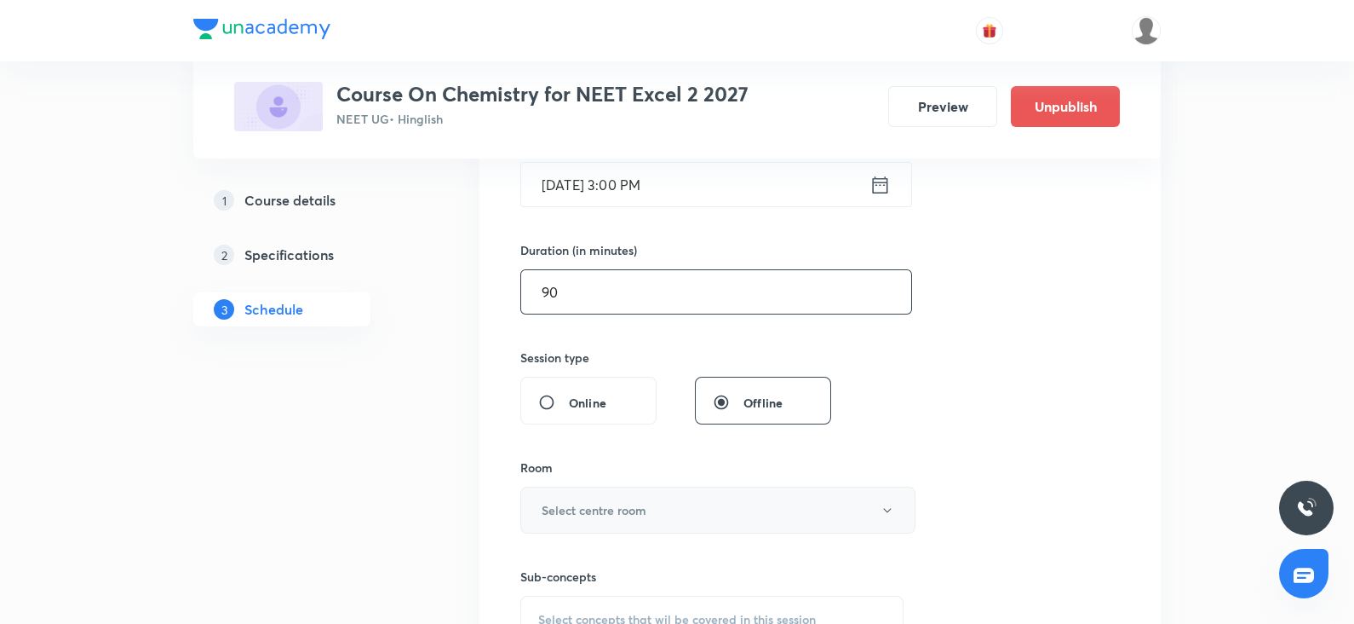
type input "90"
click at [553, 497] on button "Select centre room" at bounding box center [717, 509] width 395 height 47
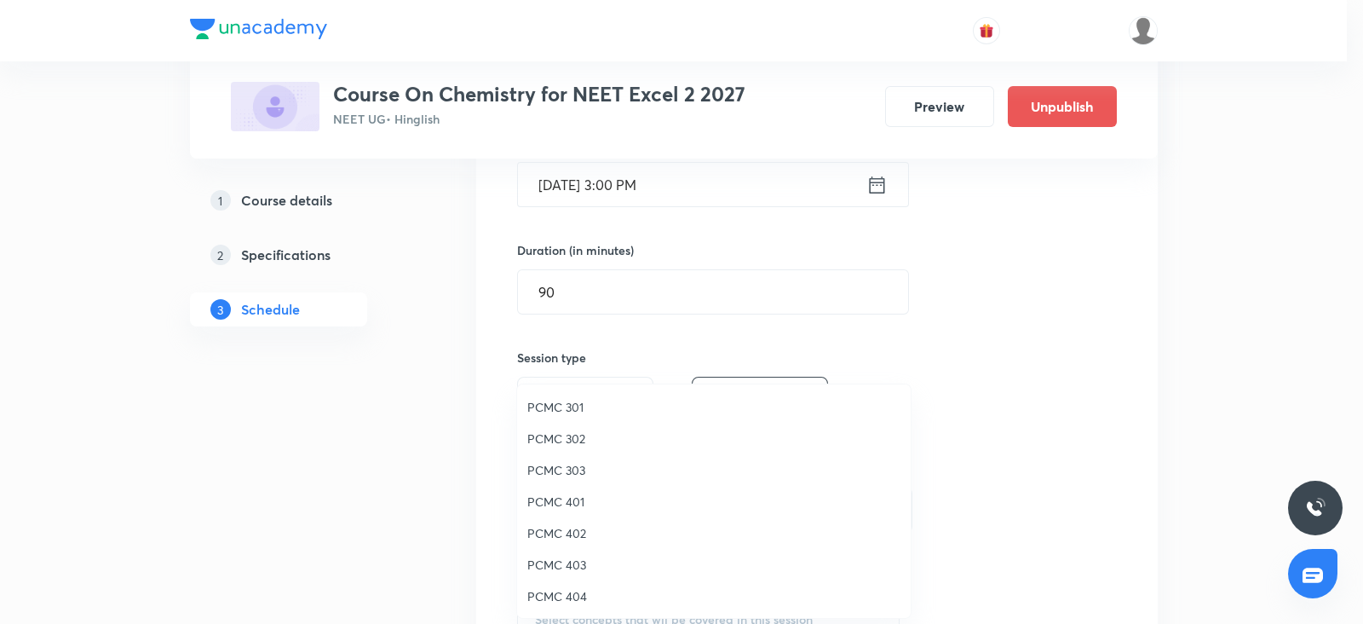
click at [578, 464] on span "PCMC 303" at bounding box center [713, 470] width 373 height 18
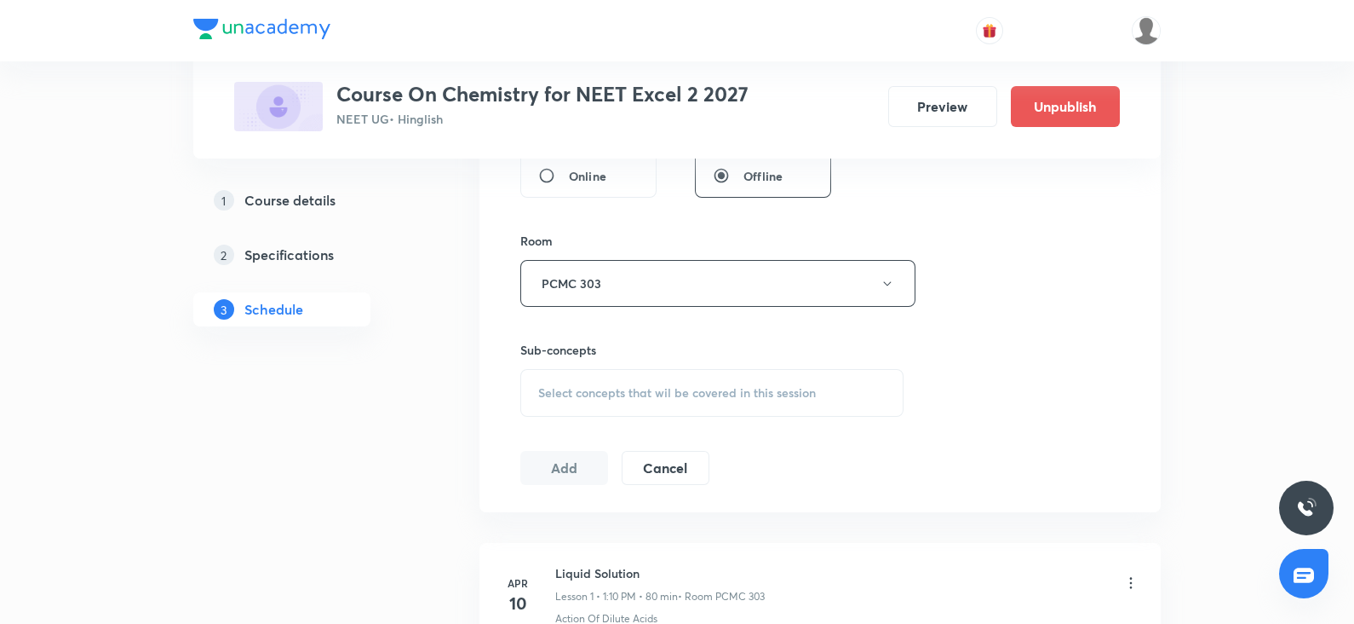
scroll to position [693, 0]
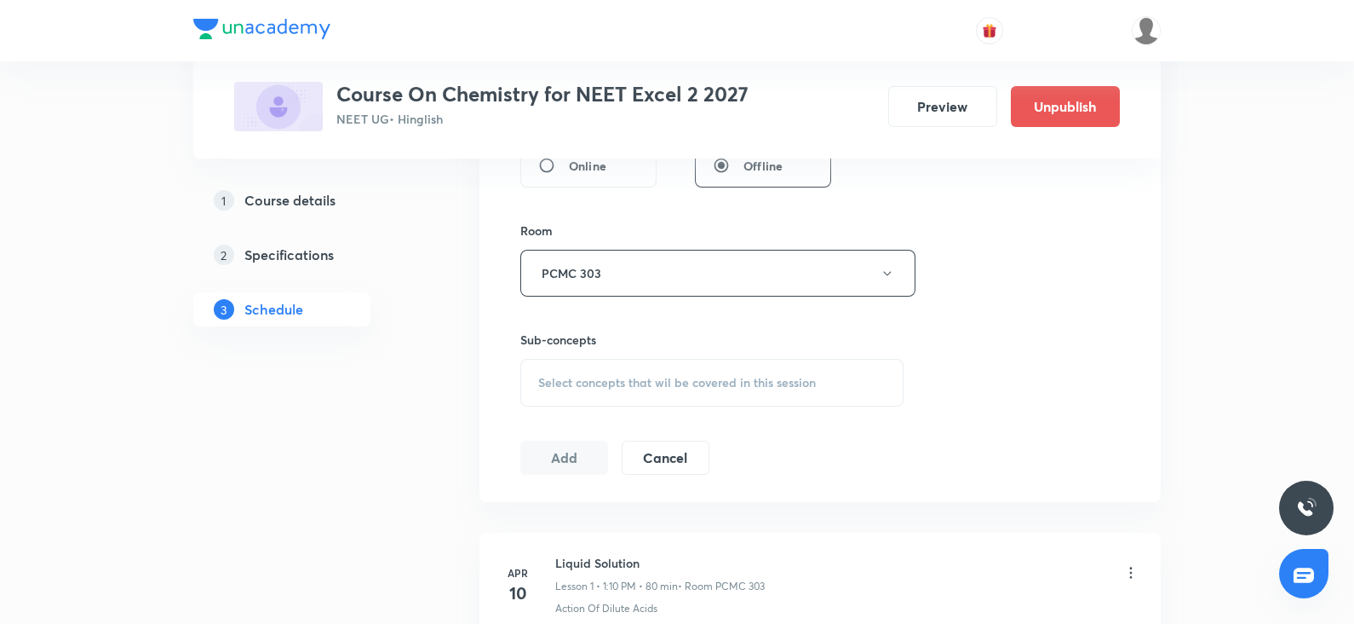
click at [575, 376] on span "Select concepts that wil be covered in this session" at bounding box center [677, 383] width 278 height 14
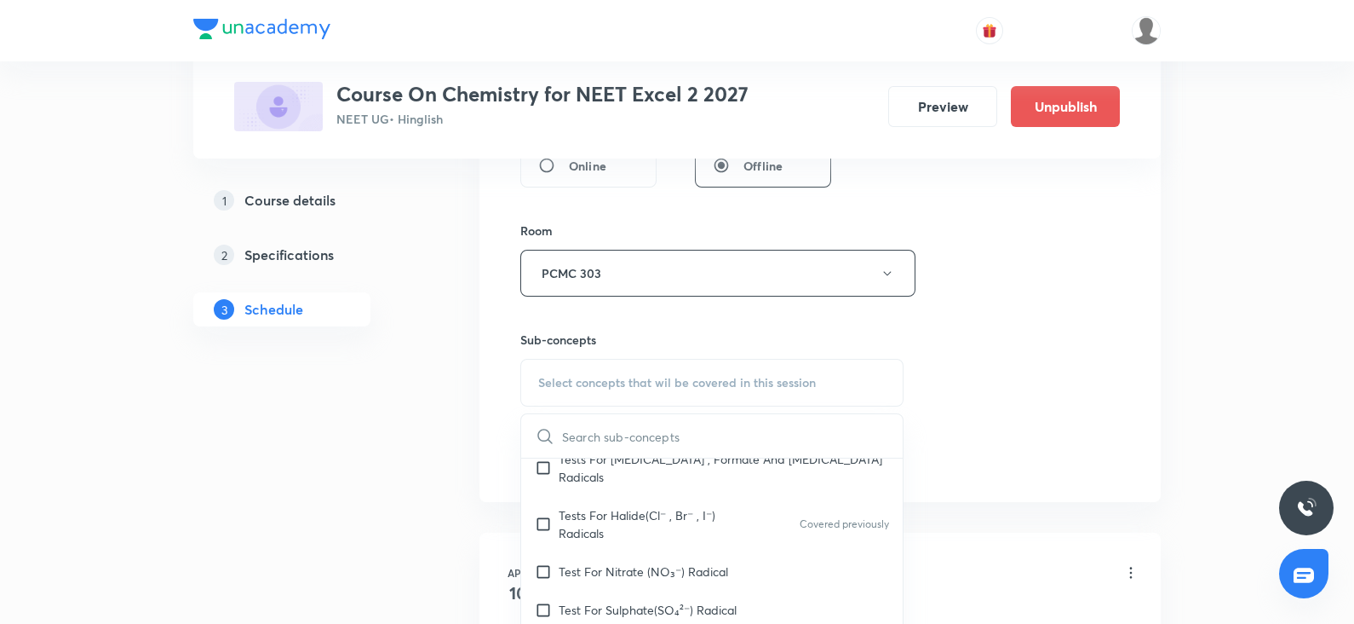
scroll to position [321, 0]
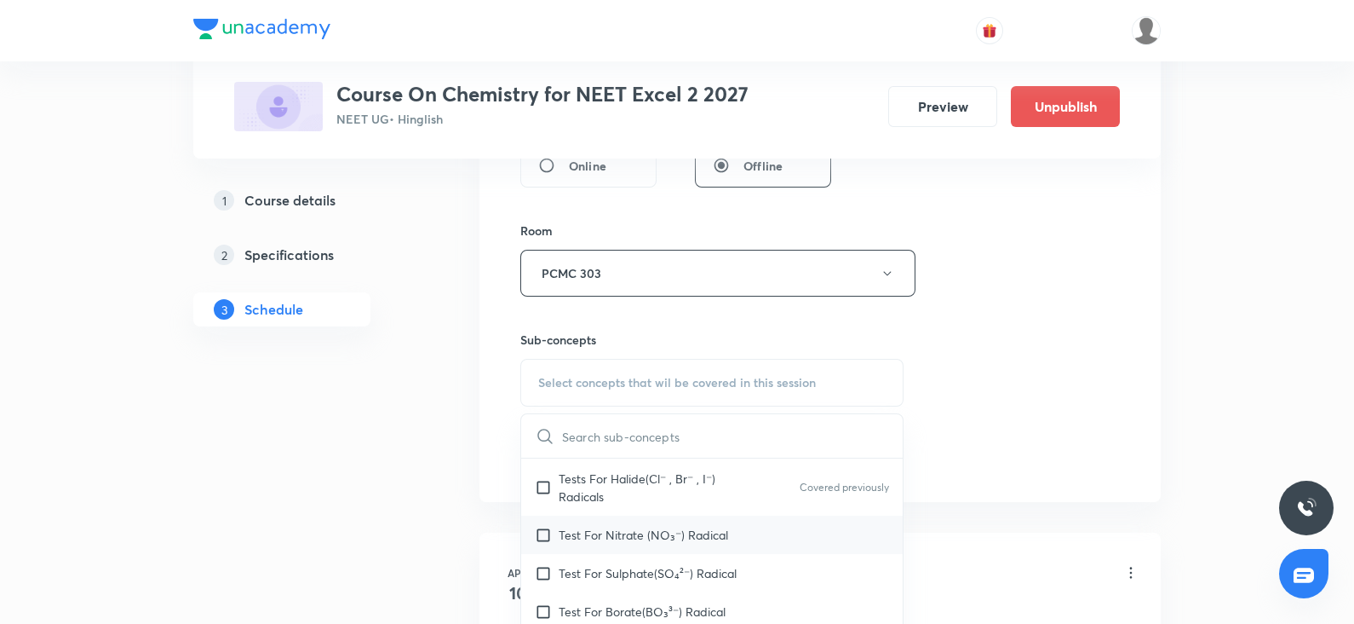
click at [603, 515] on div "Test For Nitrate (NO₃⁻) Radical" at bounding box center [712, 534] width 382 height 38
checkbox input "true"
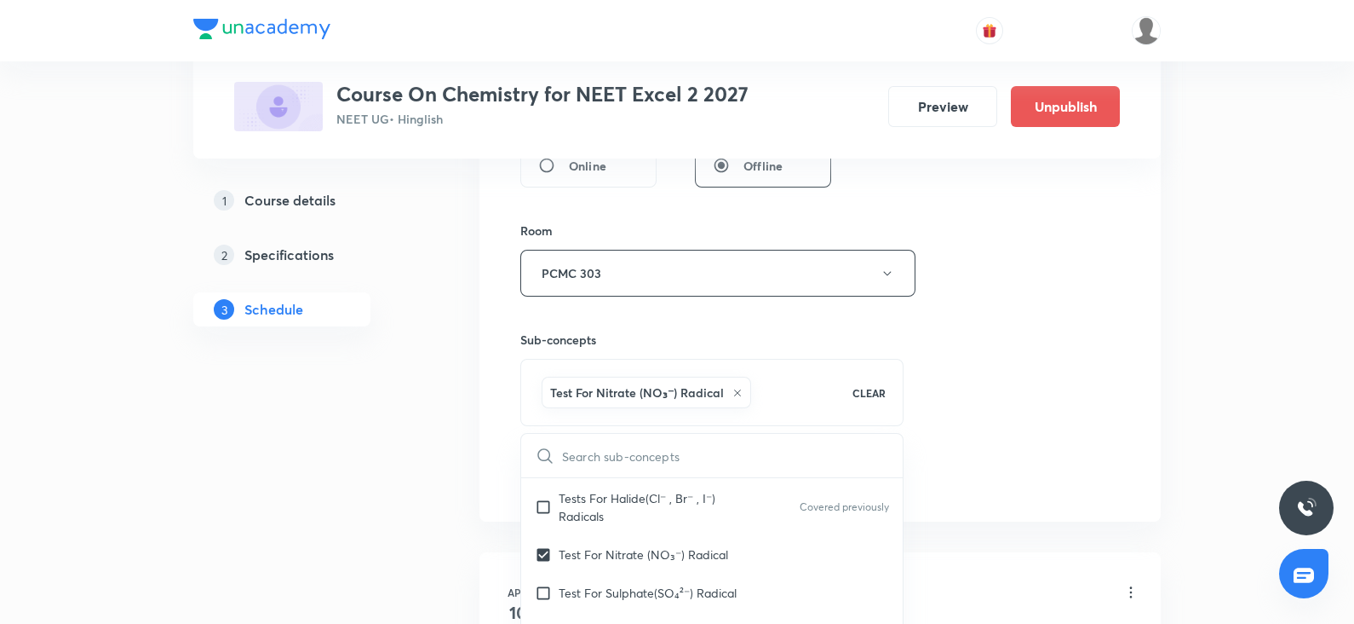
click at [1022, 349] on div "Session 66 Live class Session title 8/99 amines ​ Schedule for Oct 10, 2025, 3:…" at bounding box center [820, 85] width 600 height 820
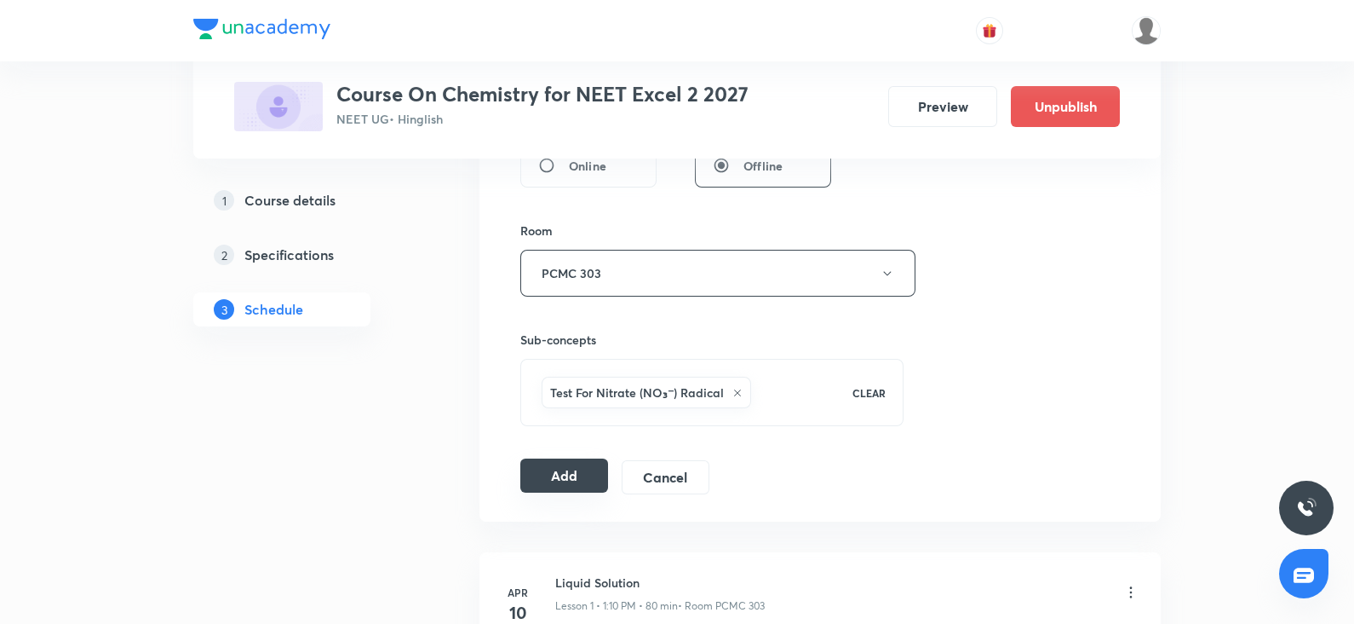
click at [570, 463] on button "Add" at bounding box center [564, 475] width 88 height 34
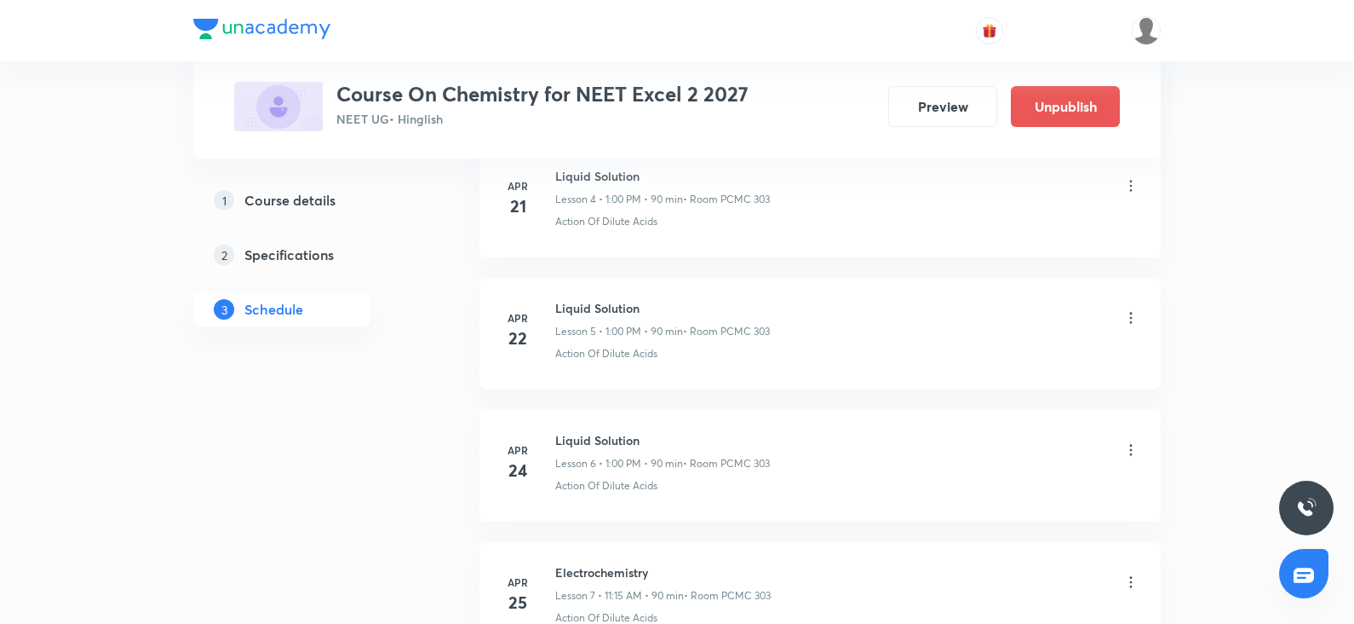
scroll to position [0, 0]
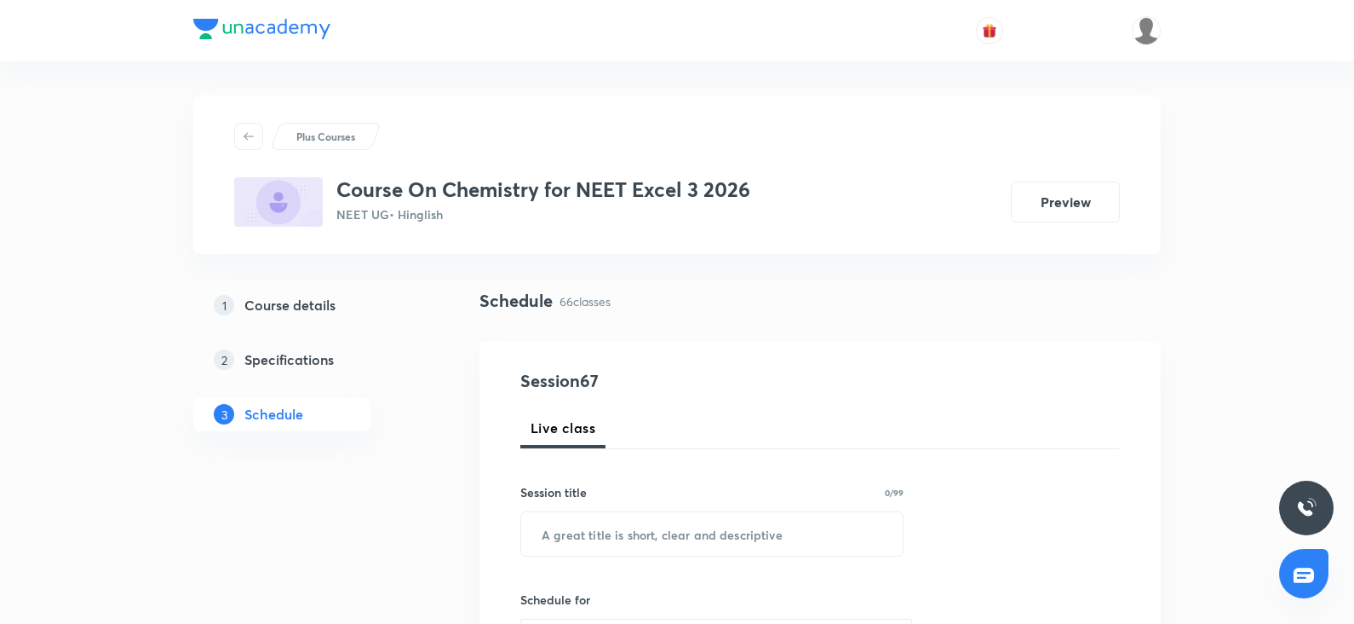
scroll to position [138, 0]
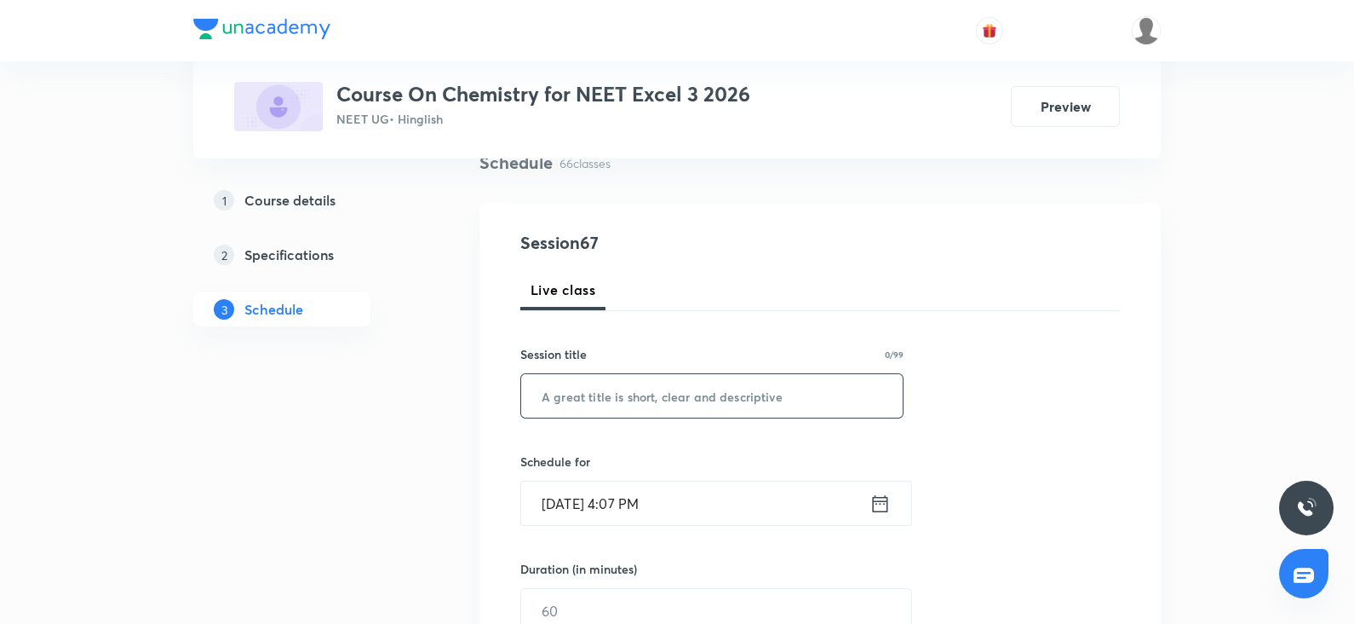
click at [561, 399] on input "text" at bounding box center [712, 395] width 382 height 43
paste input "amines"
type input "amines"
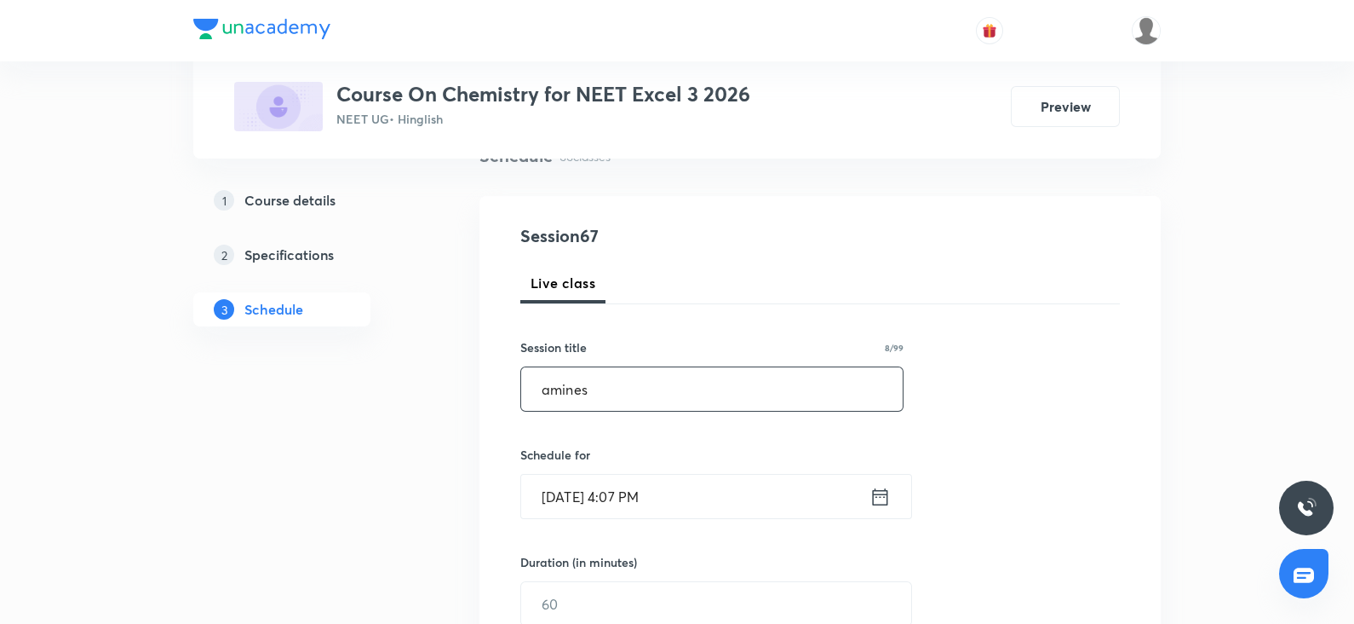
scroll to position [146, 0]
click at [605, 488] on input "[DATE] 4:07 PM" at bounding box center [695, 495] width 348 height 43
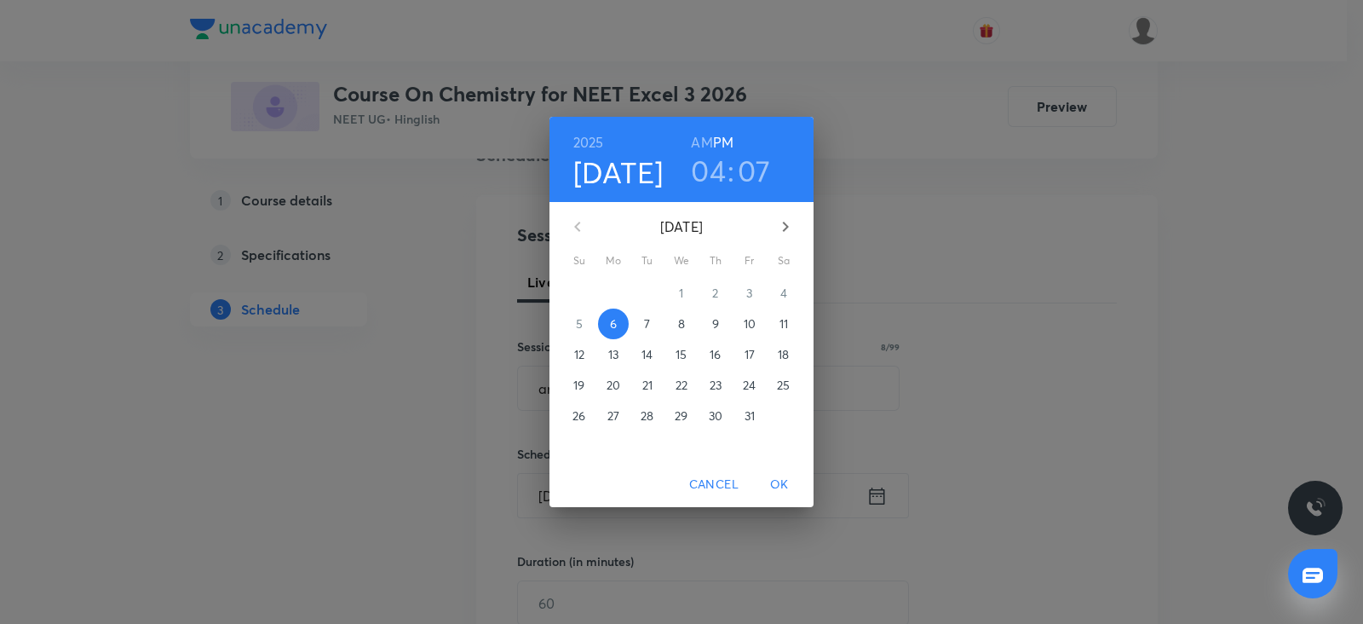
click at [647, 328] on p "7" at bounding box center [647, 323] width 6 height 17
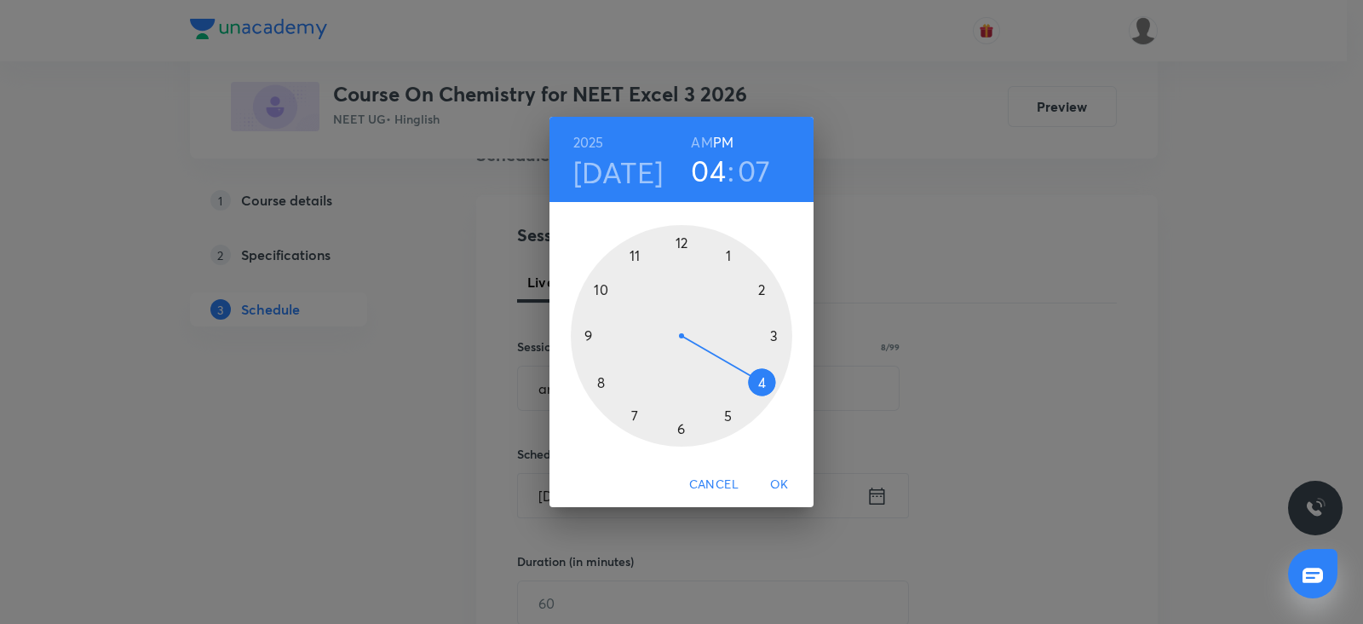
click at [630, 256] on div at bounding box center [681, 335] width 221 height 221
click at [701, 141] on h6 "AM" at bounding box center [701, 142] width 21 height 24
click at [768, 332] on div at bounding box center [681, 335] width 221 height 221
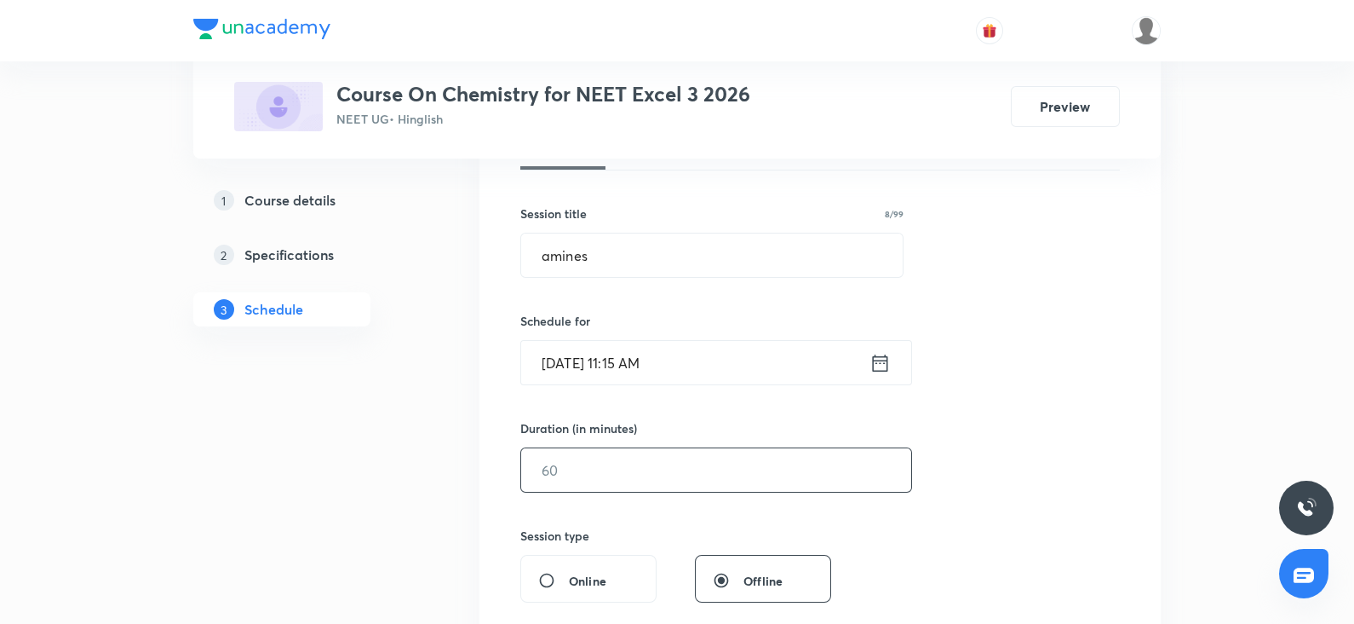
scroll to position [282, 0]
click at [579, 487] on div "Session 67 Live class Session title 8/99 amines ​ Schedule for [DATE] 11:15 AM …" at bounding box center [820, 486] width 600 height 800
click at [567, 470] on input "text" at bounding box center [716, 466] width 390 height 43
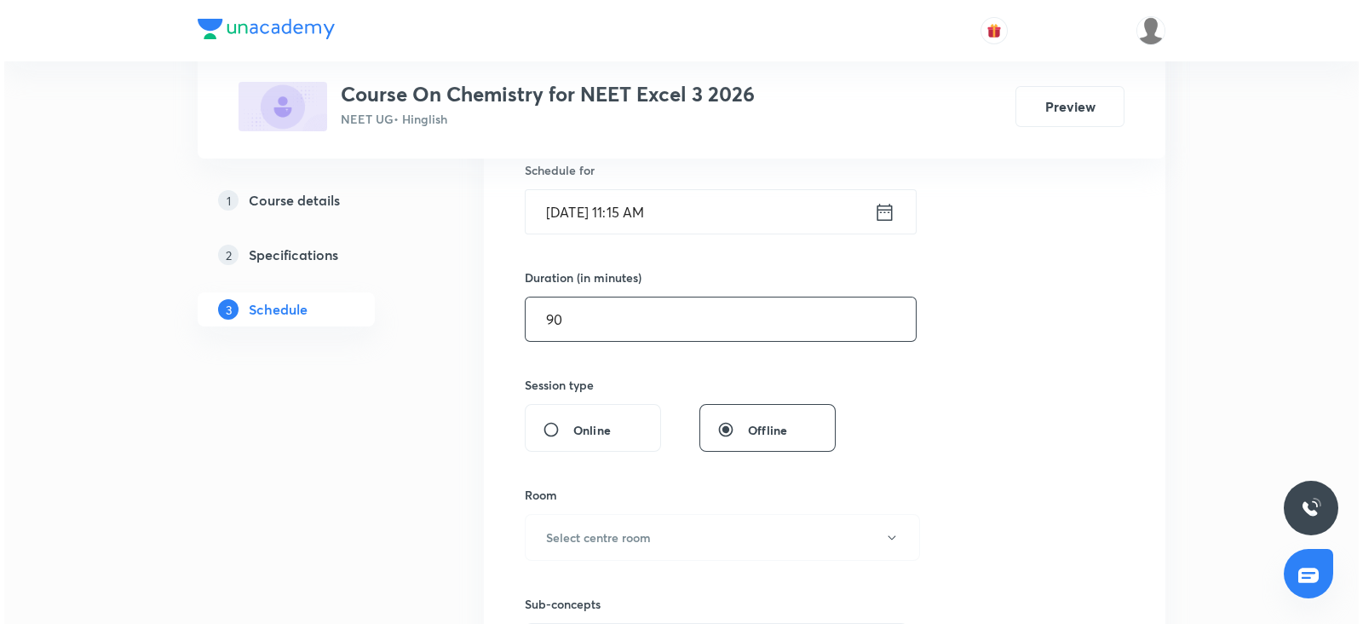
scroll to position [431, 0]
type input "90"
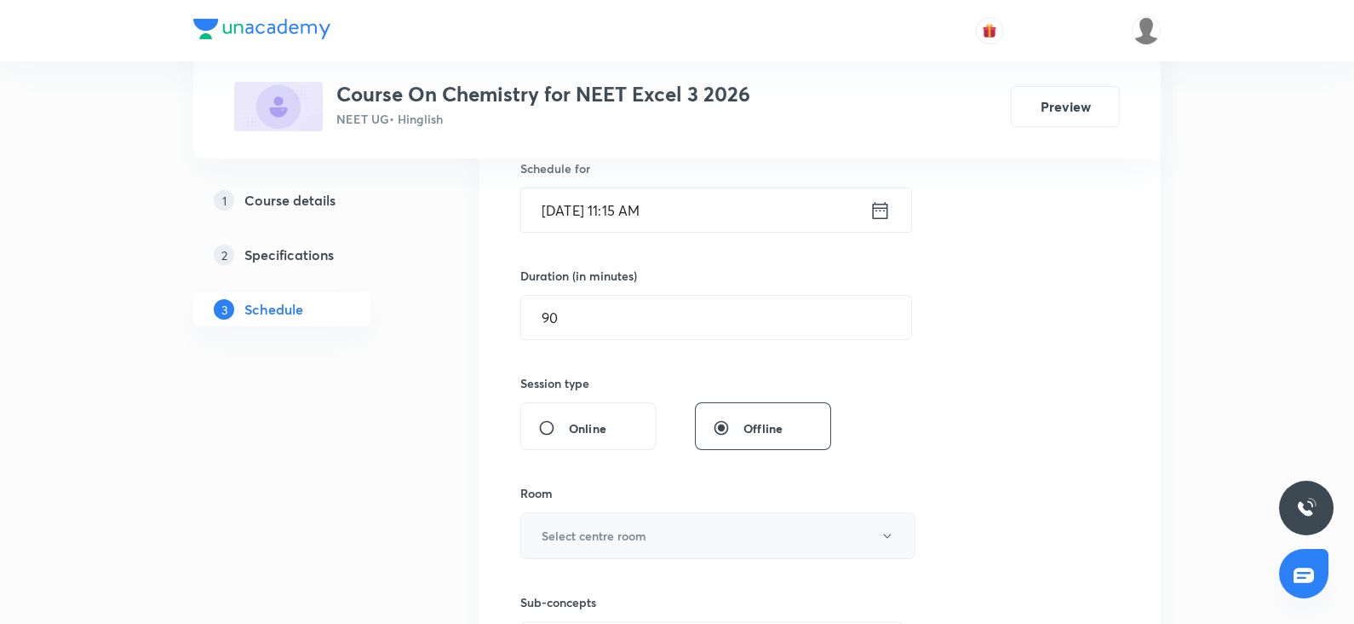
click at [554, 520] on button "Select centre room" at bounding box center [717, 535] width 395 height 47
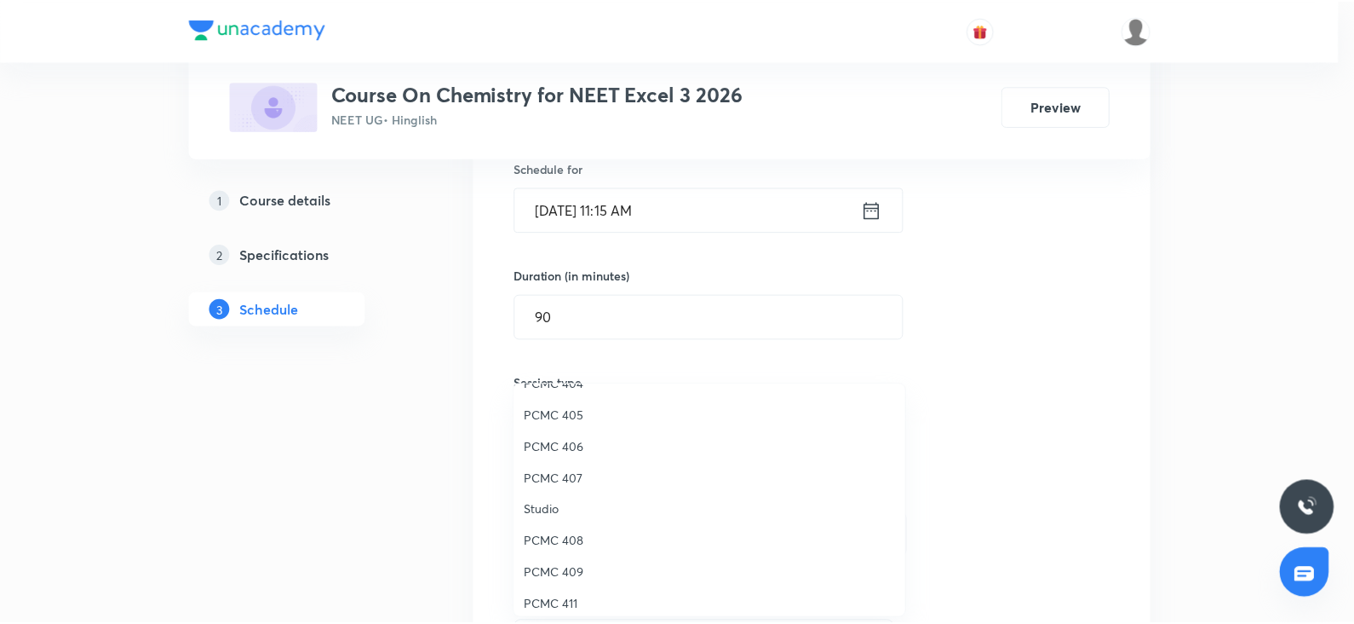
scroll to position [215, 0]
click at [567, 480] on span "PCMC 407" at bounding box center [713, 476] width 373 height 18
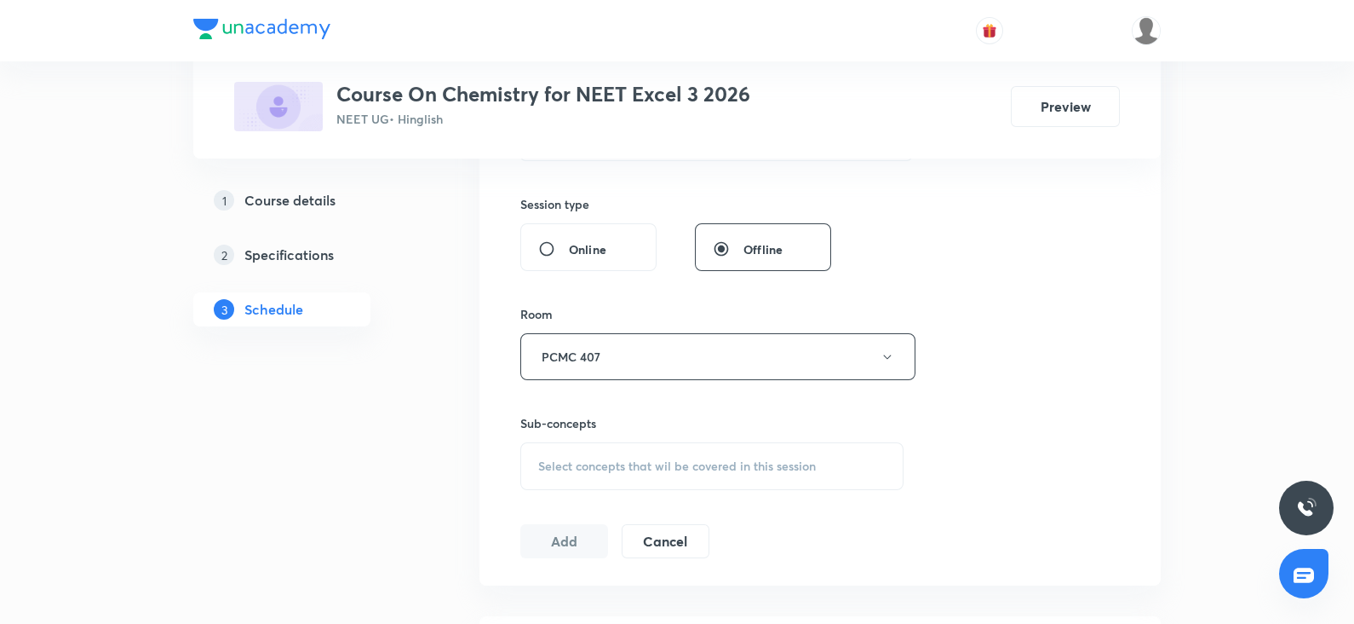
click at [609, 470] on span "Select concepts that wil be covered in this session" at bounding box center [677, 466] width 278 height 14
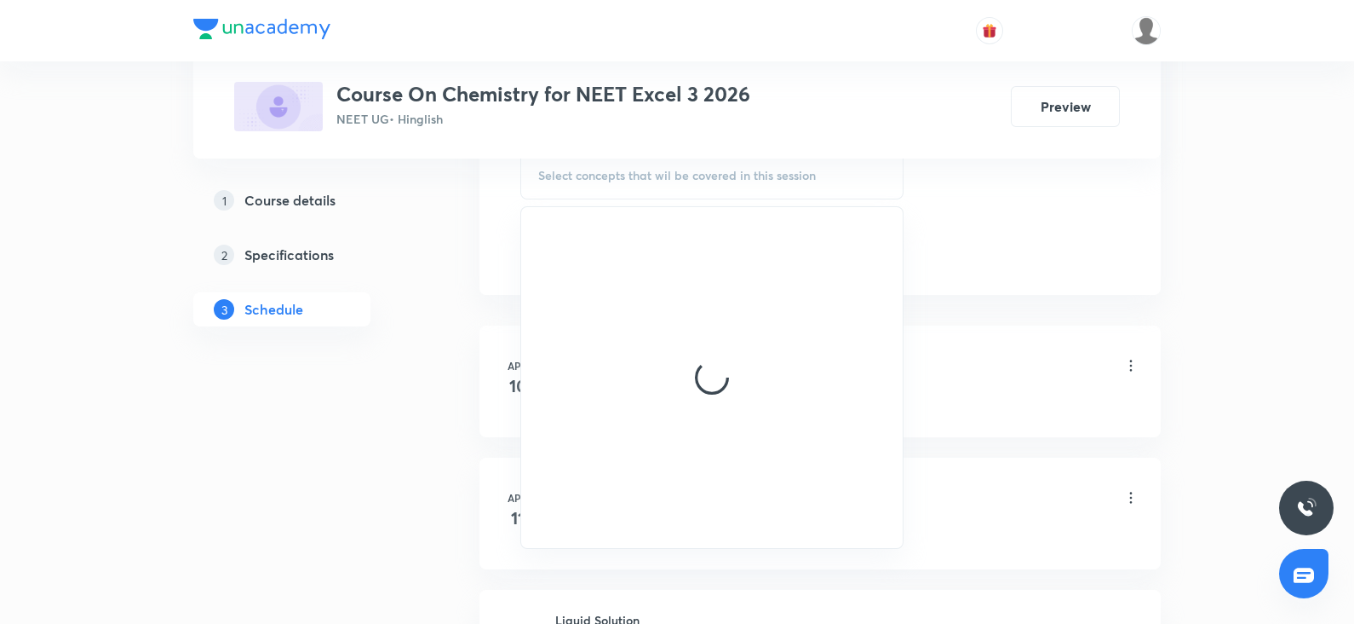
scroll to position [902, 0]
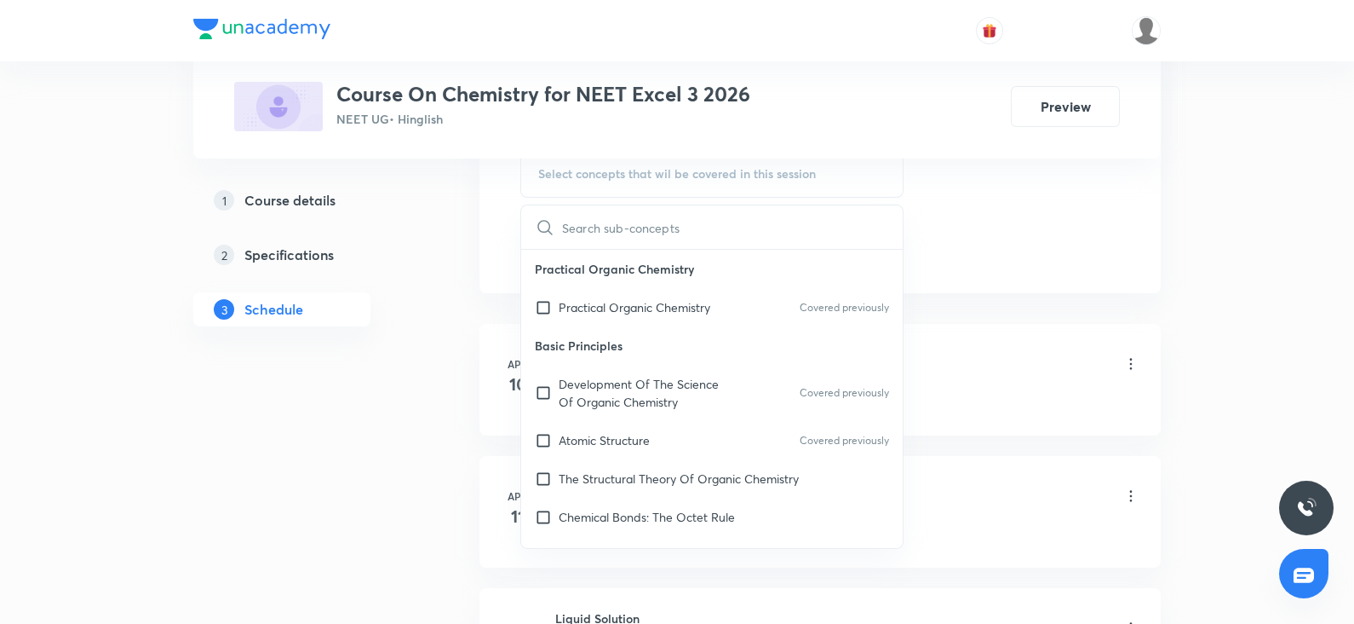
click at [603, 472] on p "The Structural Theory Of Organic Chemistry" at bounding box center [679, 478] width 240 height 18
checkbox input "true"
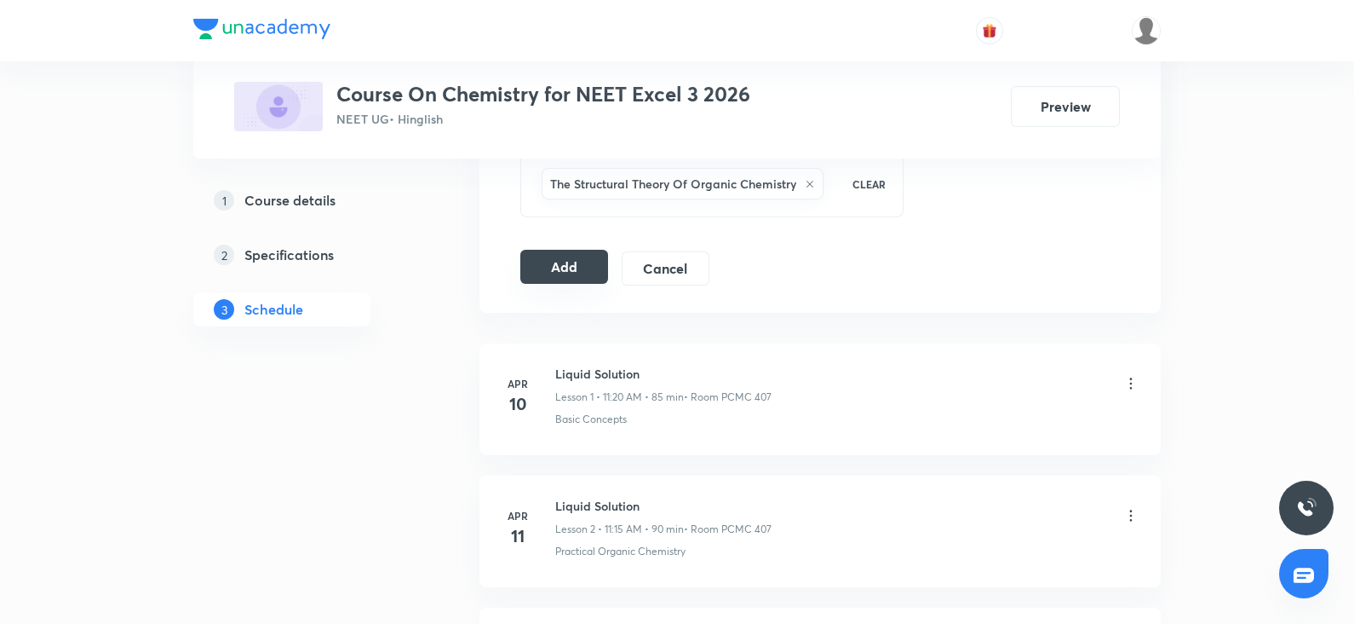
click at [566, 266] on button "Add" at bounding box center [564, 267] width 88 height 34
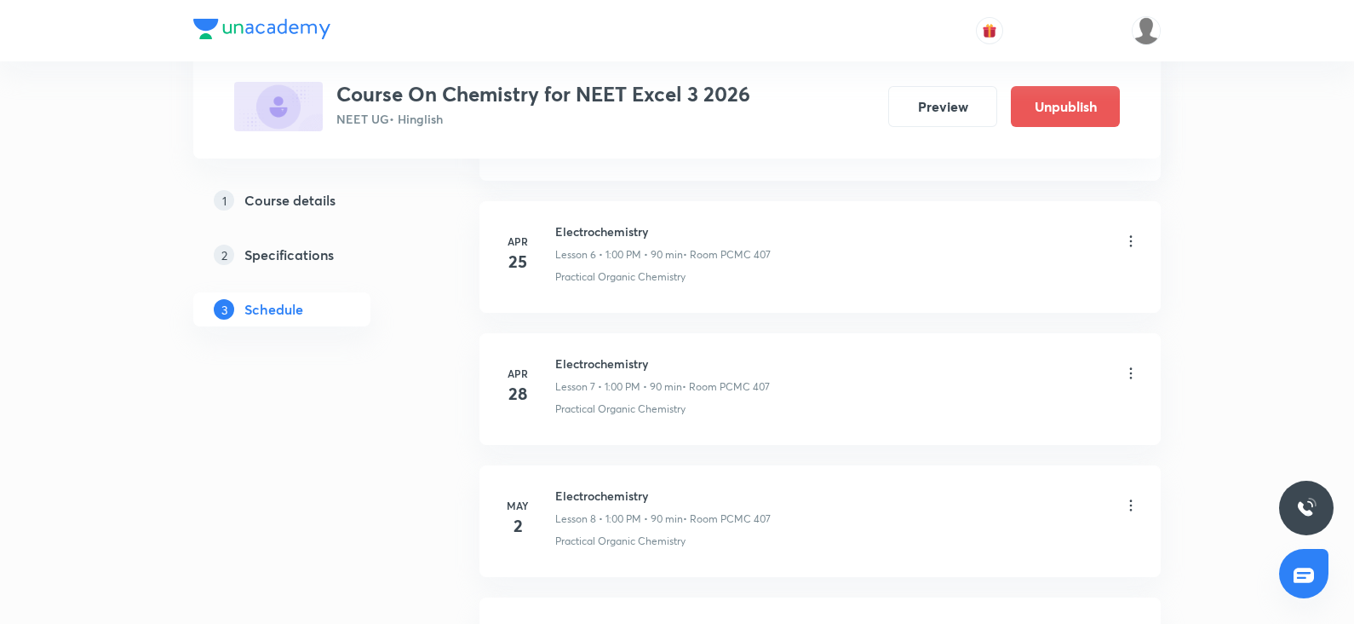
scroll to position [0, 0]
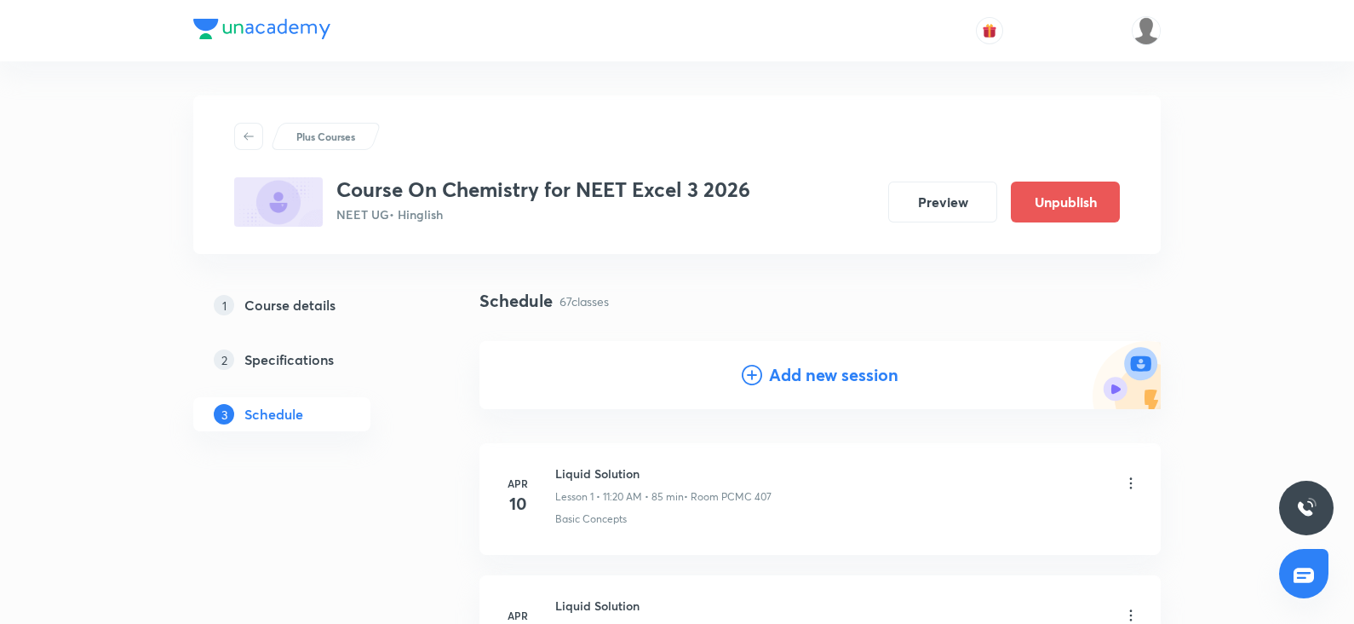
click at [760, 381] on icon at bounding box center [752, 375] width 20 height 20
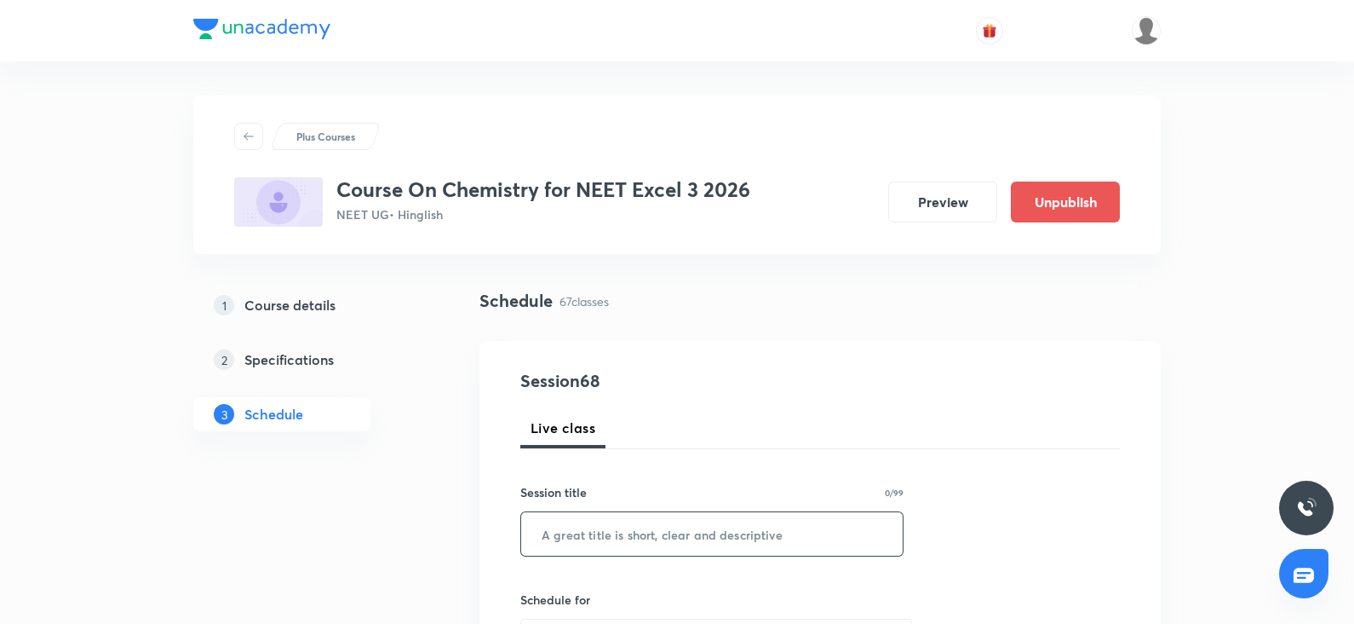
click at [550, 543] on input "text" at bounding box center [712, 533] width 382 height 43
paste input "amines"
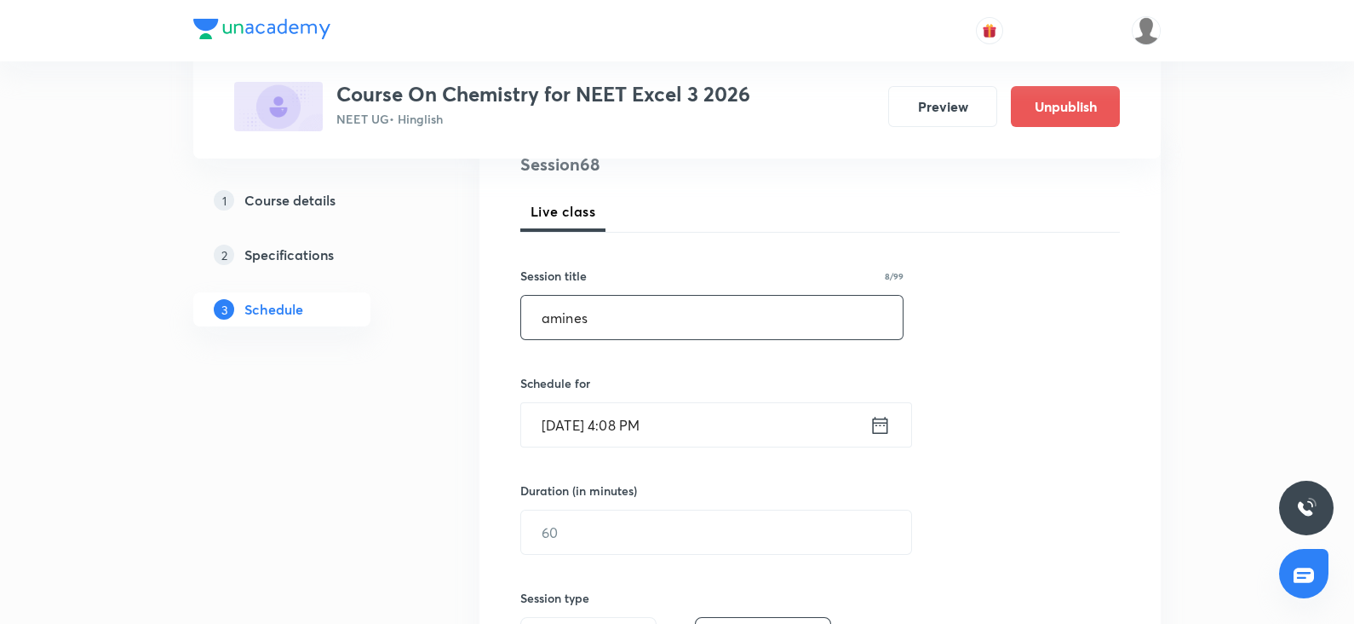
scroll to position [226, 0]
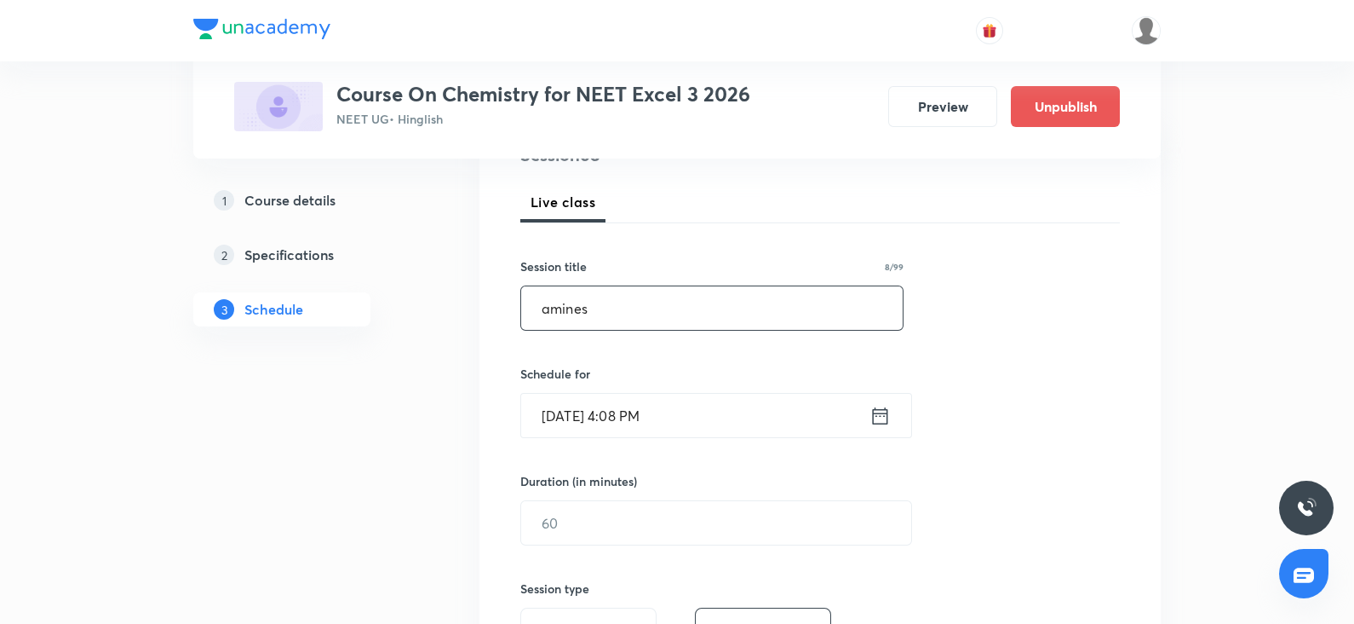
type input "amines"
click at [569, 424] on input "Oct 6, 2025, 4:08 PM" at bounding box center [695, 415] width 348 height 43
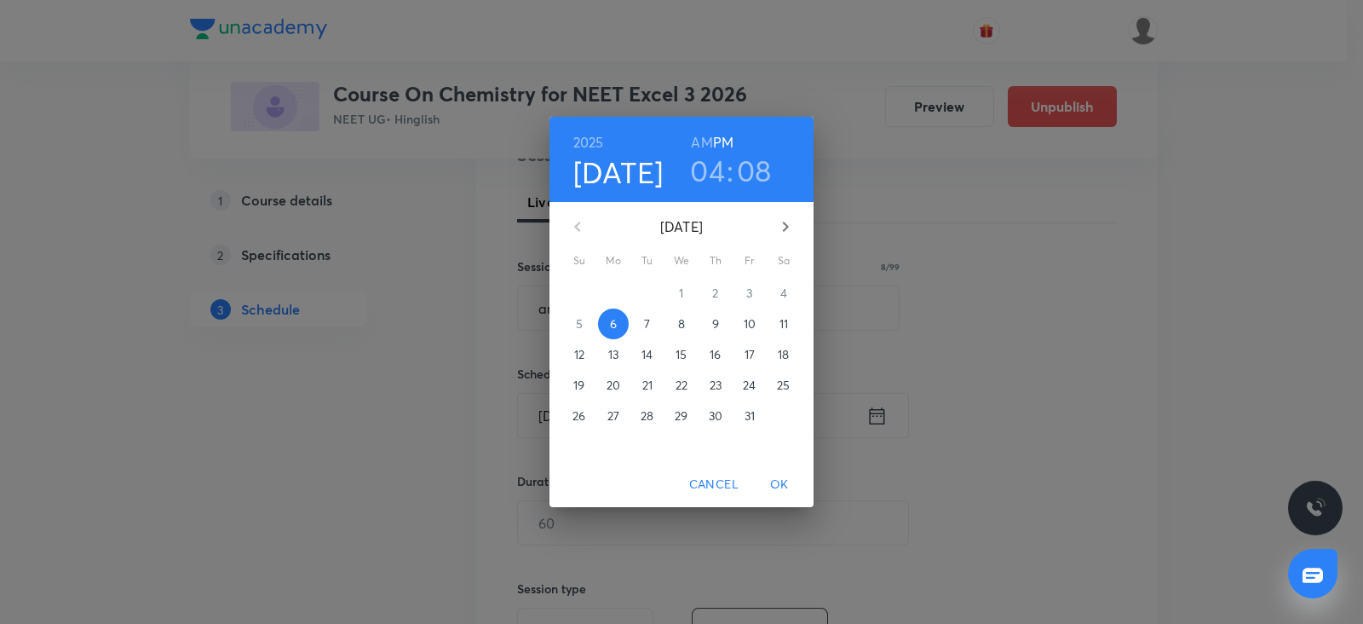
click at [687, 320] on span "8" at bounding box center [681, 323] width 31 height 17
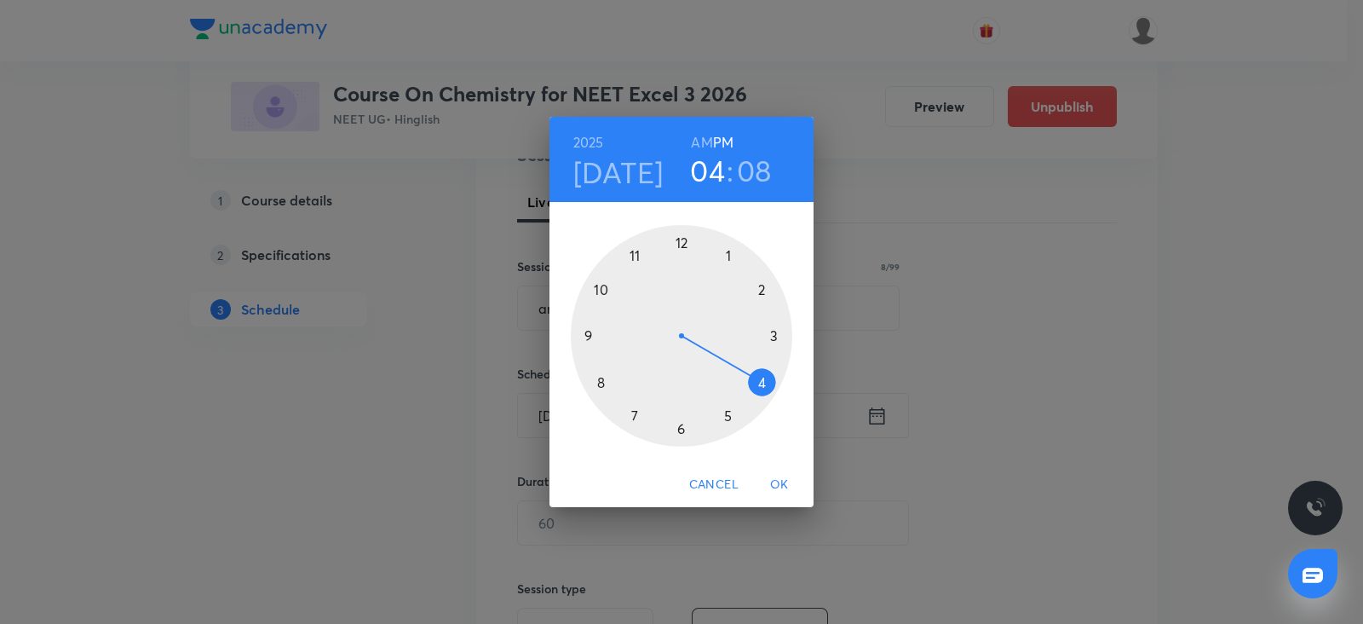
click at [636, 257] on div at bounding box center [681, 335] width 221 height 221
click at [706, 138] on h6 "AM" at bounding box center [701, 142] width 21 height 24
click at [772, 329] on div at bounding box center [681, 335] width 221 height 221
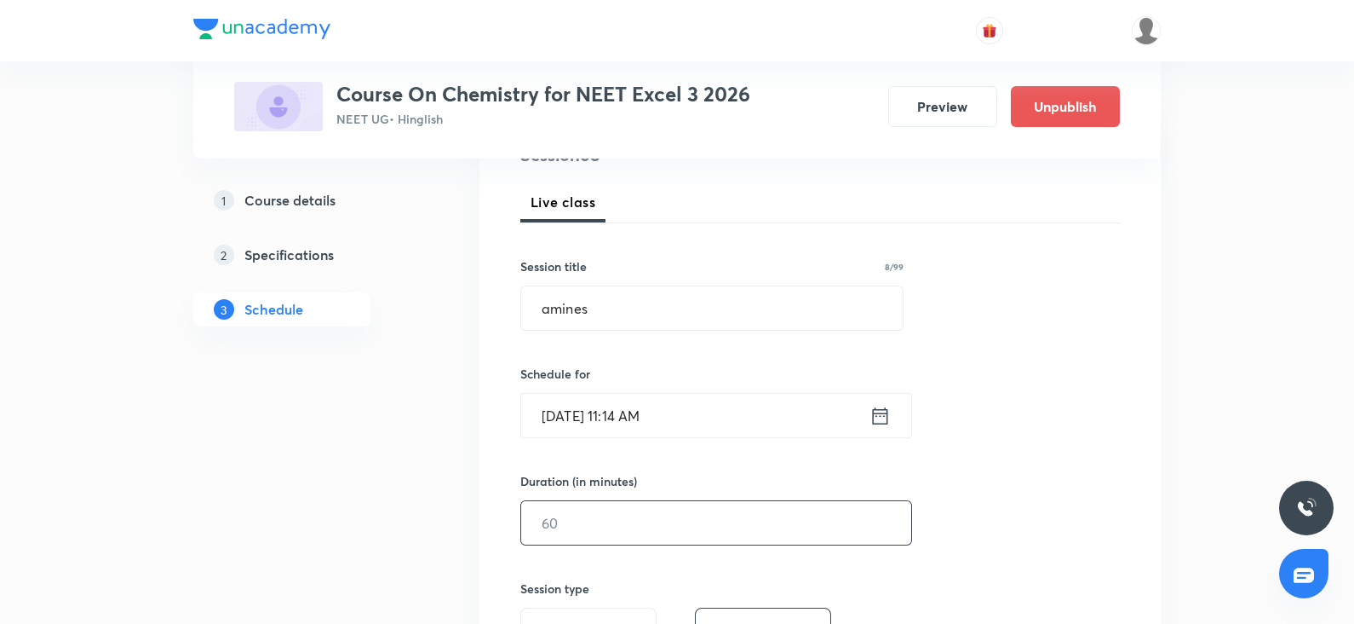
click at [558, 539] on input "text" at bounding box center [716, 522] width 390 height 43
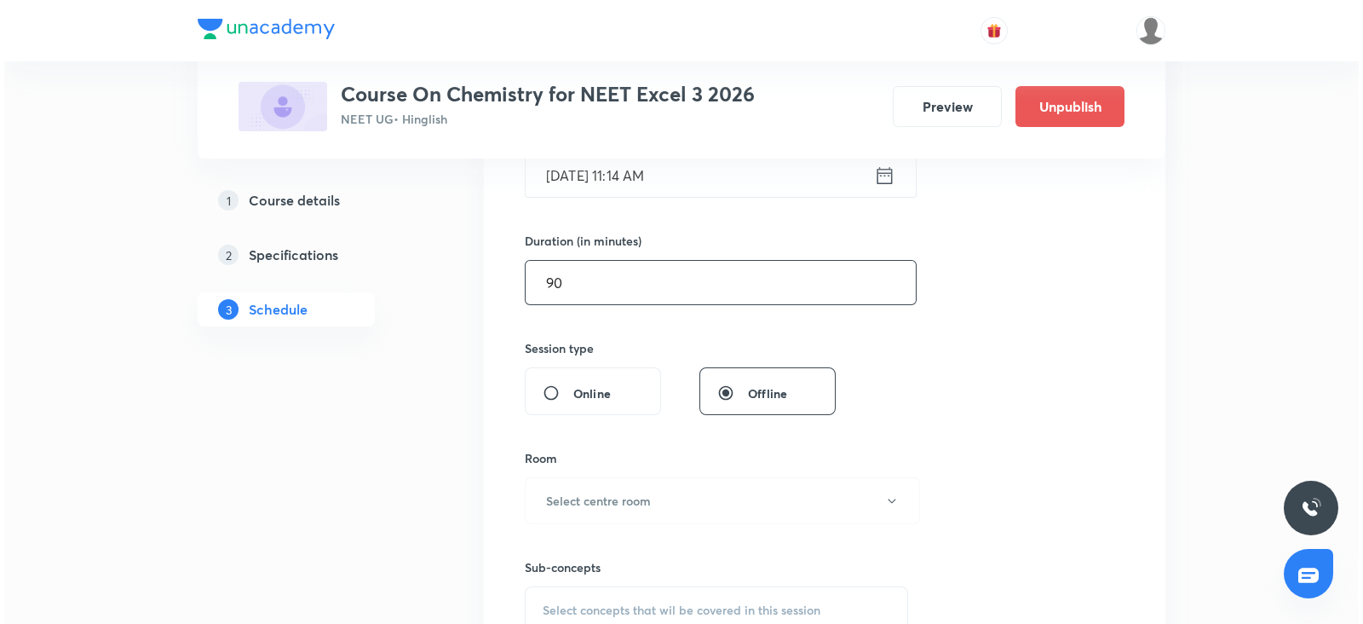
scroll to position [485, 0]
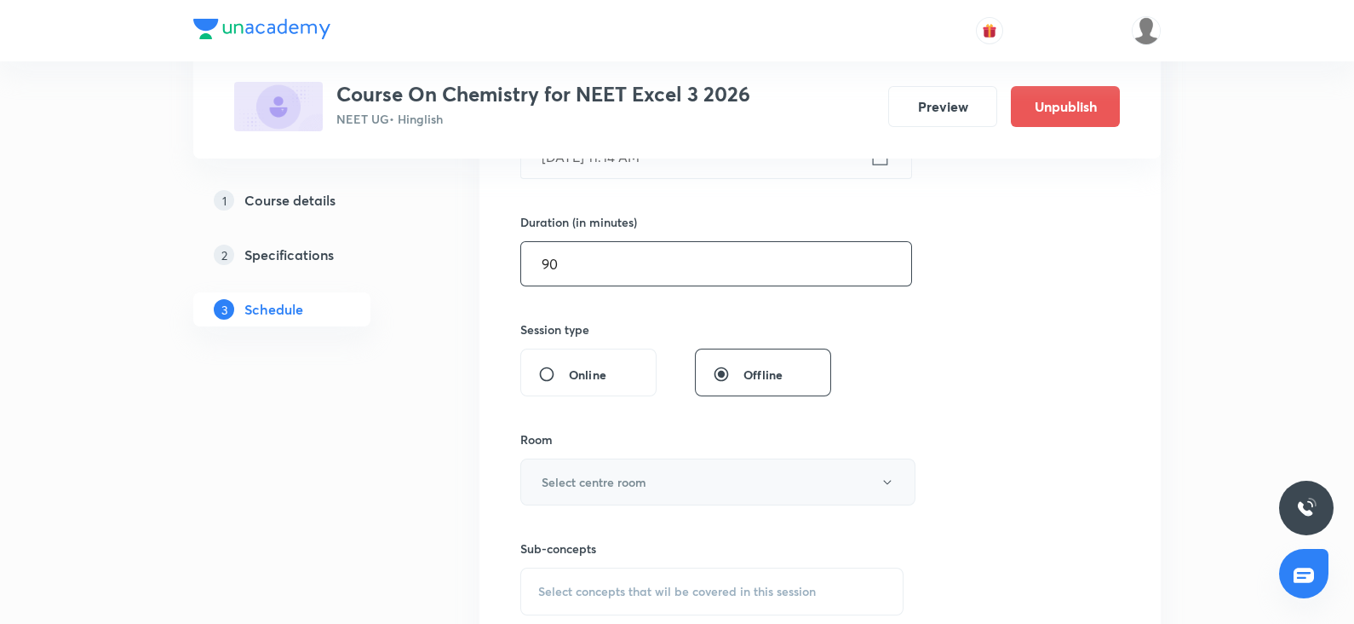
type input "90"
click at [564, 487] on h6 "Select centre room" at bounding box center [594, 482] width 105 height 18
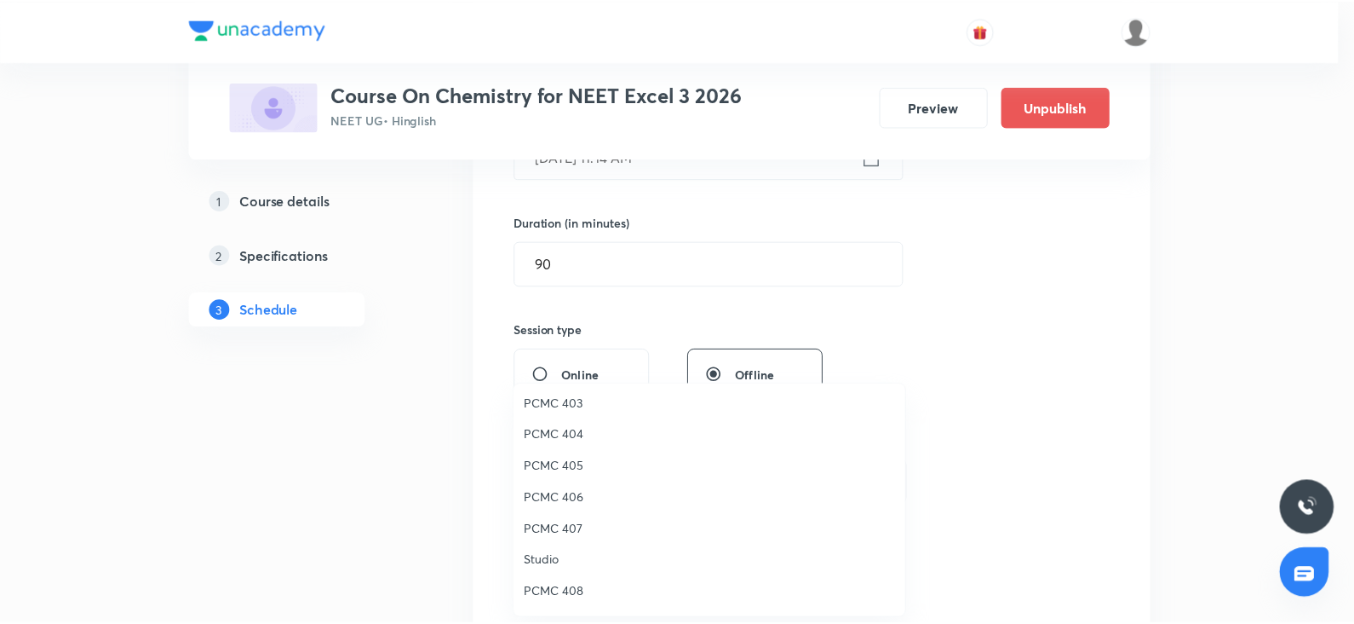
scroll to position [162, 0]
click at [563, 526] on span "PCMC 407" at bounding box center [713, 529] width 373 height 18
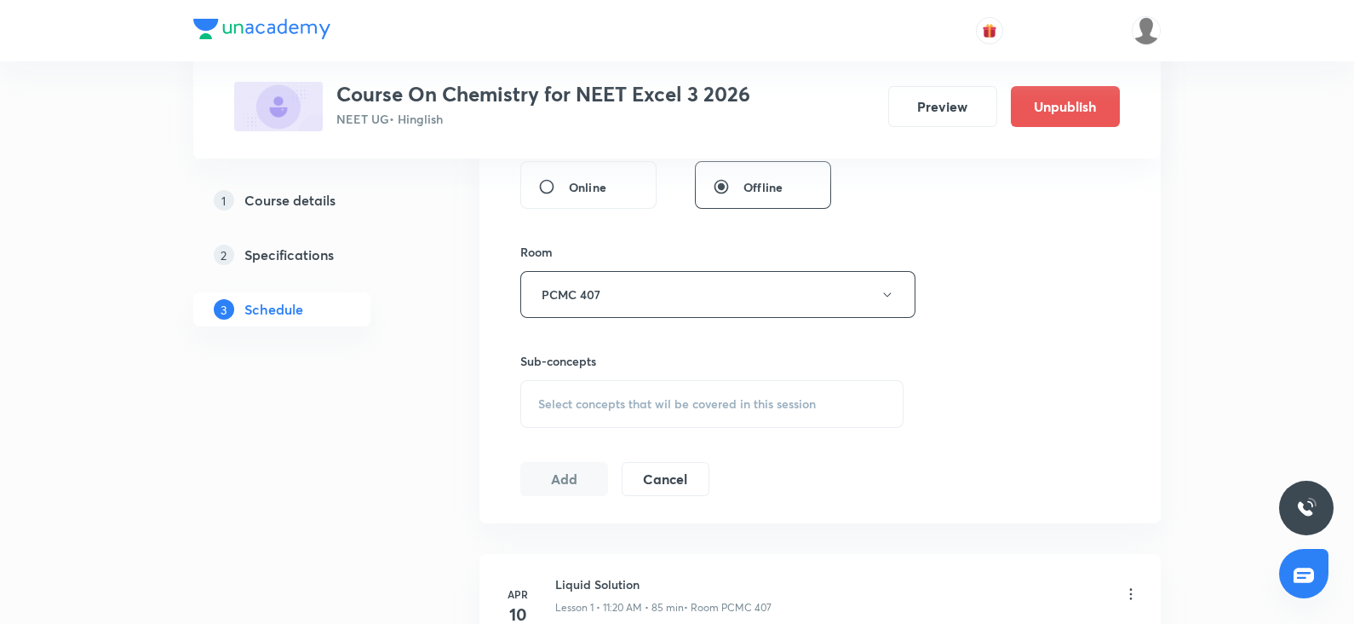
scroll to position [674, 0]
click at [558, 398] on span "Select concepts that wil be covered in this session" at bounding box center [677, 402] width 278 height 14
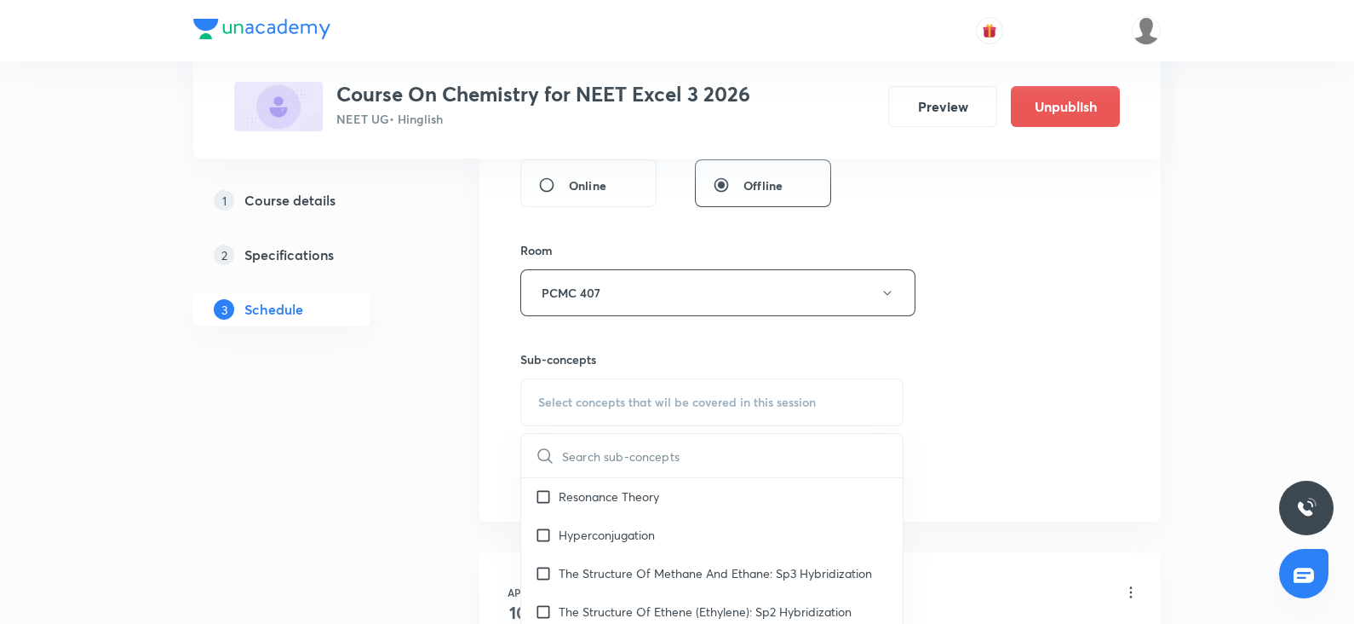
scroll to position [313, 0]
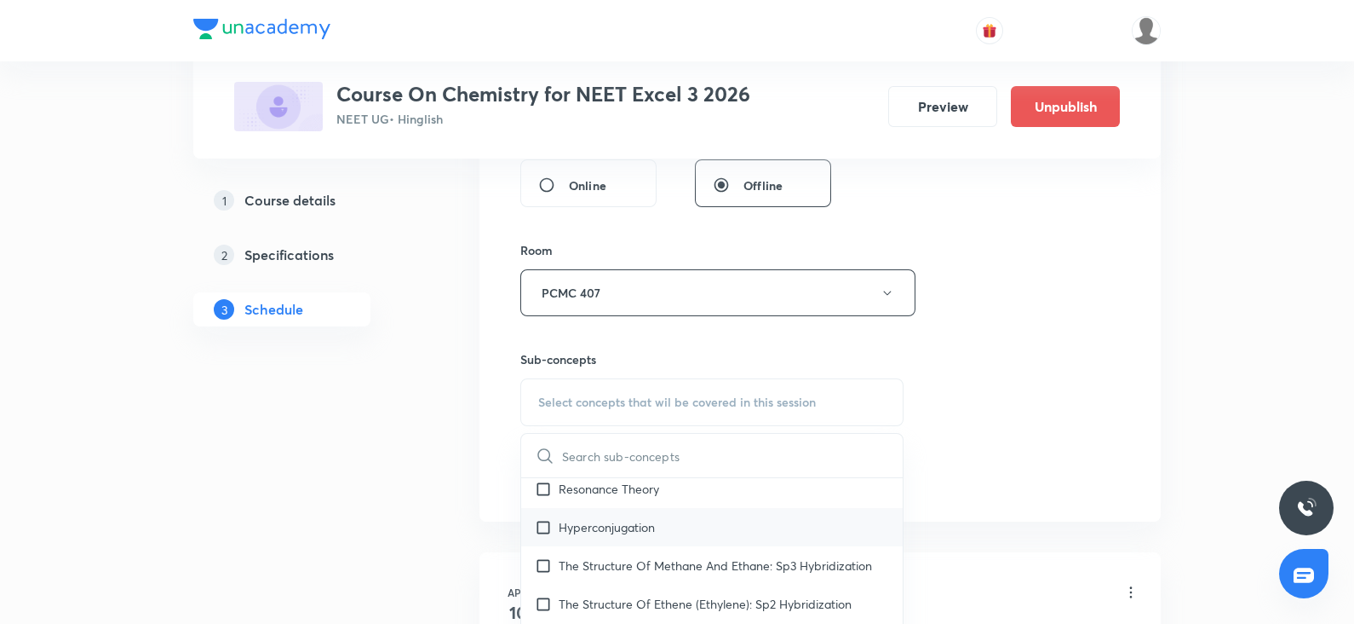
click at [574, 529] on p "Hyperconjugation" at bounding box center [607, 527] width 96 height 18
checkbox input "true"
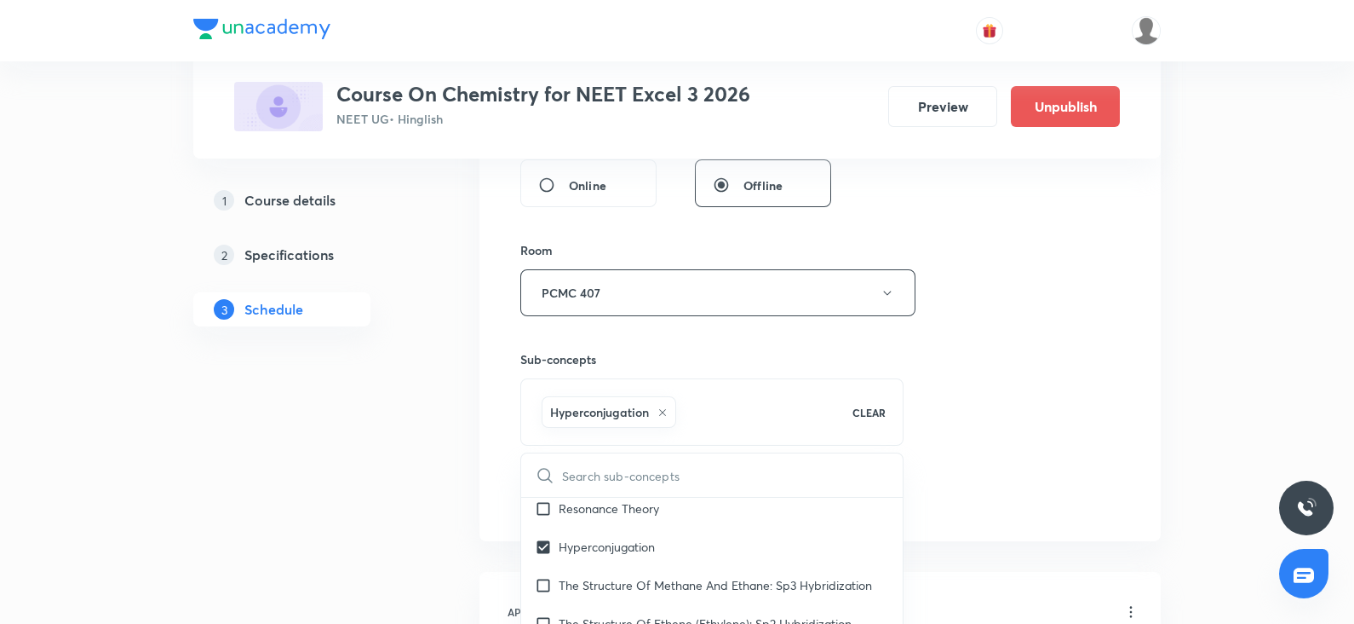
click at [1093, 336] on div "Session 68 Live class Session title 8/99 amines ​ Schedule for Oct 8, 2025, 11:…" at bounding box center [820, 104] width 600 height 820
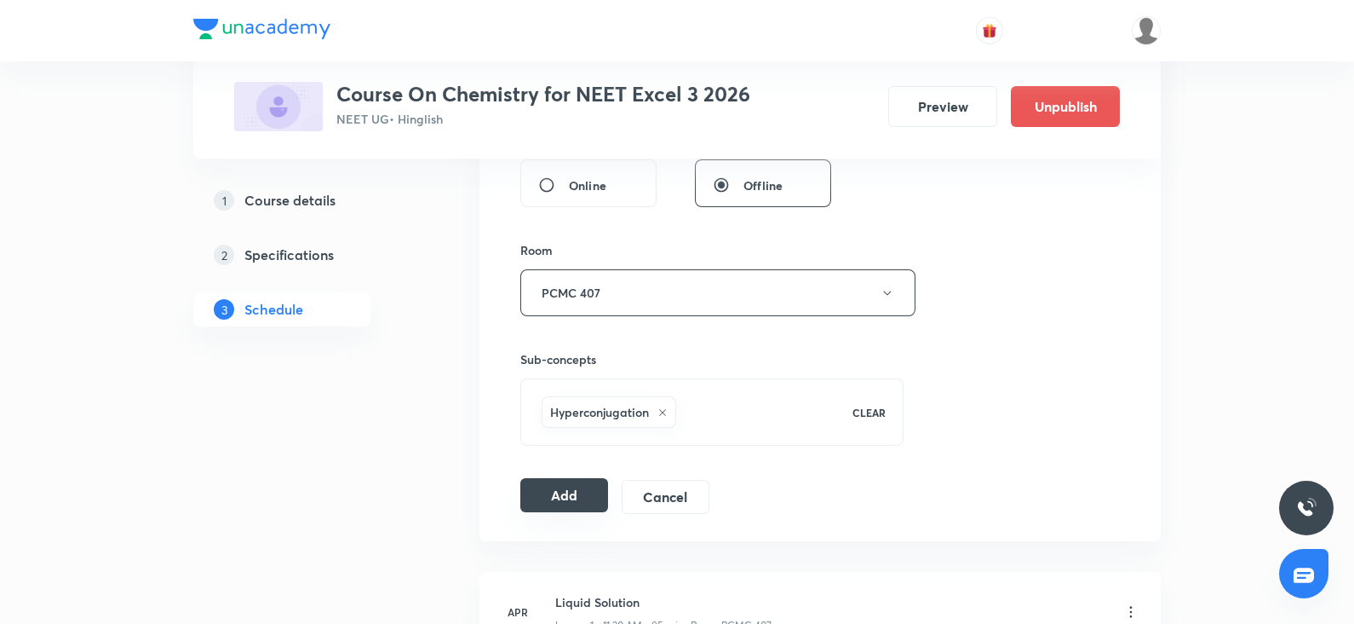
click at [581, 485] on button "Add" at bounding box center [564, 495] width 88 height 34
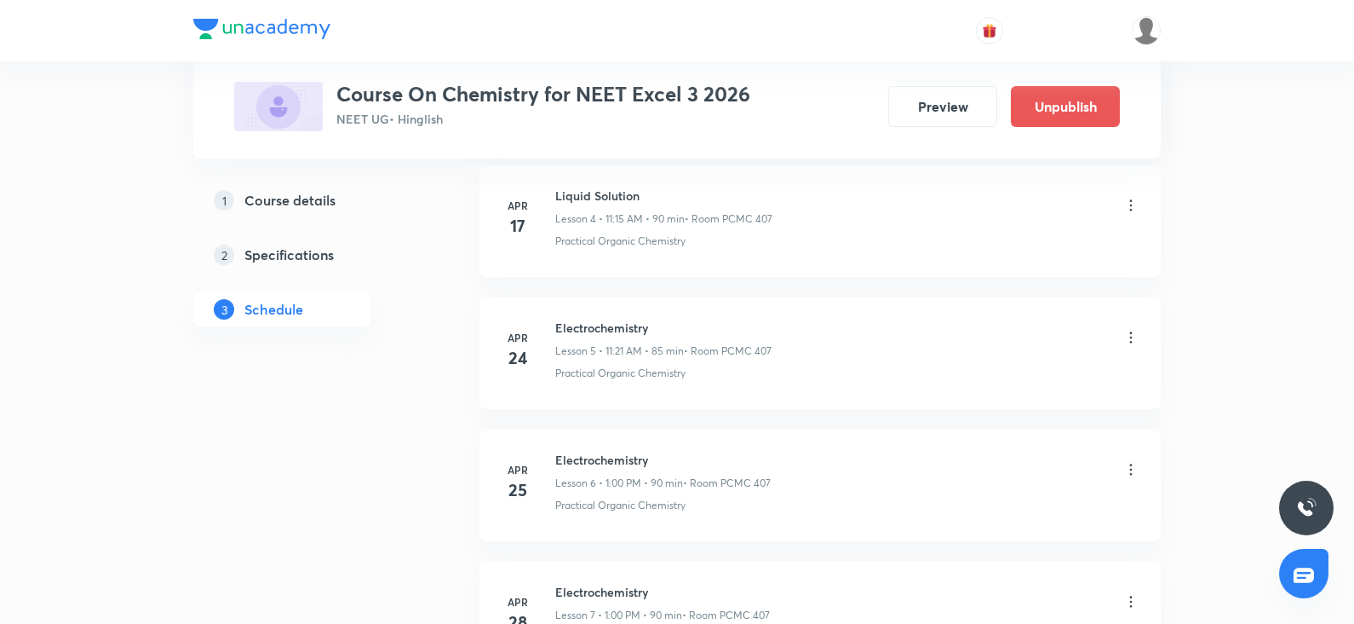
scroll to position [0, 0]
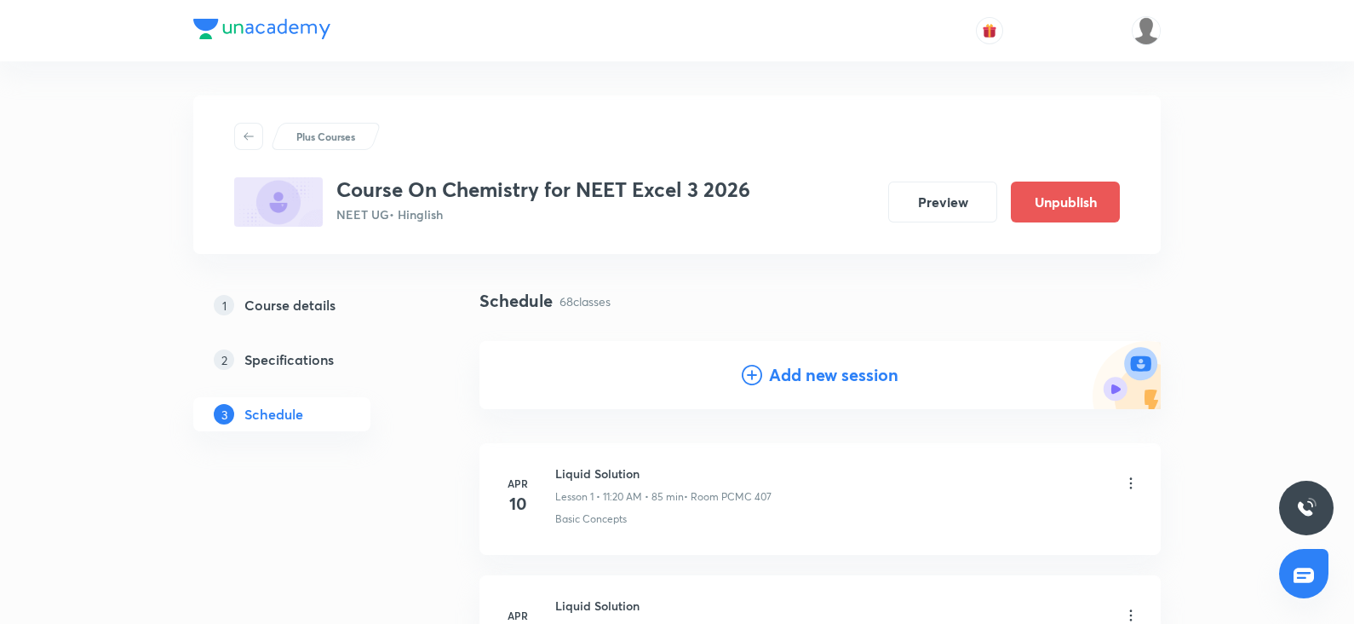
click at [791, 386] on h4 "Add new session" at bounding box center [833, 375] width 129 height 26
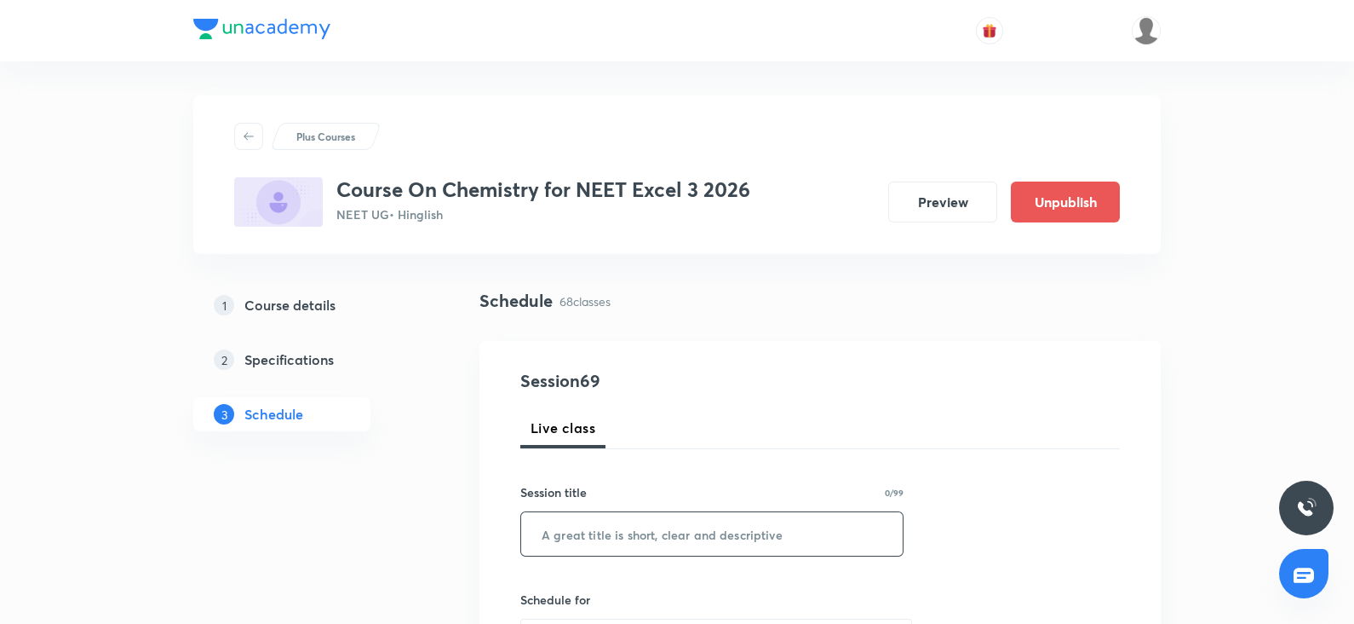
click at [608, 525] on input "text" at bounding box center [712, 533] width 382 height 43
paste input "amines"
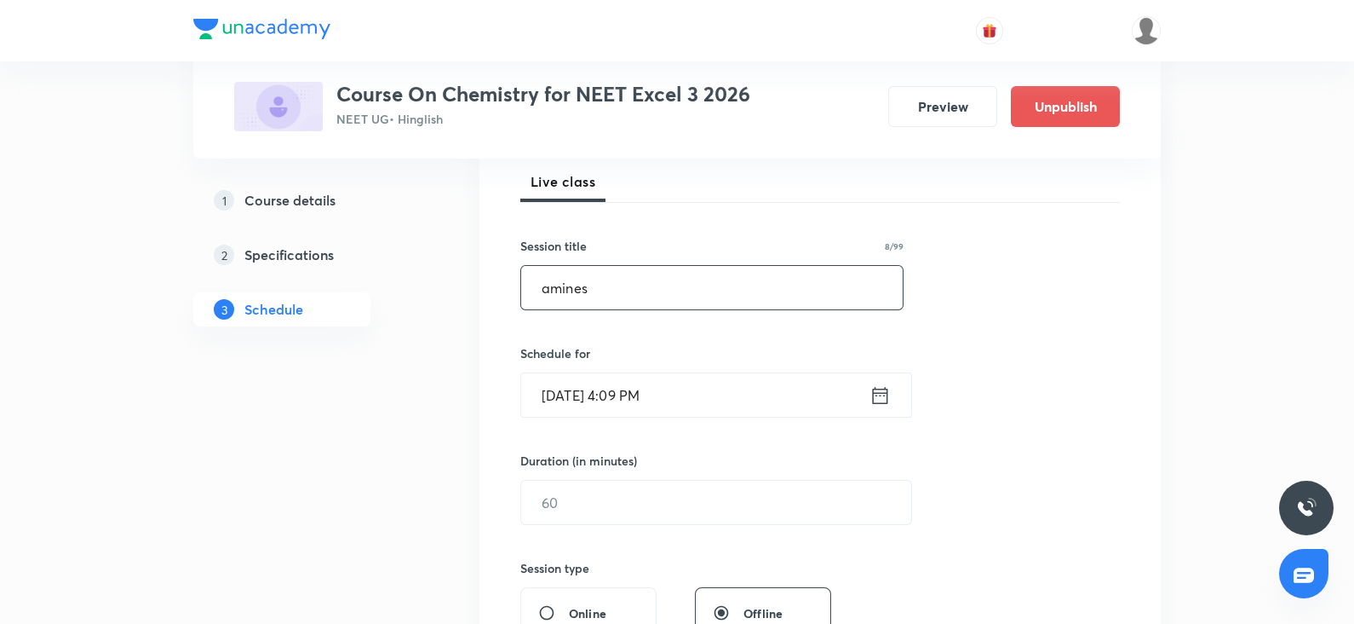
scroll to position [251, 0]
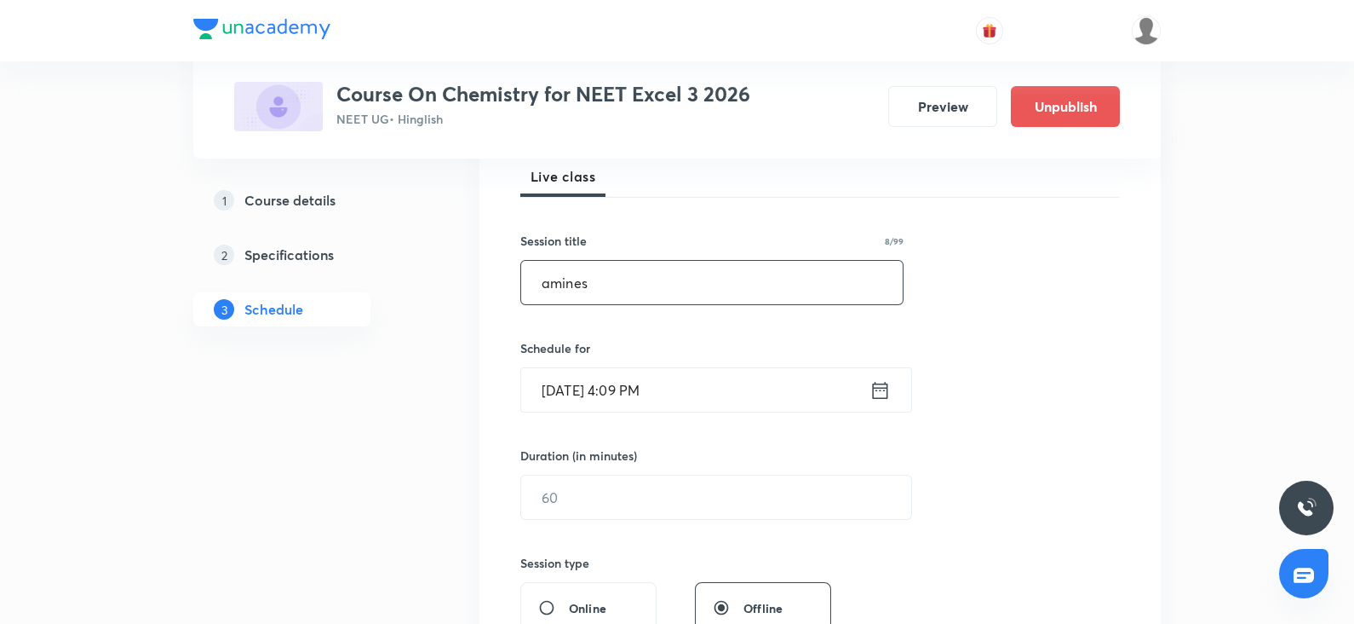
type input "amines"
click at [584, 381] on input "Oct 6, 2025, 4:09 PM" at bounding box center [695, 389] width 348 height 43
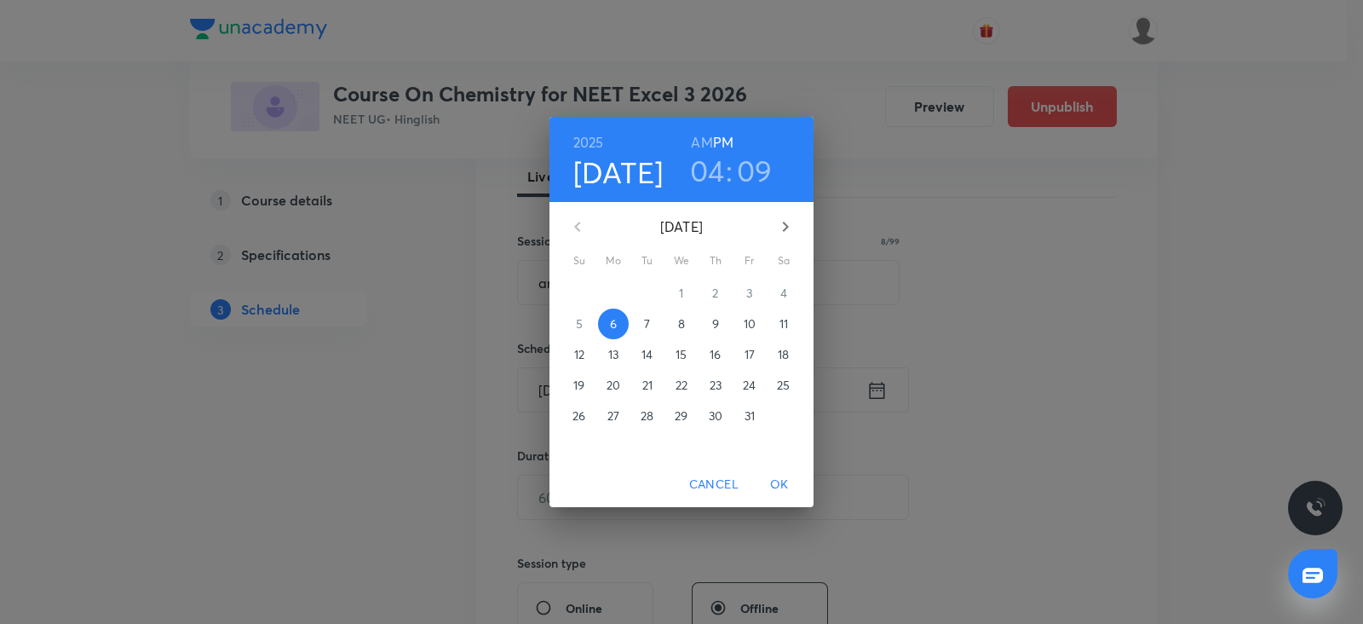
click at [714, 321] on p "9" at bounding box center [715, 323] width 7 height 17
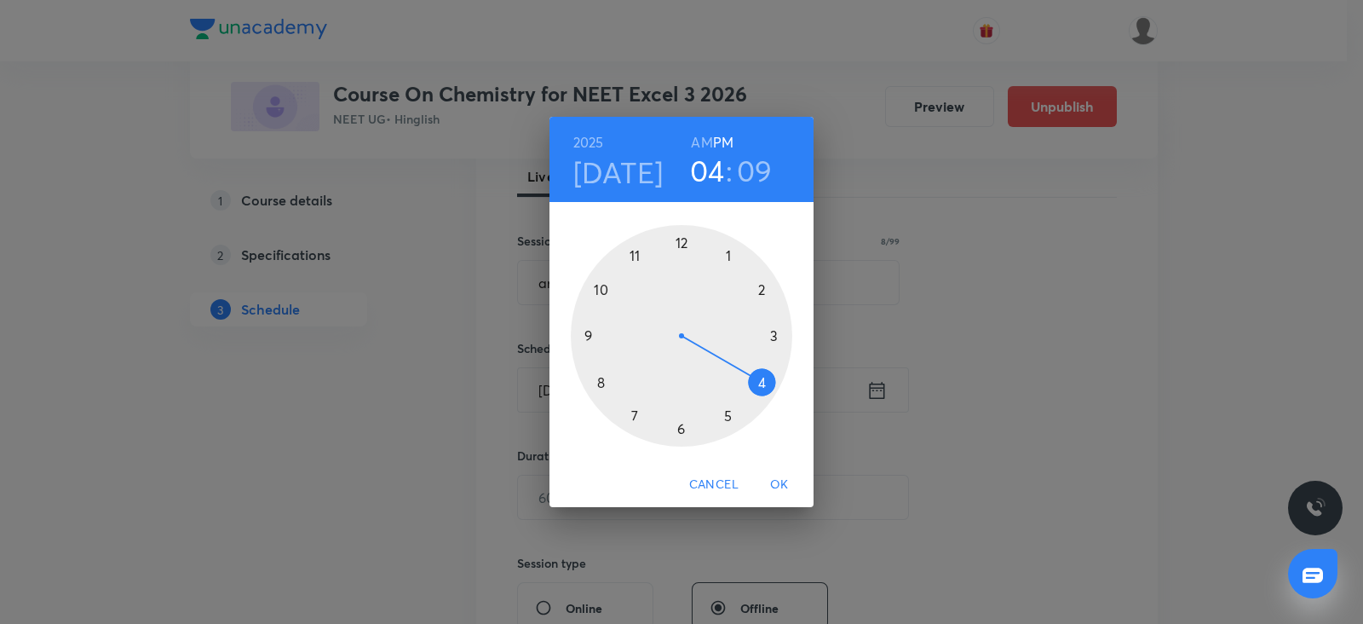
click at [637, 249] on div at bounding box center [681, 335] width 221 height 221
click at [705, 136] on h6 "AM" at bounding box center [701, 142] width 21 height 24
click at [771, 332] on div at bounding box center [681, 335] width 221 height 221
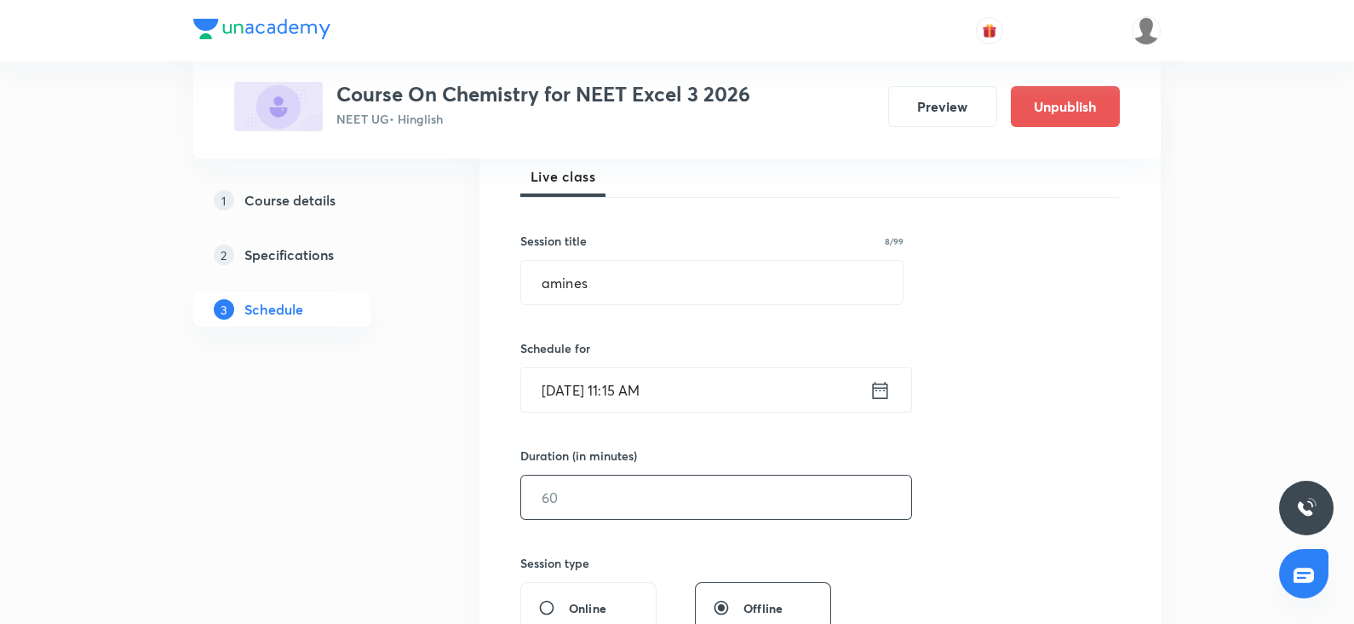
click at [554, 502] on input "text" at bounding box center [716, 496] width 390 height 43
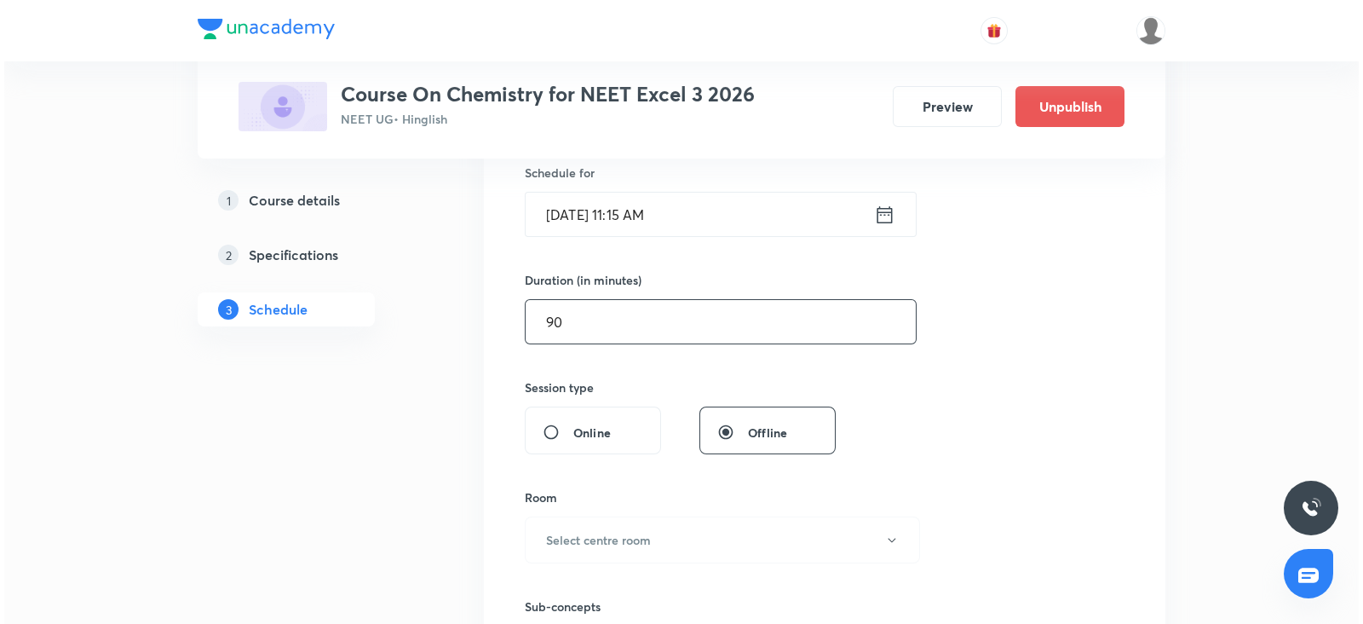
scroll to position [439, 0]
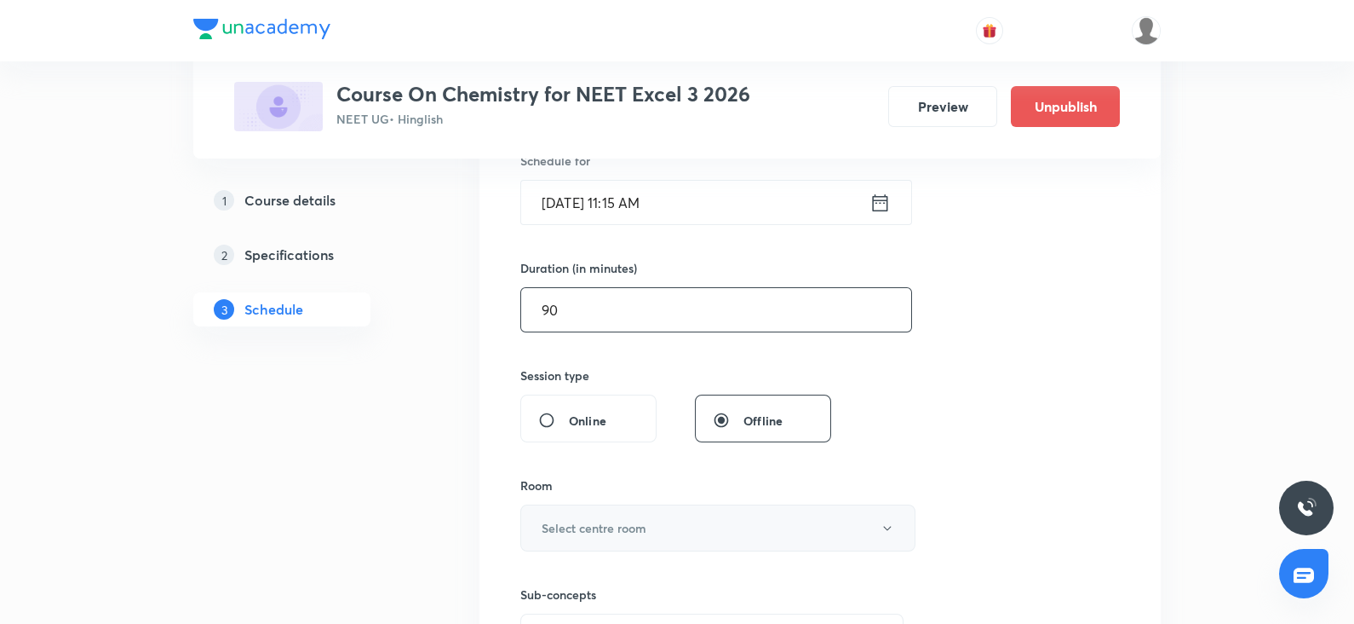
type input "90"
click at [554, 522] on h6 "Select centre room" at bounding box center [594, 528] width 105 height 18
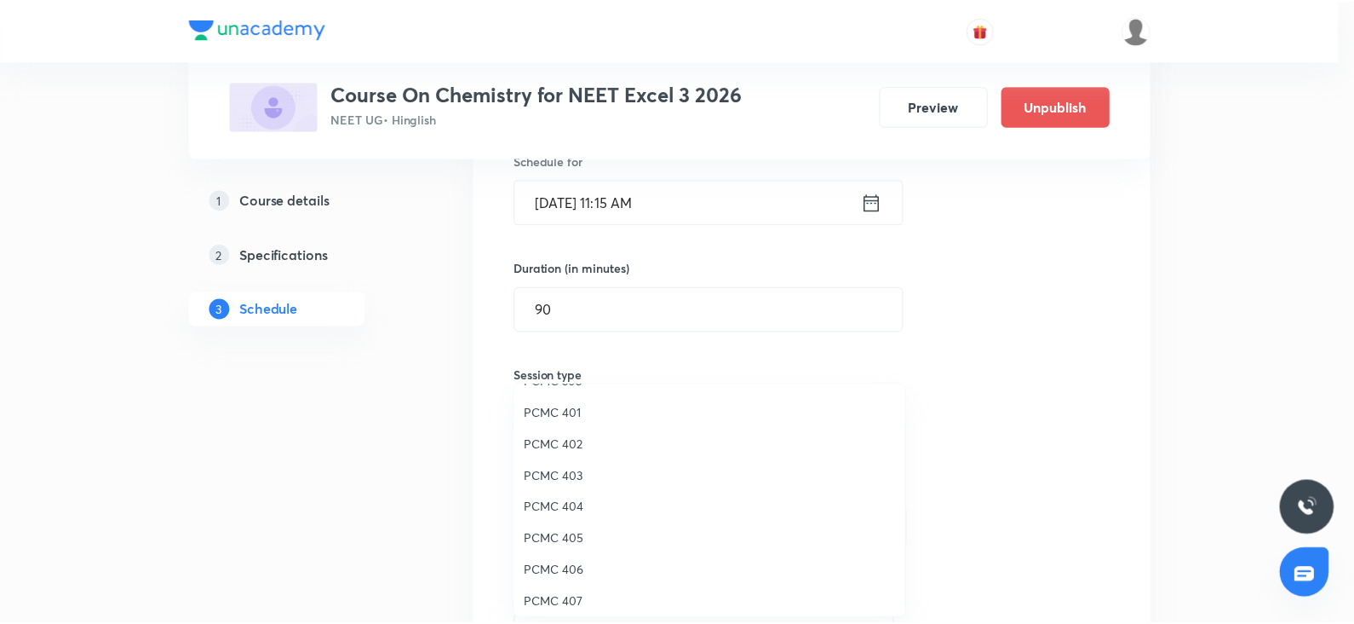
scroll to position [89, 0]
click at [557, 595] on span "PCMC 407" at bounding box center [713, 602] width 373 height 18
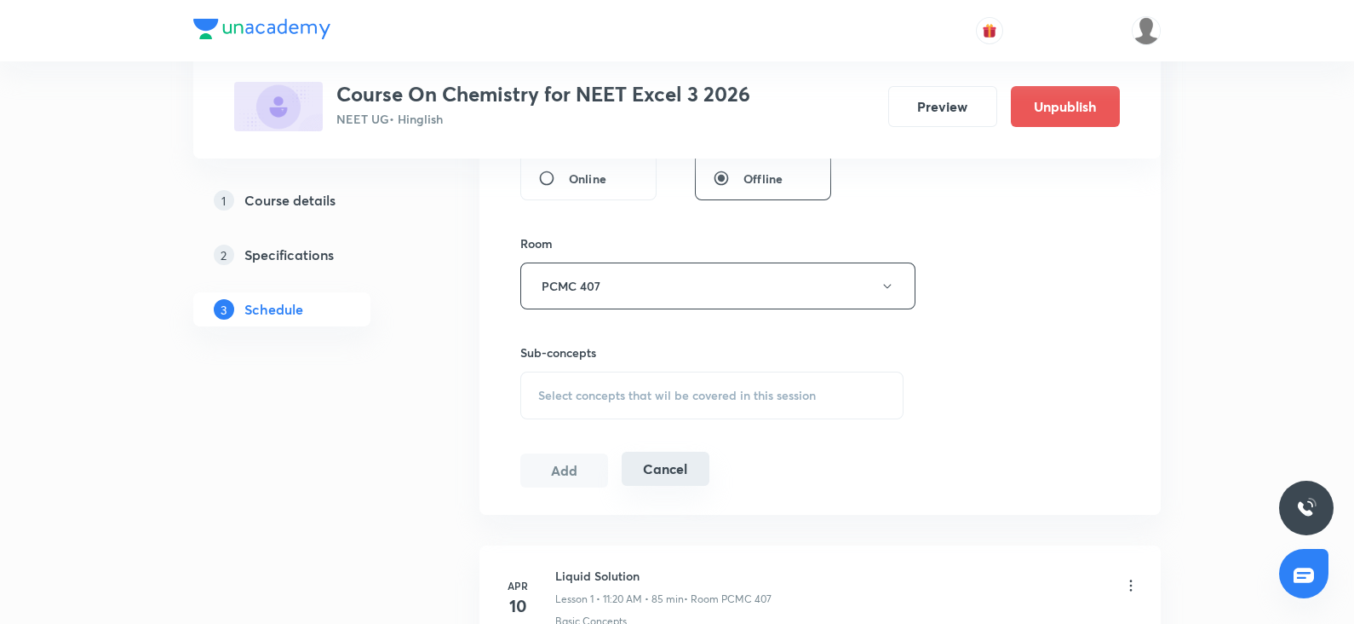
scroll to position [696, 0]
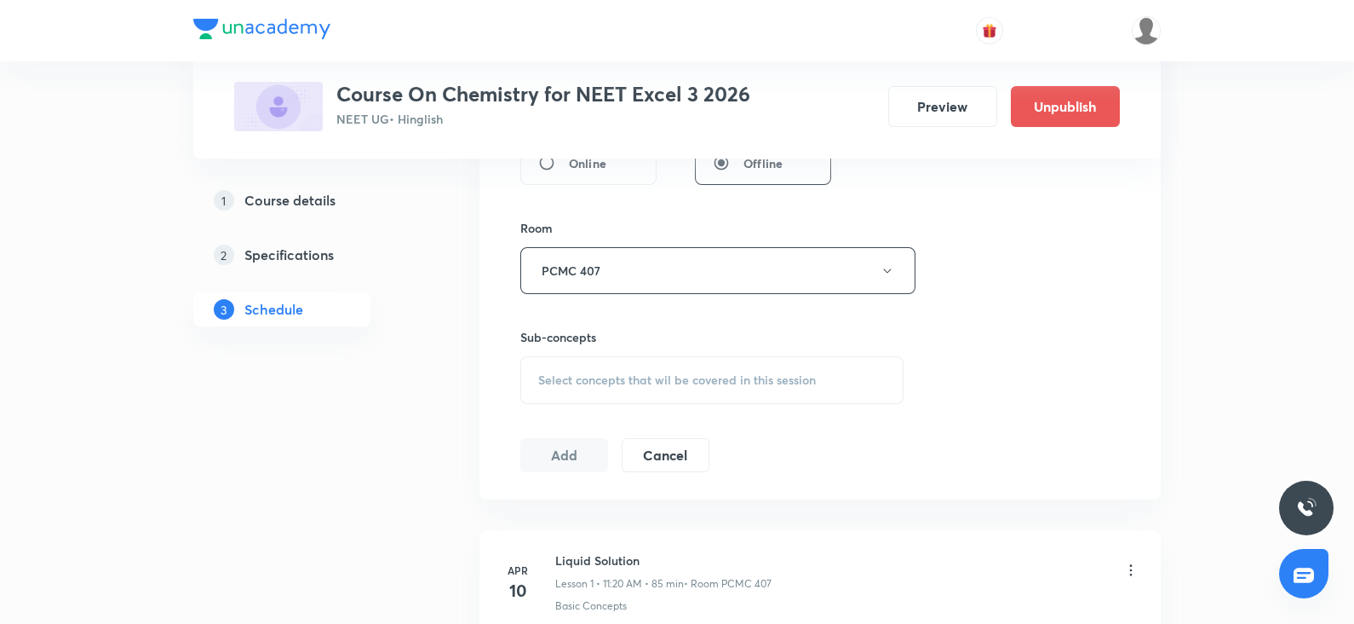
click at [636, 388] on div "Select concepts that wil be covered in this session" at bounding box center [711, 380] width 383 height 48
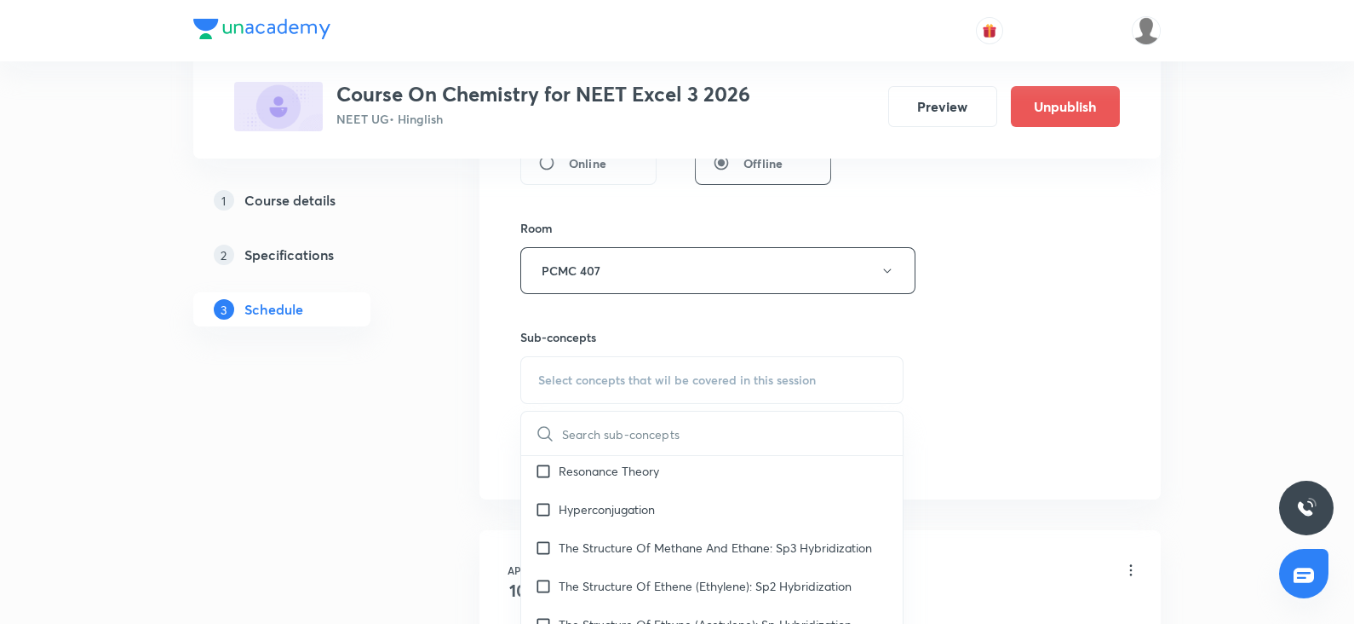
scroll to position [348, 0]
click at [627, 551] on p "The Structure Of Ethene (Ethylene): Sp2 Hybridization" at bounding box center [705, 546] width 293 height 18
checkbox input "true"
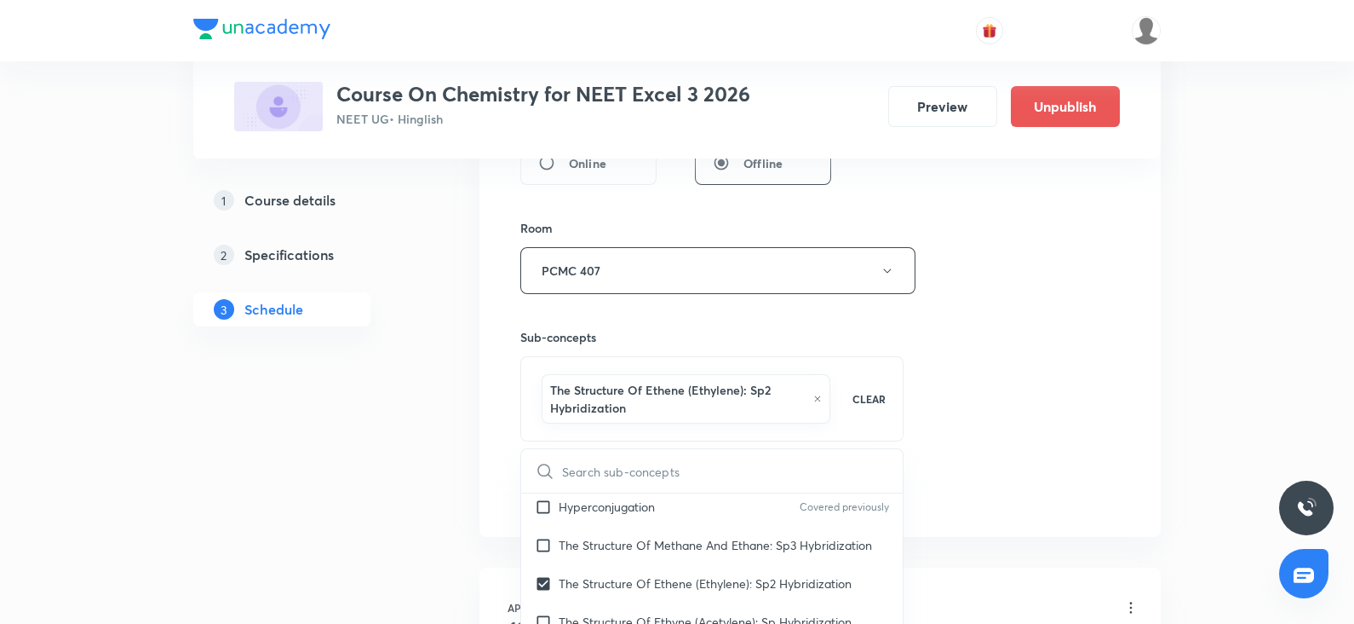
click at [1087, 373] on div "Session 69 Live class Session title 8/99 amines ​ Schedule for Oct 9, 2025, 11:…" at bounding box center [820, 90] width 600 height 837
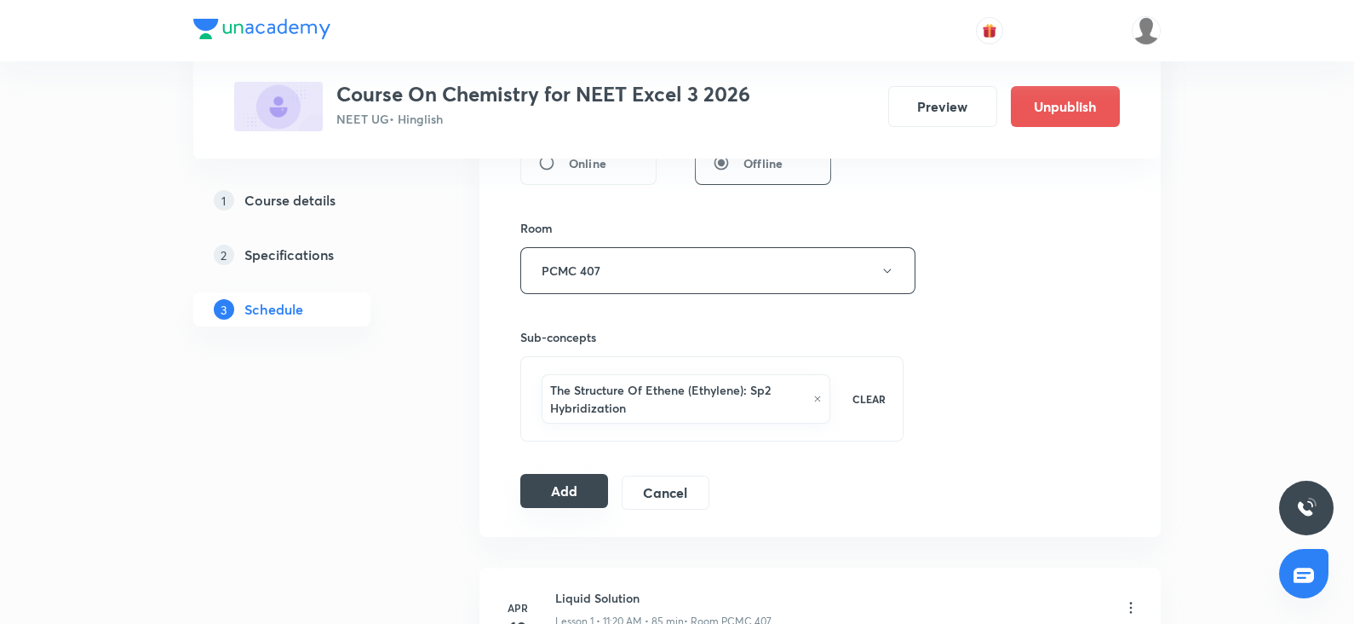
click at [564, 482] on button "Add" at bounding box center [564, 491] width 88 height 34
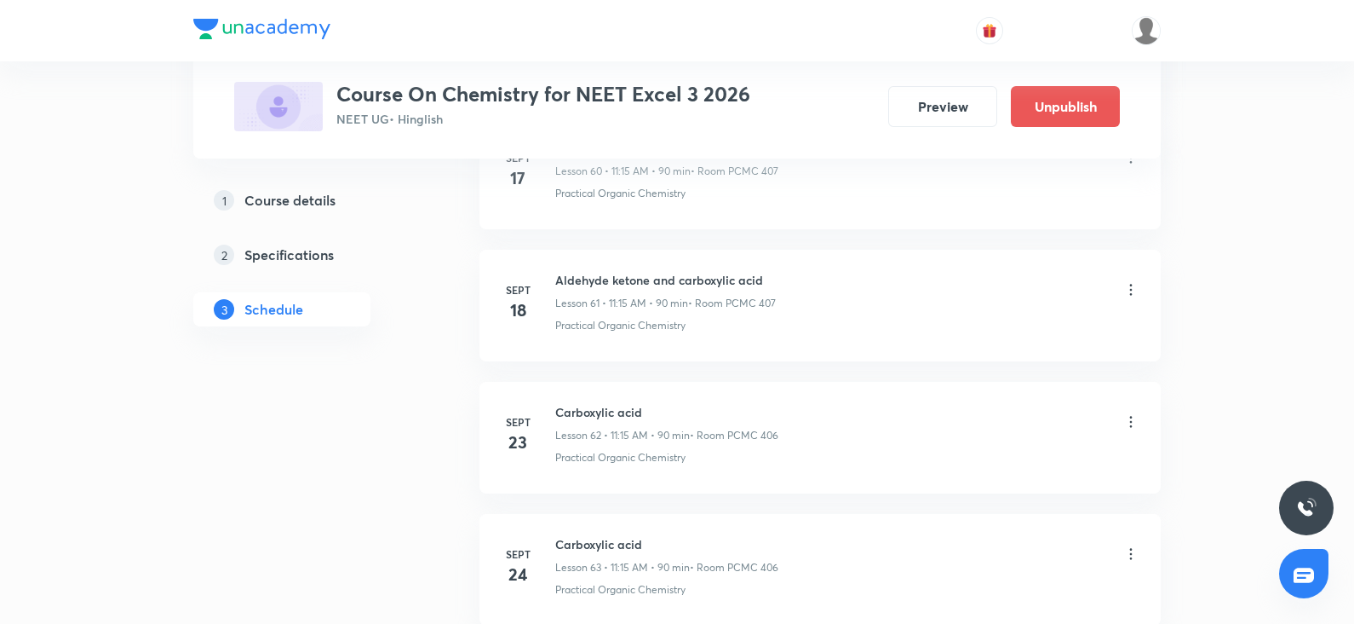
scroll to position [9049, 0]
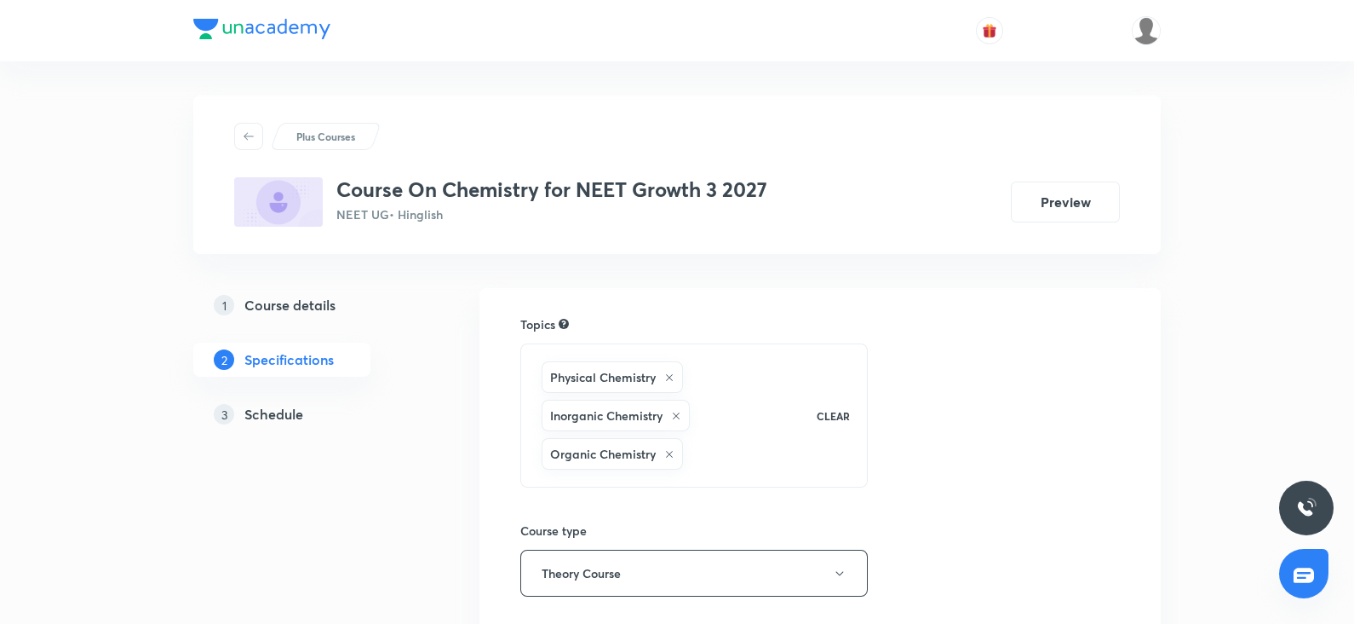
click at [285, 416] on h5 "Schedule" at bounding box center [273, 414] width 59 height 20
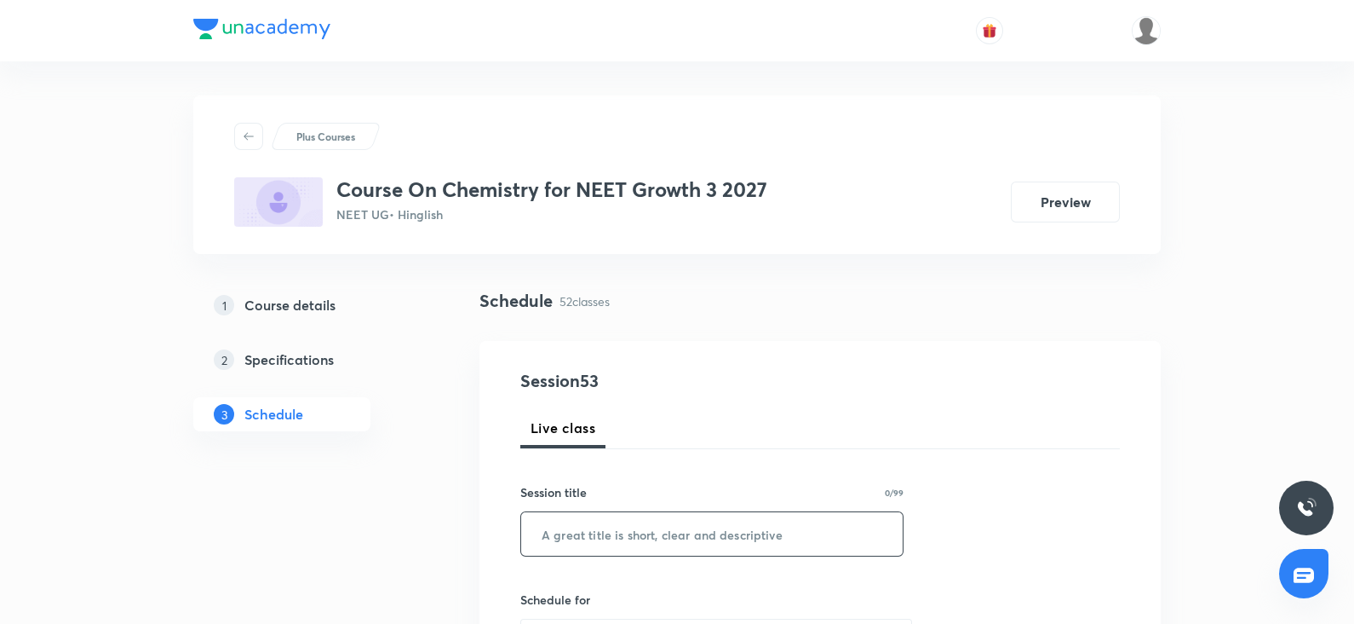
click at [576, 528] on input "text" at bounding box center [712, 533] width 382 height 43
paste input "thermodynamics"
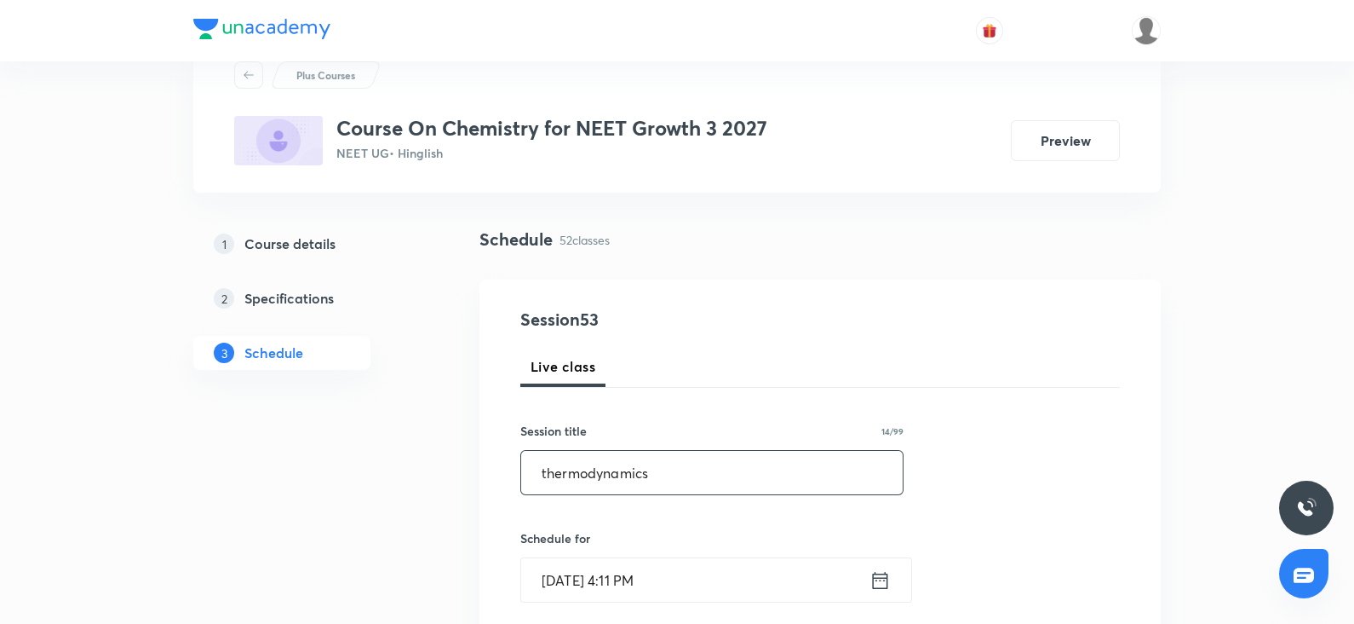
scroll to position [66, 0]
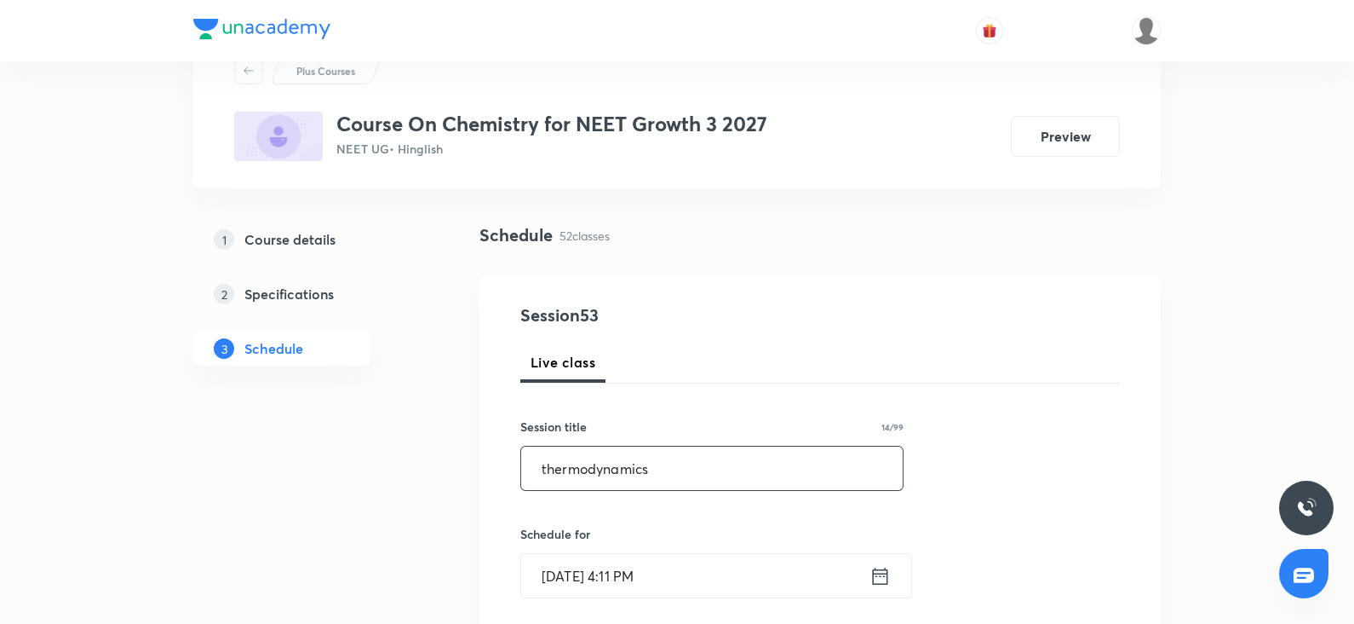
type input "thermodynamics"
click at [571, 578] on input "[DATE] 4:11 PM" at bounding box center [695, 575] width 348 height 43
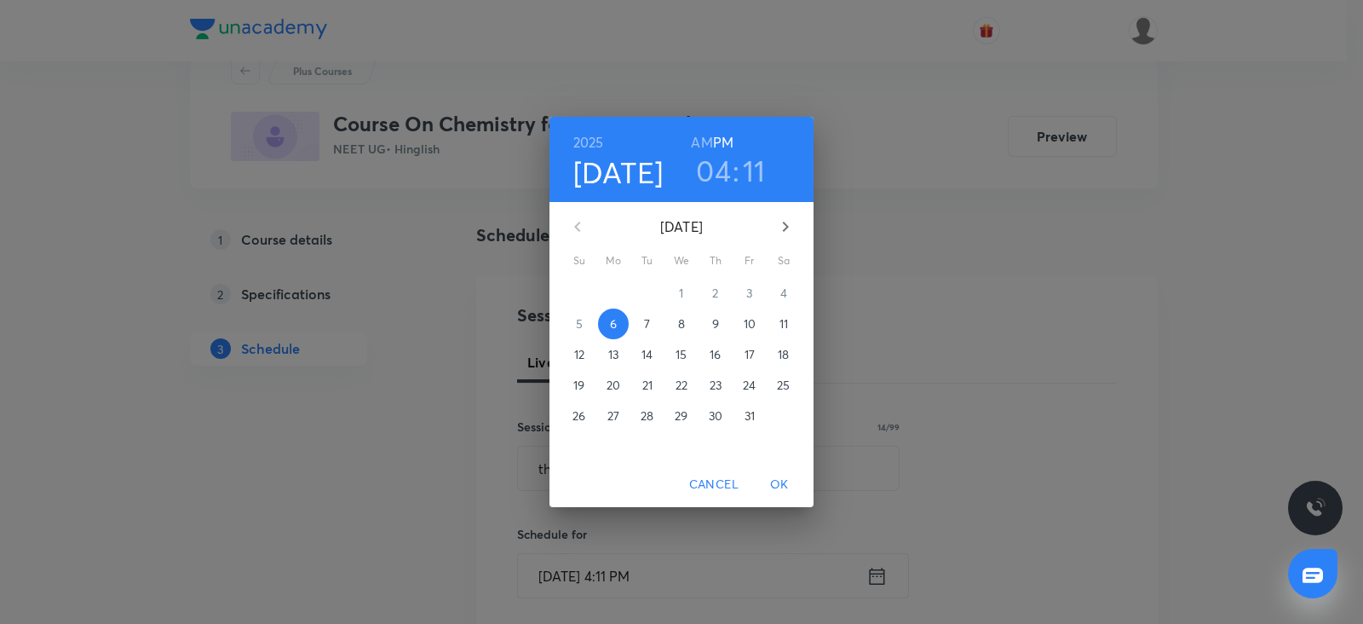
click at [653, 329] on span "7" at bounding box center [647, 323] width 31 height 17
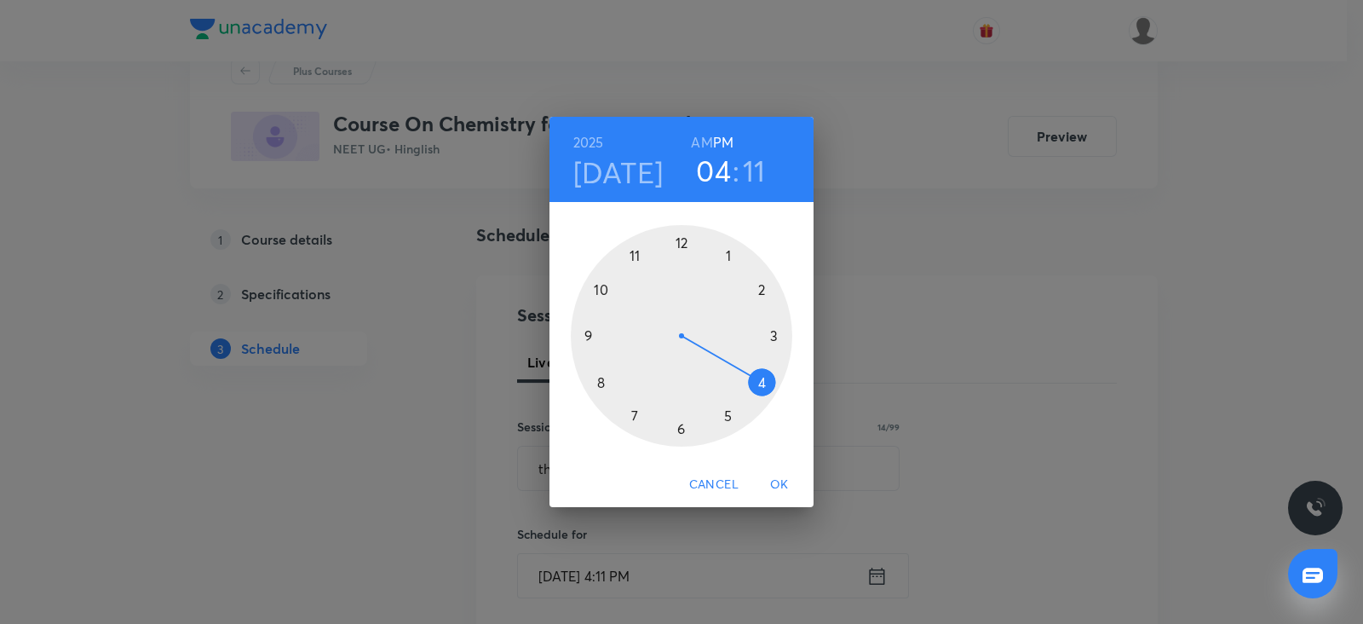
click at [633, 416] on div at bounding box center [681, 335] width 221 height 221
click at [694, 151] on h6 "AM" at bounding box center [701, 142] width 21 height 24
click at [586, 343] on div at bounding box center [681, 335] width 221 height 221
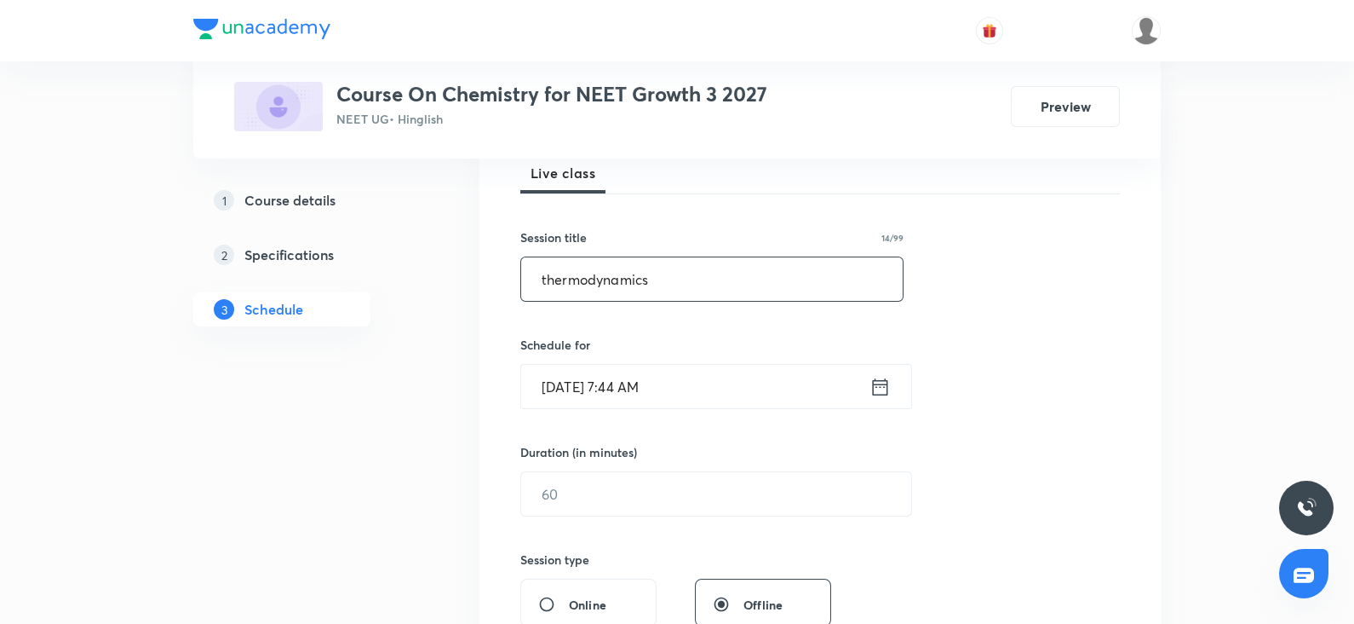
scroll to position [259, 0]
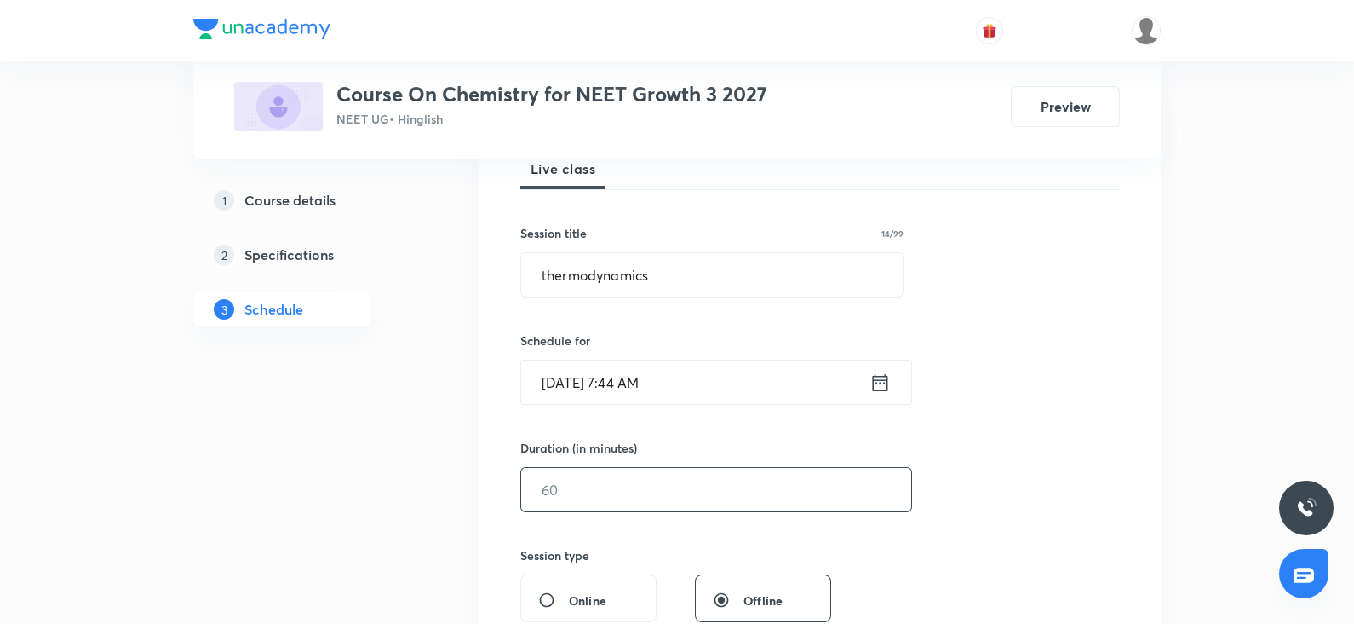
click at [555, 496] on input "text" at bounding box center [716, 489] width 390 height 43
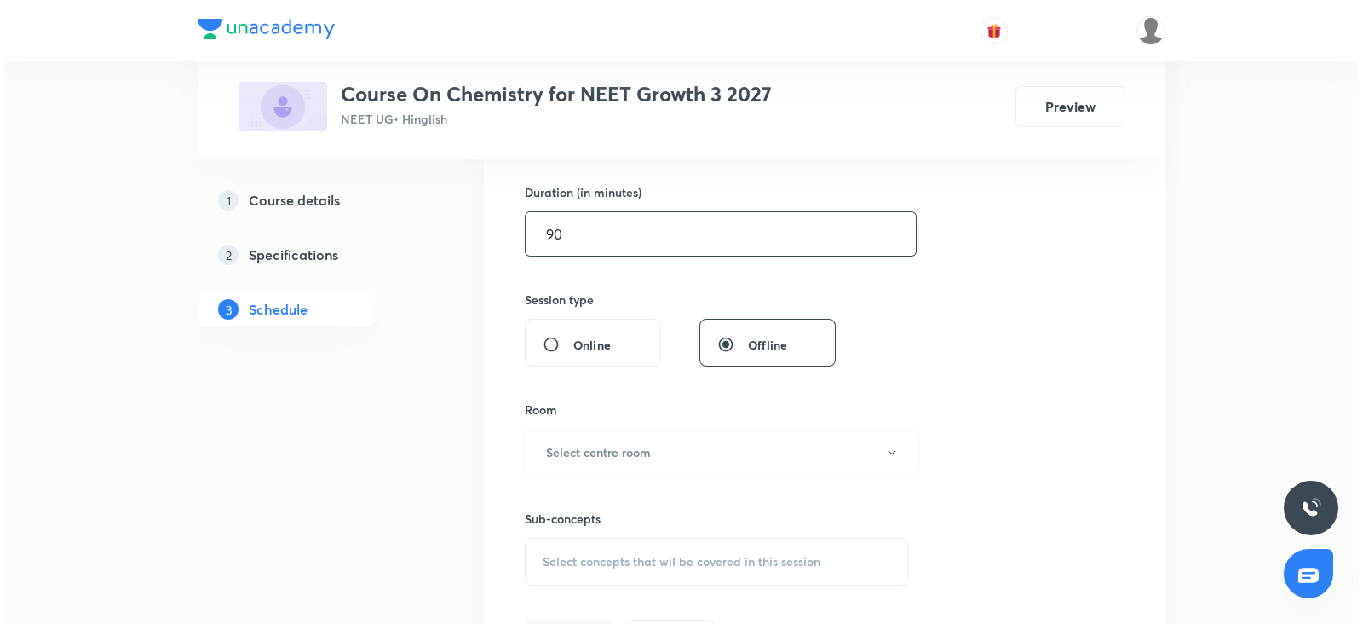
scroll to position [519, 0]
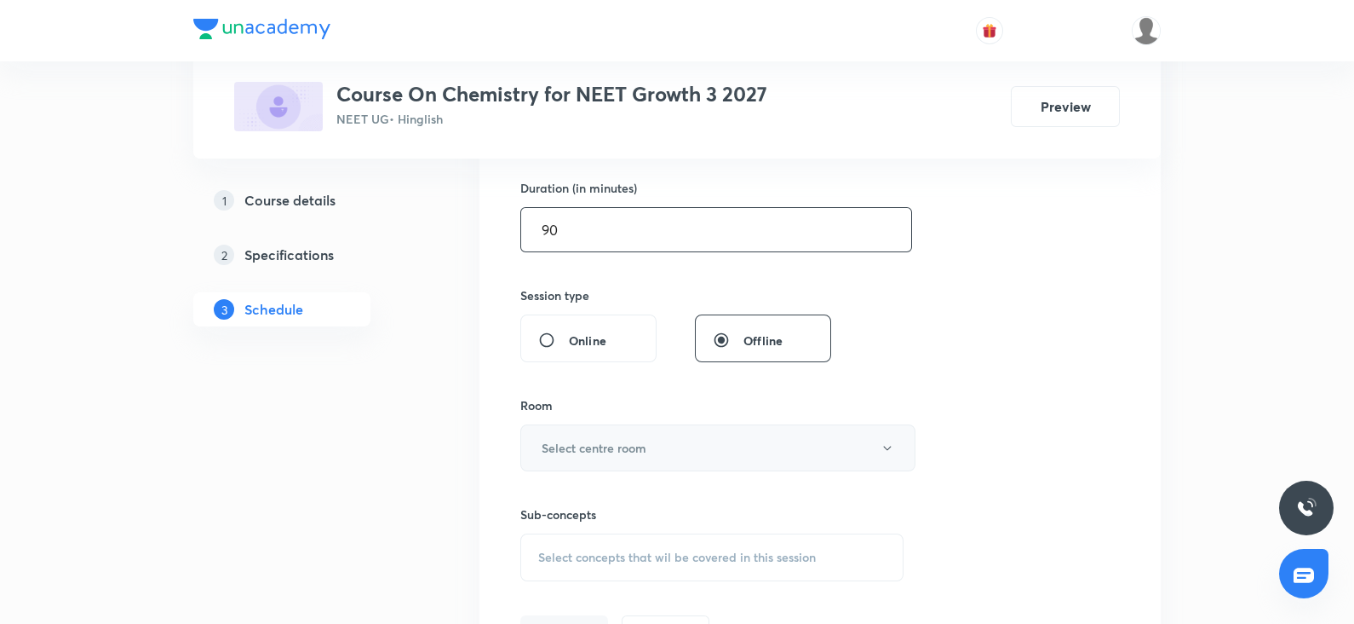
type input "90"
click at [571, 440] on h6 "Select centre room" at bounding box center [594, 448] width 105 height 18
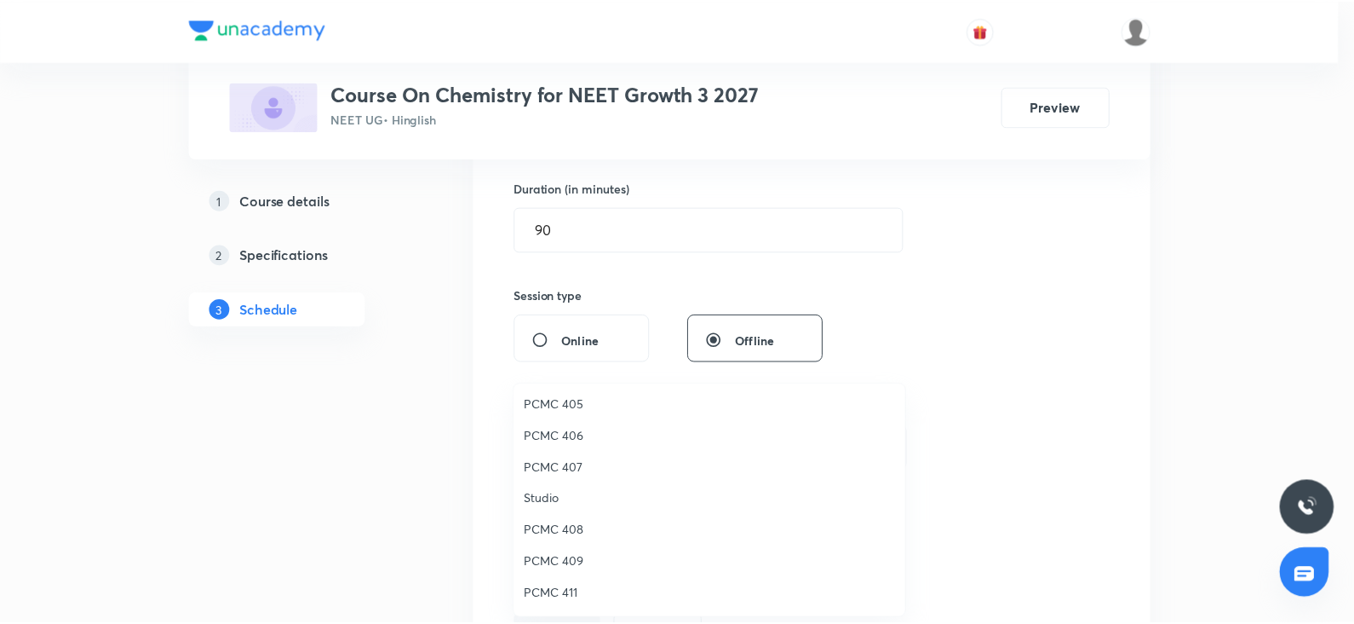
scroll to position [378, 0]
click at [535, 593] on span "307" at bounding box center [713, 596] width 373 height 18
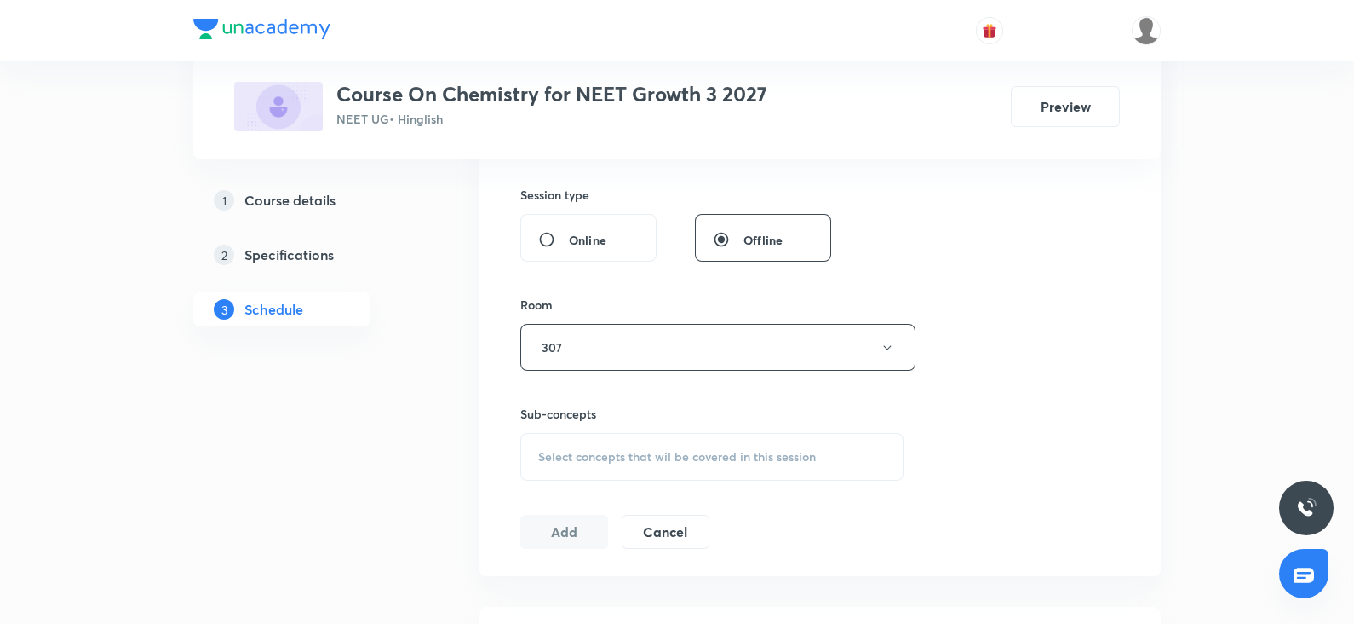
scroll to position [628, 0]
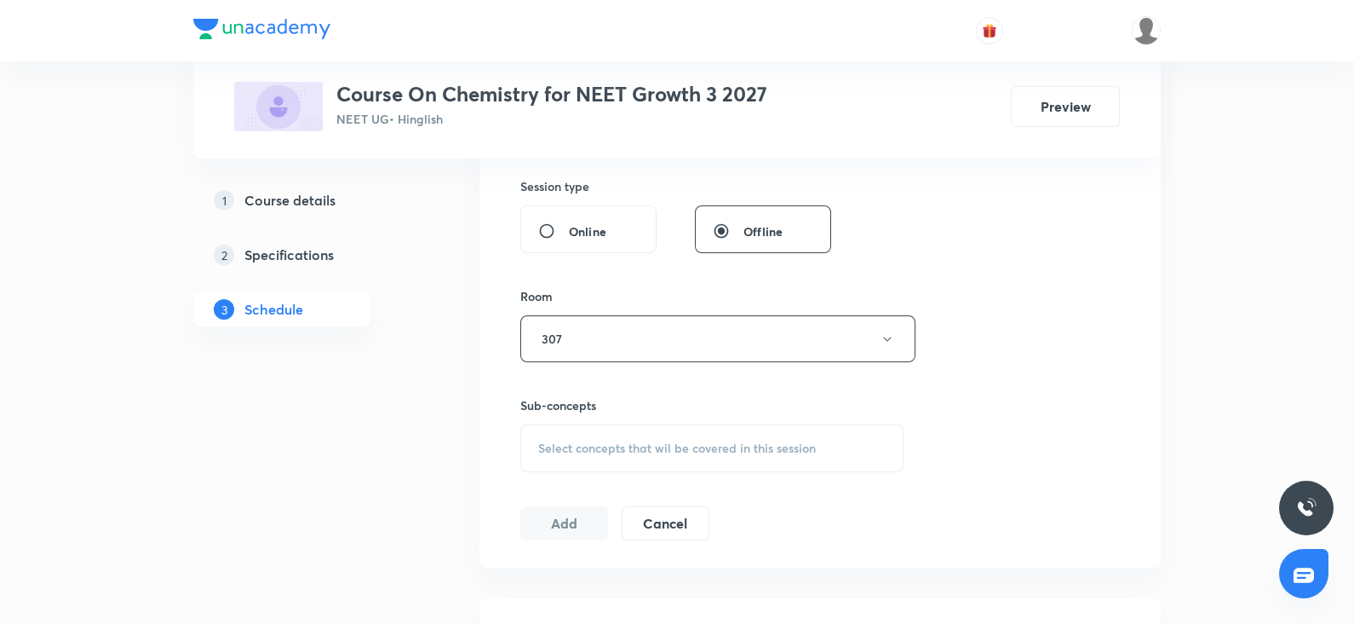
click at [700, 424] on div "Select concepts that wil be covered in this session" at bounding box center [711, 448] width 383 height 48
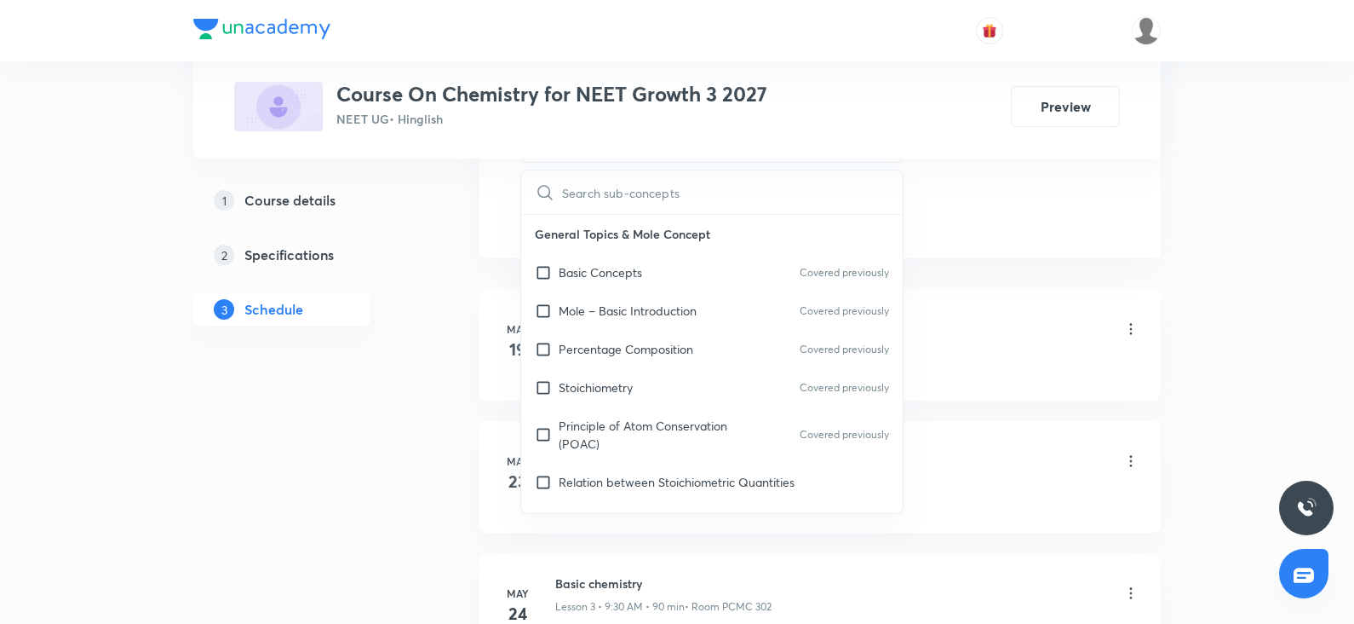
scroll to position [939, 0]
click at [637, 461] on div "Relation between Stoichiometric Quantities" at bounding box center [712, 480] width 382 height 38
checkbox input "true"
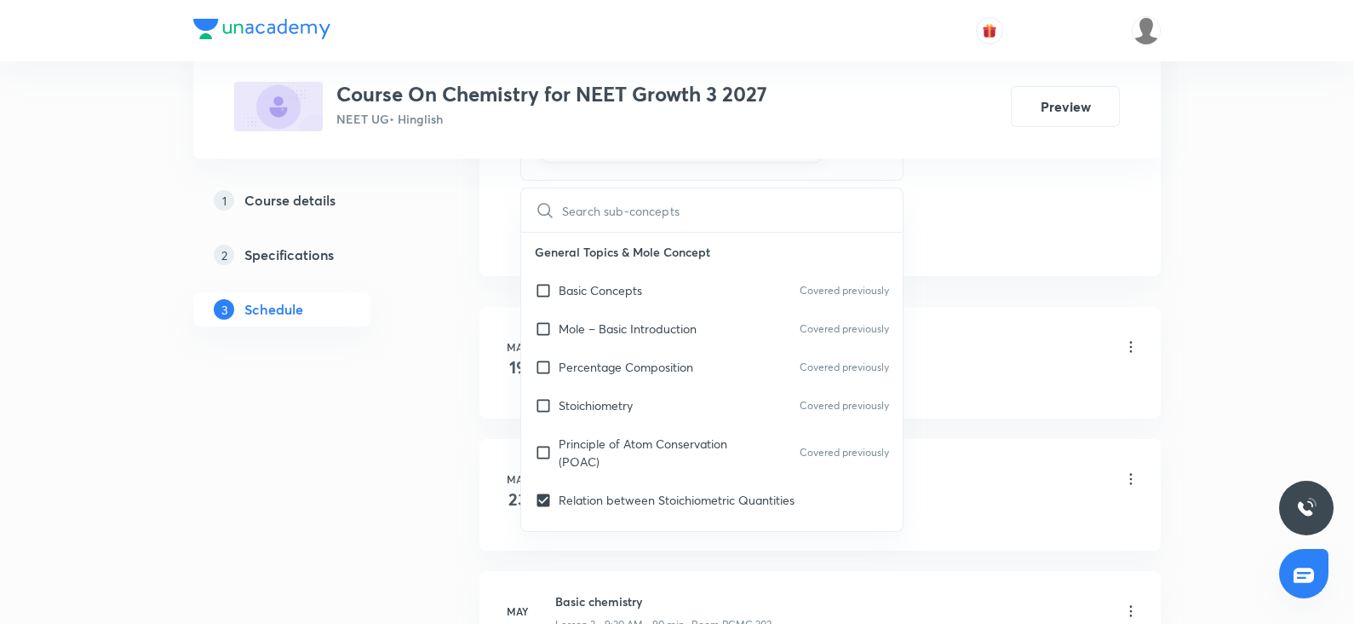
click at [1009, 307] on li "[DATE] INTRODUCTION Lesson 1 • 7:46 AM • 90 min • Room PCMC 302 Basic Concepts" at bounding box center [821, 363] width 682 height 112
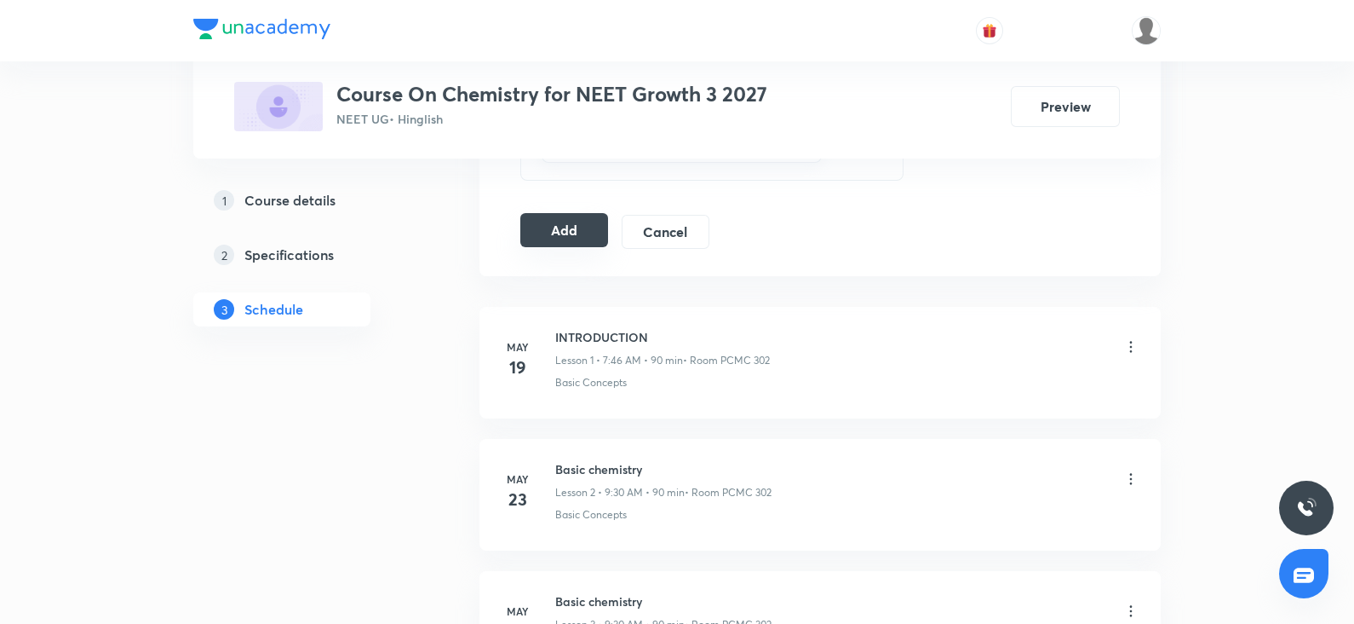
click at [572, 240] on button "Add" at bounding box center [564, 230] width 88 height 34
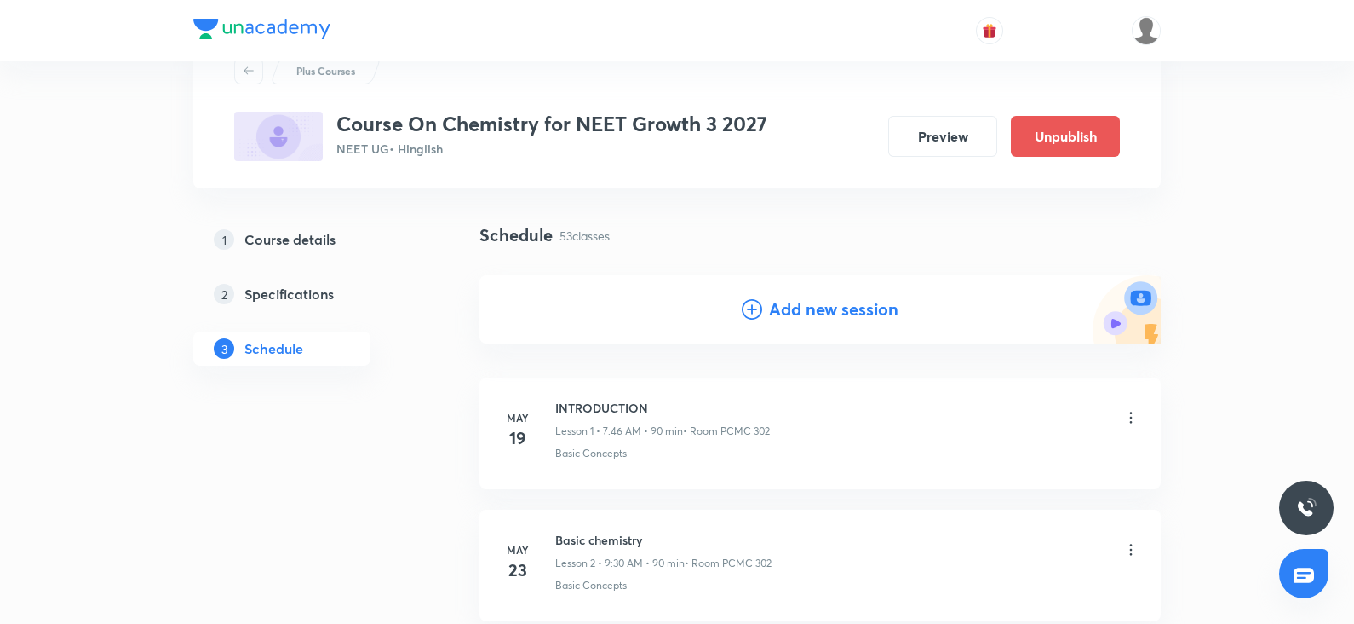
scroll to position [0, 0]
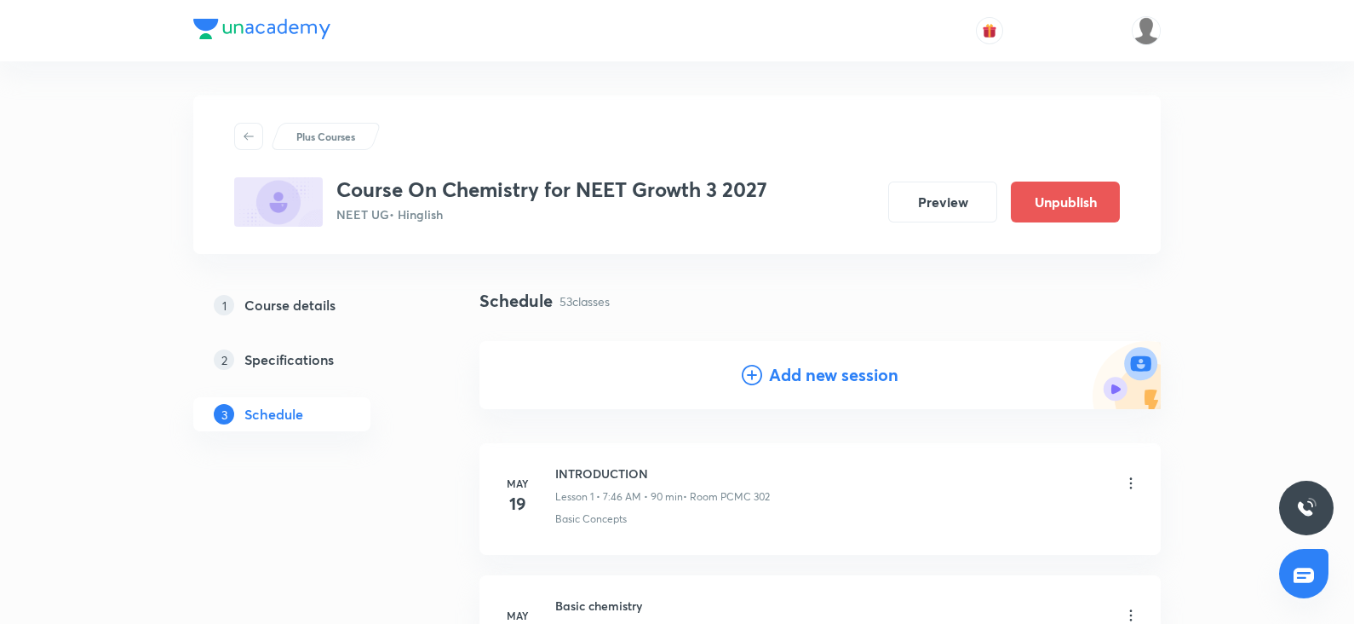
click at [843, 372] on h4 "Add new session" at bounding box center [833, 375] width 129 height 26
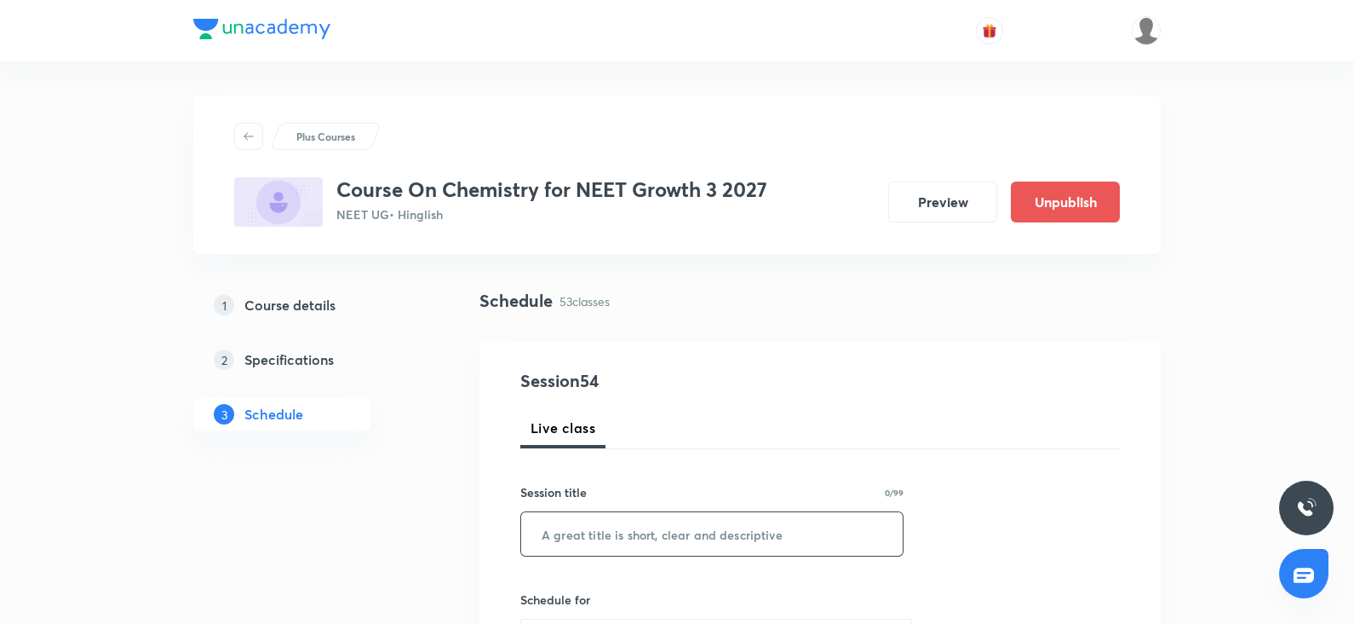
click at [623, 535] on input "text" at bounding box center [712, 533] width 382 height 43
paste input "thermodynamics"
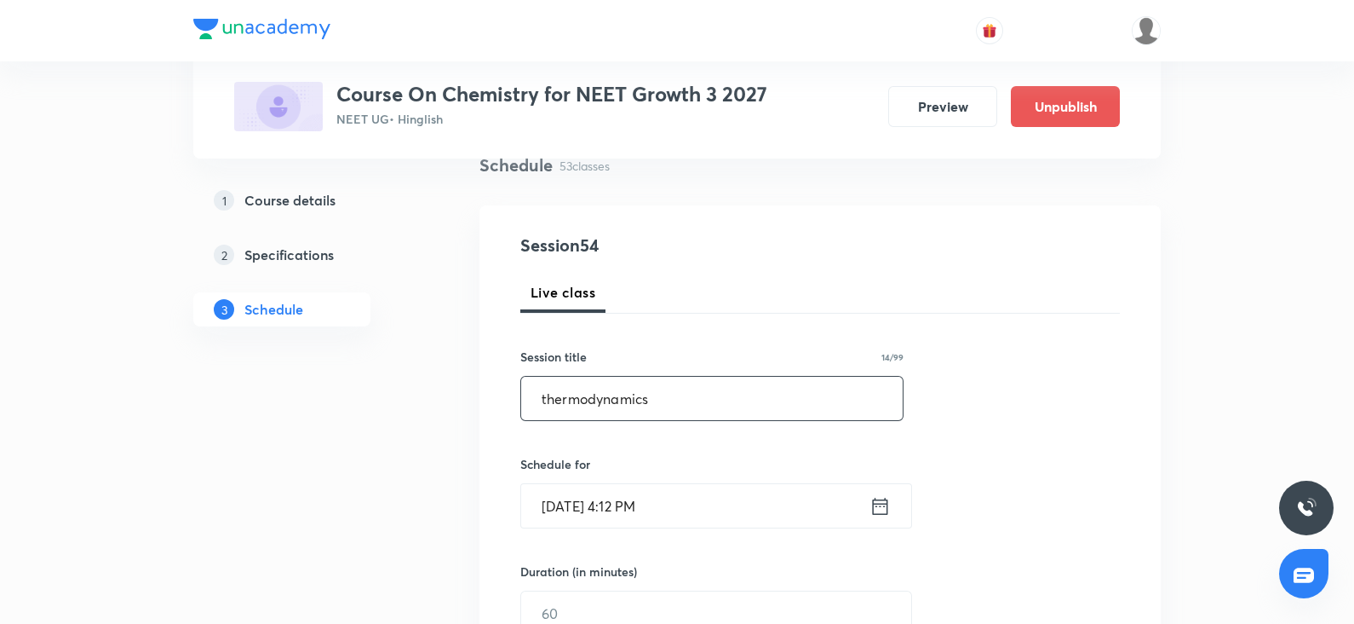
scroll to position [136, 0]
type input "thermodynamics"
click at [607, 512] on input "[DATE] 4:12 PM" at bounding box center [695, 504] width 348 height 43
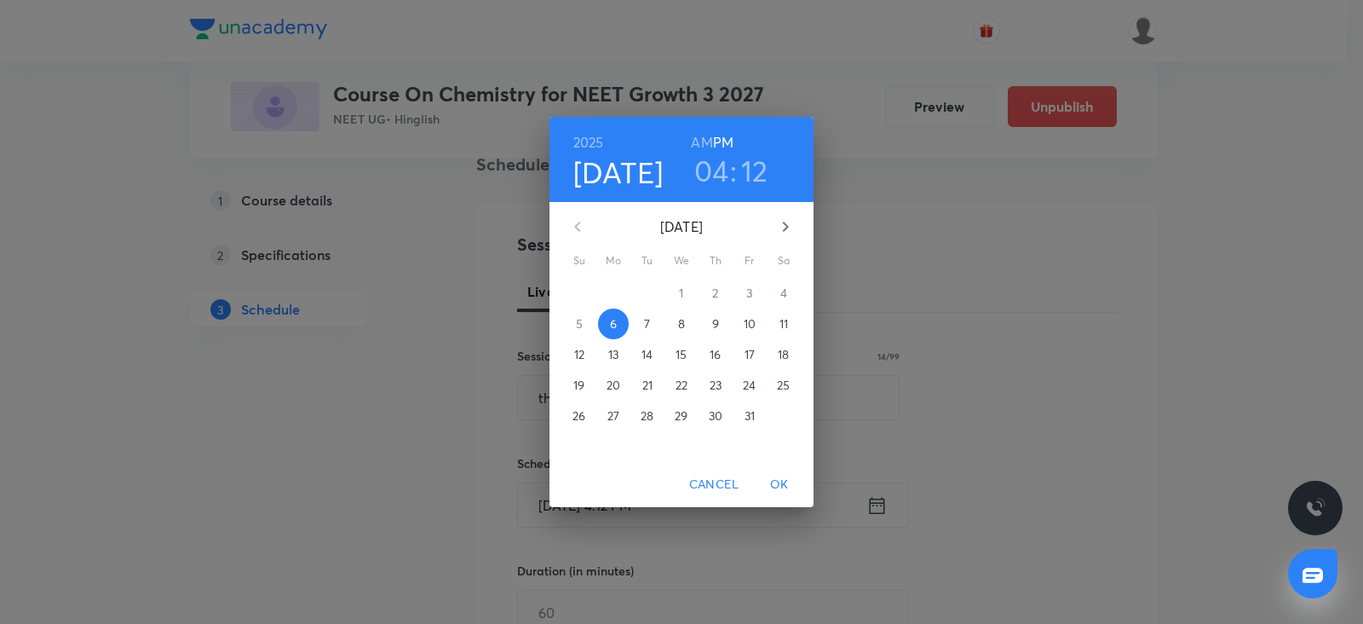
click at [754, 319] on p "10" at bounding box center [750, 323] width 12 height 17
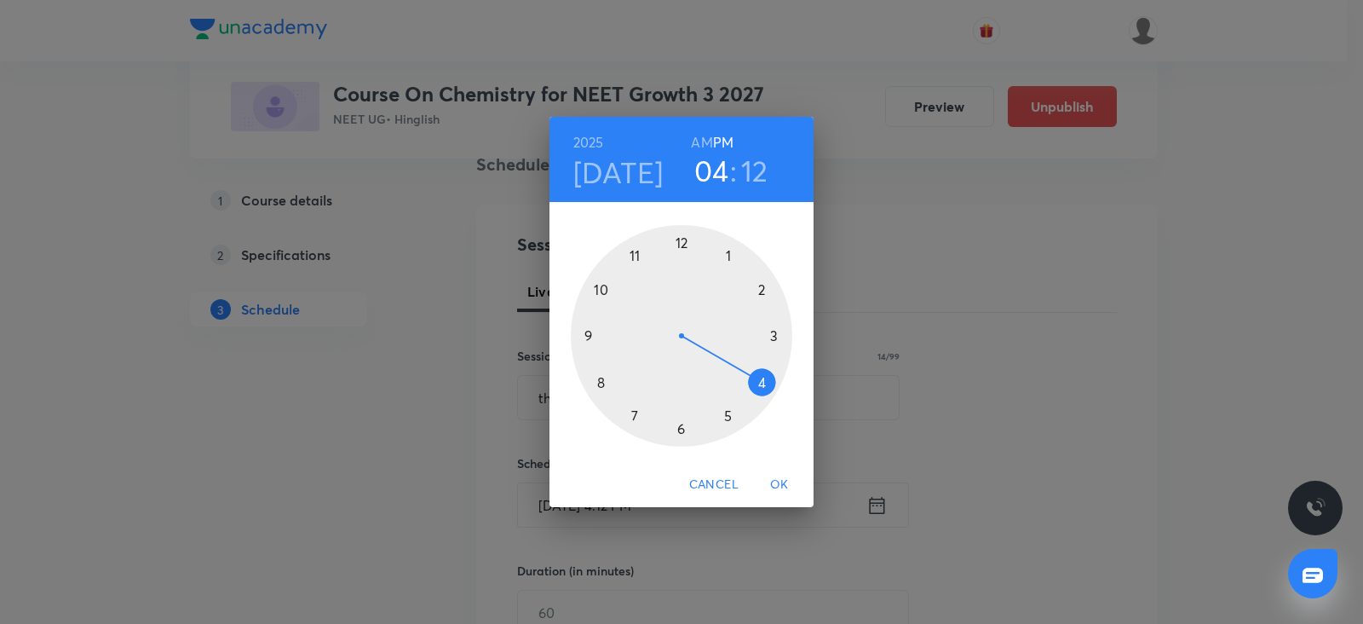
click at [582, 328] on div at bounding box center [681, 335] width 221 height 221
click at [709, 138] on h6 "AM" at bounding box center [701, 142] width 21 height 24
click at [677, 423] on div at bounding box center [681, 335] width 221 height 221
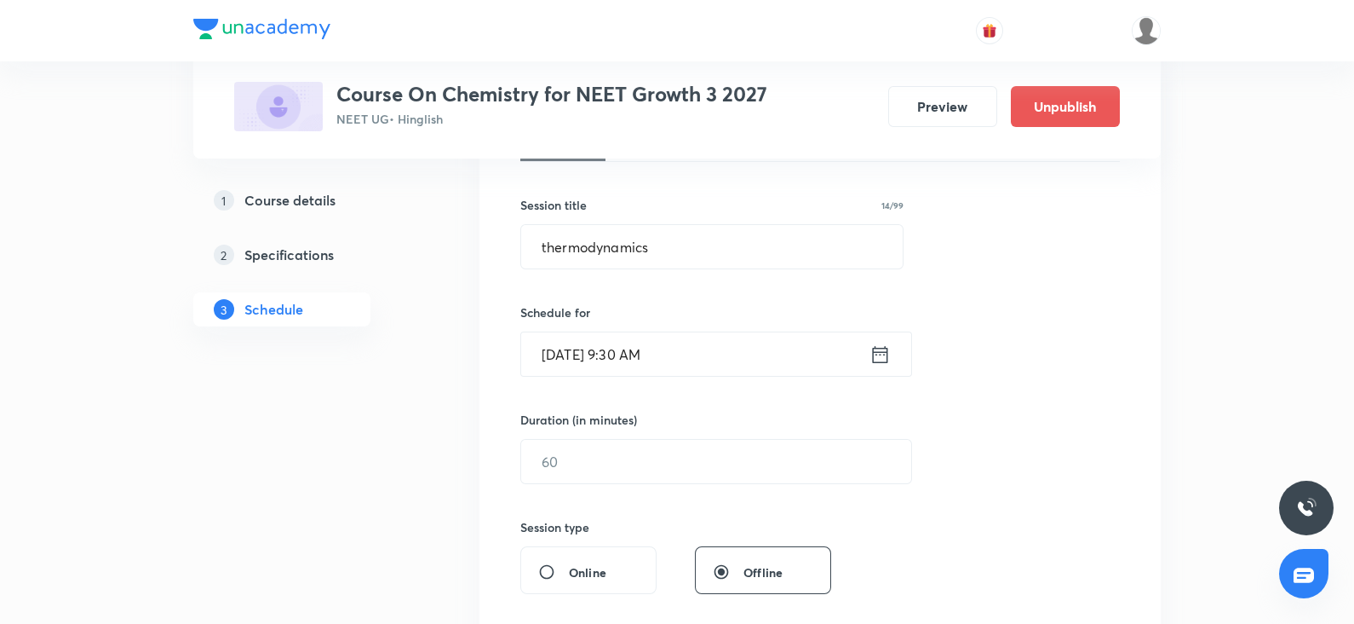
scroll to position [293, 0]
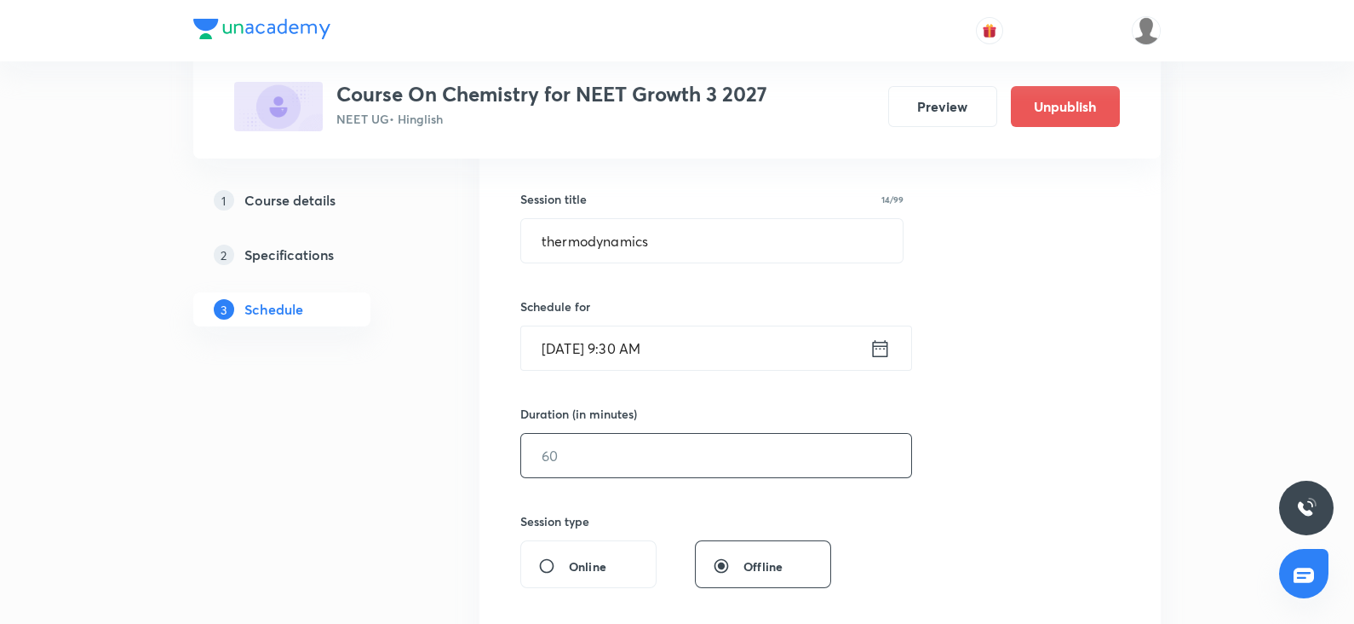
click at [595, 453] on input "text" at bounding box center [716, 455] width 390 height 43
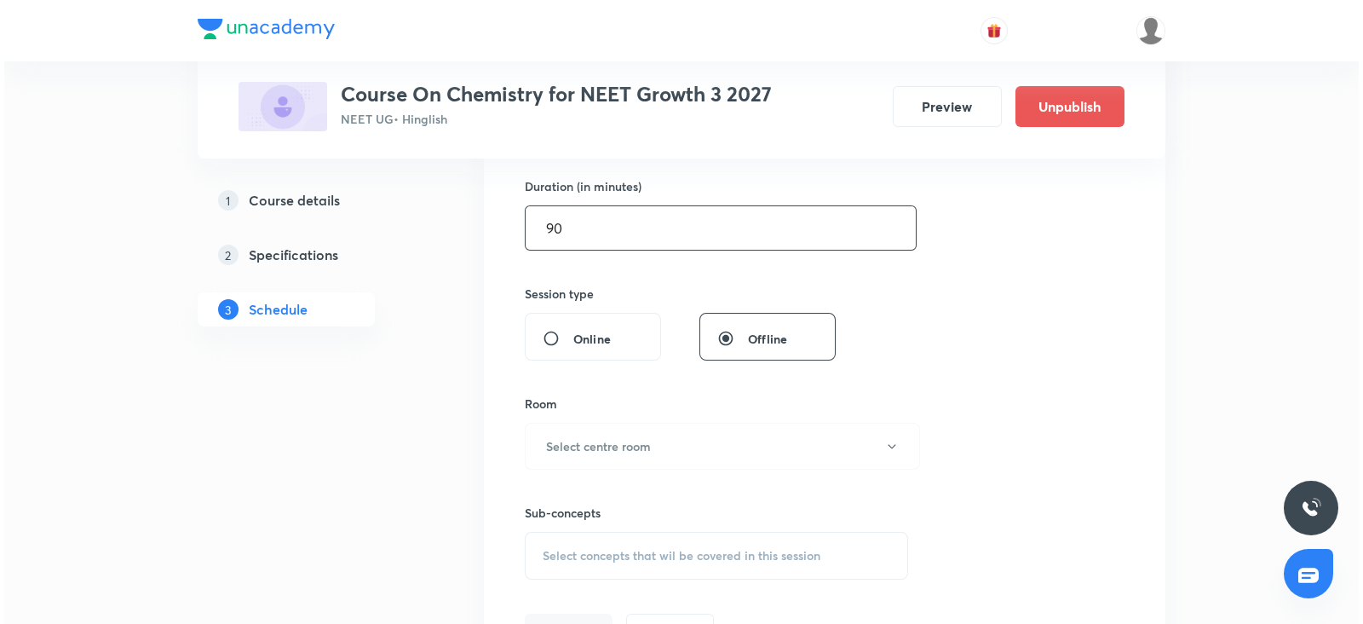
scroll to position [528, 0]
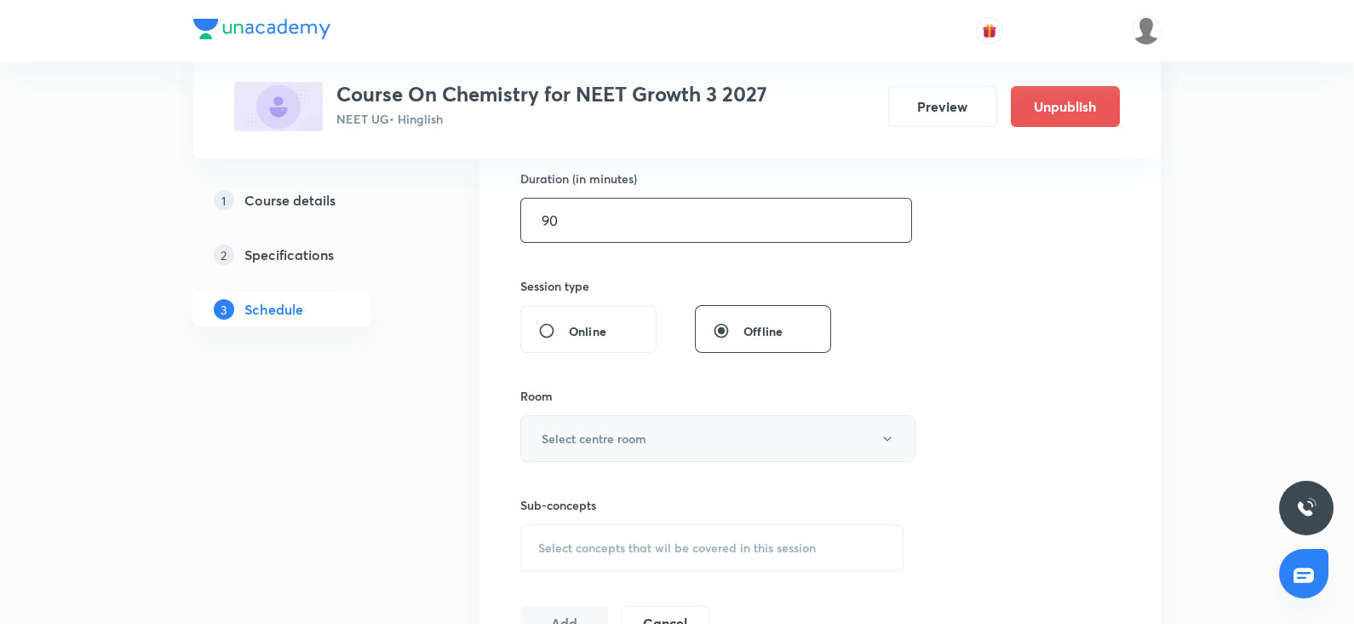
type input "90"
click at [587, 454] on button "Select centre room" at bounding box center [717, 438] width 395 height 47
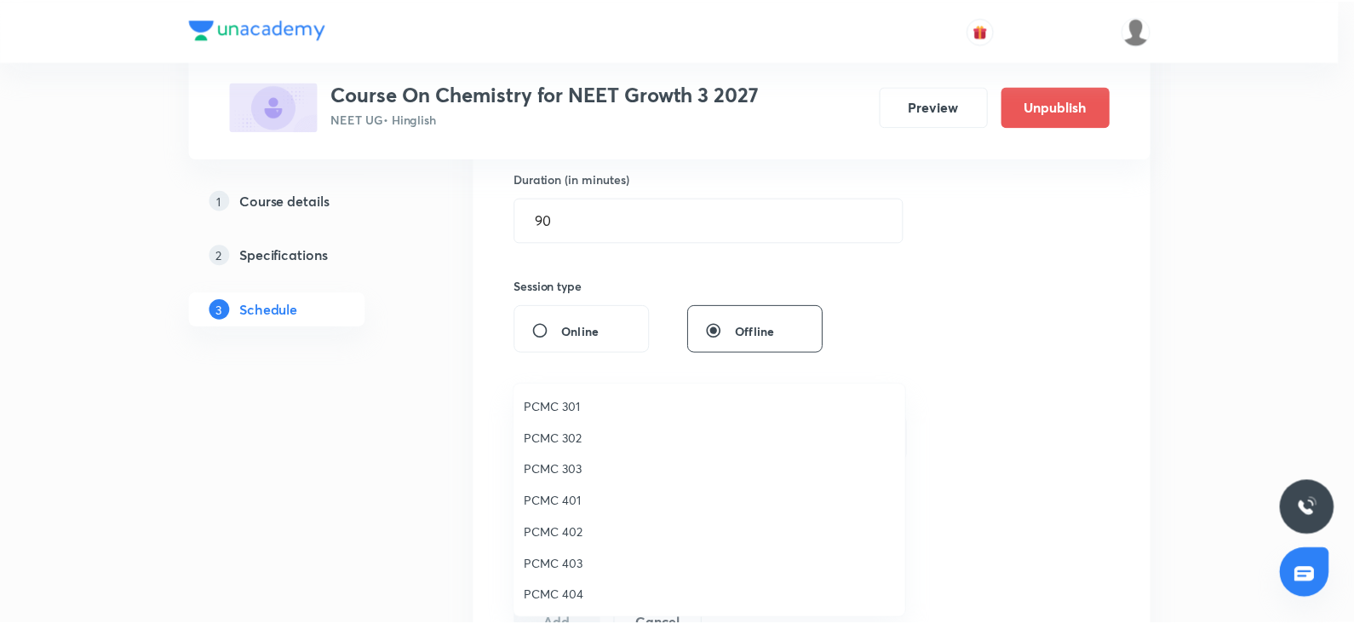
scroll to position [378, 0]
click at [550, 589] on span "307" at bounding box center [713, 596] width 373 height 18
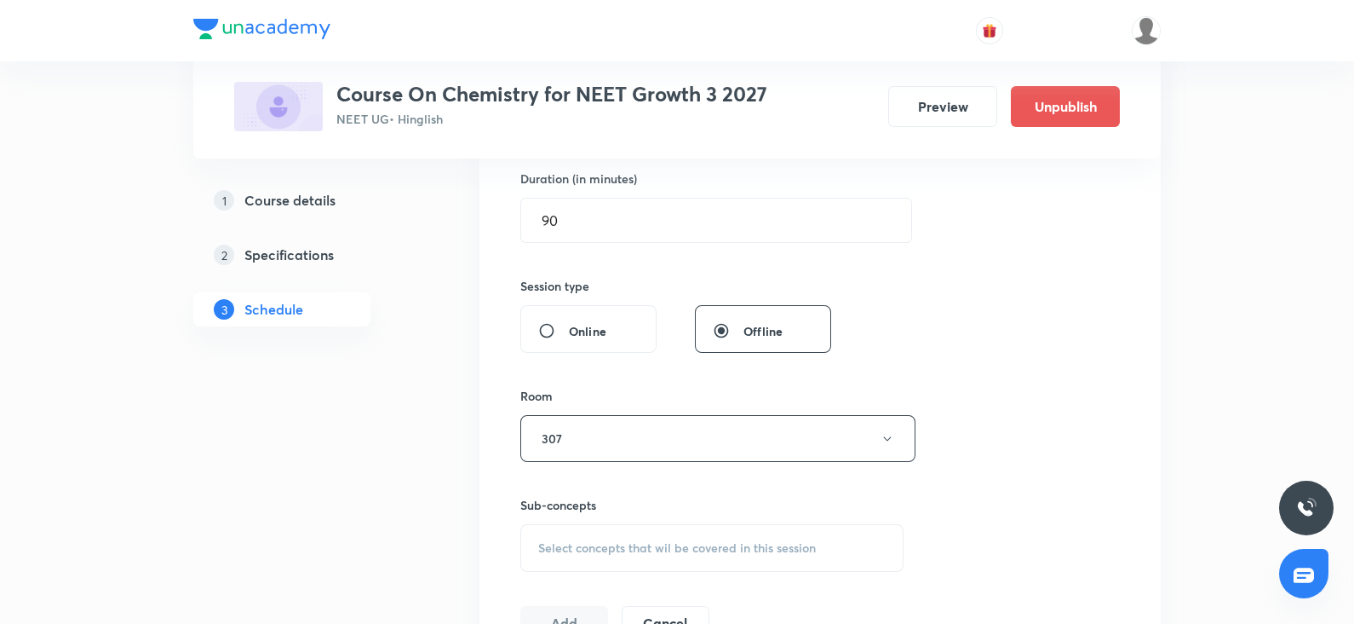
click at [691, 520] on div "Sub-concepts Select concepts that wil be covered in this session" at bounding box center [711, 534] width 383 height 76
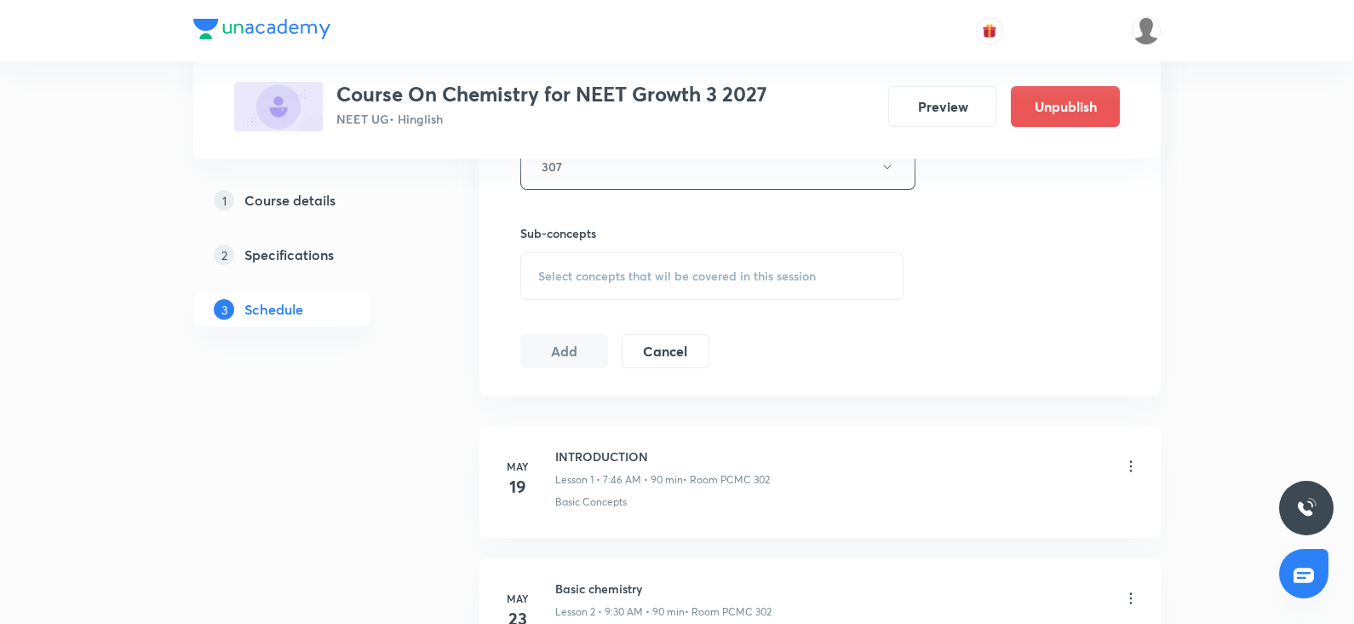
scroll to position [802, 0]
click at [642, 278] on span "Select concepts that wil be covered in this session" at bounding box center [677, 274] width 278 height 14
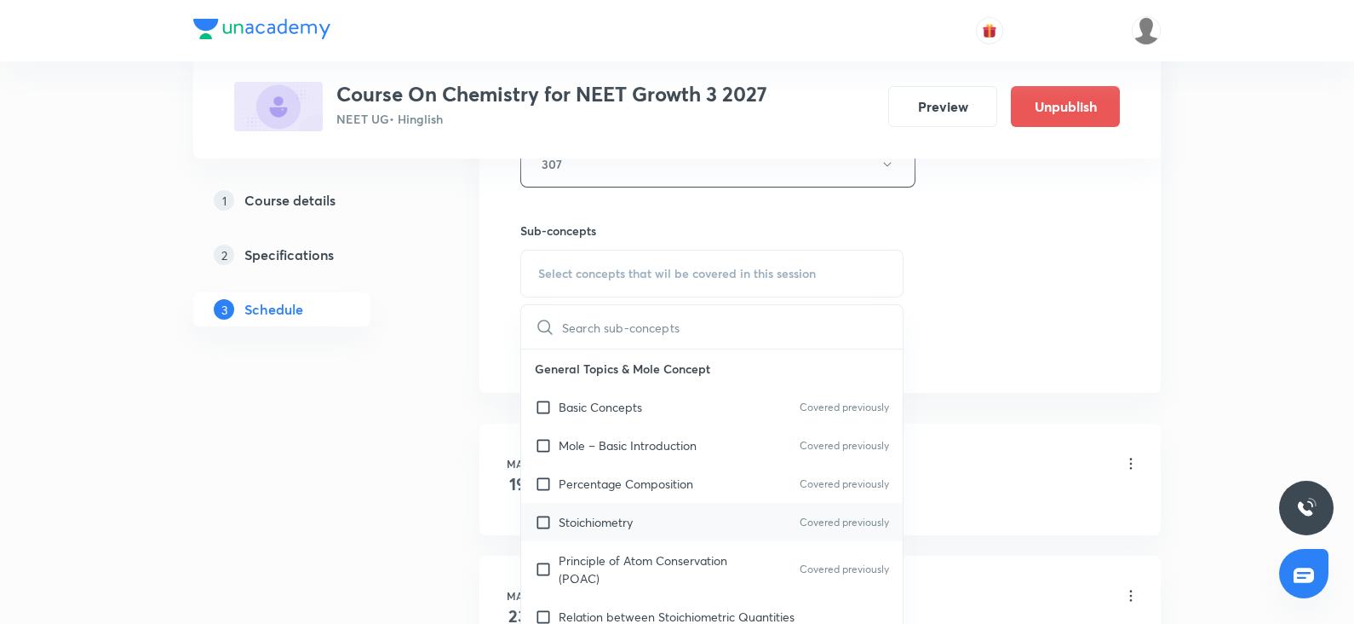
click at [611, 526] on p "Stoichiometry" at bounding box center [596, 522] width 74 height 18
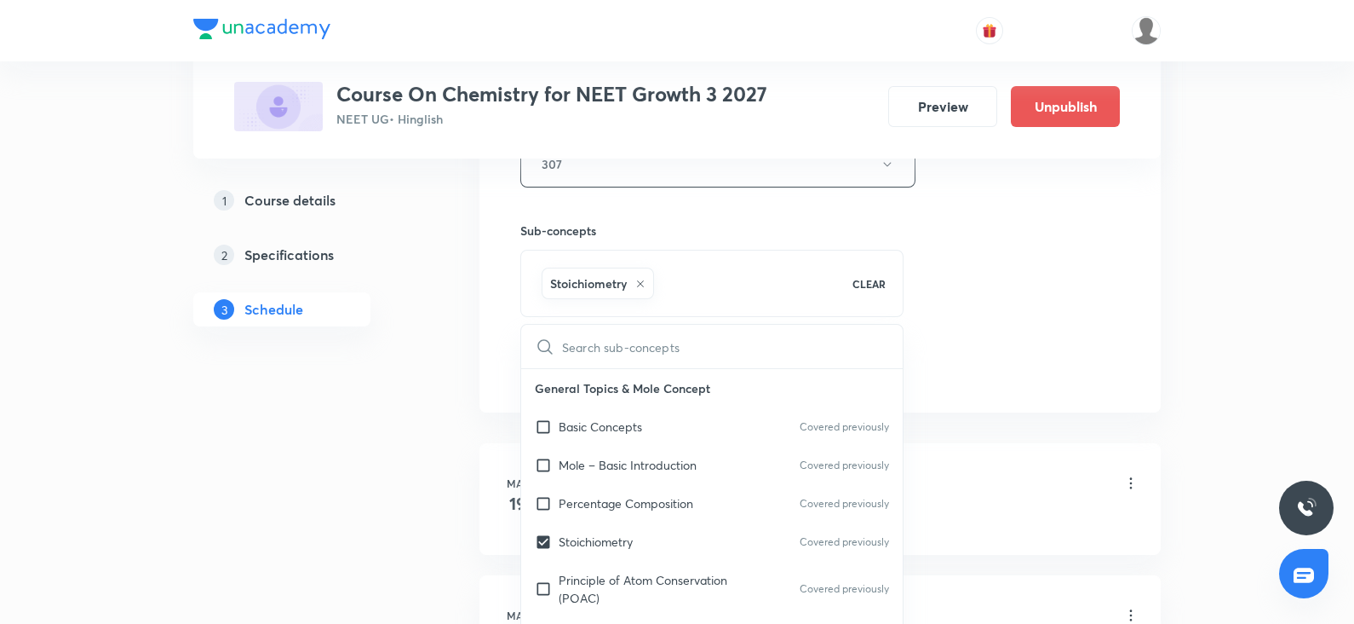
checkbox input "true"
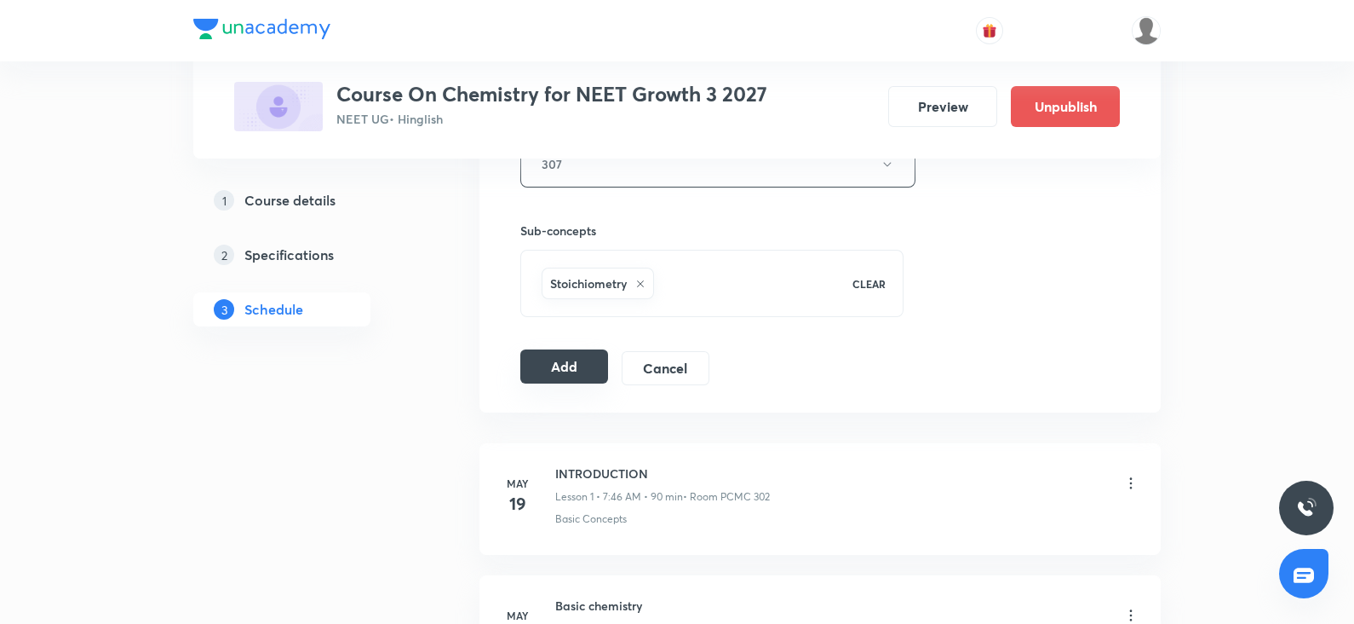
click at [554, 372] on button "Add" at bounding box center [564, 366] width 88 height 34
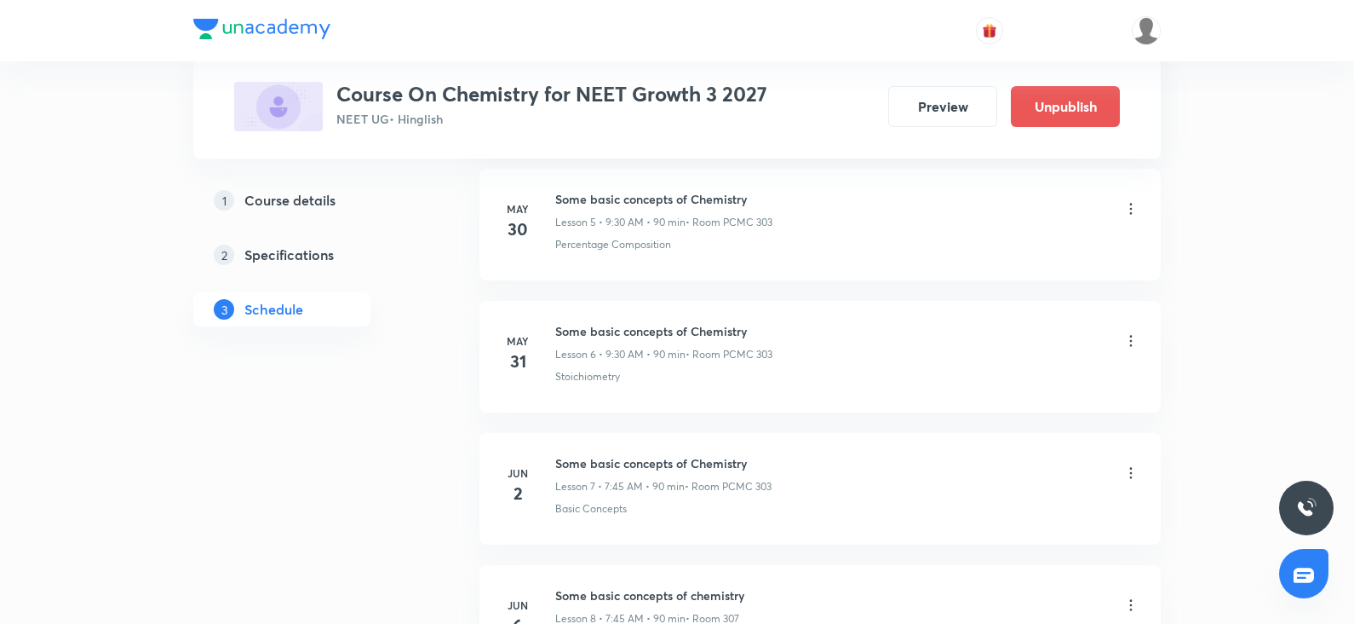
scroll to position [0, 0]
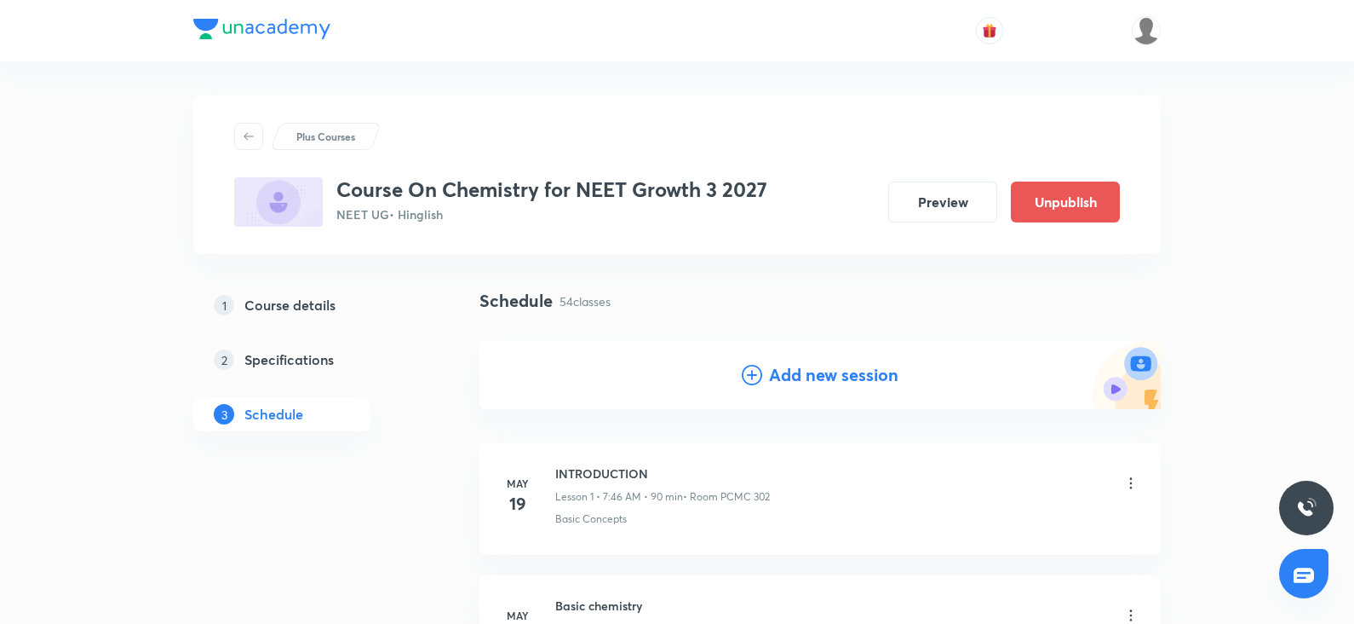
click at [764, 382] on div "Add new session" at bounding box center [820, 375] width 157 height 26
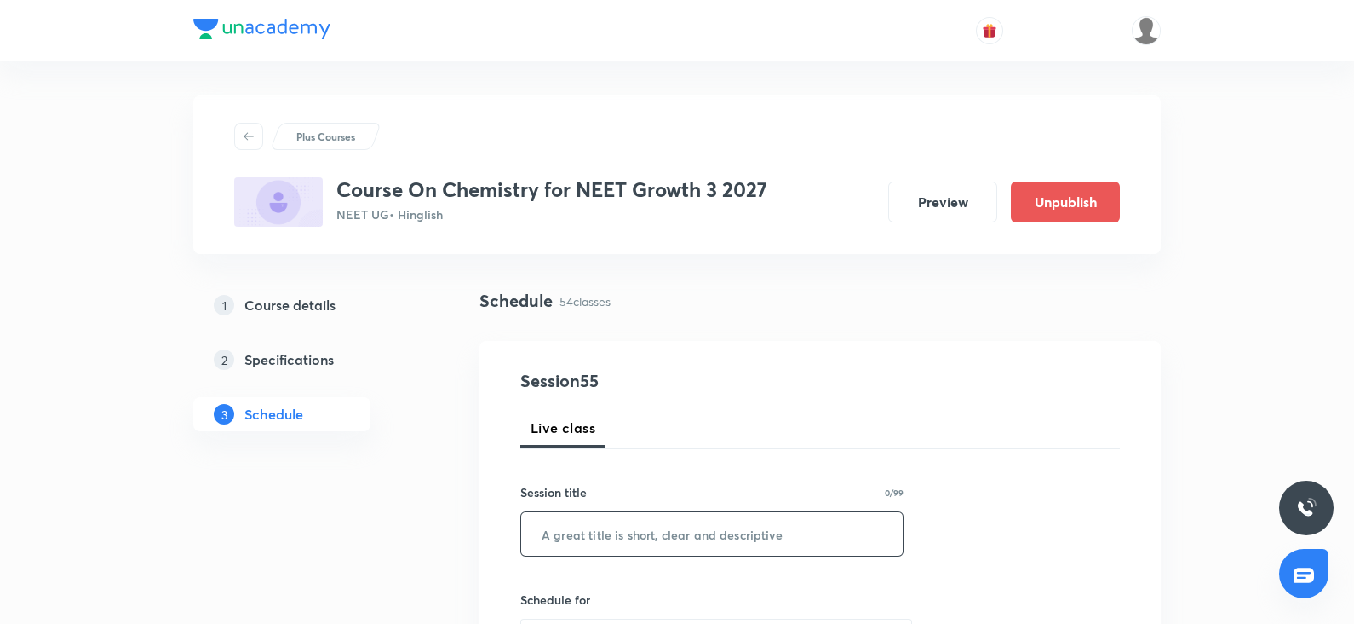
click at [605, 532] on input "text" at bounding box center [712, 533] width 382 height 43
paste input "thermodynamics"
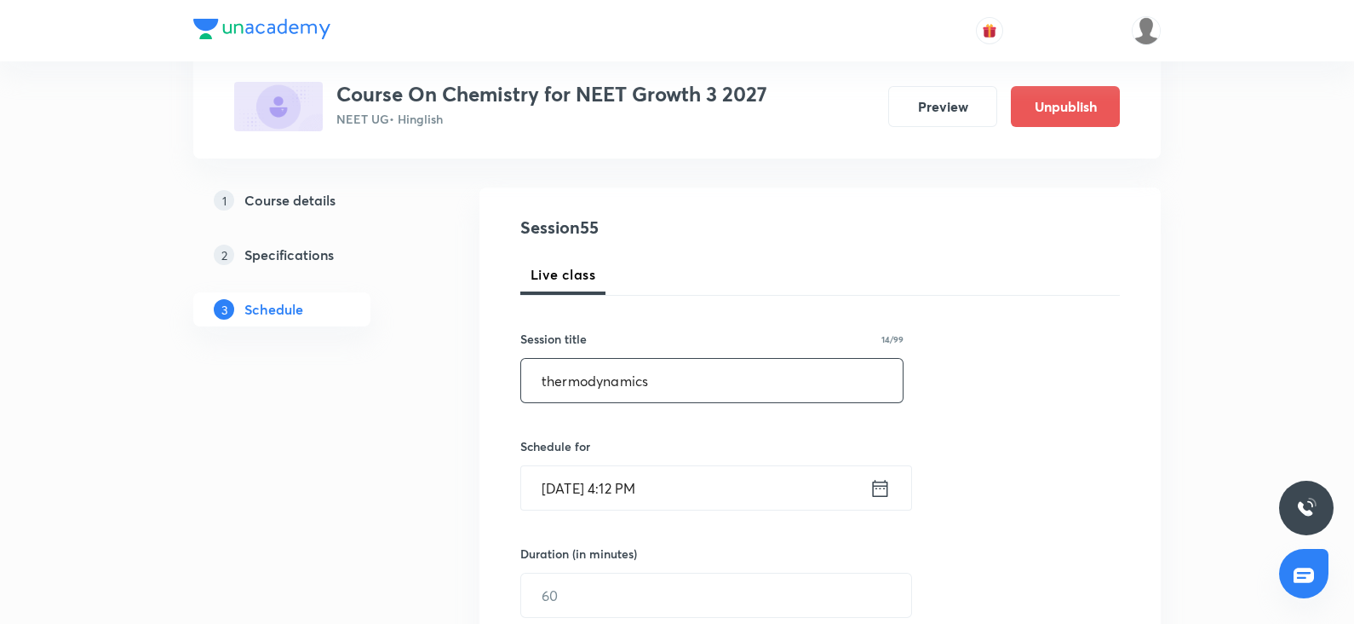
scroll to position [155, 0]
type input "thermodynamics"
click at [590, 494] on input "[DATE] 4:12 PM" at bounding box center [695, 485] width 348 height 43
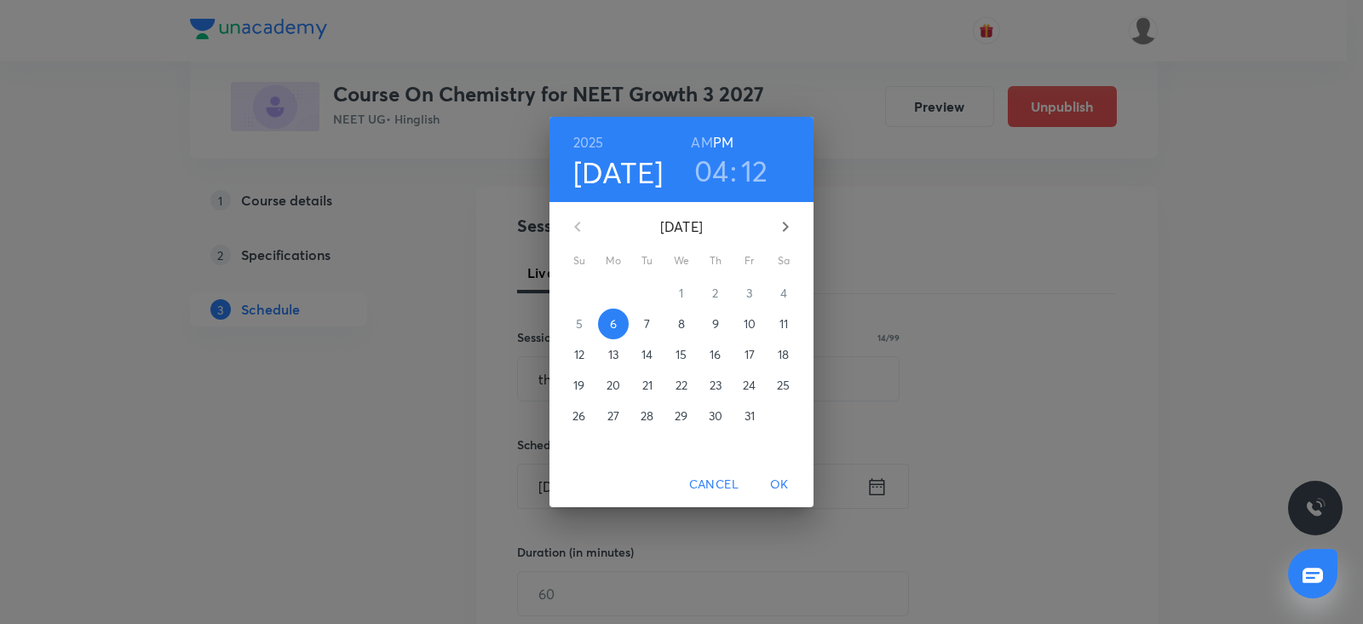
click at [776, 319] on span "11" at bounding box center [783, 323] width 31 height 17
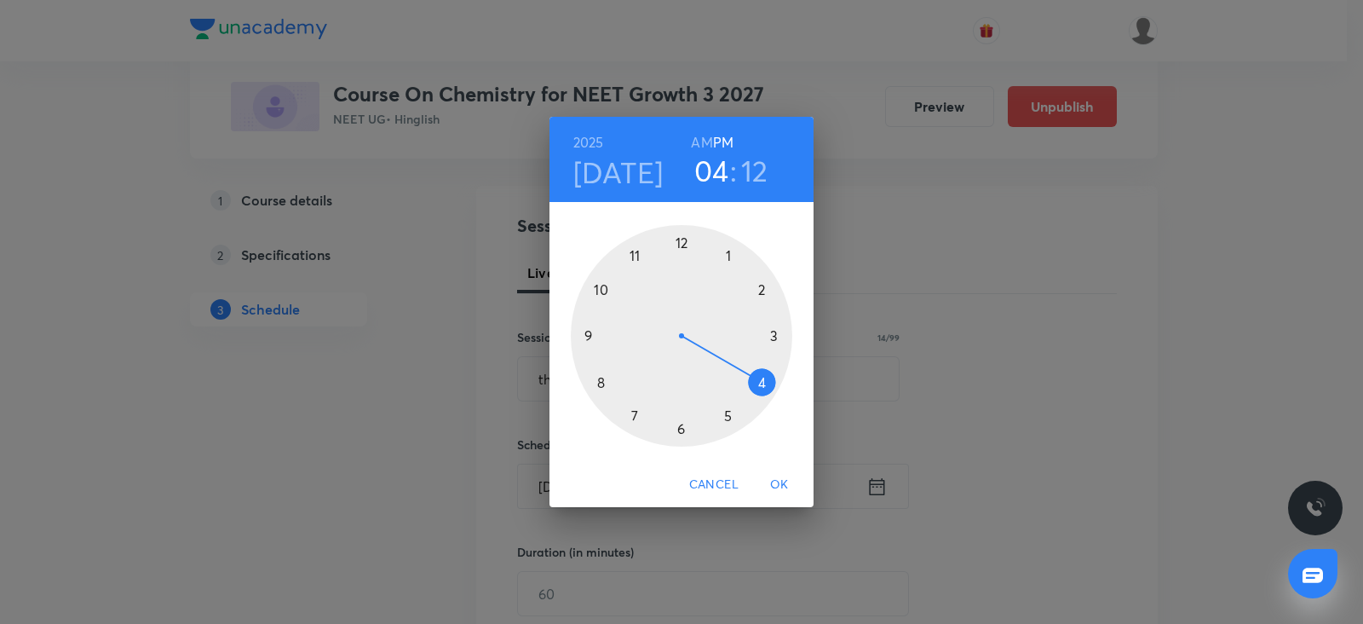
click at [584, 330] on div at bounding box center [681, 335] width 221 height 221
click at [696, 136] on h6 "AM" at bounding box center [701, 142] width 21 height 24
click at [676, 428] on div at bounding box center [681, 335] width 221 height 221
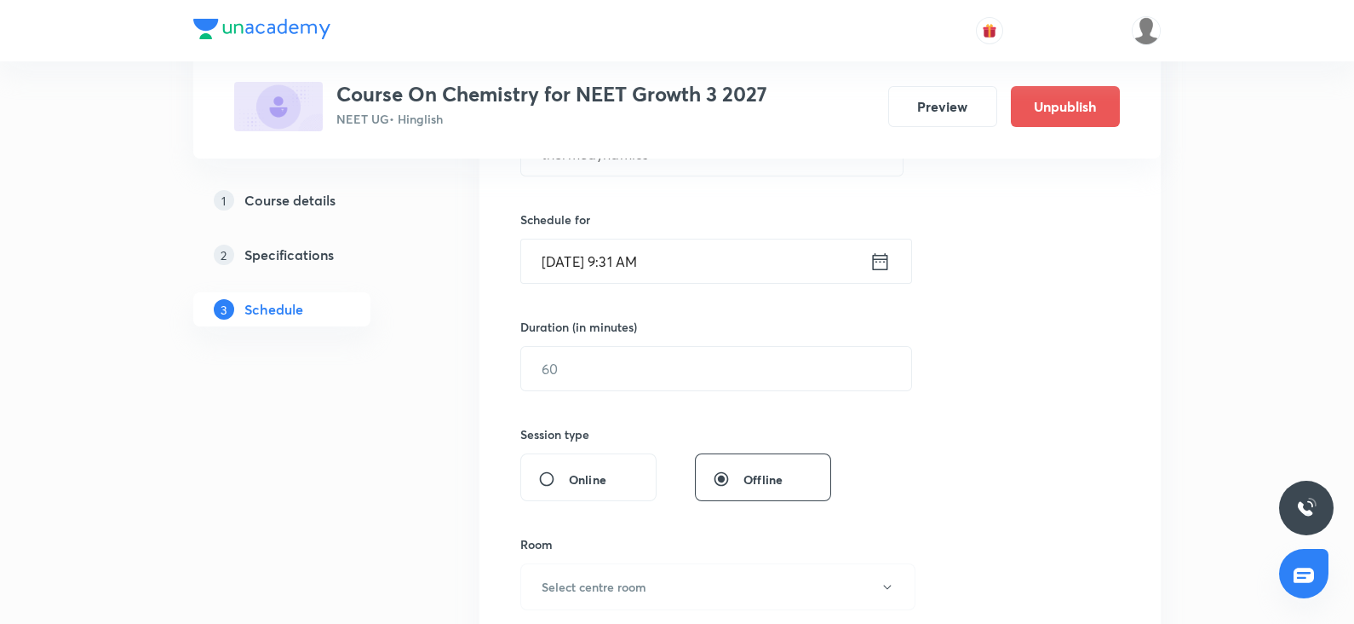
scroll to position [385, 0]
click at [593, 368] on input "text" at bounding box center [716, 363] width 390 height 43
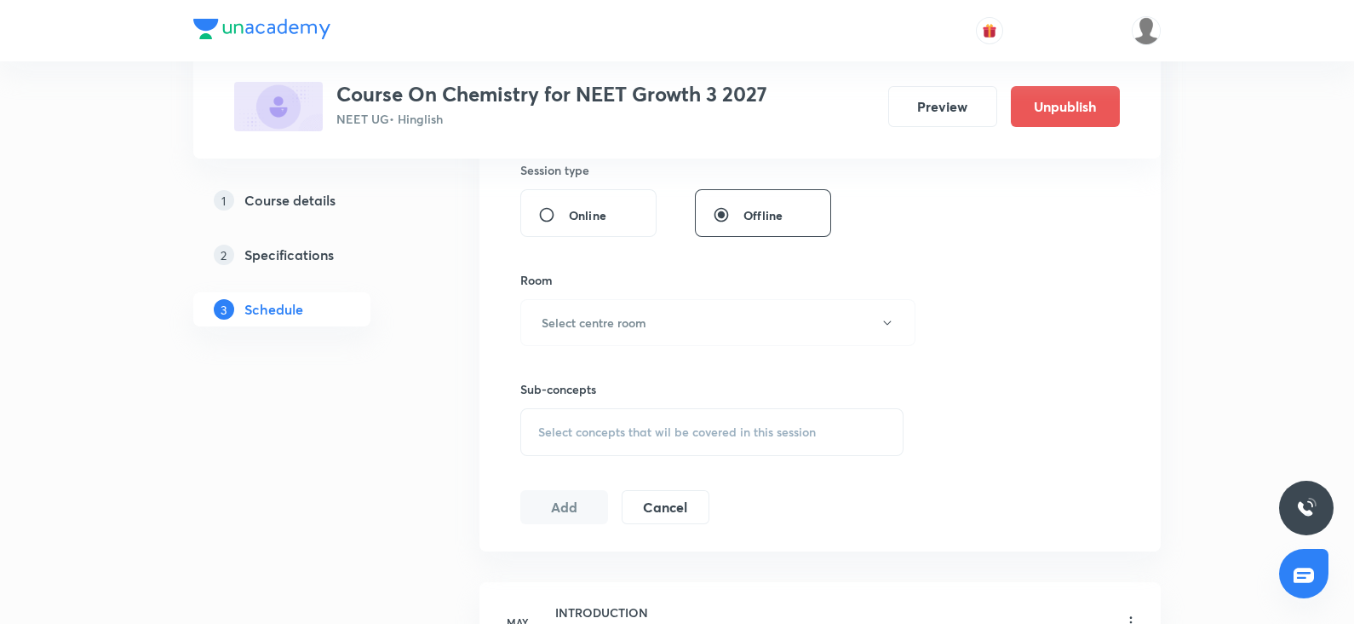
scroll to position [649, 0]
type input "90"
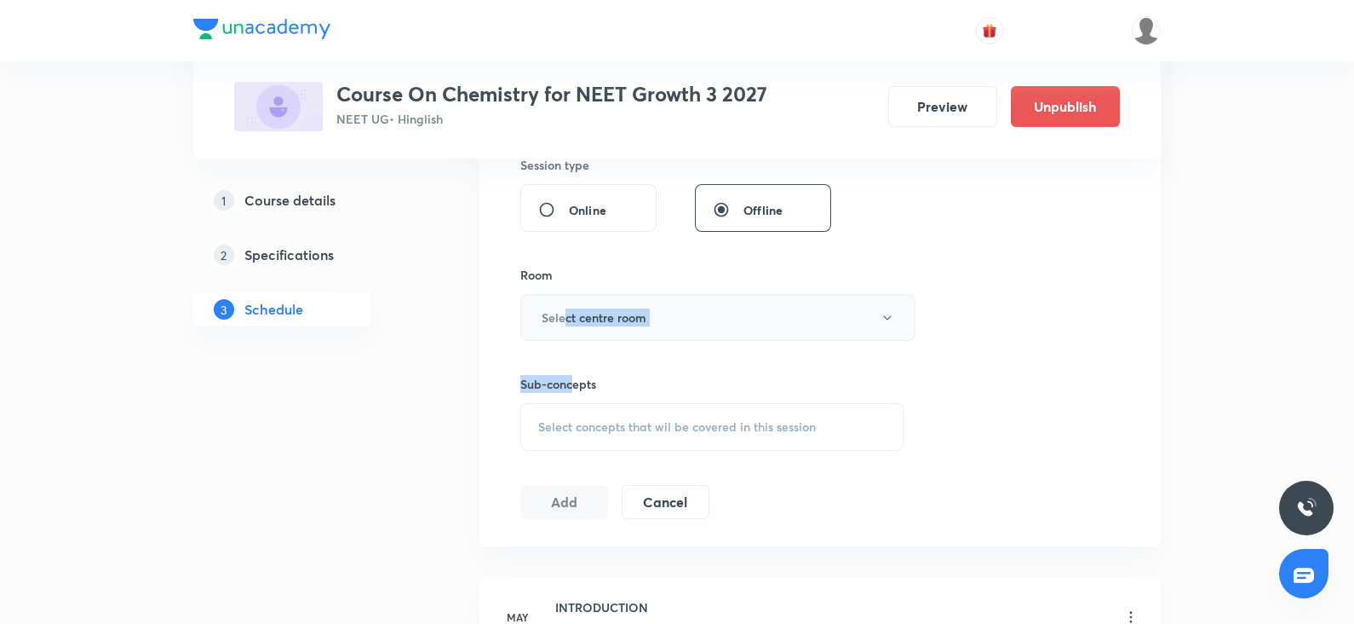
drag, startPoint x: 576, startPoint y: 341, endPoint x: 563, endPoint y: 307, distance: 36.4
click at [563, 307] on div "Session 55 Live class Session title 14/99 thermodynamics ​ Schedule for [DATE] …" at bounding box center [820, 119] width 600 height 800
click at [563, 308] on h6 "Select centre room" at bounding box center [594, 317] width 105 height 18
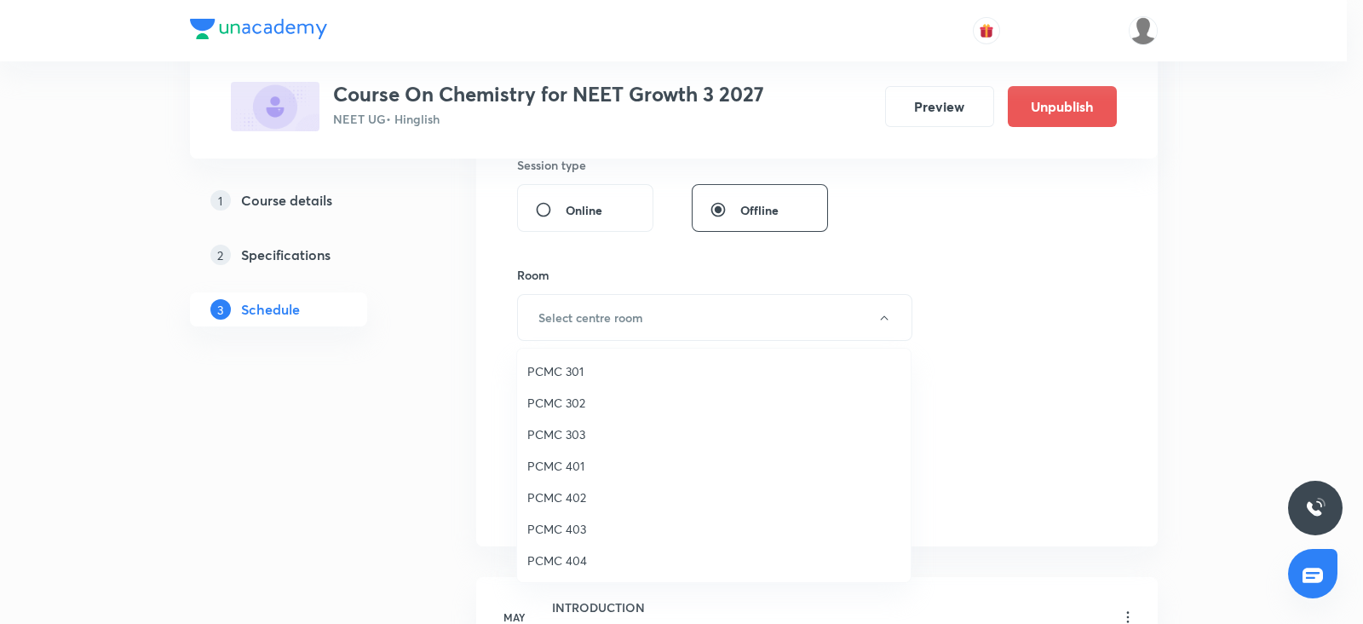
drag, startPoint x: 588, startPoint y: 578, endPoint x: 417, endPoint y: 498, distance: 188.3
click at [417, 498] on div at bounding box center [681, 312] width 1363 height 624
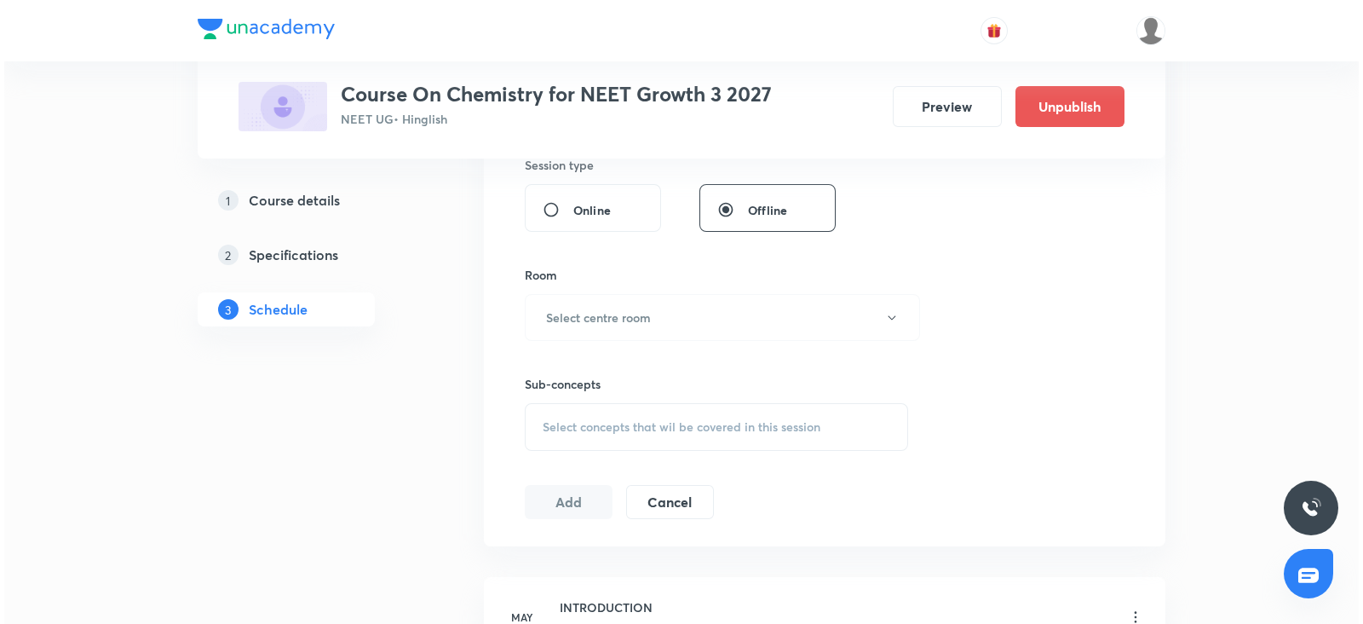
scroll to position [693, 0]
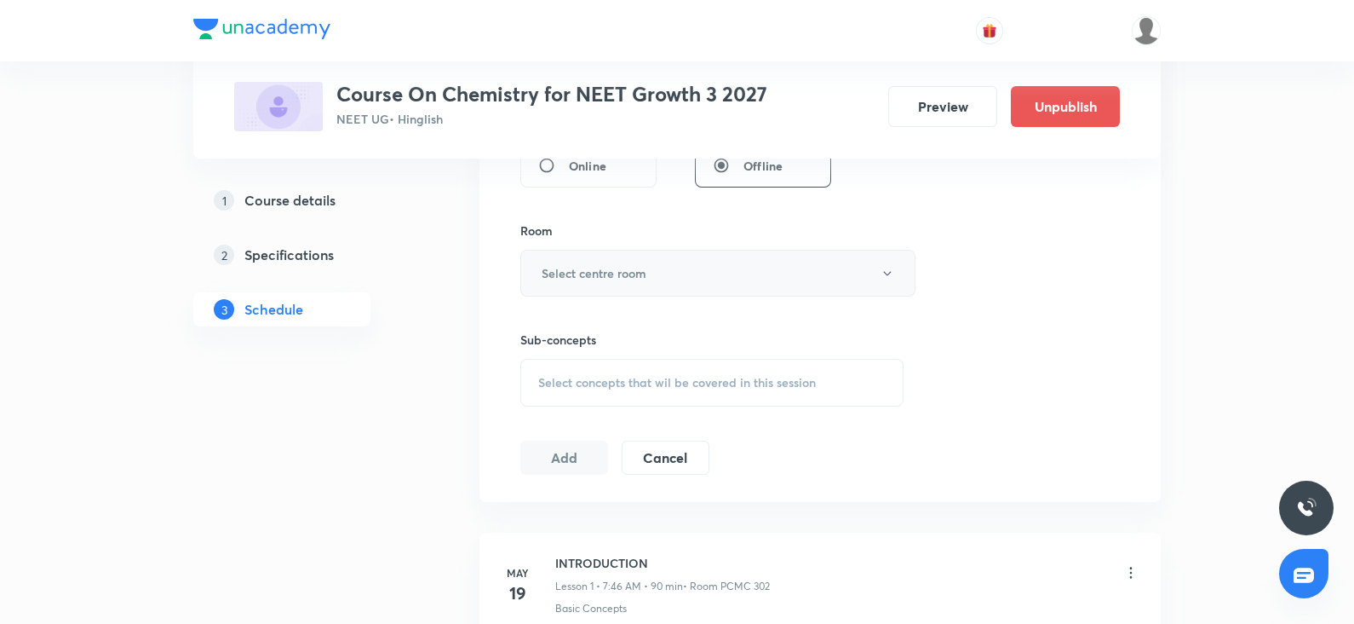
click at [607, 259] on button "Select centre room" at bounding box center [717, 273] width 395 height 47
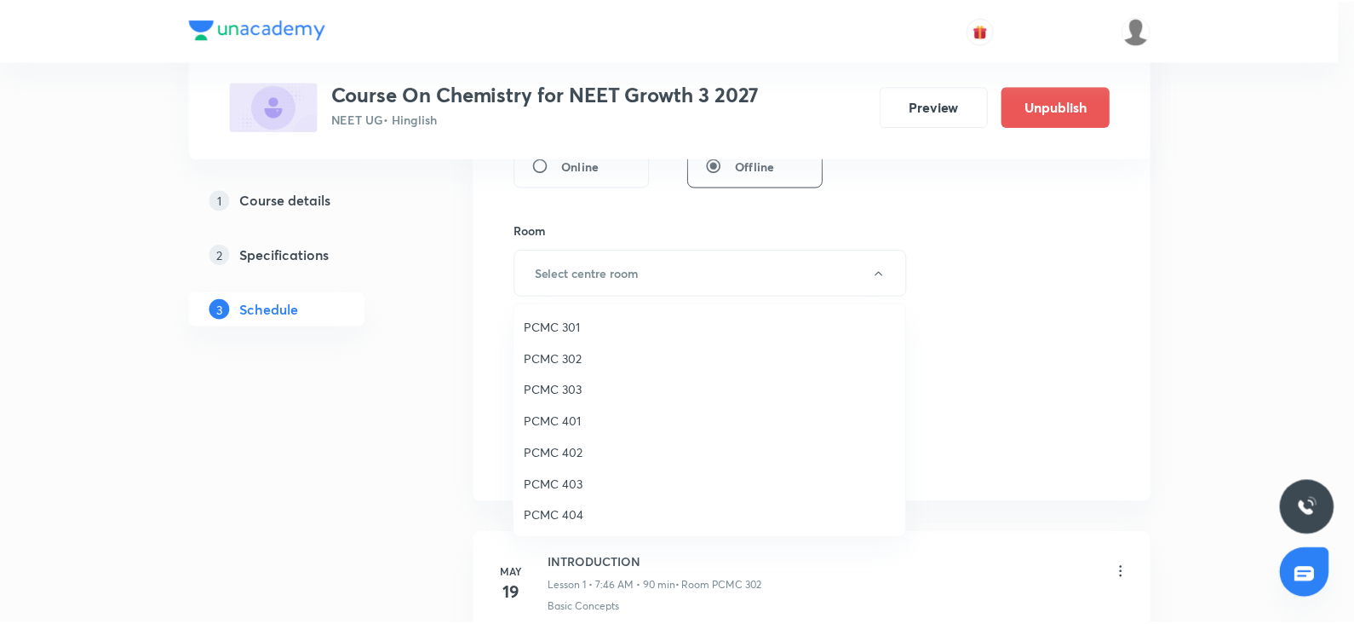
scroll to position [378, 0]
click at [546, 513] on span "307" at bounding box center [713, 516] width 373 height 18
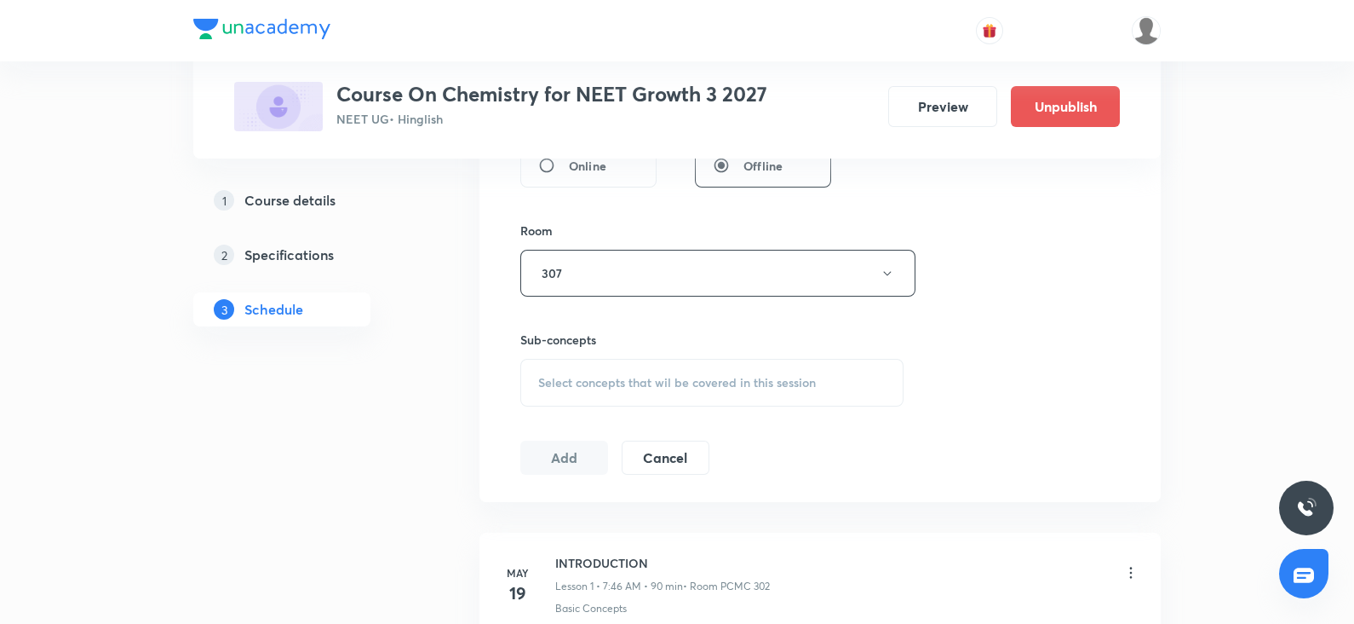
click at [605, 385] on span "Select concepts that wil be covered in this session" at bounding box center [677, 383] width 278 height 14
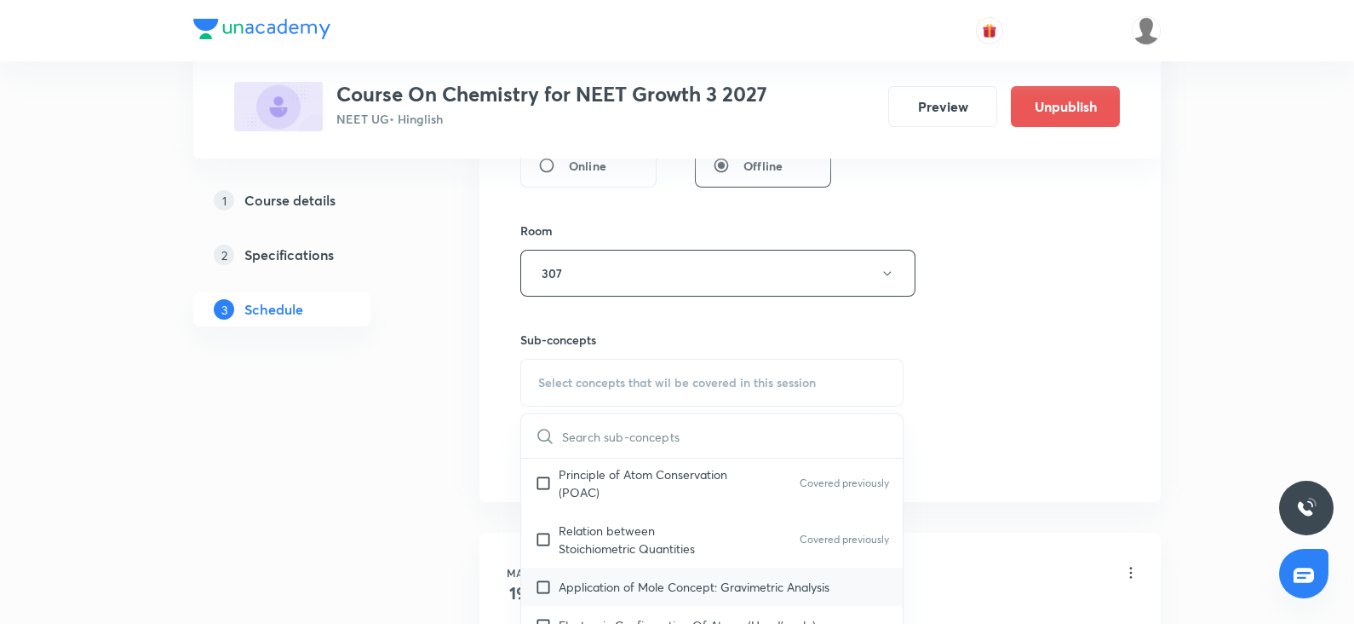
scroll to position [199, 0]
click at [588, 577] on p "Application of Mole Concept: Gravimetric Analysis" at bounding box center [694, 582] width 271 height 18
checkbox input "true"
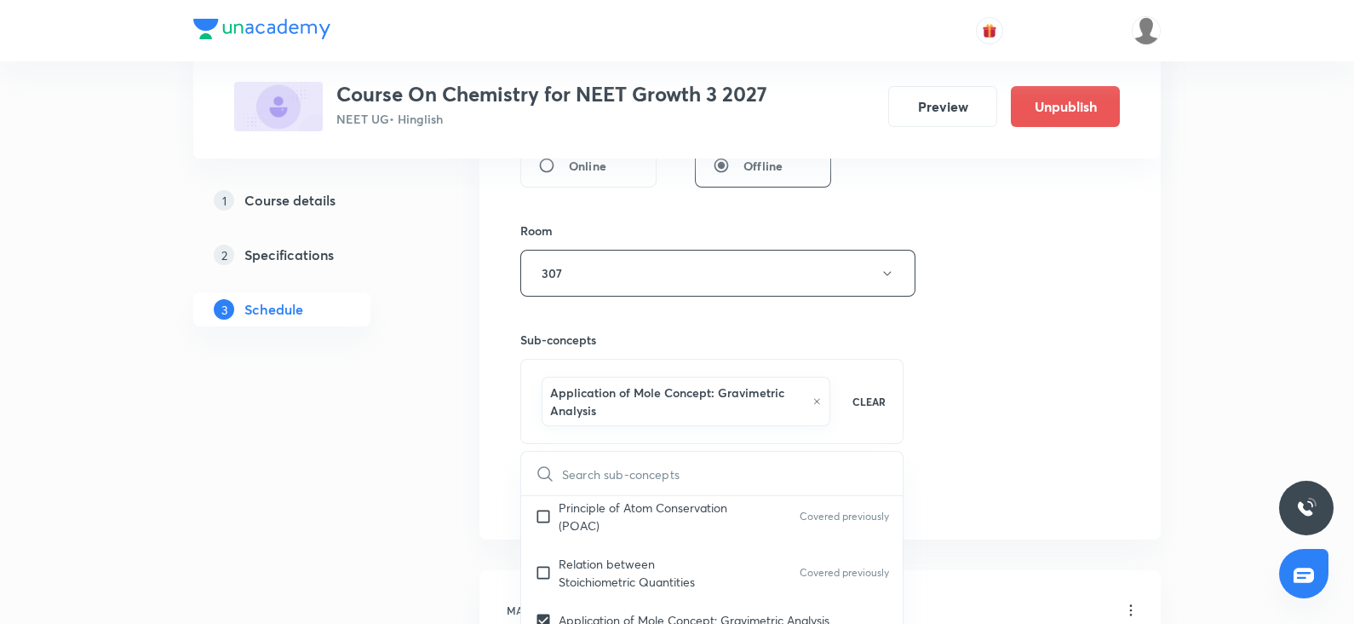
click at [1017, 368] on div "Session 55 Live class Session title 14/99 thermodynamics ​ Schedule for [DATE] …" at bounding box center [820, 93] width 600 height 837
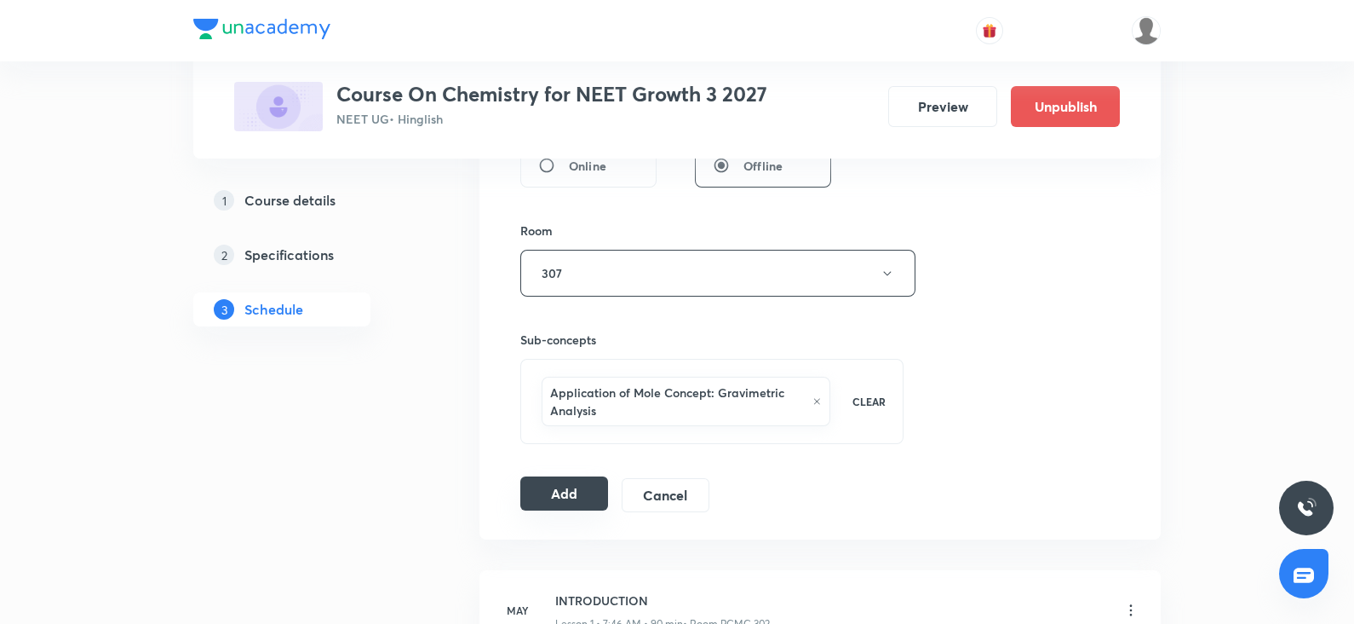
click at [572, 492] on button "Add" at bounding box center [564, 493] width 88 height 34
